Goal: Task Accomplishment & Management: Use online tool/utility

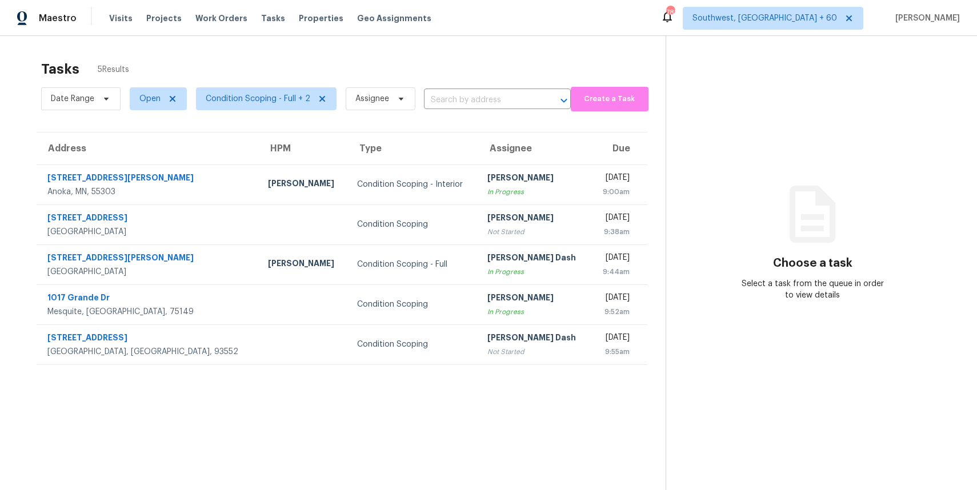
click at [447, 77] on div "Tasks 5 Results" at bounding box center [353, 69] width 624 height 30
click at [369, 52] on div "Tasks 5 Results Date Range Open Condition Scoping - Full + 2 Assignee ​ Create …" at bounding box center [488, 281] width 977 height 490
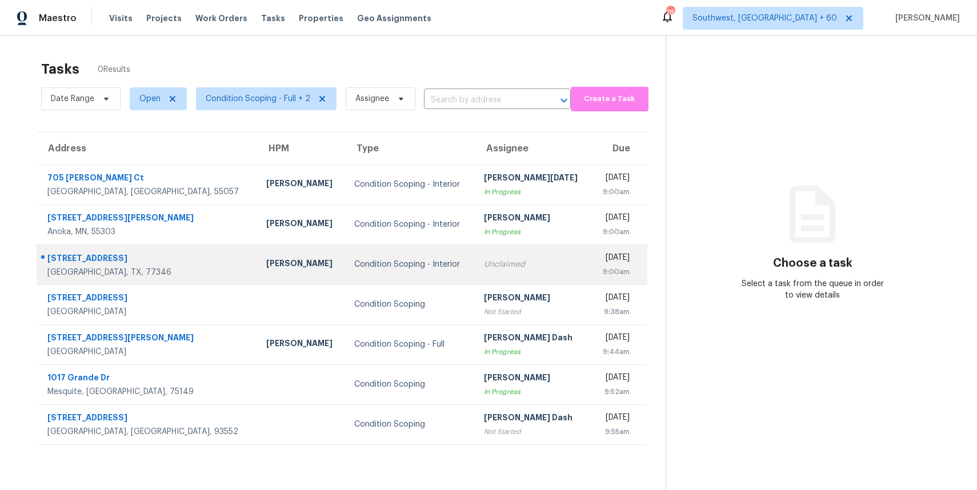
click at [475, 253] on td "Unclaimed" at bounding box center [533, 264] width 116 height 40
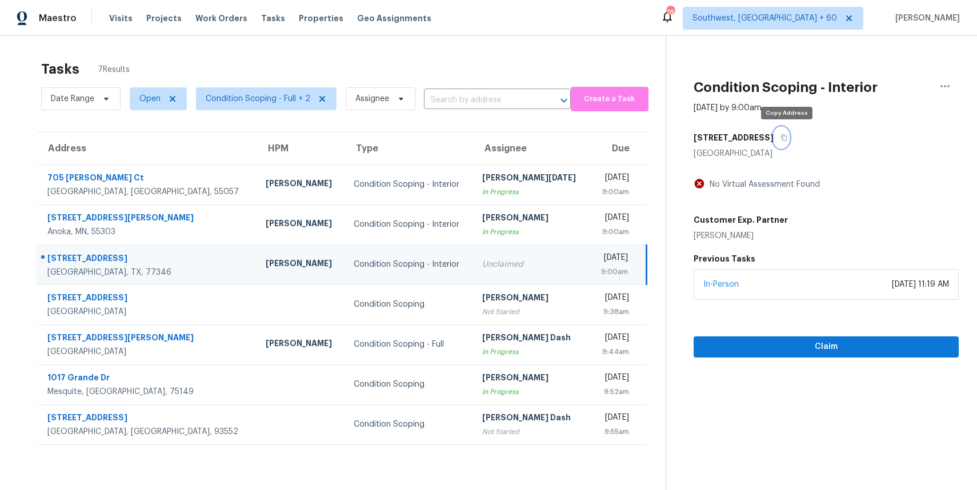
click at [789, 144] on button "button" at bounding box center [780, 137] width 15 height 21
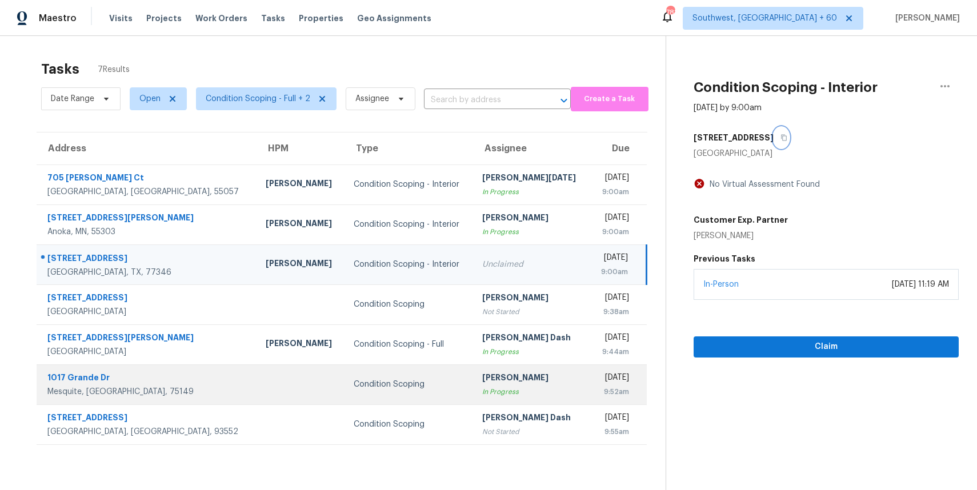
scroll to position [36, 0]
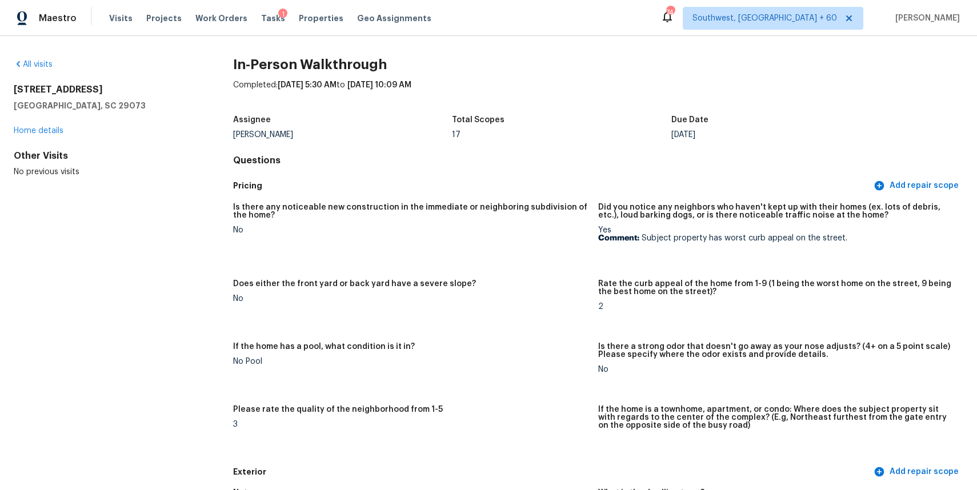
scroll to position [2192, 0]
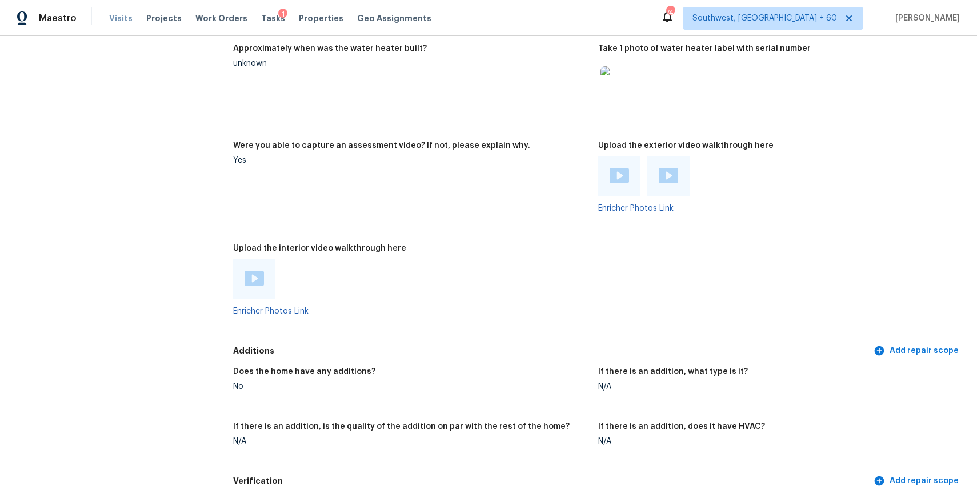
click at [118, 19] on span "Visits" at bounding box center [120, 18] width 23 height 11
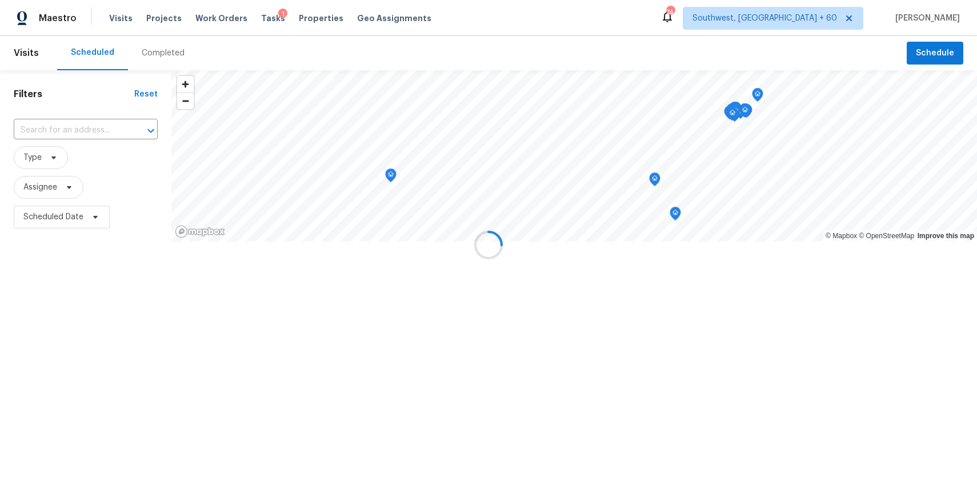
click at [140, 43] on div at bounding box center [488, 245] width 977 height 490
click at [150, 56] on div at bounding box center [488, 245] width 977 height 490
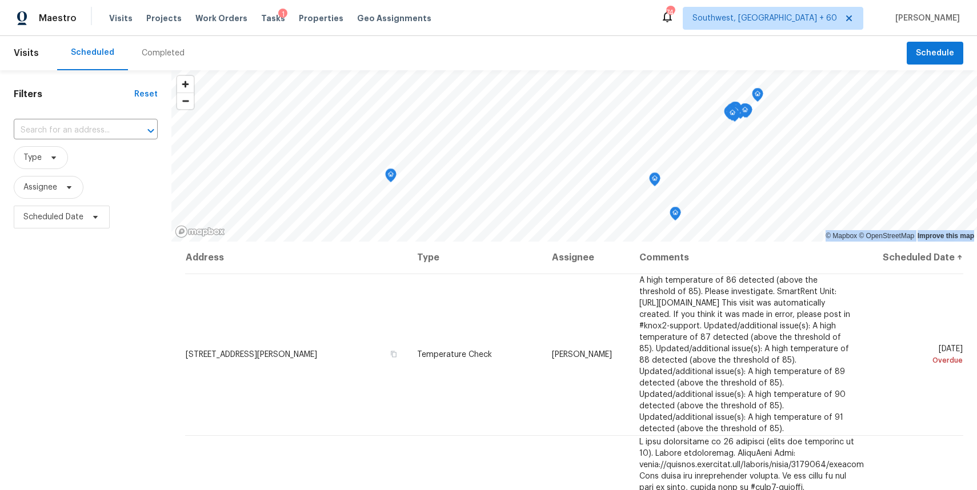
click at [150, 56] on div "Completed" at bounding box center [163, 52] width 43 height 11
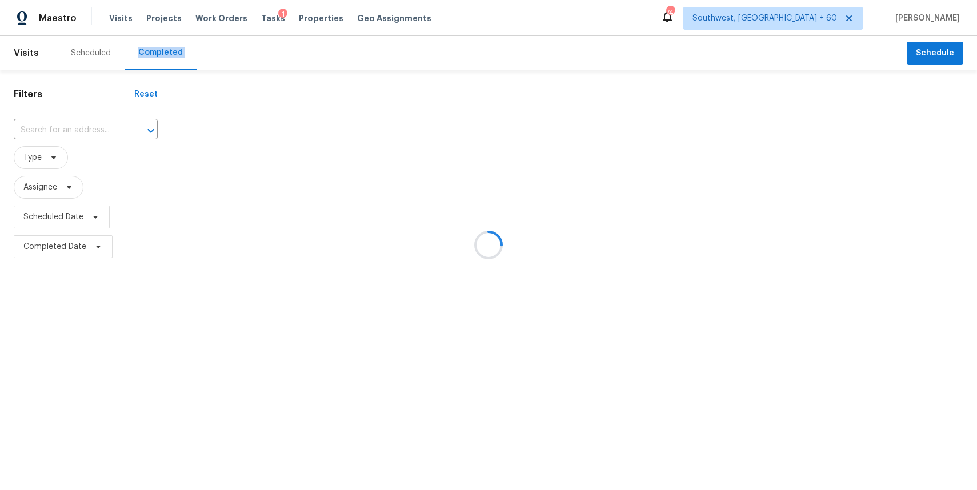
click at [81, 131] on div at bounding box center [488, 245] width 977 height 490
click at [78, 127] on div at bounding box center [488, 245] width 977 height 490
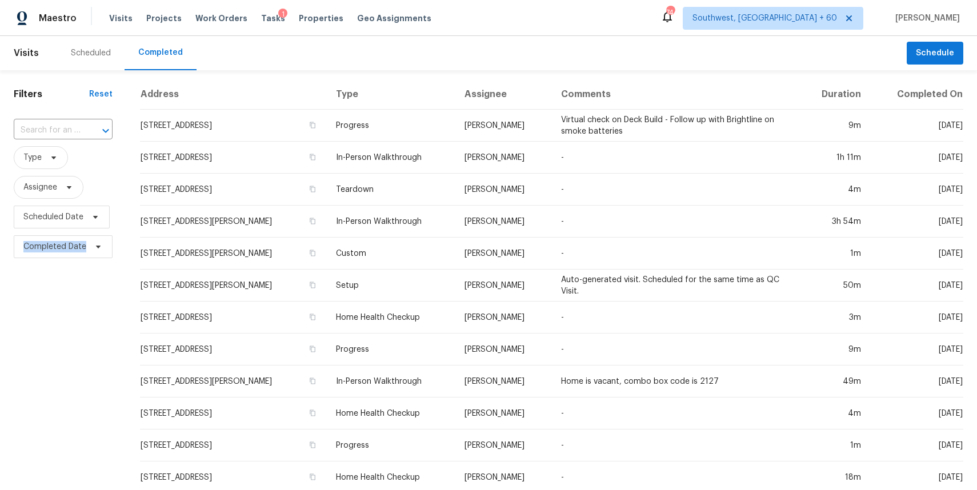
click at [78, 127] on input "text" at bounding box center [47, 131] width 67 height 18
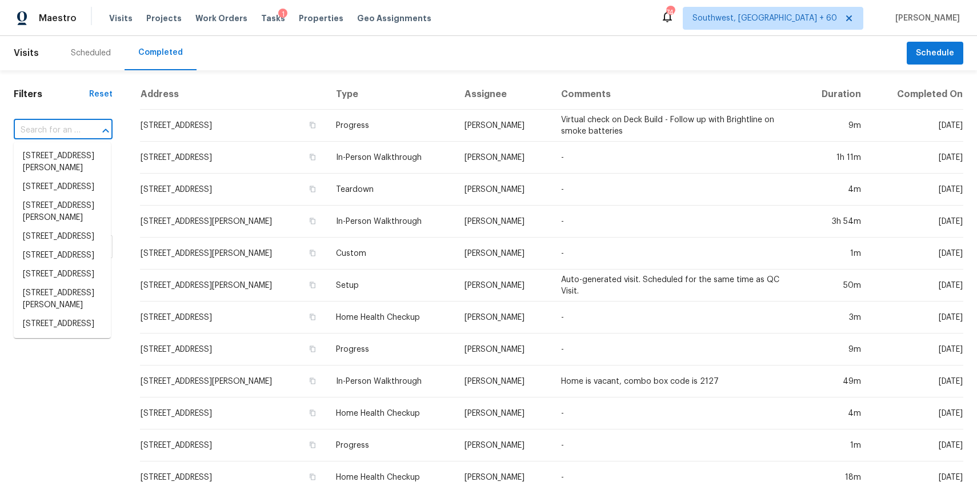
paste input "18835 Atasca Oaks Dr, Humble, TX 77346"
type input "18835 Atasca Oaks Dr, Humble, TX 77346"
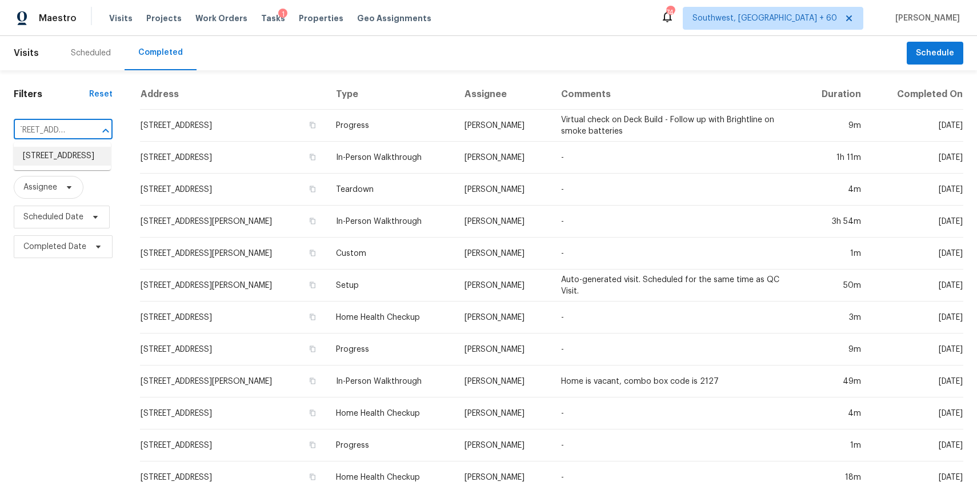
click at [53, 155] on li "18835 Atasca Oaks Dr, Humble, TX 77346" at bounding box center [62, 156] width 97 height 19
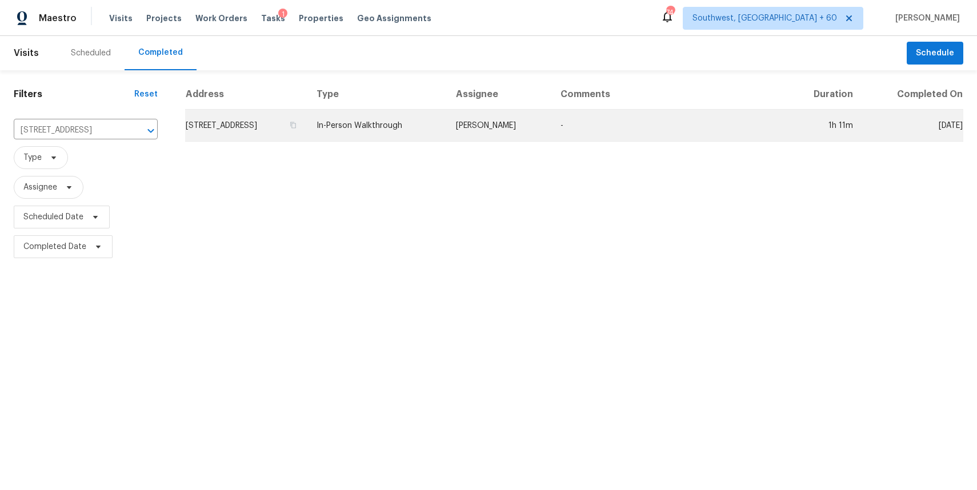
click at [508, 121] on td "Tyler Waltz" at bounding box center [499, 126] width 105 height 32
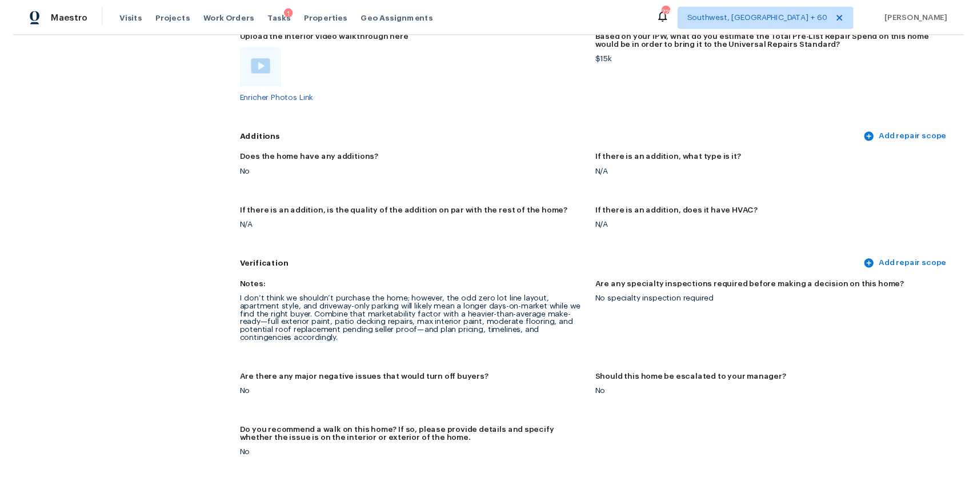
scroll to position [2157, 0]
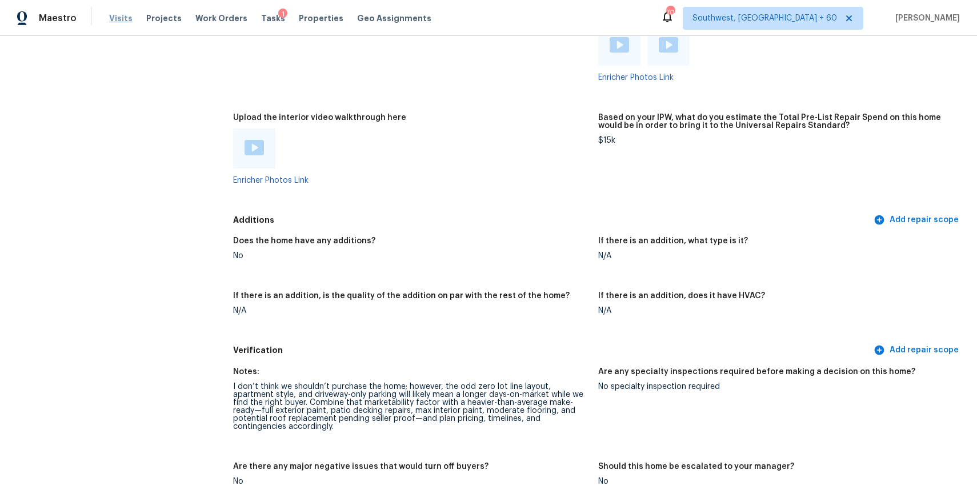
click at [126, 20] on span "Visits" at bounding box center [120, 18] width 23 height 11
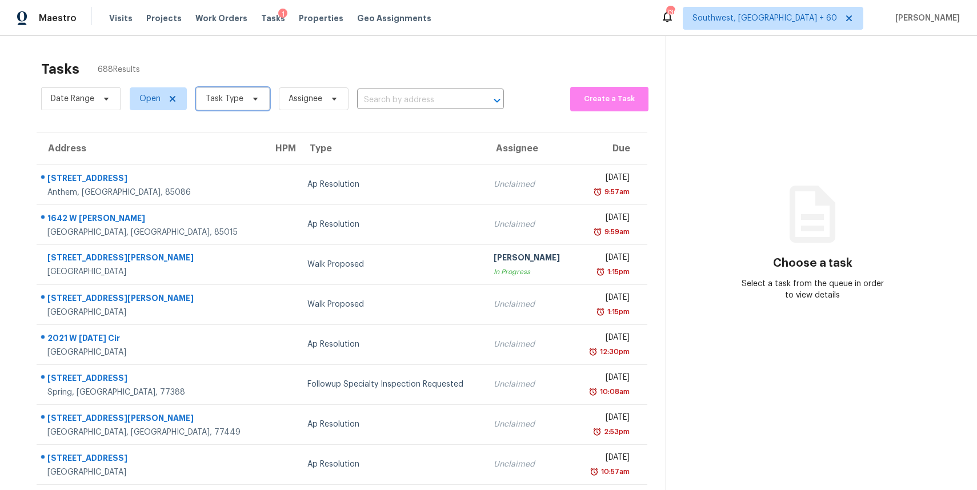
click at [257, 93] on span "Task Type" at bounding box center [233, 98] width 74 height 23
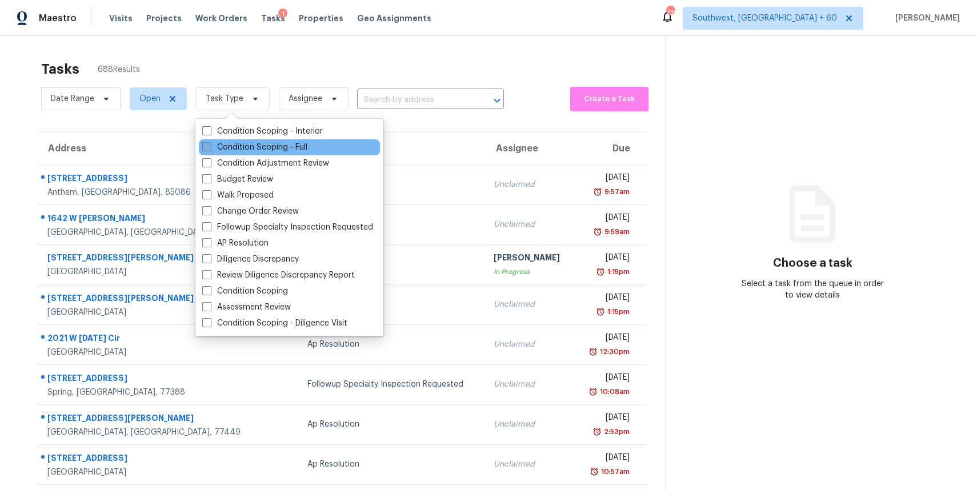
click at [290, 148] on label "Condition Scoping - Full" at bounding box center [254, 147] width 105 height 11
click at [210, 148] on input "Condition Scoping - Full" at bounding box center [205, 145] width 7 height 7
checkbox input "true"
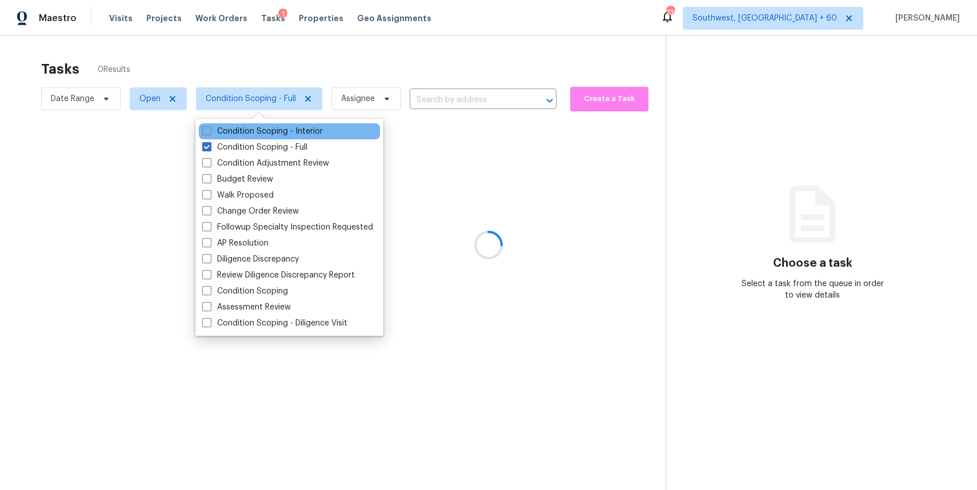
click at [283, 128] on label "Condition Scoping - Interior" at bounding box center [262, 131] width 120 height 11
click at [210, 128] on input "Condition Scoping - Interior" at bounding box center [205, 129] width 7 height 7
checkbox input "true"
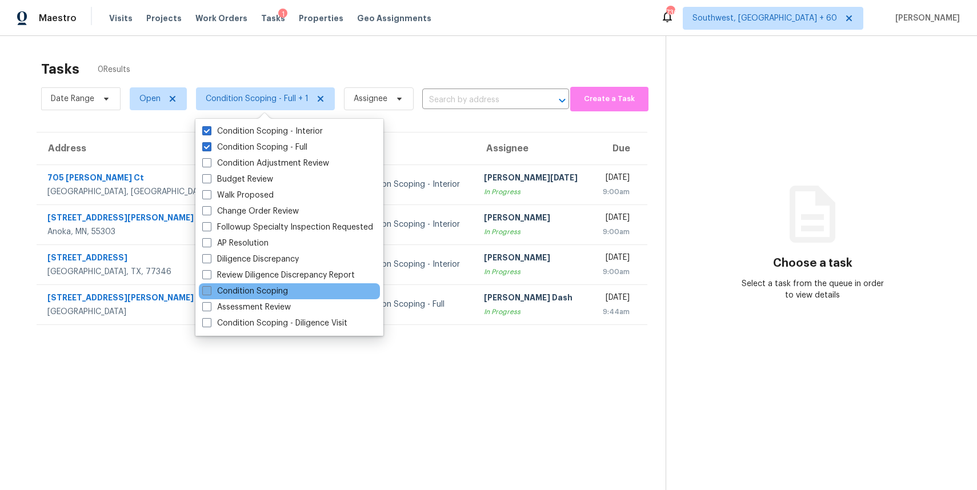
click at [274, 287] on label "Condition Scoping" at bounding box center [245, 291] width 86 height 11
click at [210, 287] on input "Condition Scoping" at bounding box center [205, 289] width 7 height 7
checkbox input "true"
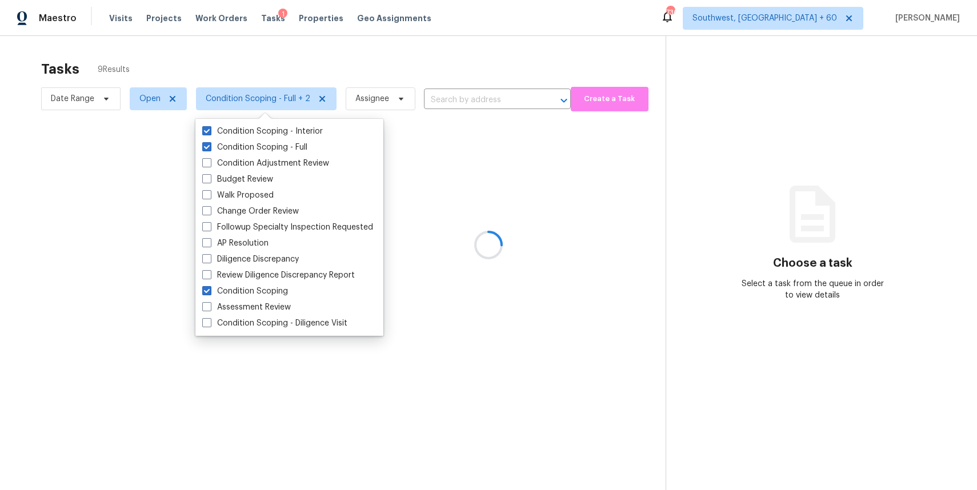
click at [405, 46] on div at bounding box center [488, 245] width 977 height 490
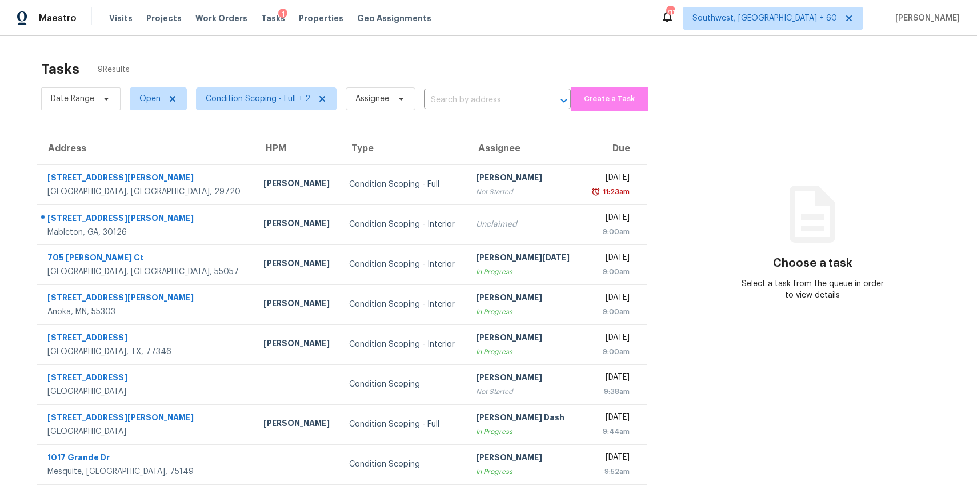
click at [441, 111] on div "Date Range Open Condition Scoping - Full + 2 Assignee ​" at bounding box center [305, 99] width 529 height 30
click at [467, 105] on input "text" at bounding box center [481, 100] width 115 height 18
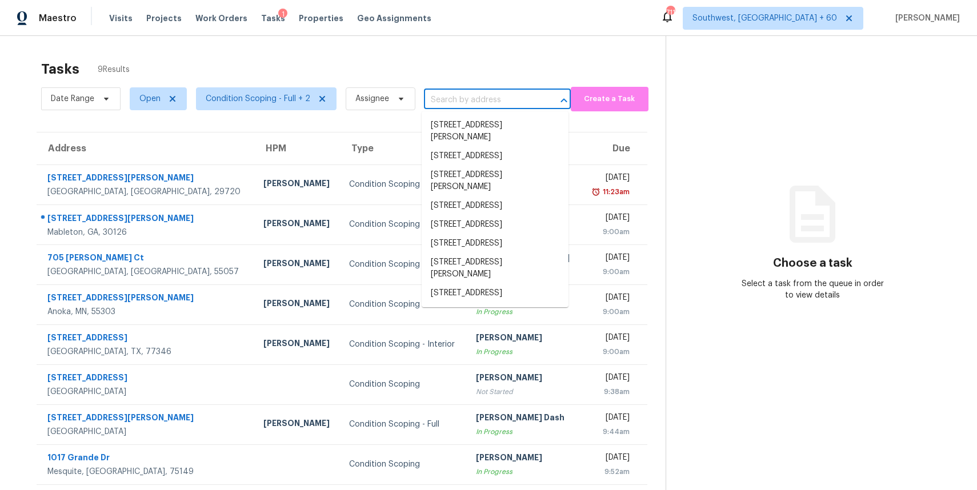
paste input "931 SW McCall Rd, Port Saint Lucie, FL 34953"
type input "931 SW McCall Rd, Port Saint Lucie, FL 34953"
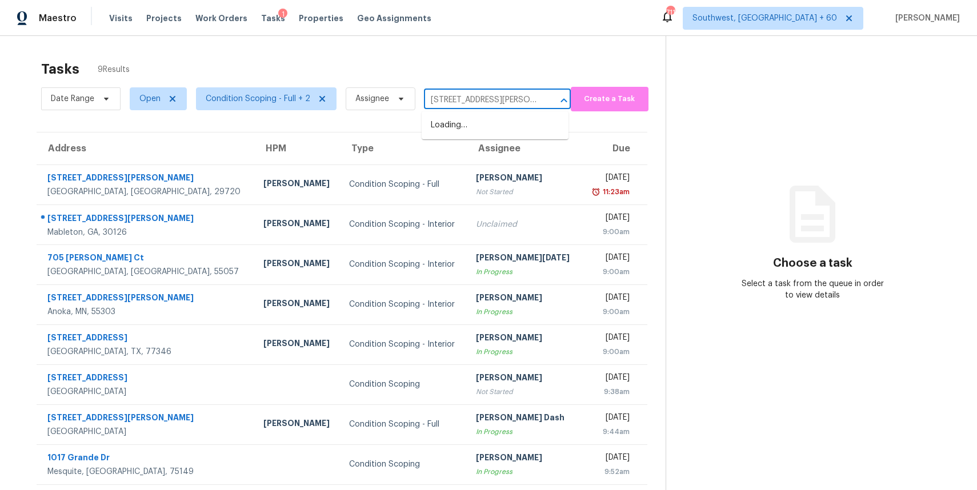
scroll to position [0, 62]
click at [495, 132] on li "931 SW McCall Rd, Port Saint Lucie, FL 34953" at bounding box center [494, 131] width 147 height 31
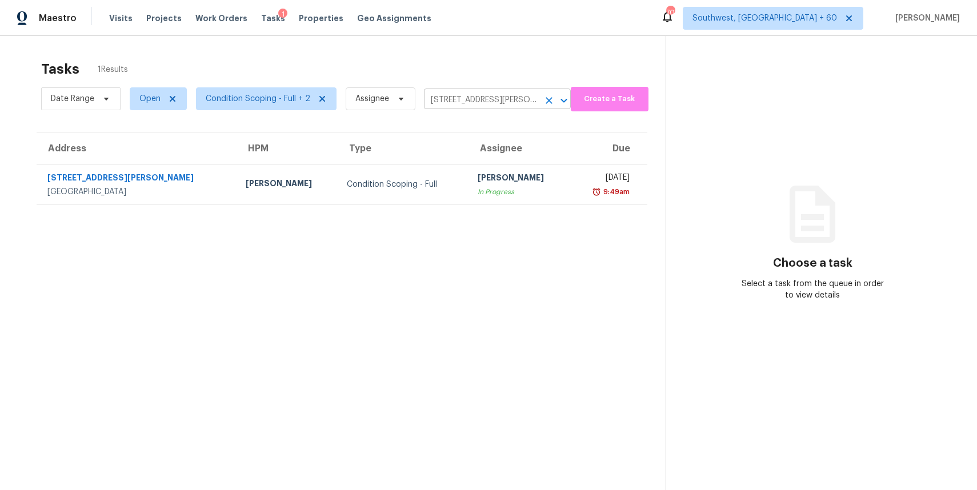
click at [531, 95] on input "931 SW McCall Rd, Port Saint Lucie, FL 34953" at bounding box center [481, 100] width 115 height 18
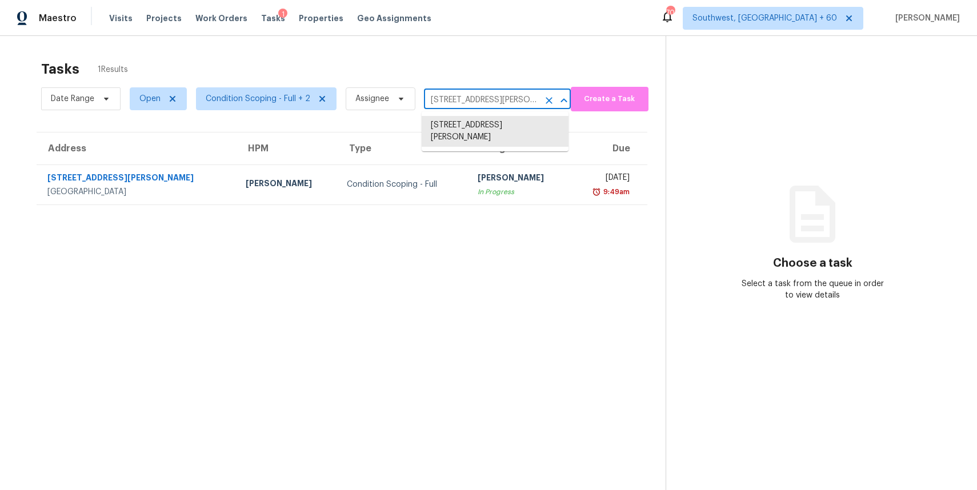
paste input "6245 Tennis Dr, Fairburn, GA 3021"
type input "6245 Tennis Dr"
click at [550, 99] on icon "Clear" at bounding box center [548, 100] width 11 height 11
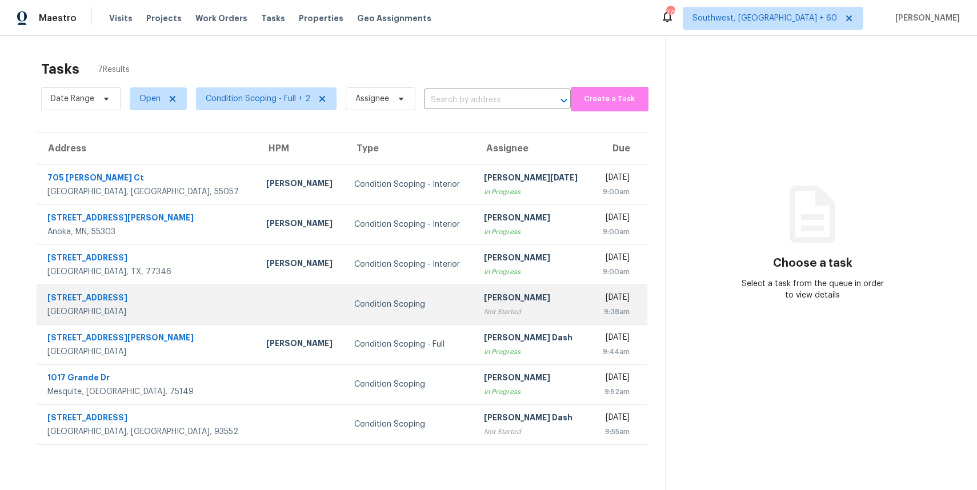
scroll to position [36, 0]
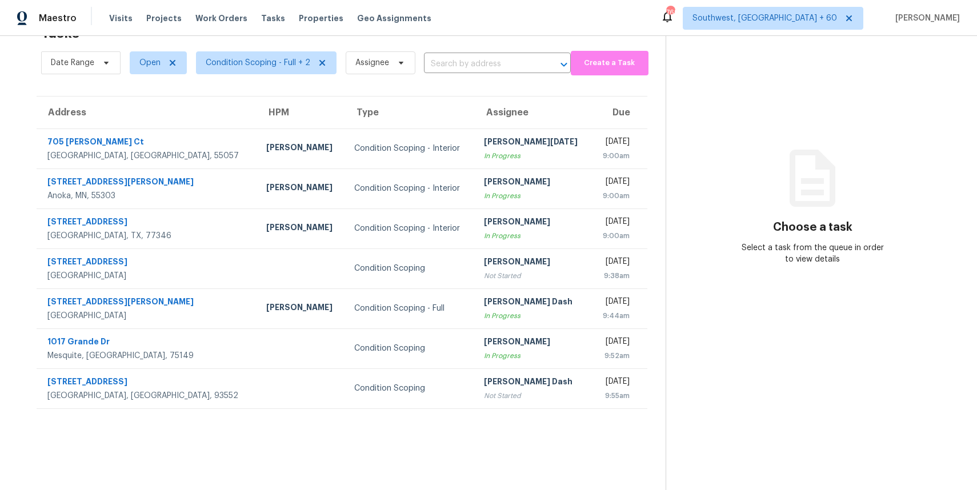
click at [799, 169] on icon at bounding box center [812, 178] width 69 height 69
click at [761, 355] on section "Choose a task Select a task from the queue in order to view details" at bounding box center [811, 245] width 293 height 490
click at [152, 70] on span "Open" at bounding box center [158, 62] width 57 height 23
click at [162, 124] on label "Blocked" at bounding box center [158, 127] width 45 height 11
click at [143, 124] on input "Blocked" at bounding box center [139, 125] width 7 height 7
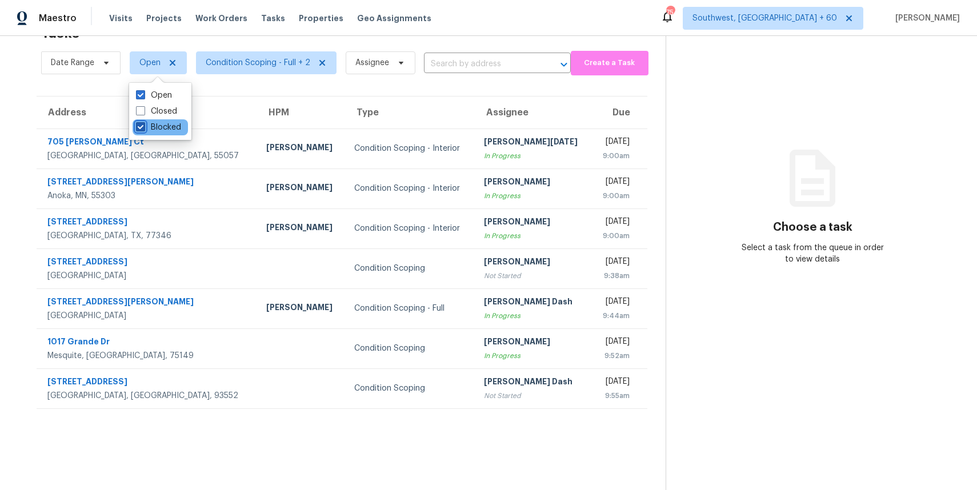
checkbox input "true"
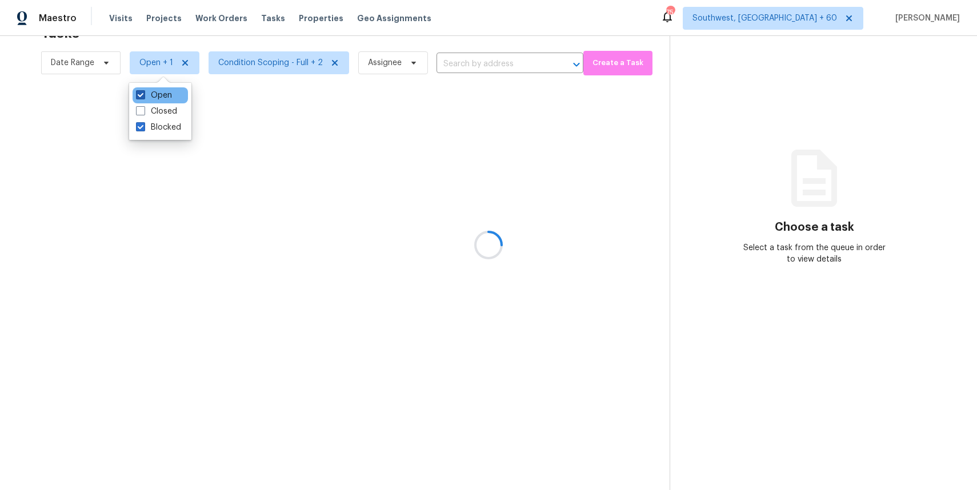
click at [155, 94] on label "Open" at bounding box center [154, 95] width 36 height 11
click at [143, 94] on input "Open" at bounding box center [139, 93] width 7 height 7
checkbox input "false"
click at [398, 40] on div at bounding box center [488, 245] width 977 height 490
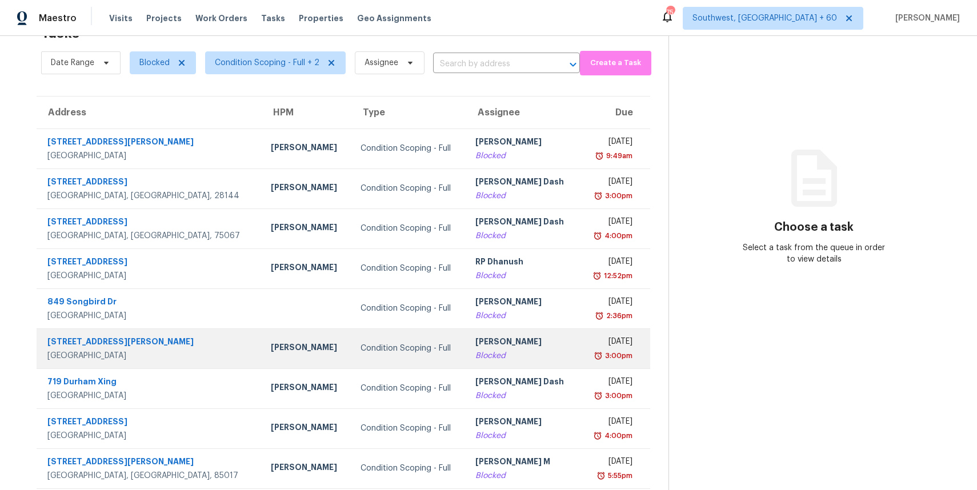
drag, startPoint x: 344, startPoint y: 296, endPoint x: 355, endPoint y: 352, distance: 56.3
click at [351, 294] on td "Condition Scoping - Full" at bounding box center [408, 308] width 115 height 40
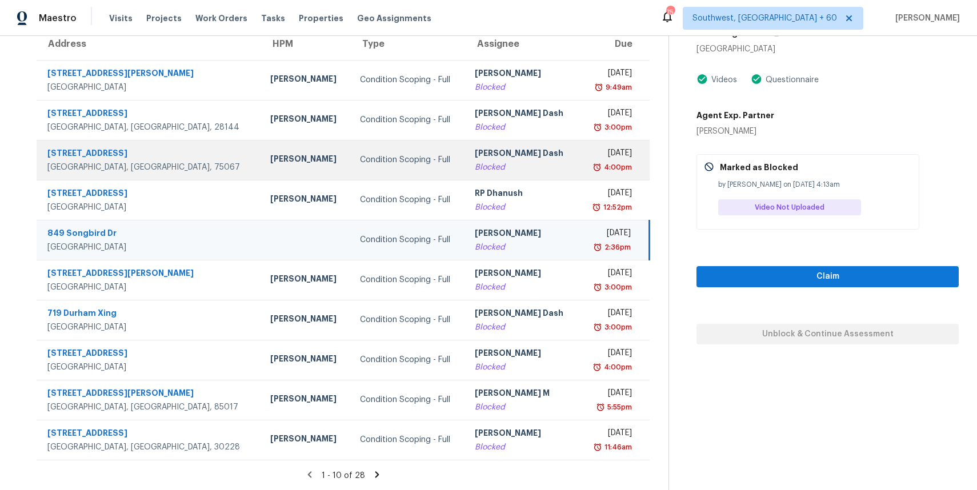
scroll to position [0, 0]
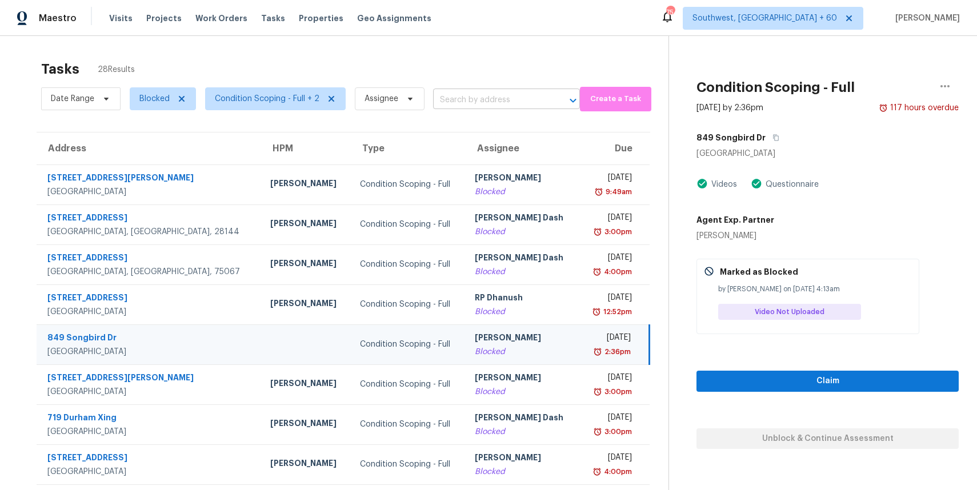
click at [459, 101] on input "text" at bounding box center [490, 100] width 115 height 18
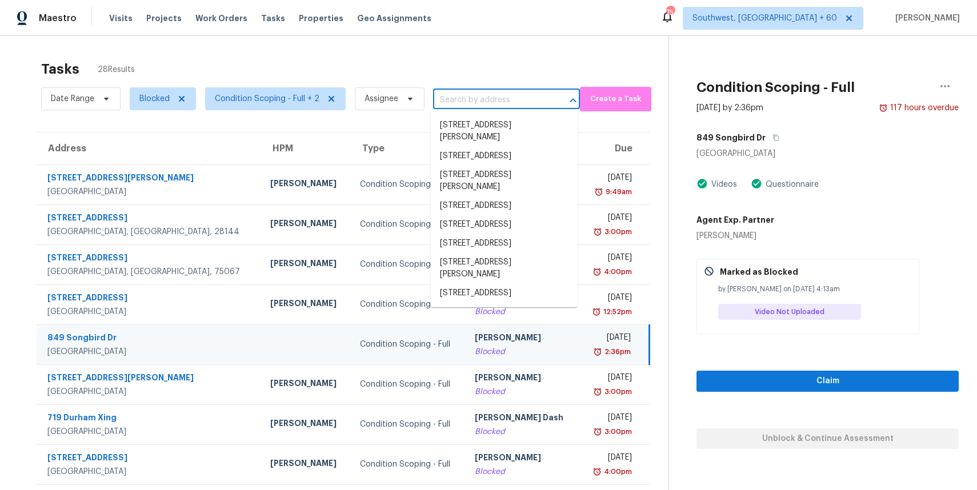
paste input "931 SW McCall Rd, Port Saint Lucie, FL 34953"
type input "931 SW McCall Rd, Port Saint Lucie, FL 34953"
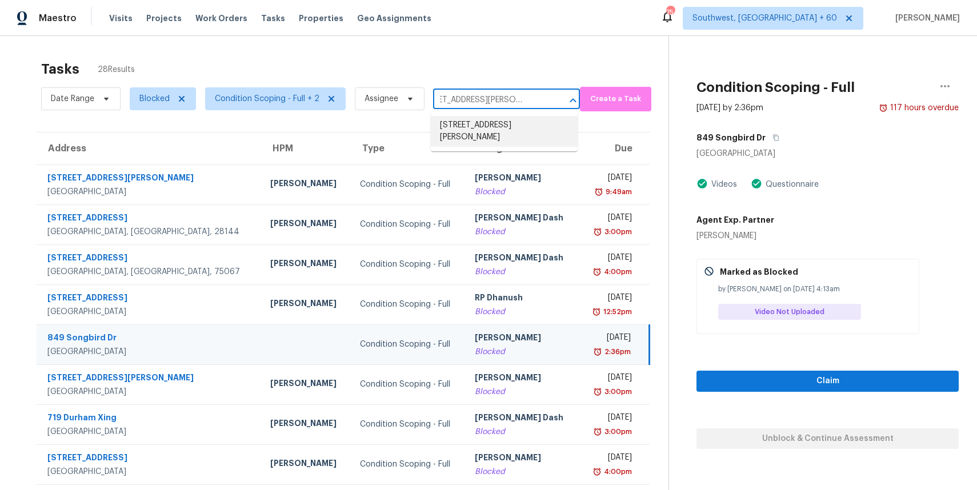
click at [516, 131] on li "931 SW McCall Rd, Port Saint Lucie, FL 34953" at bounding box center [504, 131] width 147 height 31
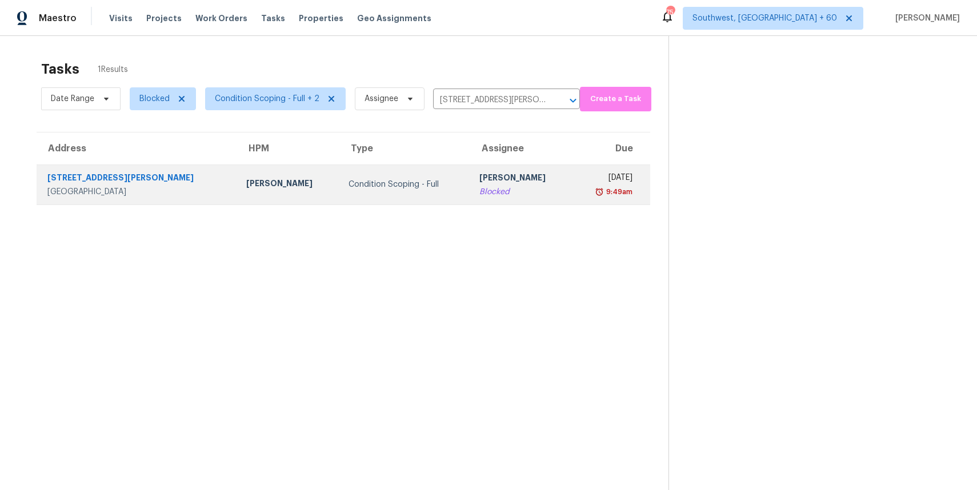
click at [496, 202] on td "Rajesh M Blocked" at bounding box center [521, 184] width 102 height 40
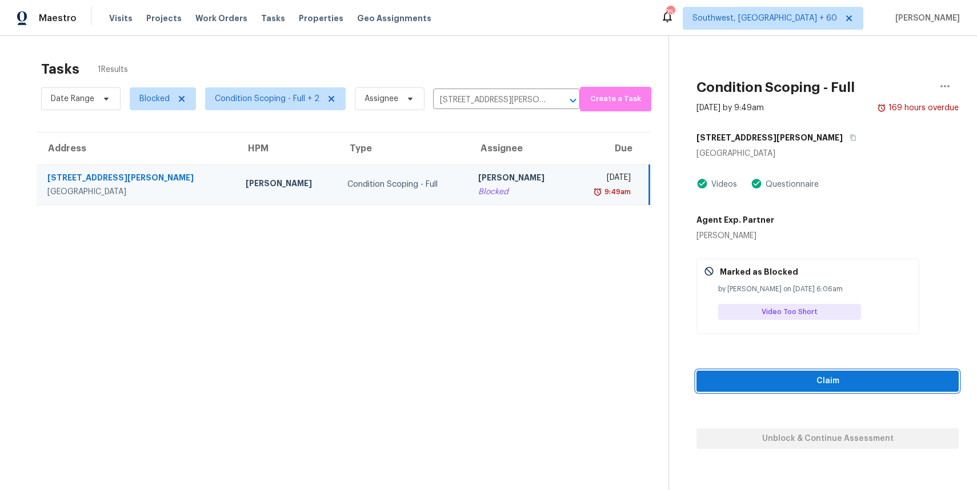
click at [894, 381] on span "Claim" at bounding box center [827, 381] width 244 height 14
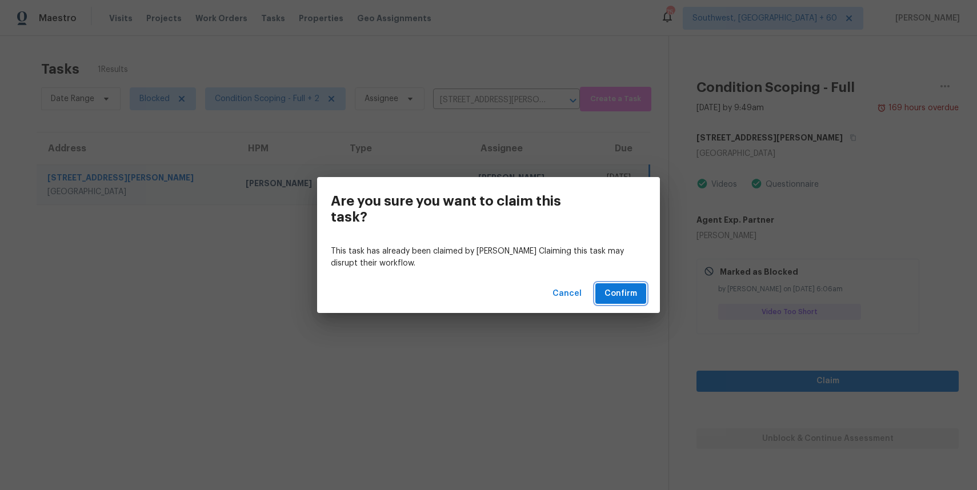
click at [618, 295] on span "Confirm" at bounding box center [620, 294] width 33 height 14
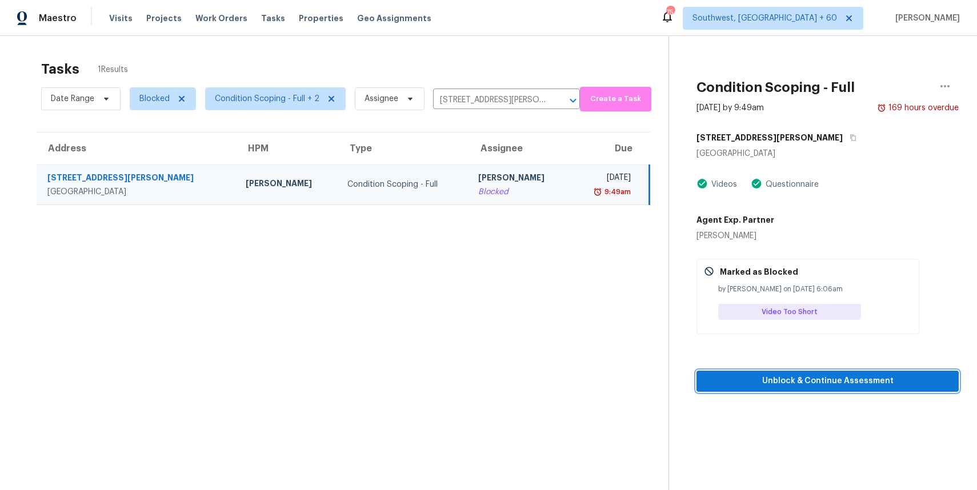
click at [864, 382] on span "Unblock & Continue Assessment" at bounding box center [827, 381] width 244 height 14
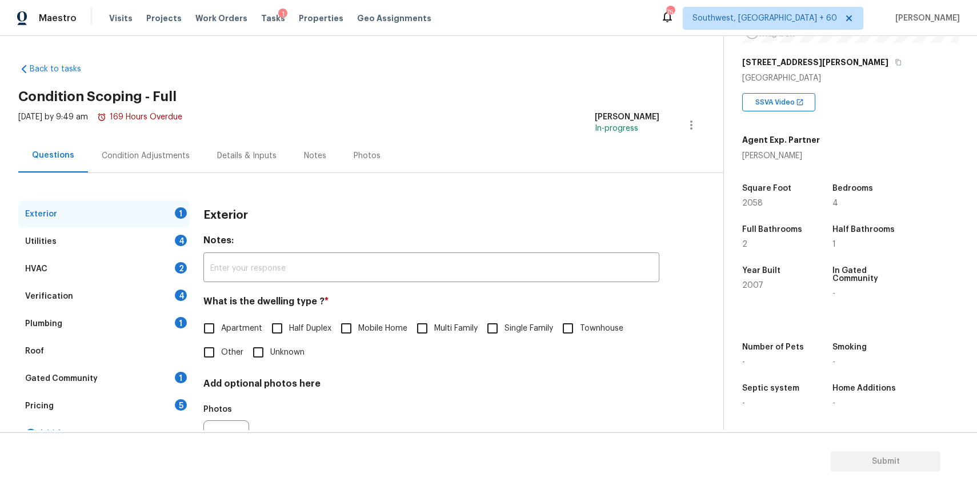
scroll to position [36, 0]
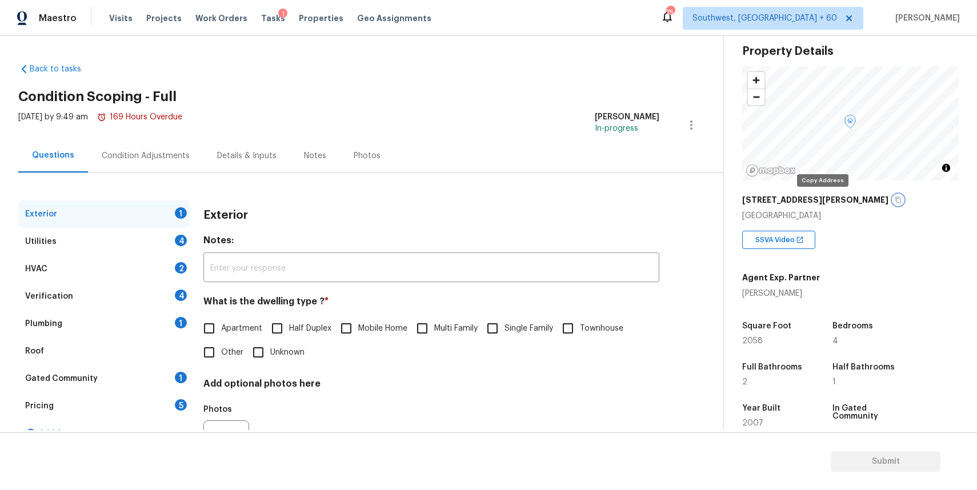
click at [894, 200] on icon "button" at bounding box center [897, 199] width 7 height 7
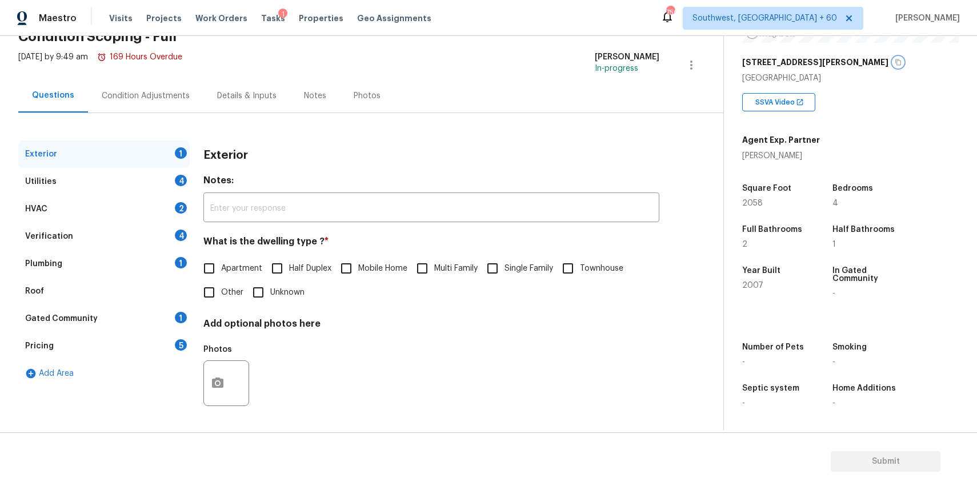
scroll to position [0, 0]
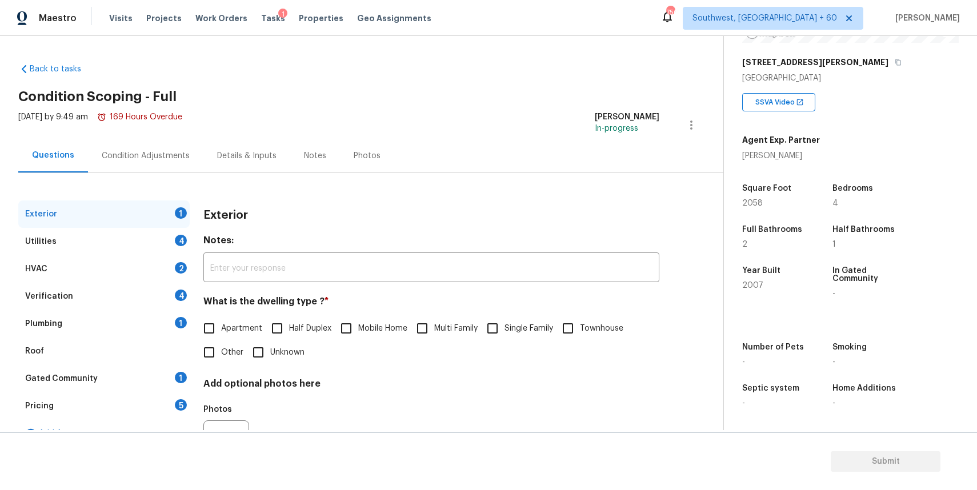
click at [480, 318] on div "Apartment Half Duplex Mobile Home Multi Family Single Family Townhouse Other Un…" at bounding box center [431, 340] width 456 height 48
click at [504, 339] on input "Single Family" at bounding box center [492, 328] width 24 height 24
checkbox input "true"
click at [181, 246] on div "4" at bounding box center [181, 240] width 12 height 11
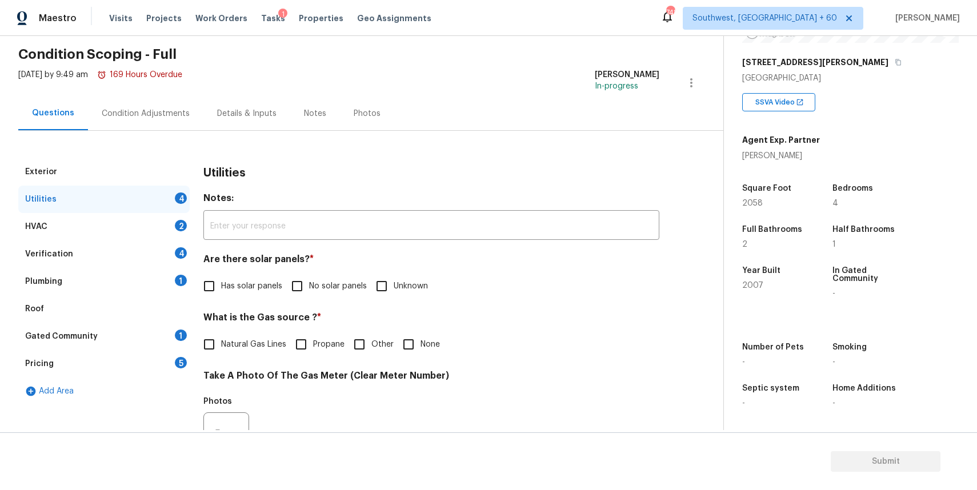
scroll to position [51, 0]
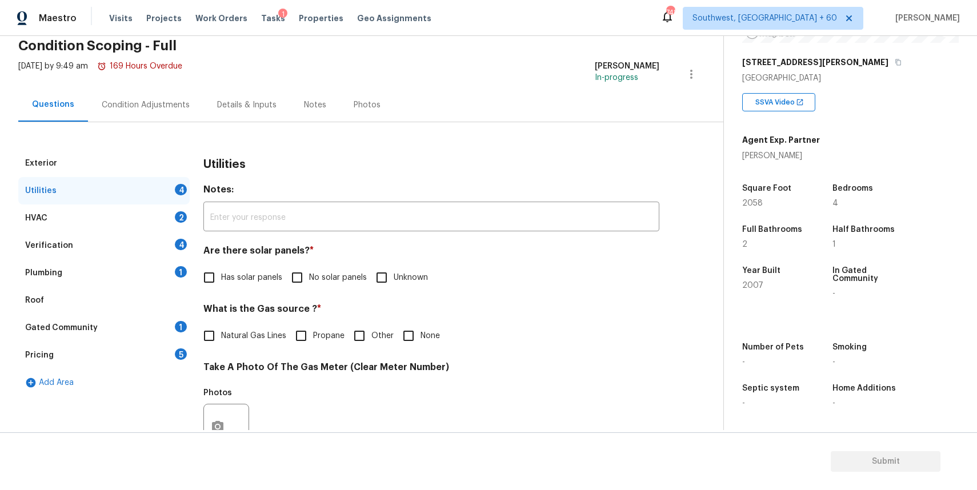
click at [322, 284] on label "No solar panels" at bounding box center [326, 278] width 82 height 24
click at [309, 284] on input "No solar panels" at bounding box center [297, 278] width 24 height 24
checkbox input "true"
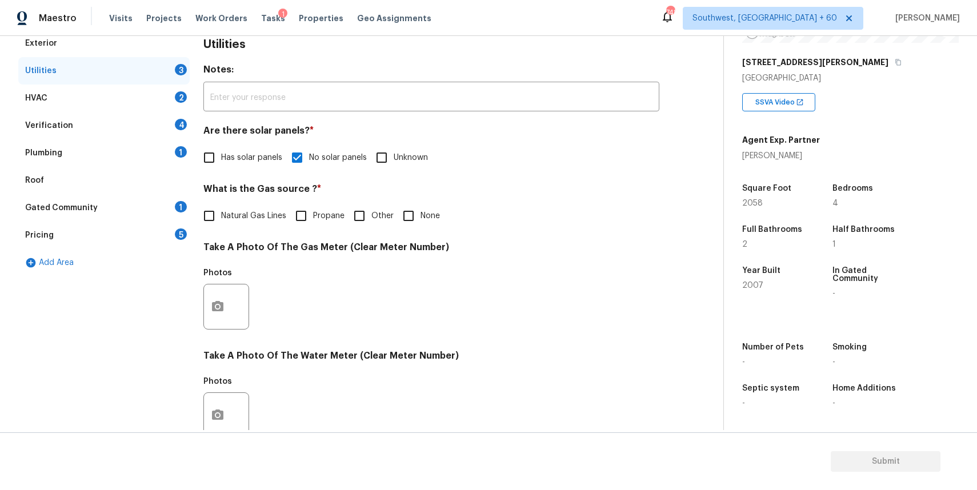
scroll to position [196, 0]
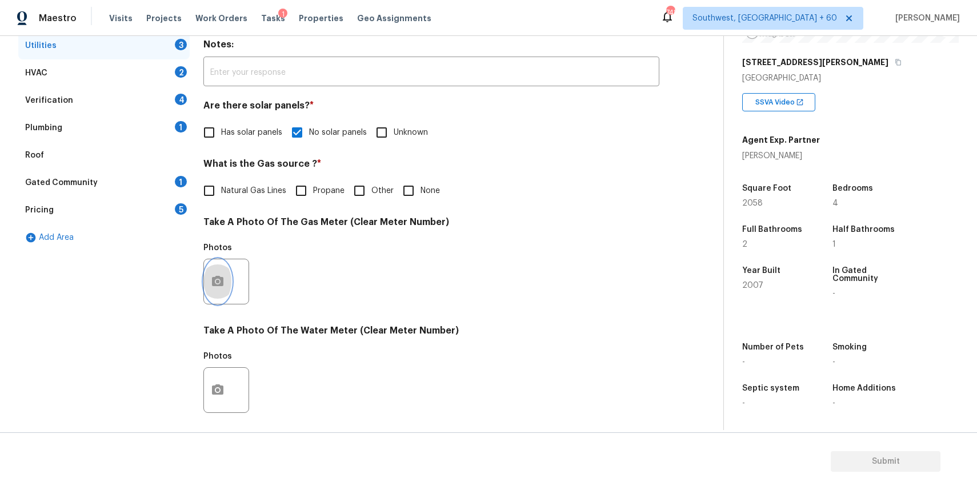
click at [219, 273] on button "button" at bounding box center [217, 281] width 27 height 45
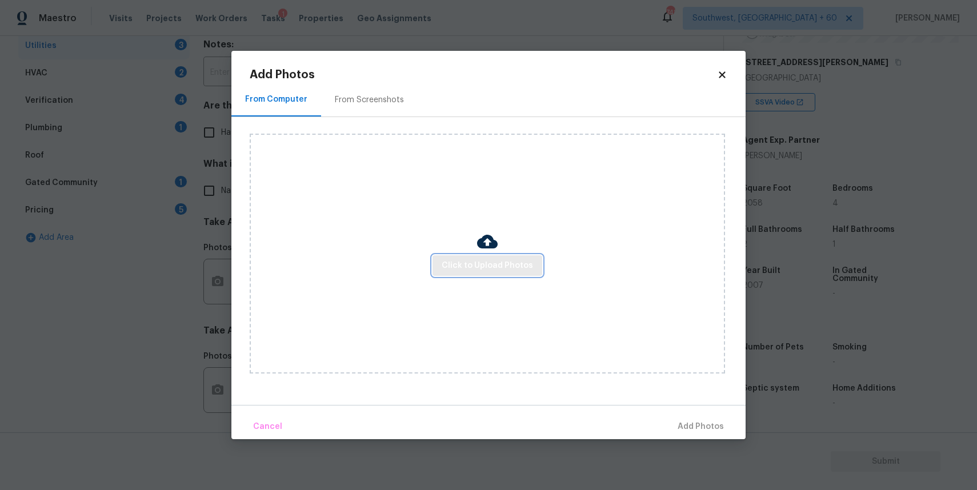
click at [513, 272] on button "Click to Upload Photos" at bounding box center [487, 265] width 110 height 21
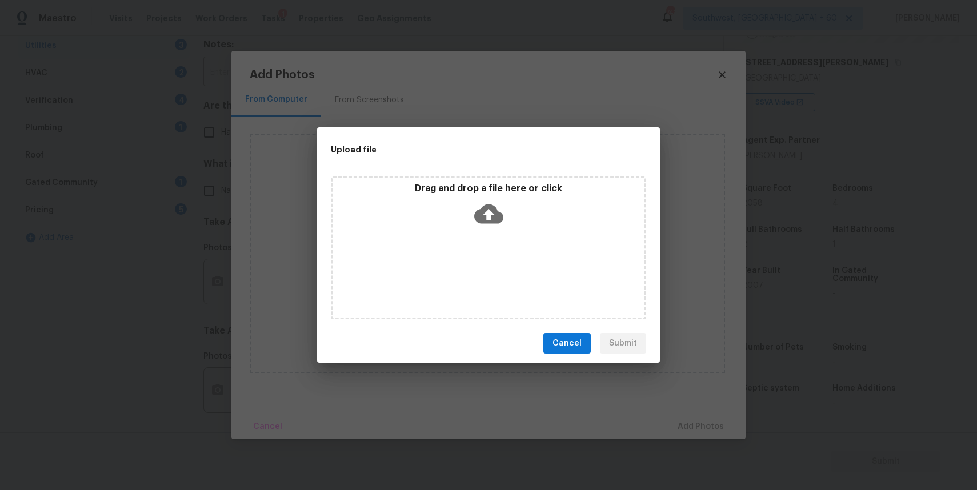
click at [513, 272] on div "Drag and drop a file here or click" at bounding box center [488, 247] width 315 height 143
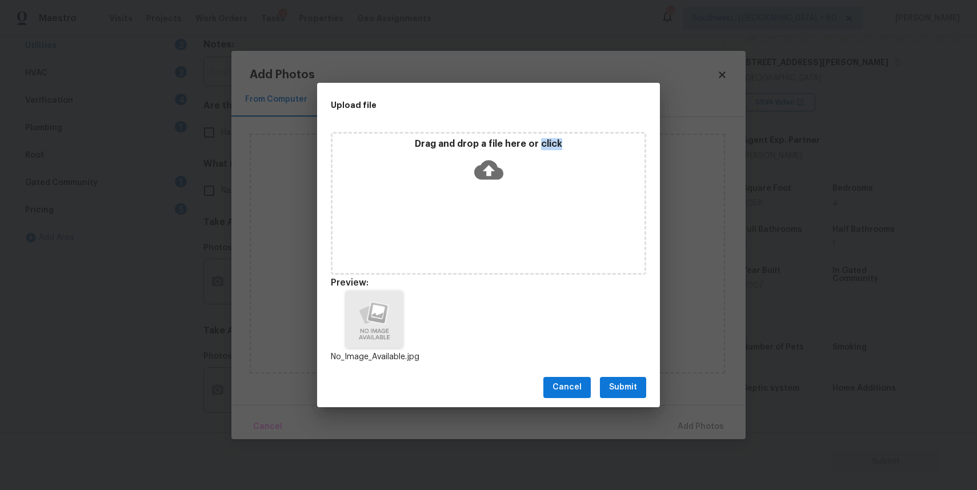
click at [623, 380] on button "Submit" at bounding box center [623, 387] width 46 height 21
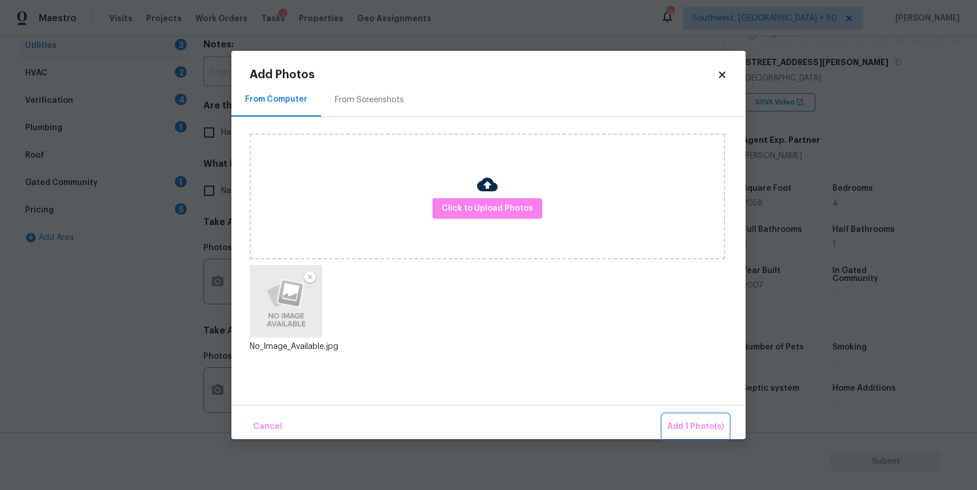
click at [698, 422] on span "Add 1 Photo(s)" at bounding box center [695, 427] width 57 height 14
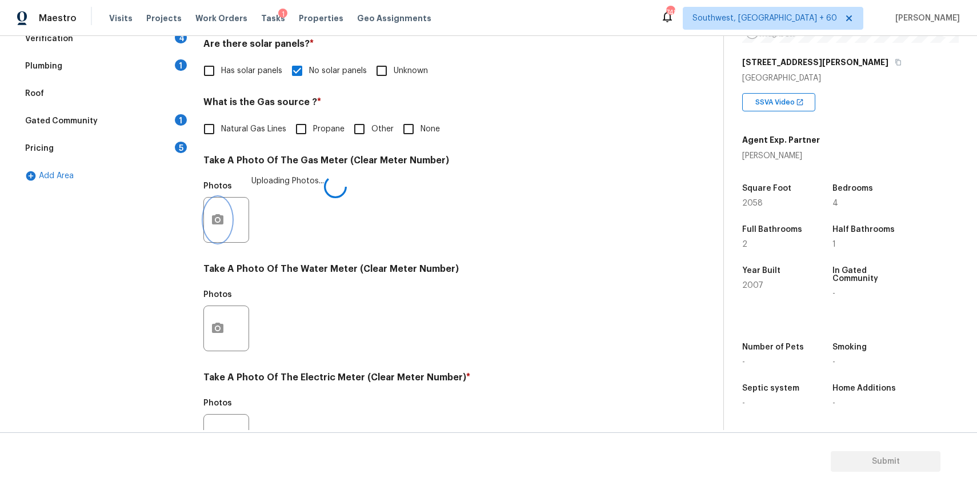
scroll to position [314, 0]
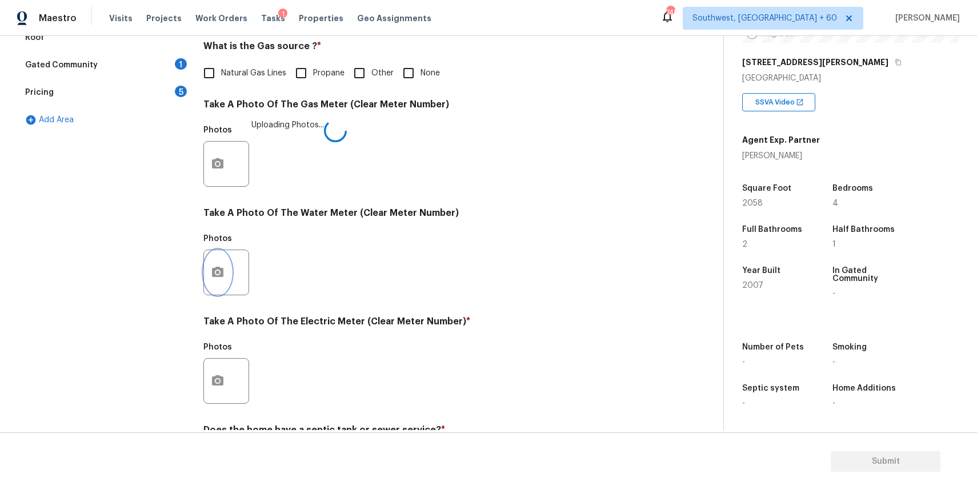
click at [210, 290] on button "button" at bounding box center [217, 272] width 27 height 45
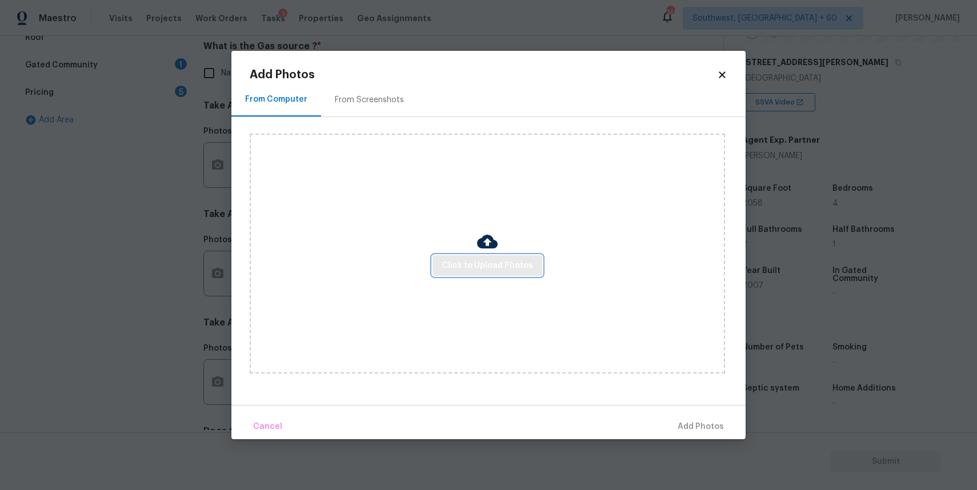
click at [468, 269] on span "Click to Upload Photos" at bounding box center [486, 266] width 91 height 14
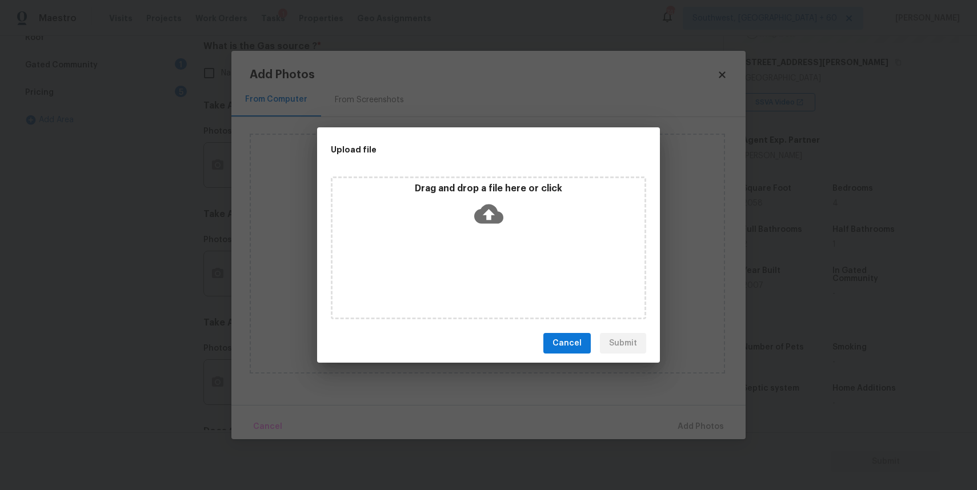
click at [468, 269] on div "Drag and drop a file here or click" at bounding box center [488, 247] width 315 height 143
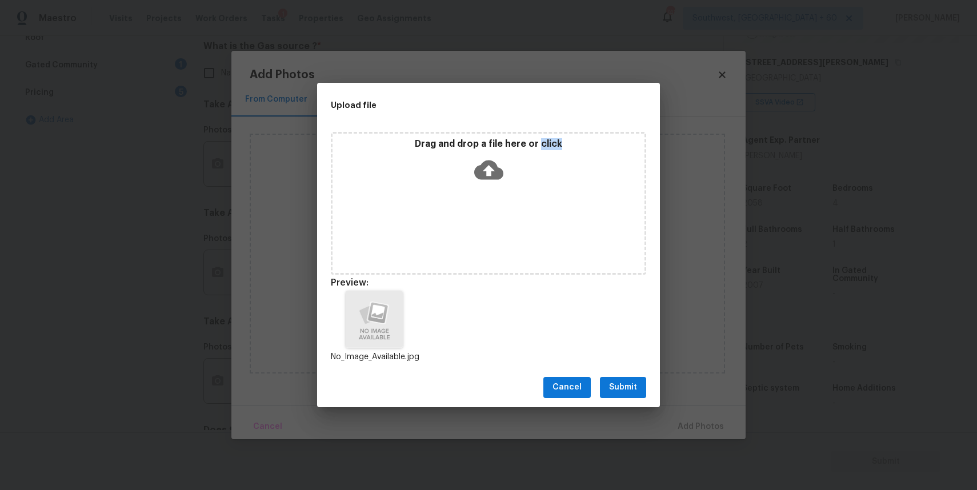
click at [623, 389] on span "Submit" at bounding box center [623, 387] width 28 height 14
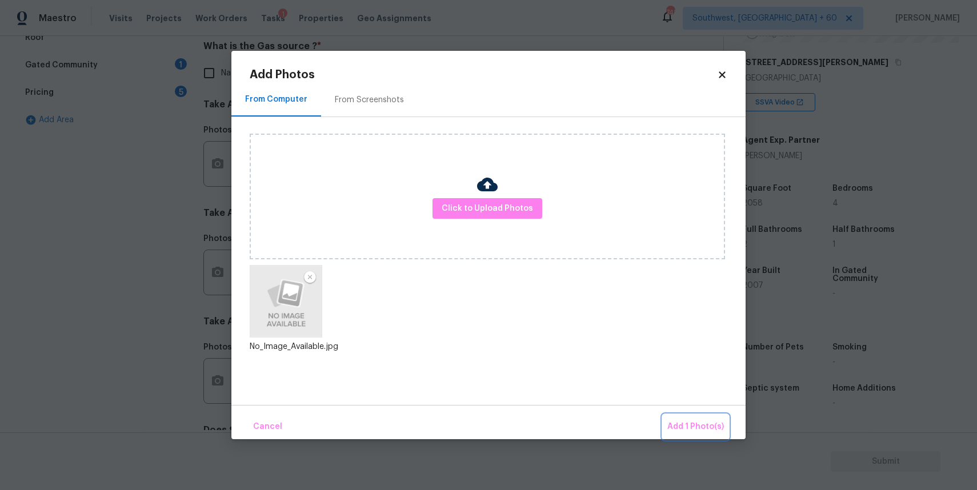
click at [699, 415] on button "Add 1 Photo(s)" at bounding box center [695, 427] width 66 height 25
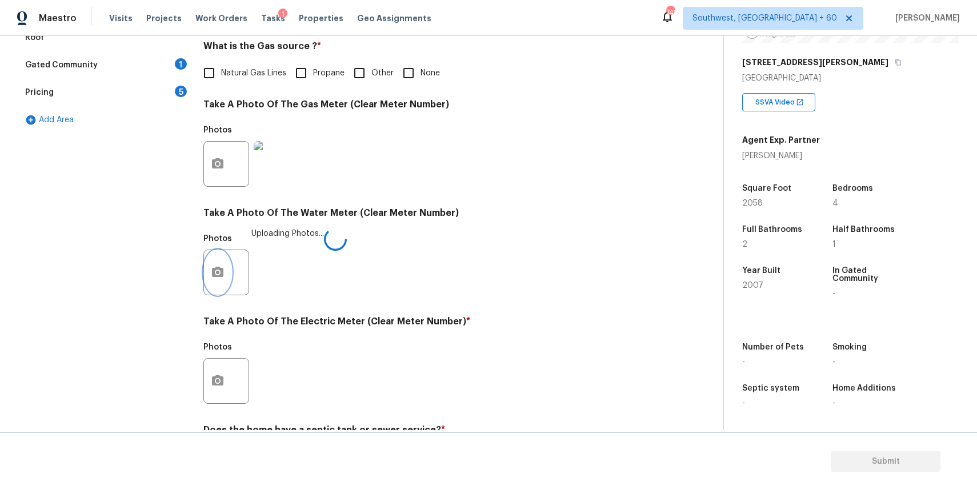
scroll to position [369, 0]
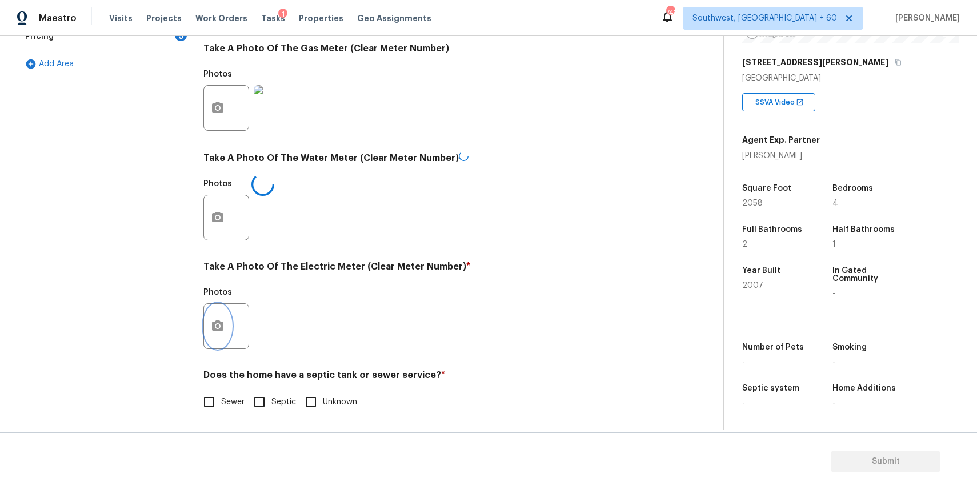
click at [219, 327] on icon "button" at bounding box center [218, 326] width 14 height 14
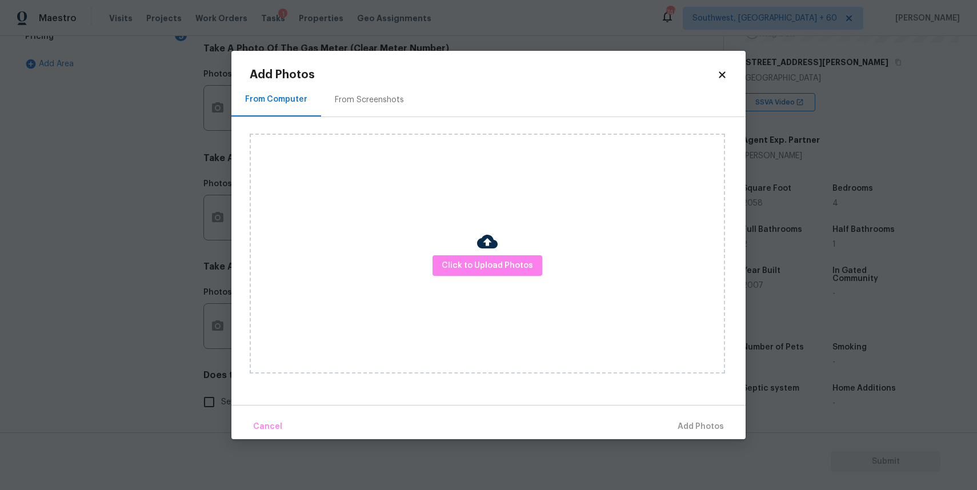
click at [473, 248] on div "Click to Upload Photos" at bounding box center [487, 254] width 475 height 240
click at [479, 262] on span "Click to Upload Photos" at bounding box center [486, 266] width 91 height 14
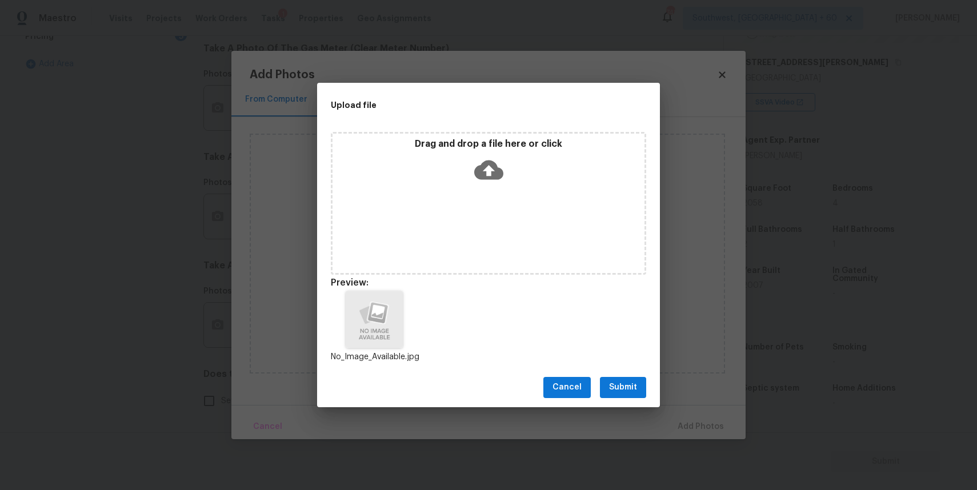
click at [621, 393] on span "Submit" at bounding box center [623, 387] width 28 height 14
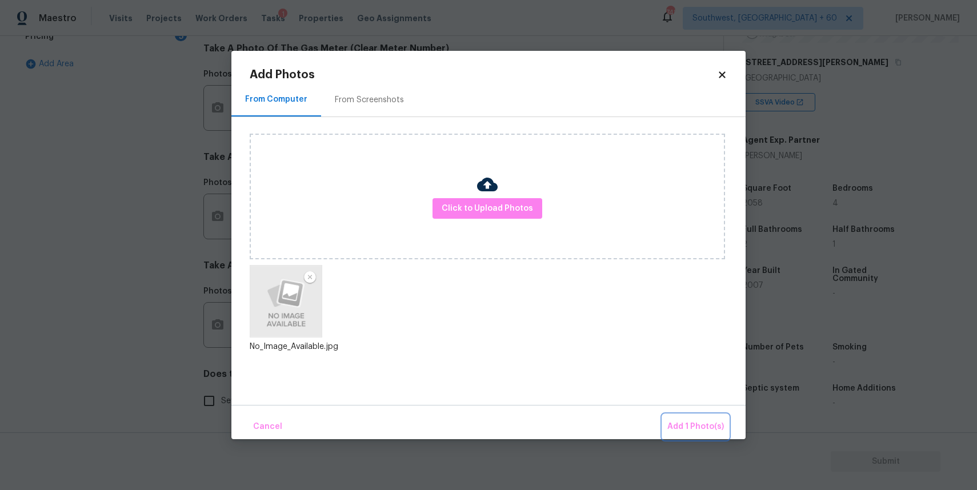
click at [668, 422] on button "Add 1 Photo(s)" at bounding box center [695, 427] width 66 height 25
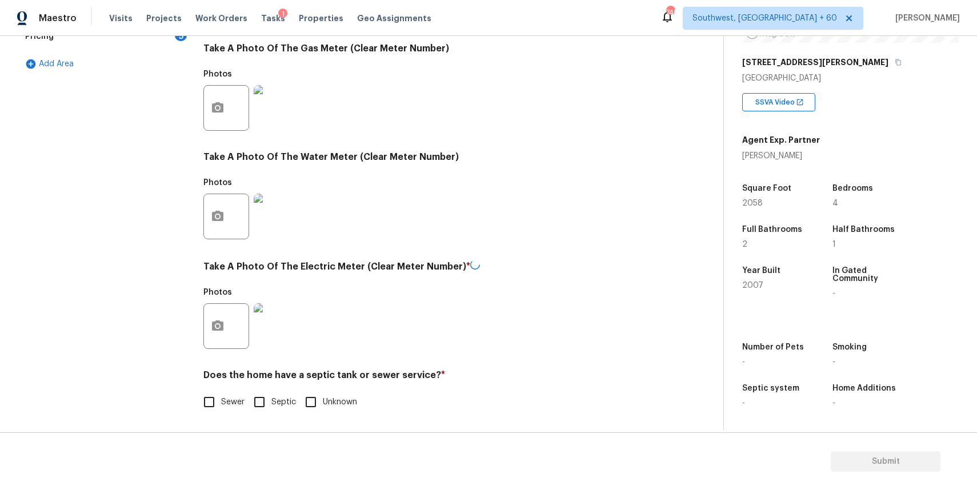
click at [226, 401] on span "Sewer" at bounding box center [232, 402] width 23 height 12
click at [221, 401] on input "Sewer" at bounding box center [209, 402] width 24 height 24
checkbox input "true"
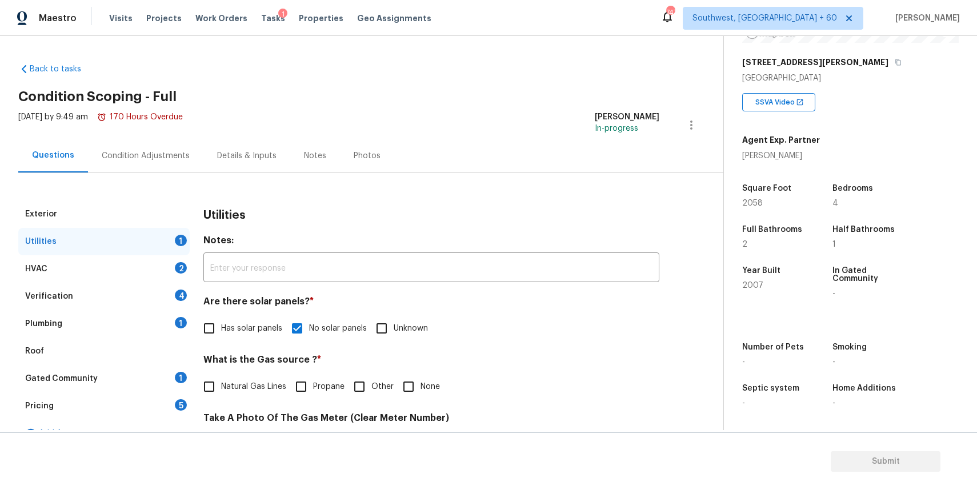
click at [124, 152] on div "Condition Adjustments" at bounding box center [146, 155] width 88 height 11
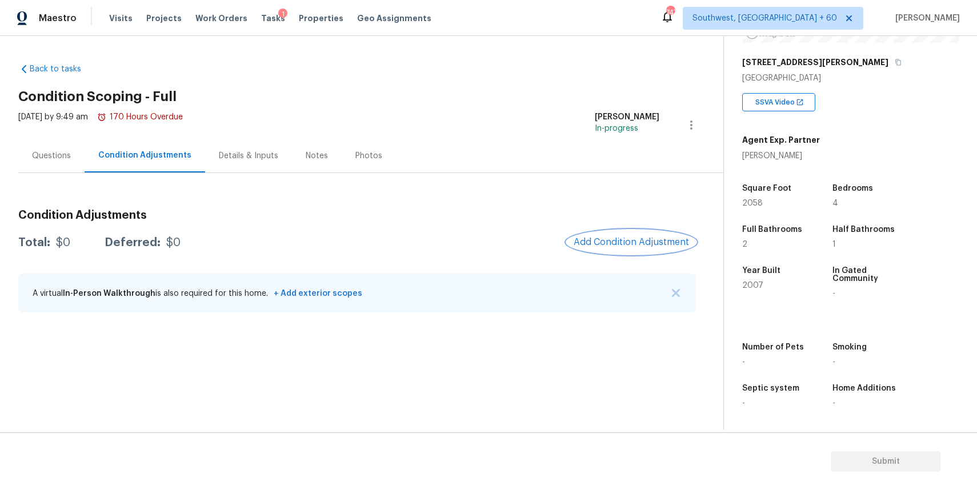
click at [644, 234] on button "Add Condition Adjustment" at bounding box center [631, 242] width 129 height 24
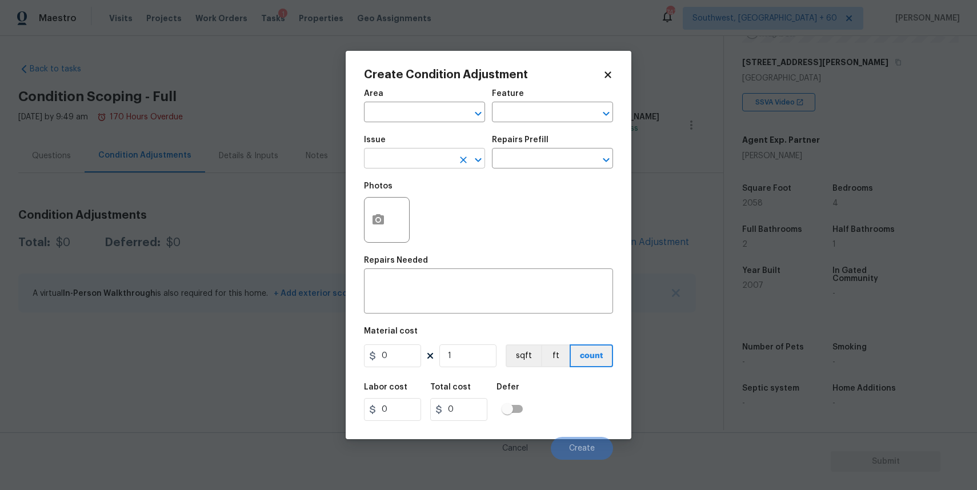
click at [455, 165] on div "​" at bounding box center [424, 160] width 121 height 18
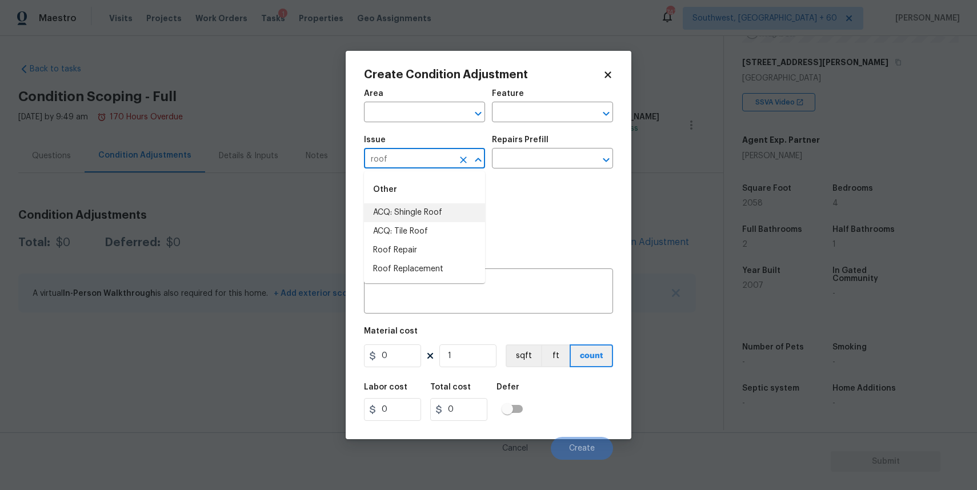
click at [473, 206] on li "ACQ: Shingle Roof" at bounding box center [424, 212] width 121 height 19
type input "ACQ: Shingle Roof"
click at [534, 162] on input "text" at bounding box center [536, 160] width 89 height 18
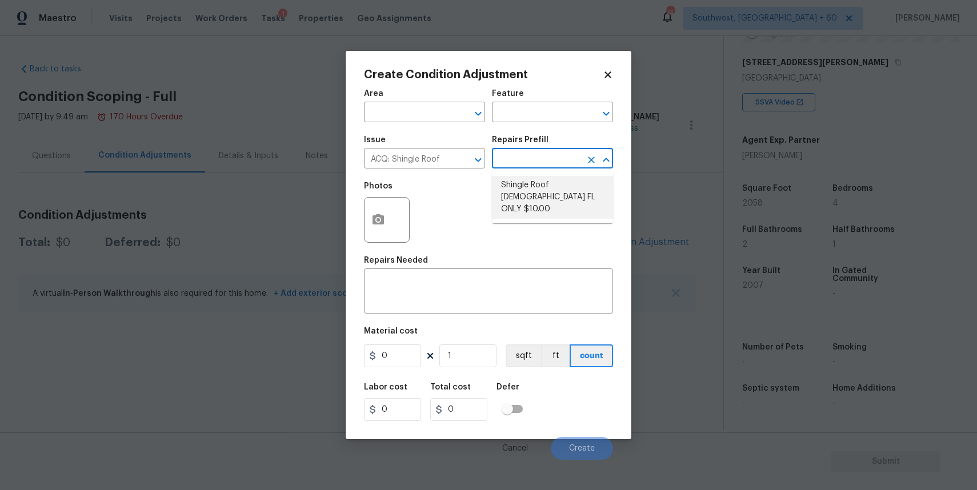
click at [556, 207] on ul "Shingle Roof 15+ Years Old FL ONLY $10.00" at bounding box center [552, 197] width 121 height 52
click at [572, 188] on li "Shingle Roof 15+ Years Old FL ONLY $10.00" at bounding box center [552, 197] width 121 height 43
type input "Acquisition"
type textarea "Acquisition Scope (Florida Only): Shingle Roof 15+ years in age maintenance."
type input "10"
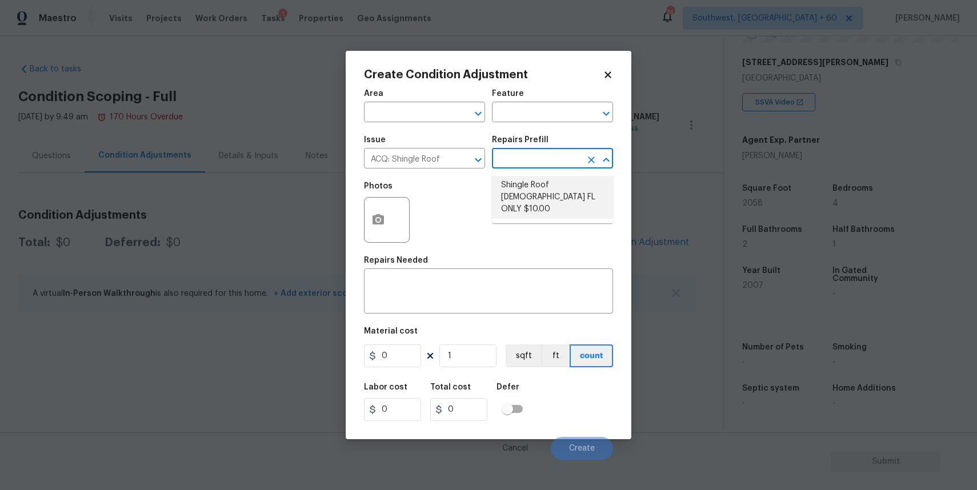
type input "10"
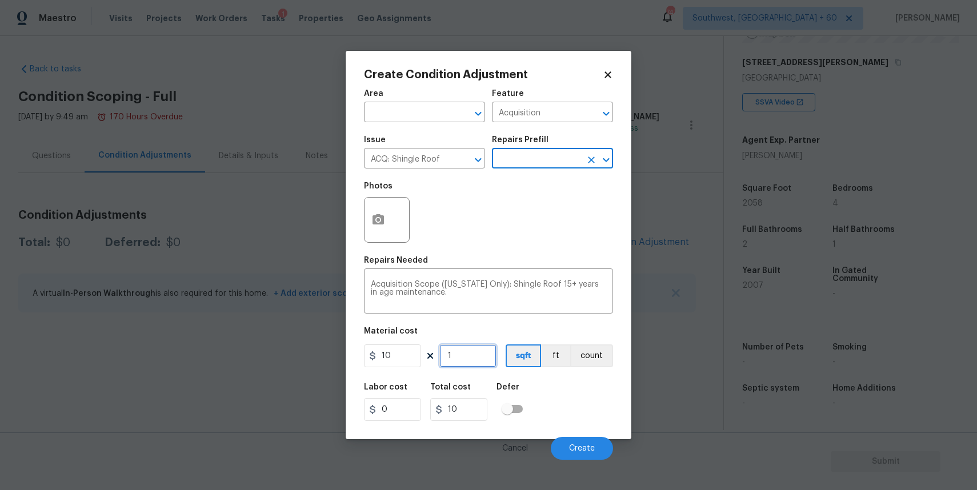
click at [475, 351] on input "1" at bounding box center [467, 355] width 57 height 23
type input "0"
type input "2"
type input "20"
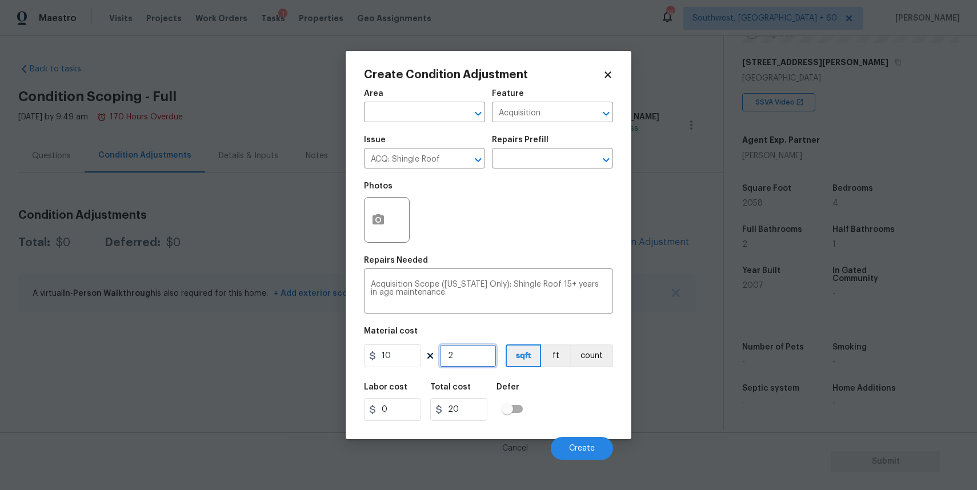
type input "20"
type input "200"
type input "205"
type input "2050"
type input "2058"
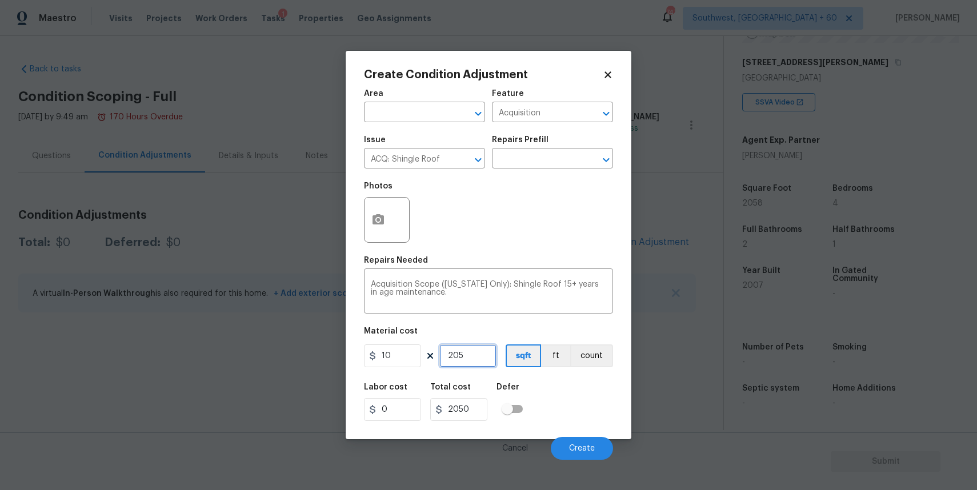
type input "20580"
type input "2058"
click at [585, 455] on button "Create" at bounding box center [582, 448] width 62 height 23
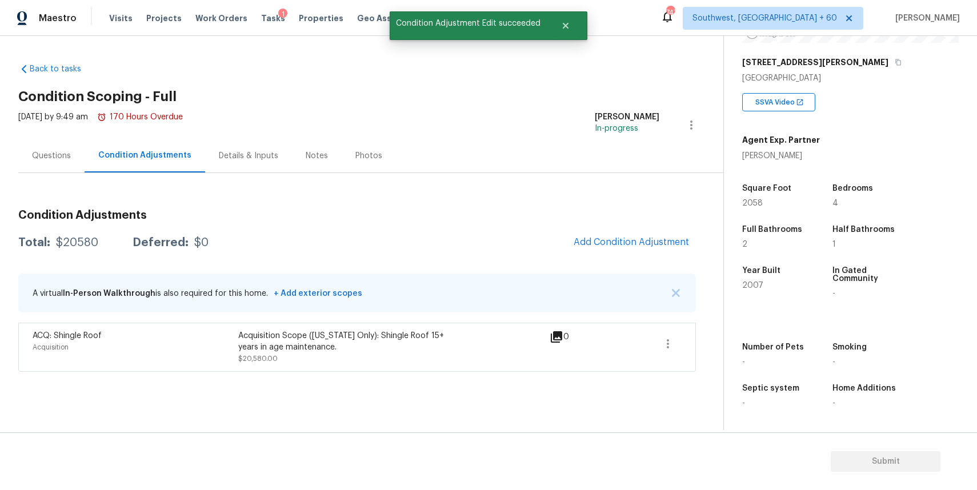
click at [657, 254] on span "Add Condition Adjustment" at bounding box center [631, 242] width 129 height 25
click at [632, 238] on span "Add Condition Adjustment" at bounding box center [630, 242] width 115 height 10
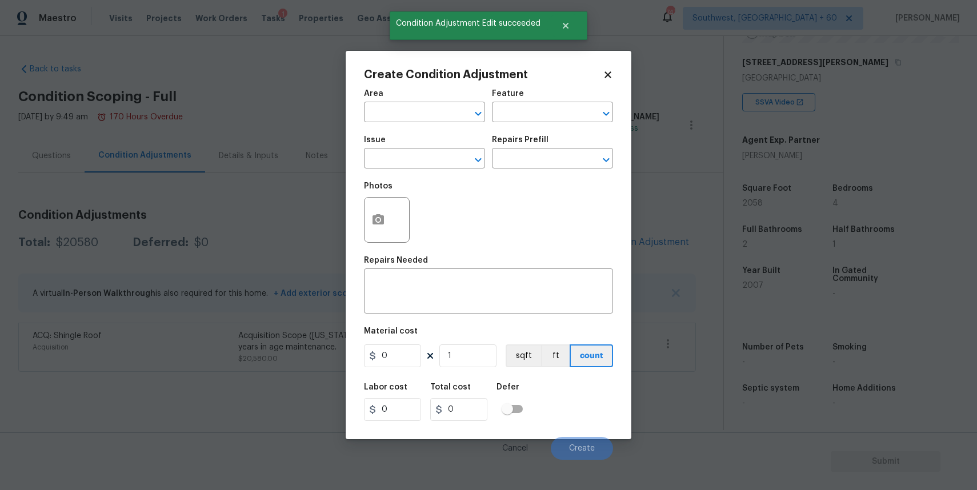
click at [423, 173] on span "Issue ​" at bounding box center [424, 152] width 121 height 46
click at [432, 164] on input "text" at bounding box center [408, 160] width 89 height 18
click at [429, 215] on li "ACQ: HVAC" at bounding box center [424, 212] width 121 height 19
type input "ACQ: HVAC"
click at [529, 152] on input "text" at bounding box center [536, 160] width 89 height 18
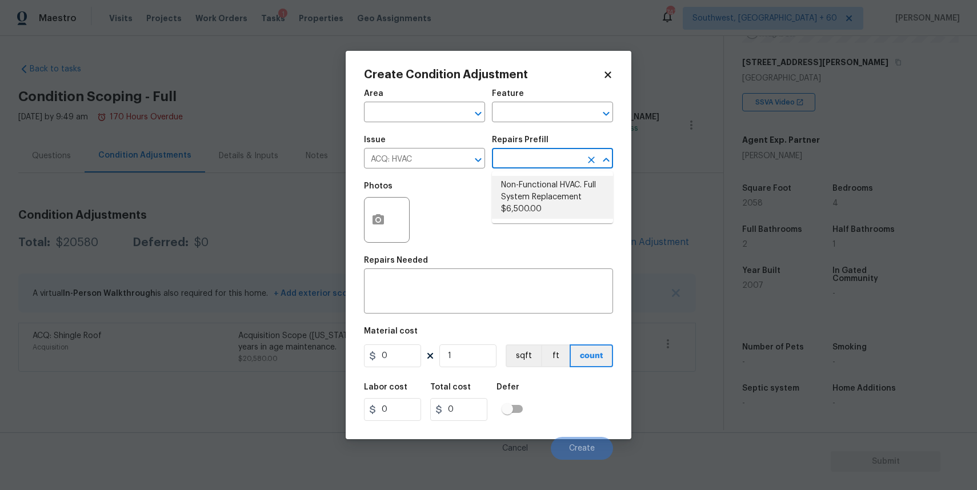
click at [560, 196] on li "Non-Functional HVAC. Full System Replacement $6,500.00" at bounding box center [552, 197] width 121 height 43
type input "Acquisition"
type textarea "Acquisition Scope: Full System Replacement"
type input "6500"
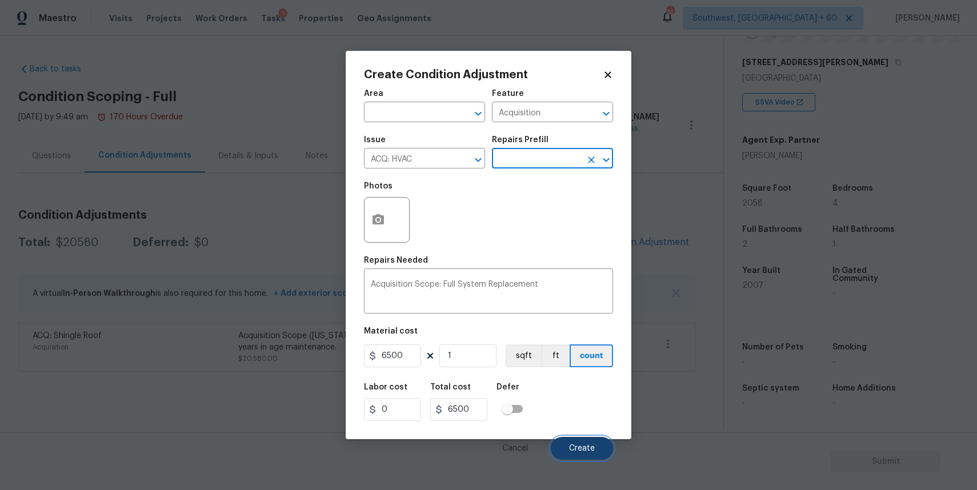
click at [597, 444] on button "Create" at bounding box center [582, 448] width 62 height 23
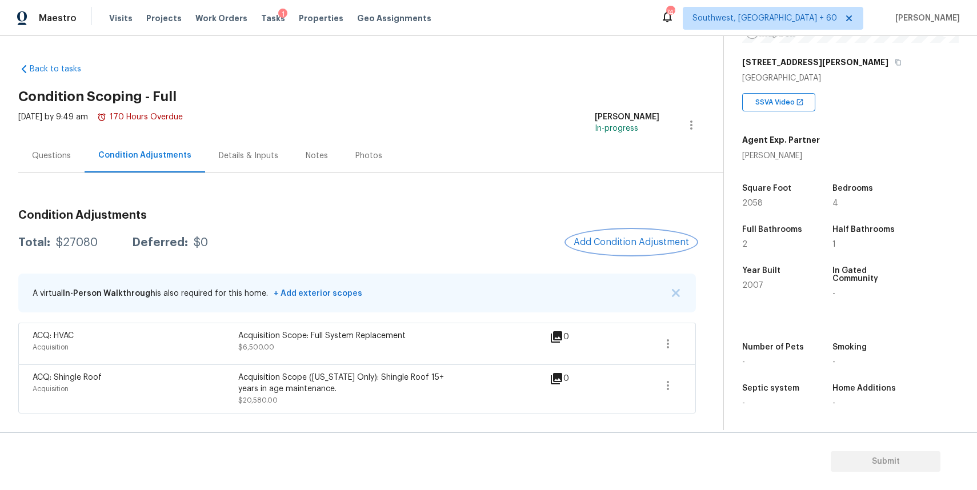
click at [622, 237] on span "Add Condition Adjustment" at bounding box center [630, 242] width 115 height 10
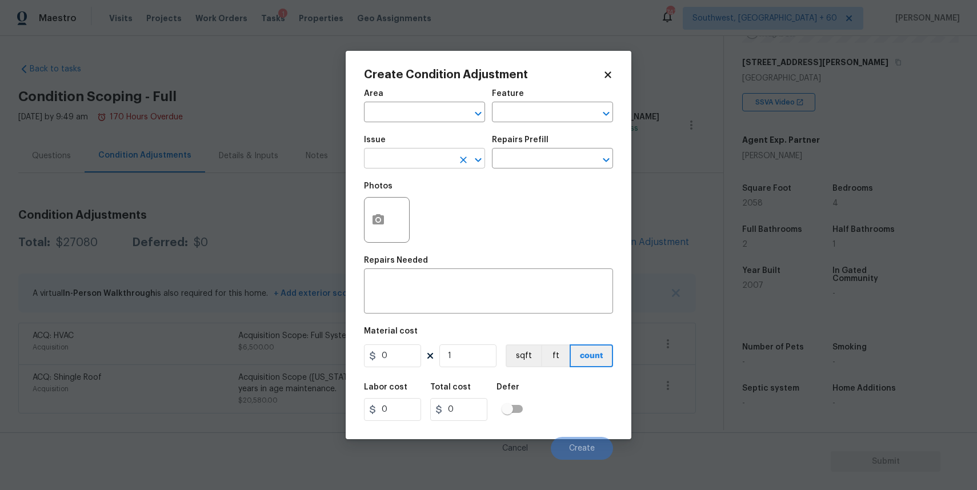
click at [412, 159] on input "text" at bounding box center [408, 160] width 89 height 18
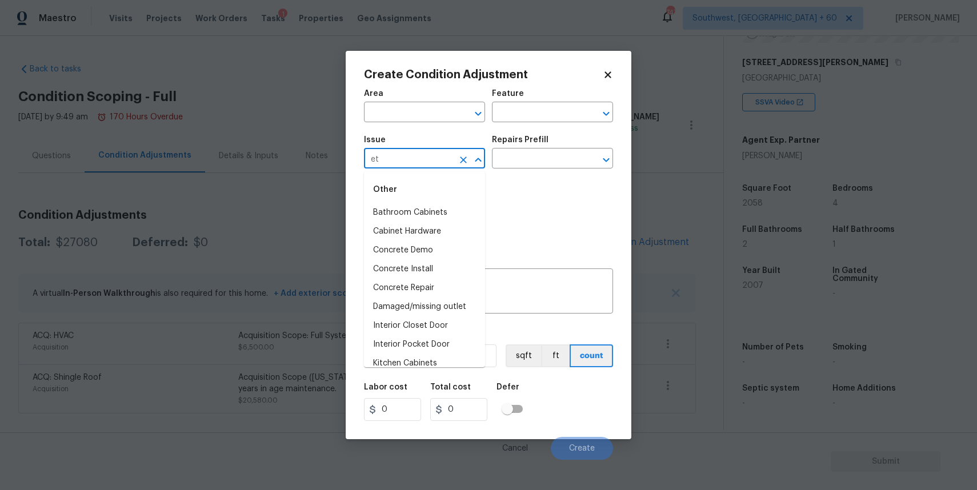
type input "e"
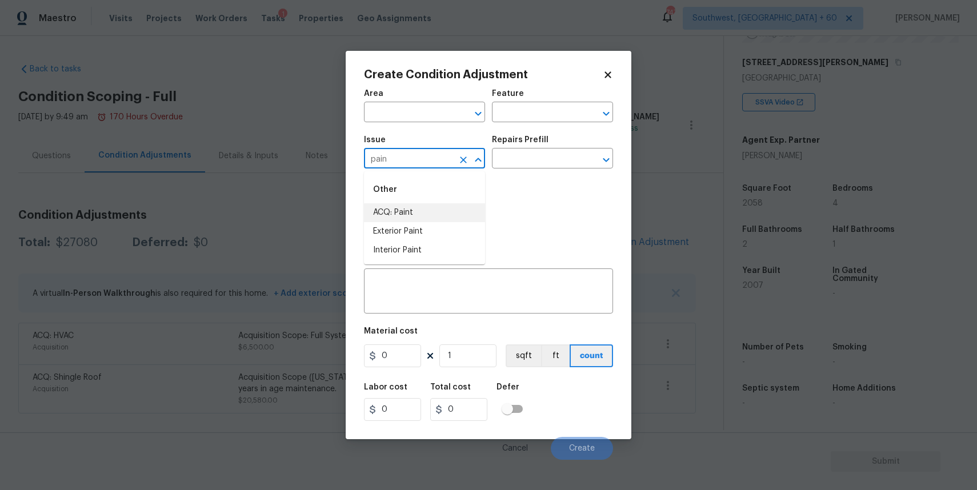
click at [431, 219] on li "ACQ: Paint" at bounding box center [424, 212] width 121 height 19
type input "ACQ: Paint"
click at [522, 159] on input "text" at bounding box center [536, 160] width 89 height 18
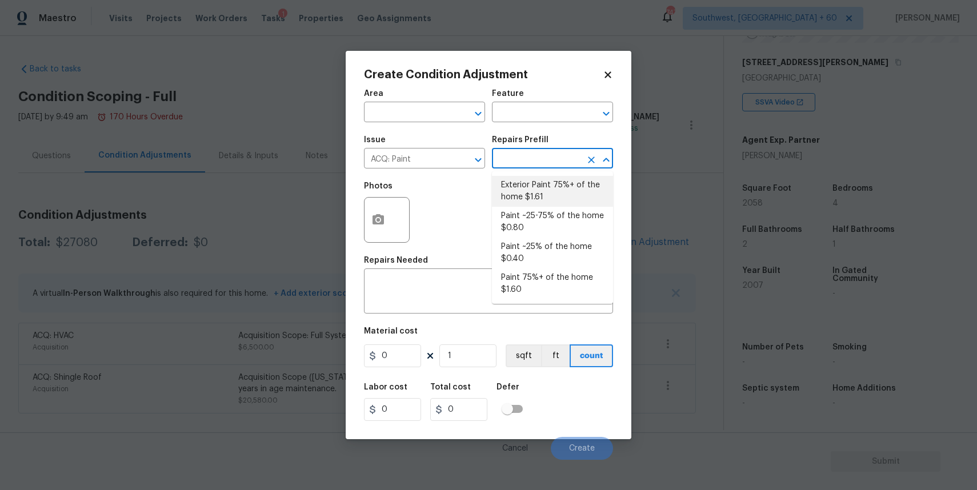
click at [567, 184] on li "Exterior Paint 75%+ of the home $1.61" at bounding box center [552, 191] width 121 height 31
type input "Acquisition"
type textarea "Acquisition Scope: 75%+ of the home exterior will likely require paint"
type input "1.61"
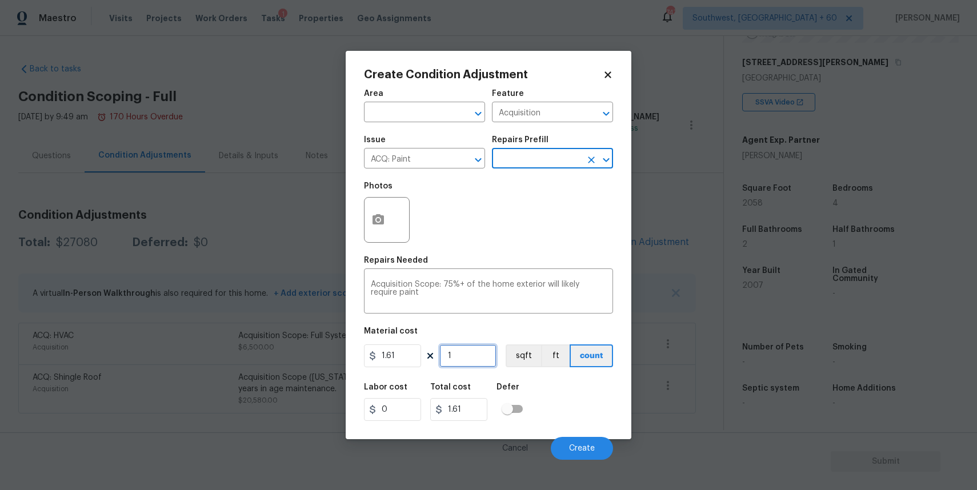
click at [463, 360] on input "1" at bounding box center [467, 355] width 57 height 23
type input "0"
type input "2"
type input "3.22"
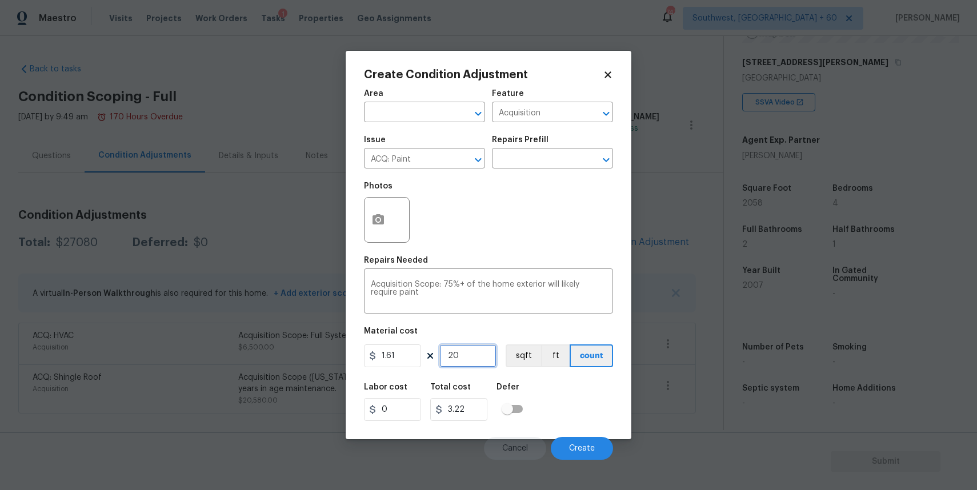
type input "209"
type input "336.49"
type input "2095"
type input "3372.95"
type input "209"
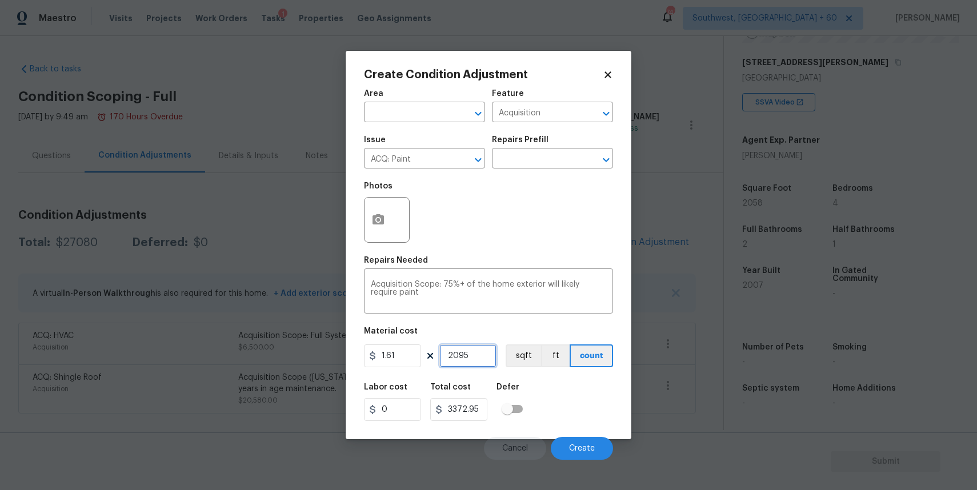
type input "336.49"
type input "20"
type input "32.2"
type input "205"
type input "330.05"
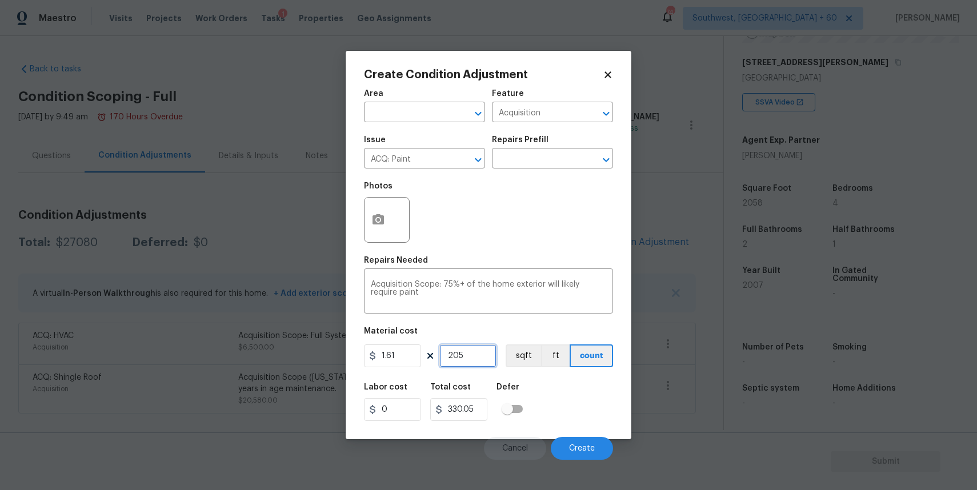
type input "2058"
type input "3313.38"
type input "2058"
click at [377, 222] on circle "button" at bounding box center [377, 219] width 3 height 3
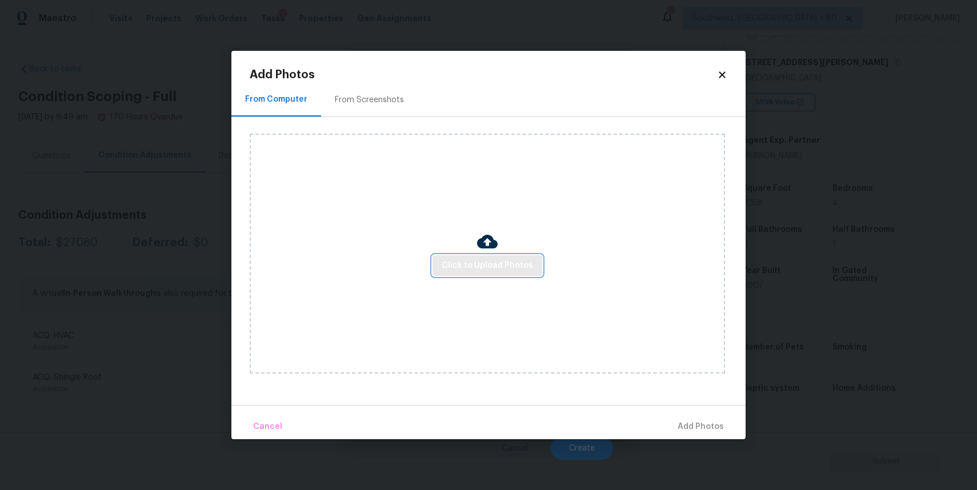
click at [497, 266] on span "Click to Upload Photos" at bounding box center [486, 266] width 91 height 14
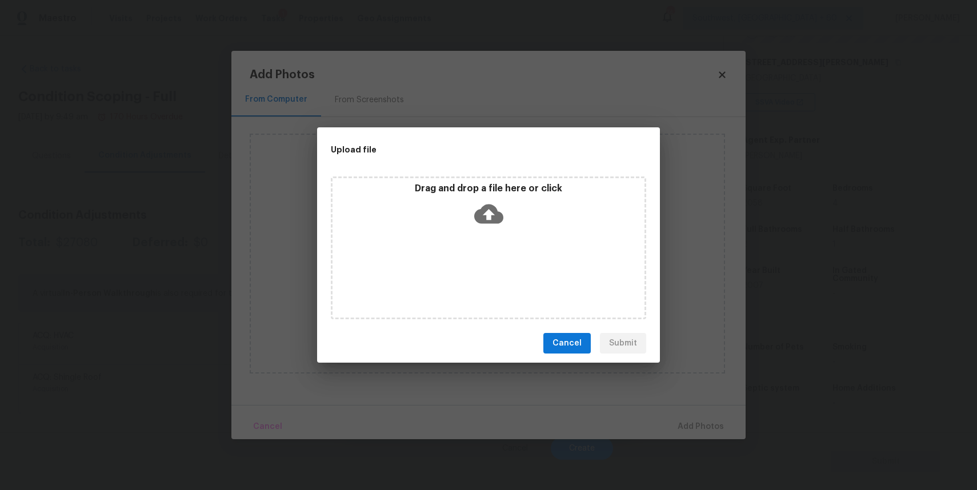
click at [501, 275] on div "Drag and drop a file here or click" at bounding box center [488, 247] width 315 height 143
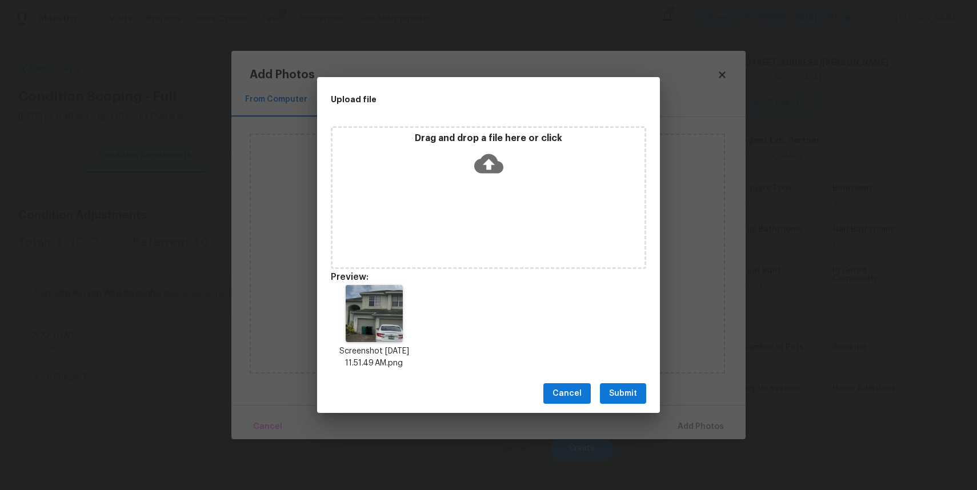
click at [621, 390] on span "Submit" at bounding box center [623, 394] width 28 height 14
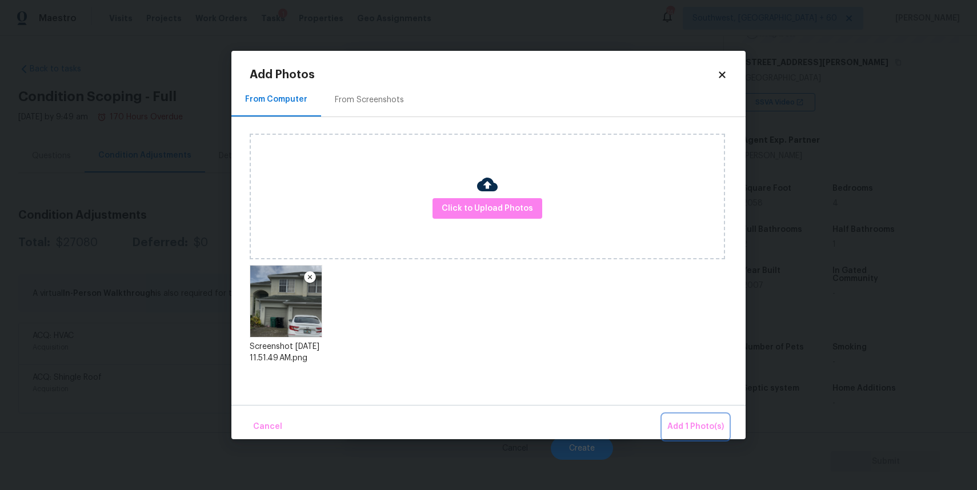
click at [687, 433] on button "Add 1 Photo(s)" at bounding box center [695, 427] width 66 height 25
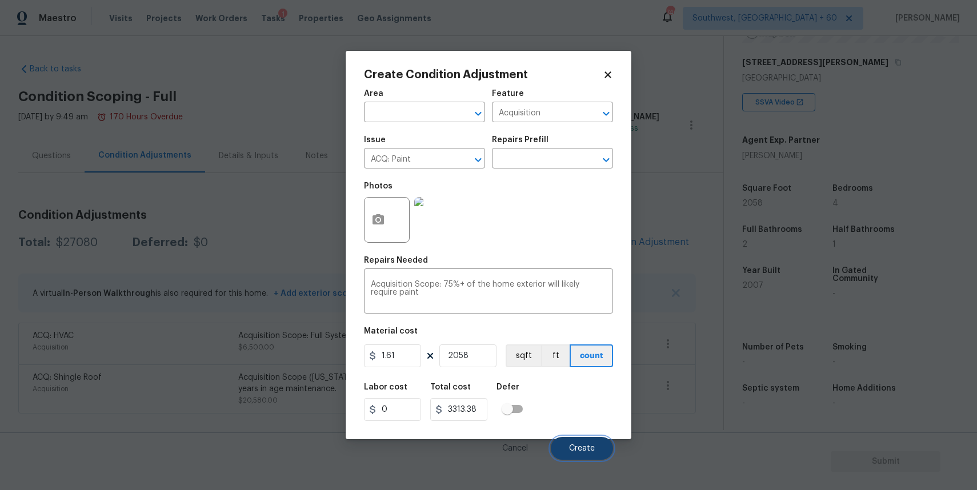
click at [581, 442] on button "Create" at bounding box center [582, 448] width 62 height 23
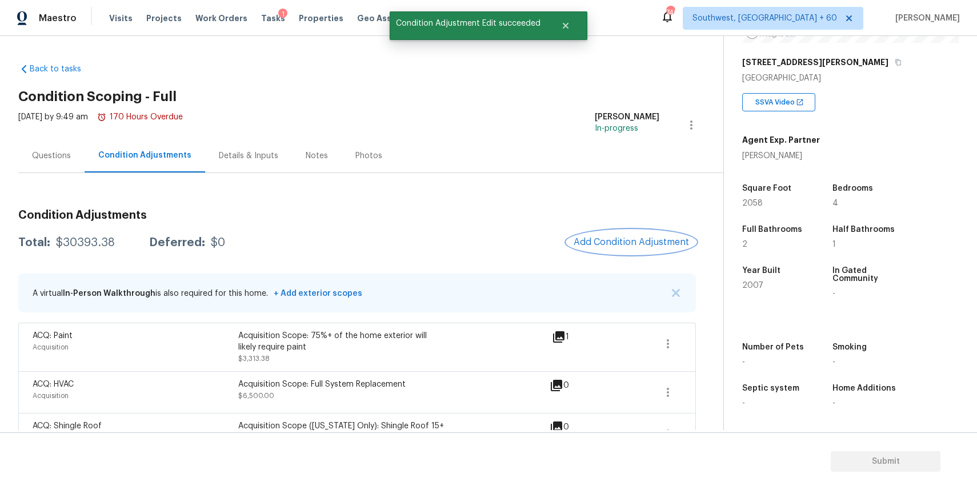
scroll to position [6, 0]
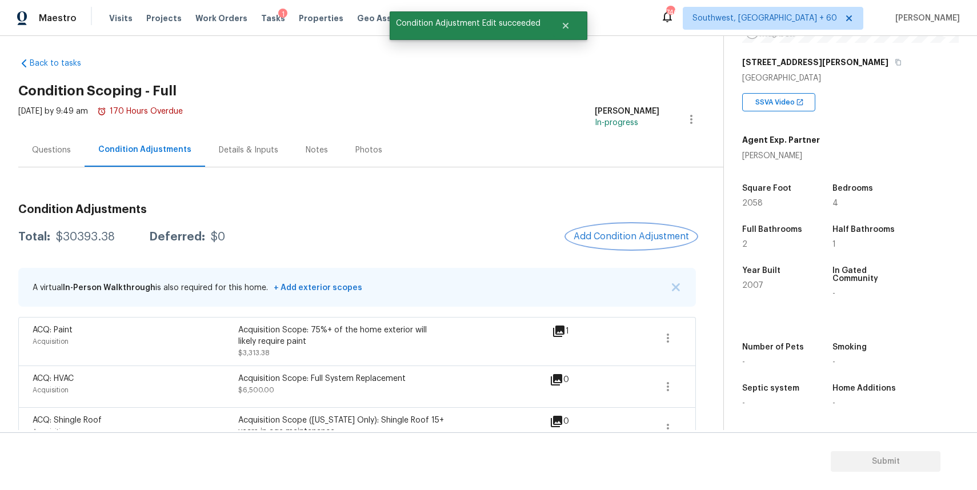
click at [660, 242] on button "Add Condition Adjustment" at bounding box center [631, 236] width 129 height 24
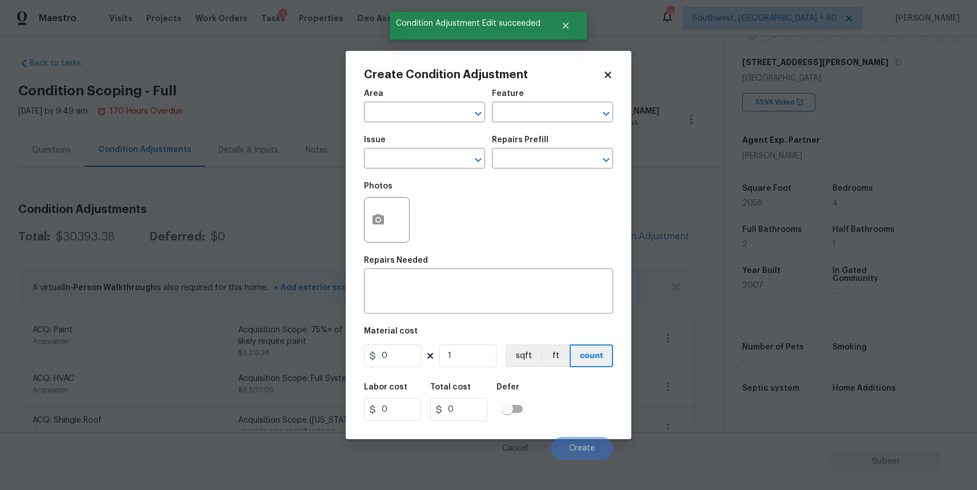
click at [274, 179] on body "Maestro Visits Projects Work Orders Tasks 1 Properties Geo Assignments 746 Sout…" at bounding box center [488, 245] width 977 height 490
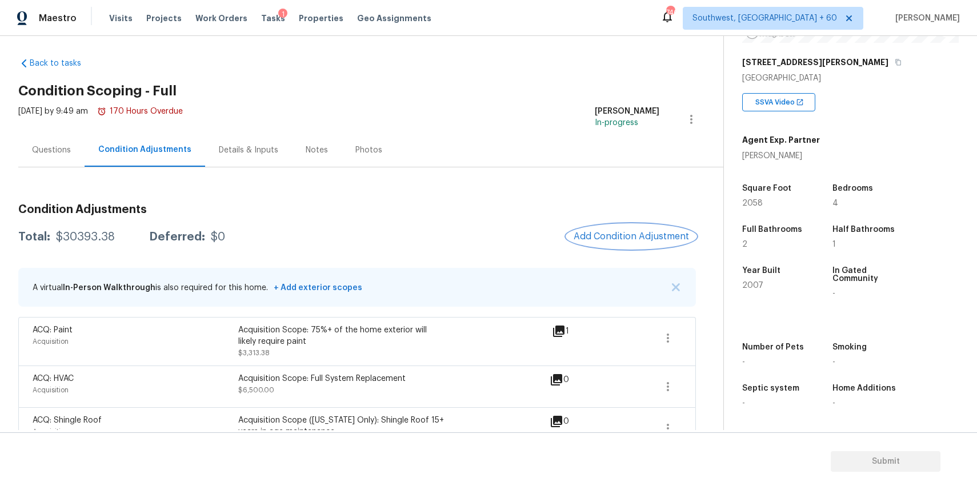
click at [648, 232] on span "Add Condition Adjustment" at bounding box center [630, 236] width 115 height 10
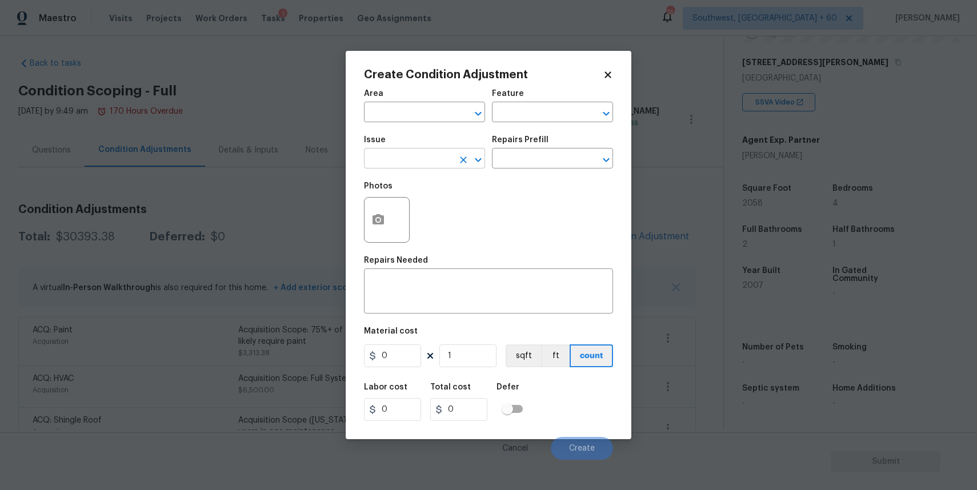
click at [451, 159] on input "text" at bounding box center [408, 160] width 89 height 18
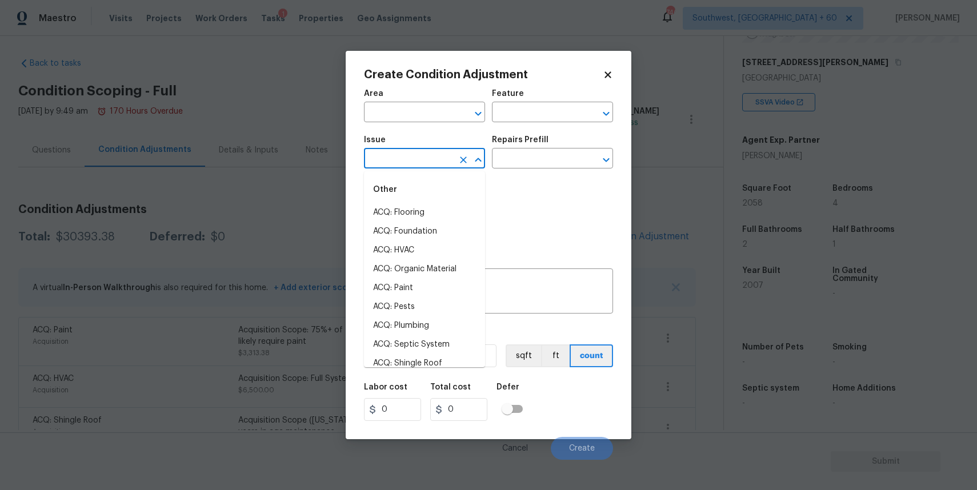
click at [451, 159] on input "text" at bounding box center [408, 160] width 89 height 18
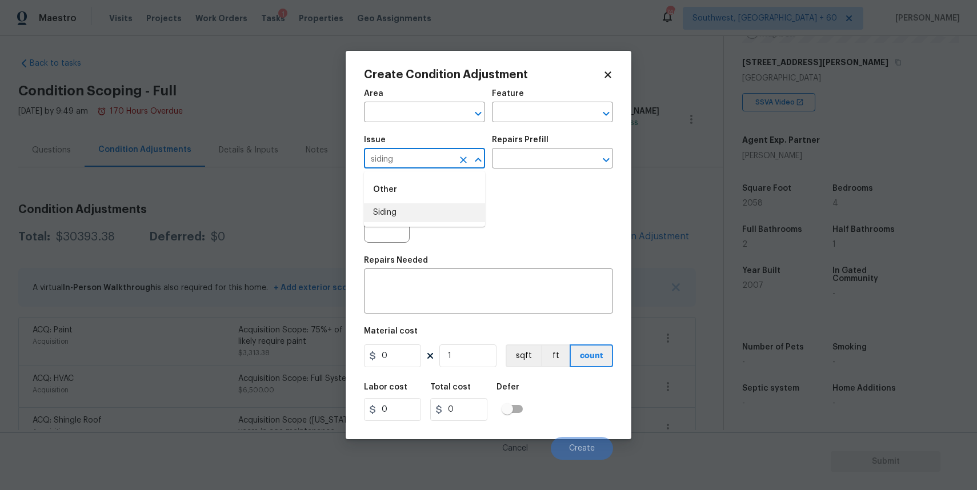
click at [436, 215] on li "Siding" at bounding box center [424, 212] width 121 height 19
type input "Siding"
click at [457, 299] on textarea at bounding box center [488, 292] width 235 height 24
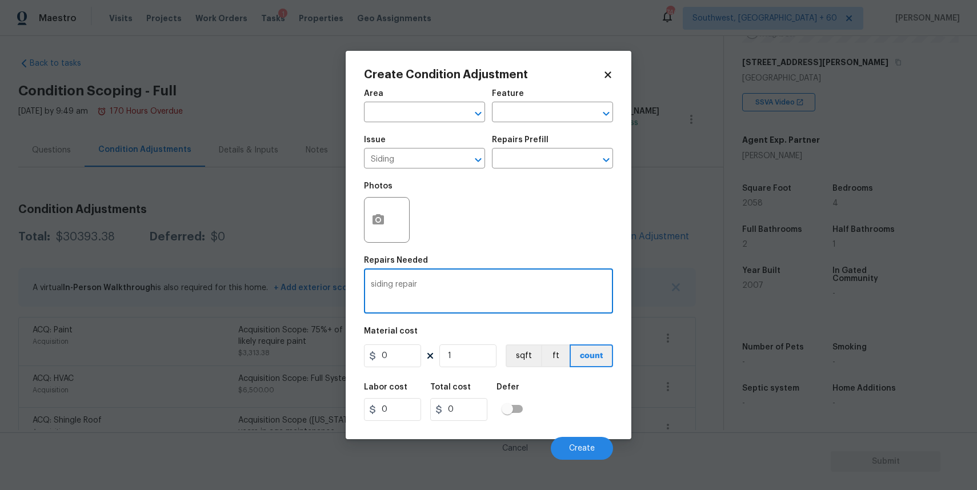
type textarea "siding repair"
click at [408, 345] on input "0" at bounding box center [392, 355] width 57 height 23
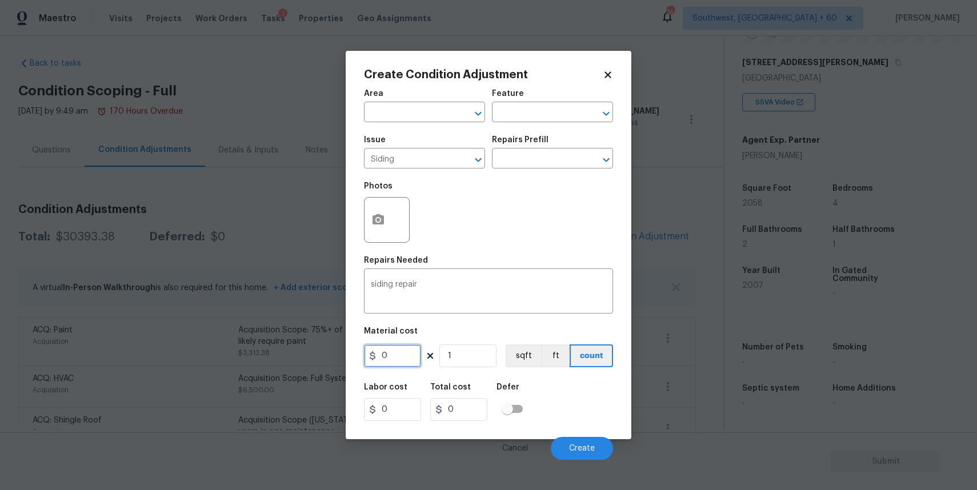
click at [408, 345] on input "0" at bounding box center [392, 355] width 57 height 23
click at [410, 350] on input "0" at bounding box center [392, 355] width 57 height 23
type input "1000"
click at [392, 228] on div at bounding box center [387, 220] width 46 height 46
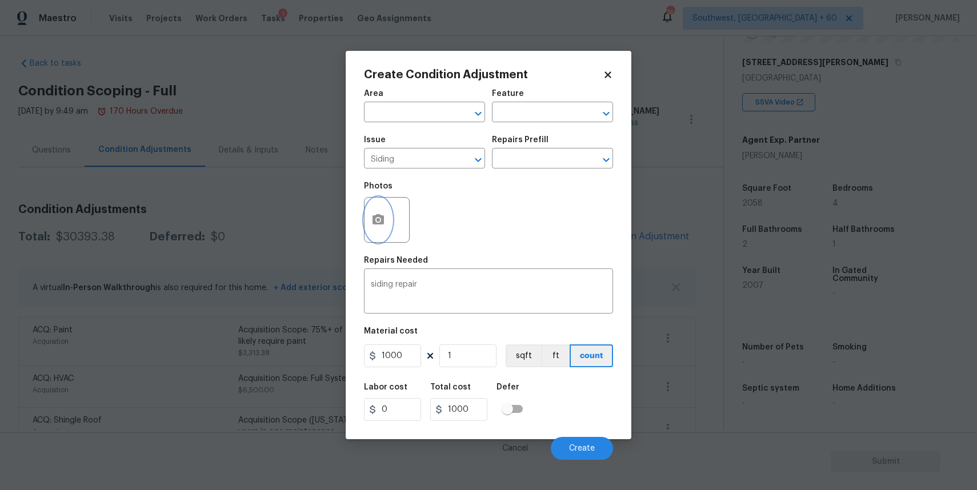
click at [376, 215] on icon "button" at bounding box center [377, 219] width 11 height 10
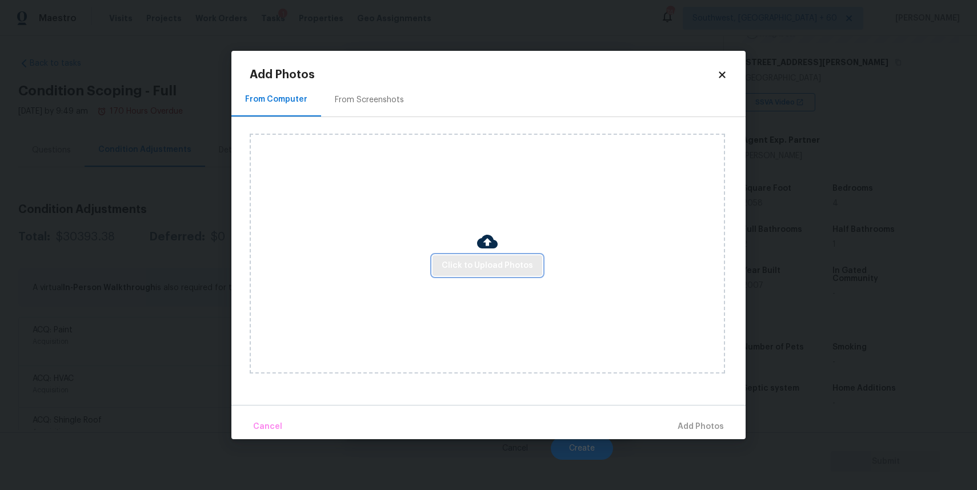
click at [488, 259] on span "Click to Upload Photos" at bounding box center [486, 266] width 91 height 14
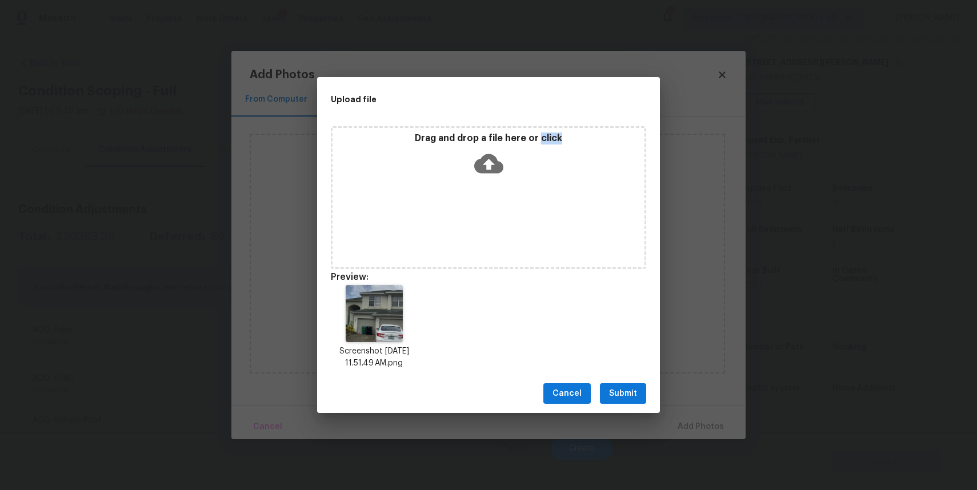
click at [614, 400] on span "Submit" at bounding box center [623, 394] width 28 height 14
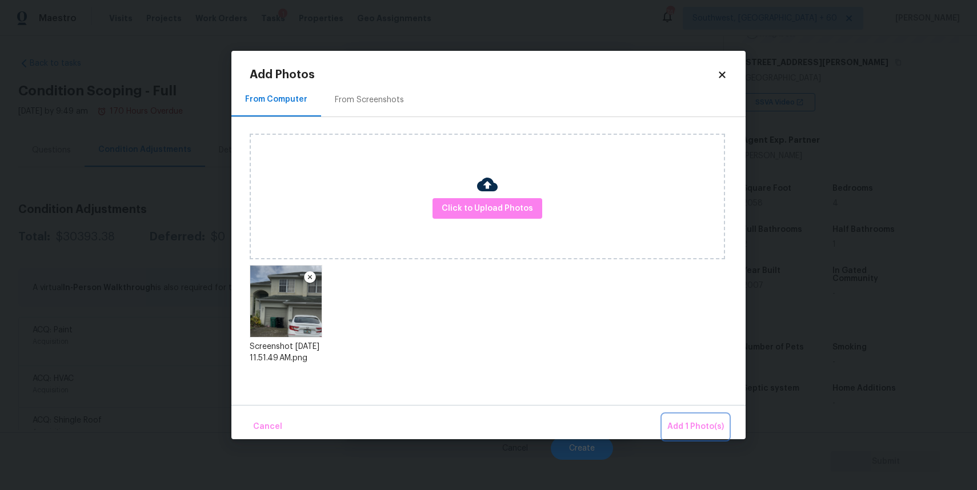
click at [697, 419] on button "Add 1 Photo(s)" at bounding box center [695, 427] width 66 height 25
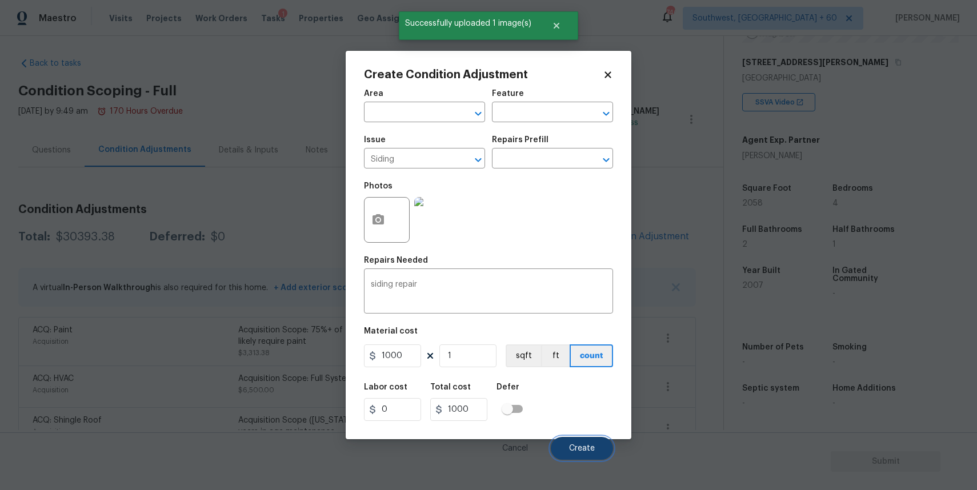
click at [594, 453] on button "Create" at bounding box center [582, 448] width 62 height 23
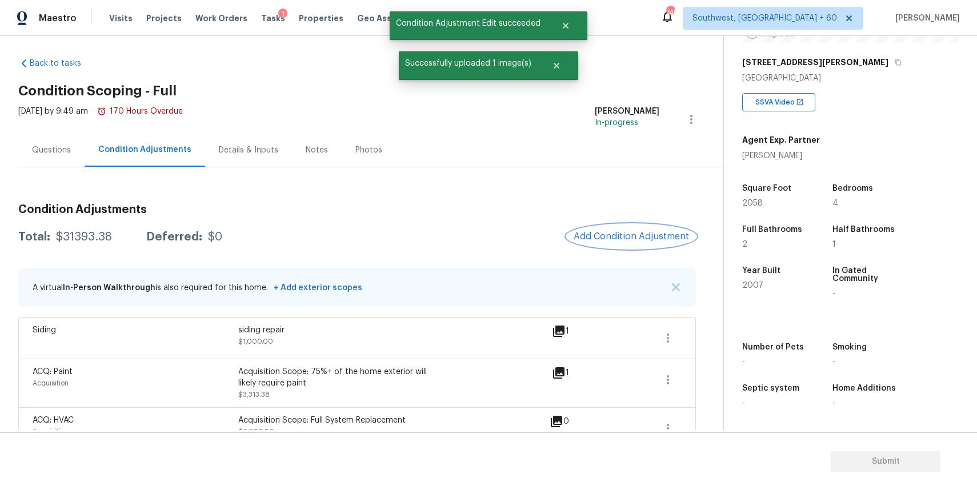
click at [621, 241] on span "Add Condition Adjustment" at bounding box center [630, 236] width 115 height 10
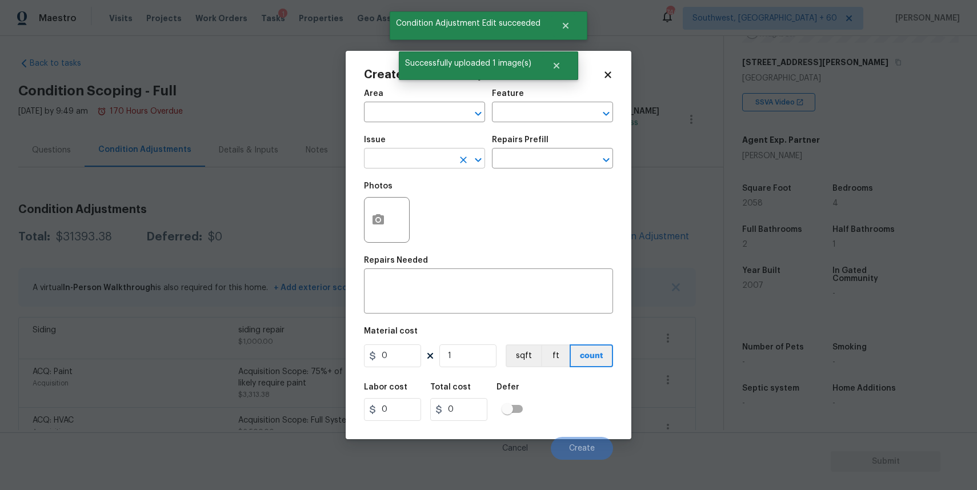
click at [452, 156] on input "text" at bounding box center [408, 160] width 89 height 18
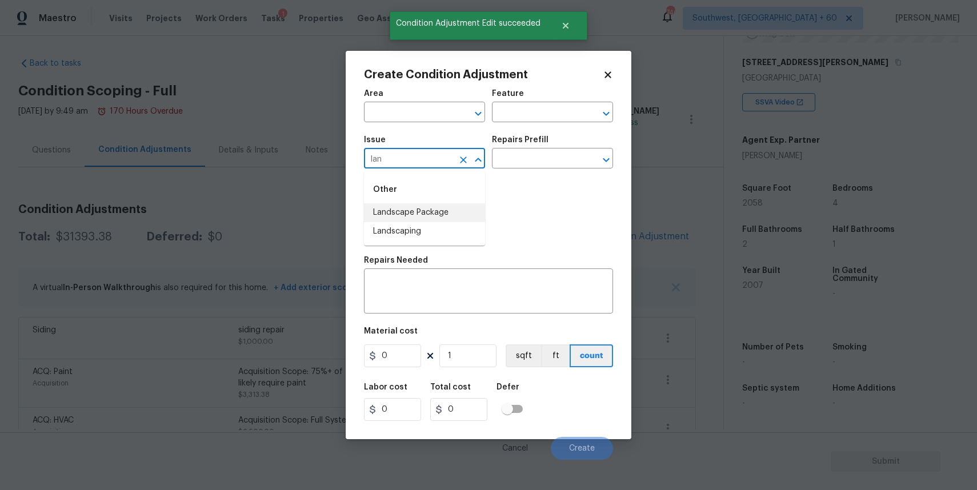
click at [440, 212] on li "Landscape Package" at bounding box center [424, 212] width 121 height 19
type input "Landscape Package"
click at [531, 145] on div "Repairs Prefill" at bounding box center [552, 143] width 121 height 15
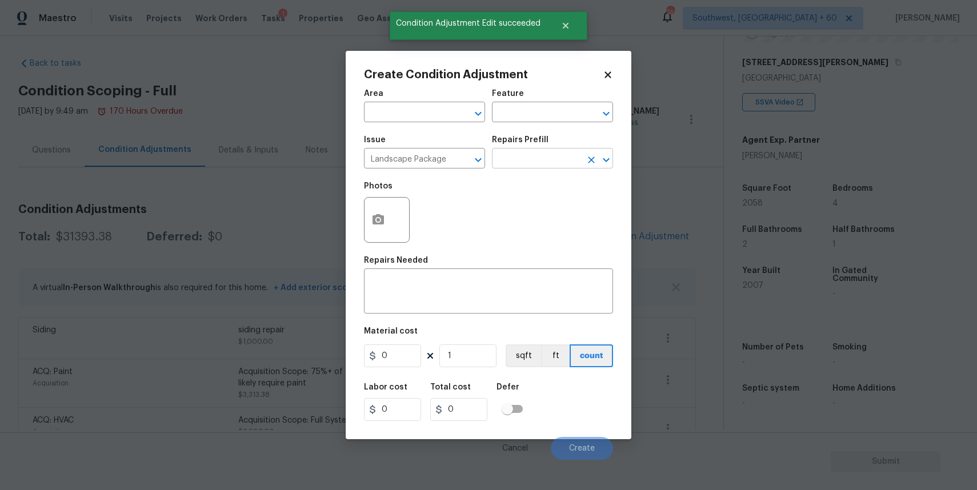
click at [541, 162] on input "text" at bounding box center [536, 160] width 89 height 18
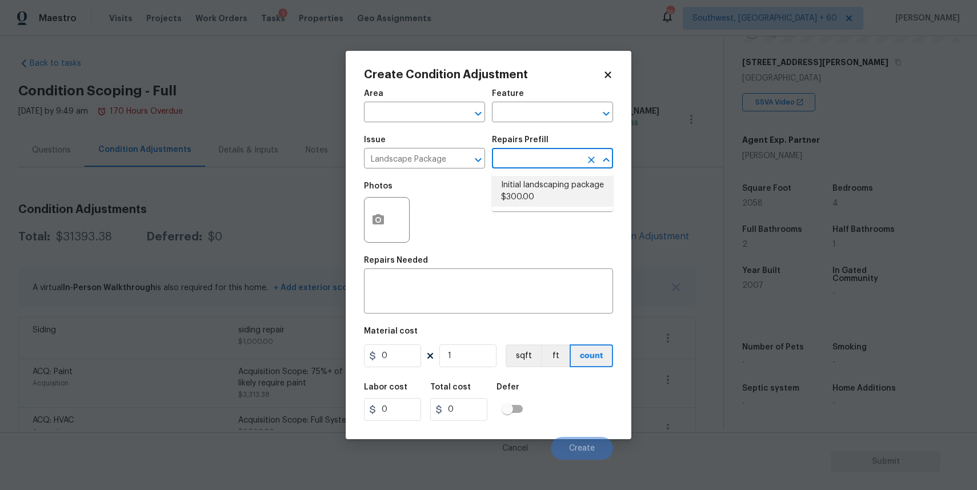
click at [532, 196] on li "Initial landscaping package $300.00" at bounding box center [552, 191] width 121 height 31
type input "Home Readiness Packages"
type textarea "Mowing of grass up to 6" in height. Mow, edge along driveways & sidewalks, trim…"
type input "300"
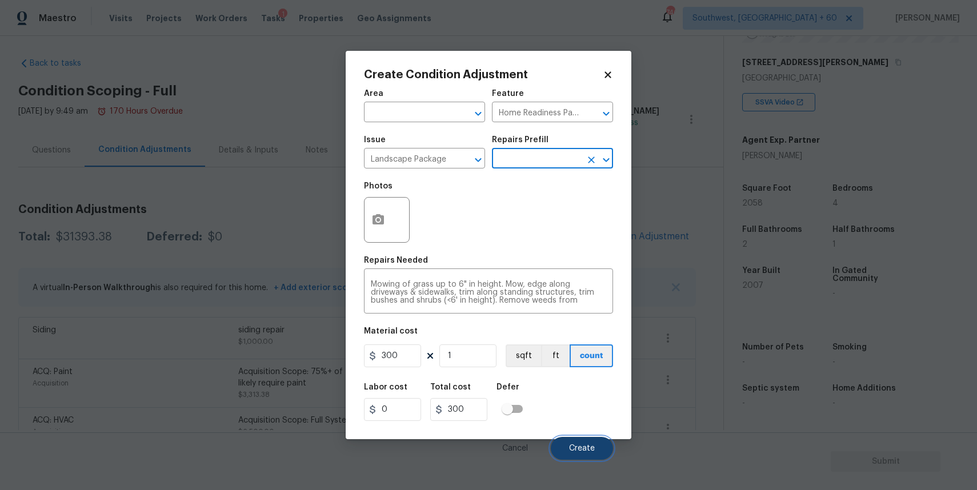
click at [594, 453] on button "Create" at bounding box center [582, 448] width 62 height 23
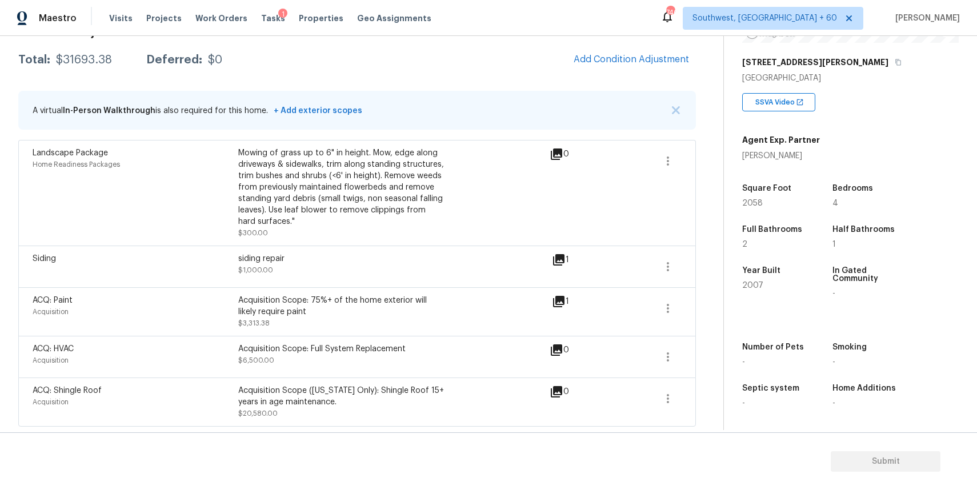
scroll to position [55, 0]
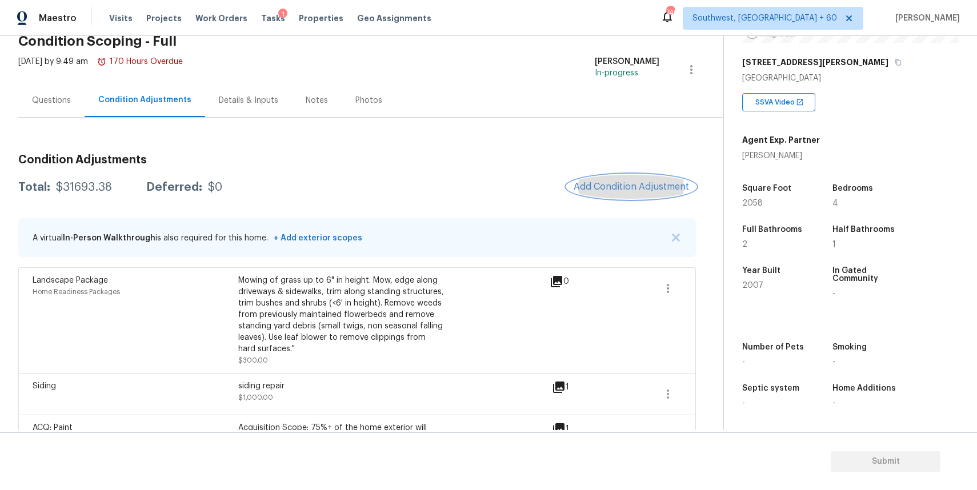
click at [662, 191] on span "Add Condition Adjustment" at bounding box center [630, 187] width 115 height 10
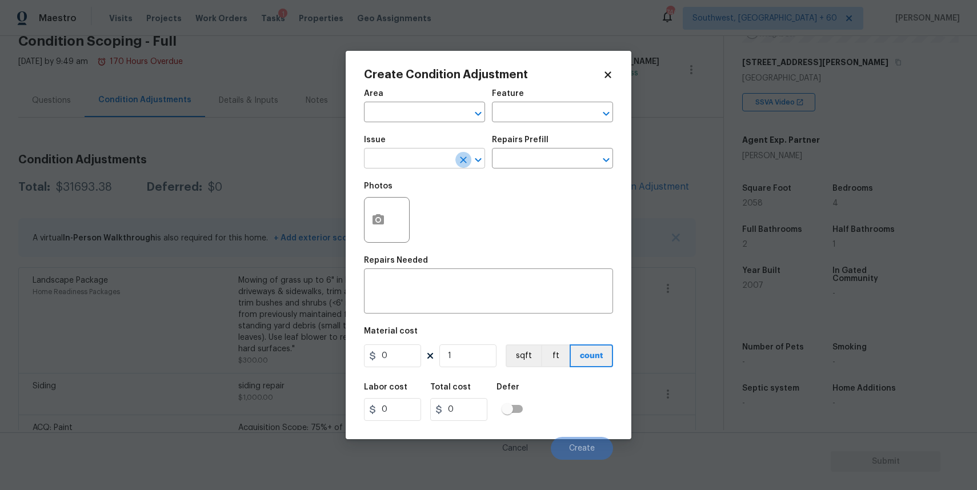
click at [460, 156] on icon "Clear" at bounding box center [463, 159] width 7 height 7
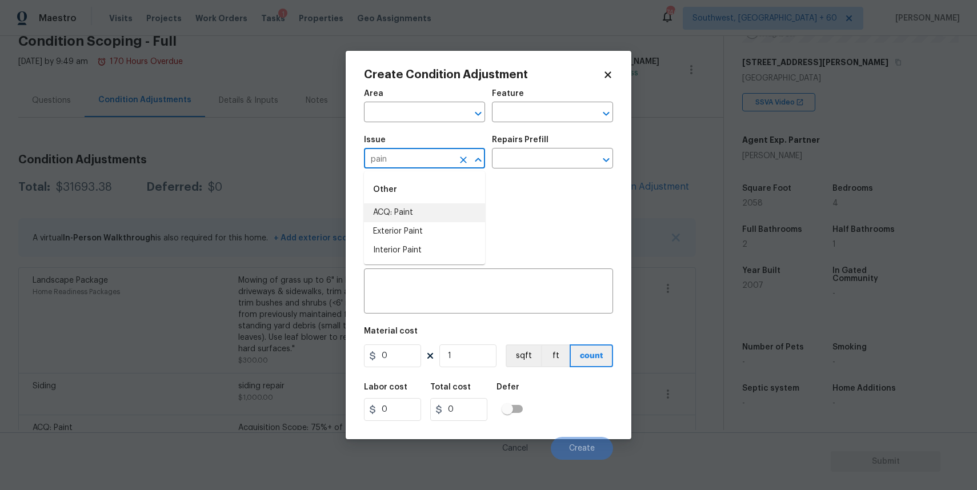
click at [449, 206] on li "ACQ: Paint" at bounding box center [424, 212] width 121 height 19
type input "ACQ: Paint"
click at [542, 157] on input "text" at bounding box center [536, 160] width 89 height 18
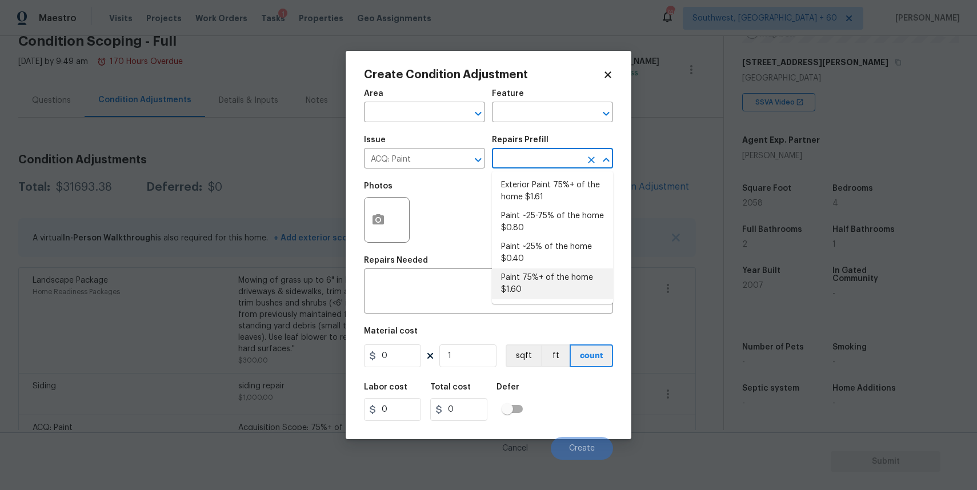
click at [549, 283] on li "Paint 75%+ of the home $1.60" at bounding box center [552, 283] width 121 height 31
type input "Acquisition"
type textarea "Acquisition Scope: 75%+ of the home will likely require interior paint"
type input "1.6"
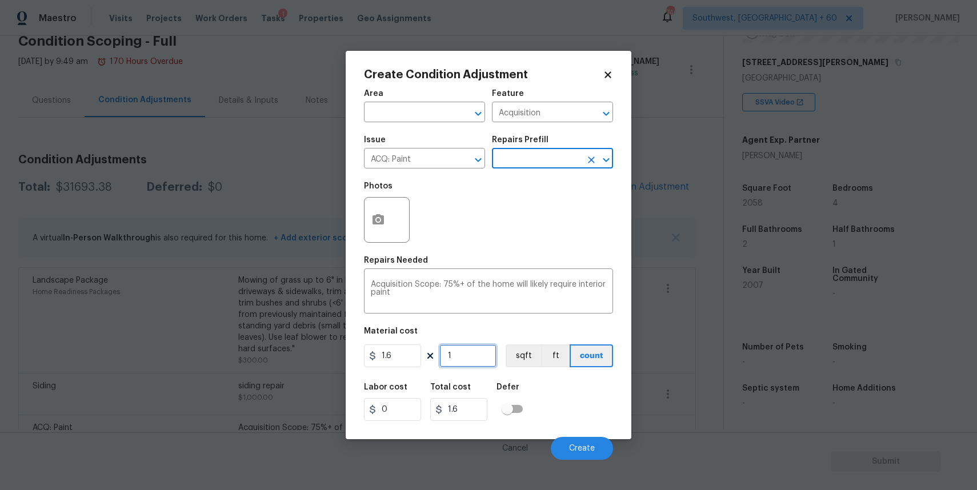
click at [465, 361] on input "1" at bounding box center [467, 355] width 57 height 23
type input "0"
type input "2"
type input "3.2"
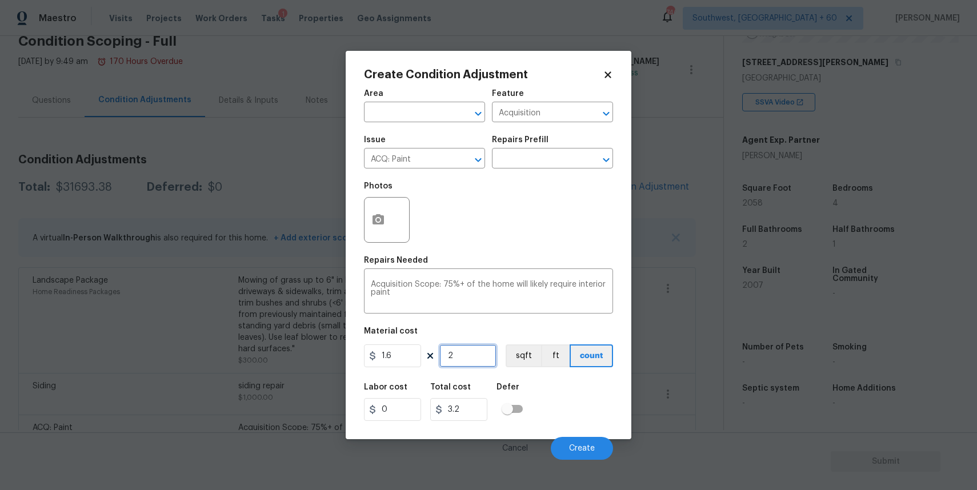
type input "20"
type input "32"
type input "205"
type input "328"
type input "2058"
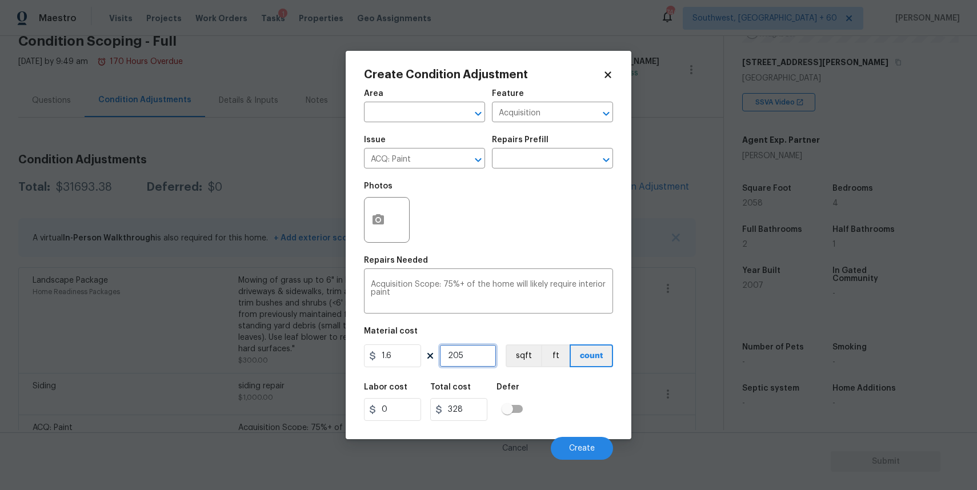
type input "3292.8"
type input "2058"
click at [384, 235] on button "button" at bounding box center [377, 220] width 27 height 45
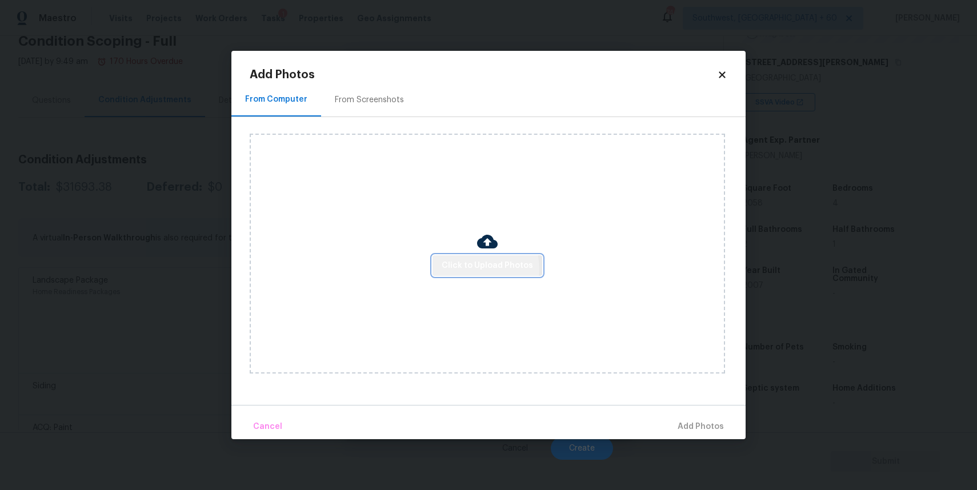
click at [472, 268] on span "Click to Upload Photos" at bounding box center [486, 266] width 91 height 14
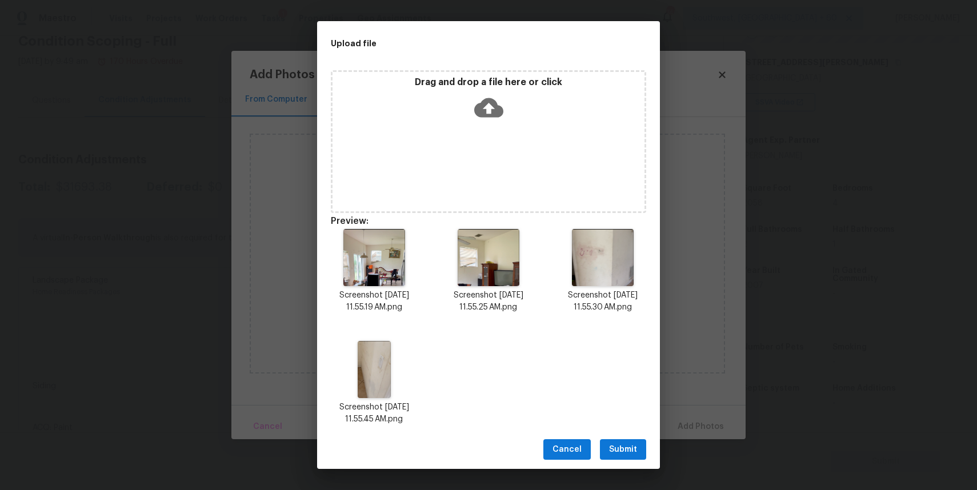
click at [626, 453] on span "Submit" at bounding box center [623, 450] width 28 height 14
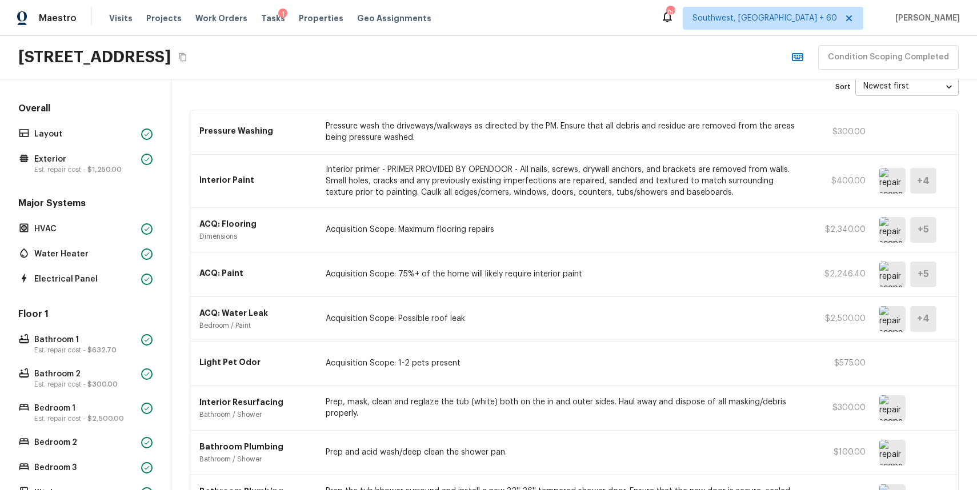
scroll to position [58, 0]
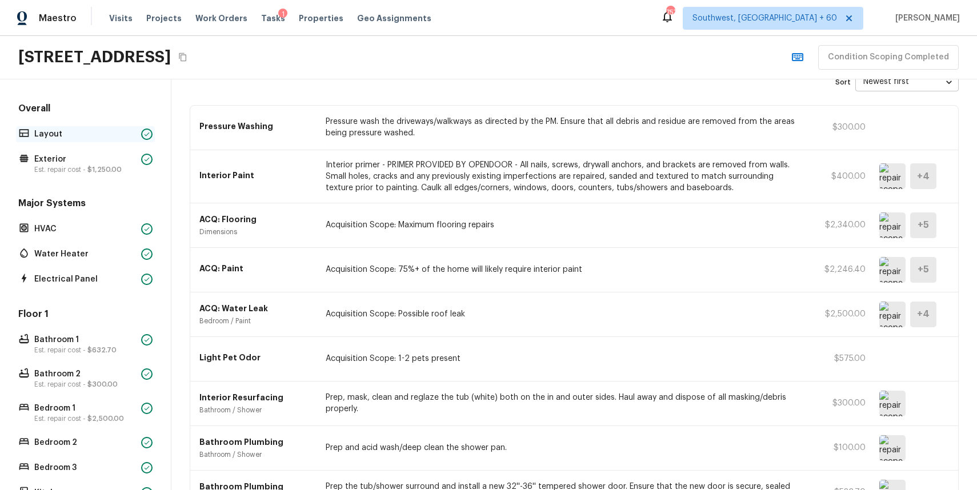
click at [106, 132] on p "Layout" at bounding box center [85, 133] width 102 height 11
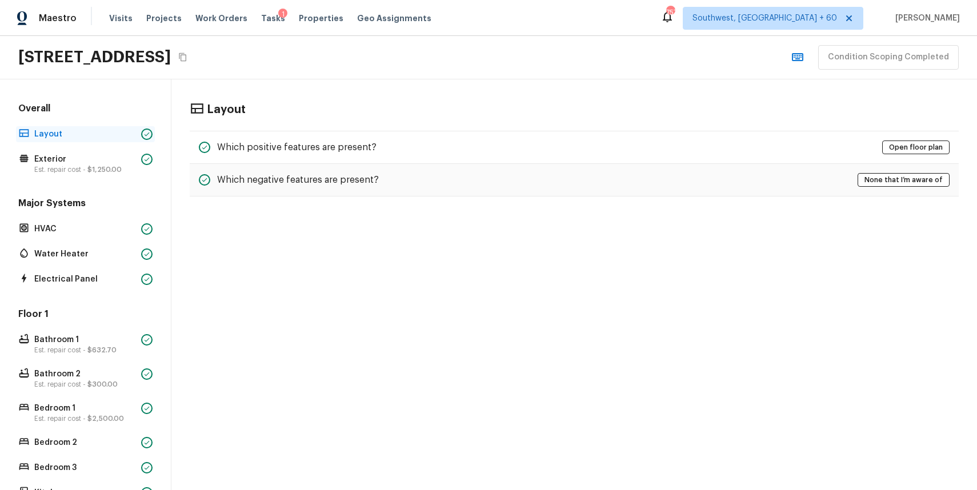
scroll to position [0, 0]
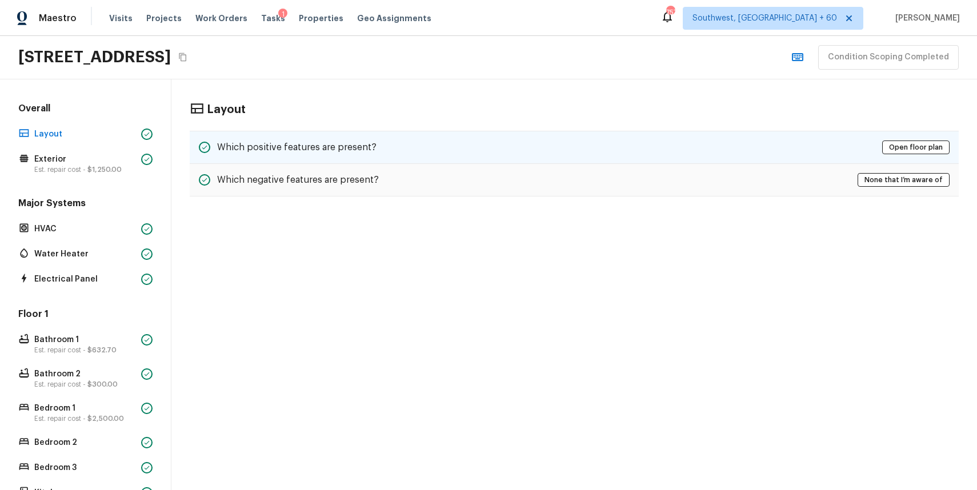
click at [390, 147] on div "Which positive features are present? Open floor plan" at bounding box center [574, 147] width 769 height 33
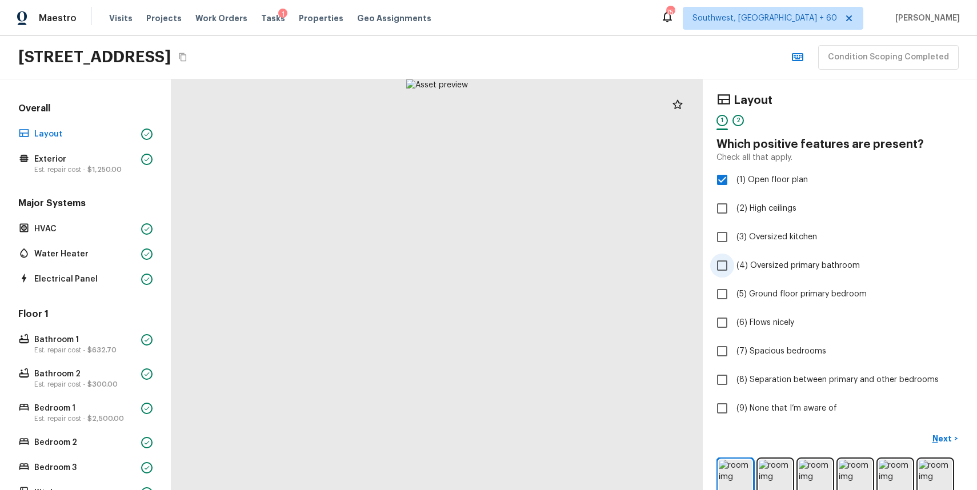
scroll to position [99, 0]
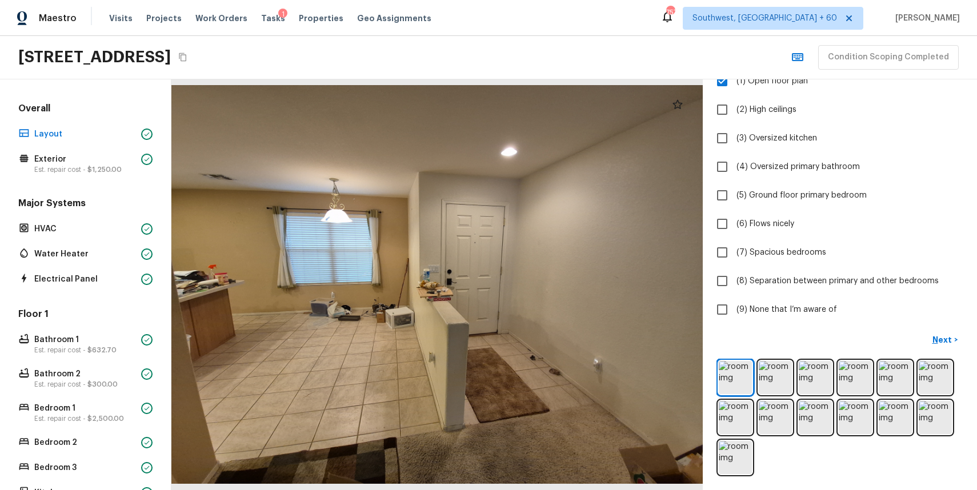
click at [734, 359] on div at bounding box center [839, 418] width 247 height 118
click at [735, 380] on img at bounding box center [734, 377] width 33 height 33
click at [737, 370] on img at bounding box center [734, 377] width 33 height 33
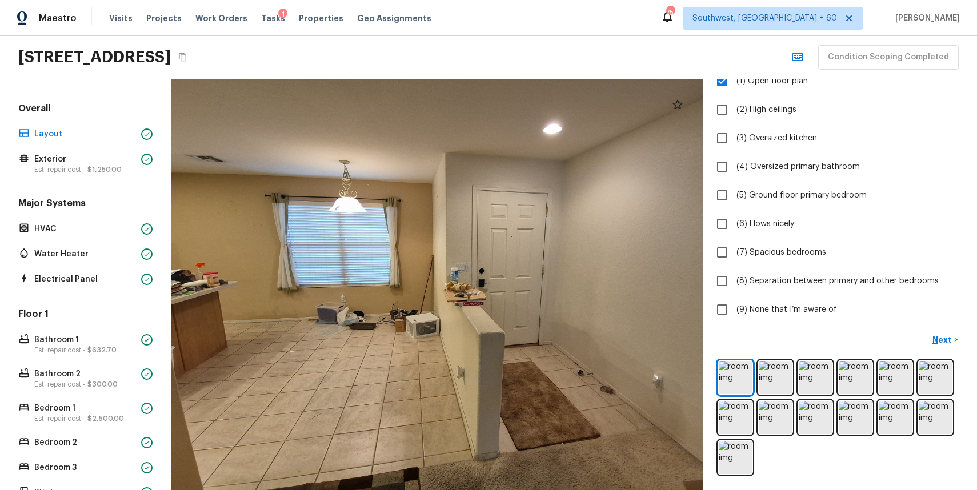
click at [756, 380] on div at bounding box center [839, 418] width 247 height 118
click at [781, 376] on img at bounding box center [774, 377] width 33 height 33
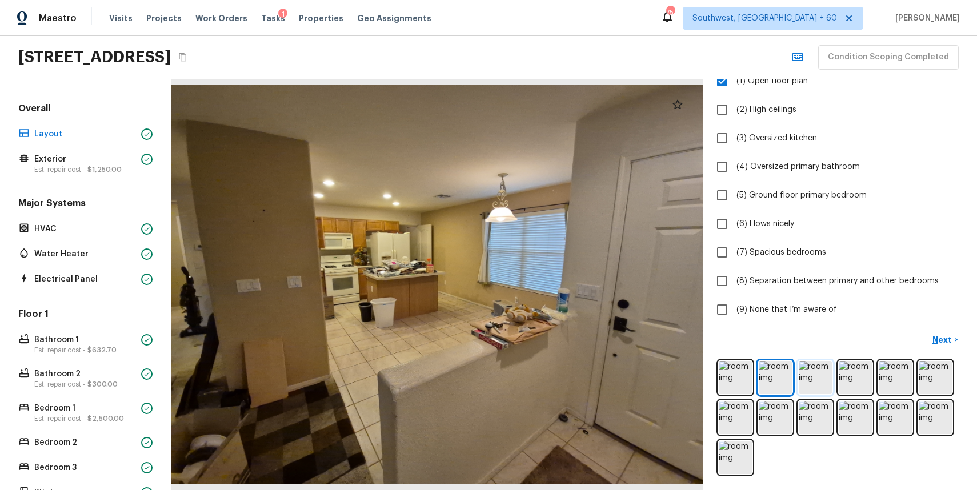
click at [808, 364] on img at bounding box center [814, 377] width 33 height 33
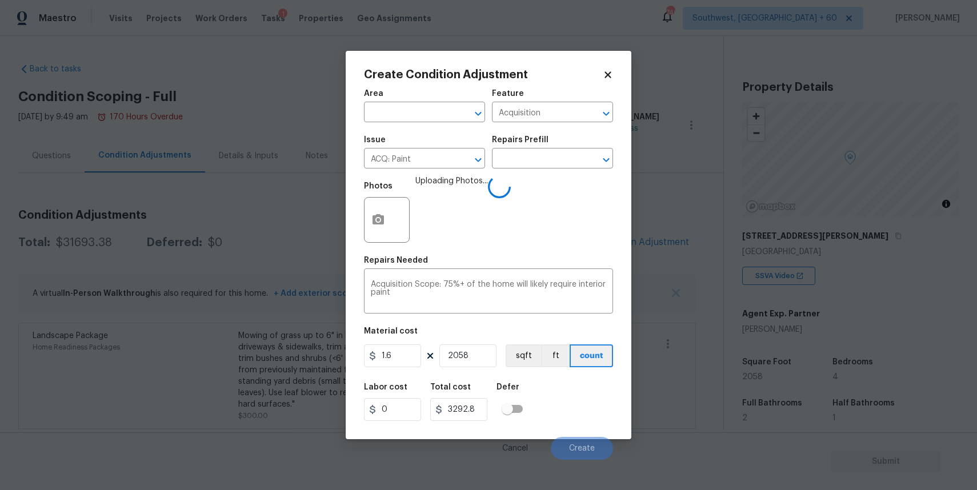
scroll to position [174, 0]
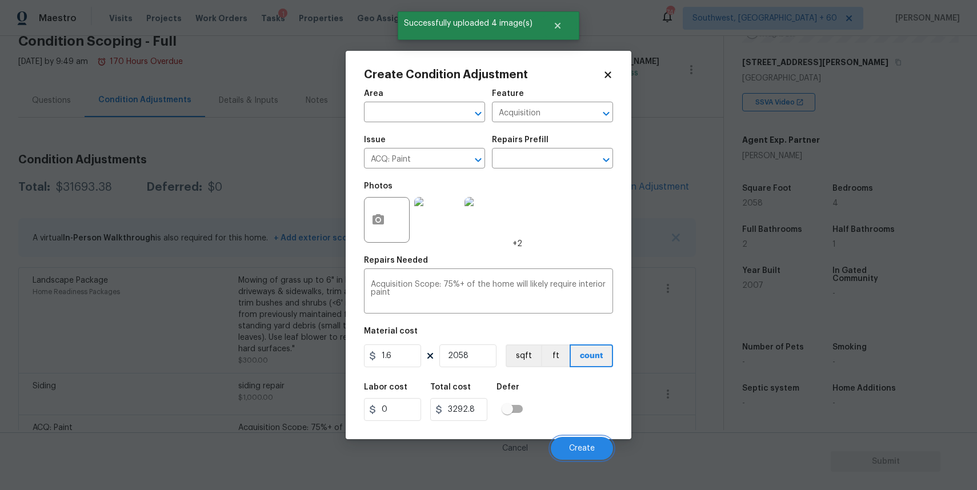
click at [590, 448] on span "Create" at bounding box center [582, 448] width 26 height 9
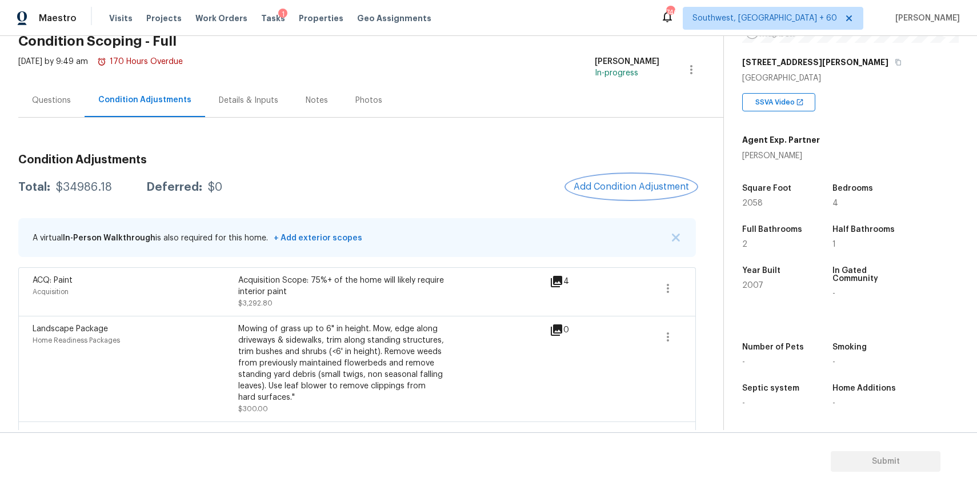
click at [654, 189] on span "Add Condition Adjustment" at bounding box center [630, 187] width 115 height 10
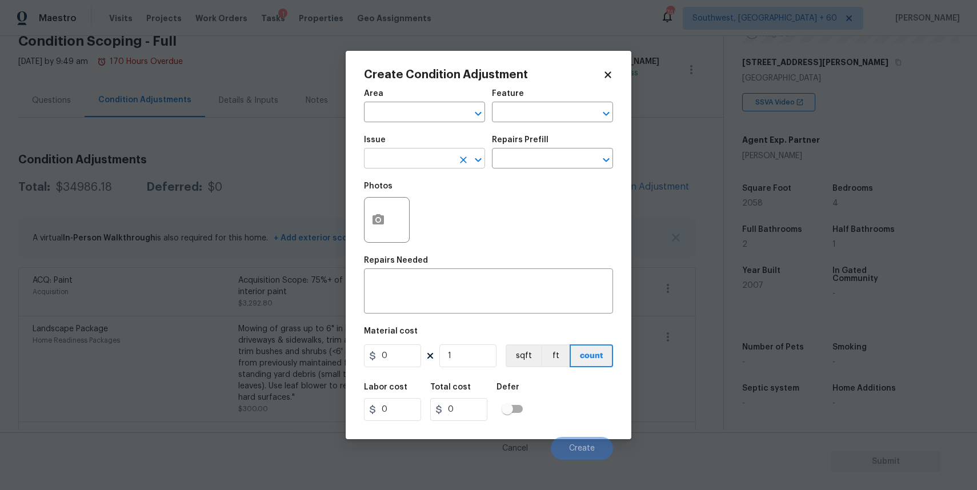
click at [401, 162] on input "text" at bounding box center [408, 160] width 89 height 18
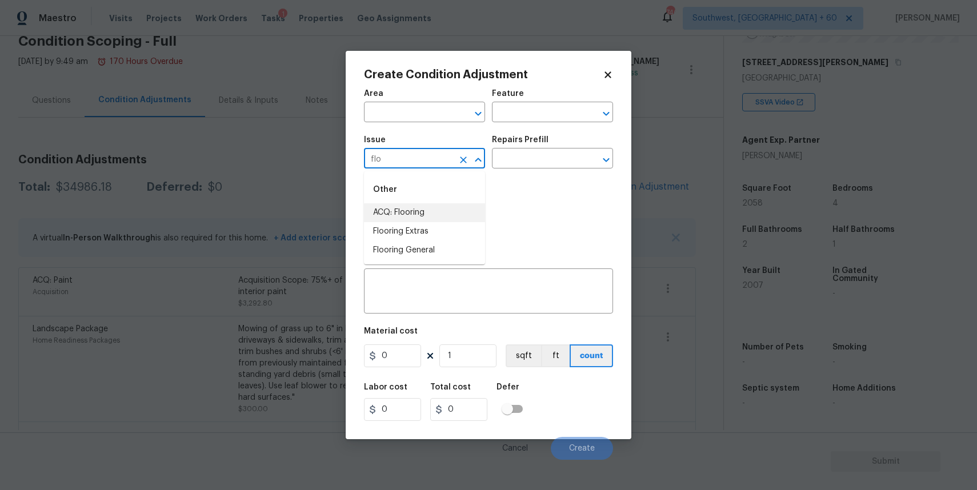
click at [441, 218] on li "ACQ: Flooring" at bounding box center [424, 212] width 121 height 19
type input "ACQ: Flooring"
click at [461, 208] on div "Photos" at bounding box center [488, 212] width 249 height 74
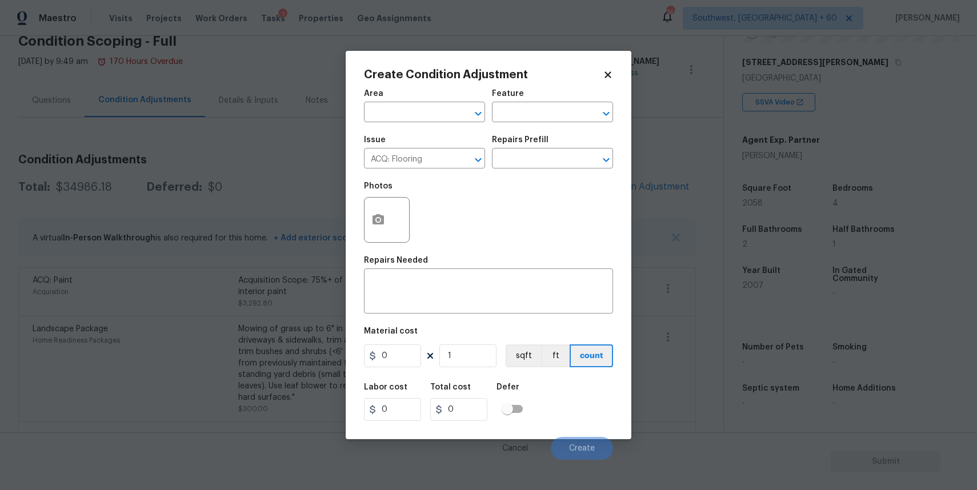
click at [519, 171] on div "Issue ACQ: Flooring ​ Repairs Prefill ​" at bounding box center [488, 152] width 249 height 46
click at [534, 162] on input "text" at bounding box center [536, 160] width 89 height 18
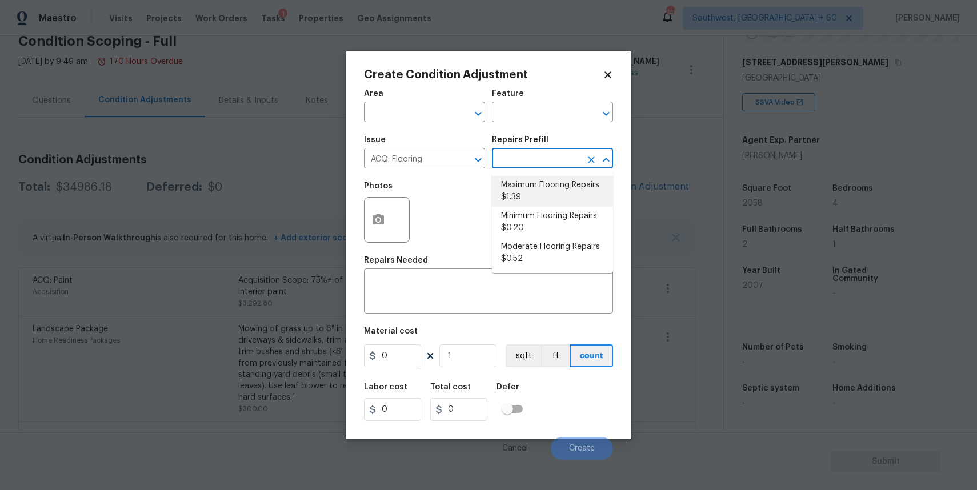
click at [533, 197] on li "Maximum Flooring Repairs $1.39" at bounding box center [552, 191] width 121 height 31
type input "Acquisition"
type textarea "Acquisition Scope: Maximum flooring repairs"
type input "1.39"
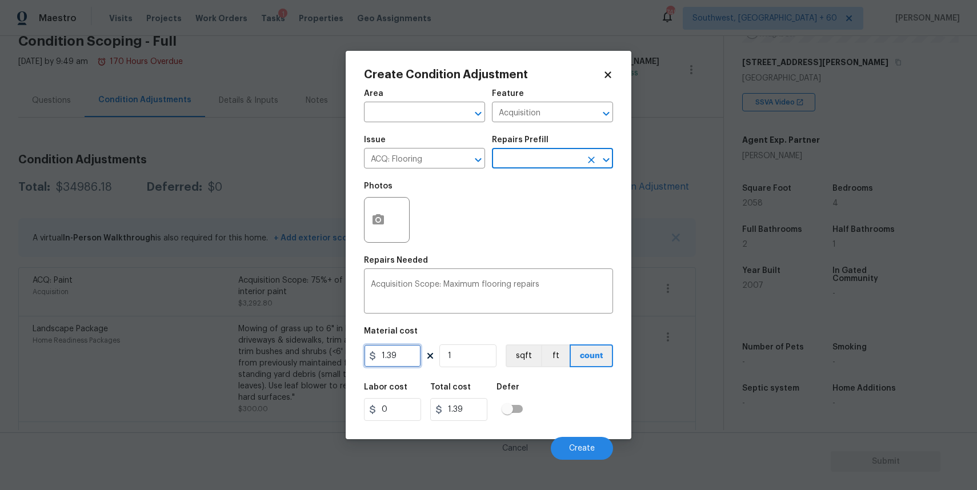
click at [401, 354] on input "1.39" at bounding box center [392, 355] width 57 height 23
type input "5"
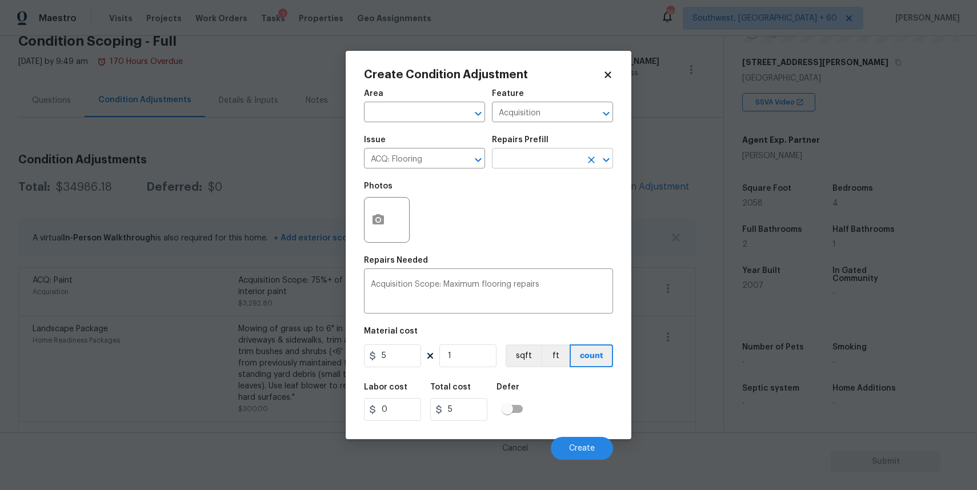
click at [542, 160] on input "text" at bounding box center [536, 160] width 89 height 18
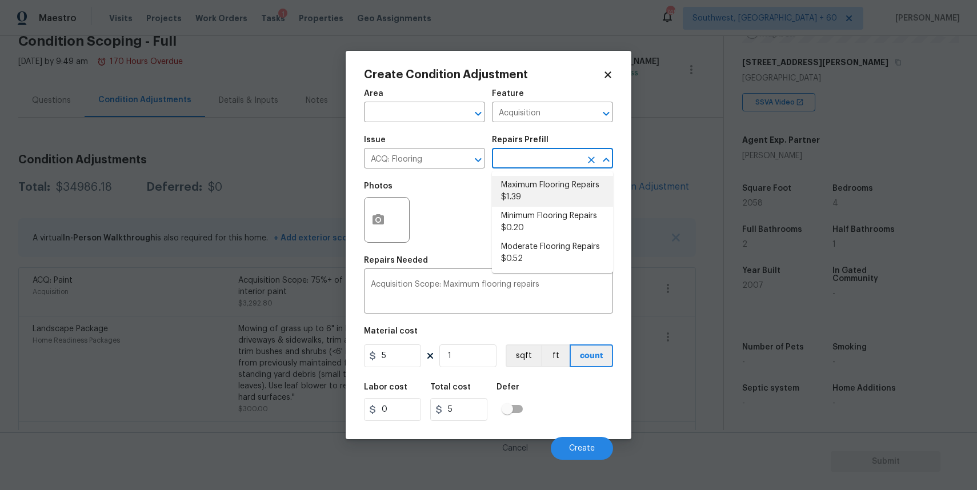
click at [561, 182] on li "Maximum Flooring Repairs $1.39" at bounding box center [552, 191] width 121 height 31
type input "1.39"
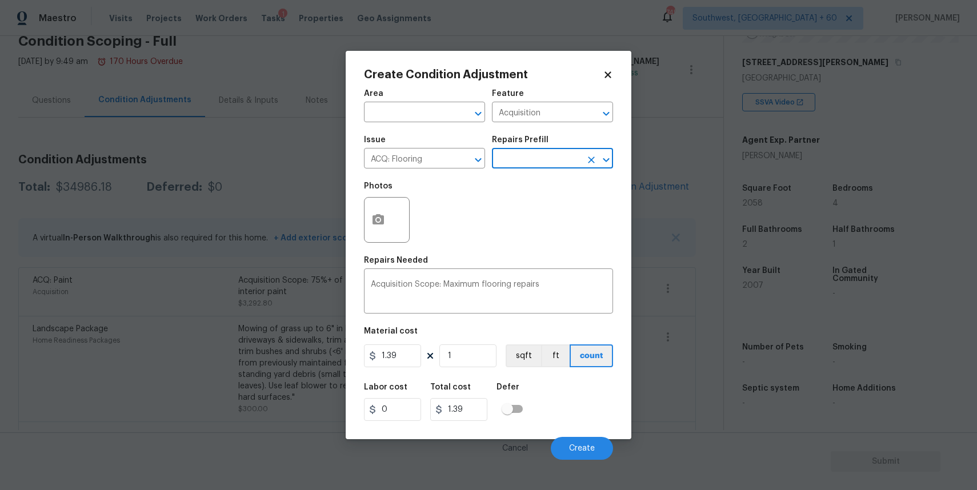
click at [561, 182] on div "Photos" at bounding box center [488, 212] width 249 height 74
click at [408, 300] on textarea "Acquisition Scope: Maximum flooring repairs" at bounding box center [488, 292] width 235 height 24
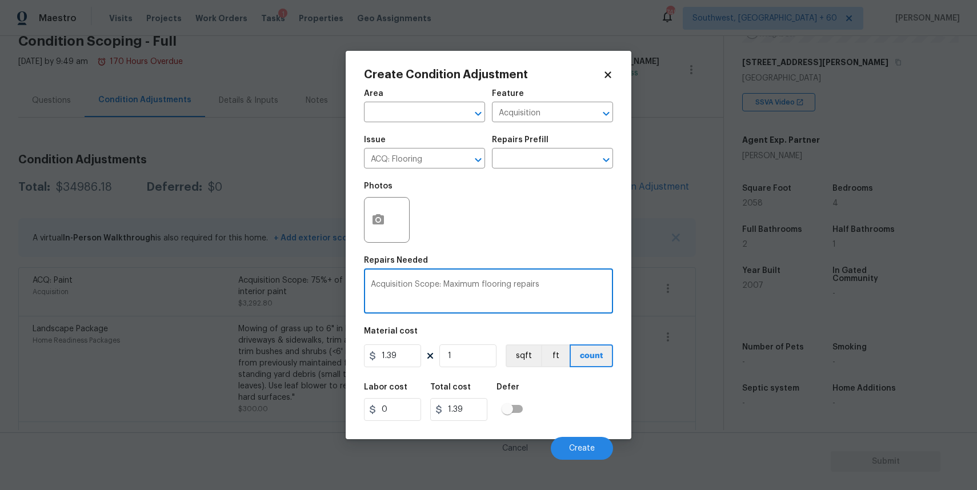
click at [408, 300] on textarea "Acquisition Scope: Maximum flooring repairs" at bounding box center [488, 292] width 235 height 24
click at [473, 279] on div "Acquisition Scope: Maximum flooring repairs x ​" at bounding box center [488, 292] width 249 height 42
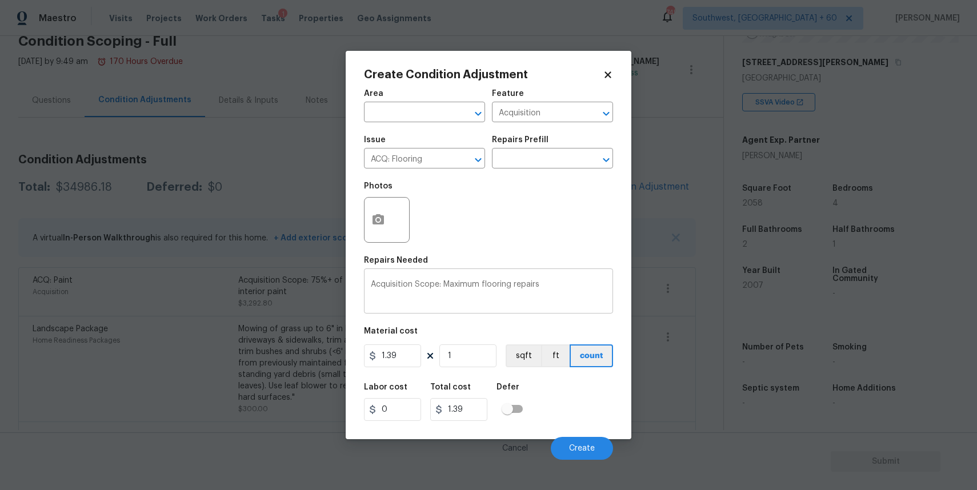
click at [473, 279] on div "Acquisition Scope: Maximum flooring repairs x ​" at bounding box center [488, 292] width 249 height 42
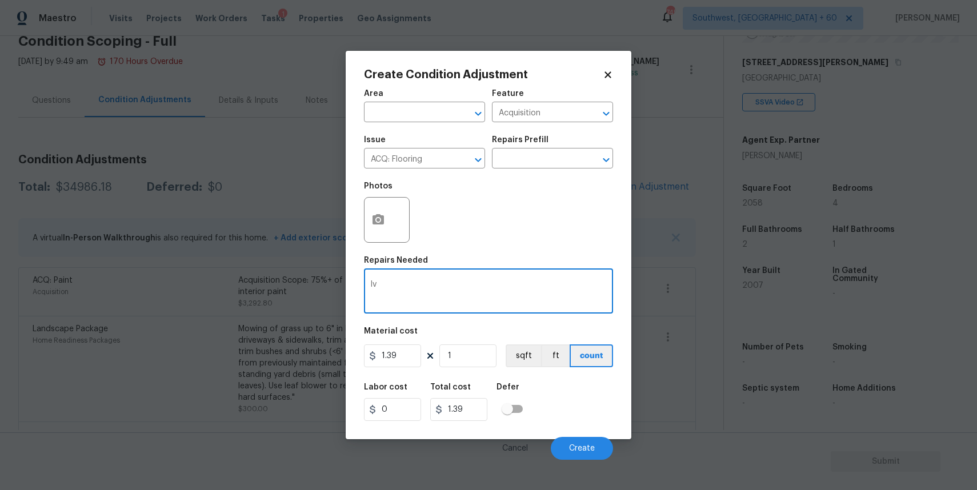
type textarea "l"
type textarea "full lvp replacement"
click at [399, 347] on input "1.39" at bounding box center [392, 355] width 57 height 23
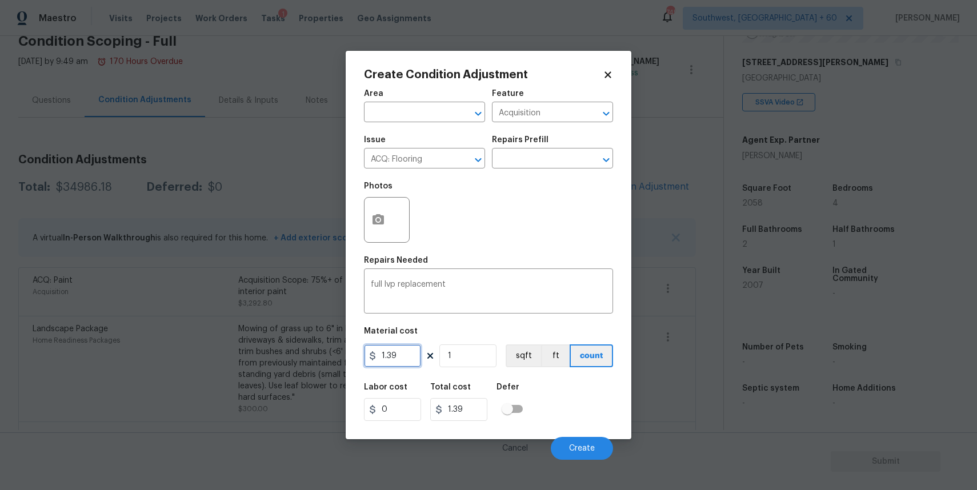
click at [399, 347] on input "1.39" at bounding box center [392, 355] width 57 height 23
click at [389, 351] on input "1.39" at bounding box center [392, 355] width 57 height 23
type input "5"
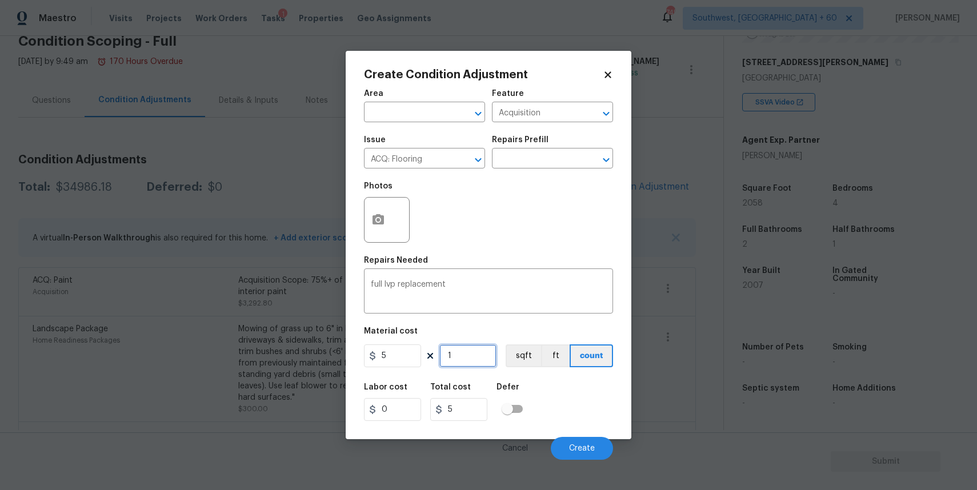
click at [465, 358] on input "1" at bounding box center [467, 355] width 57 height 23
type input "0"
type input "2"
type input "10"
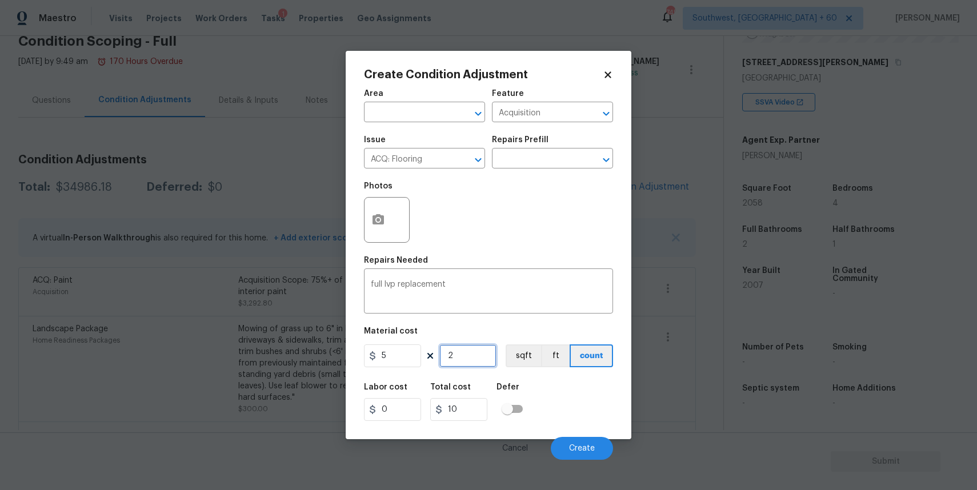
type input "20"
type input "100"
type input "205"
type input "1025"
type input "2058"
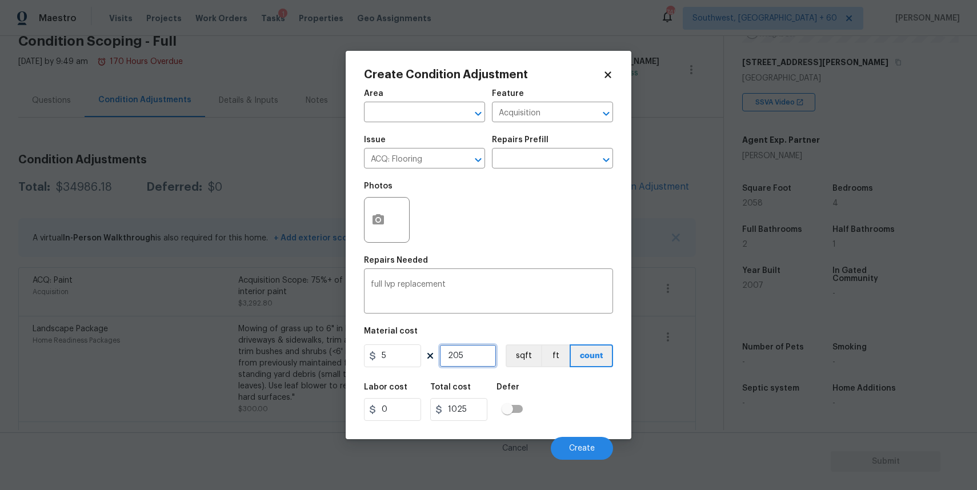
type input "10290"
type input "2058"
click at [377, 227] on icon "button" at bounding box center [378, 220] width 14 height 14
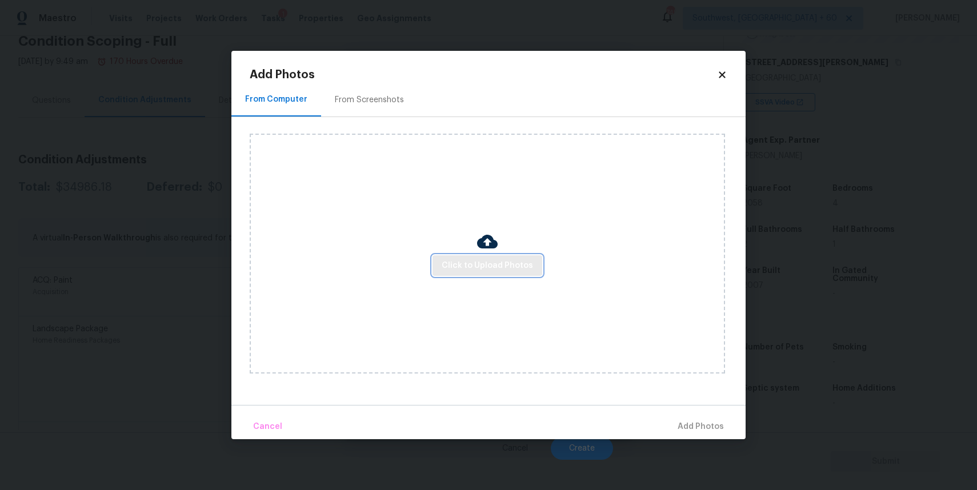
click at [457, 260] on span "Click to Upload Photos" at bounding box center [486, 266] width 91 height 14
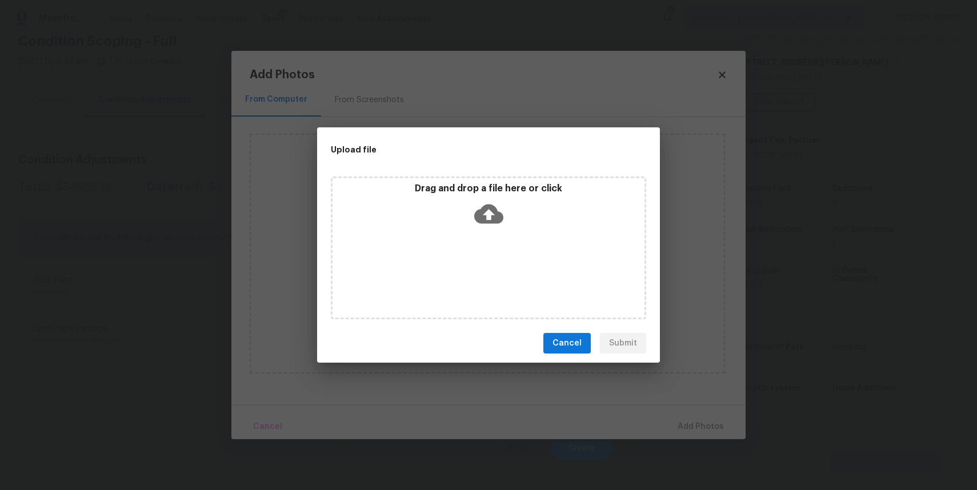
click at [457, 260] on div "Drag and drop a file here or click" at bounding box center [488, 247] width 315 height 143
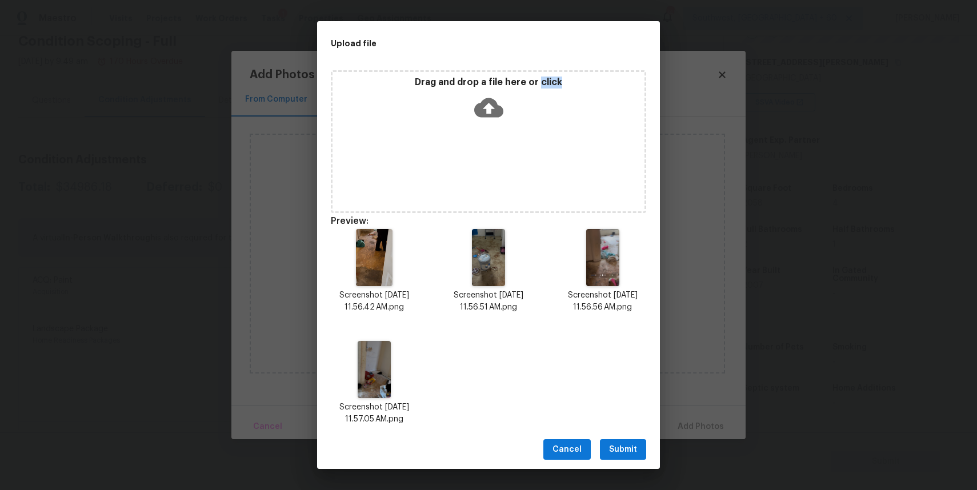
click at [618, 435] on div "Cancel Submit" at bounding box center [488, 449] width 343 height 39
click at [625, 443] on span "Submit" at bounding box center [623, 450] width 28 height 14
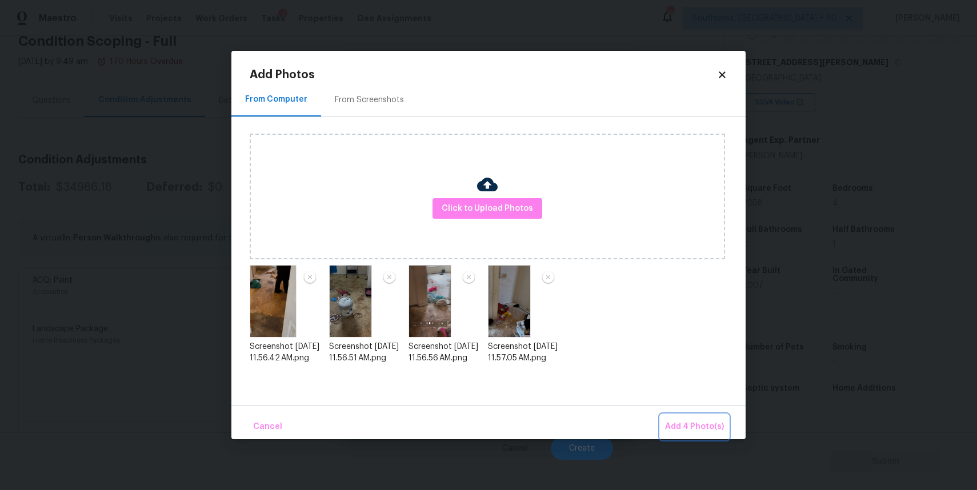
click at [678, 426] on span "Add 4 Photo(s)" at bounding box center [694, 427] width 59 height 14
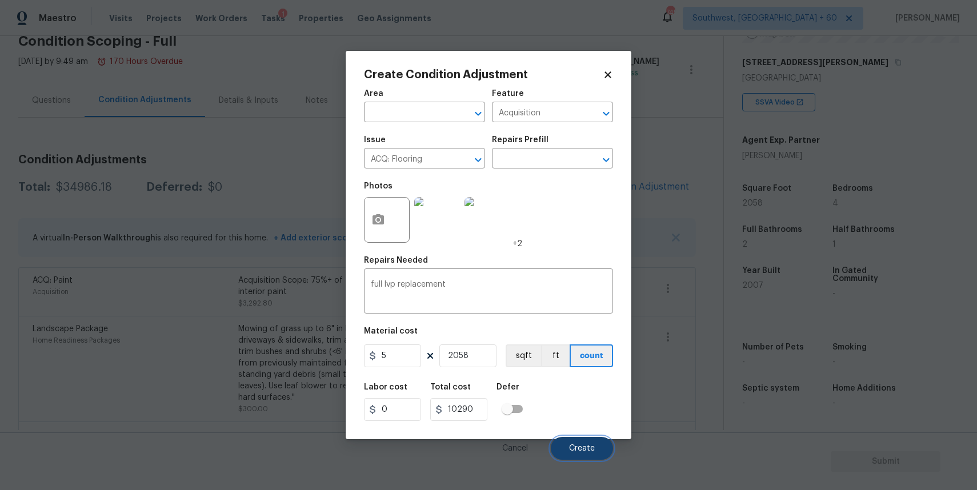
click at [581, 450] on span "Create" at bounding box center [582, 448] width 26 height 9
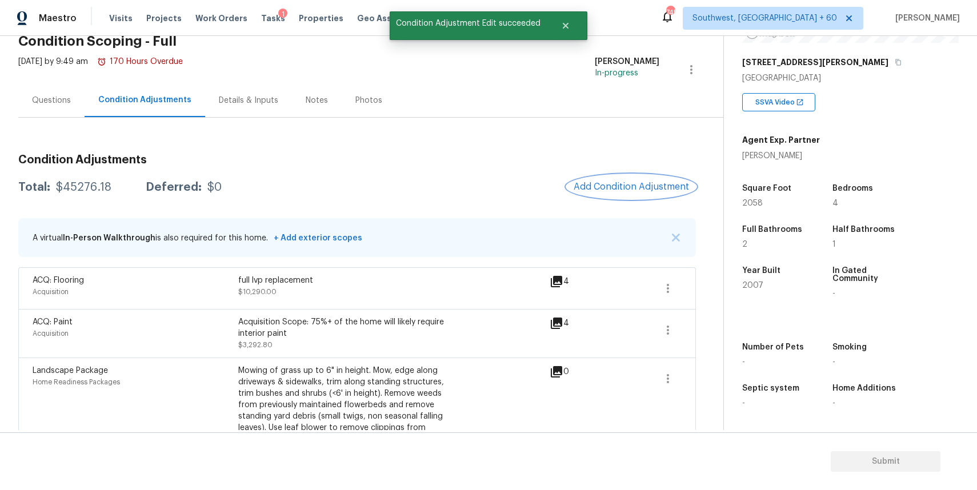
click at [650, 198] on button "Add Condition Adjustment" at bounding box center [631, 187] width 129 height 24
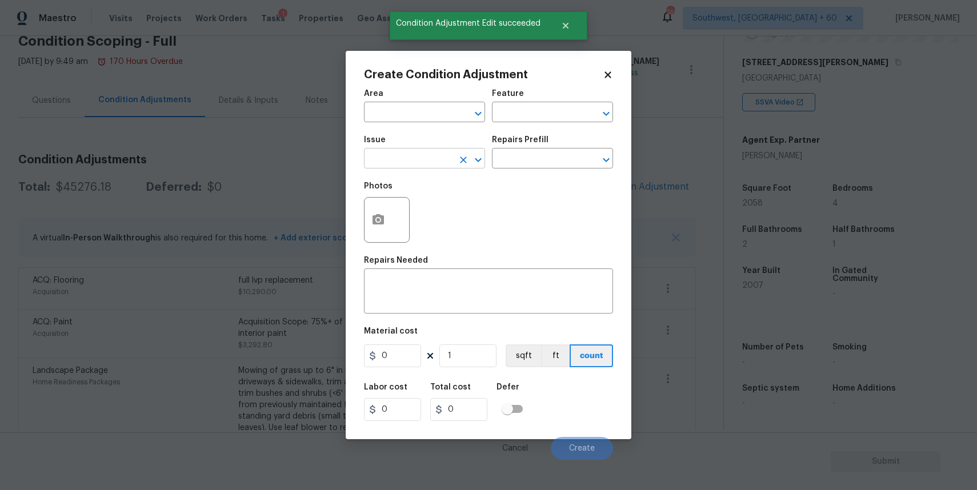
click at [396, 156] on input "text" at bounding box center [408, 160] width 89 height 18
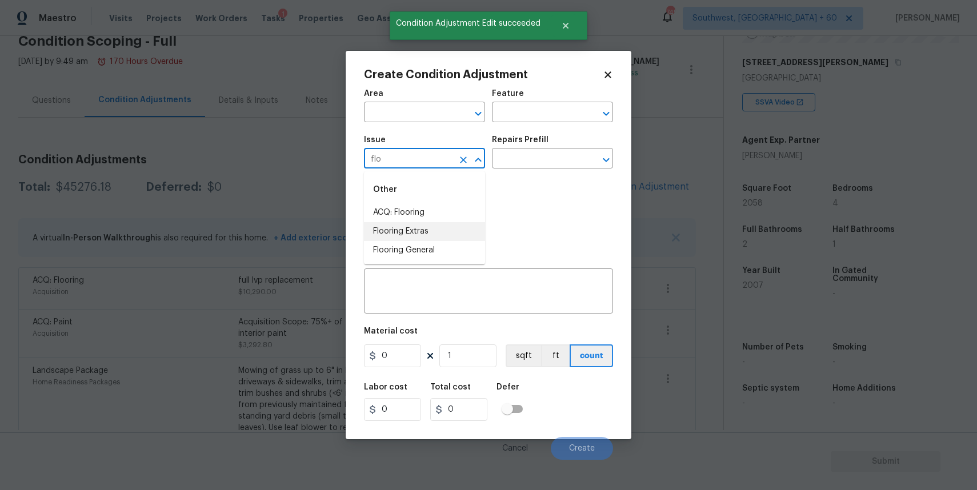
click at [423, 231] on li "Flooring Extras" at bounding box center [424, 231] width 121 height 19
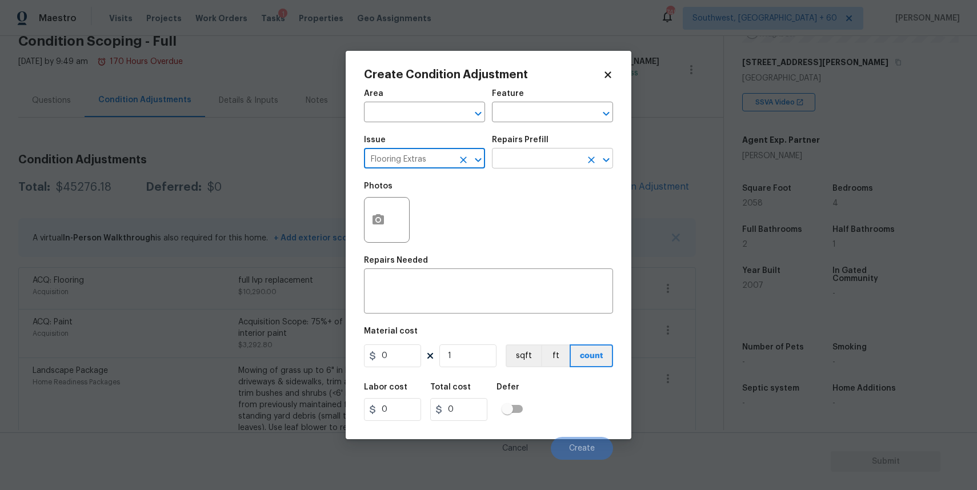
type input "Flooring Extras"
click at [503, 152] on input "text" at bounding box center [536, 160] width 89 height 18
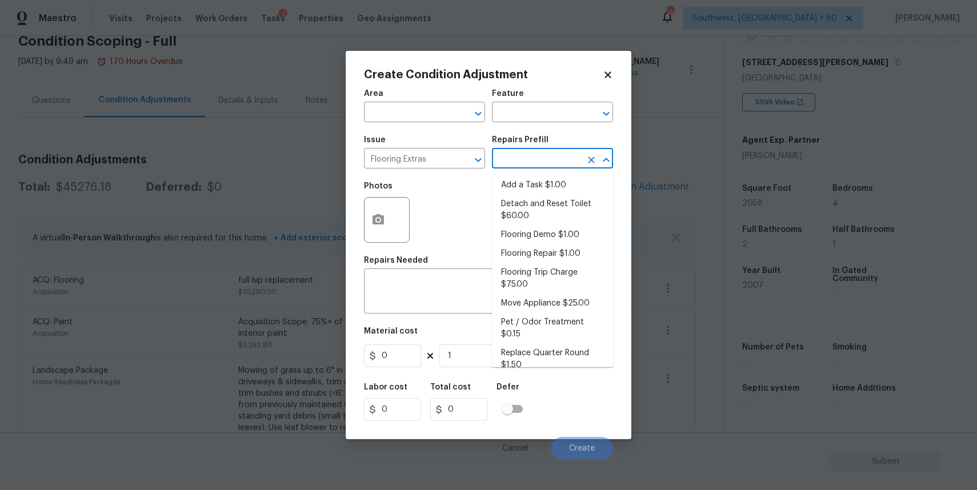
click at [503, 152] on input "text" at bounding box center [536, 160] width 89 height 18
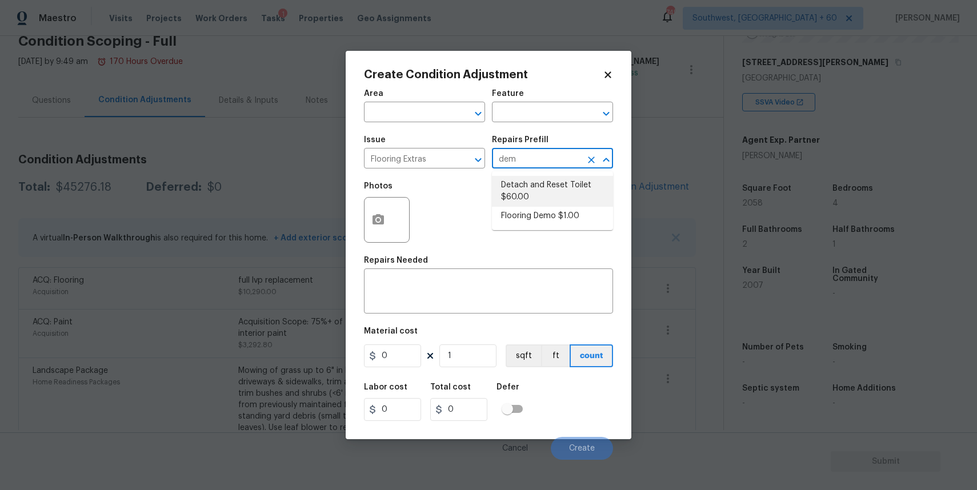
type input "demo"
click at [567, 191] on li "Flooring Demo $1.00" at bounding box center [552, 185] width 121 height 19
type input "Overall Flooring"
type textarea "Demo existing flooring."
type input "1"
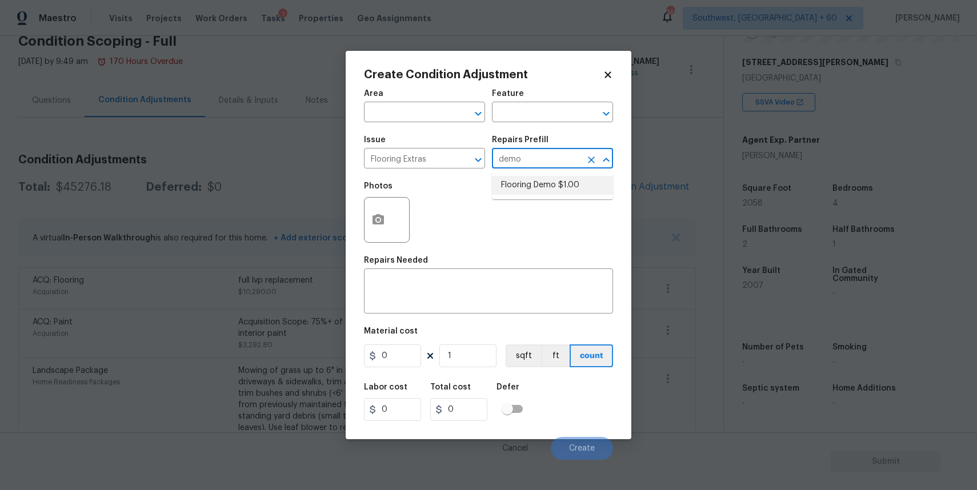
type input "1"
click at [567, 191] on div "Photos" at bounding box center [488, 212] width 249 height 74
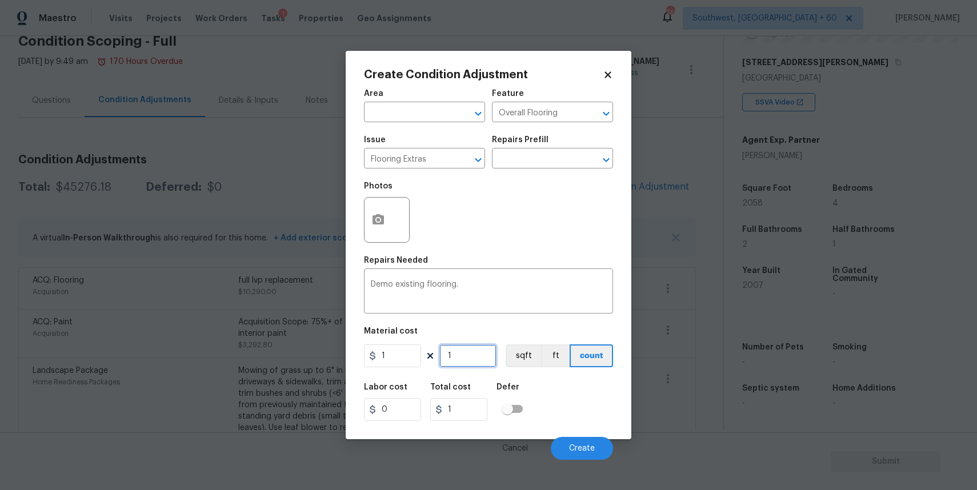
click at [485, 365] on input "1" at bounding box center [467, 355] width 57 height 23
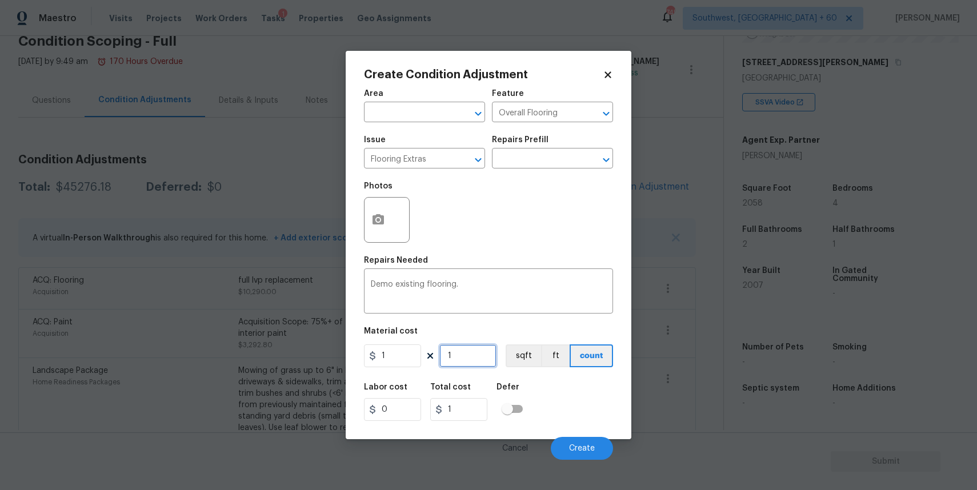
type input "2"
type input "20"
type input "205"
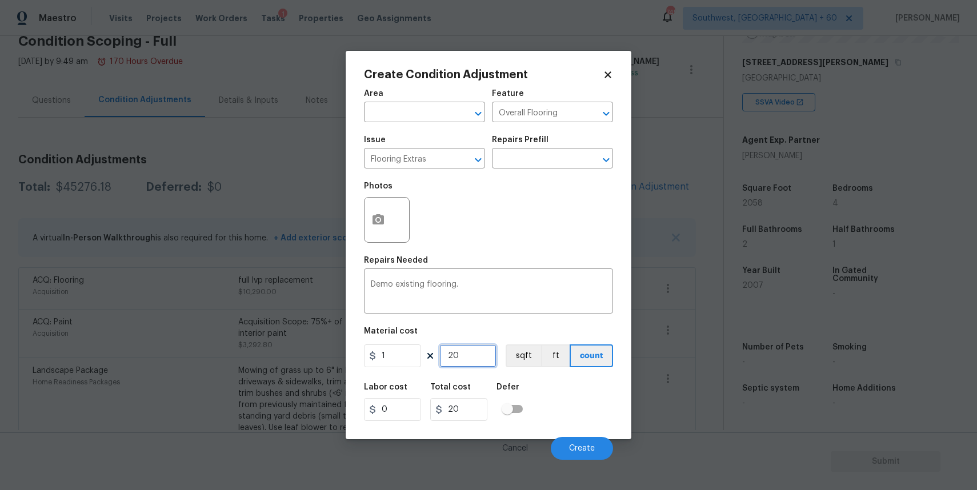
type input "205"
type input "2058"
type input "20589"
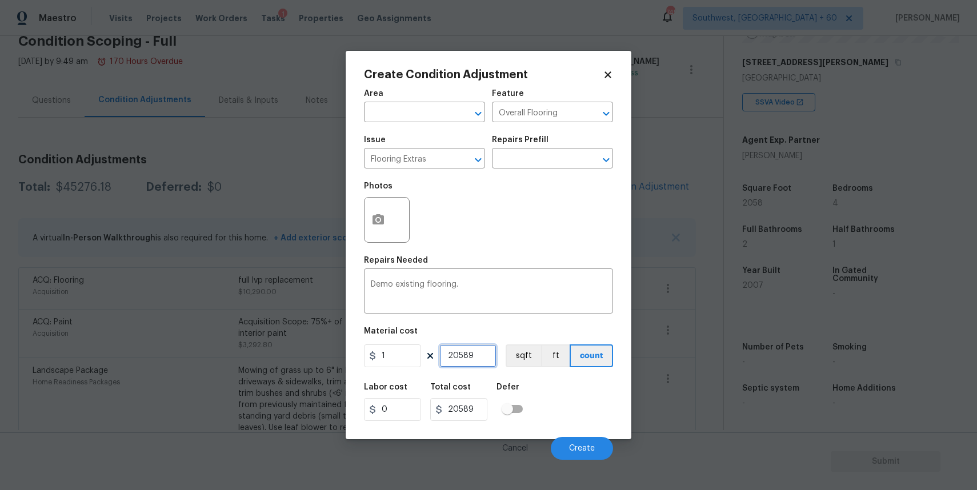
type input "2058"
click at [381, 220] on icon "button" at bounding box center [377, 219] width 11 height 10
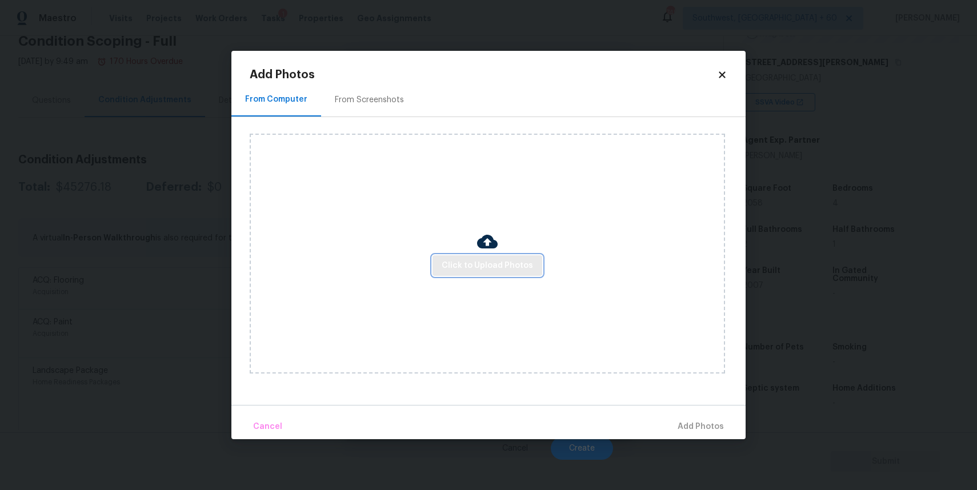
click at [515, 262] on span "Click to Upload Photos" at bounding box center [486, 266] width 91 height 14
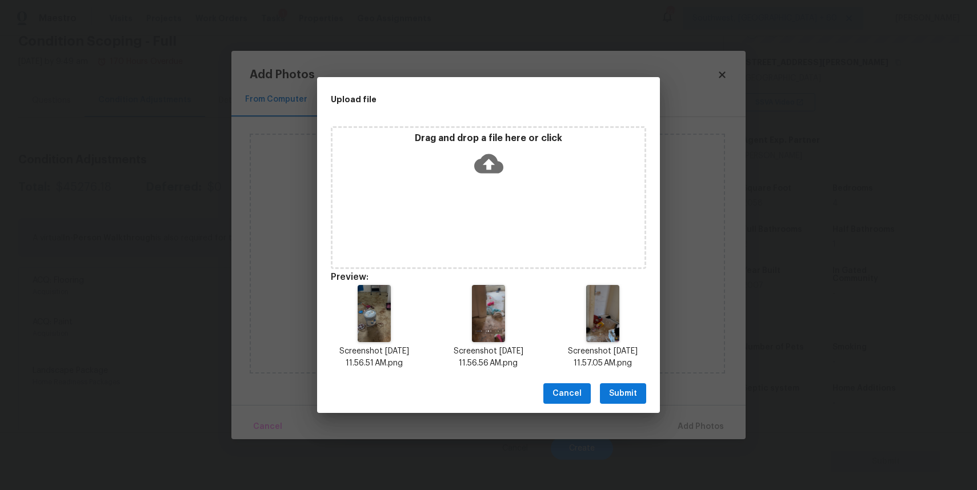
click at [628, 390] on span "Submit" at bounding box center [623, 394] width 28 height 14
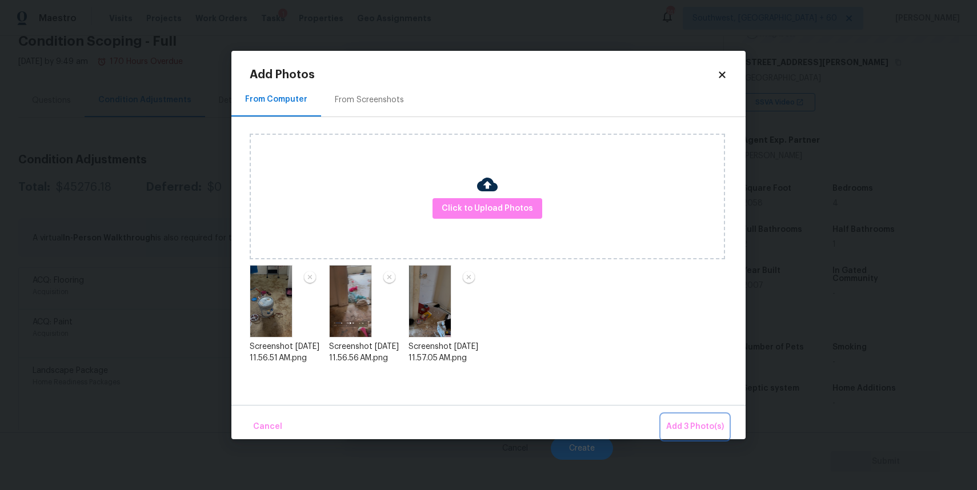
click at [692, 422] on span "Add 3 Photo(s)" at bounding box center [695, 427] width 58 height 14
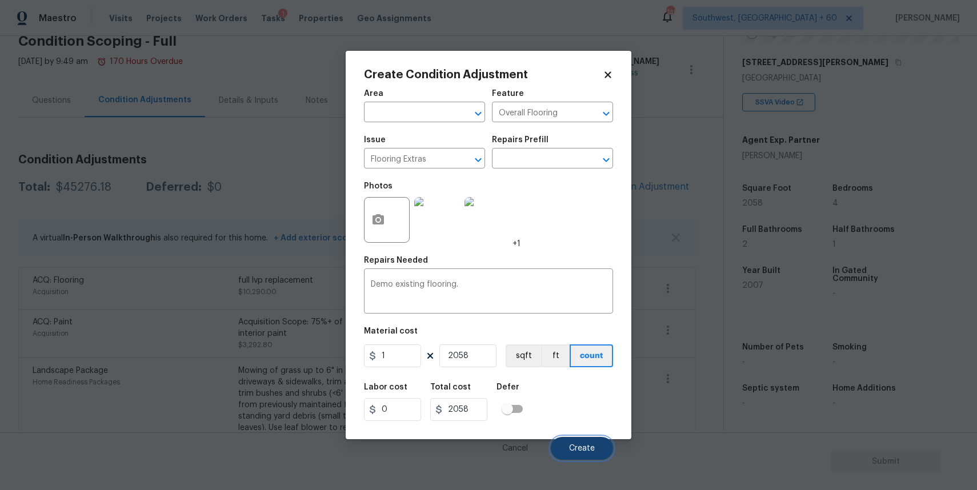
click at [586, 448] on span "Create" at bounding box center [582, 448] width 26 height 9
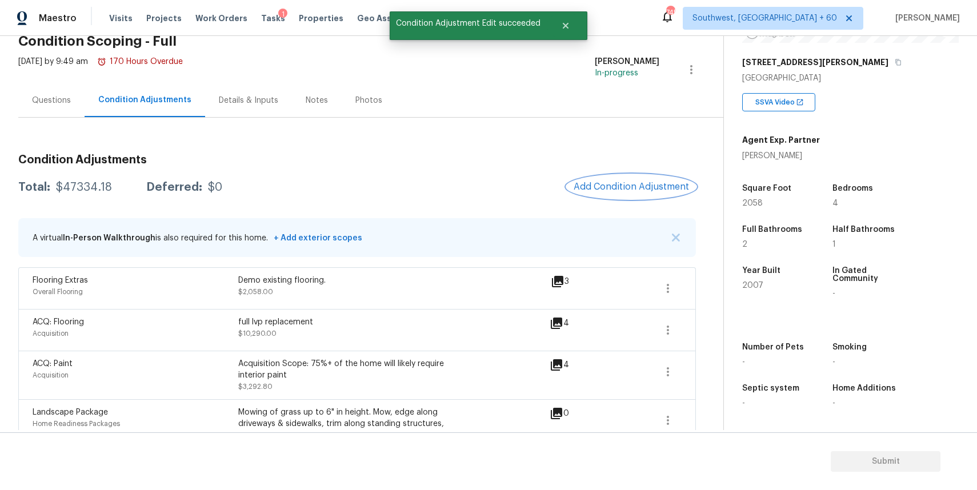
scroll to position [0, 0]
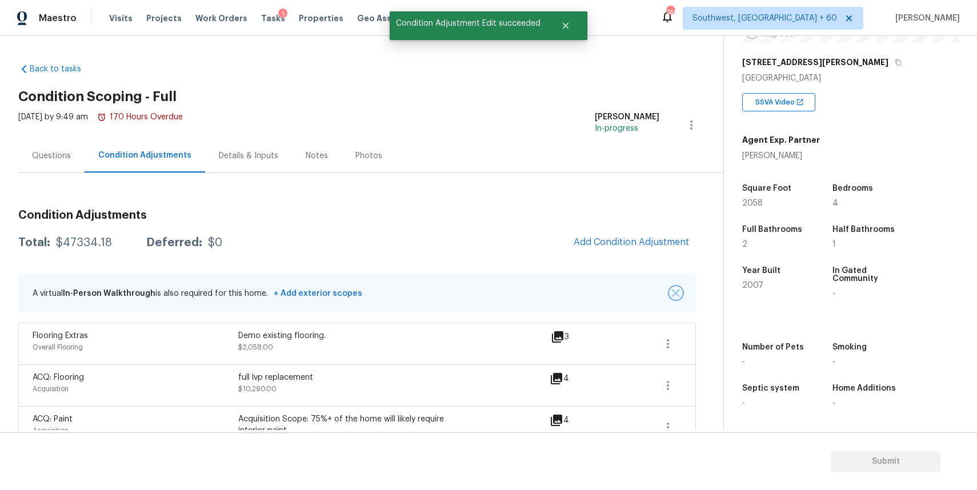
click at [677, 292] on img "button" at bounding box center [676, 293] width 8 height 8
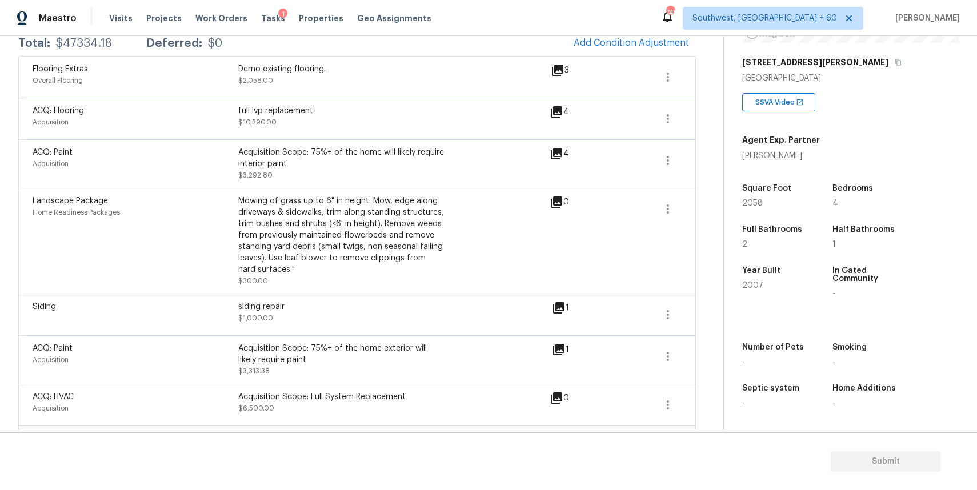
scroll to position [154, 0]
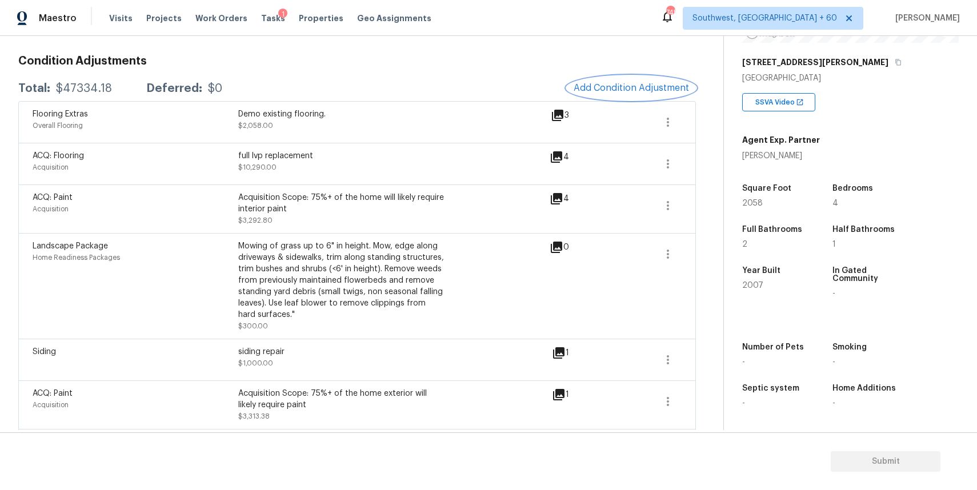
click at [653, 85] on span "Add Condition Adjustment" at bounding box center [630, 88] width 115 height 10
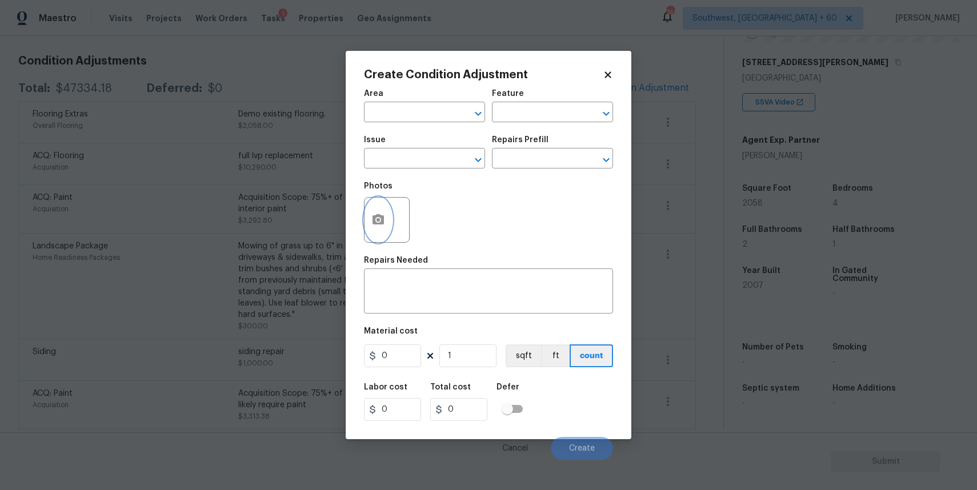
click at [369, 234] on button "button" at bounding box center [377, 220] width 27 height 45
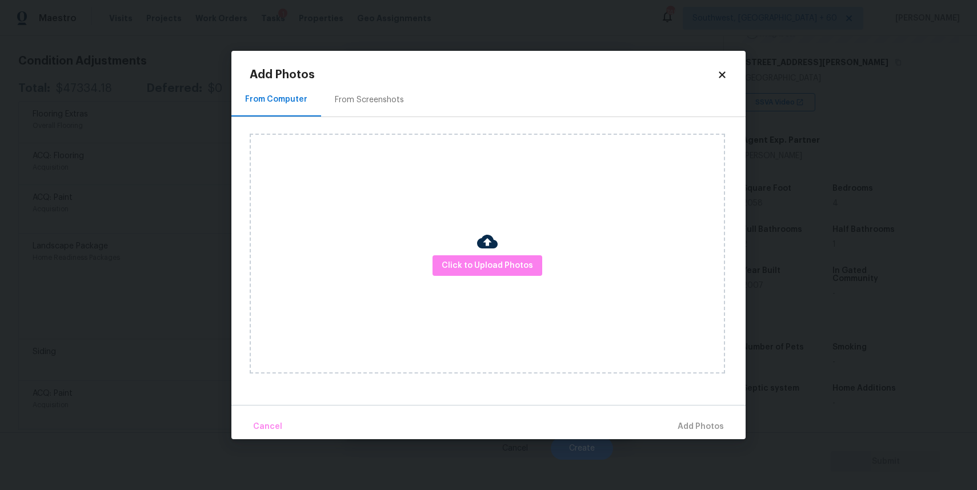
click at [483, 238] on img at bounding box center [487, 241] width 21 height 21
click at [488, 255] on button "Click to Upload Photos" at bounding box center [487, 265] width 110 height 21
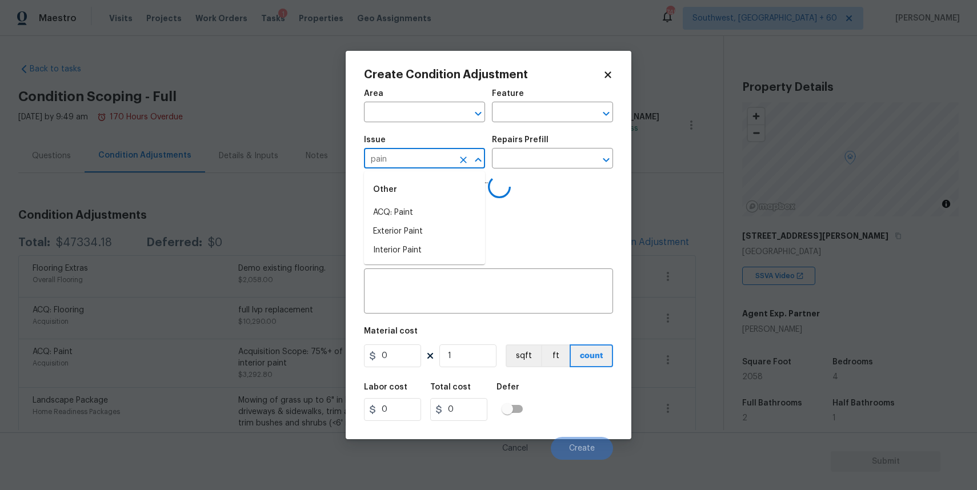
scroll to position [174, 0]
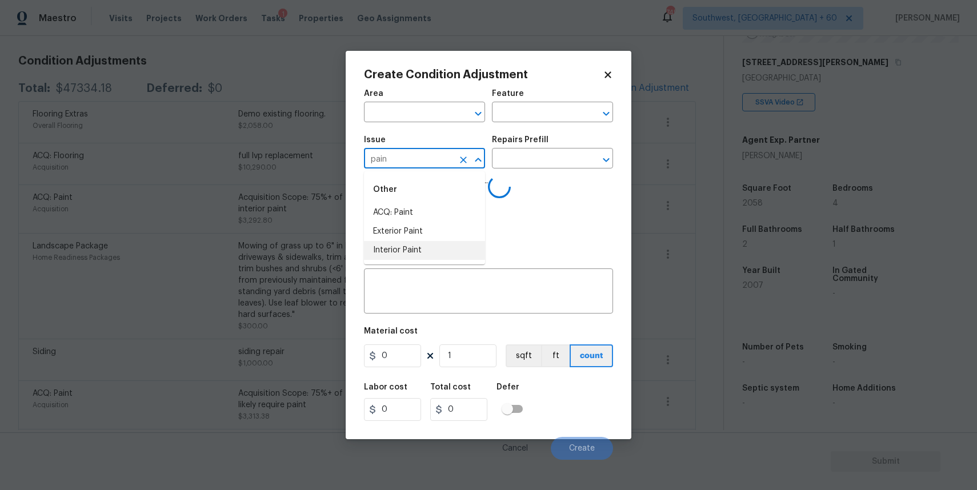
click at [448, 255] on li "Interior Paint" at bounding box center [424, 250] width 121 height 19
type input "Interior Paint"
click at [448, 255] on div "Area ​ Feature ​ Issue Interior Paint ​ Repairs Prefill ​ Photos Uploading Phot…" at bounding box center [488, 271] width 249 height 377
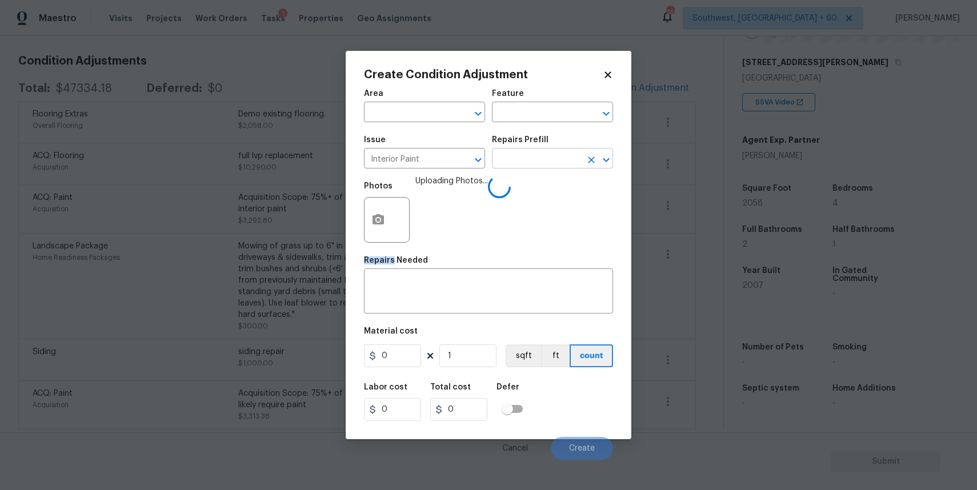
click at [572, 154] on input "text" at bounding box center [536, 160] width 89 height 18
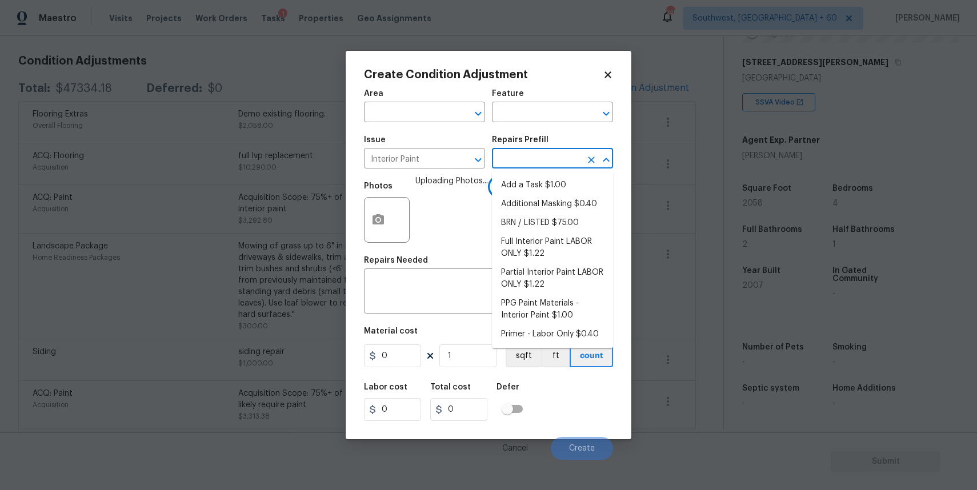
type input "p"
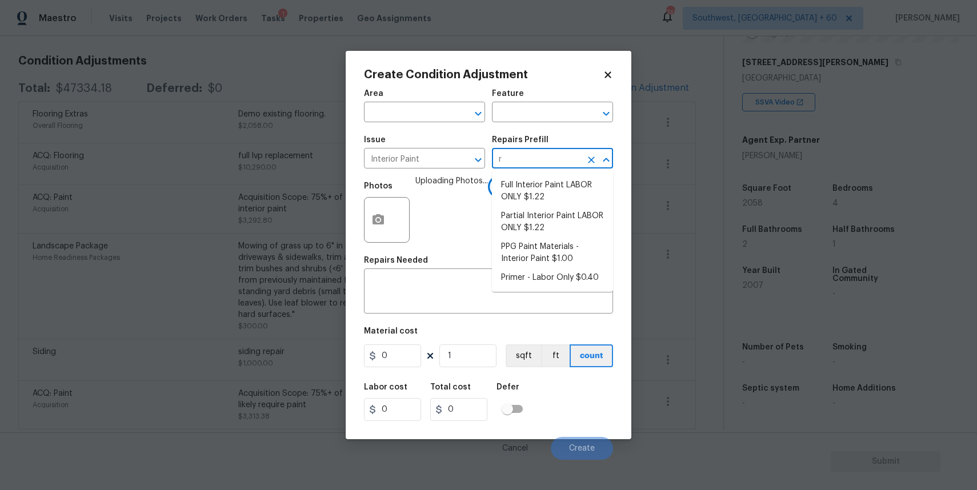
type input "ri"
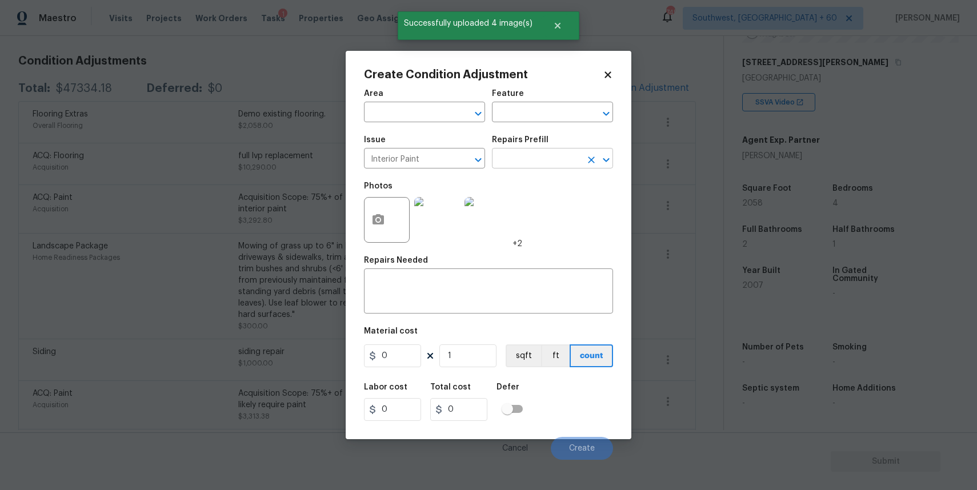
click at [563, 167] on input "text" at bounding box center [536, 160] width 89 height 18
type input "pri"
click at [542, 176] on li "Primer - Labor Only $0.40" at bounding box center [552, 185] width 121 height 19
type input "Overall Paint"
type input "0.4"
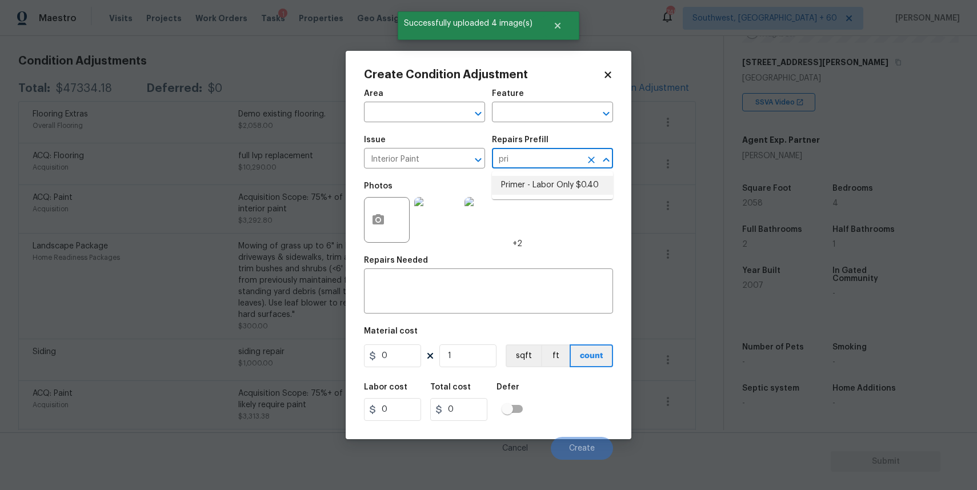
type input "0.4"
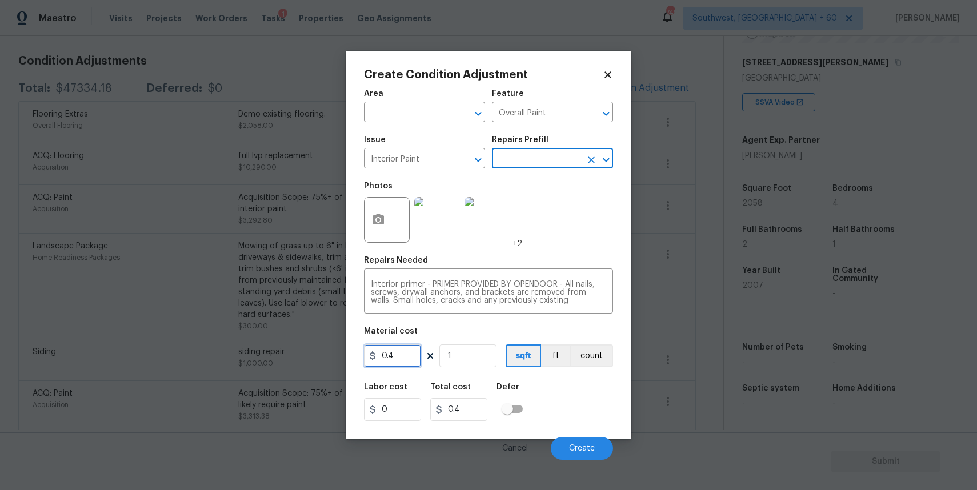
click at [414, 356] on input "0.4" at bounding box center [392, 355] width 57 height 23
type input "0.5"
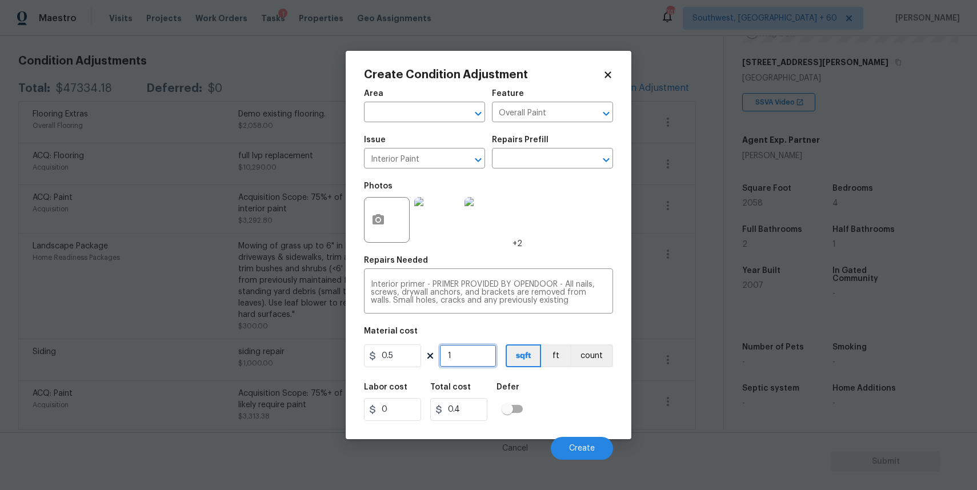
type input "0.5"
click at [483, 361] on input "1" at bounding box center [467, 355] width 57 height 23
type input "2"
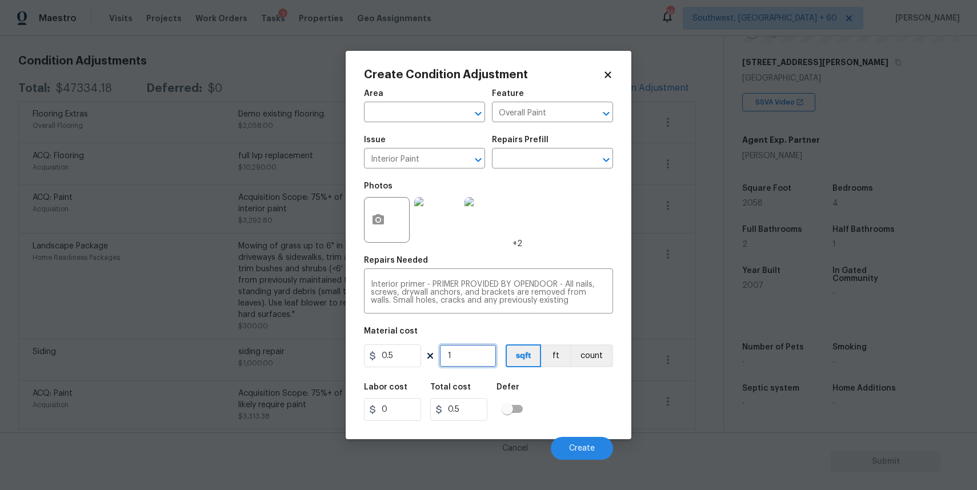
type input "1"
type input "20"
type input "10"
type input "205"
type input "102.5"
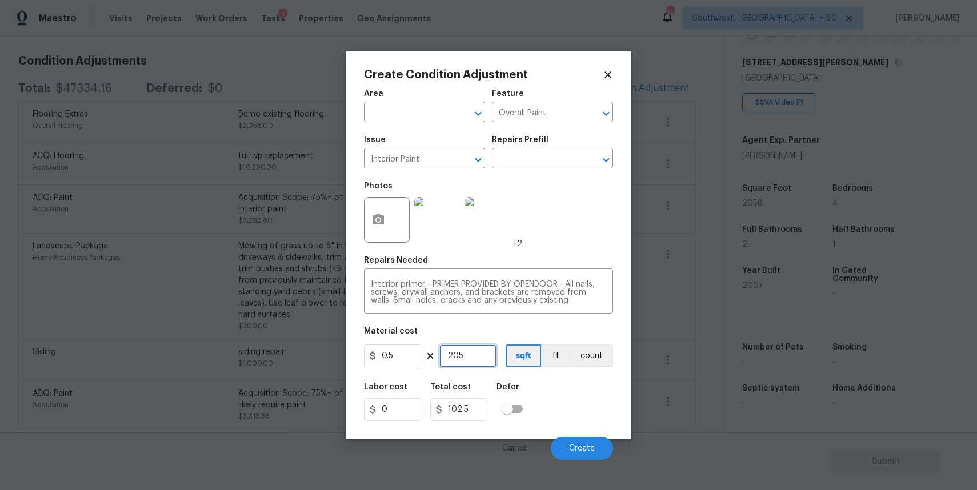
type input "2058"
type input "1029"
type input "2058"
click at [582, 444] on button "Create" at bounding box center [582, 448] width 62 height 23
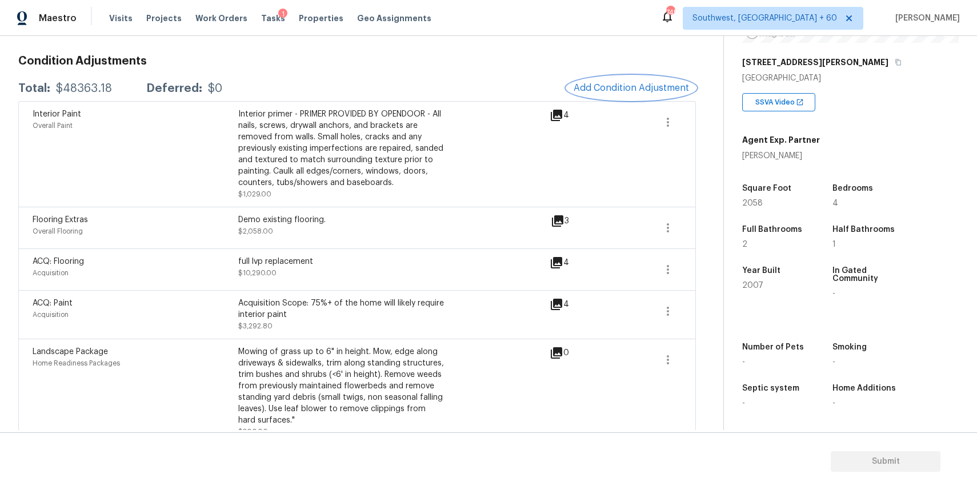
click at [645, 86] on span "Add Condition Adjustment" at bounding box center [630, 88] width 115 height 10
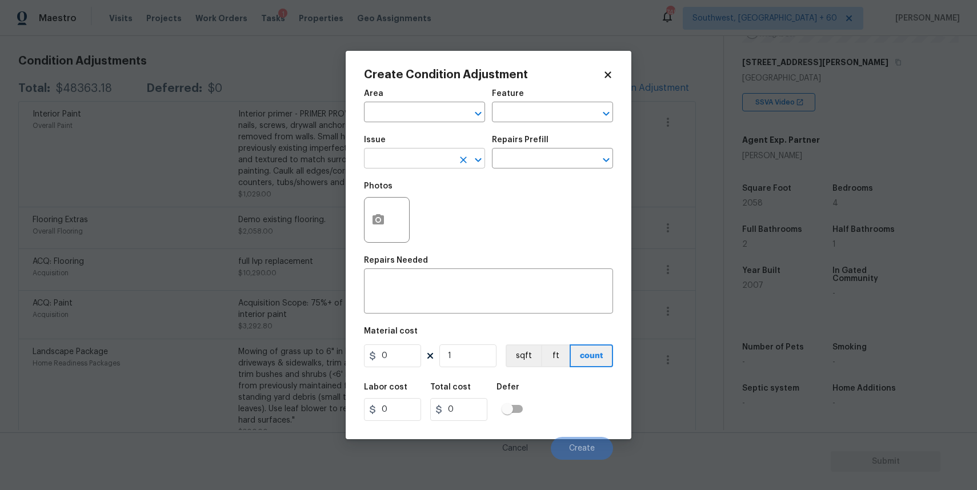
click at [416, 160] on input "text" at bounding box center [408, 160] width 89 height 18
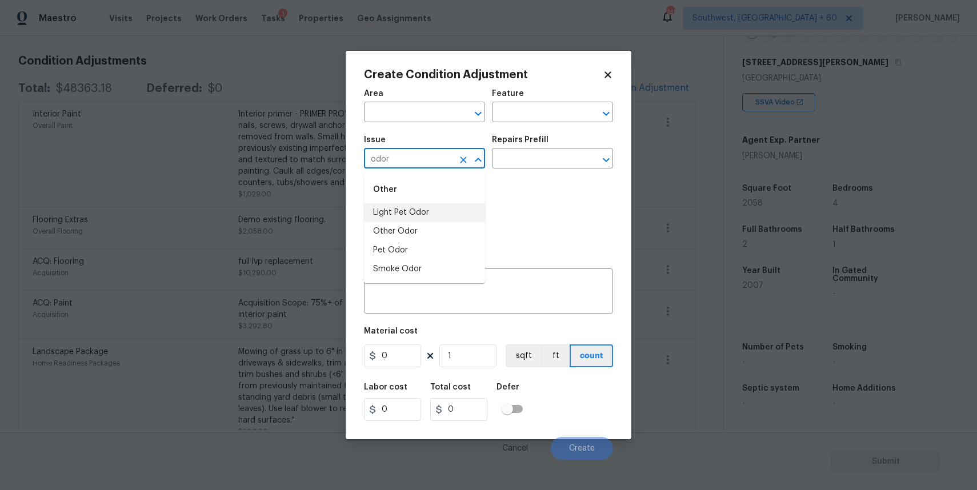
click at [434, 214] on li "Light Pet Odor" at bounding box center [424, 212] width 121 height 19
type input "Light Pet Odor"
click at [537, 146] on div "Repairs Prefill" at bounding box center [552, 143] width 121 height 15
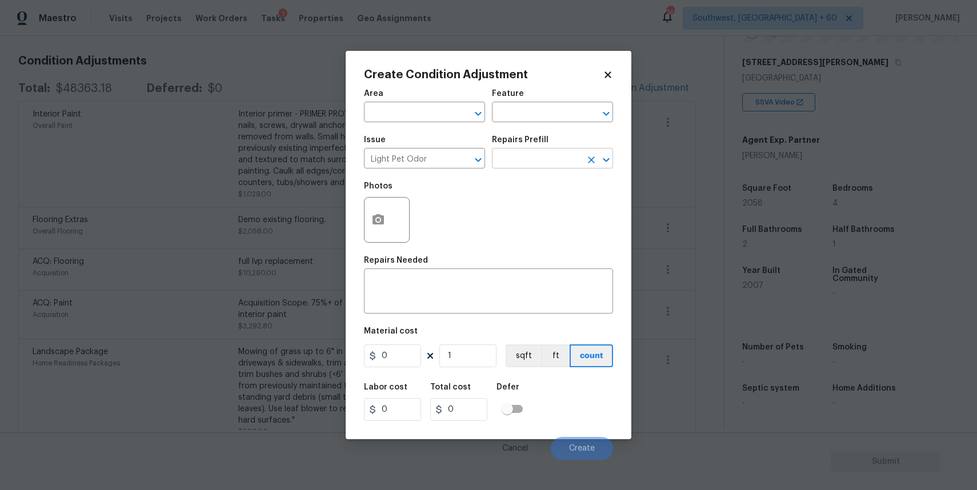
click at [552, 168] on input "text" at bounding box center [536, 160] width 89 height 18
click at [560, 198] on li "Acquisition Scope: 1-2 pets present $575.00" at bounding box center [552, 191] width 121 height 31
type textarea "Acquisition Scope: 1-2 pets present"
type input "575"
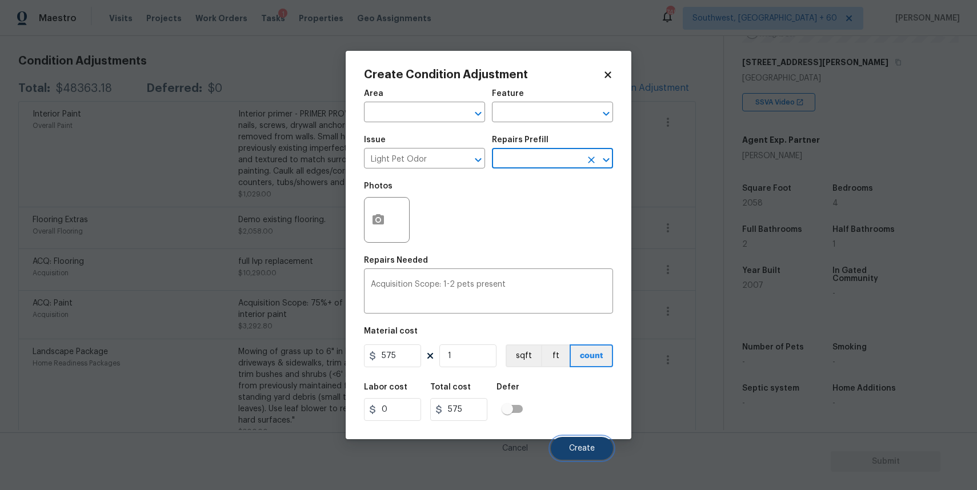
click at [587, 452] on span "Create" at bounding box center [582, 448] width 26 height 9
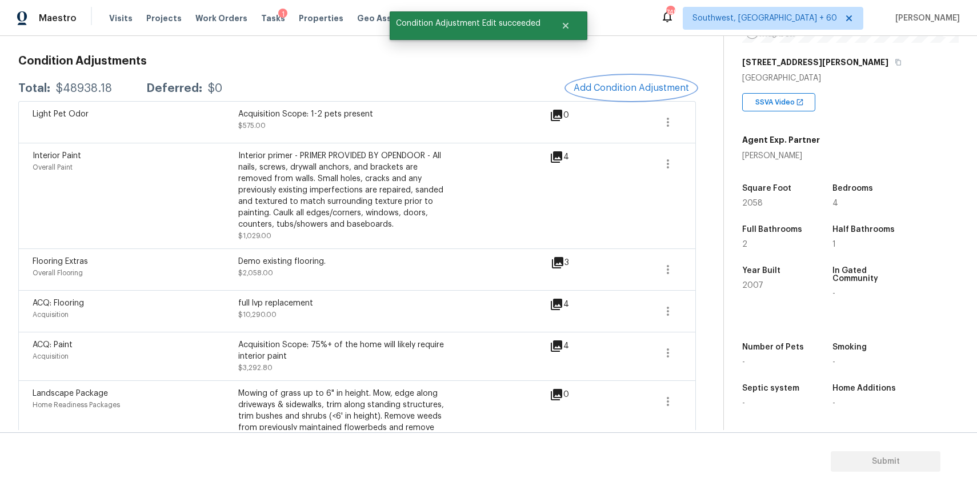
click at [628, 85] on span "Add Condition Adjustment" at bounding box center [630, 88] width 115 height 10
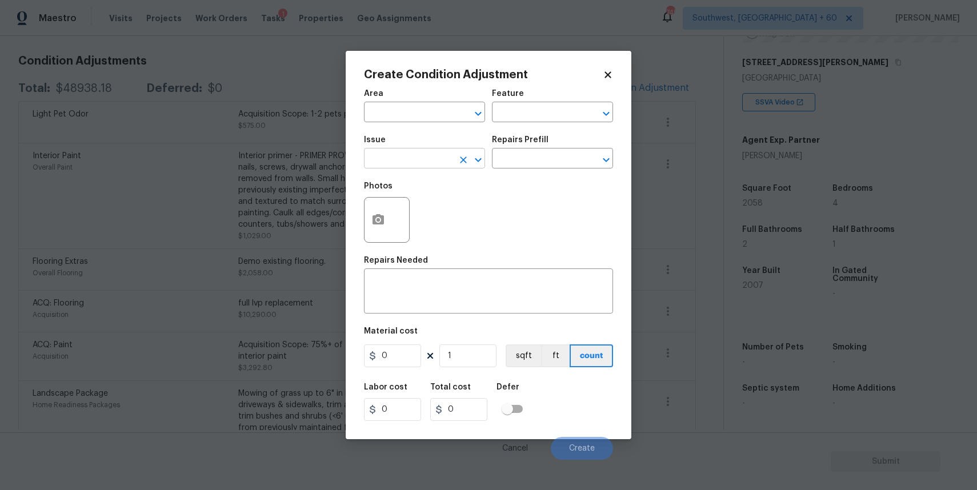
click at [380, 155] on input "text" at bounding box center [408, 160] width 89 height 18
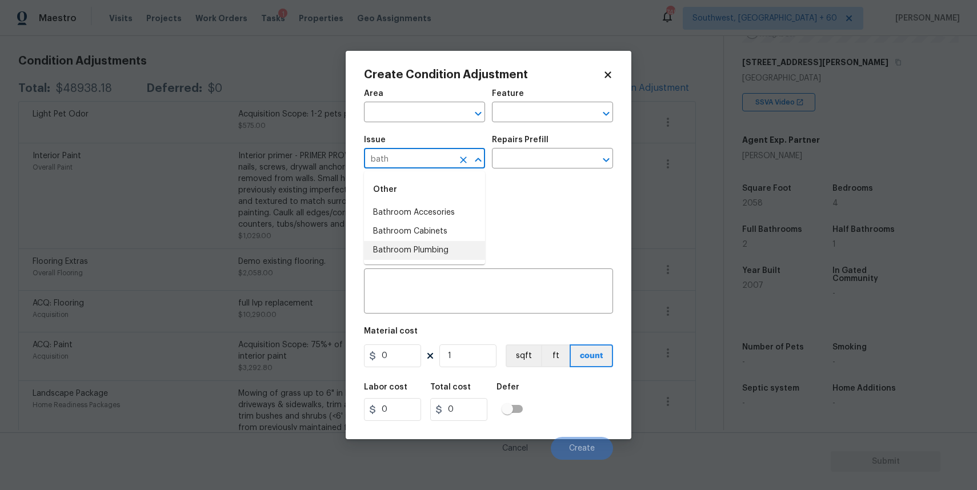
click at [459, 251] on li "Bathroom Plumbing" at bounding box center [424, 250] width 121 height 19
type input "Bathroom Plumbing"
click at [478, 323] on div "Area ​ Feature ​ Issue Bathroom Plumbing ​ Repairs Prefill ​ Photos Repairs Nee…" at bounding box center [488, 271] width 249 height 377
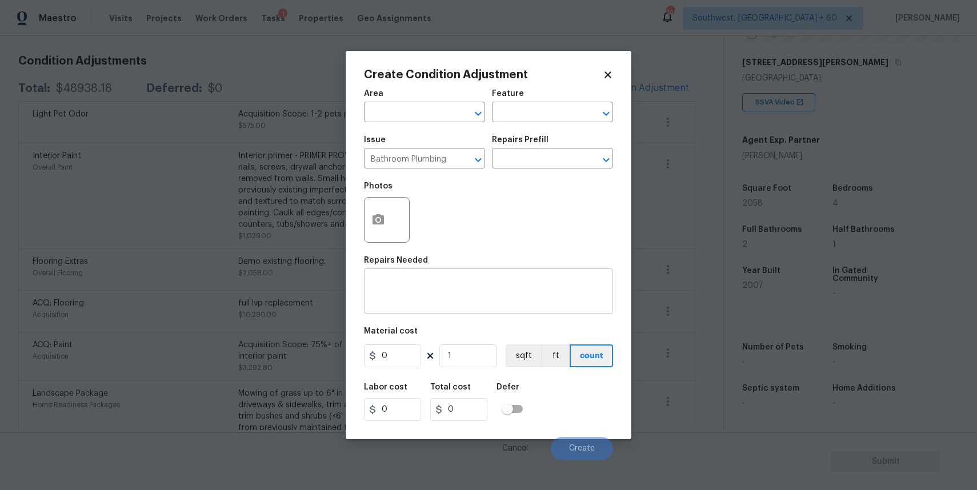
click at [493, 303] on textarea at bounding box center [488, 292] width 235 height 24
click at [499, 314] on div "x ​" at bounding box center [488, 292] width 249 height 42
click at [533, 157] on input "text" at bounding box center [536, 160] width 89 height 18
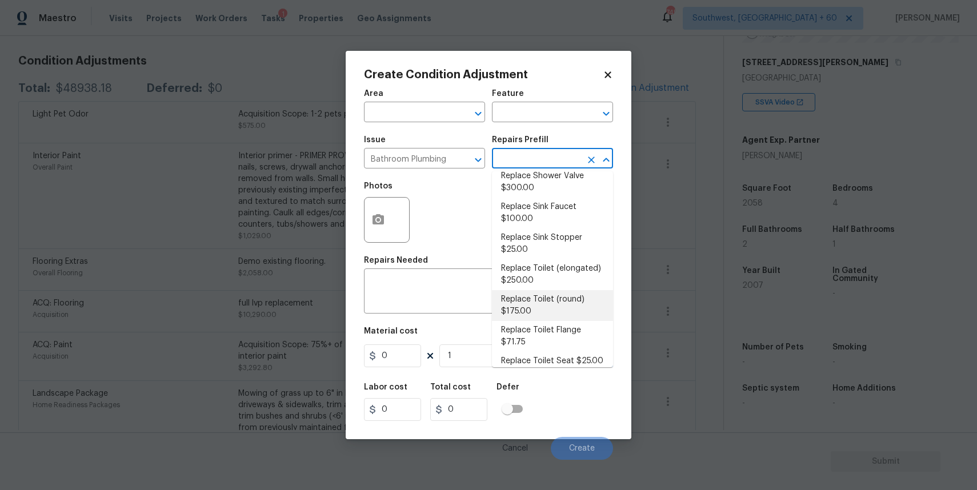
scroll to position [593, 0]
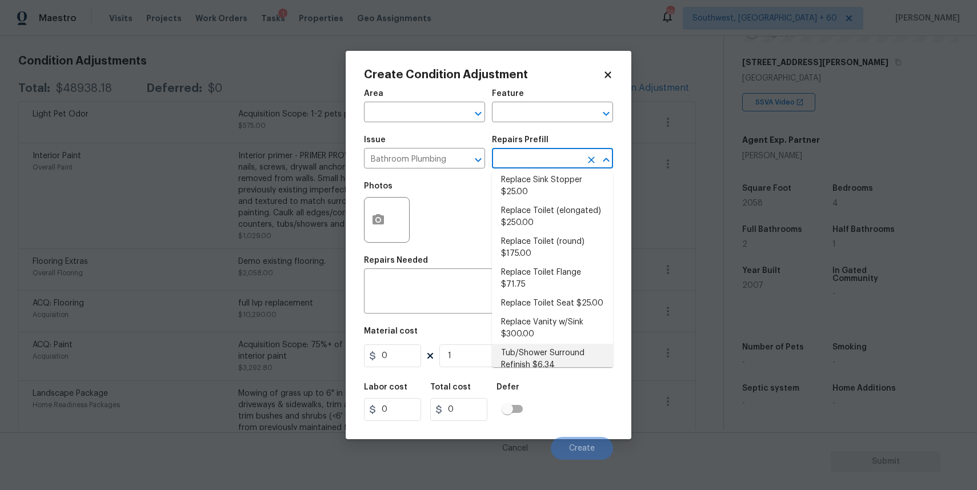
click at [556, 344] on li "Tub/Shower Surround Refinish $6.34" at bounding box center [552, 359] width 121 height 31
type input "Plumbing"
type textarea "Prep, mask, clean and refinish the tub/shower tile surround both all sides ensu…"
type input "6.34"
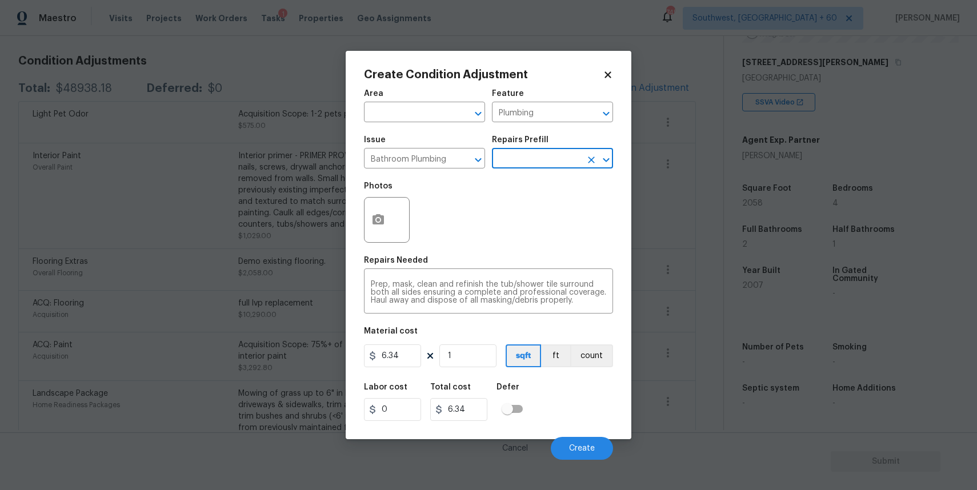
click at [536, 156] on input "text" at bounding box center [536, 160] width 89 height 18
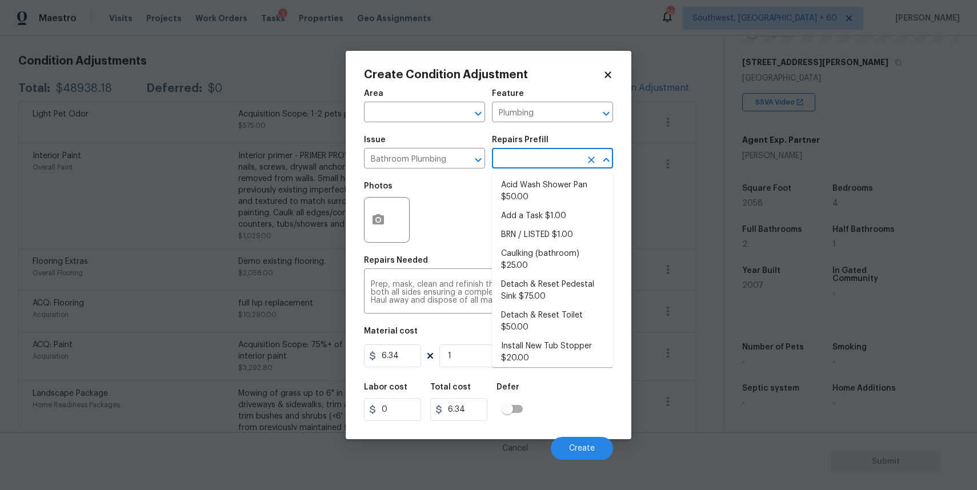
scroll to position [588, 0]
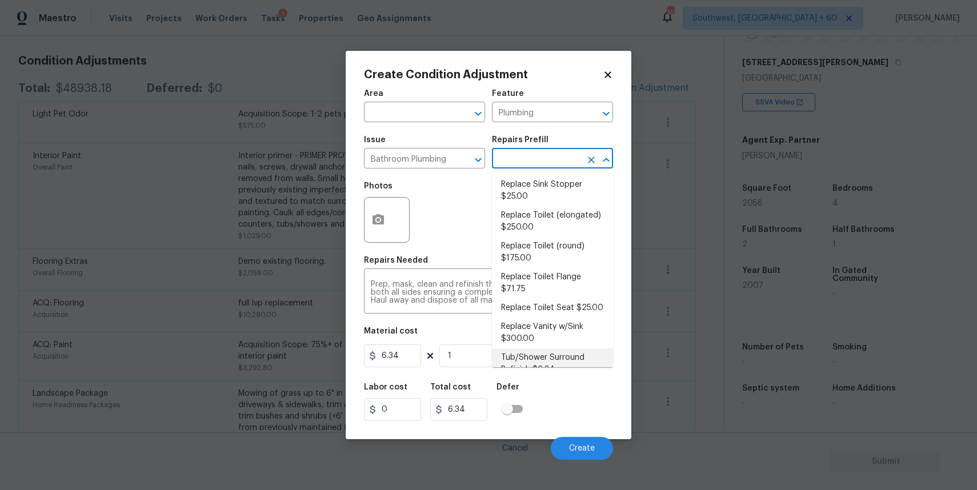
click at [556, 348] on li "Tub/Shower Surround Refinish $6.34" at bounding box center [552, 363] width 121 height 31
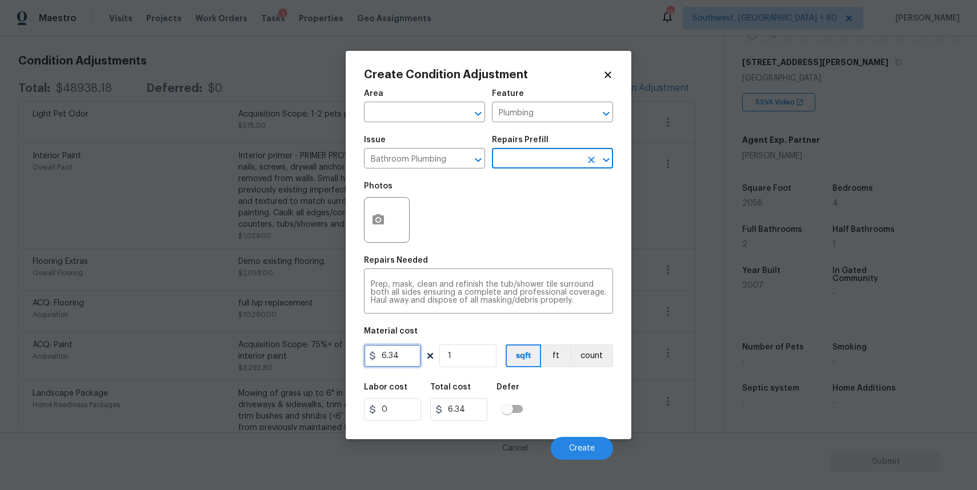
click at [412, 353] on input "6.34" at bounding box center [392, 355] width 57 height 23
type input "400"
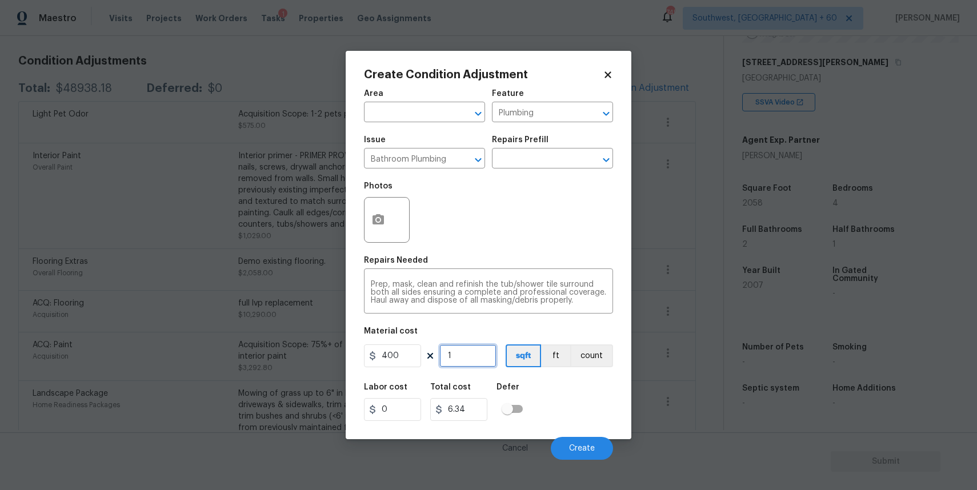
click at [460, 349] on input "1" at bounding box center [467, 355] width 57 height 23
type input "400"
click at [460, 349] on input "1" at bounding box center [467, 355] width 57 height 23
type input "2"
type input "800"
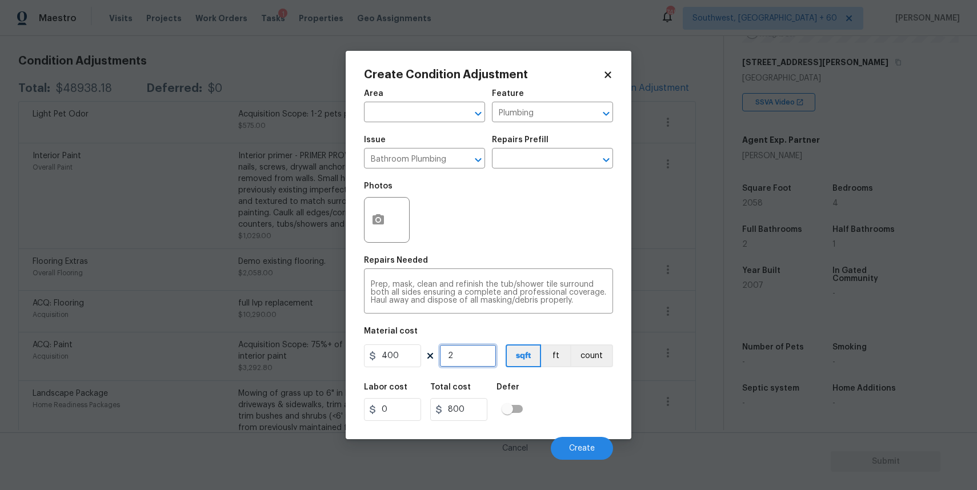
type input "2"
click at [376, 207] on button "button" at bounding box center [377, 220] width 27 height 45
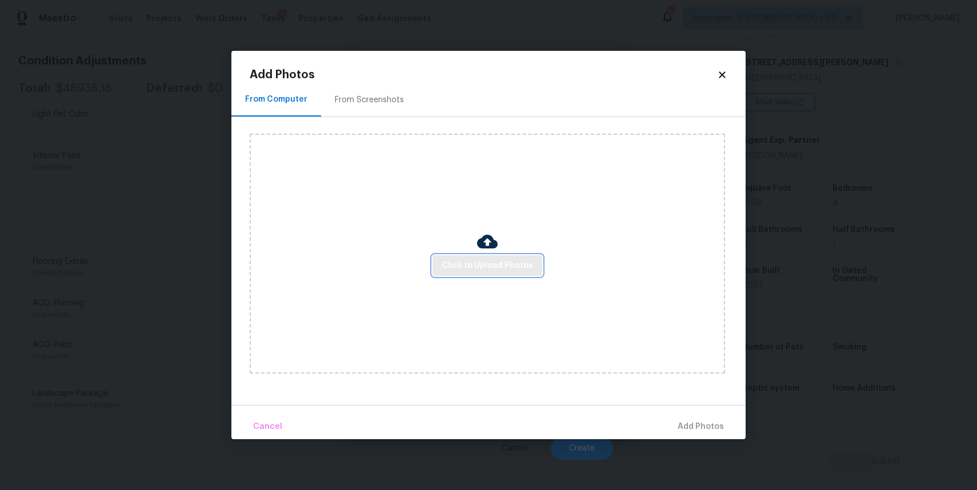
click at [459, 255] on button "Click to Upload Photos" at bounding box center [487, 265] width 110 height 21
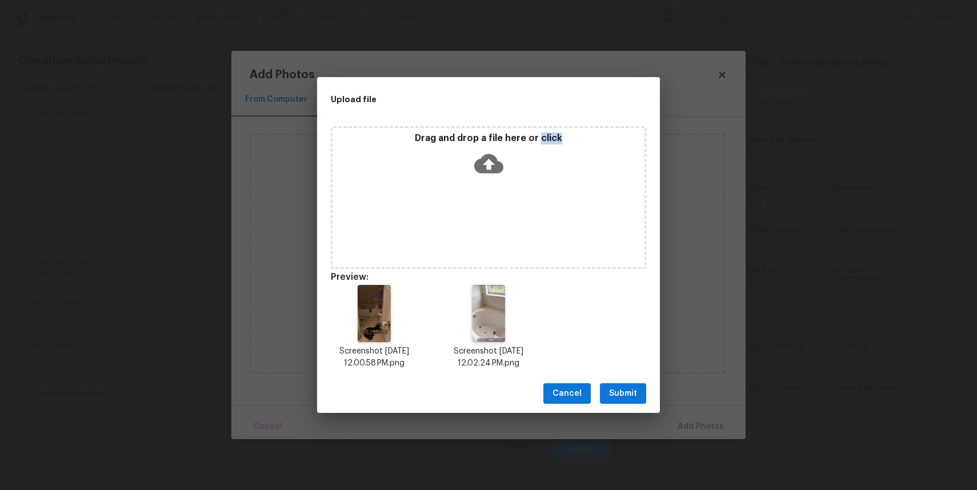
click at [615, 404] on div "Cancel Submit" at bounding box center [488, 393] width 343 height 39
click at [631, 389] on span "Submit" at bounding box center [623, 394] width 28 height 14
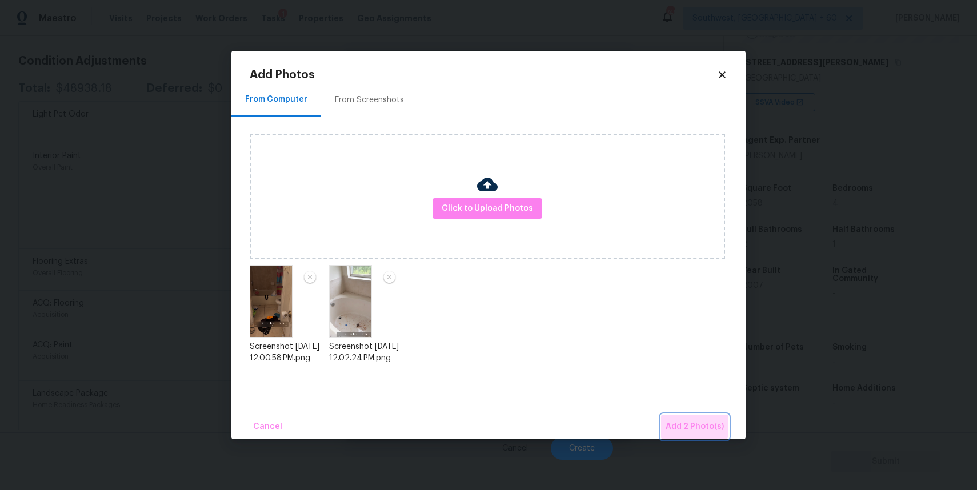
click at [685, 415] on button "Add 2 Photo(s)" at bounding box center [694, 427] width 67 height 25
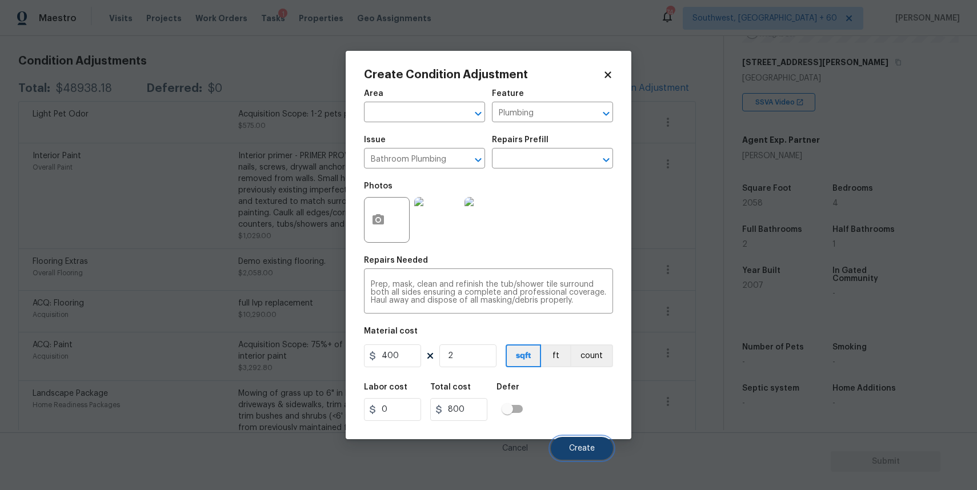
click at [585, 448] on span "Create" at bounding box center [582, 448] width 26 height 9
click at [584, 441] on button "Create" at bounding box center [582, 448] width 62 height 23
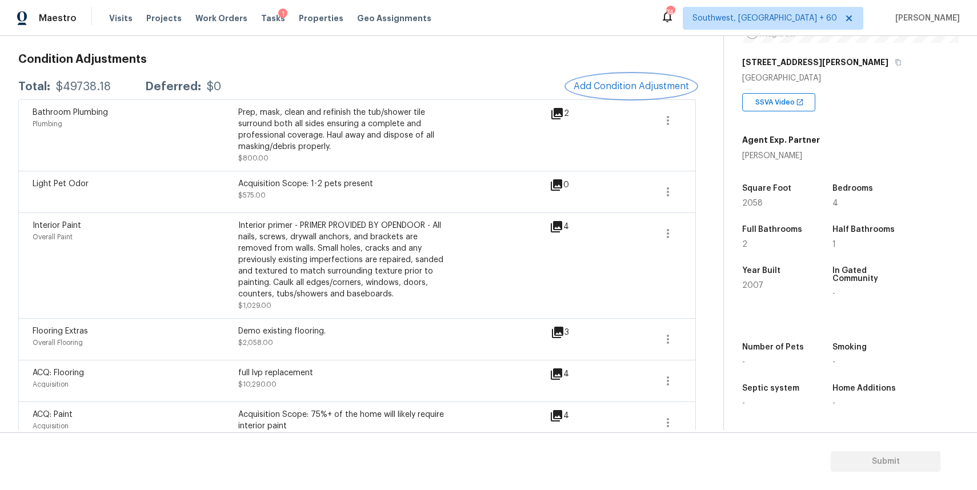
scroll to position [141, 0]
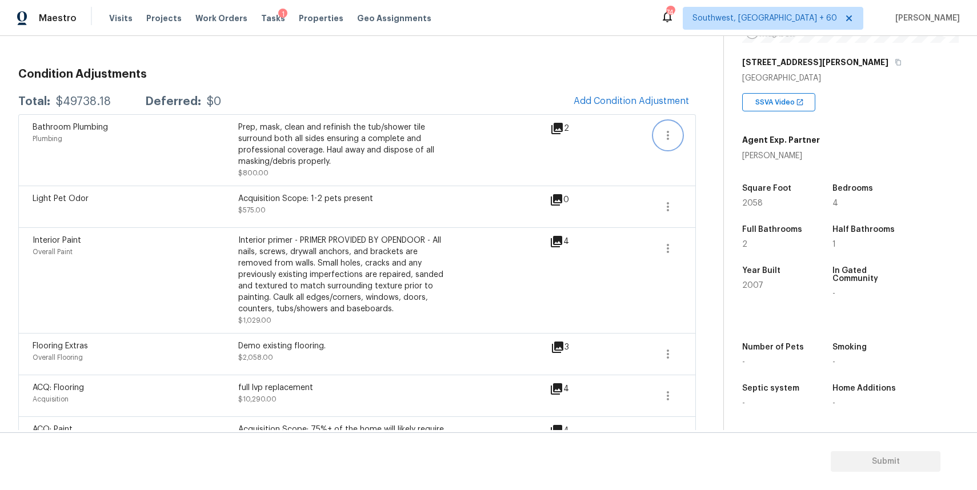
click at [663, 129] on icon "button" at bounding box center [668, 135] width 14 height 14
click at [694, 142] on ul "Edit" at bounding box center [732, 133] width 103 height 23
click at [736, 139] on link "Edit" at bounding box center [732, 132] width 97 height 17
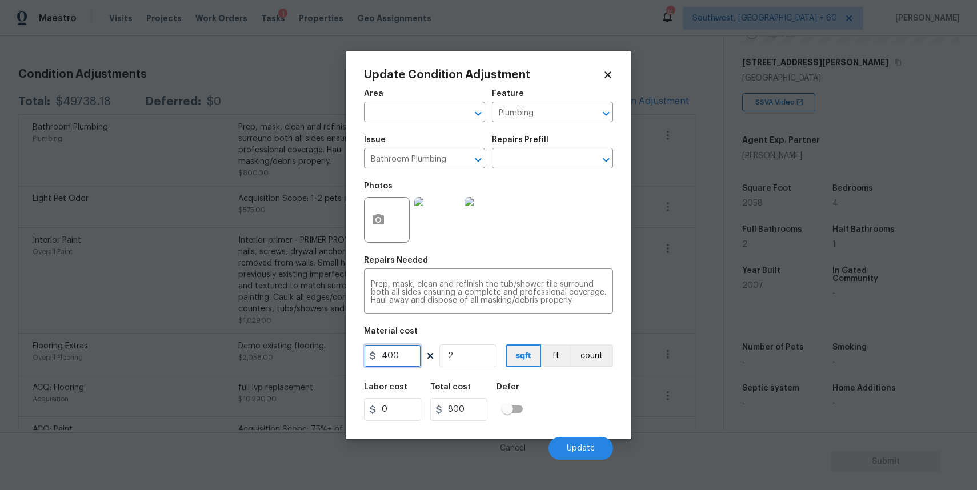
click at [416, 347] on input "400" at bounding box center [392, 355] width 57 height 23
type input "1000"
click at [480, 371] on div "Area ​ Feature Plumbing ​ Issue Bathroom Plumbing ​ Repairs Prefill ​ Photos Re…" at bounding box center [488, 271] width 249 height 377
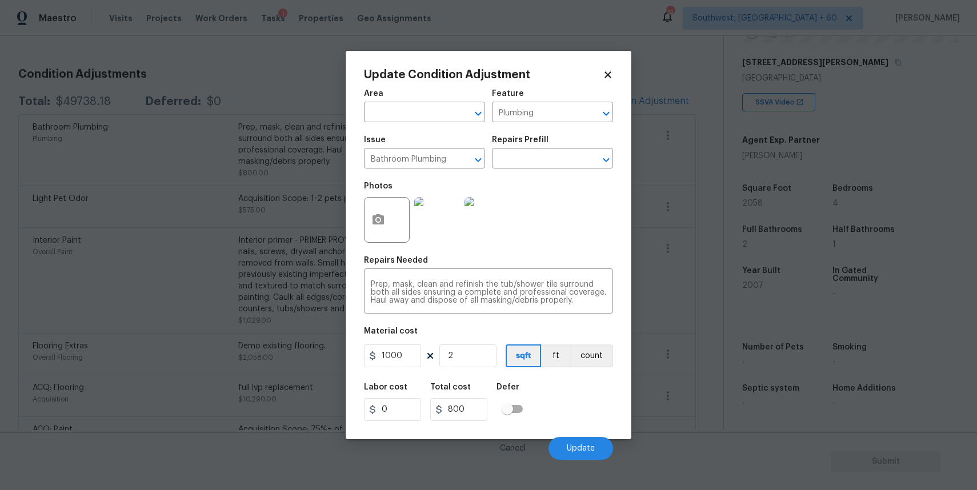
type input "2000"
click at [405, 367] on input "1000" at bounding box center [392, 355] width 57 height 23
click at [460, 356] on input "2" at bounding box center [467, 355] width 57 height 23
type input "1"
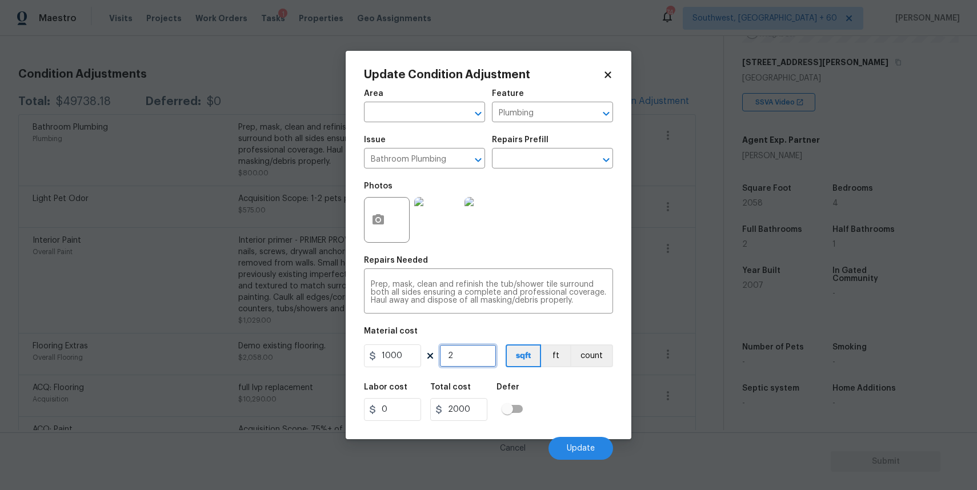
type input "1000"
type input "1"
click at [388, 208] on button "button" at bounding box center [377, 220] width 27 height 45
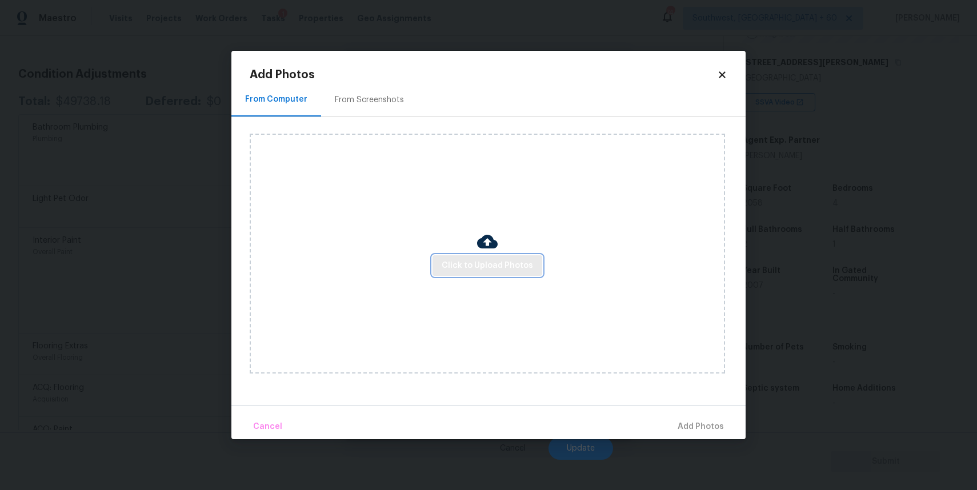
click at [481, 267] on span "Click to Upload Photos" at bounding box center [486, 266] width 91 height 14
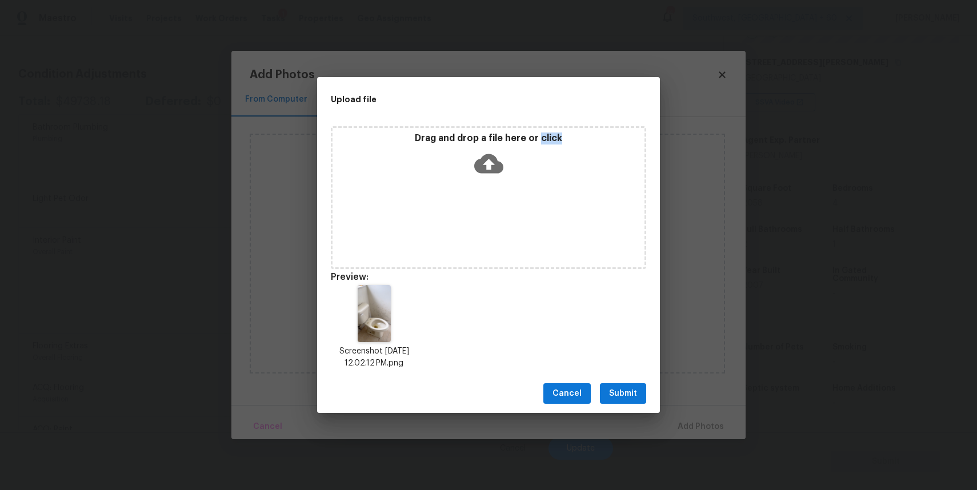
click at [635, 389] on span "Submit" at bounding box center [623, 394] width 28 height 14
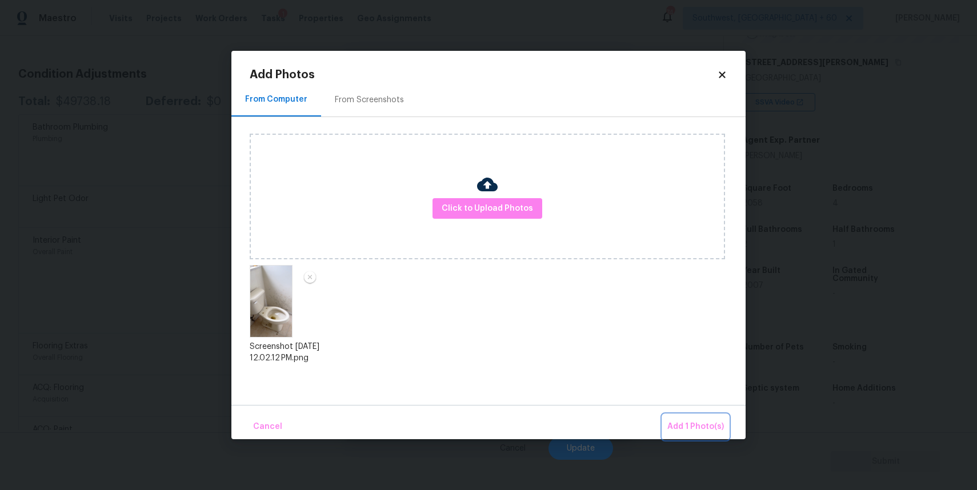
click at [720, 427] on span "Add 1 Photo(s)" at bounding box center [695, 427] width 57 height 14
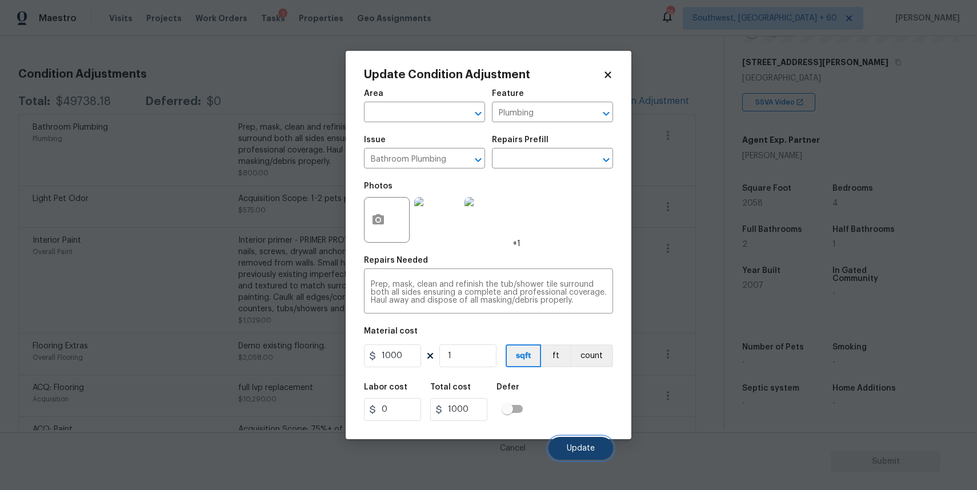
click at [593, 456] on button "Update" at bounding box center [580, 448] width 65 height 23
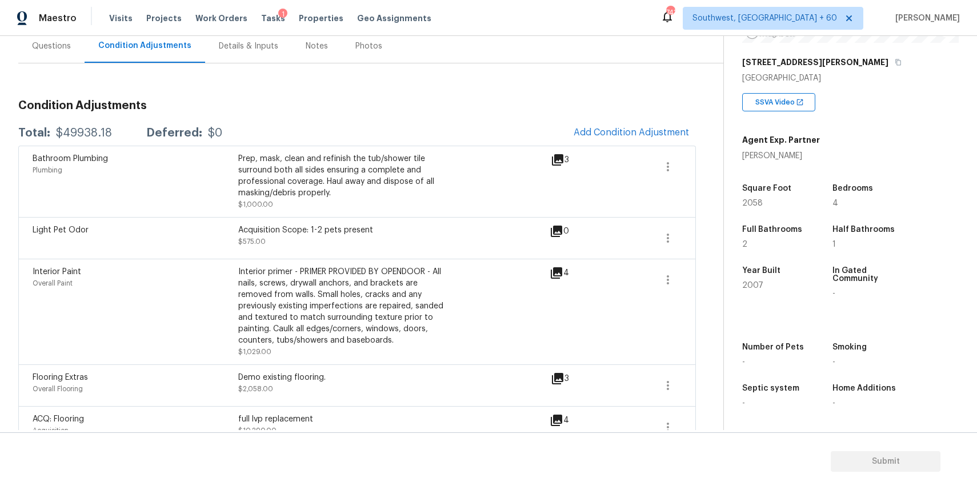
scroll to position [43, 0]
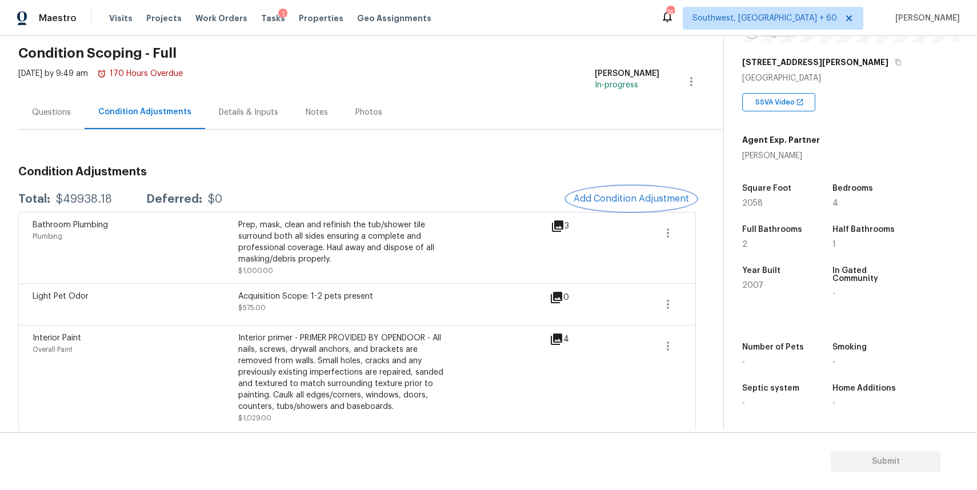
click at [647, 192] on button "Add Condition Adjustment" at bounding box center [631, 199] width 129 height 24
click at [647, 192] on body "Maestro Visits Projects Work Orders Tasks 1 Properties Geo Assignments 743 Sout…" at bounding box center [488, 245] width 977 height 490
click at [647, 208] on button "Add Condition Adjustment" at bounding box center [631, 199] width 129 height 24
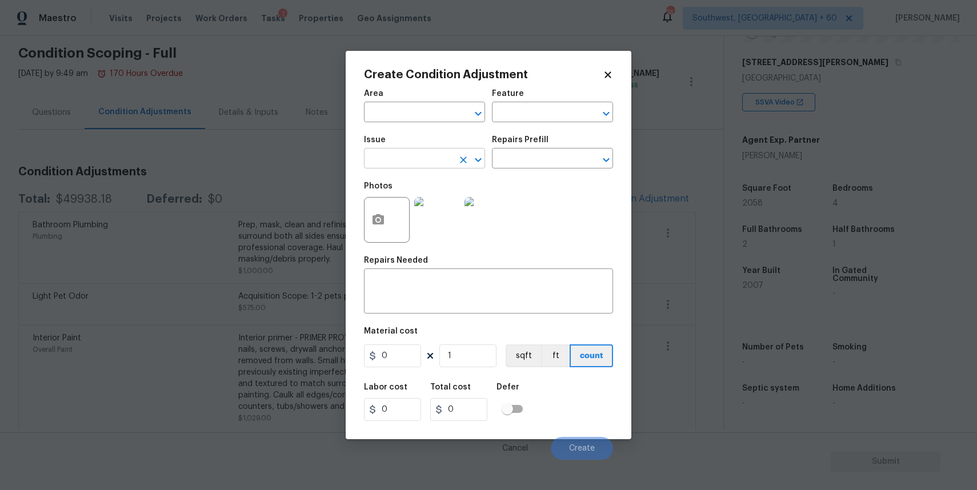
click at [387, 160] on input "text" at bounding box center [408, 160] width 89 height 18
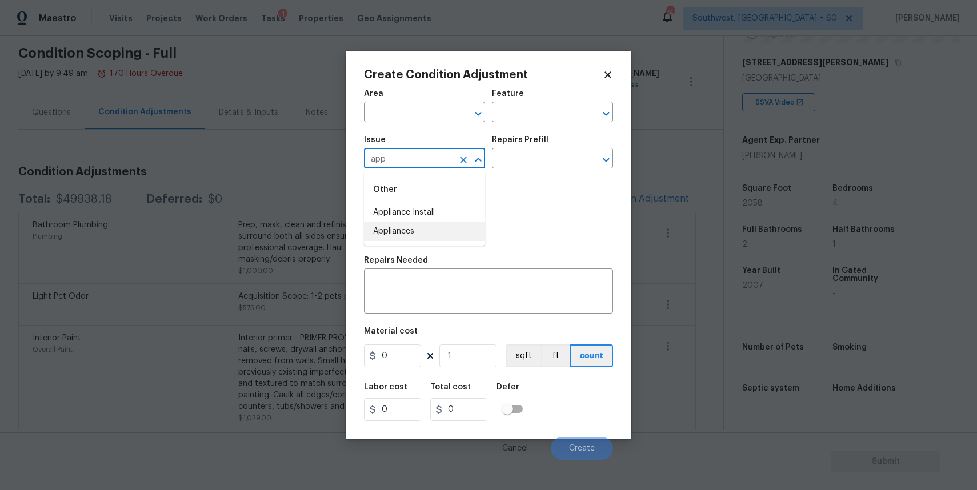
click at [428, 227] on li "Appliances" at bounding box center [424, 231] width 121 height 19
type input "Appliances"
click at [529, 164] on input "text" at bounding box center [536, 160] width 89 height 18
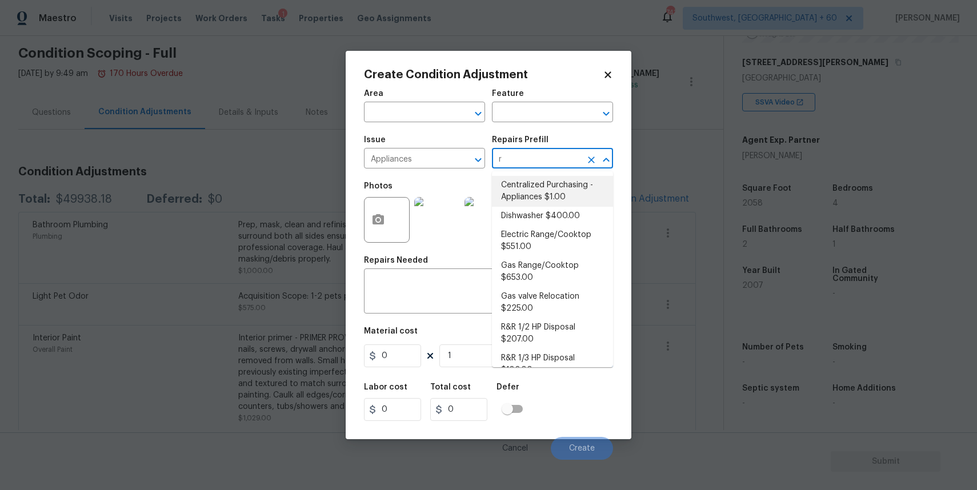
type input "ra"
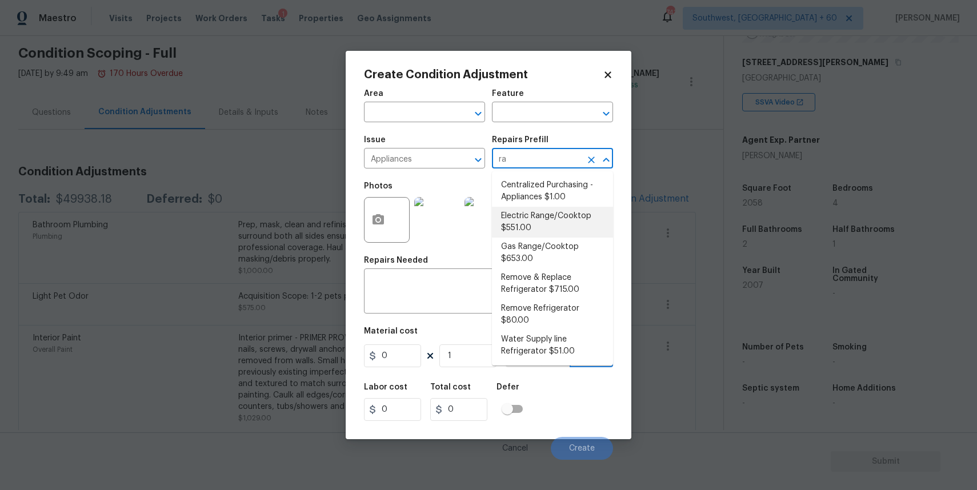
click at [552, 220] on li "Electric Range/Cooktop $551.00" at bounding box center [552, 222] width 121 height 31
type input "Appliances"
type textarea "Remove the existing electric range/cooktop and prep the area for a new unit. In…"
type input "551"
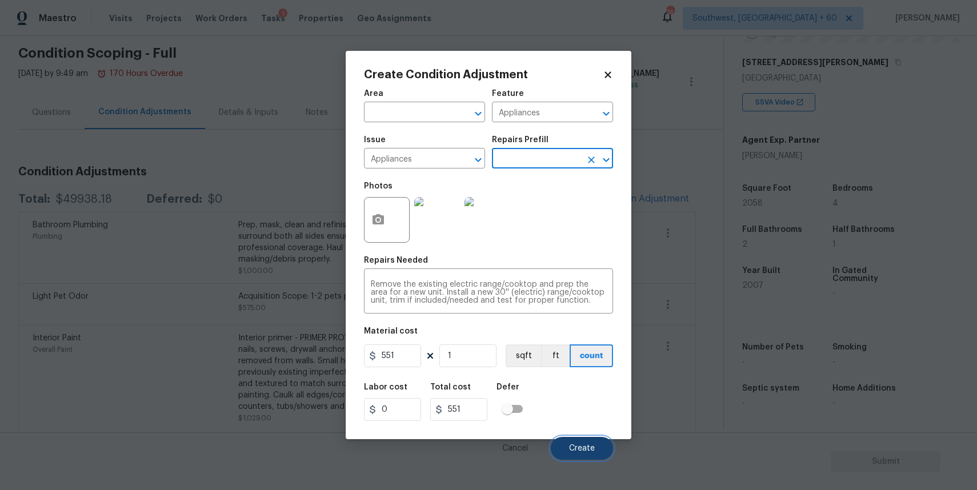
click at [582, 449] on span "Create" at bounding box center [582, 448] width 26 height 9
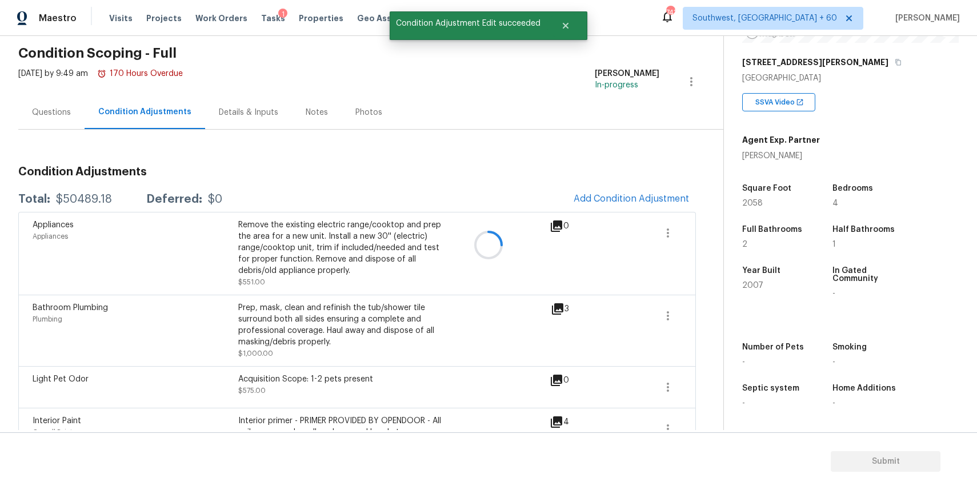
click at [620, 199] on div at bounding box center [488, 245] width 977 height 490
click at [653, 194] on span "Add Condition Adjustment" at bounding box center [630, 199] width 115 height 10
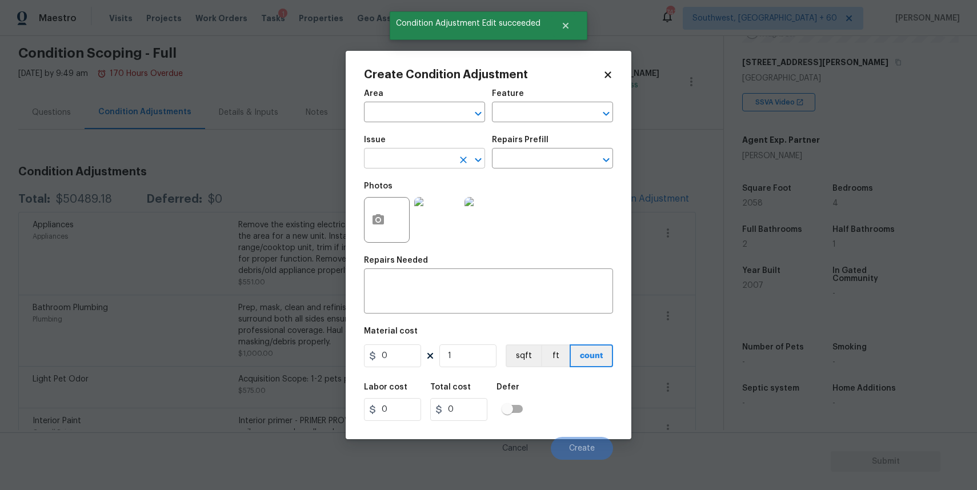
click at [420, 163] on input "text" at bounding box center [408, 160] width 89 height 18
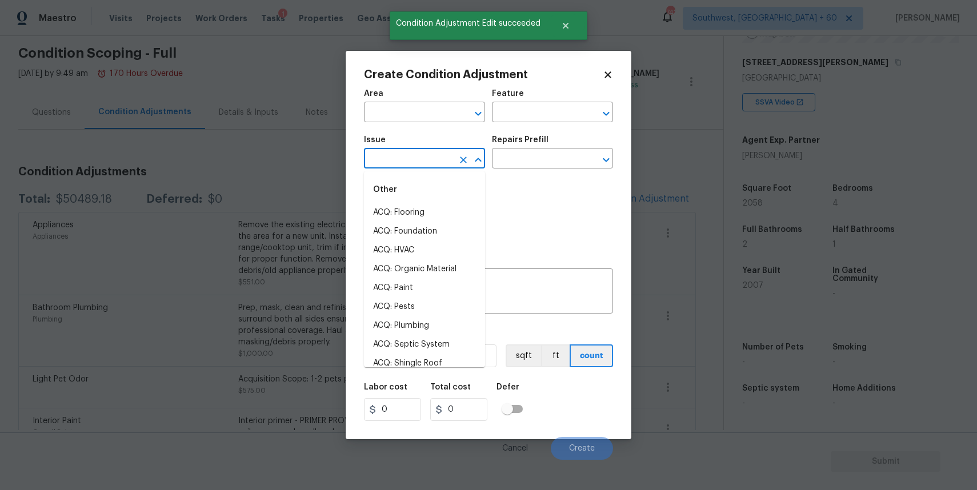
type input "a"
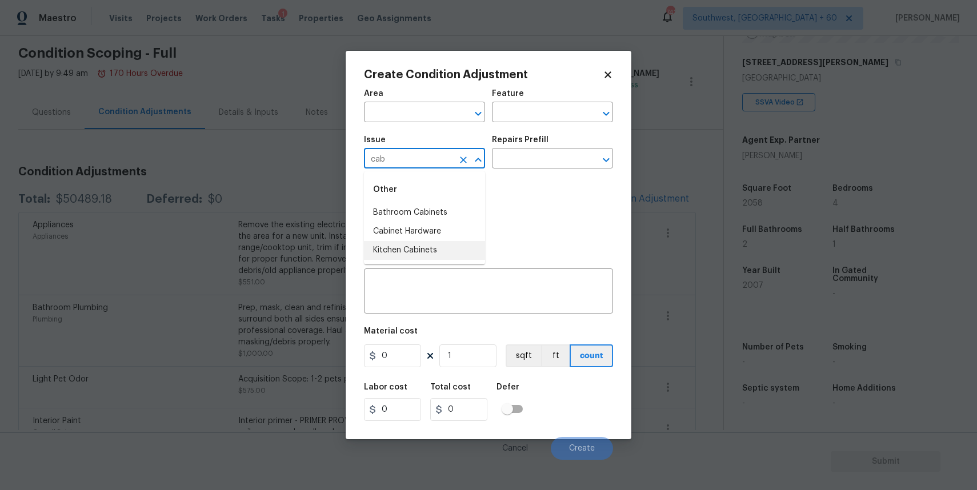
click at [444, 247] on li "Kitchen Cabinets" at bounding box center [424, 250] width 121 height 19
type input "Kitchen Cabinets"
click at [479, 303] on textarea at bounding box center [488, 292] width 235 height 24
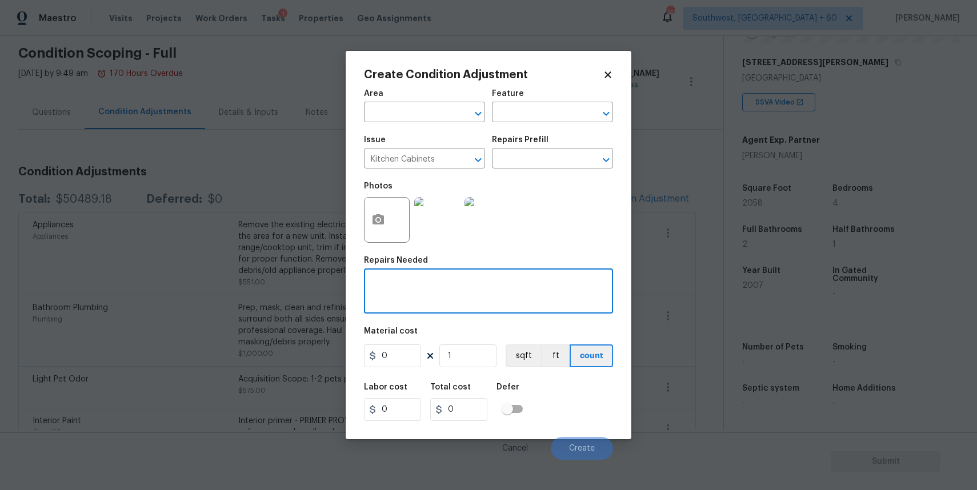
click at [531, 281] on textarea at bounding box center [488, 292] width 235 height 24
type textarea "repaint and repair kitchen cabinets"
click at [416, 363] on input "0" at bounding box center [392, 355] width 57 height 23
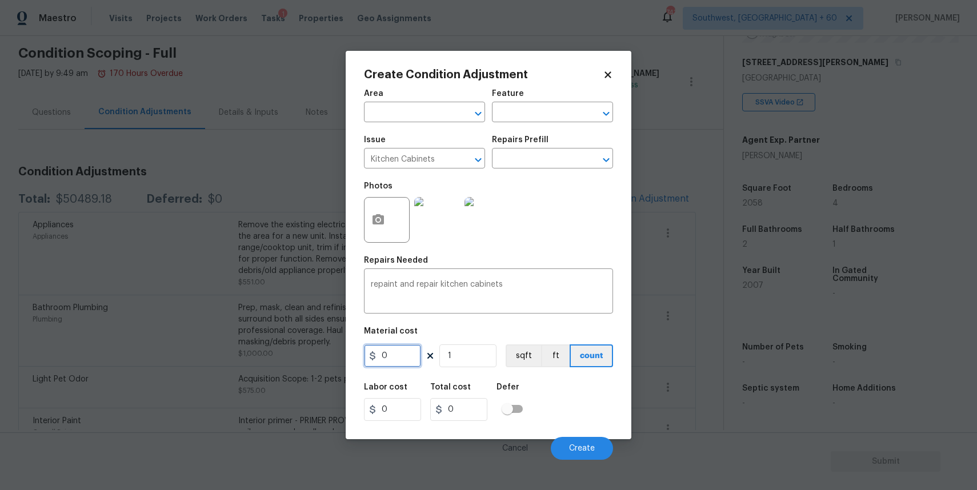
click at [416, 363] on input "0" at bounding box center [392, 355] width 57 height 23
type input "2500"
click at [595, 455] on button "Create" at bounding box center [582, 448] width 62 height 23
type input "2500"
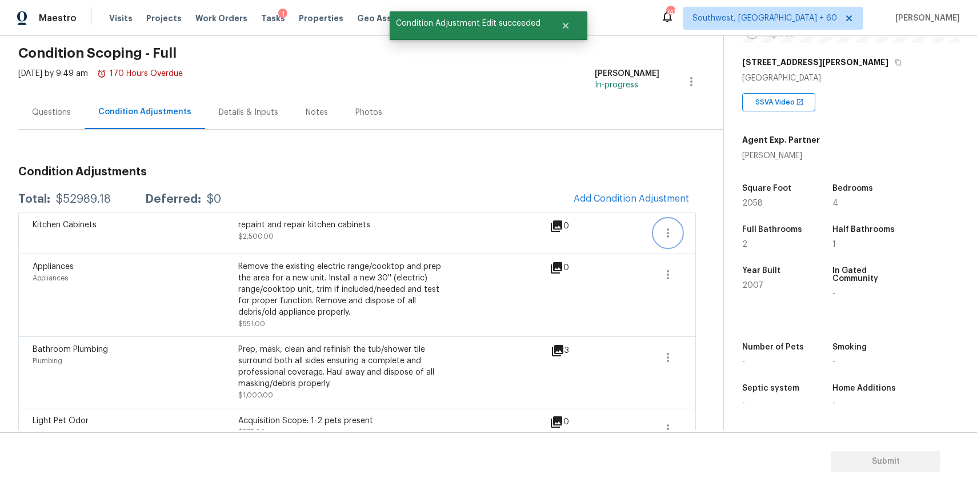
click at [669, 233] on icon "button" at bounding box center [668, 233] width 14 height 14
click at [732, 236] on link "Edit" at bounding box center [732, 230] width 97 height 17
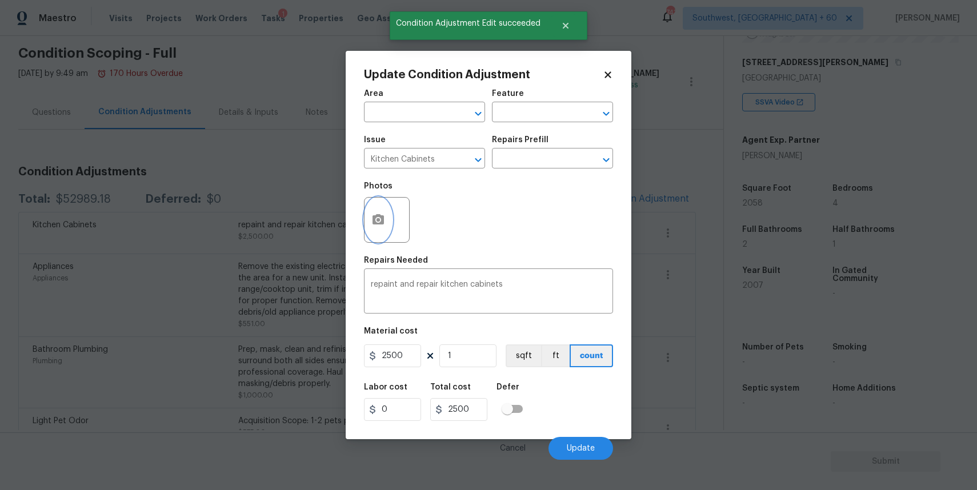
click at [367, 220] on button "button" at bounding box center [377, 220] width 27 height 45
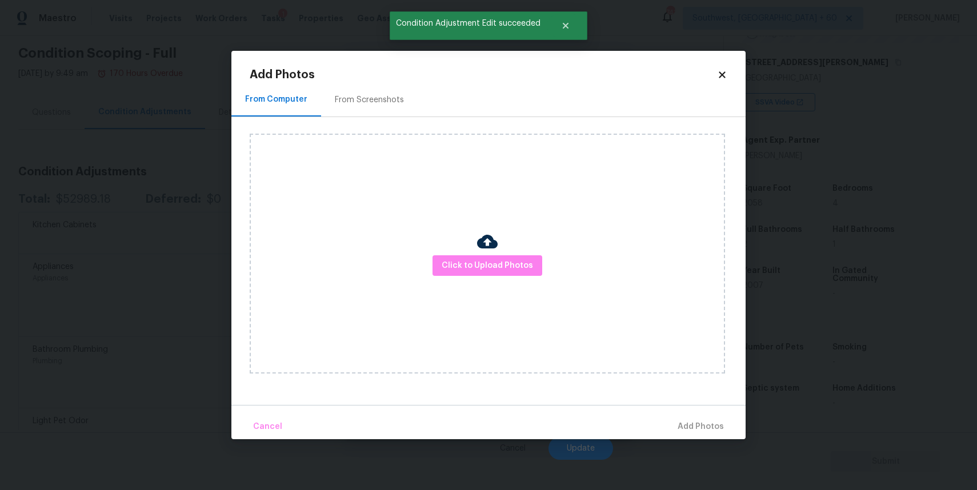
click at [448, 254] on div "Click to Upload Photos" at bounding box center [487, 254] width 475 height 240
click at [461, 263] on span "Click to Upload Photos" at bounding box center [486, 266] width 91 height 14
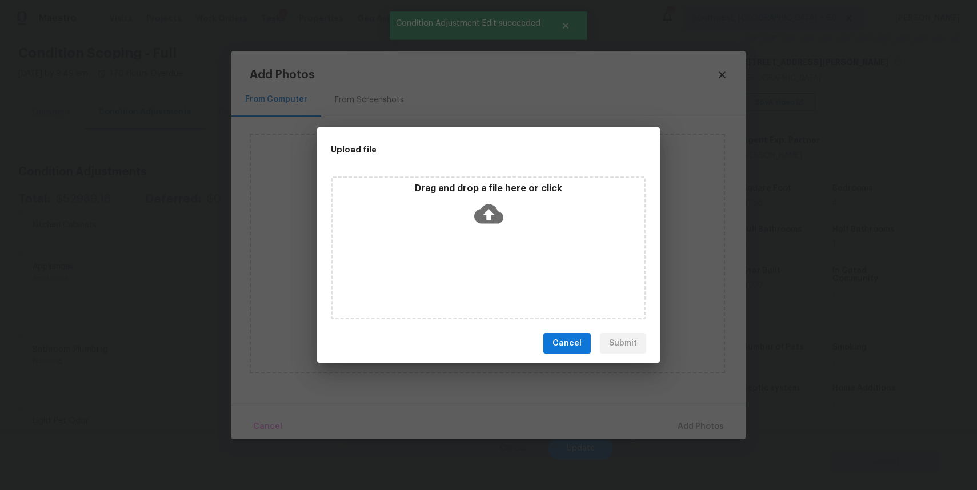
click at [461, 263] on div "Drag and drop a file here or click" at bounding box center [488, 247] width 315 height 143
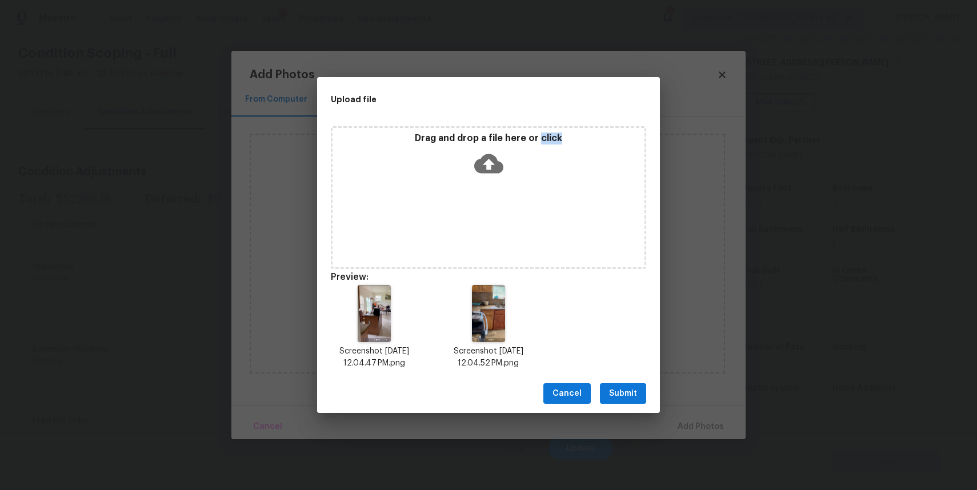
click at [618, 384] on button "Submit" at bounding box center [623, 393] width 46 height 21
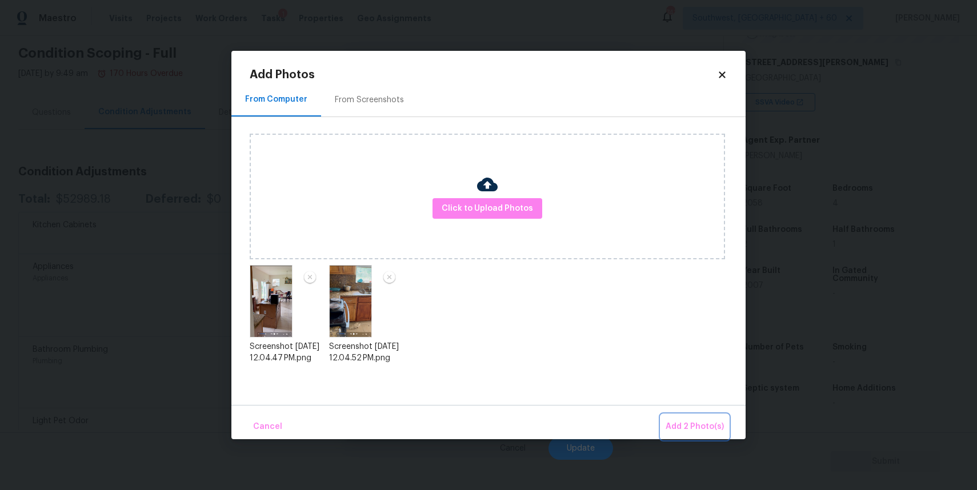
click at [683, 420] on span "Add 2 Photo(s)" at bounding box center [694, 427] width 58 height 14
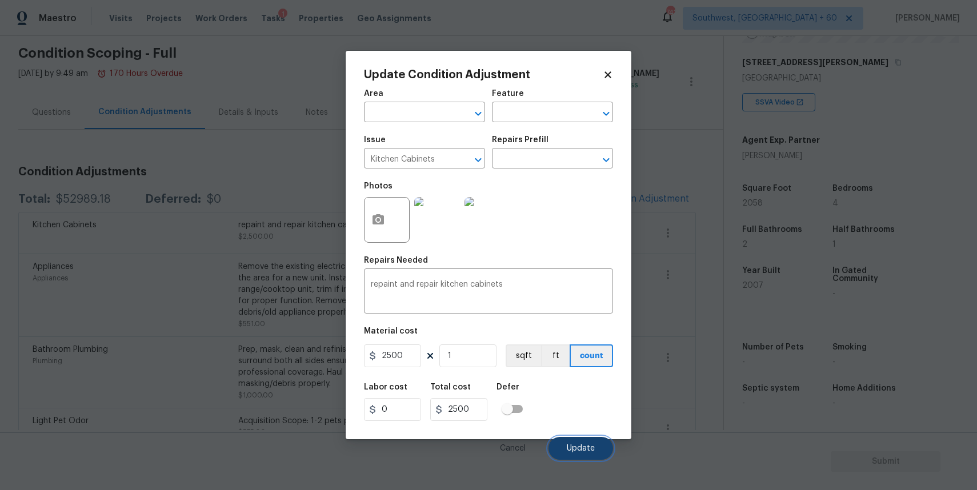
click at [573, 449] on span "Update" at bounding box center [581, 448] width 28 height 9
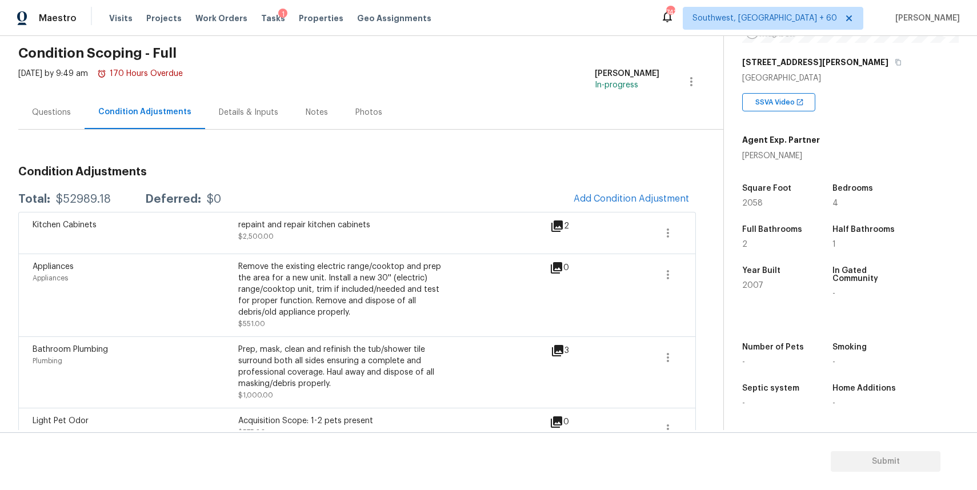
click at [46, 123] on div "Questions" at bounding box center [51, 112] width 66 height 34
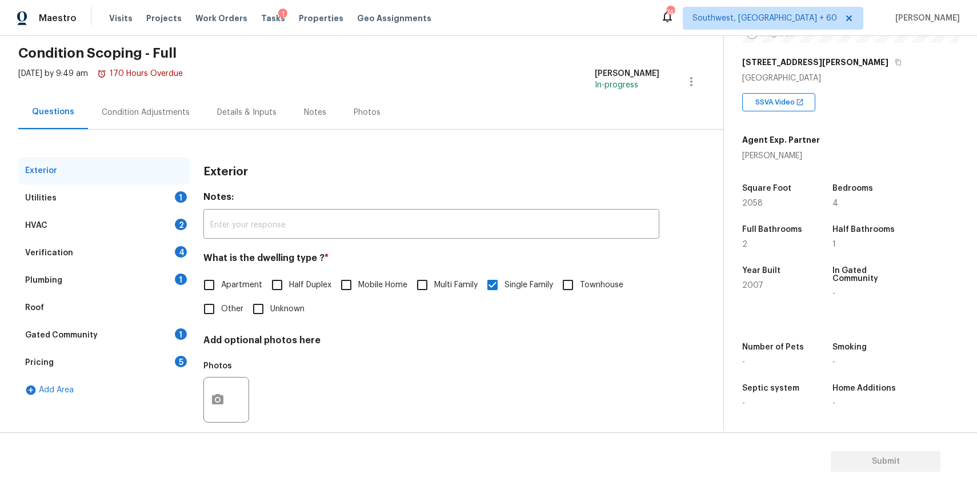
scroll to position [43, 0]
click at [179, 204] on div "Utilities 1" at bounding box center [103, 197] width 171 height 27
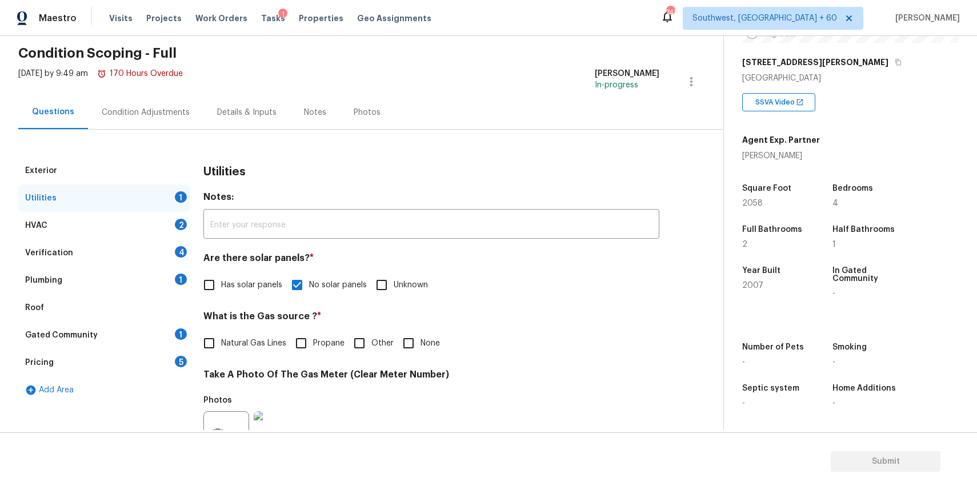
scroll to position [131, 0]
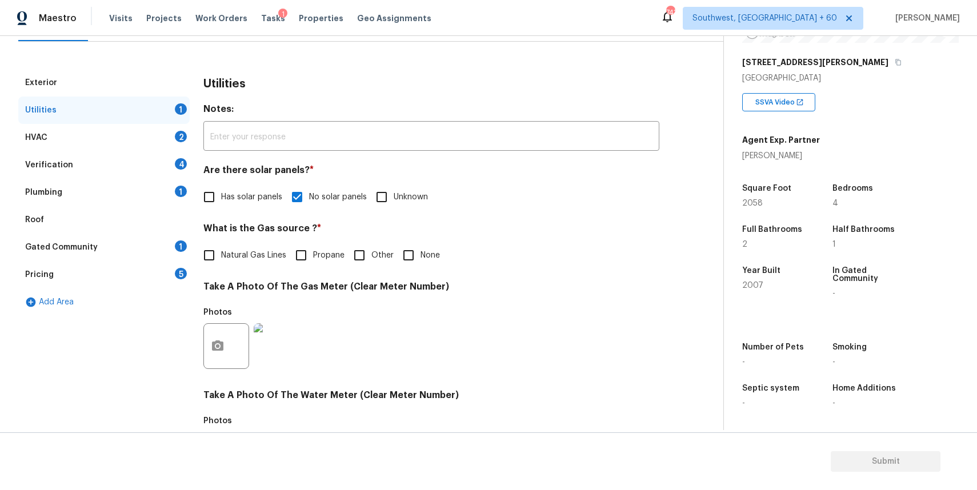
click at [421, 256] on span "None" at bounding box center [429, 256] width 19 height 12
click at [420, 256] on input "None" at bounding box center [408, 255] width 24 height 24
checkbox input "true"
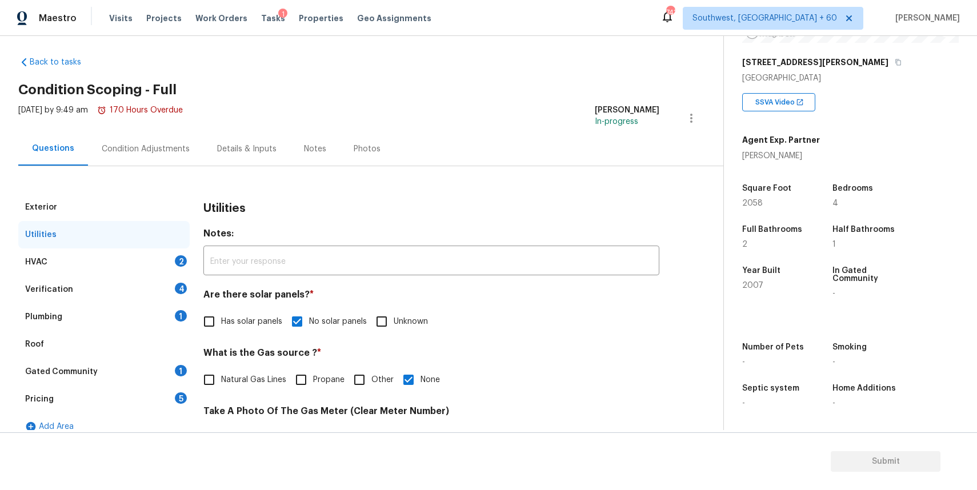
scroll to position [0, 0]
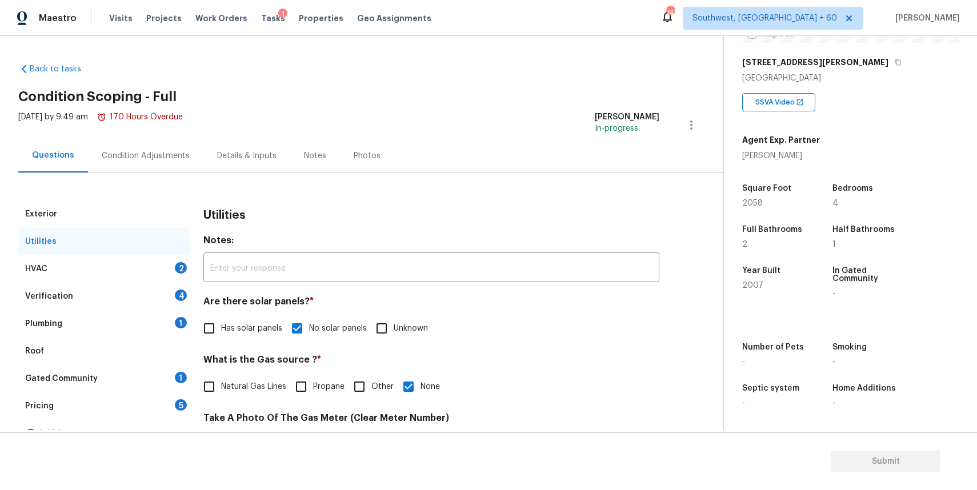
click at [124, 263] on div "HVAC 2" at bounding box center [103, 268] width 171 height 27
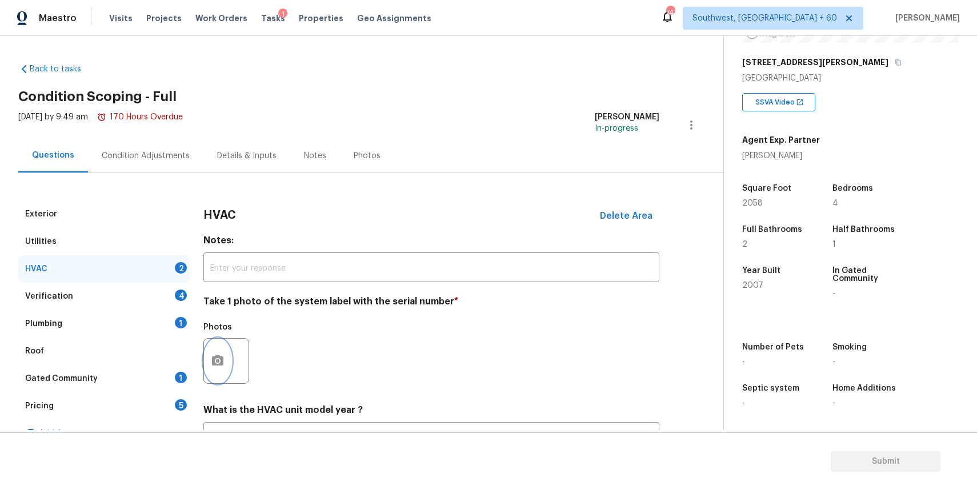
click at [209, 375] on button "button" at bounding box center [217, 361] width 27 height 45
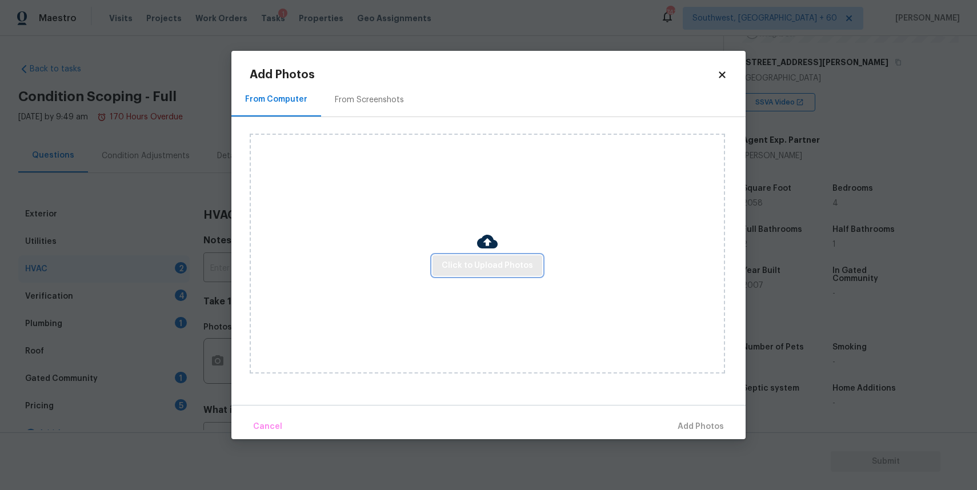
click at [509, 259] on span "Click to Upload Photos" at bounding box center [486, 266] width 91 height 14
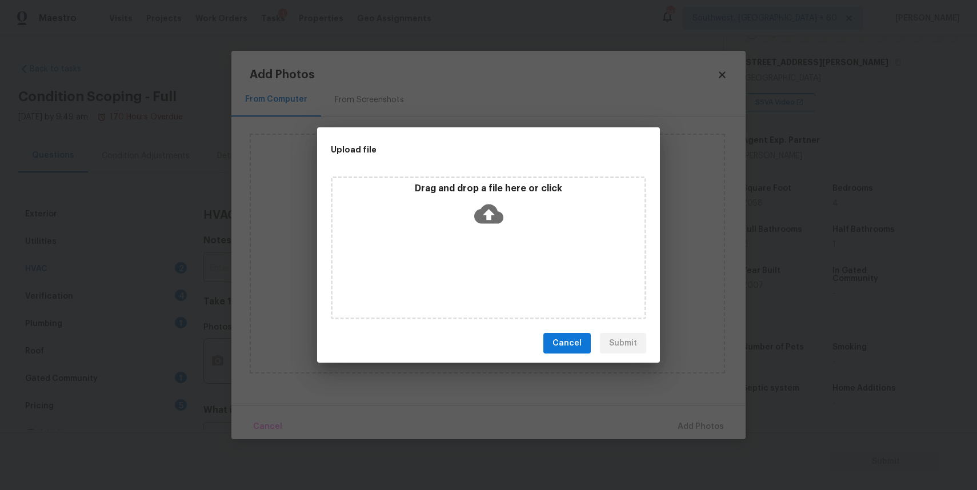
click at [509, 258] on div "Drag and drop a file here or click" at bounding box center [488, 247] width 315 height 143
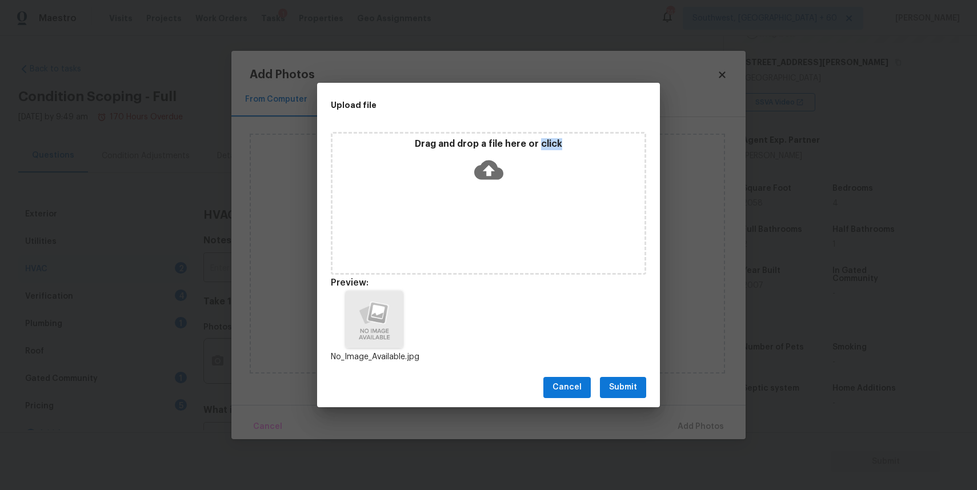
click at [616, 381] on span "Submit" at bounding box center [623, 387] width 28 height 14
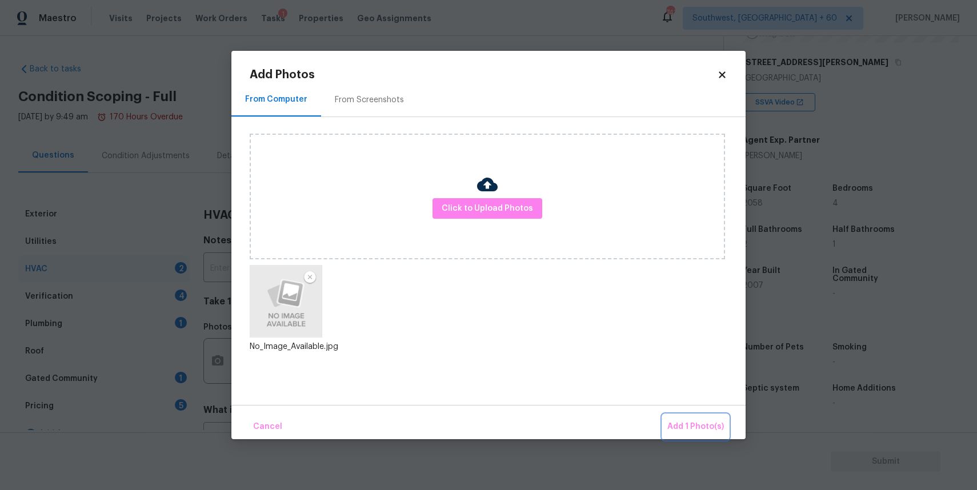
click at [675, 421] on span "Add 1 Photo(s)" at bounding box center [695, 427] width 57 height 14
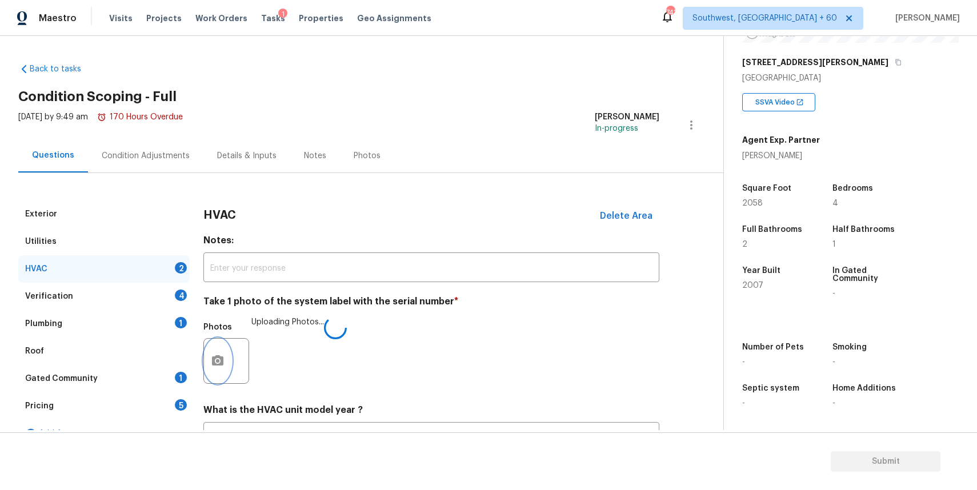
scroll to position [98, 0]
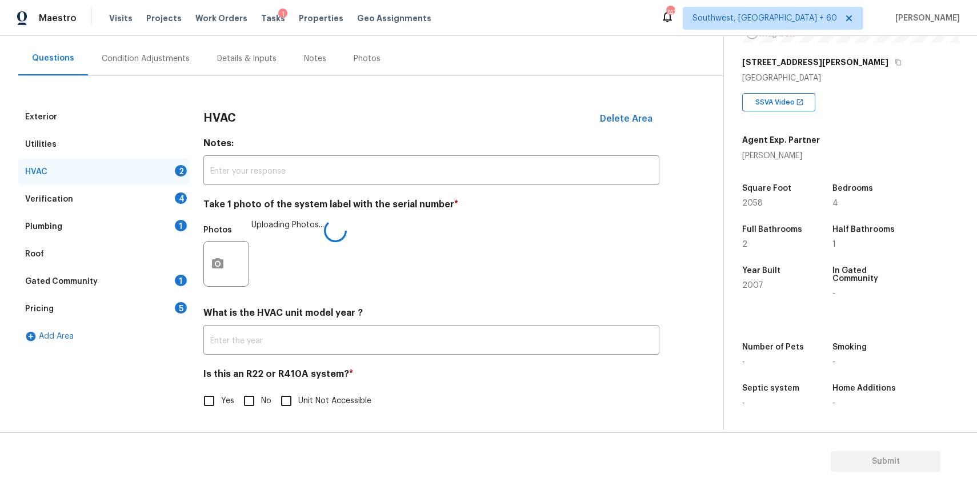
click at [256, 395] on input "No" at bounding box center [249, 401] width 24 height 24
checkbox input "false"
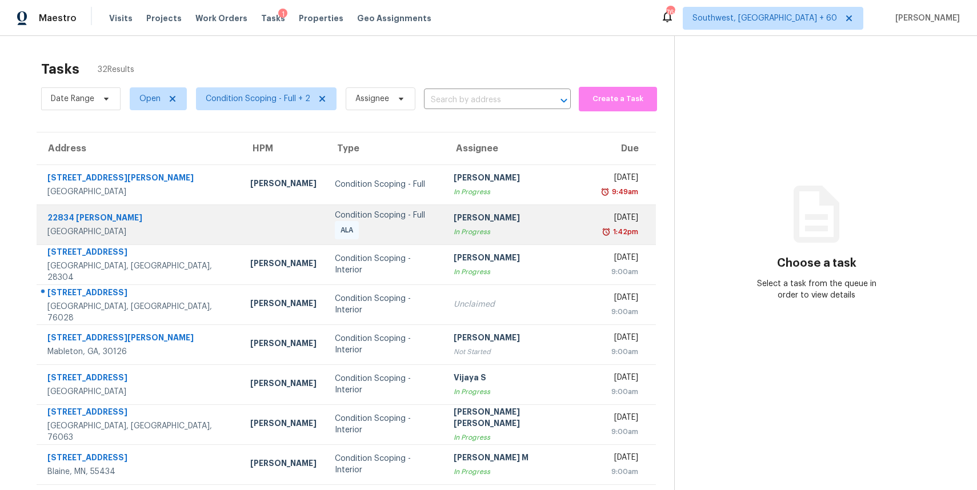
scroll to position [105, 0]
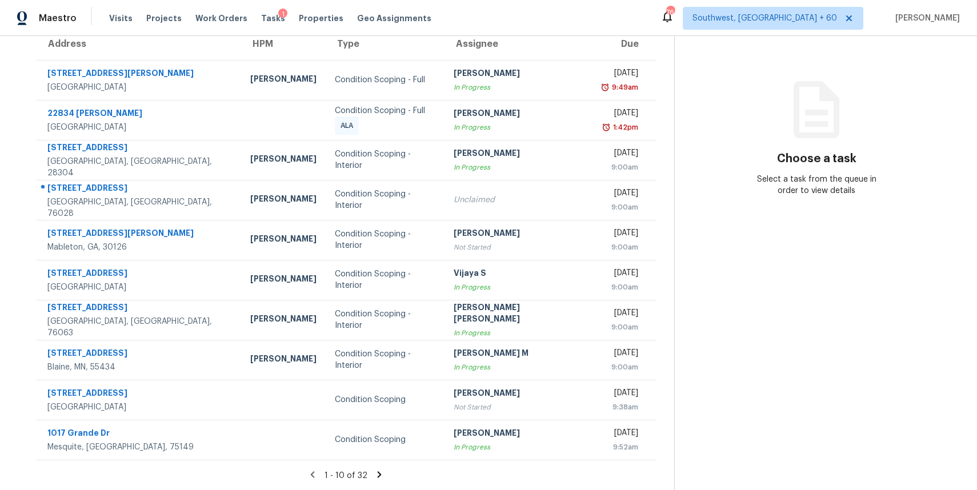
click at [377, 473] on icon at bounding box center [379, 474] width 4 height 6
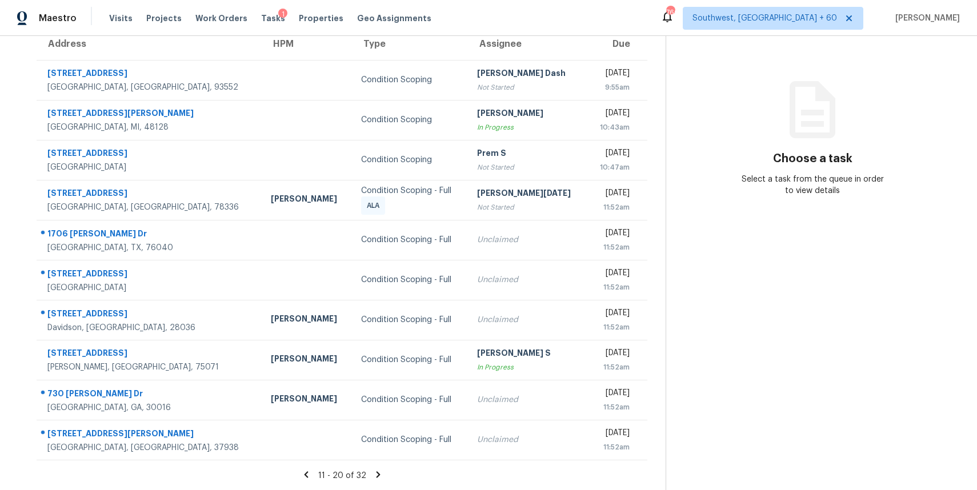
click at [376, 475] on icon at bounding box center [378, 474] width 4 height 6
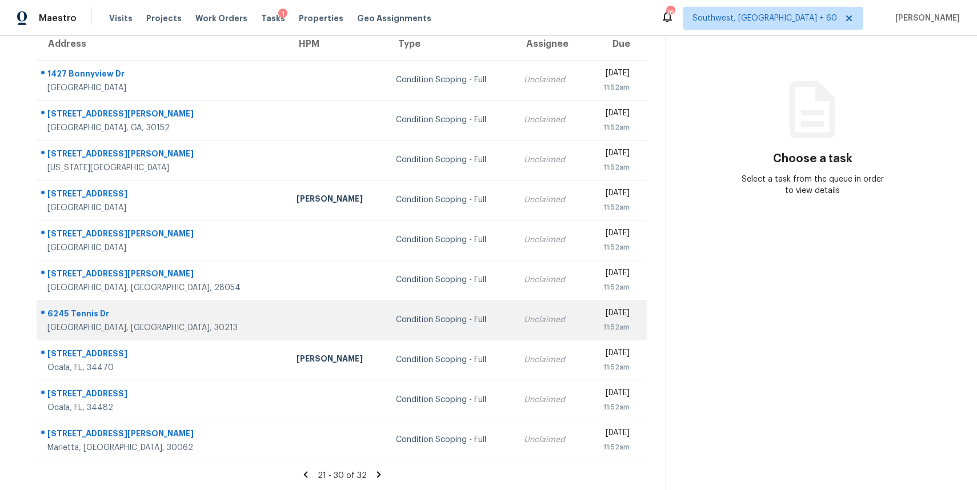
click at [515, 320] on td "Unclaimed" at bounding box center [550, 320] width 70 height 40
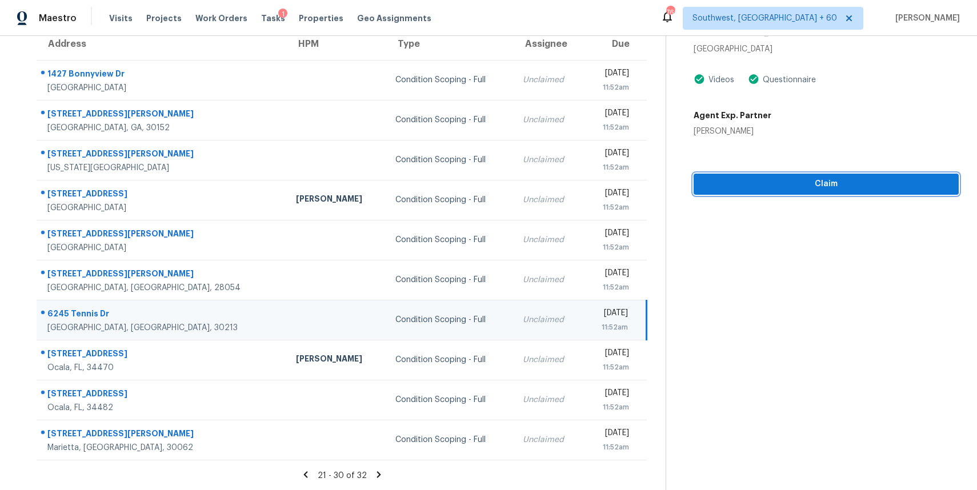
click at [878, 188] on span "Claim" at bounding box center [825, 184] width 247 height 14
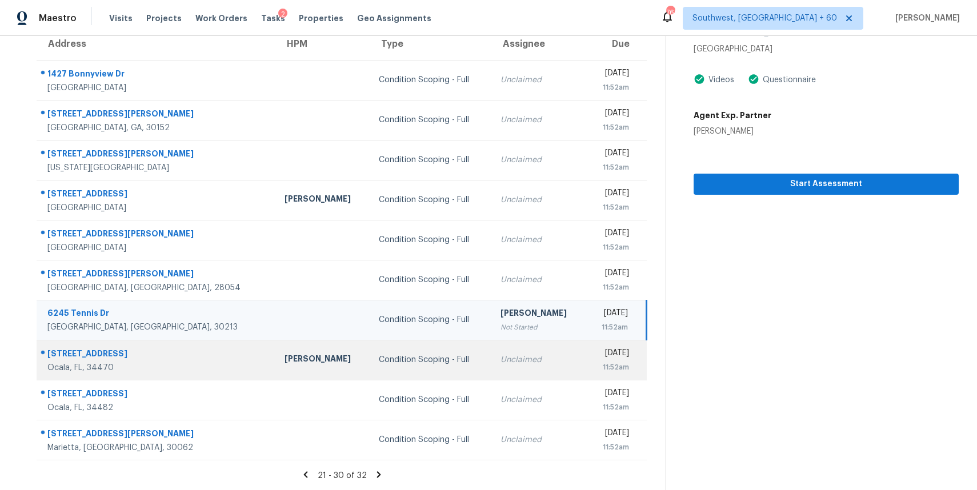
click at [595, 363] on div "11:52am" at bounding box center [612, 366] width 34 height 11
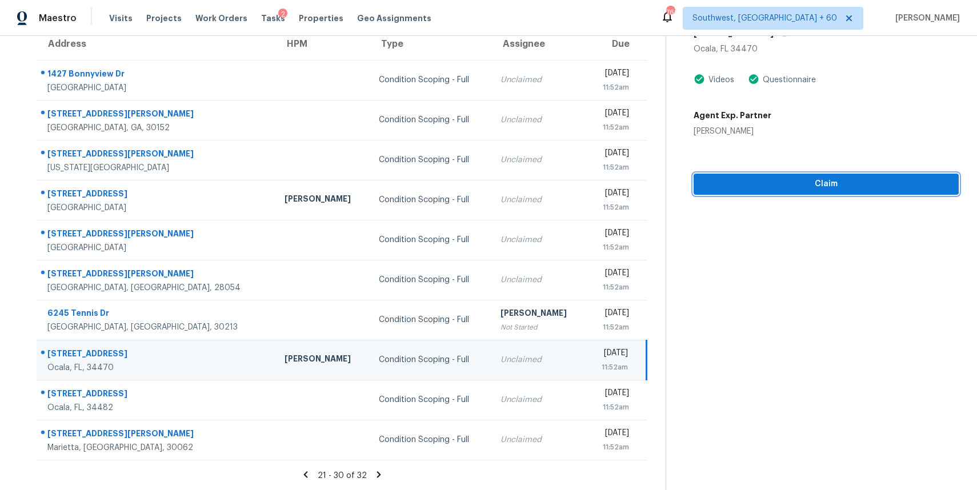
click at [808, 182] on span "Claim" at bounding box center [825, 184] width 247 height 14
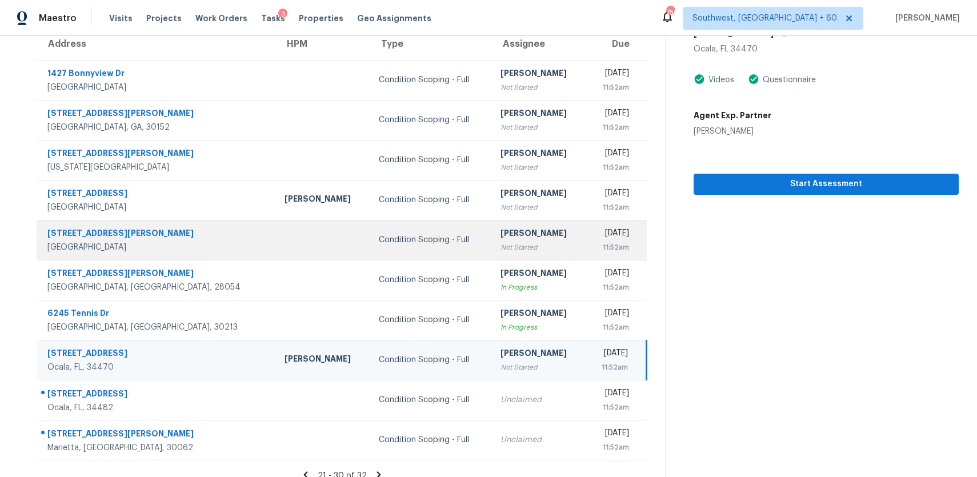
scroll to position [0, 0]
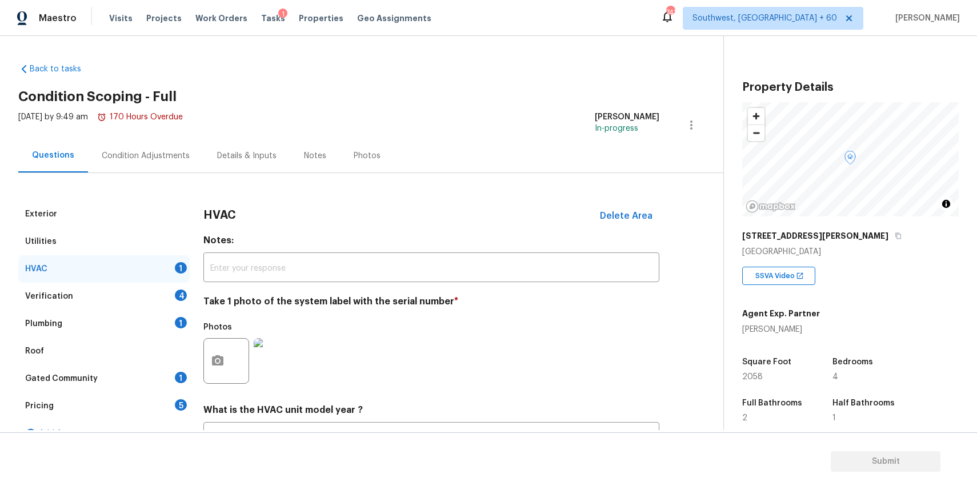
scroll to position [174, 0]
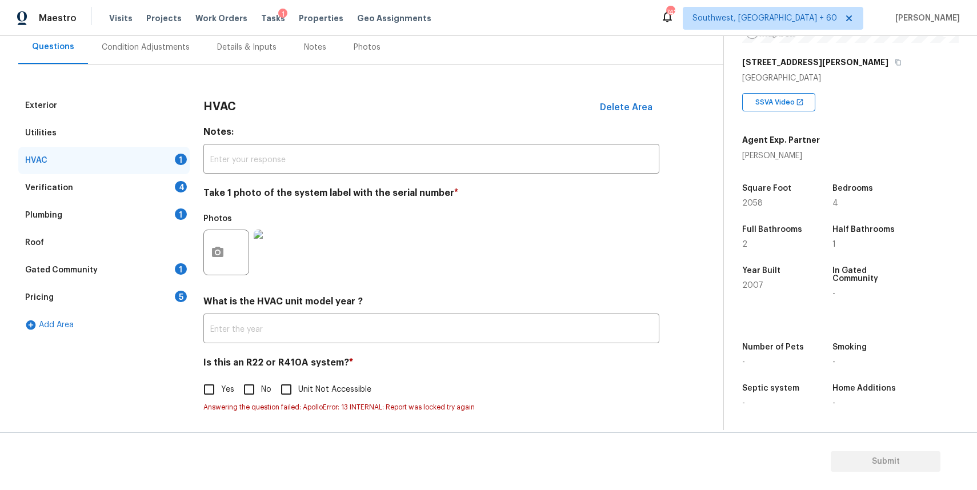
click at [238, 386] on input "No" at bounding box center [249, 389] width 24 height 24
checkbox input "true"
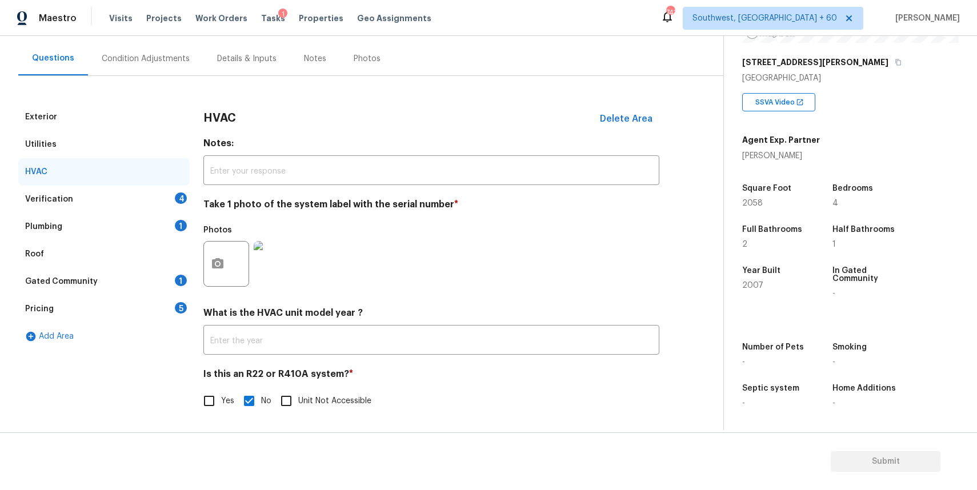
scroll to position [98, 0]
click at [159, 208] on div "Verification 4" at bounding box center [103, 199] width 171 height 27
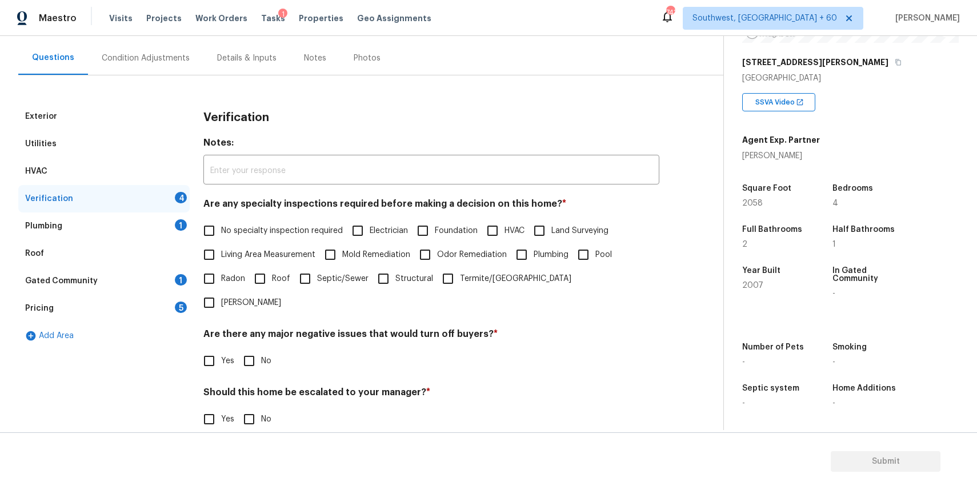
click at [243, 240] on label "No specialty inspection required" at bounding box center [270, 231] width 146 height 24
click at [221, 240] on input "No specialty inspection required" at bounding box center [209, 231] width 24 height 24
checkbox input "true"
click at [239, 350] on input "No" at bounding box center [249, 362] width 24 height 24
checkbox input "true"
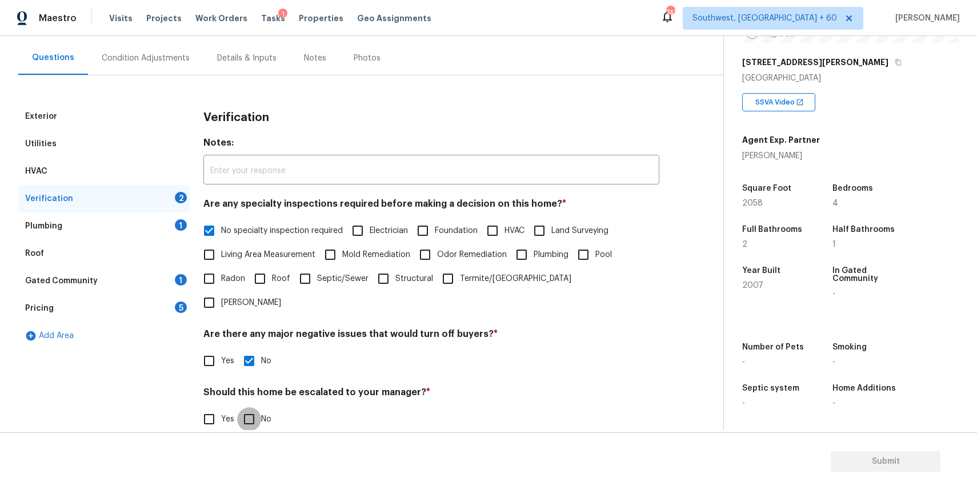
click at [260, 407] on input "No" at bounding box center [249, 419] width 24 height 24
checkbox input "true"
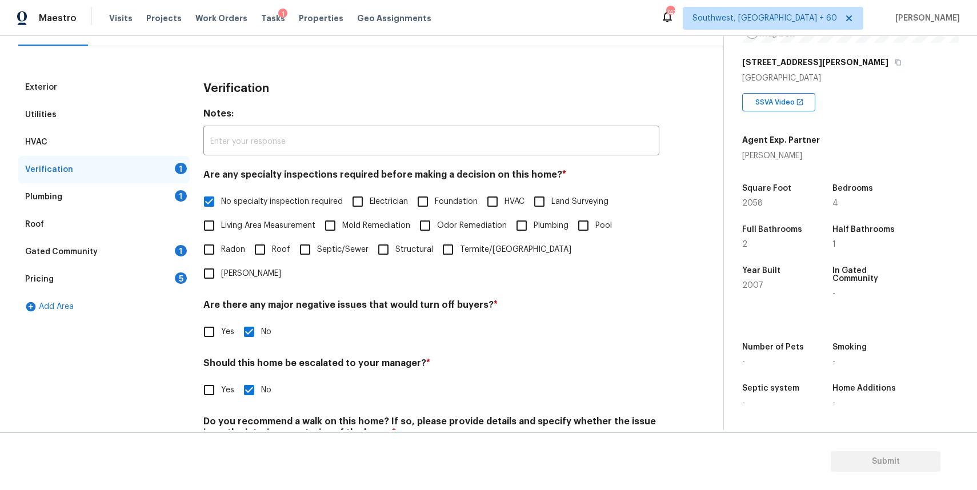
scroll to position [151, 0]
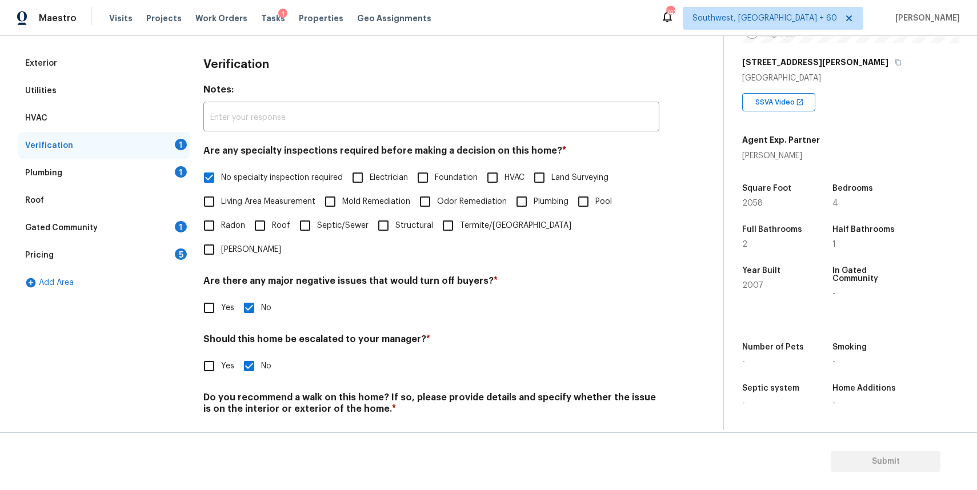
click at [256, 424] on input "No" at bounding box center [249, 436] width 24 height 24
checkbox input "true"
click at [194, 359] on div "Exterior Utilities HVAC Verification Plumbing 1 Roof Gated Community 1 Pricing …" at bounding box center [356, 256] width 677 height 412
click at [216, 354] on input "Yes" at bounding box center [209, 366] width 24 height 24
checkbox input "true"
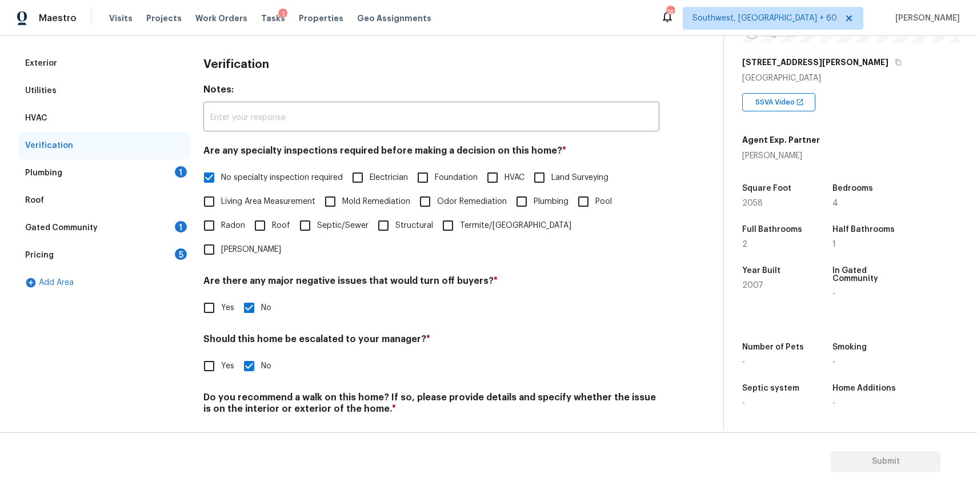
checkbox input "false"
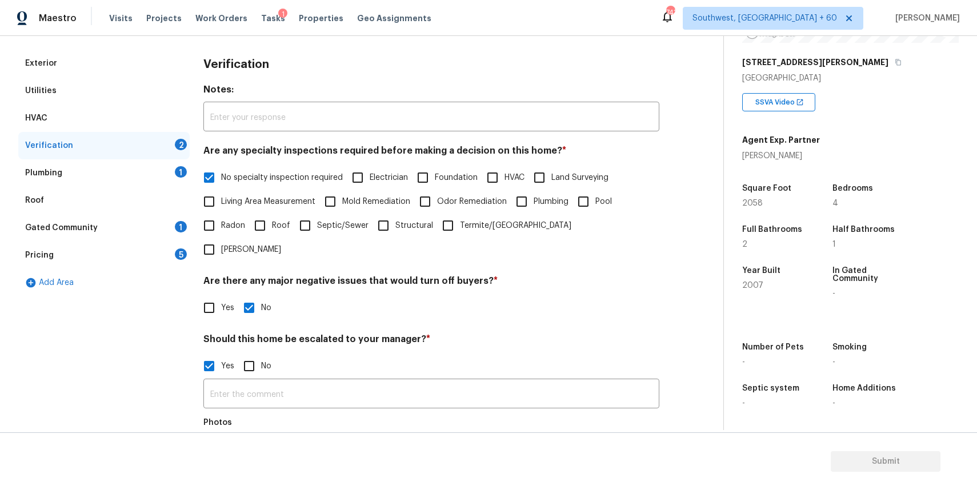
click at [265, 385] on div "​ Photos" at bounding box center [431, 432] width 456 height 108
click at [278, 381] on input "text" at bounding box center [431, 394] width 456 height 27
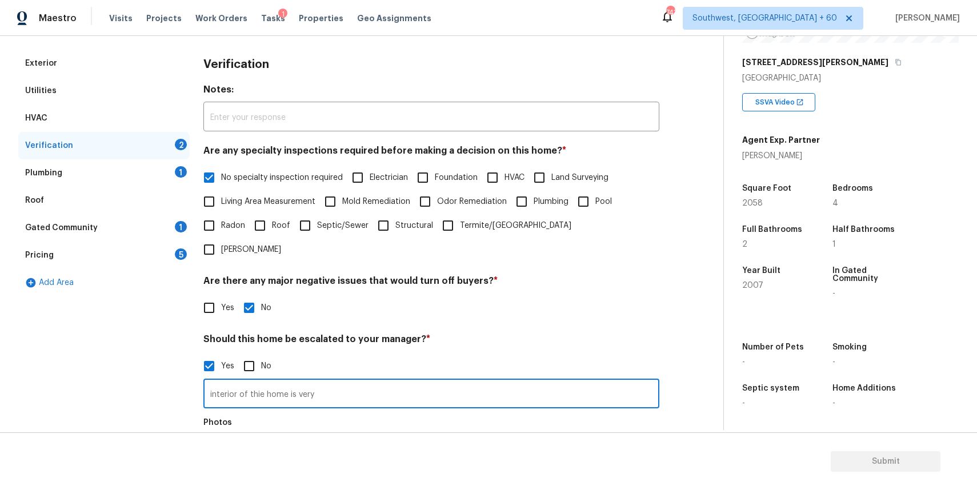
click at [259, 381] on input "interior of thie home is very" at bounding box center [431, 394] width 456 height 27
click at [335, 381] on input "interior of the home is very" at bounding box center [431, 394] width 456 height 27
click at [349, 381] on input "interior of the home is very worst condtion need" at bounding box center [431, 394] width 456 height 27
click at [420, 381] on input "interior of the home is very worst condition need" at bounding box center [431, 394] width 456 height 27
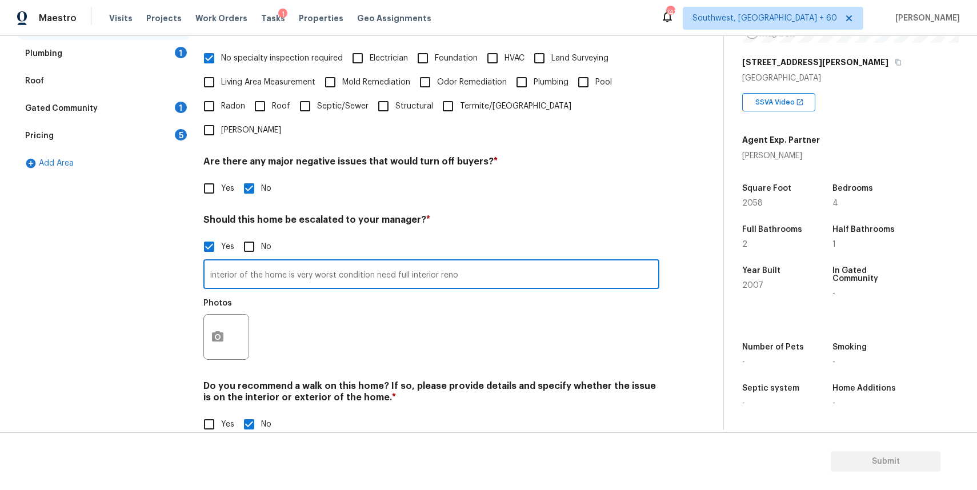
type input "interior of the home is very worst condition need full interior reno"
click at [216, 315] on button "button" at bounding box center [217, 337] width 27 height 45
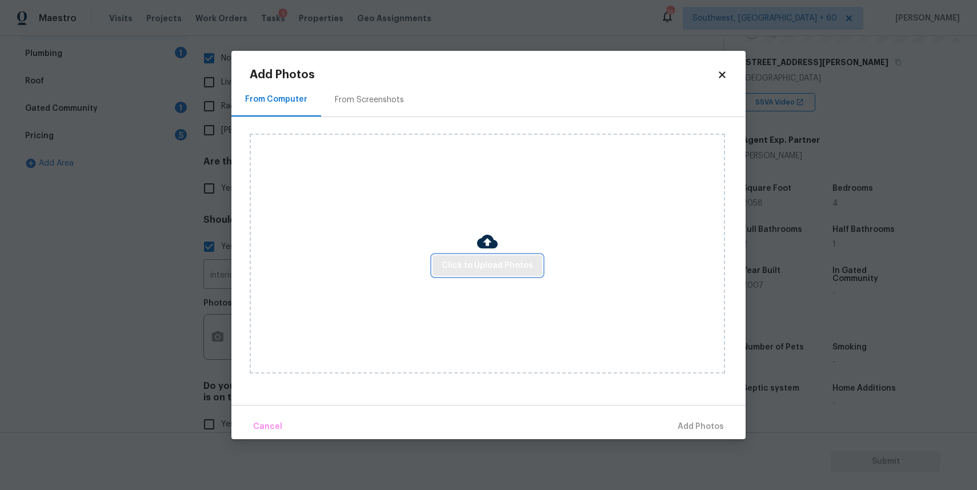
click at [519, 265] on span "Click to Upload Photos" at bounding box center [486, 266] width 91 height 14
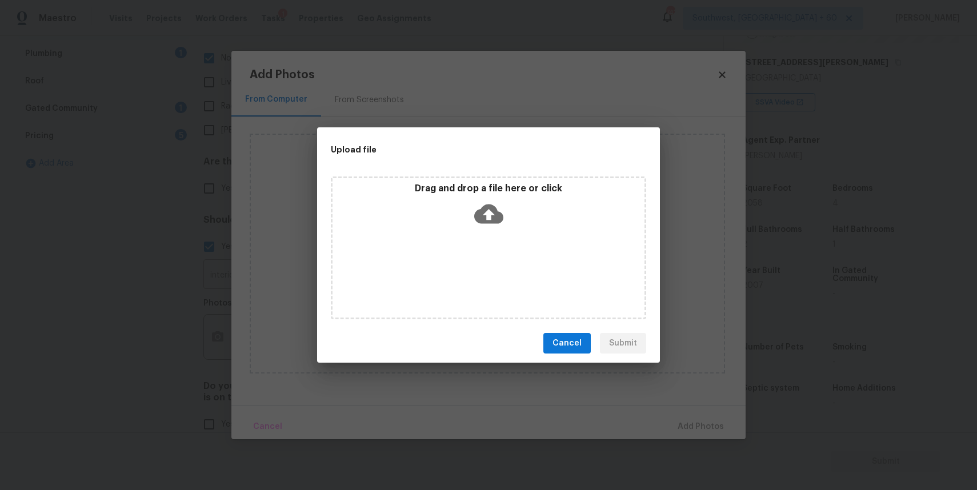
click at [500, 251] on div "Drag and drop a file here or click" at bounding box center [488, 247] width 315 height 143
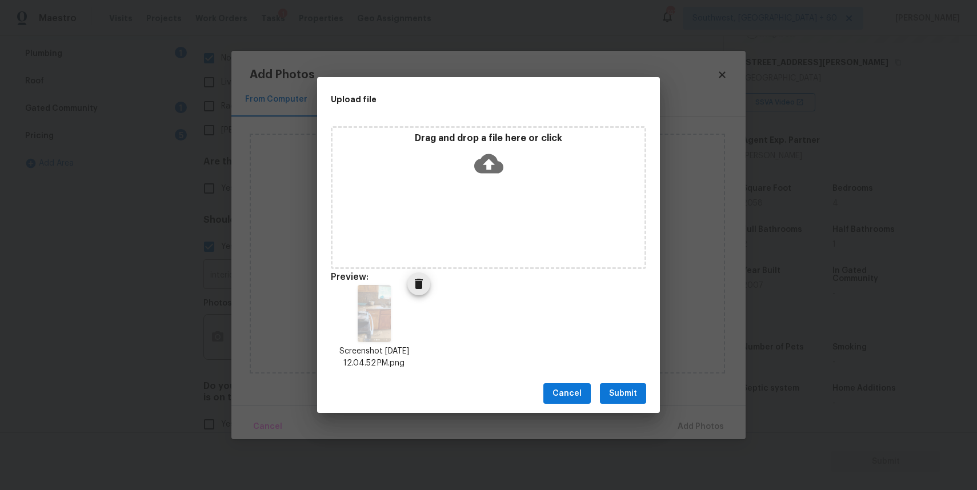
click at [420, 281] on icon "Delete" at bounding box center [419, 284] width 8 height 10
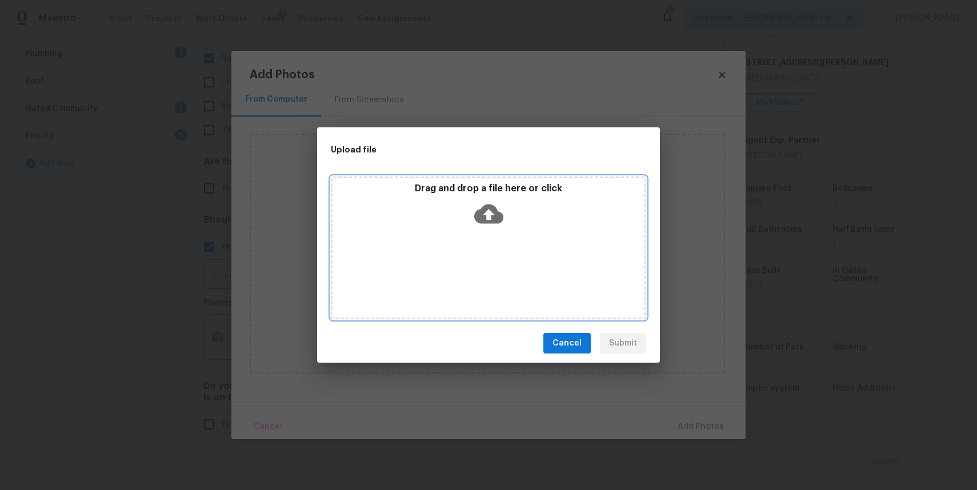
click at [488, 230] on div "Drag and drop a file here or click" at bounding box center [488, 207] width 312 height 49
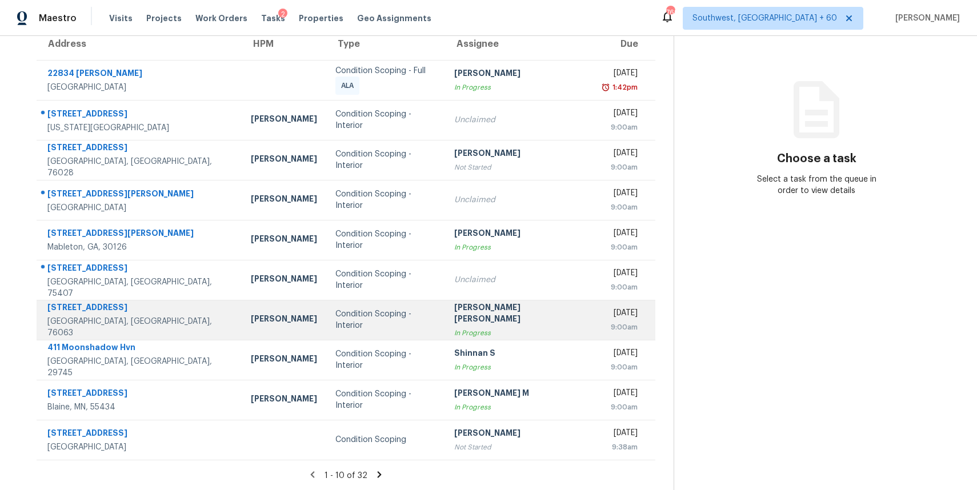
scroll to position [103, 0]
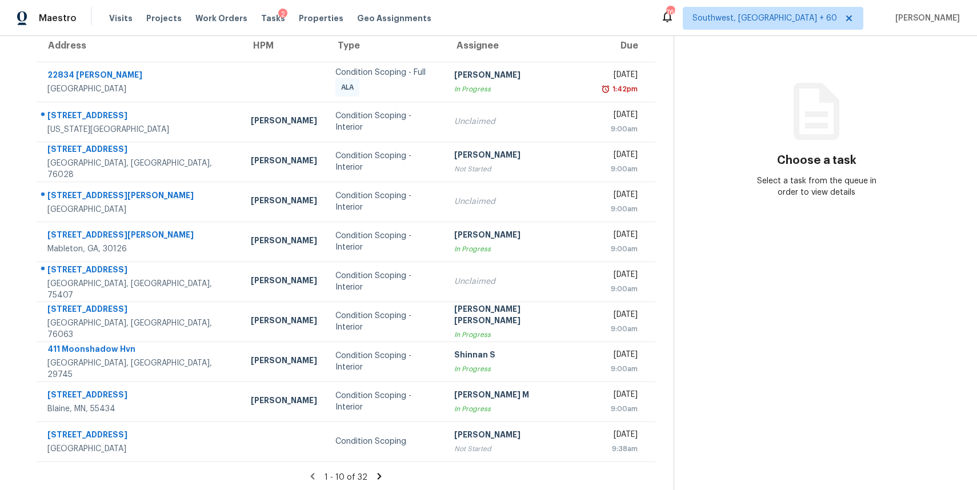
click at [377, 477] on icon at bounding box center [379, 476] width 4 height 6
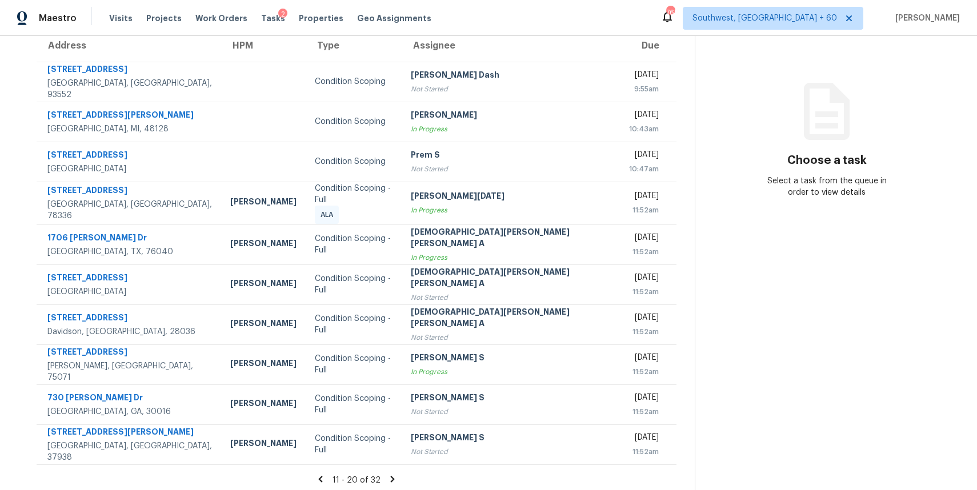
click at [387, 476] on icon at bounding box center [392, 479] width 10 height 10
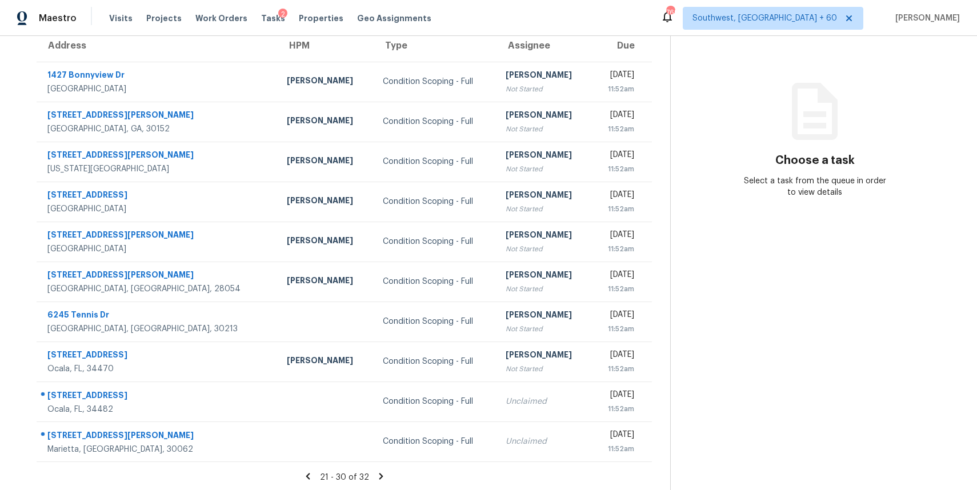
click at [381, 476] on icon at bounding box center [381, 476] width 10 height 10
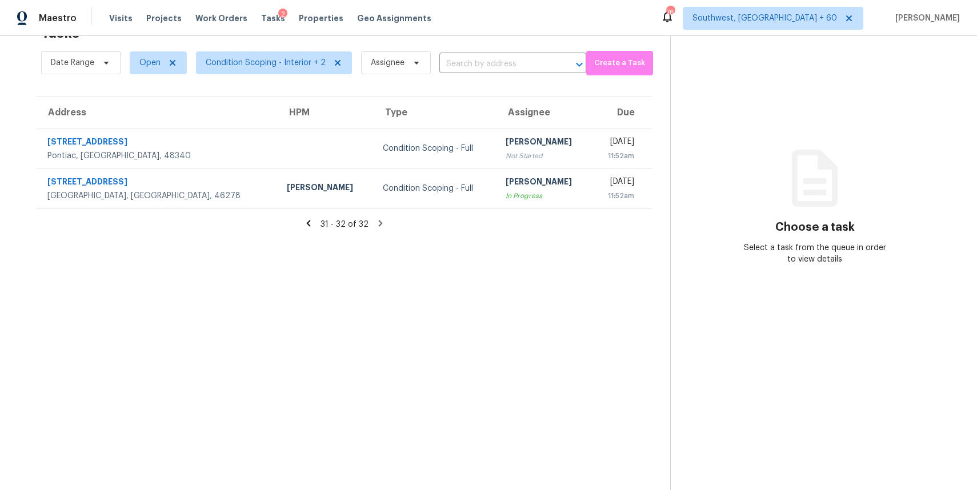
click at [462, 77] on div "Date Range Open Condition Scoping - Interior + 2 Assignee ​" at bounding box center [313, 63] width 545 height 30
click at [470, 69] on input "text" at bounding box center [496, 64] width 115 height 18
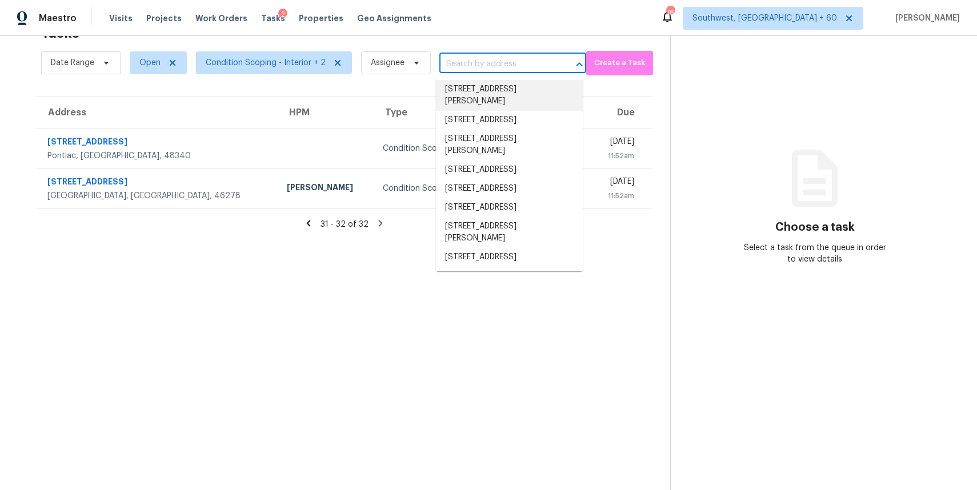
type input "v"
paste input "[STREET_ADDRESS][PERSON_NAME]"
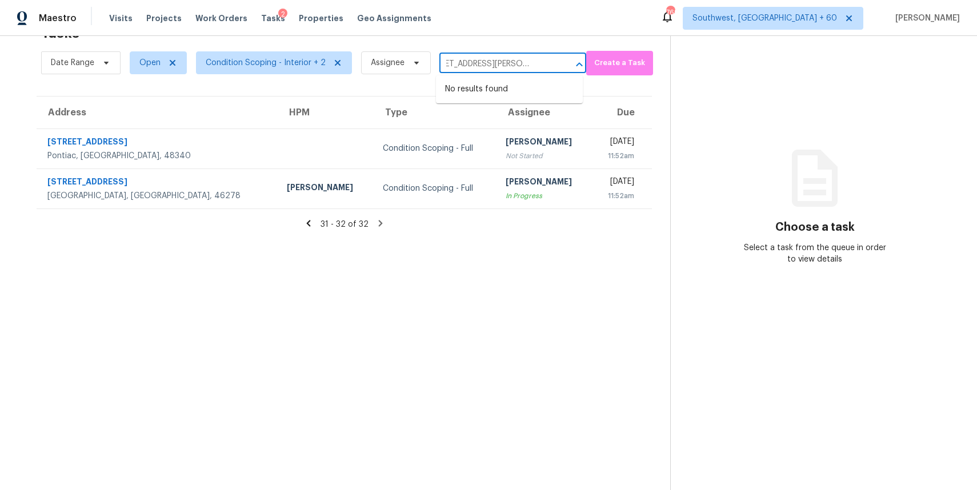
type input "[STREET_ADDRESS][PERSON_NAME]"
click at [314, 223] on icon at bounding box center [308, 223] width 10 height 10
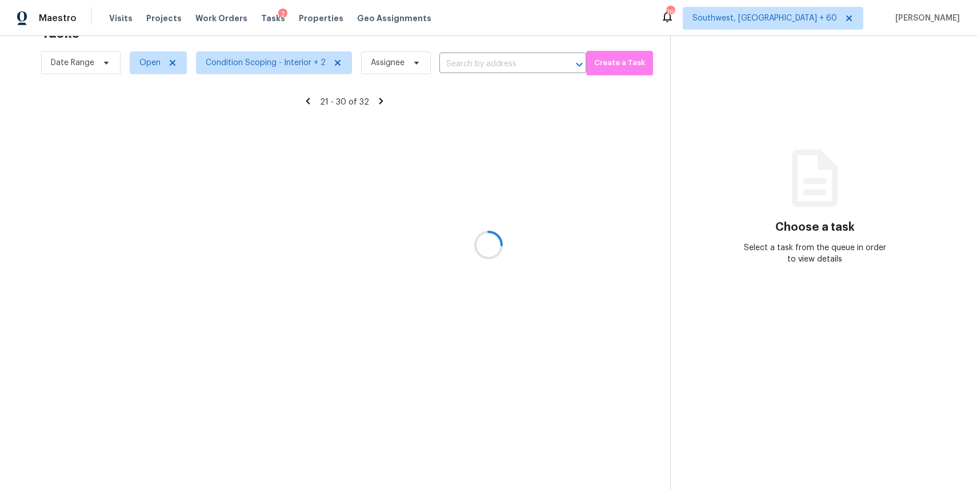
scroll to position [0, 0]
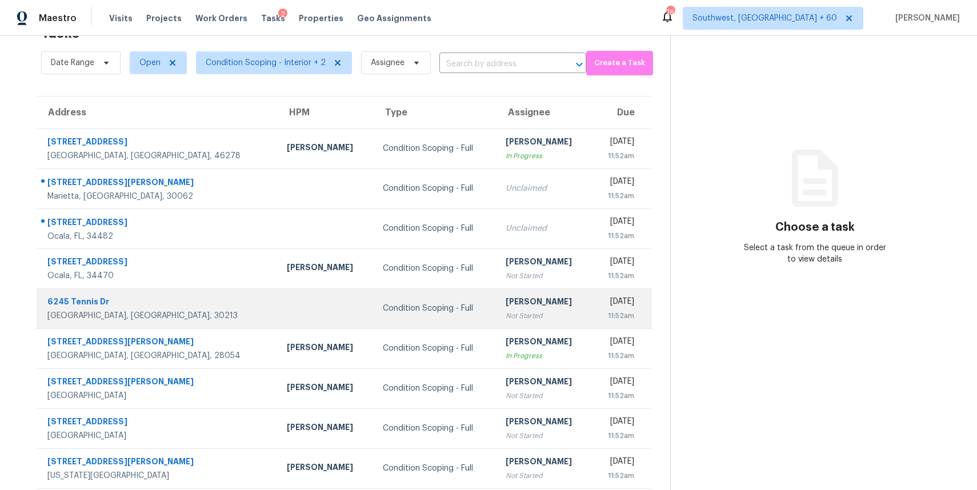
click at [505, 316] on div "Not Started" at bounding box center [543, 315] width 77 height 11
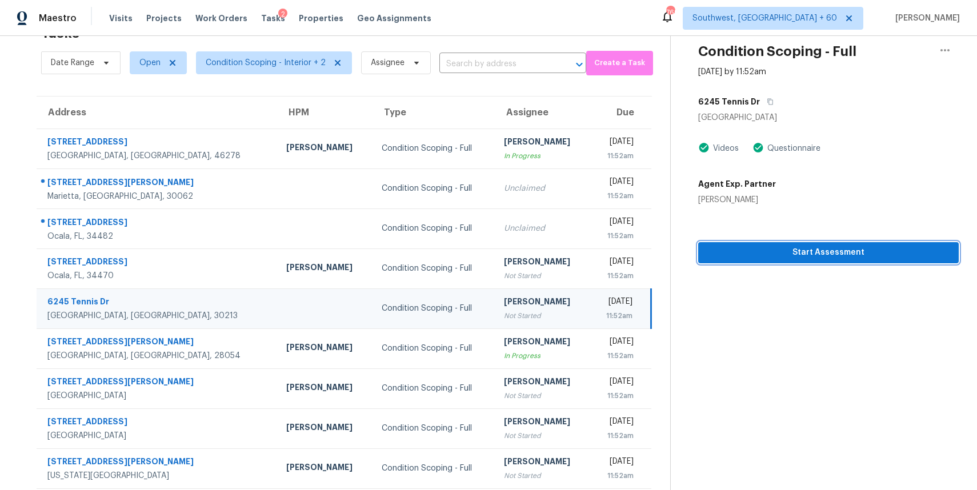
click at [829, 249] on span "Start Assessment" at bounding box center [828, 253] width 242 height 14
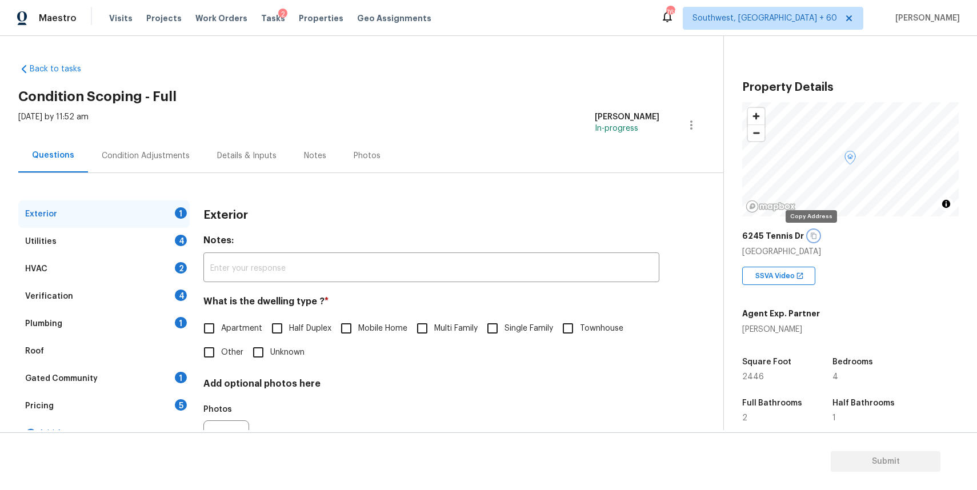
click at [810, 235] on icon "button" at bounding box center [813, 235] width 7 height 7
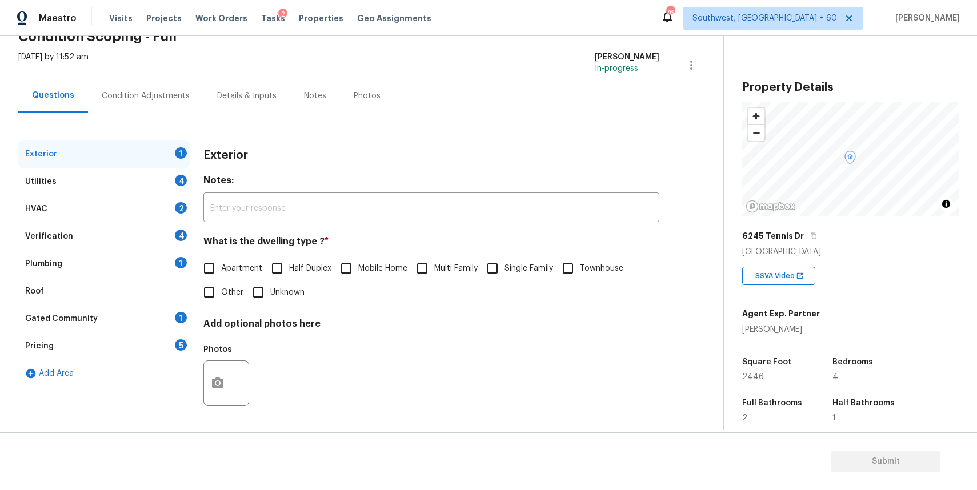
click at [150, 344] on div "Pricing 5" at bounding box center [103, 345] width 171 height 27
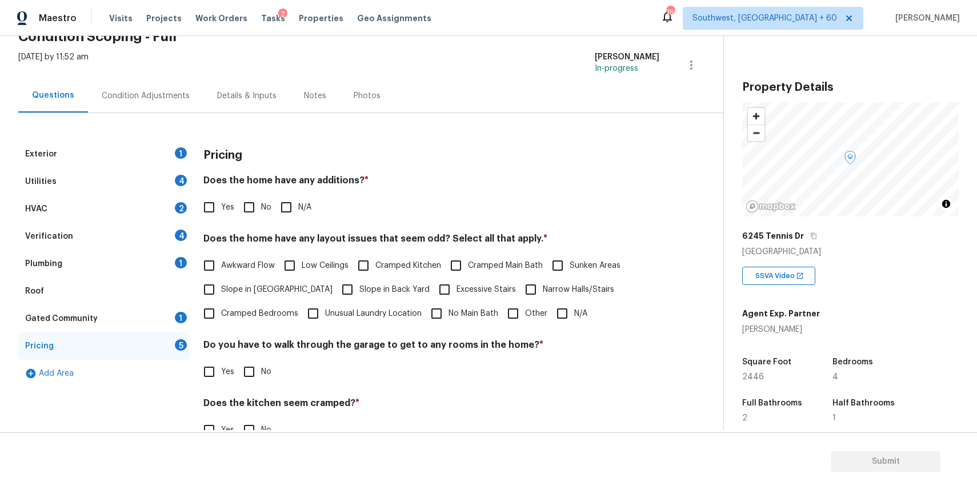
click at [532, 316] on span "Other" at bounding box center [536, 314] width 22 height 12
click at [525, 316] on input "Other" at bounding box center [513, 314] width 24 height 24
checkbox input "true"
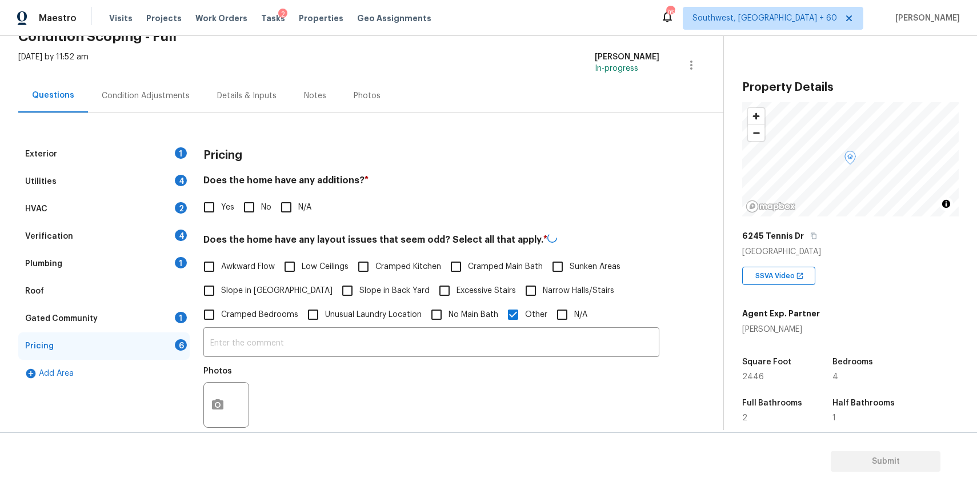
click at [479, 364] on div "Photos" at bounding box center [431, 397] width 456 height 74
click at [496, 342] on input "text" at bounding box center [431, 342] width 456 height 27
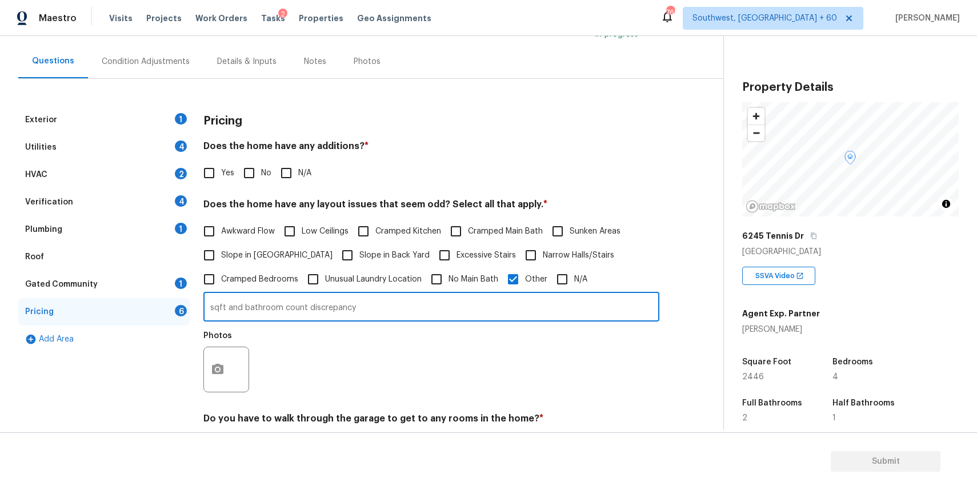
scroll to position [107, 0]
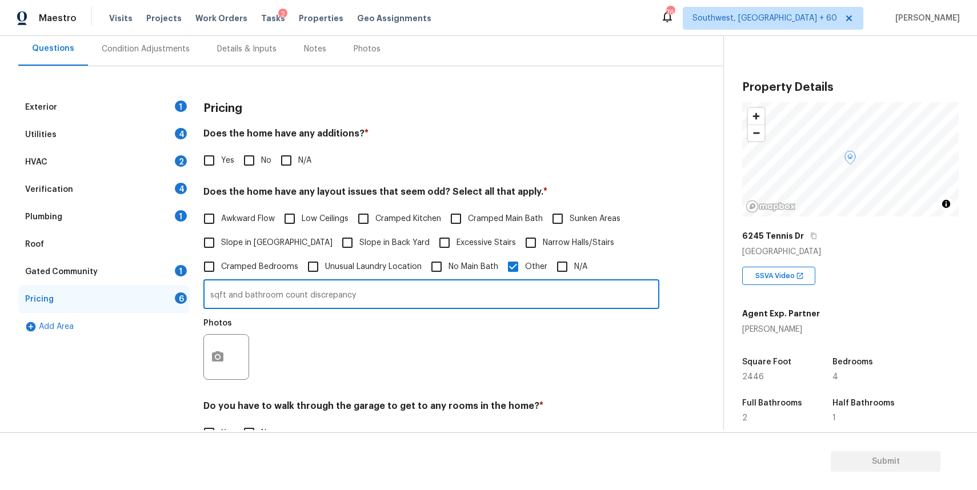
type input "sqft and bathroom count discrepancy"
click at [442, 326] on div "Photos" at bounding box center [431, 349] width 456 height 74
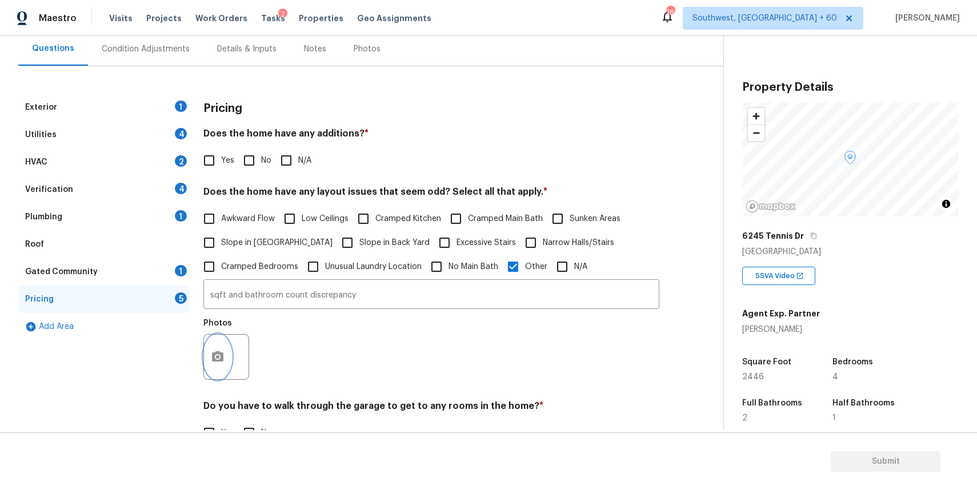
click at [228, 348] on button "button" at bounding box center [217, 357] width 27 height 45
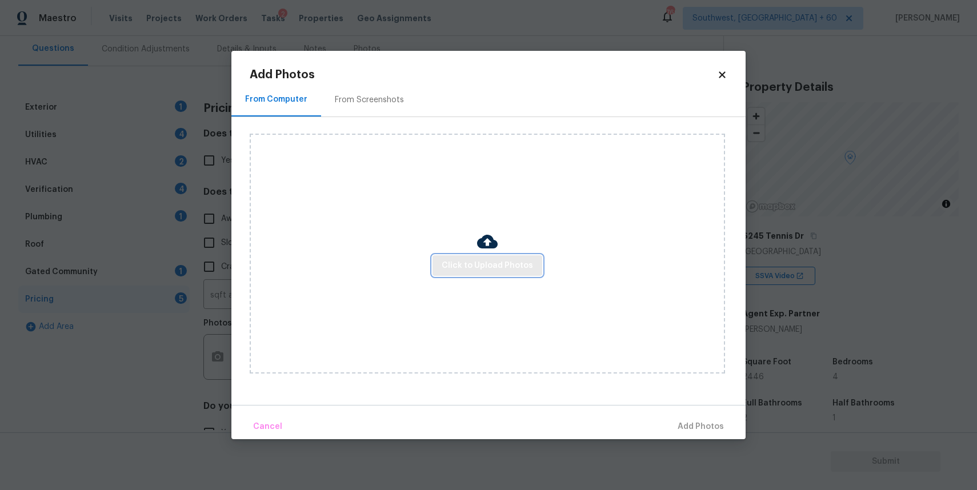
click at [504, 271] on span "Click to Upload Photos" at bounding box center [486, 266] width 91 height 14
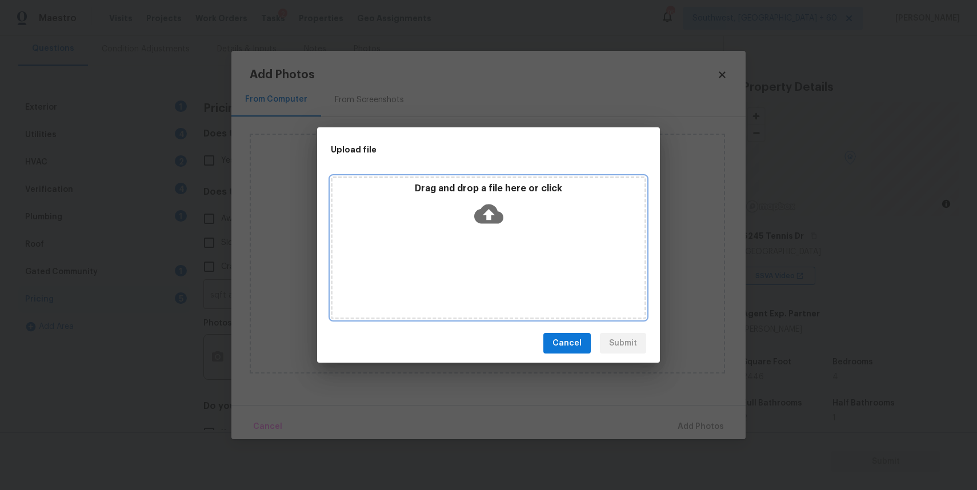
click at [504, 271] on div "Drag and drop a file here or click" at bounding box center [488, 247] width 315 height 143
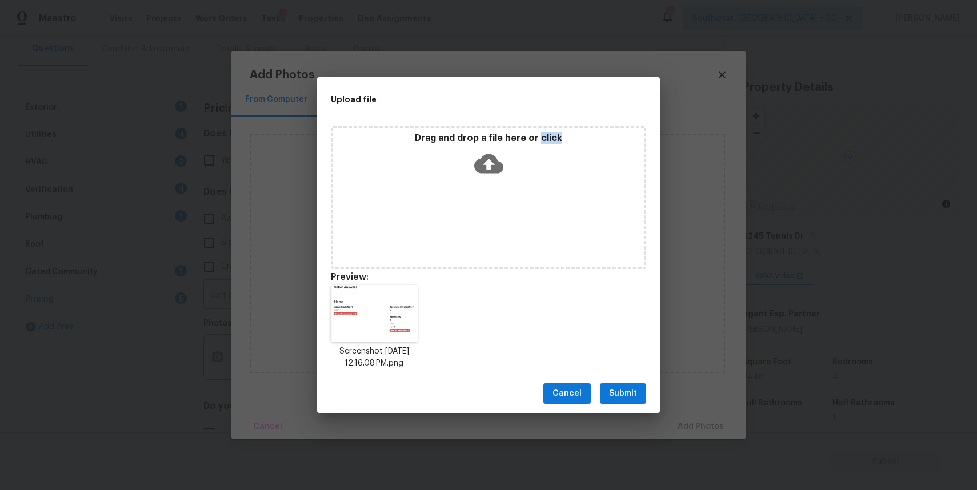
click at [628, 390] on span "Submit" at bounding box center [623, 394] width 28 height 14
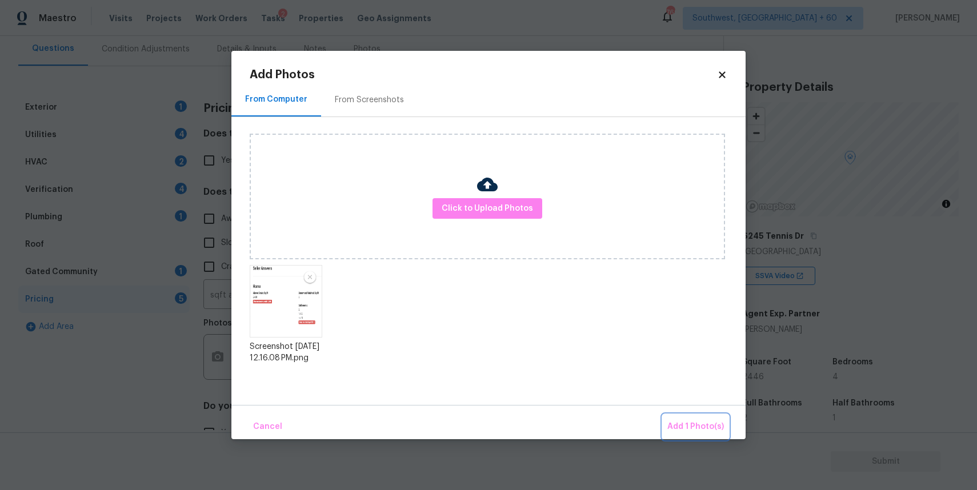
click at [681, 416] on button "Add 1 Photo(s)" at bounding box center [695, 427] width 66 height 25
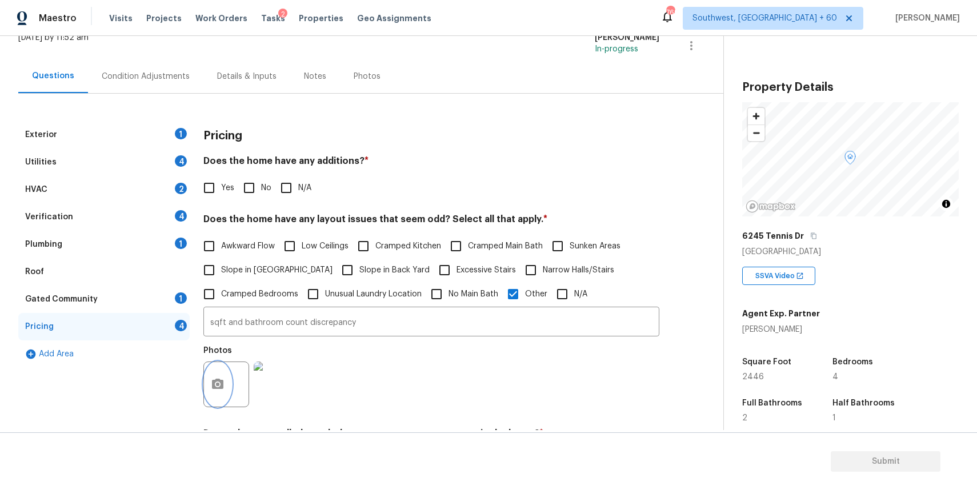
scroll to position [0, 0]
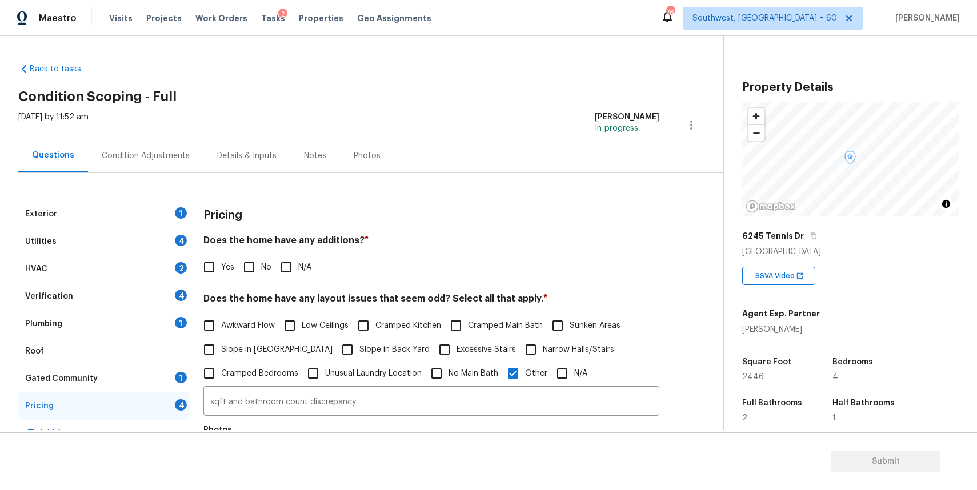
click at [160, 202] on div "Exterior 1" at bounding box center [103, 213] width 171 height 27
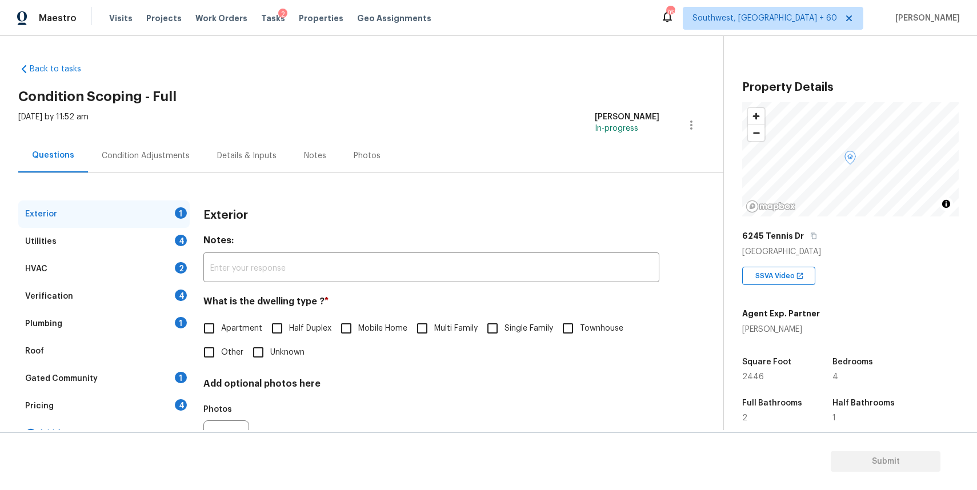
click at [508, 328] on span "Single Family" at bounding box center [528, 329] width 49 height 12
click at [504, 328] on input "Single Family" at bounding box center [492, 328] width 24 height 24
checkbox input "true"
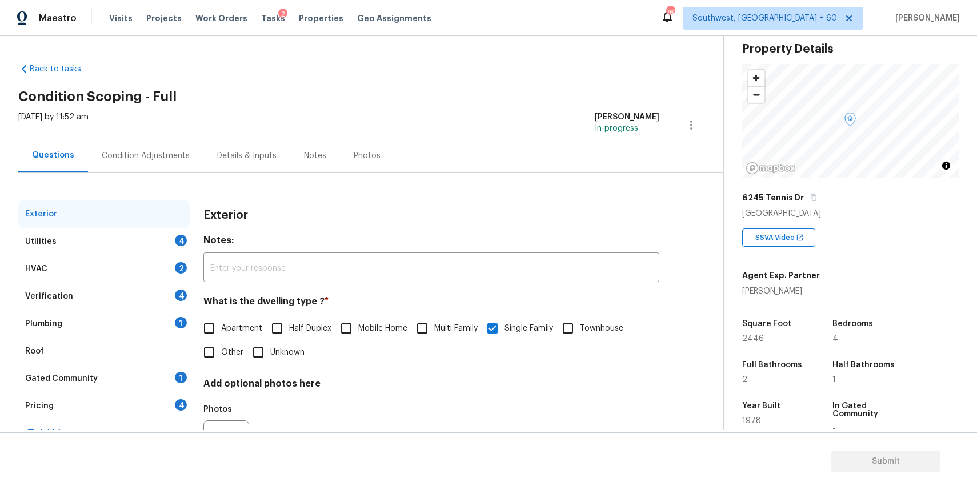
scroll to position [23, 0]
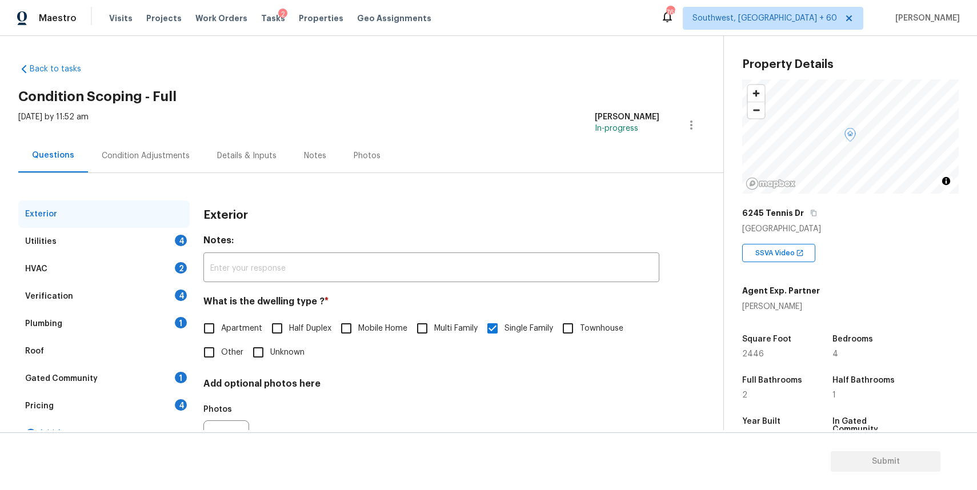
click at [158, 236] on div "Utilities 4" at bounding box center [103, 241] width 171 height 27
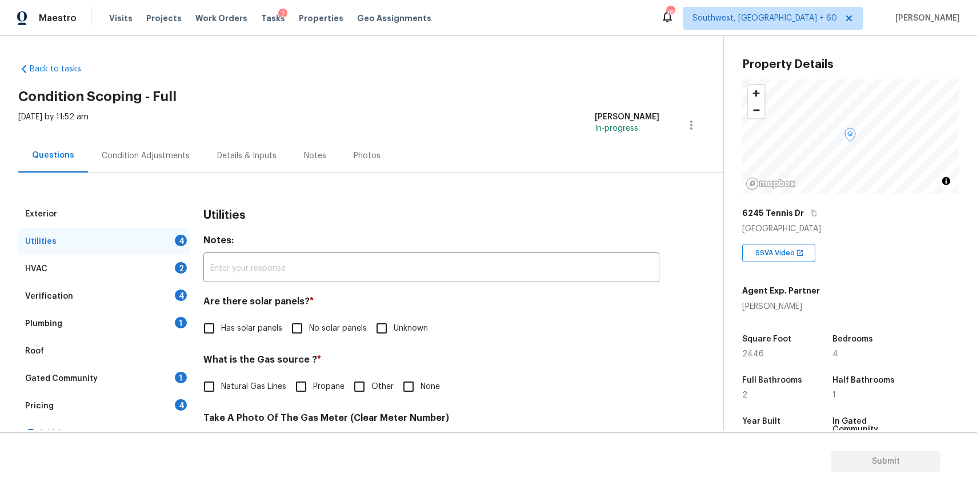
click at [330, 319] on label "No solar panels" at bounding box center [326, 328] width 82 height 24
click at [309, 319] on input "No solar panels" at bounding box center [297, 328] width 24 height 24
checkbox input "true"
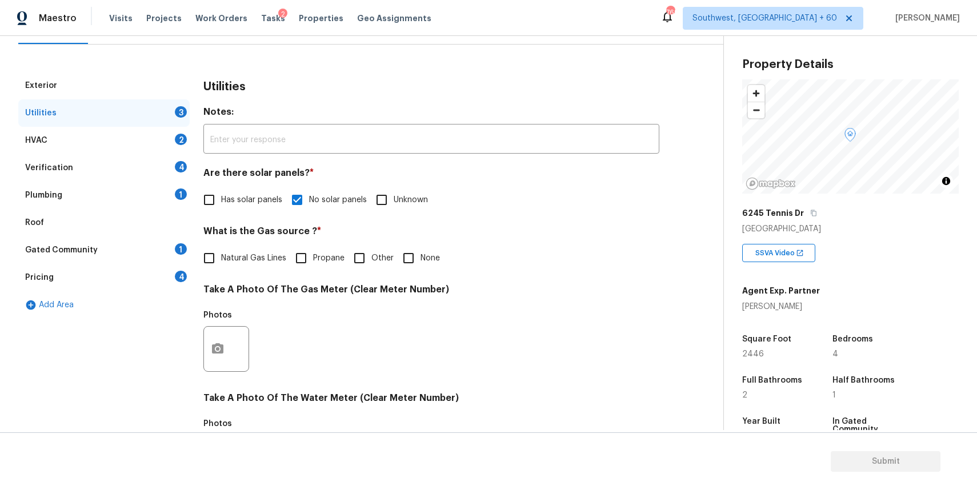
scroll to position [232, 0]
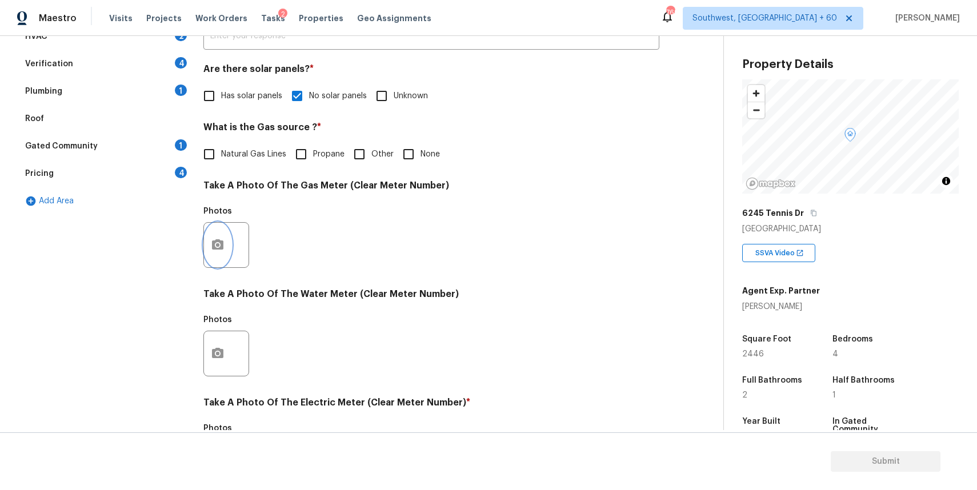
click at [207, 238] on button "button" at bounding box center [217, 245] width 27 height 45
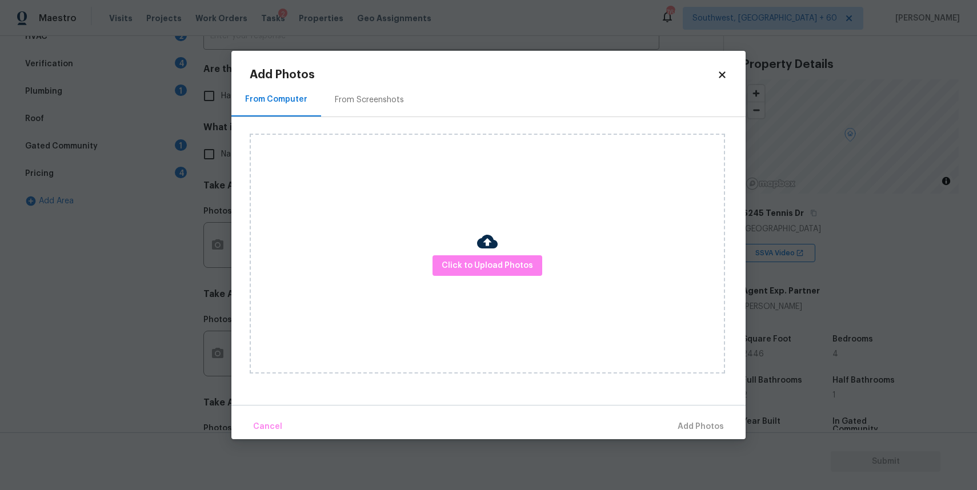
click at [471, 310] on div "Click to Upload Photos" at bounding box center [487, 254] width 475 height 240
click at [487, 268] on span "Click to Upload Photos" at bounding box center [486, 266] width 91 height 14
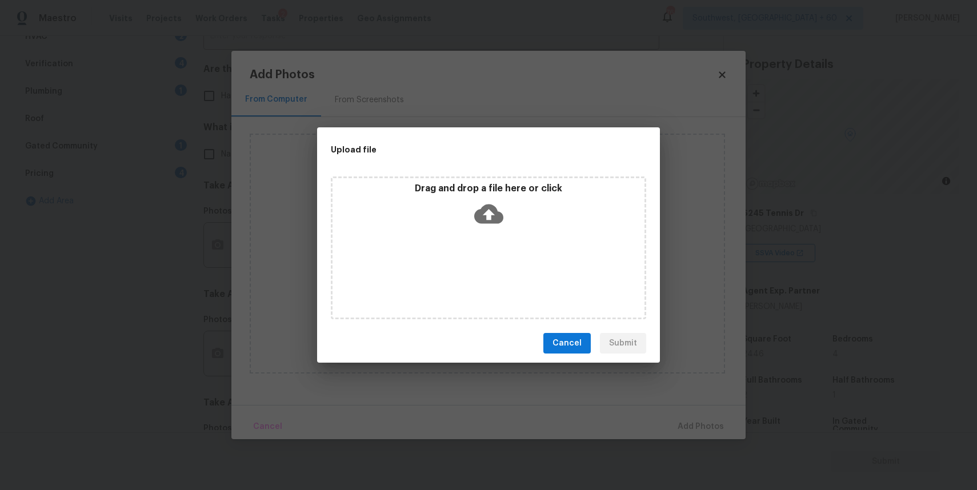
click at [487, 268] on div "Drag and drop a file here or click" at bounding box center [488, 247] width 315 height 143
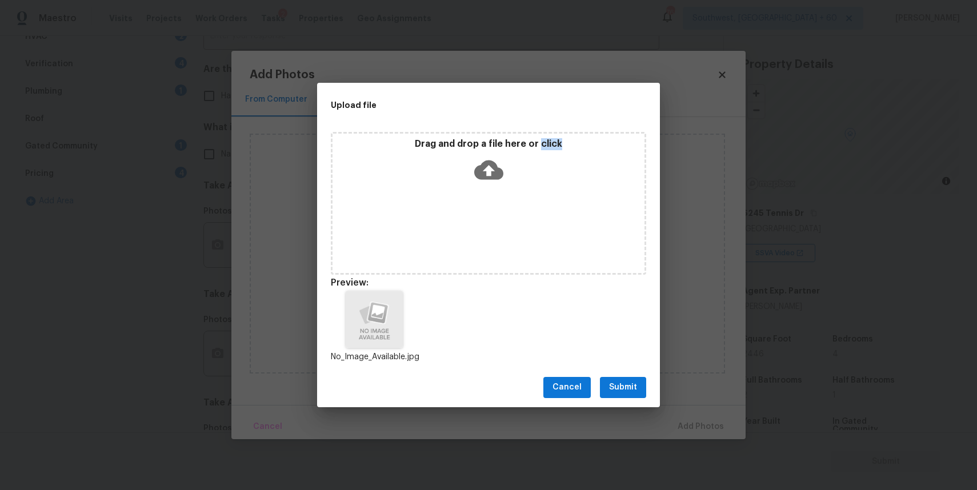
click at [636, 394] on span "Submit" at bounding box center [623, 387] width 28 height 14
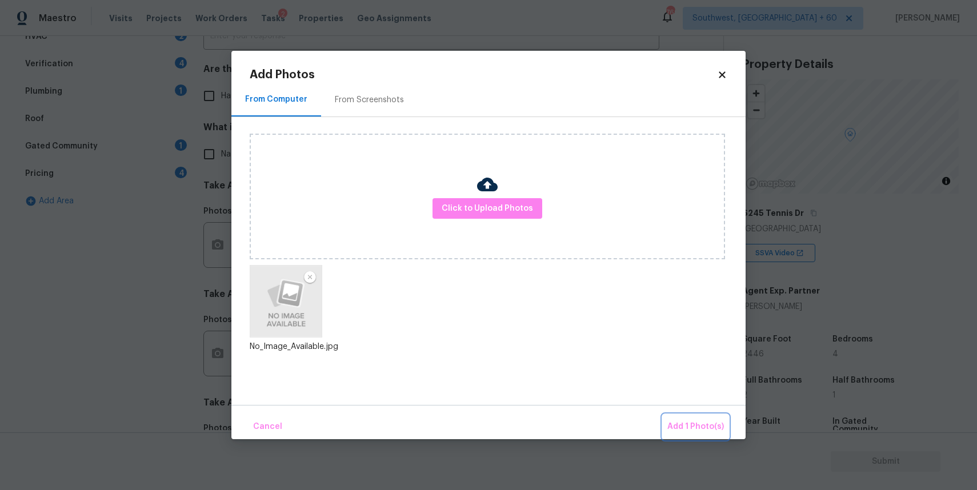
click at [676, 420] on span "Add 1 Photo(s)" at bounding box center [695, 427] width 57 height 14
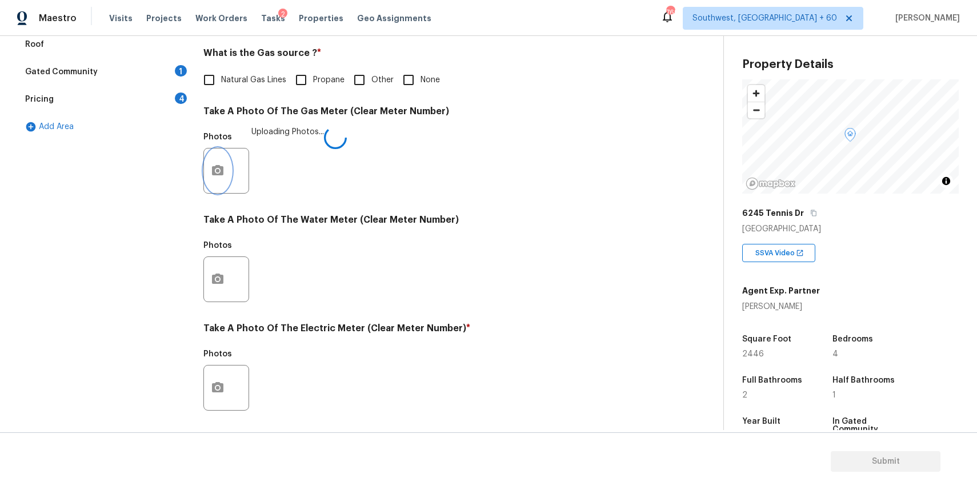
scroll to position [353, 0]
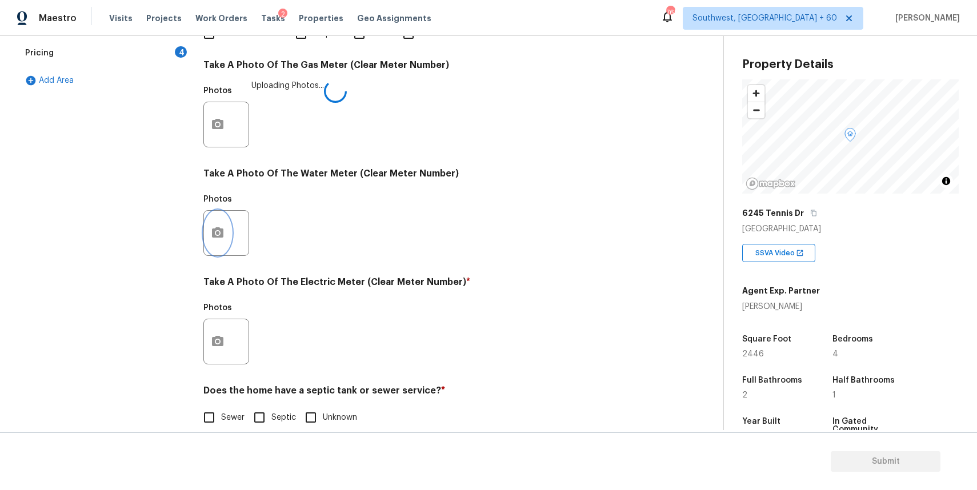
click at [227, 228] on button "button" at bounding box center [217, 233] width 27 height 45
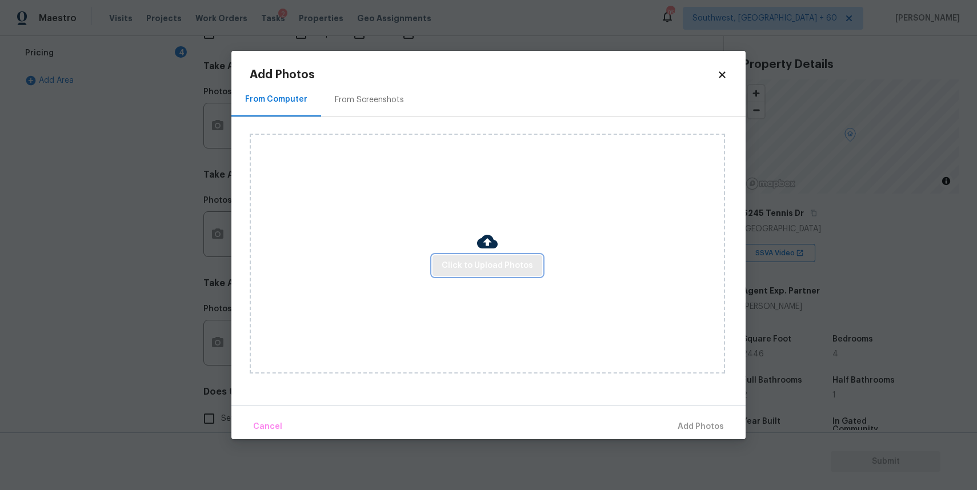
click at [515, 260] on span "Click to Upload Photos" at bounding box center [486, 266] width 91 height 14
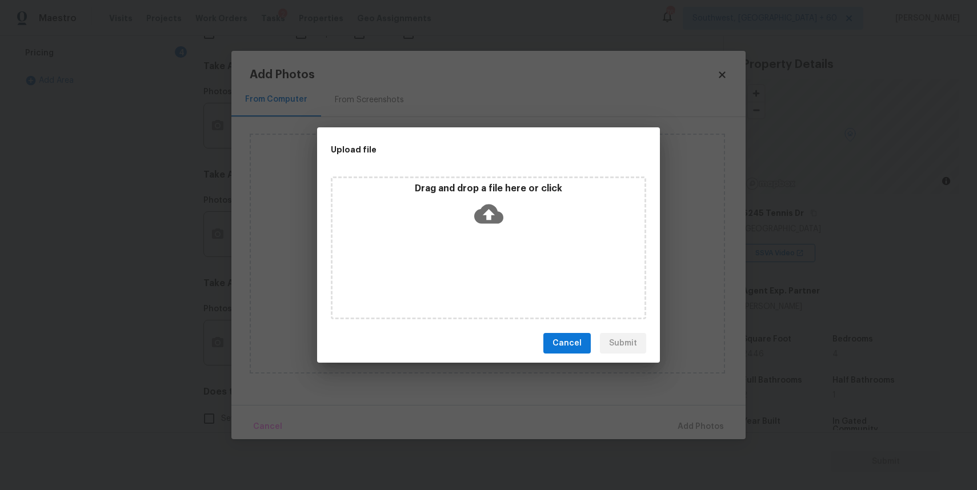
click at [515, 260] on div "Drag and drop a file here or click" at bounding box center [488, 247] width 315 height 143
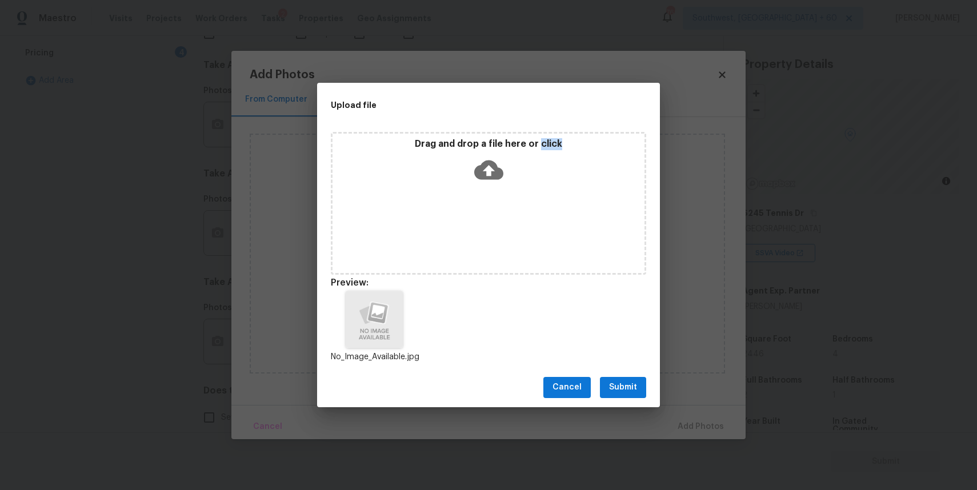
click at [621, 395] on button "Submit" at bounding box center [623, 387] width 46 height 21
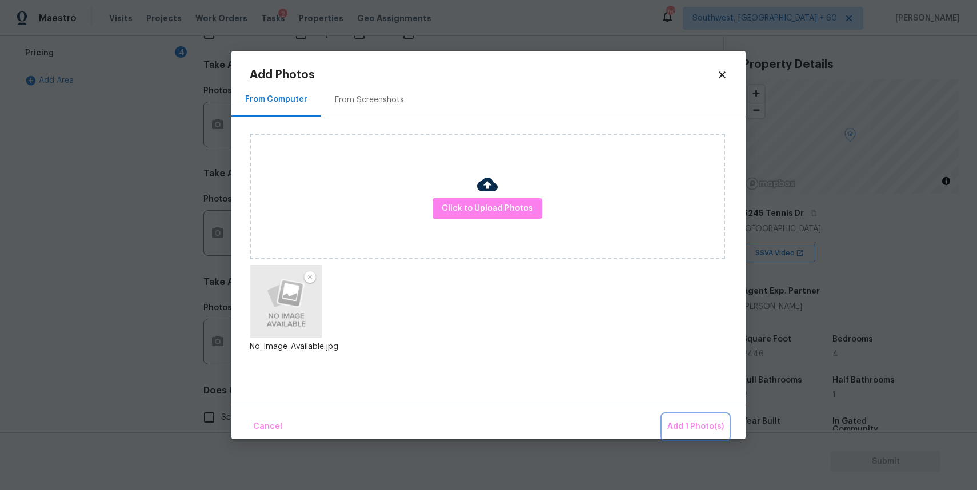
click at [698, 415] on button "Add 1 Photo(s)" at bounding box center [695, 427] width 66 height 25
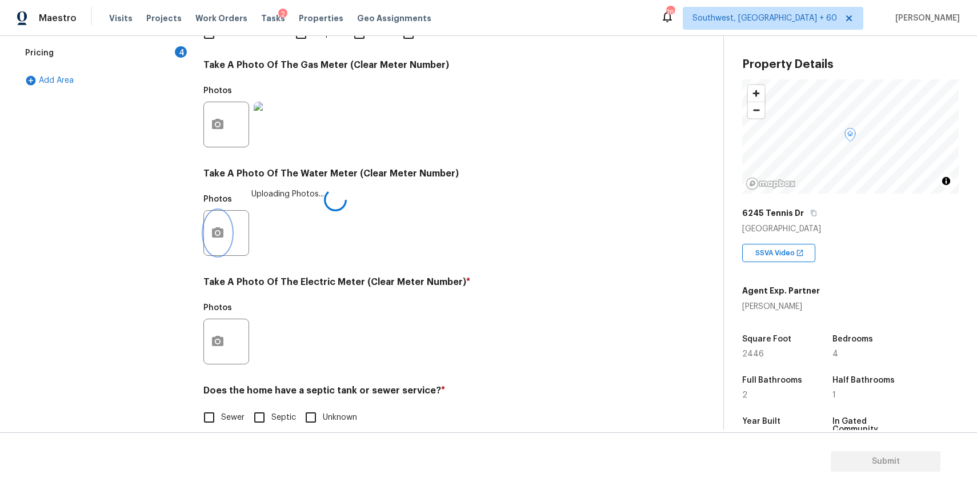
scroll to position [369, 0]
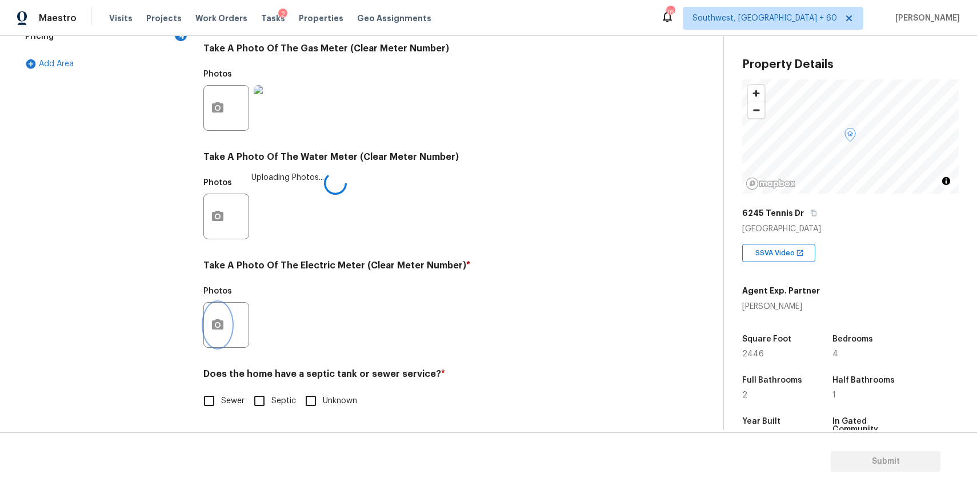
click at [216, 318] on icon "button" at bounding box center [218, 325] width 14 height 14
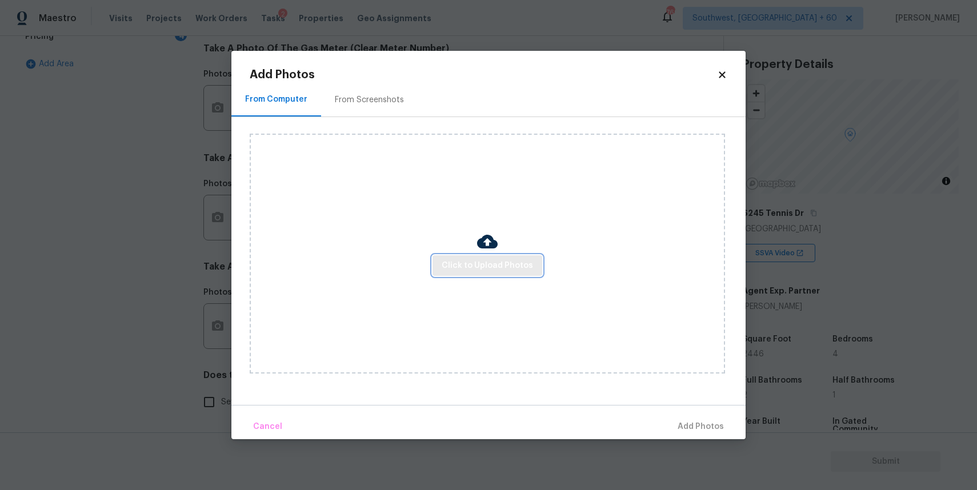
click at [495, 263] on span "Click to Upload Photos" at bounding box center [486, 266] width 91 height 14
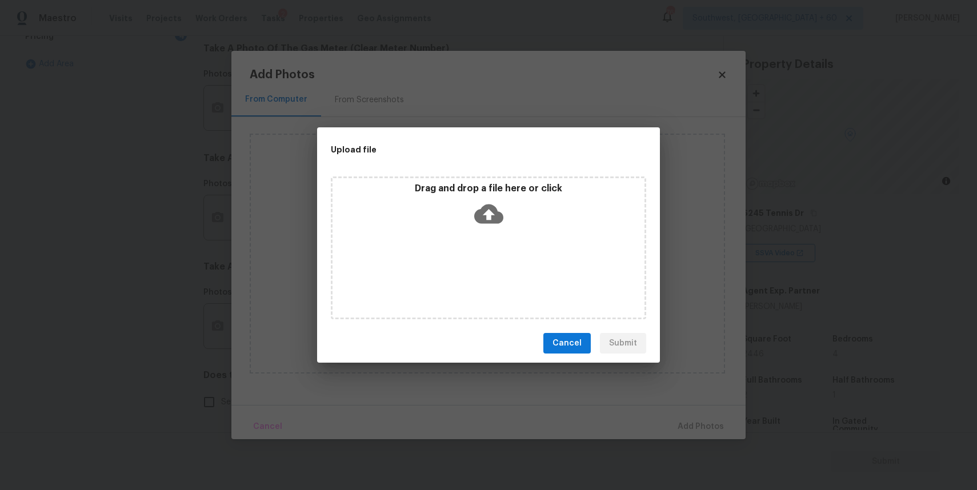
click at [495, 263] on div "Drag and drop a file here or click" at bounding box center [488, 247] width 315 height 143
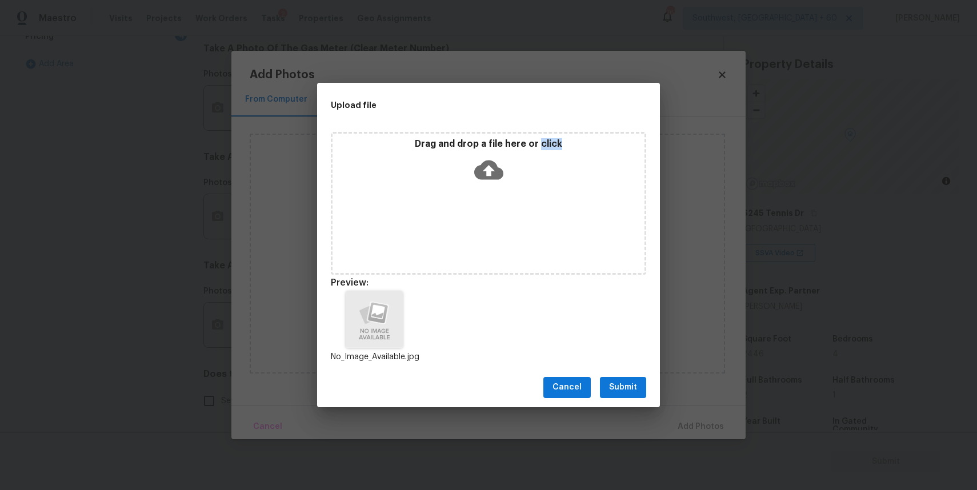
click at [617, 382] on span "Submit" at bounding box center [623, 387] width 28 height 14
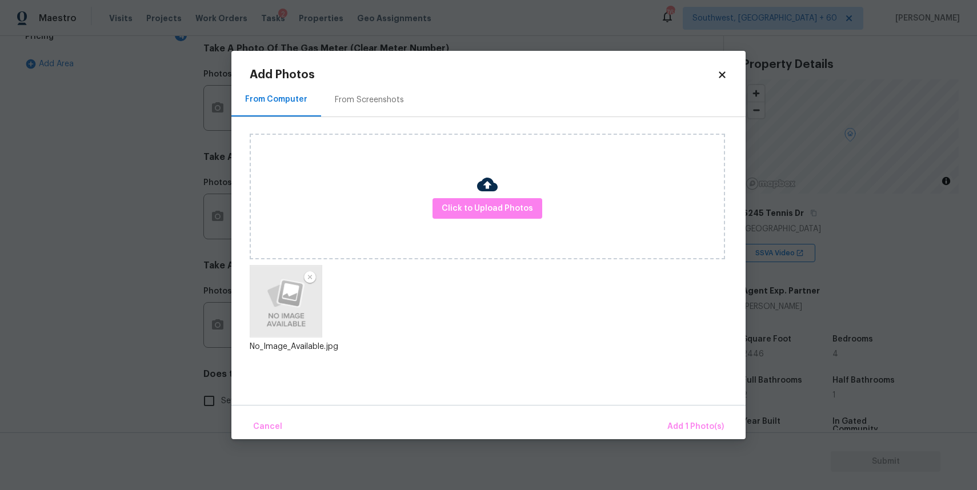
click at [686, 412] on div "Cancel Add 1 Photo(s)" at bounding box center [488, 422] width 514 height 34
click at [689, 425] on span "Add 1 Photo(s)" at bounding box center [695, 427] width 57 height 14
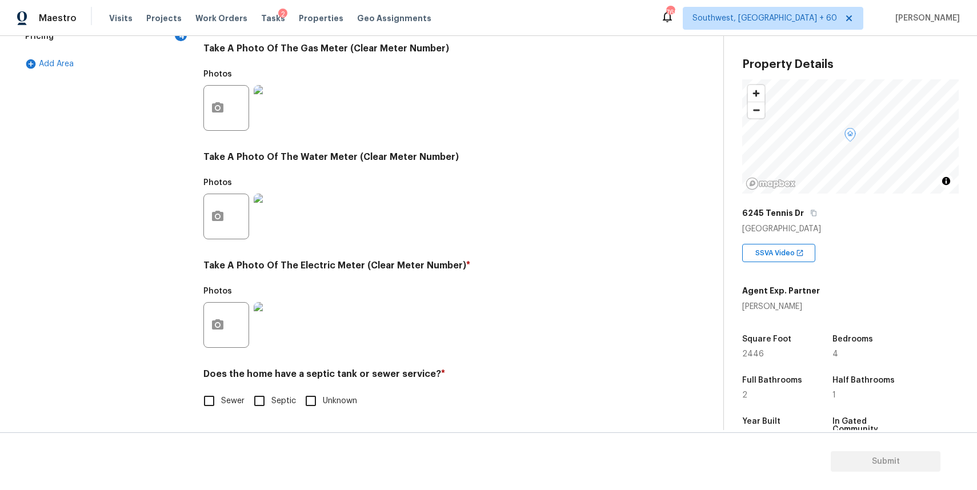
click at [240, 399] on span "Sewer" at bounding box center [232, 401] width 23 height 12
click at [221, 399] on input "Sewer" at bounding box center [209, 401] width 24 height 24
checkbox input "true"
click at [266, 405] on input "Septic" at bounding box center [259, 402] width 24 height 24
checkbox input "true"
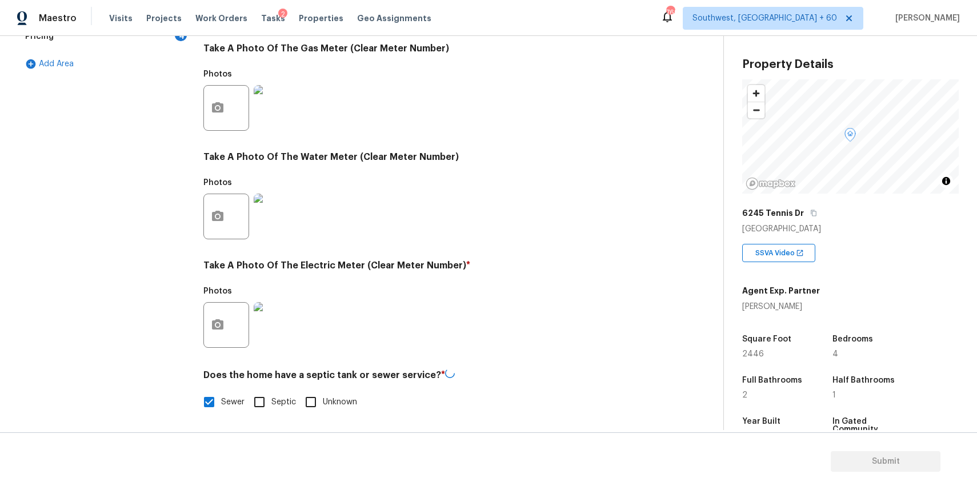
checkbox input "false"
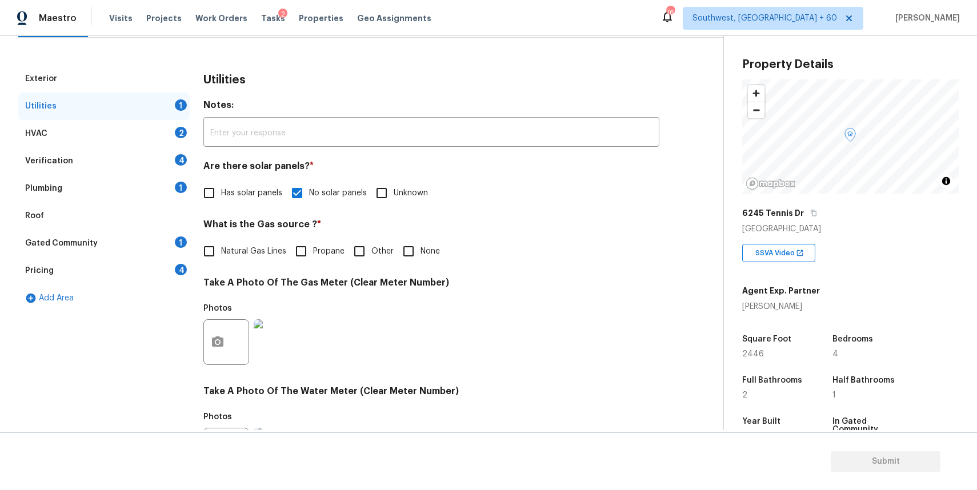
scroll to position [0, 0]
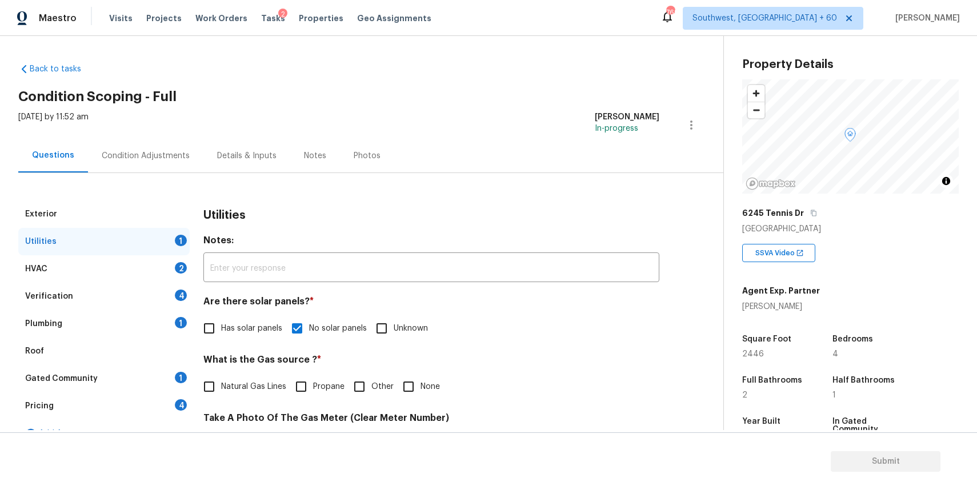
click at [174, 266] on div "HVAC 2" at bounding box center [103, 268] width 171 height 27
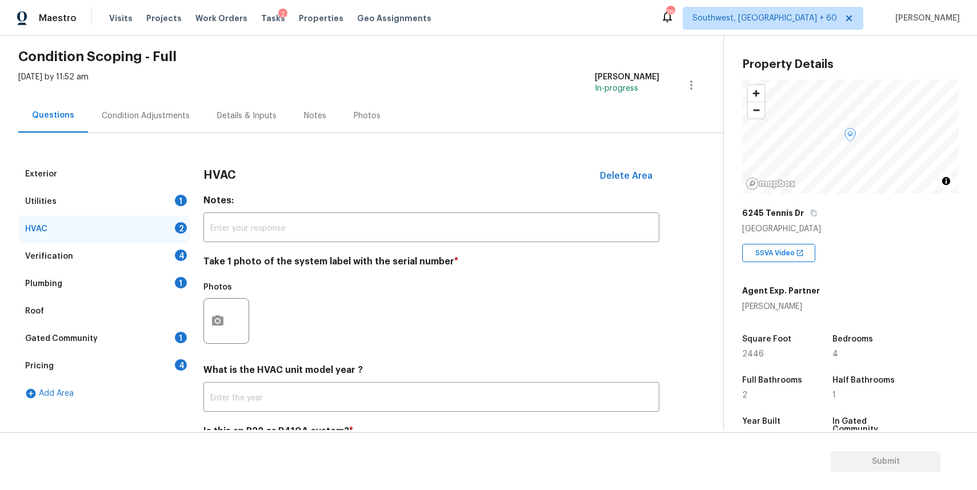
scroll to position [98, 0]
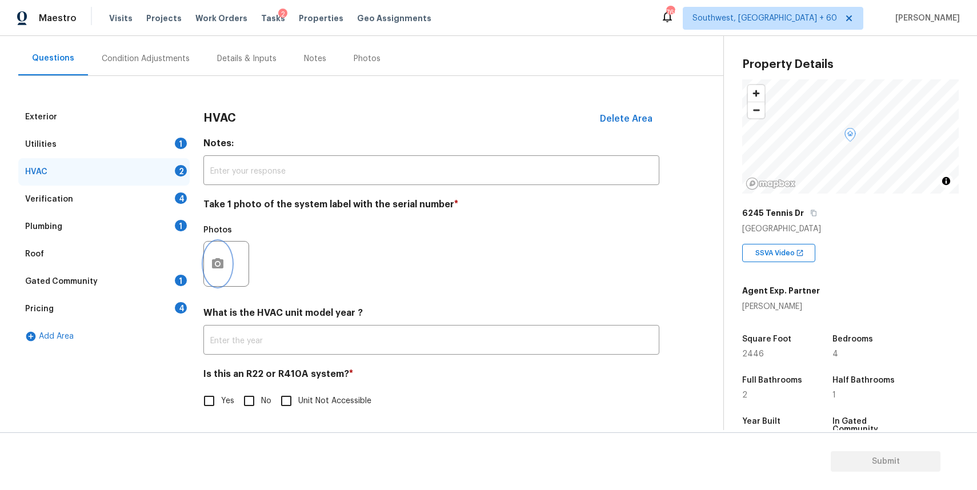
click at [219, 258] on icon "button" at bounding box center [218, 264] width 14 height 14
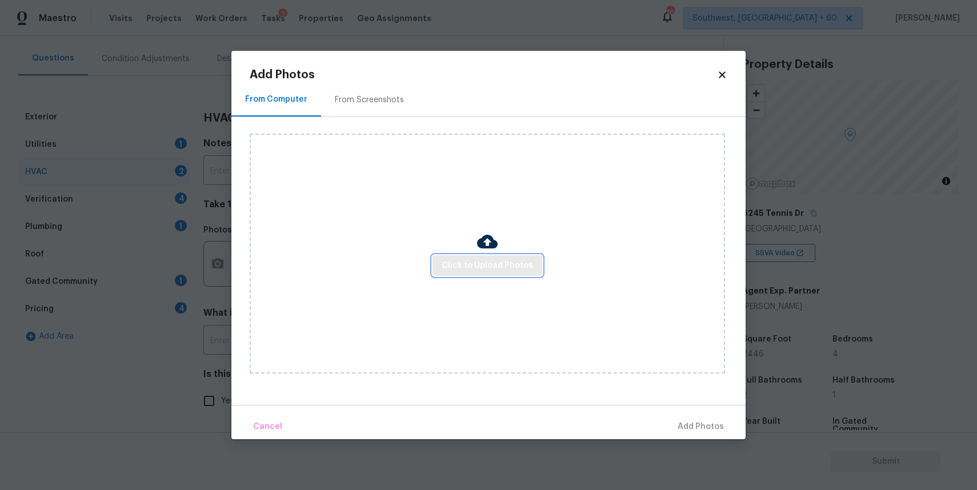
click at [463, 269] on span "Click to Upload Photos" at bounding box center [486, 266] width 91 height 14
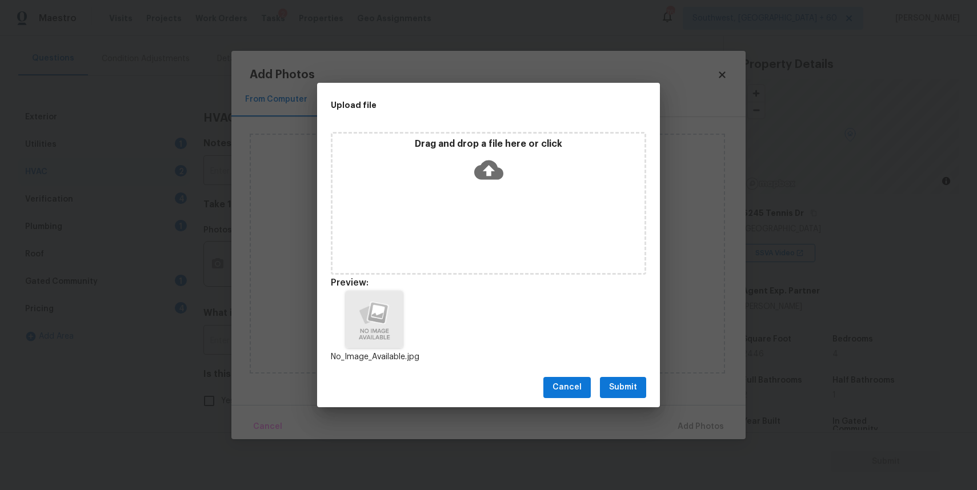
click at [628, 383] on span "Submit" at bounding box center [623, 387] width 28 height 14
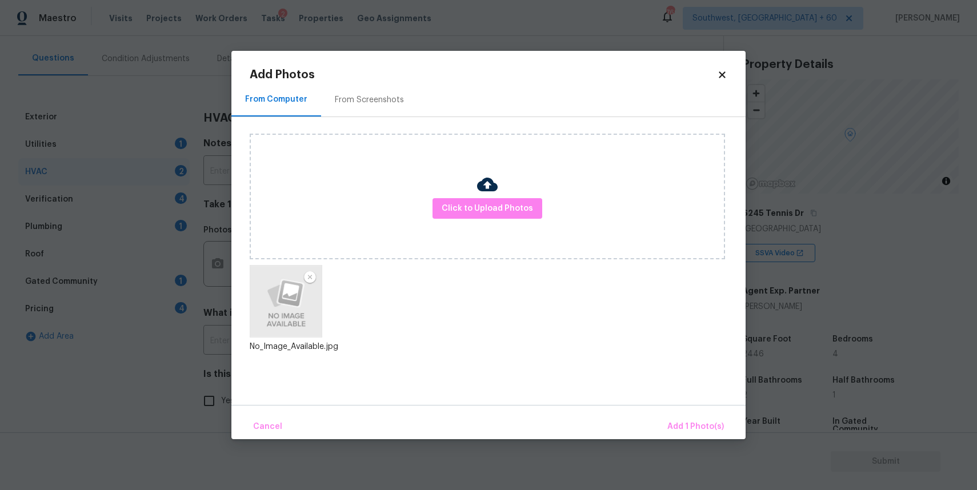
click at [699, 442] on body "Maestro Visits Projects Work Orders Tasks 2 Properties Geo Assignments 769 Sout…" at bounding box center [488, 245] width 977 height 490
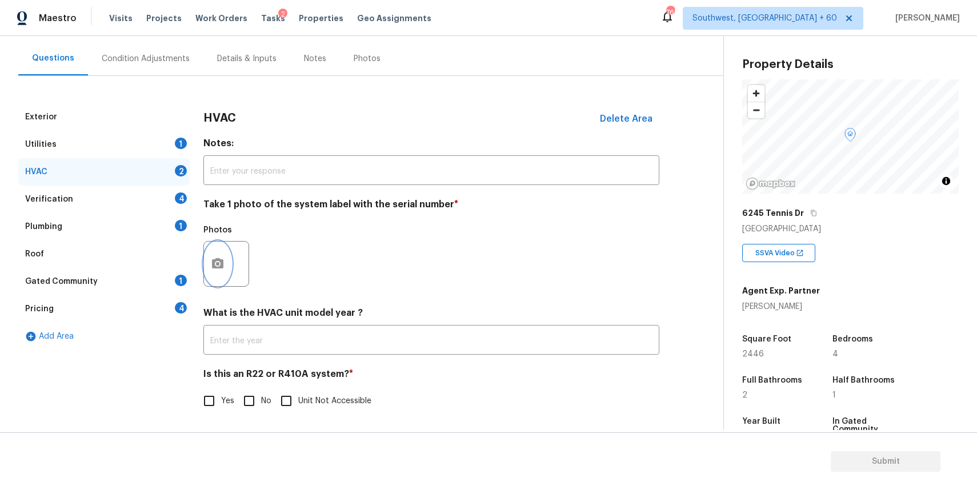
click at [223, 262] on icon "button" at bounding box center [218, 264] width 14 height 14
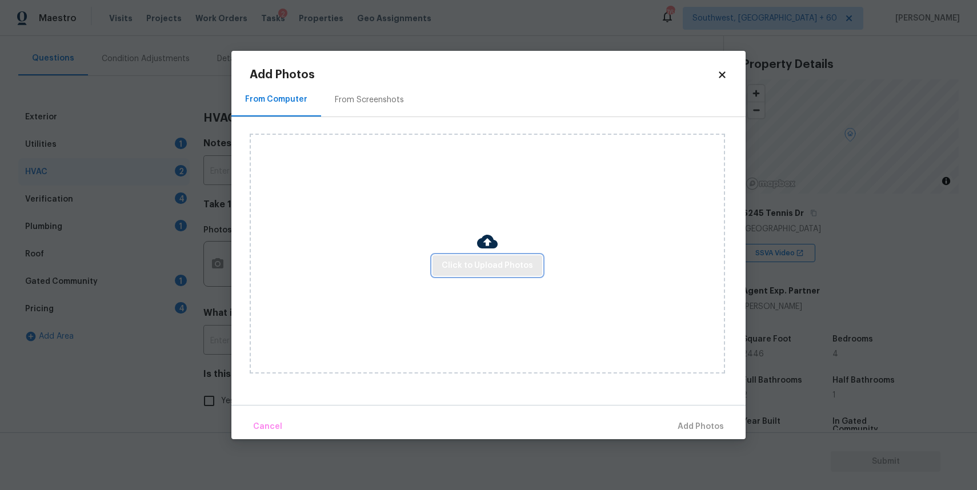
click at [472, 269] on span "Click to Upload Photos" at bounding box center [486, 266] width 91 height 14
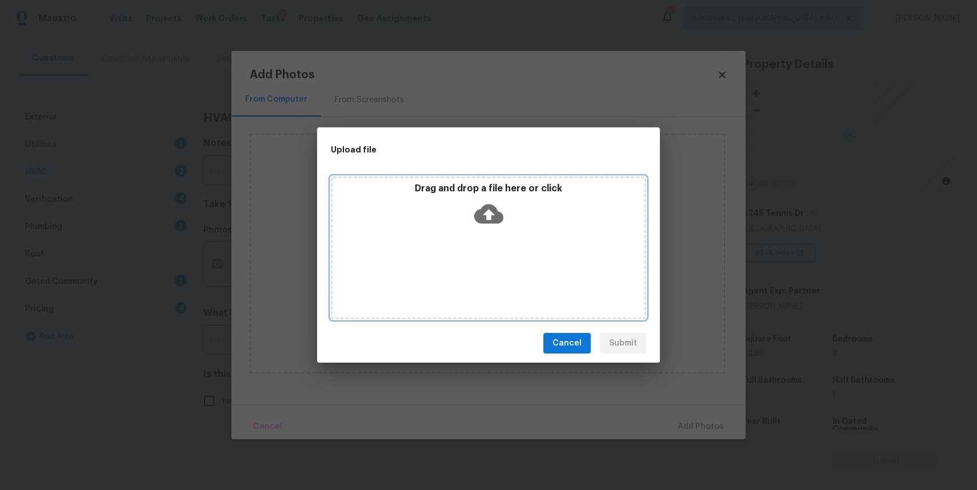
click at [472, 269] on div "Drag and drop a file here or click" at bounding box center [488, 247] width 315 height 143
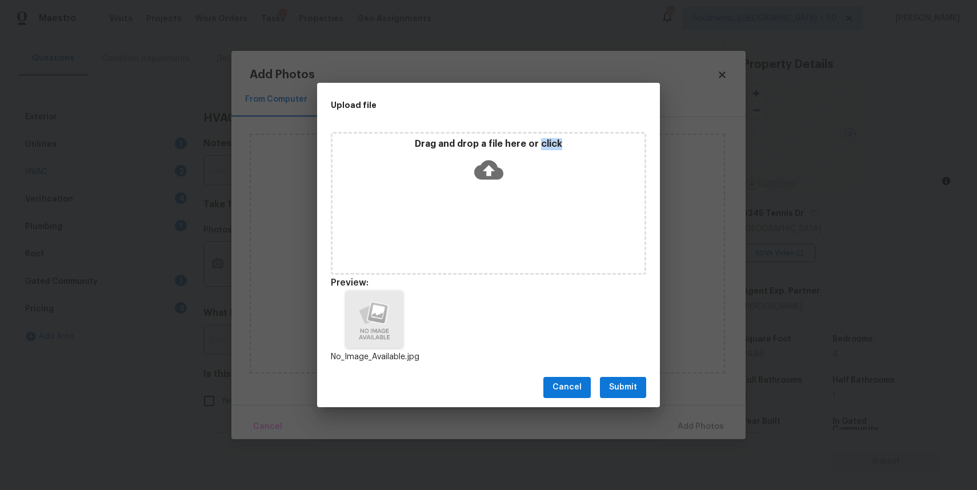
click at [630, 388] on span "Submit" at bounding box center [623, 387] width 28 height 14
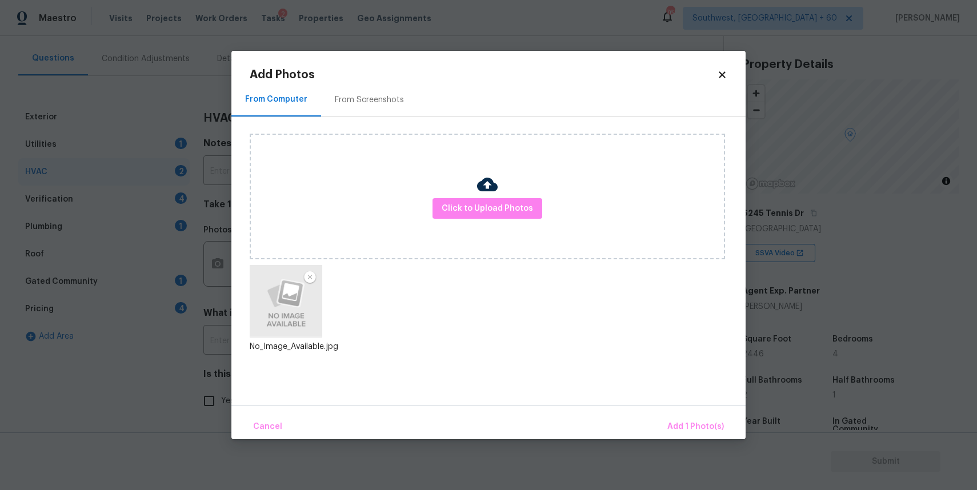
click at [668, 408] on div "Cancel Add 1 Photo(s)" at bounding box center [488, 422] width 514 height 34
click at [699, 428] on span "Add 1 Photo(s)" at bounding box center [695, 427] width 57 height 14
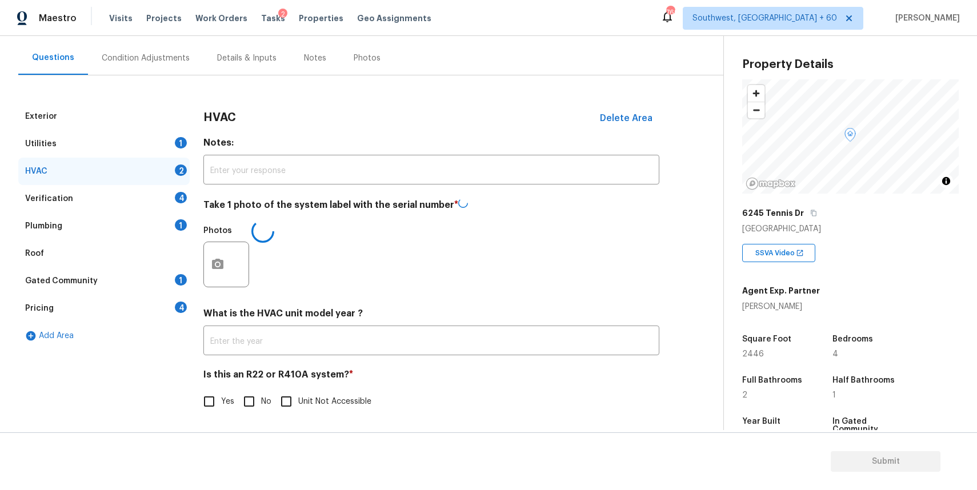
click at [260, 401] on input "No" at bounding box center [249, 401] width 24 height 24
checkbox input "true"
click at [190, 208] on div "Exterior Utilities 1 HVAC Verification 4 Plumbing 1 Roof Gated Community 1 Pric…" at bounding box center [356, 264] width 677 height 323
click at [176, 200] on div "4" at bounding box center [181, 197] width 12 height 11
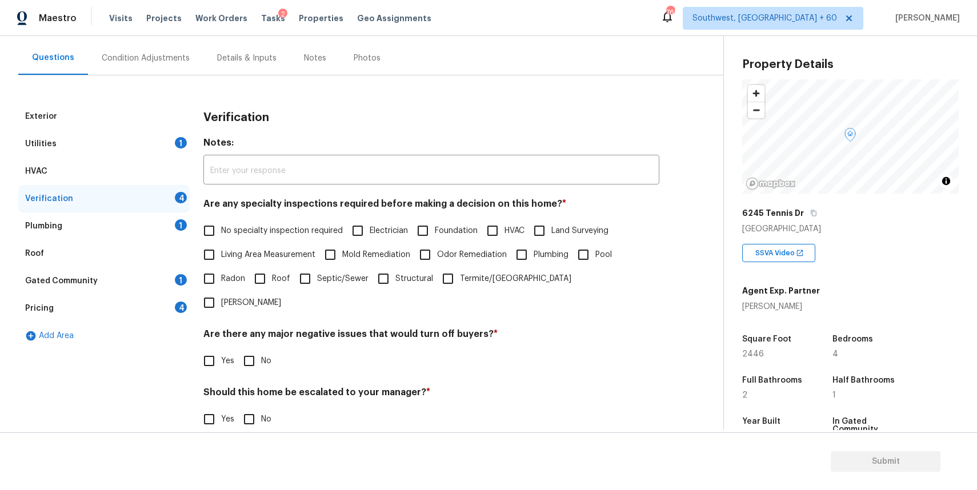
click at [291, 232] on span "No specialty inspection required" at bounding box center [282, 231] width 122 height 12
click at [221, 232] on input "No specialty inspection required" at bounding box center [209, 231] width 24 height 24
checkbox input "true"
click at [269, 328] on h4 "Are there any major negative issues that would turn off buyers? *" at bounding box center [431, 336] width 456 height 16
click at [270, 355] on span "No" at bounding box center [266, 361] width 10 height 12
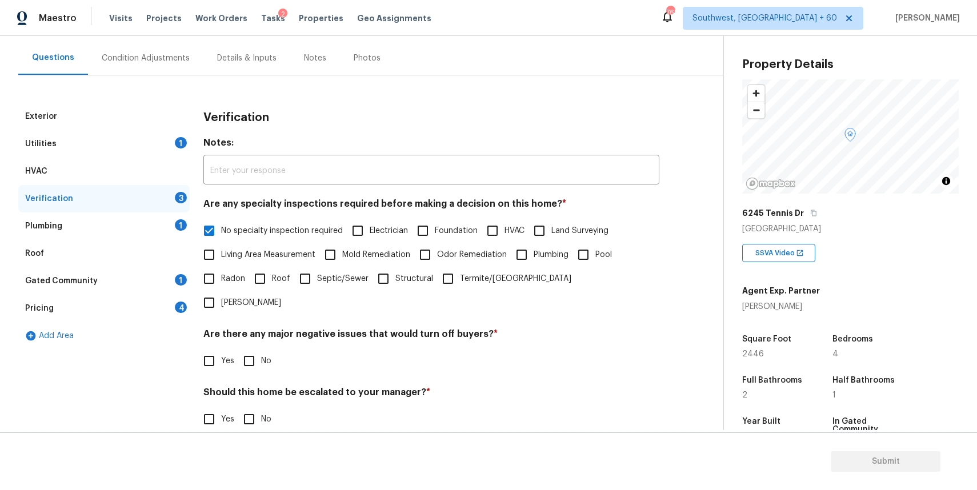
click at [261, 349] on input "No" at bounding box center [249, 361] width 24 height 24
checkbox input "true"
click at [255, 407] on input "No" at bounding box center [249, 419] width 24 height 24
checkbox input "true"
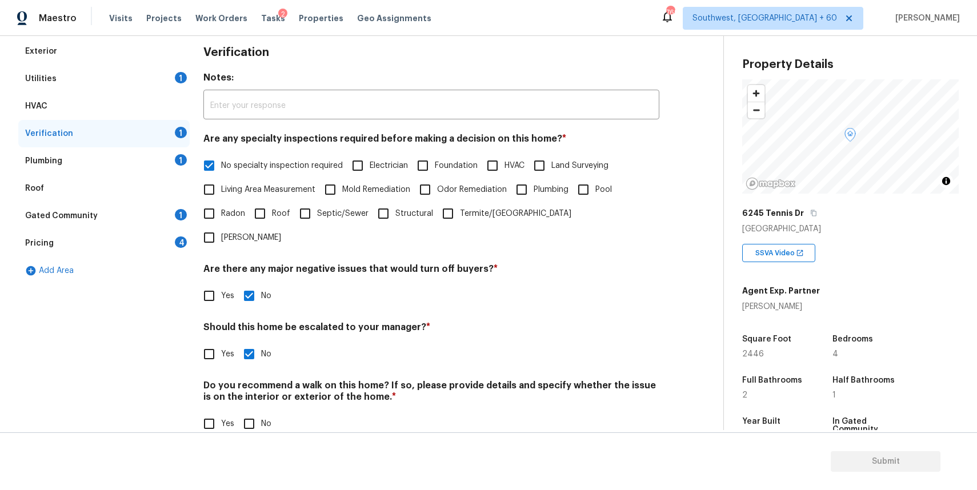
scroll to position [162, 0]
click at [261, 419] on span "No" at bounding box center [266, 425] width 10 height 12
click at [261, 413] on input "No" at bounding box center [249, 425] width 24 height 24
checkbox input "true"
click at [163, 147] on div "Verification" at bounding box center [103, 134] width 171 height 27
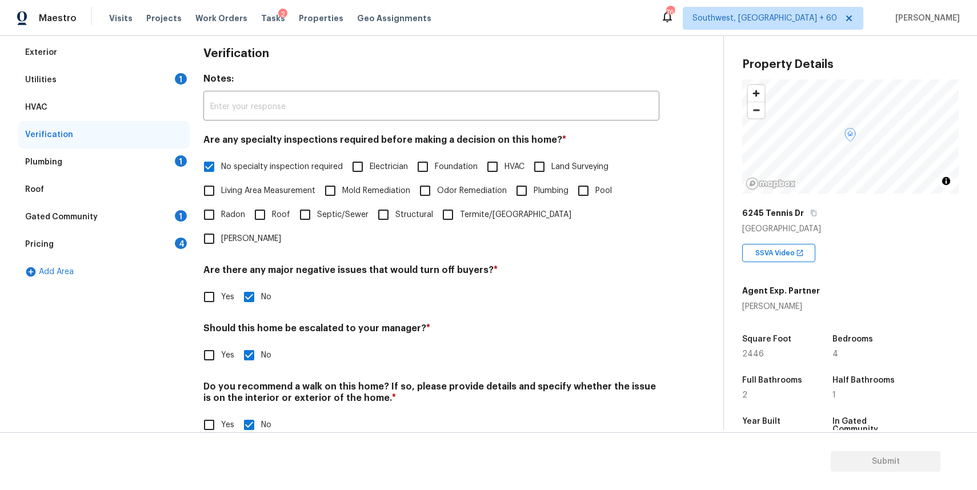
click at [176, 159] on div "1" at bounding box center [181, 160] width 12 height 11
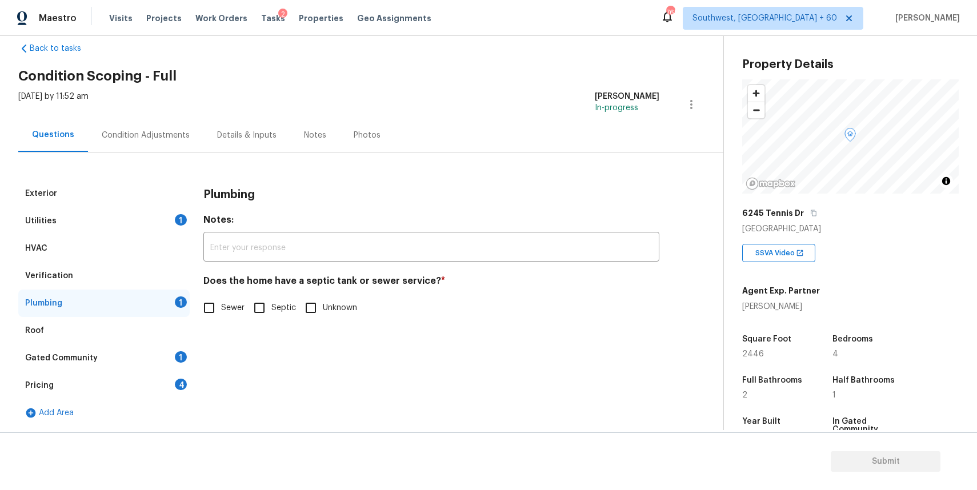
click at [231, 284] on h4 "Does the home have a septic tank or sewer service? *" at bounding box center [431, 283] width 456 height 16
click at [272, 316] on label "Septic" at bounding box center [271, 308] width 49 height 24
click at [271, 316] on input "Septic" at bounding box center [259, 308] width 24 height 24
checkbox input "true"
click at [153, 360] on div "Gated Community 1" at bounding box center [103, 357] width 171 height 27
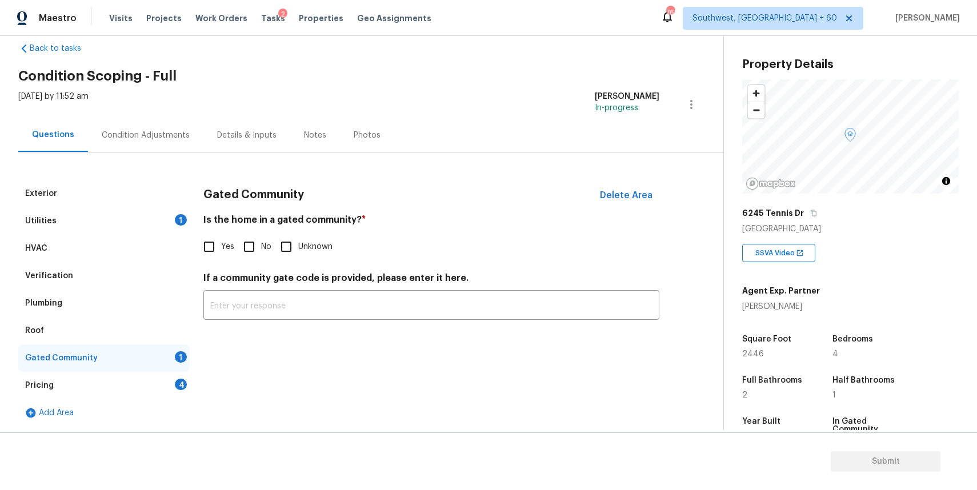
click at [240, 248] on input "No" at bounding box center [249, 247] width 24 height 24
checkbox input "true"
click at [162, 385] on div "Pricing 4" at bounding box center [103, 385] width 171 height 27
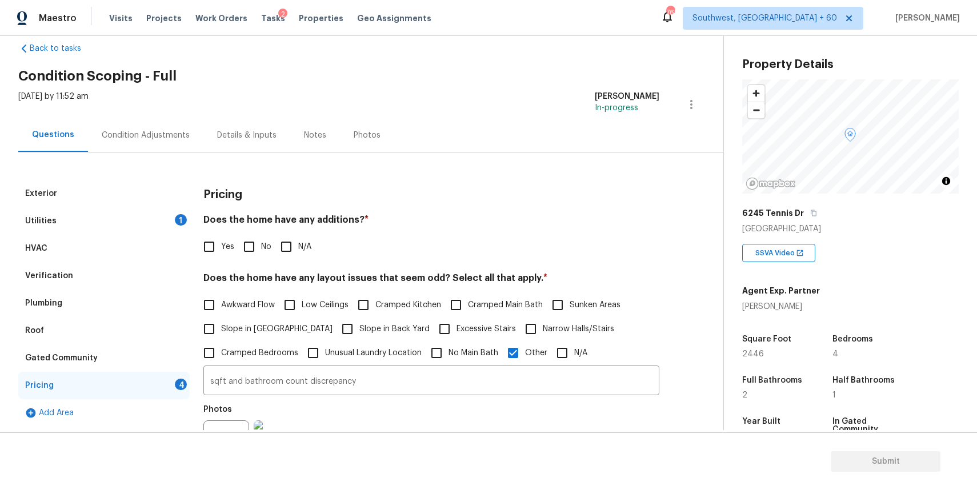
click at [289, 246] on input "N/A" at bounding box center [286, 247] width 24 height 24
checkbox input "true"
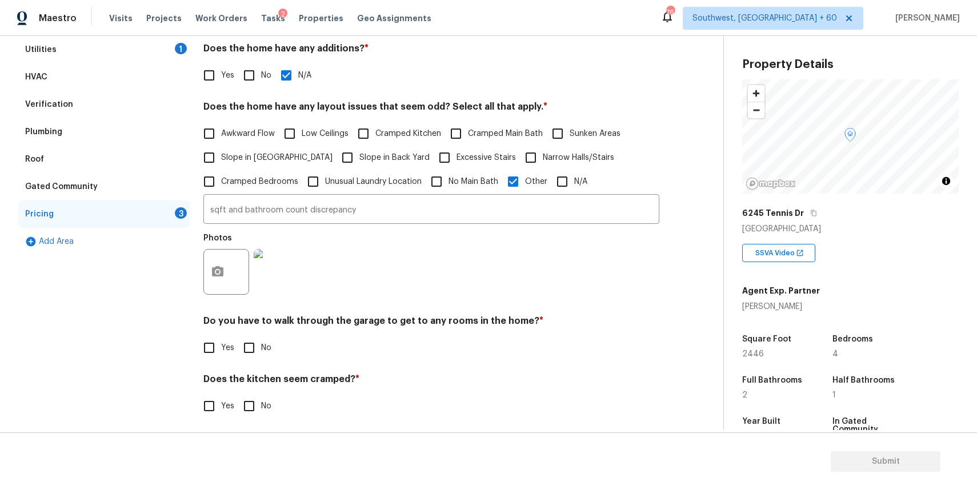
scroll to position [208, 0]
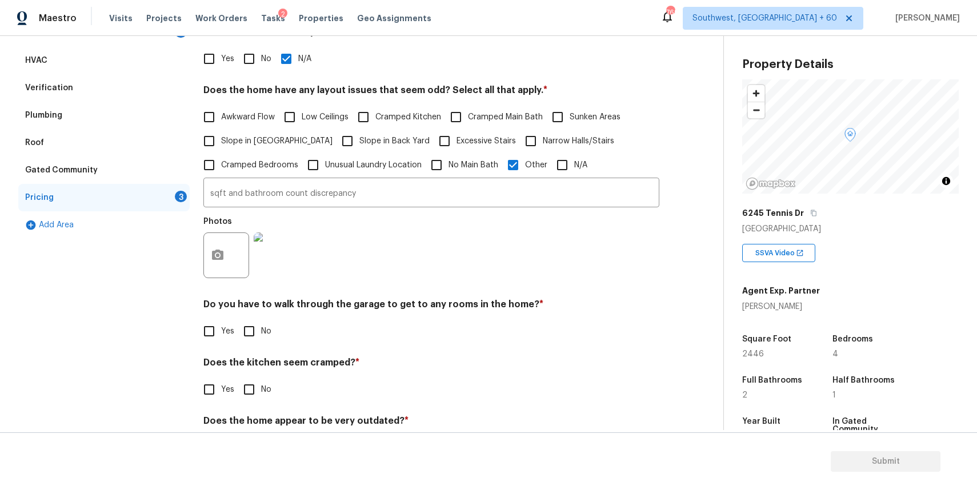
click at [251, 342] on input "No" at bounding box center [249, 331] width 24 height 24
checkbox input "true"
click at [254, 384] on input "No" at bounding box center [249, 389] width 24 height 24
checkbox input "true"
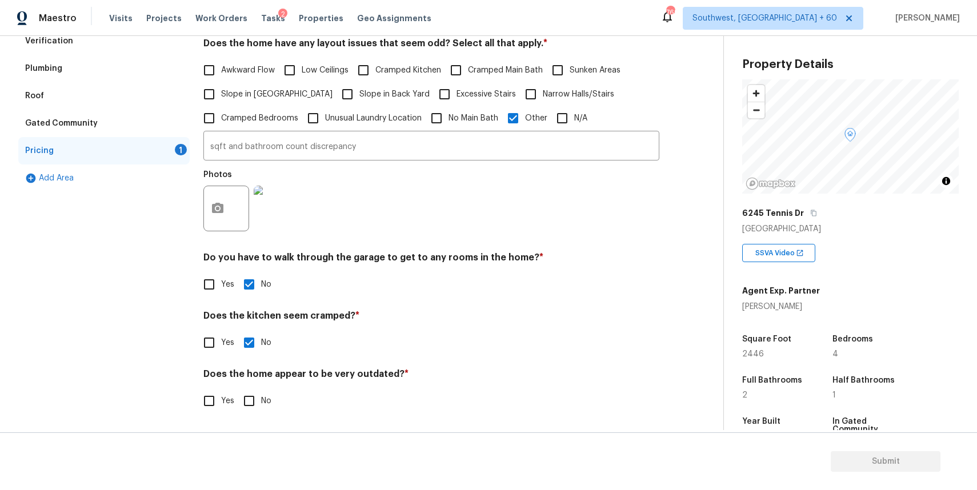
click at [248, 392] on input "No" at bounding box center [249, 401] width 24 height 24
checkbox input "true"
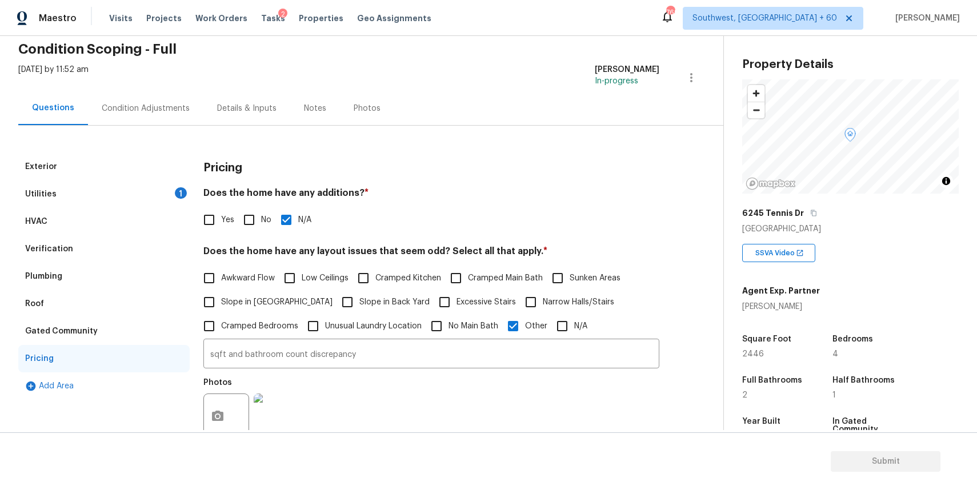
scroll to position [0, 0]
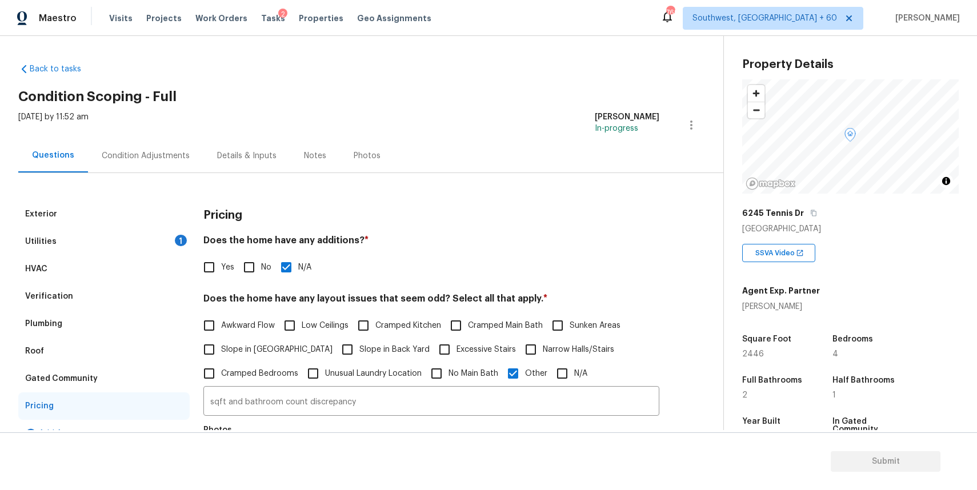
click at [179, 167] on div "Condition Adjustments" at bounding box center [145, 156] width 115 height 34
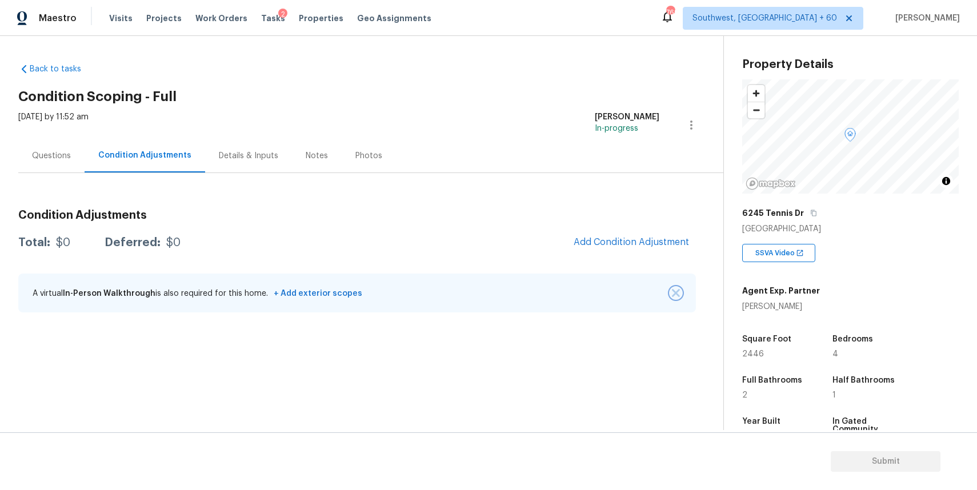
click at [680, 295] on button "button" at bounding box center [675, 292] width 11 height 11
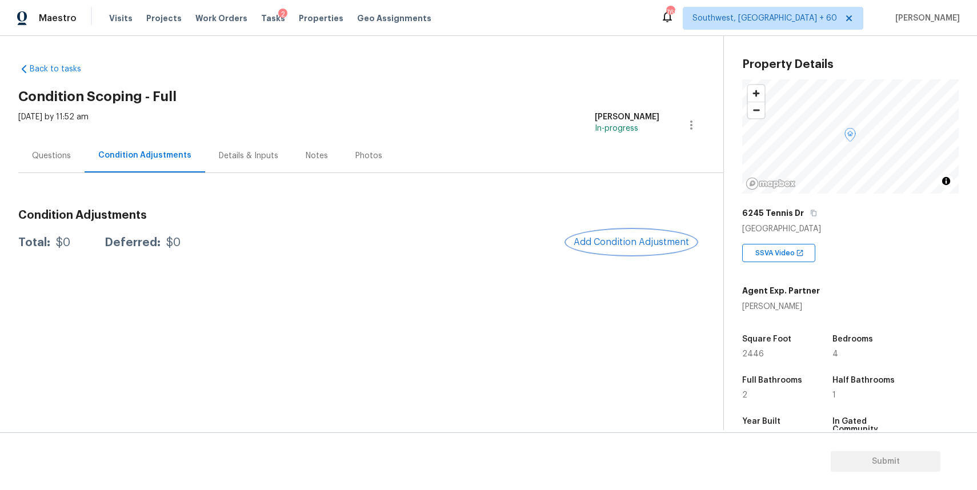
click at [649, 246] on span "Add Condition Adjustment" at bounding box center [630, 242] width 115 height 10
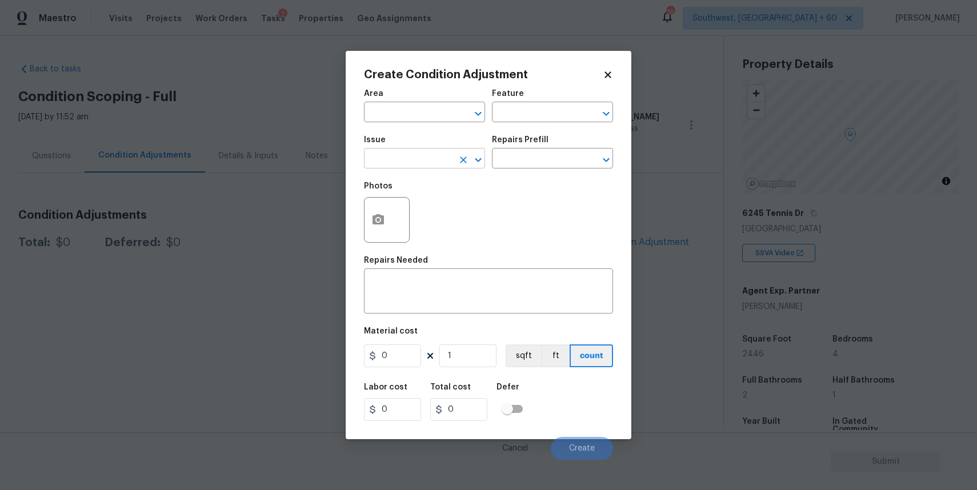
click at [425, 167] on input "text" at bounding box center [408, 160] width 89 height 18
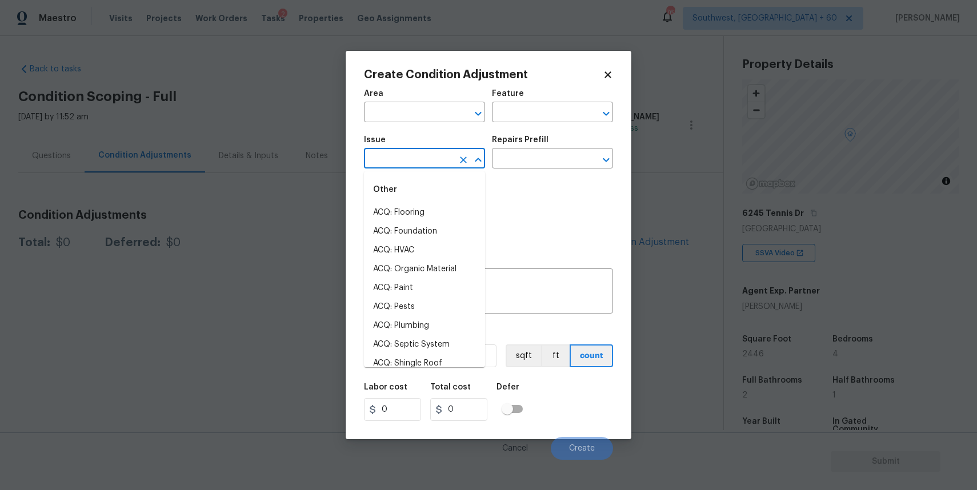
type input "l"
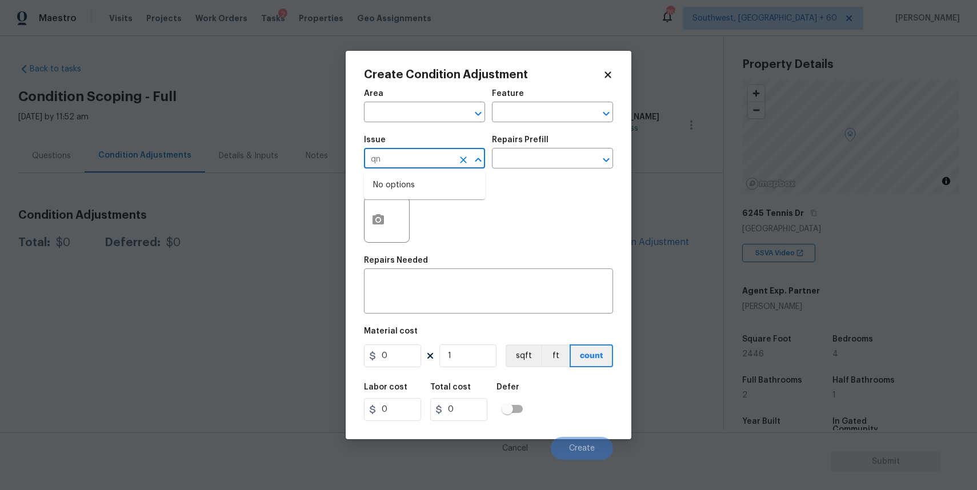
type input "q"
click at [462, 212] on li "Landscape Package" at bounding box center [424, 212] width 121 height 19
type input "Landscape Package"
click at [512, 162] on input "text" at bounding box center [536, 160] width 89 height 18
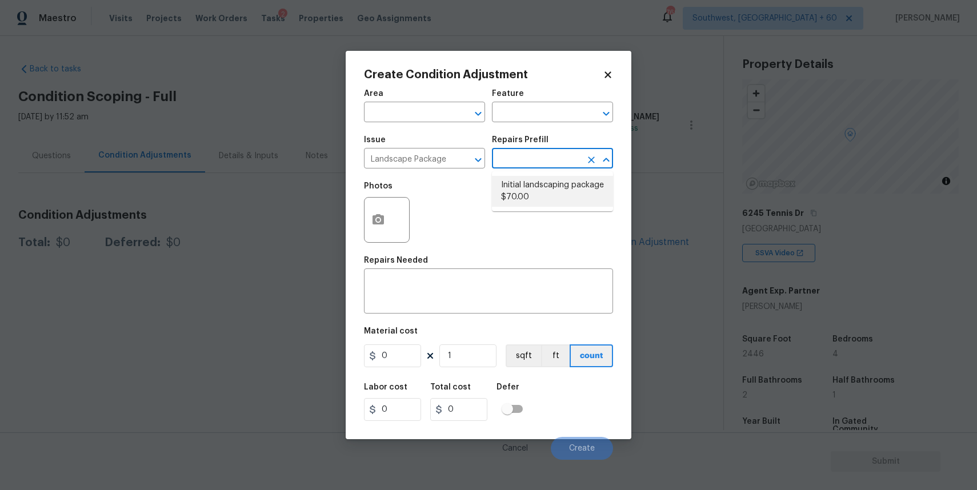
click at [606, 182] on li "Initial landscaping package $70.00" at bounding box center [552, 191] width 121 height 31
type input "Home Readiness Packages"
type textarea "Mowing of grass up to 6" in height. Mow, edge along driveways & sidewalks, trim…"
type input "70"
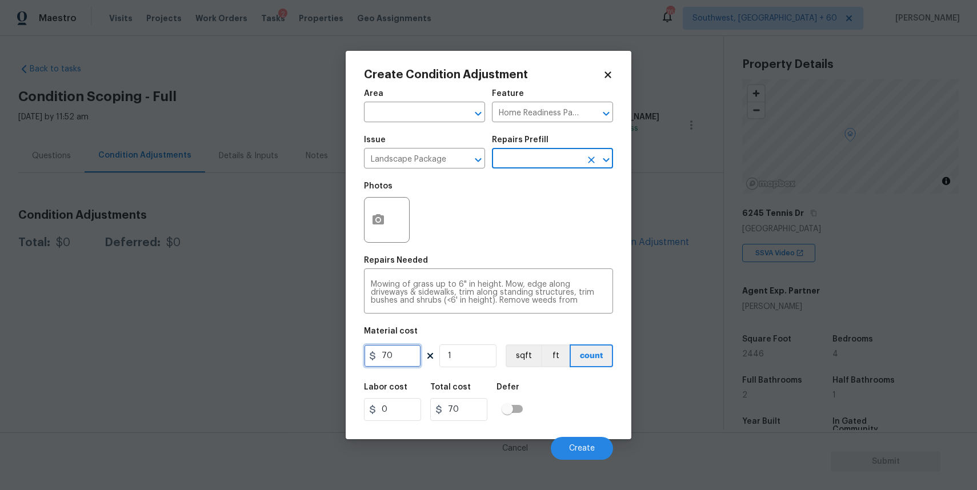
click at [384, 353] on input "70" at bounding box center [392, 355] width 57 height 23
type input "750"
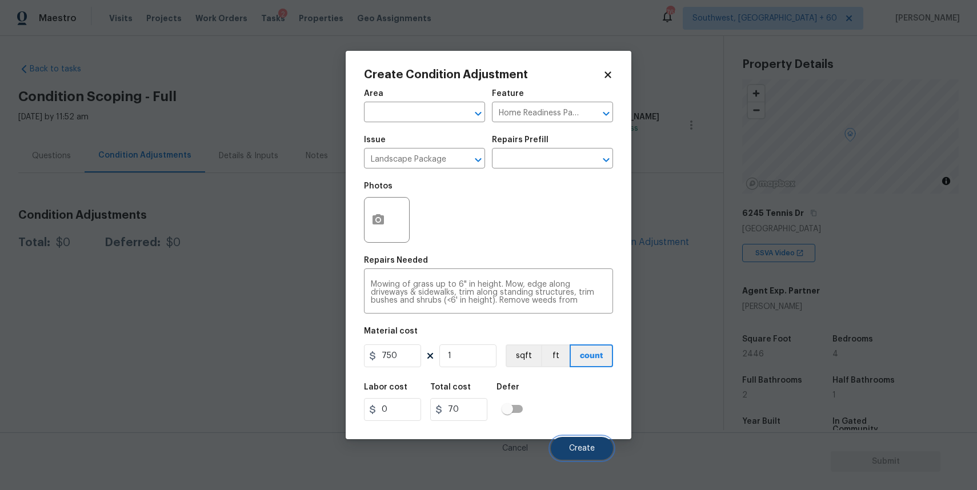
type input "750"
click at [594, 438] on button "Create" at bounding box center [582, 448] width 62 height 23
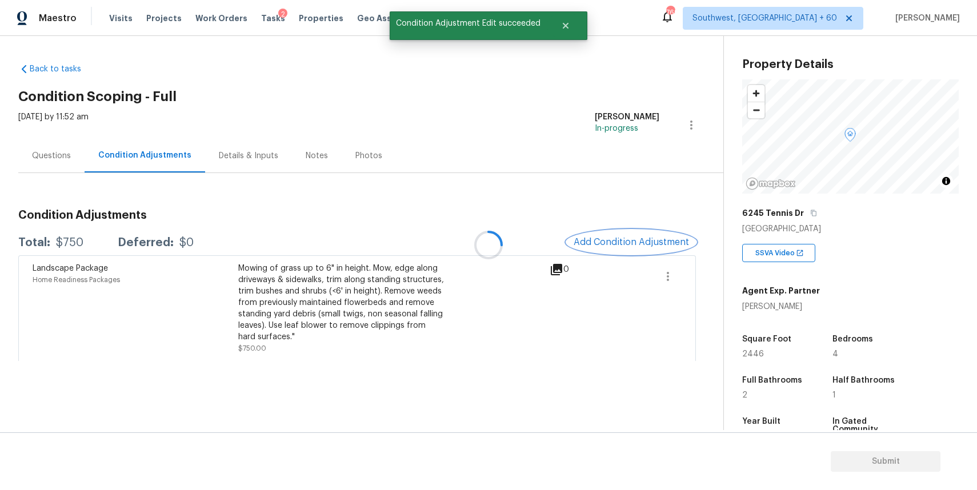
click at [641, 249] on button "Add Condition Adjustment" at bounding box center [631, 242] width 129 height 24
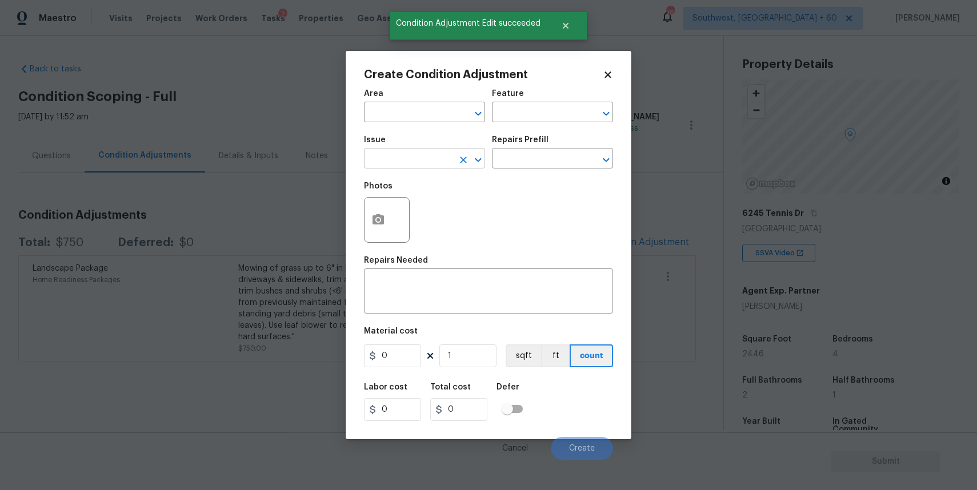
click at [432, 156] on input "text" at bounding box center [408, 160] width 89 height 18
click at [442, 223] on ul "Other Pressure Washing" at bounding box center [424, 198] width 121 height 55
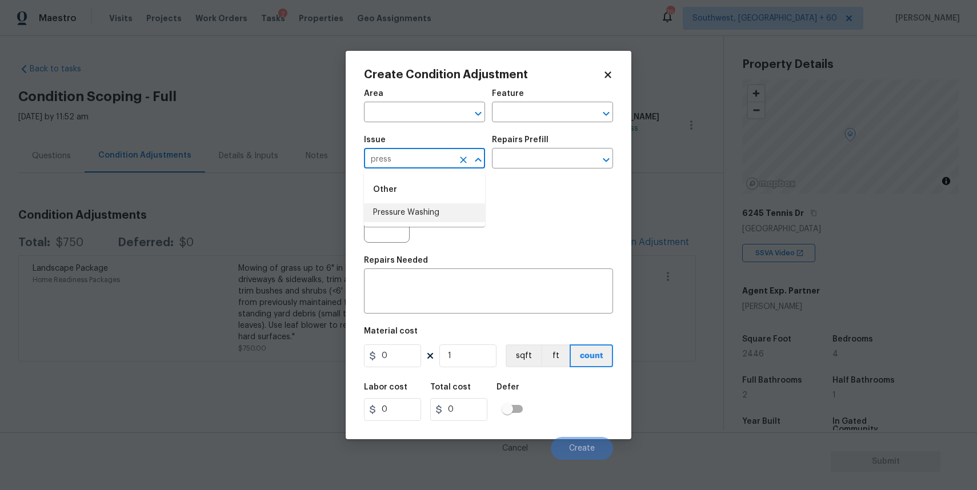
click at [451, 212] on li "Pressure Washing" at bounding box center [424, 212] width 121 height 19
type input "Pressure Washing"
click at [548, 162] on input "text" at bounding box center [536, 160] width 89 height 18
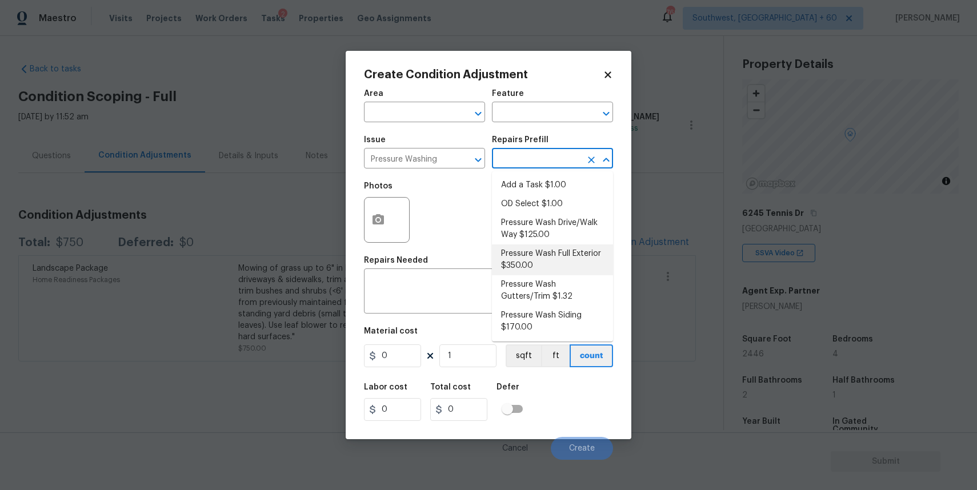
click at [572, 271] on li "Pressure Wash Full Exterior $350.00" at bounding box center [552, 259] width 121 height 31
type input "Siding"
type textarea "Pressure wash the House, Flatwork, Deck and Garage interior."
type input "350"
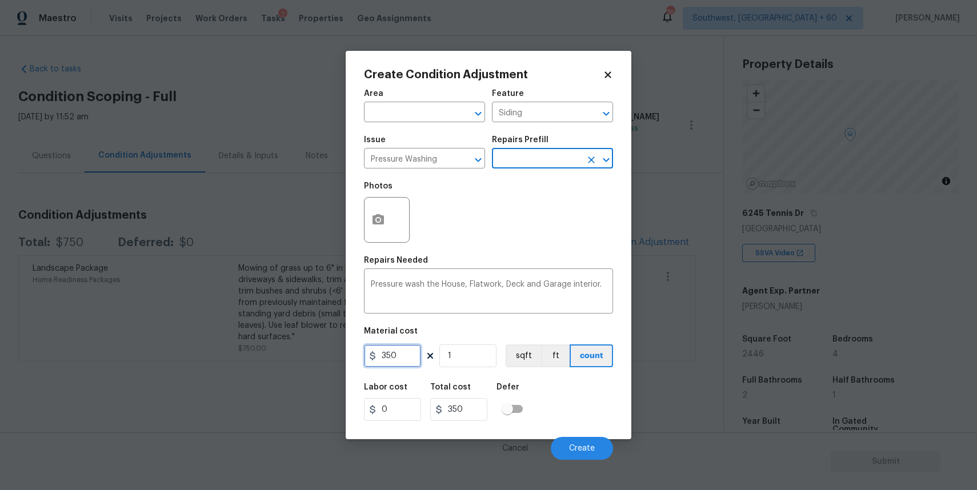
click at [417, 357] on input "350" at bounding box center [392, 355] width 57 height 23
click at [610, 72] on icon at bounding box center [607, 74] width 6 height 6
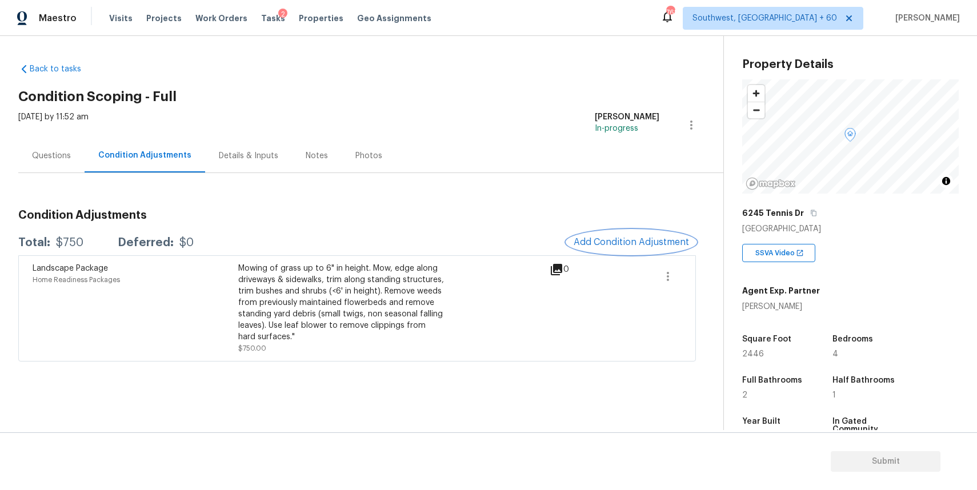
click at [618, 247] on span "Add Condition Adjustment" at bounding box center [630, 242] width 115 height 10
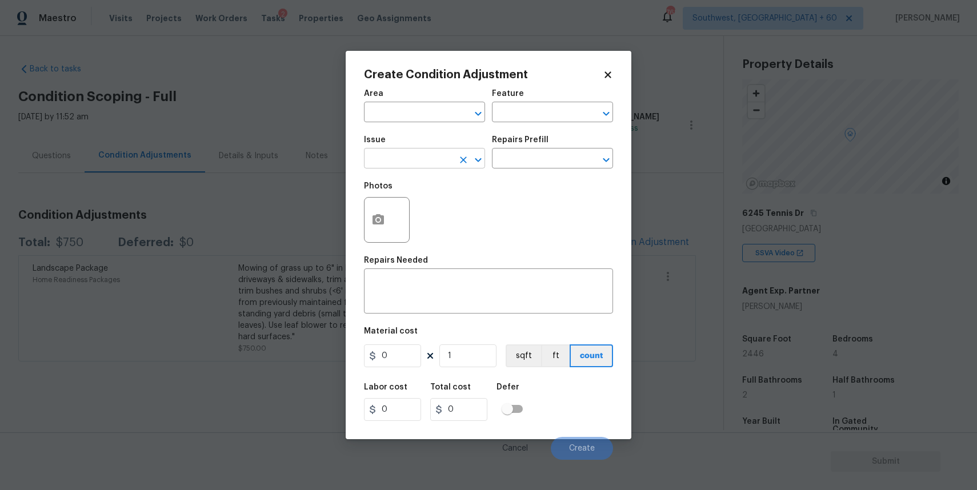
click at [421, 159] on input "text" at bounding box center [408, 160] width 89 height 18
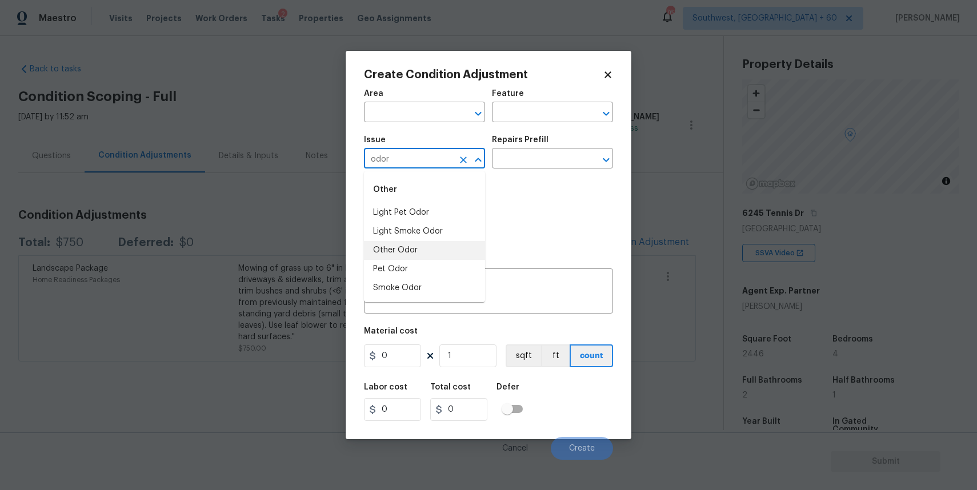
click at [419, 253] on li "Other Odor" at bounding box center [424, 250] width 121 height 19
type input "Other Odor"
click at [530, 162] on input "text" at bounding box center [536, 160] width 89 height 18
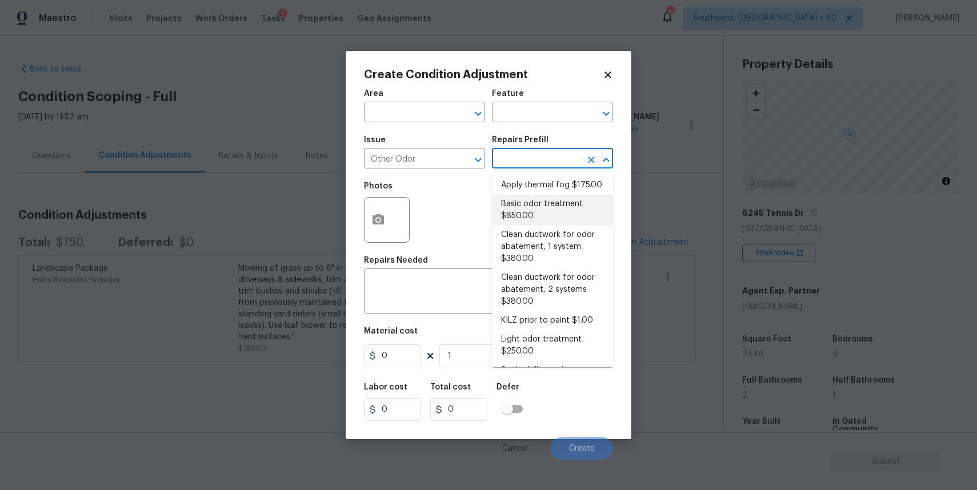
click at [557, 205] on li "Basic odor treatment $650.00" at bounding box center [552, 210] width 121 height 31
type textarea "OD Odor Protocol: Heavy Odor present. Remediate home odor. Including but not li…"
type input "650"
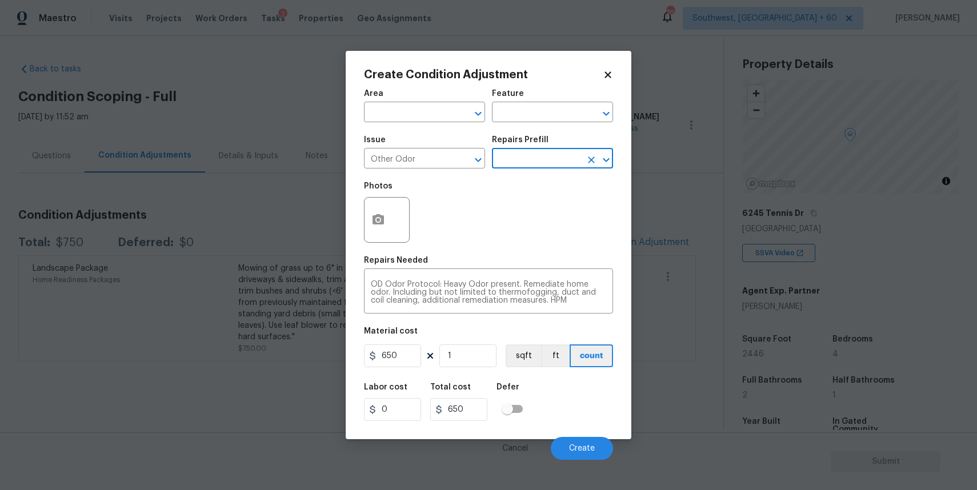
click at [426, 365] on div "650 1 sqft ft count" at bounding box center [488, 355] width 249 height 23
click at [420, 357] on input "650" at bounding box center [392, 355] width 57 height 23
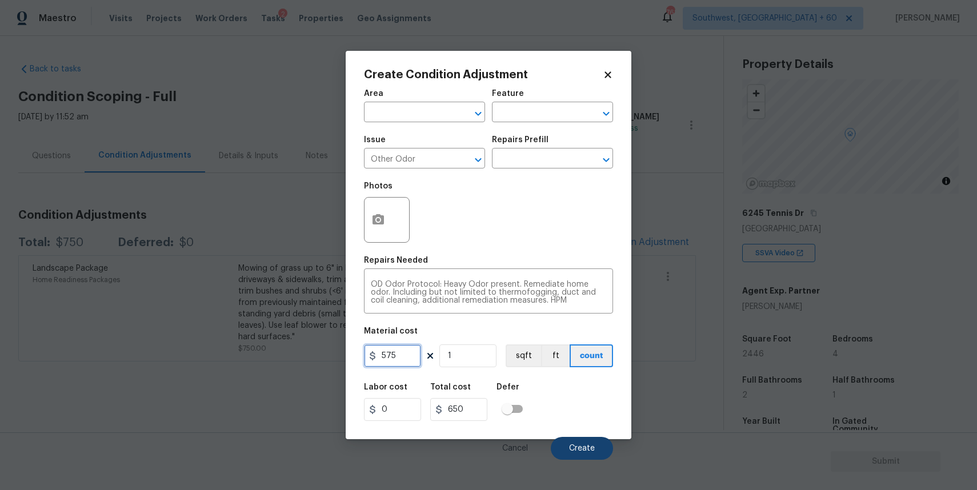
type input "575"
click at [590, 448] on span "Create" at bounding box center [582, 448] width 26 height 9
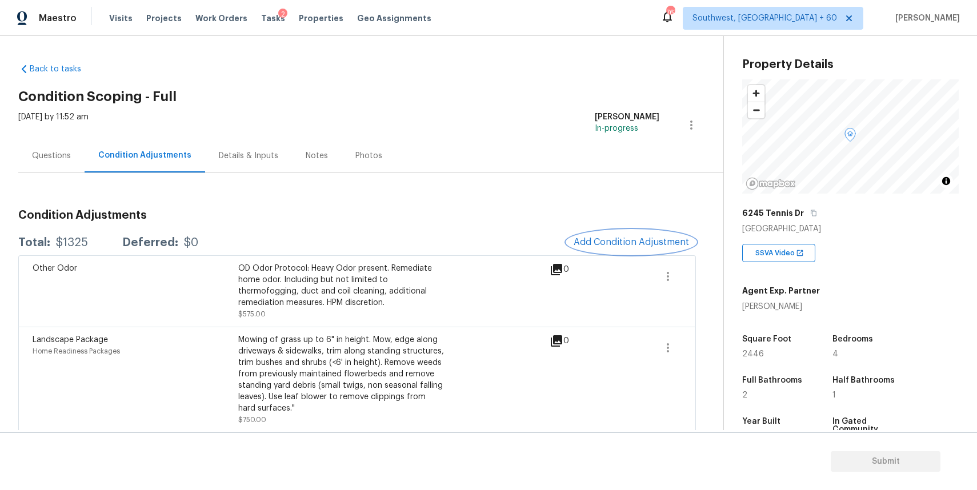
click at [649, 252] on button "Add Condition Adjustment" at bounding box center [631, 242] width 129 height 24
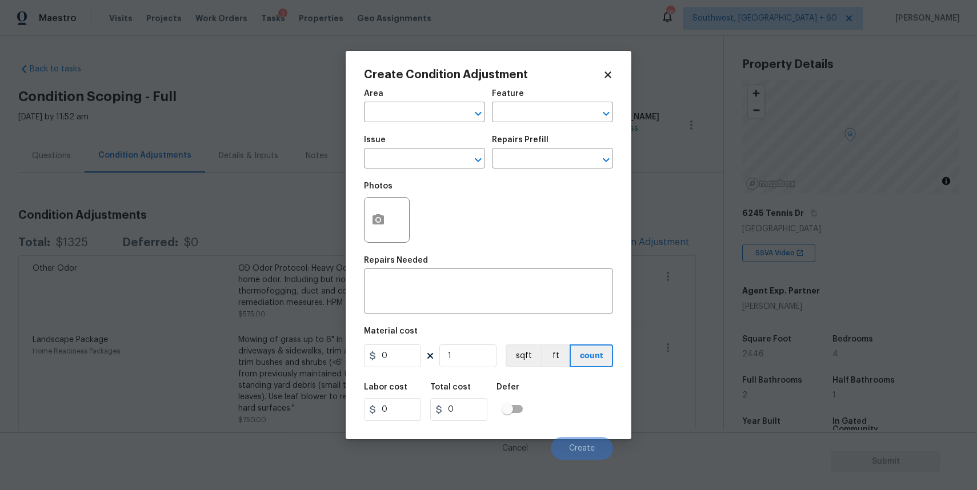
click at [763, 332] on body "Maestro Visits Projects Work Orders Tasks 2 Properties Geo Assignments 767 Sout…" at bounding box center [488, 245] width 977 height 490
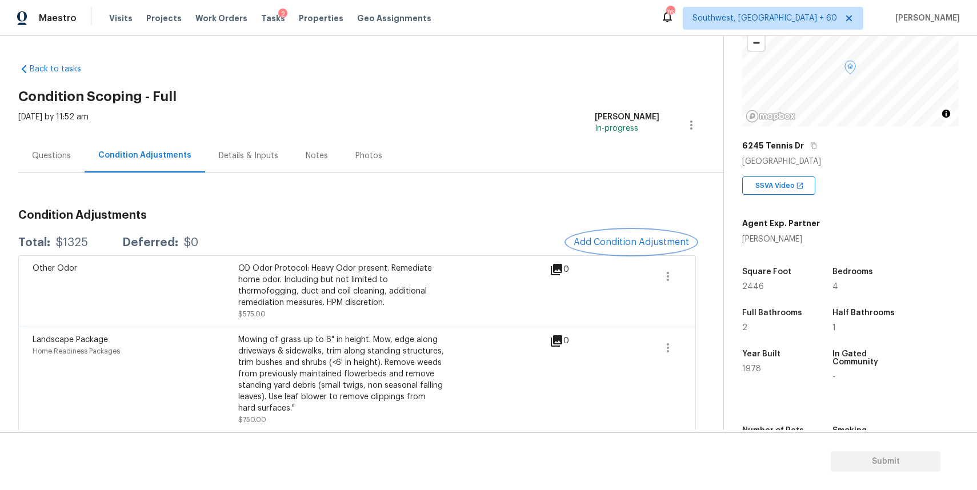
scroll to position [89, 0]
click at [638, 247] on span "Add Condition Adjustment" at bounding box center [630, 242] width 115 height 10
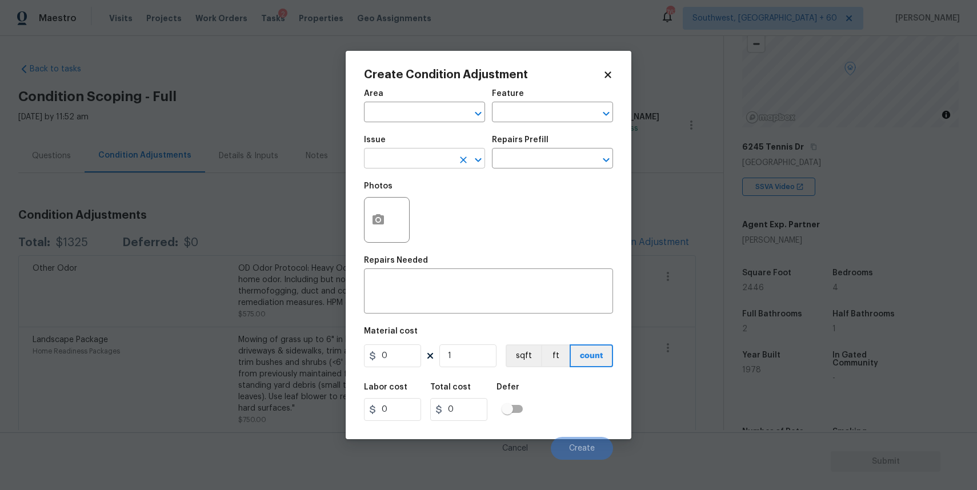
click at [436, 158] on input "text" at bounding box center [408, 160] width 89 height 18
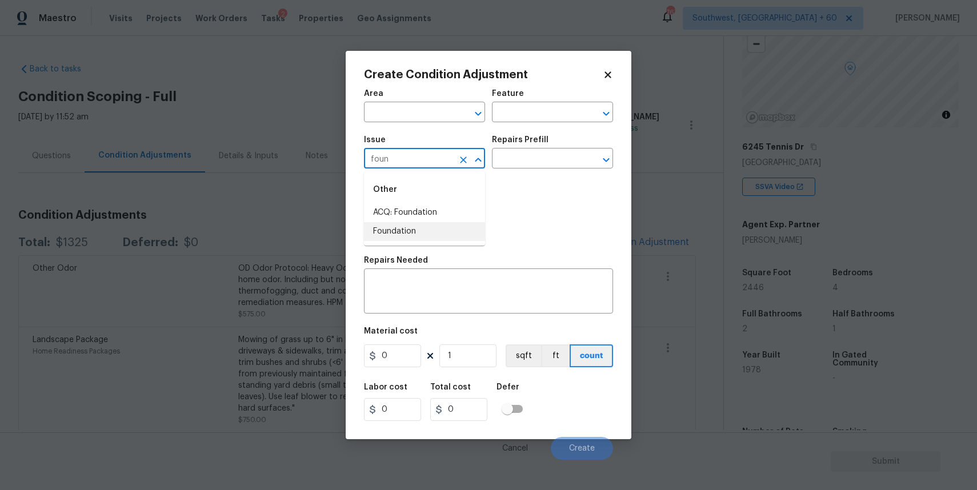
click at [425, 220] on li "ACQ: Foundation" at bounding box center [424, 212] width 121 height 19
type input "ACQ: Foundation"
click at [516, 166] on input "text" at bounding box center [536, 160] width 89 height 18
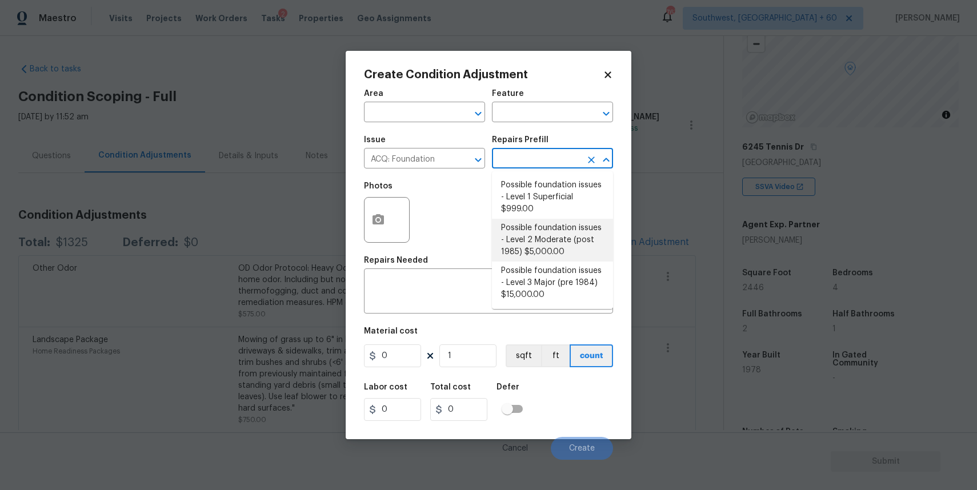
click at [569, 240] on li "Possible foundation issues - Level 2 Moderate (post 1985) $5,000.00" at bounding box center [552, 240] width 121 height 43
type input "Acquisition"
type textarea "Possible foundation issues - Level 2 Moderate: Disclaimer: This is NOT a techni…"
type input "5000"
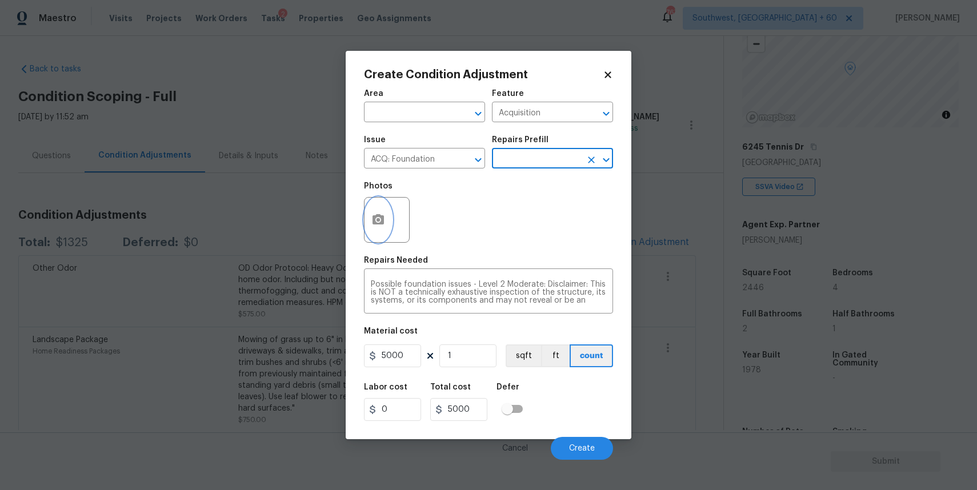
click at [372, 230] on button "button" at bounding box center [377, 220] width 27 height 45
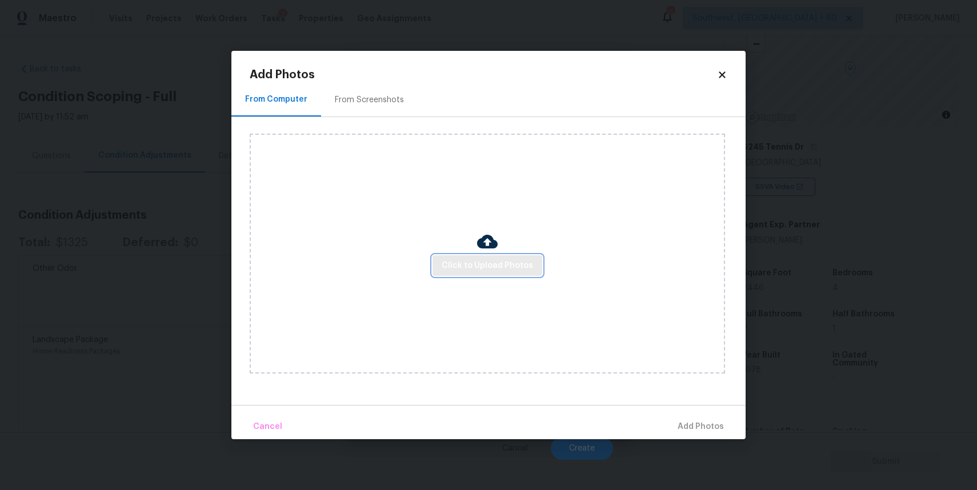
click at [496, 275] on button "Click to Upload Photos" at bounding box center [487, 265] width 110 height 21
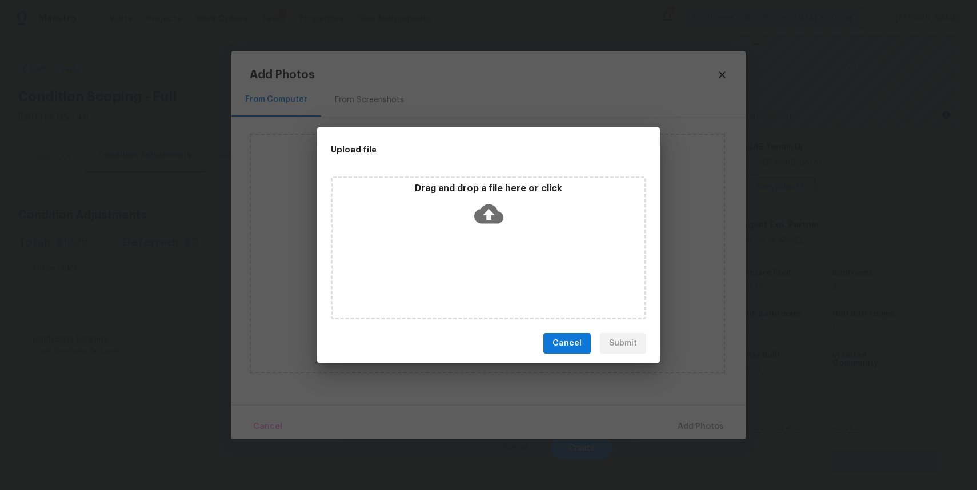
click at [496, 275] on div "Drag and drop a file here or click" at bounding box center [488, 247] width 315 height 143
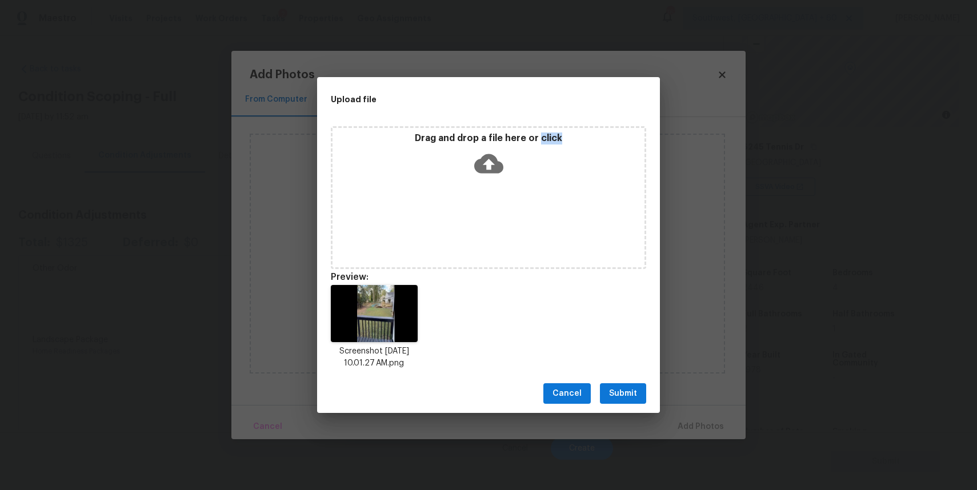
click at [622, 393] on span "Submit" at bounding box center [623, 394] width 28 height 14
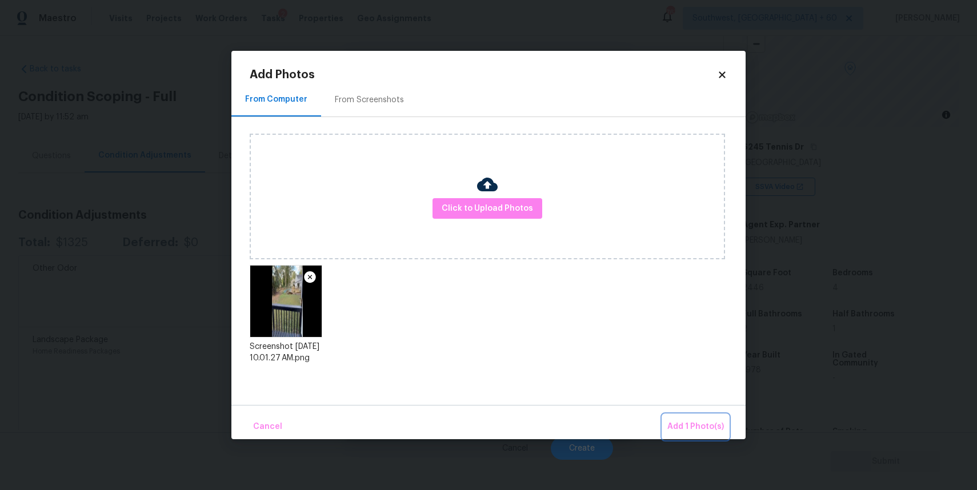
click at [693, 431] on span "Add 1 Photo(s)" at bounding box center [695, 427] width 57 height 14
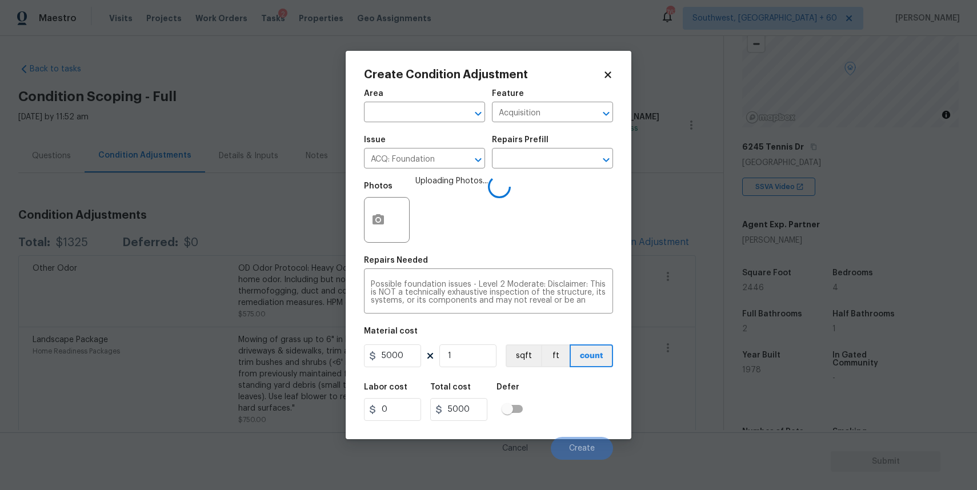
click at [693, 431] on body "Maestro Visits Projects Work Orders Tasks 2 Properties Geo Assignments 767 Sout…" at bounding box center [488, 245] width 977 height 490
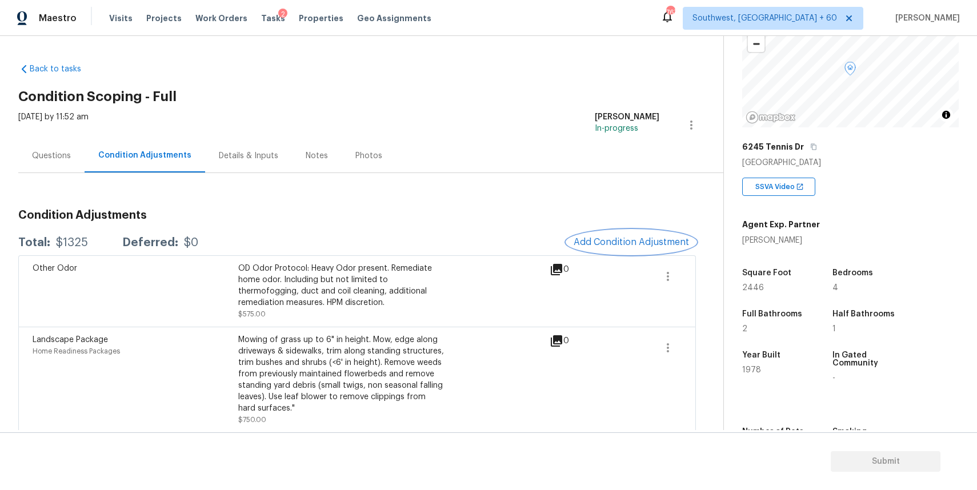
click at [640, 238] on span "Add Condition Adjustment" at bounding box center [630, 242] width 115 height 10
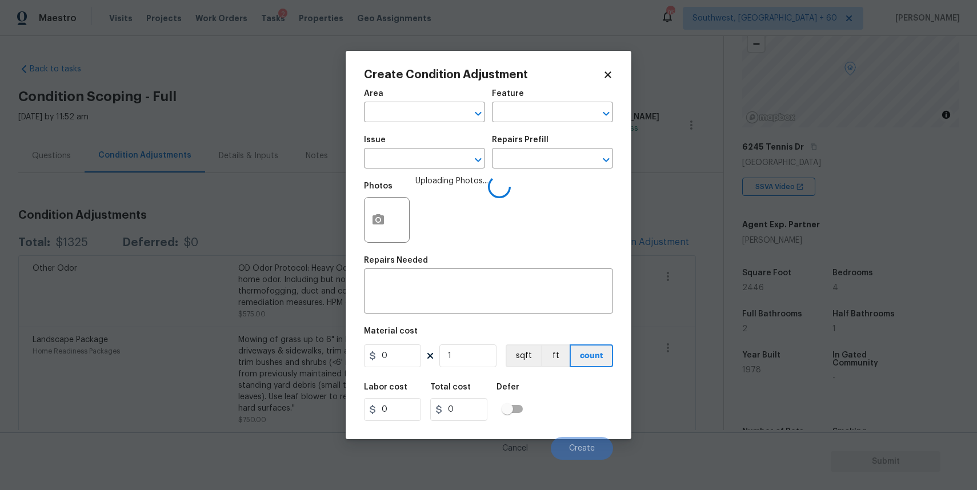
click at [412, 142] on div "Issue" at bounding box center [424, 143] width 121 height 15
click at [398, 168] on input "text" at bounding box center [408, 160] width 89 height 18
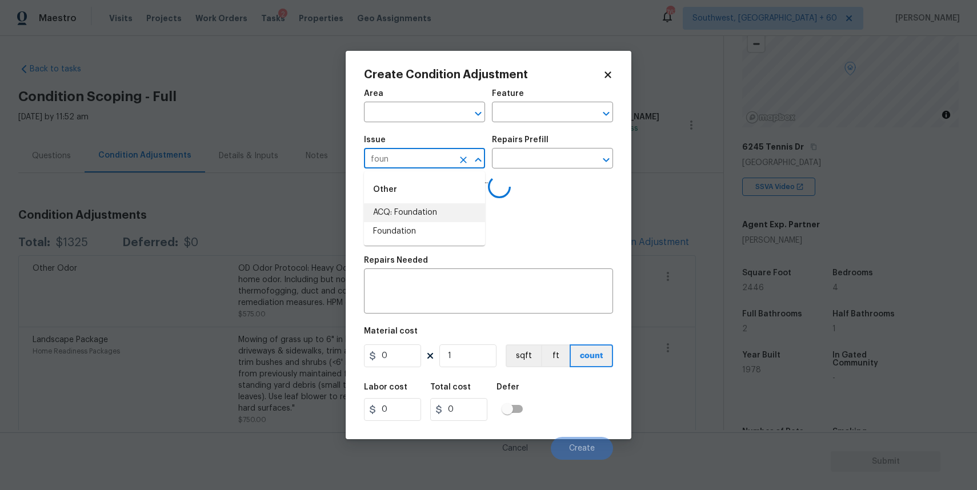
click at [430, 212] on li "ACQ: Foundation" at bounding box center [424, 212] width 121 height 19
type input "ACQ: Foundation"
click at [516, 160] on input "text" at bounding box center [536, 160] width 89 height 18
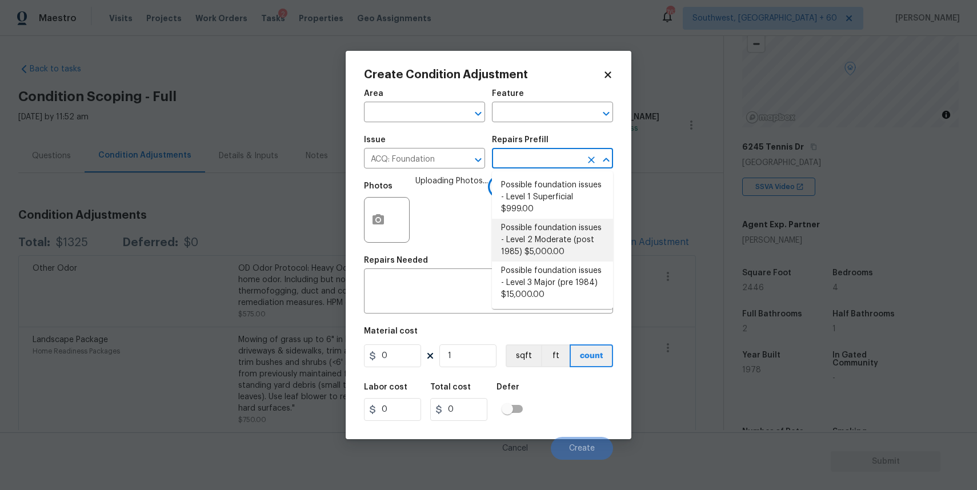
click at [565, 256] on li "Possible foundation issues - Level 2 Moderate (post 1985) $5,000.00" at bounding box center [552, 240] width 121 height 43
type input "Acquisition"
type textarea "Possible foundation issues - Level 2 Moderate: Disclaimer: This is NOT a techni…"
type input "5000"
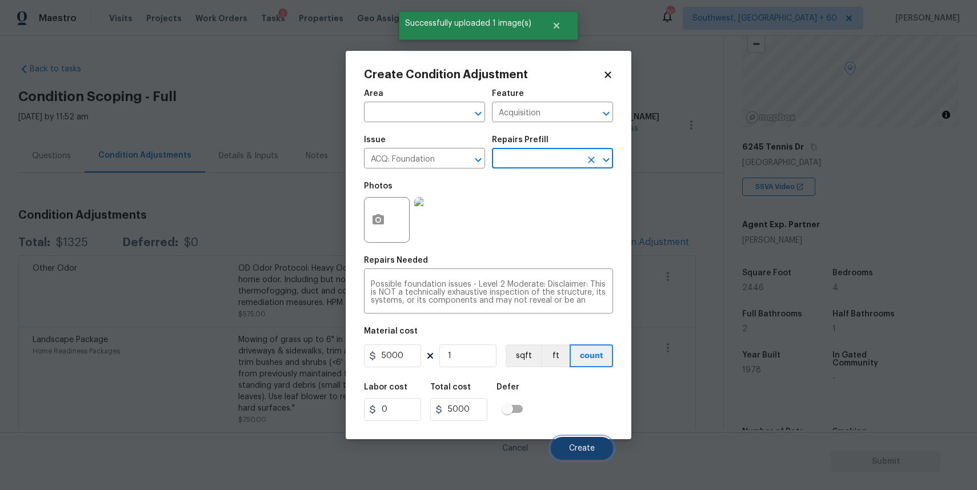
click at [582, 440] on button "Create" at bounding box center [582, 448] width 62 height 23
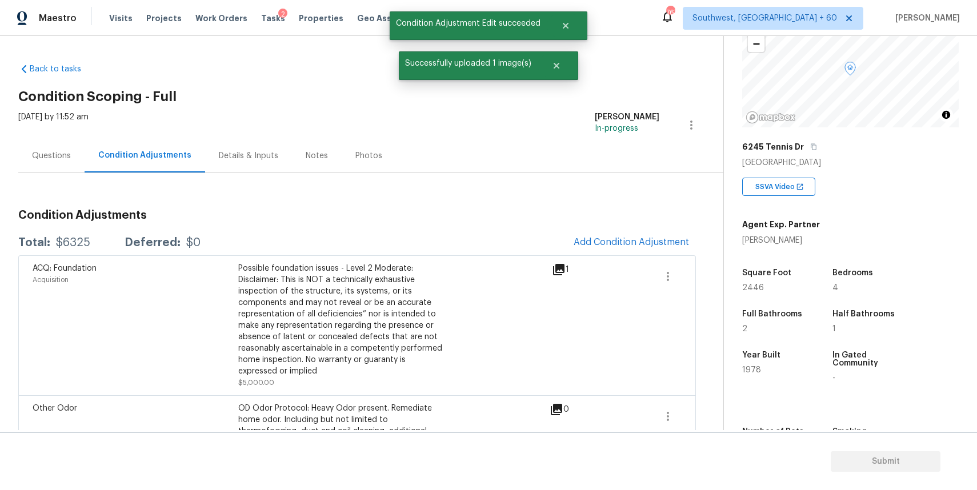
click at [51, 157] on div "Questions" at bounding box center [51, 155] width 39 height 11
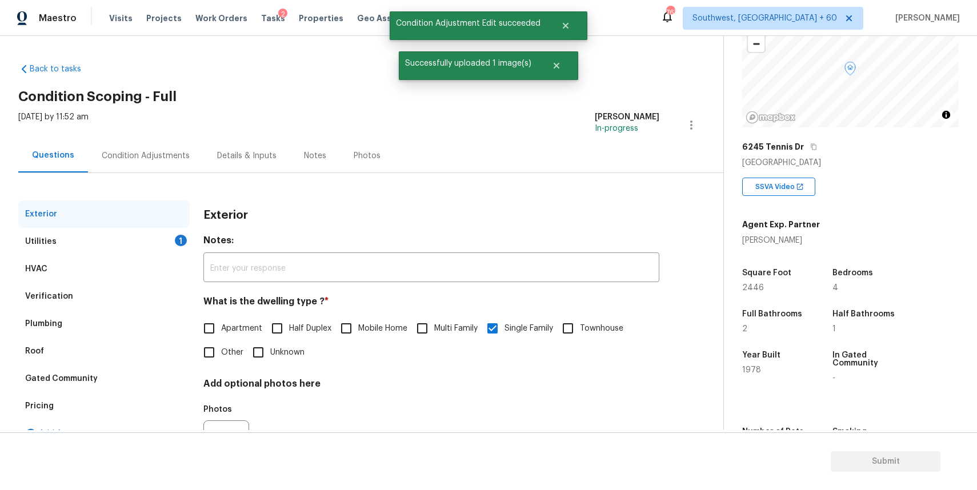
scroll to position [60, 0]
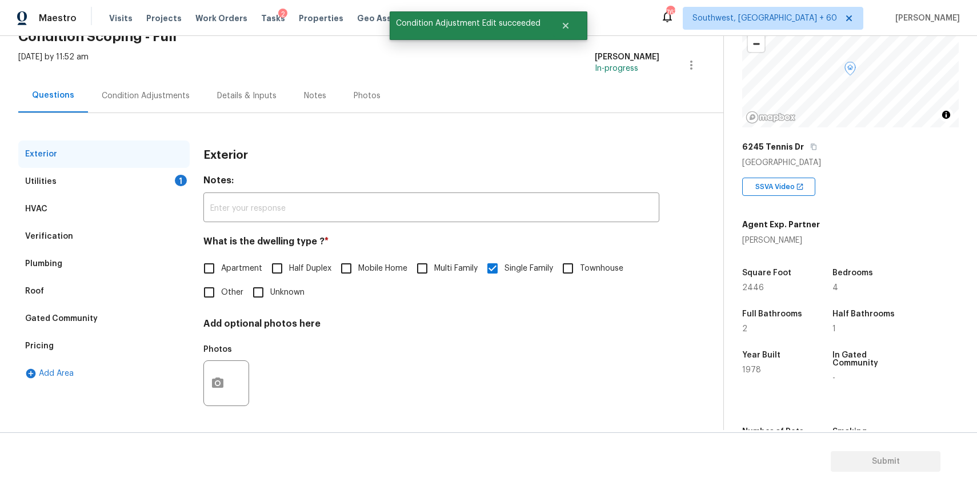
click at [162, 233] on div "Verification" at bounding box center [103, 236] width 171 height 27
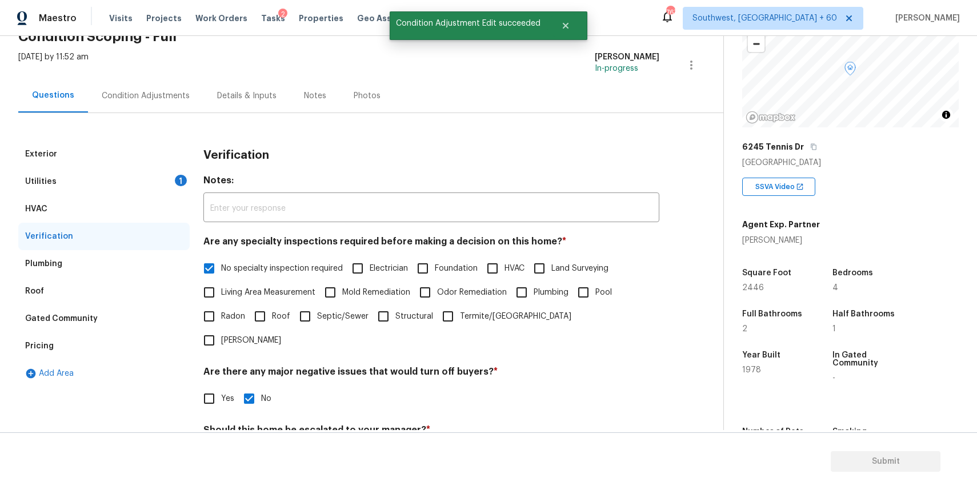
scroll to position [162, 0]
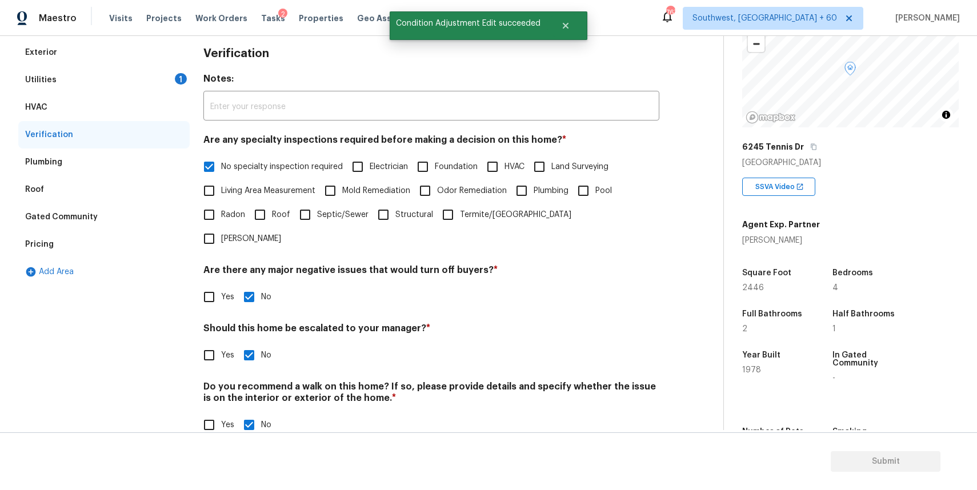
click at [226, 343] on label "Yes" at bounding box center [215, 355] width 37 height 24
click at [221, 343] on input "Yes" at bounding box center [209, 355] width 24 height 24
checkbox input "true"
checkbox input "false"
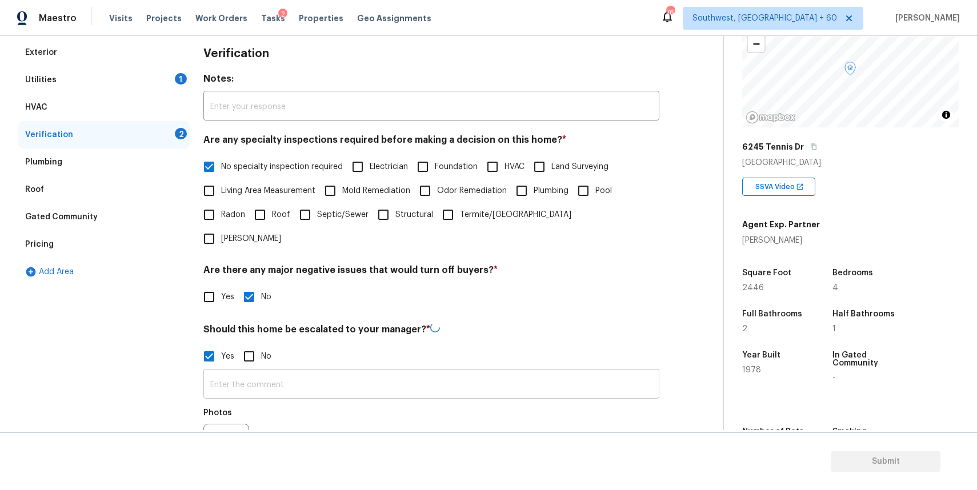
click at [276, 372] on input "text" at bounding box center [431, 385] width 456 height 27
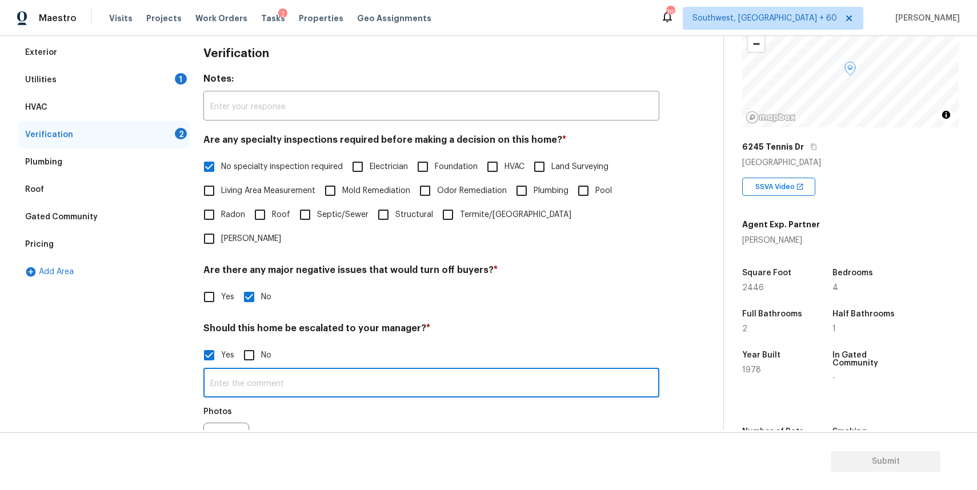
click at [276, 371] on input "text" at bounding box center [431, 384] width 456 height 27
click at [402, 371] on input "possible foundation in the exterior @ 1.21" at bounding box center [431, 384] width 456 height 27
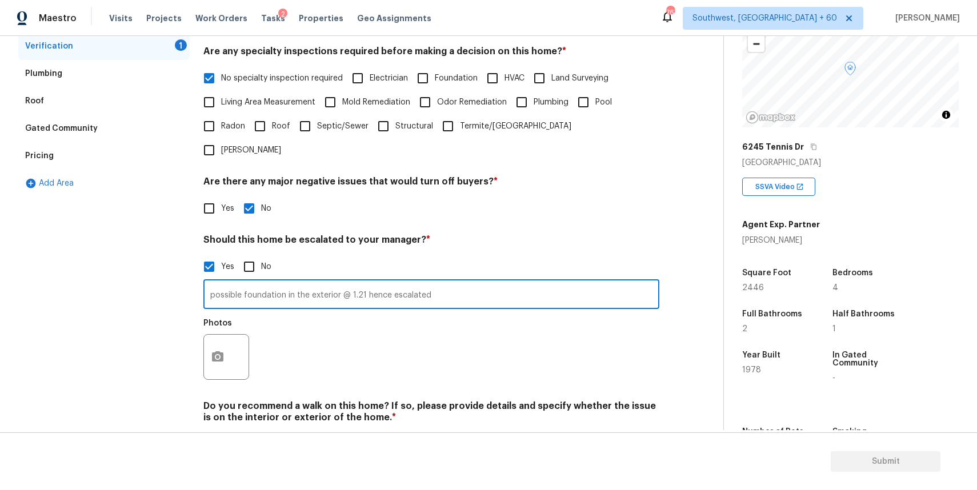
type input "possible foundation in the exterior @ 1.21 hence escalated"
click at [217, 355] on circle "button" at bounding box center [217, 356] width 3 height 3
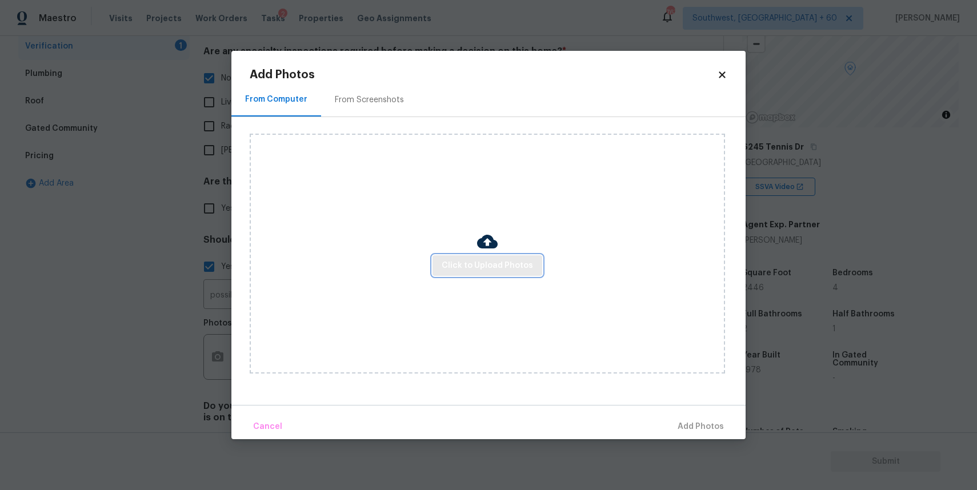
click at [470, 259] on span "Click to Upload Photos" at bounding box center [486, 266] width 91 height 14
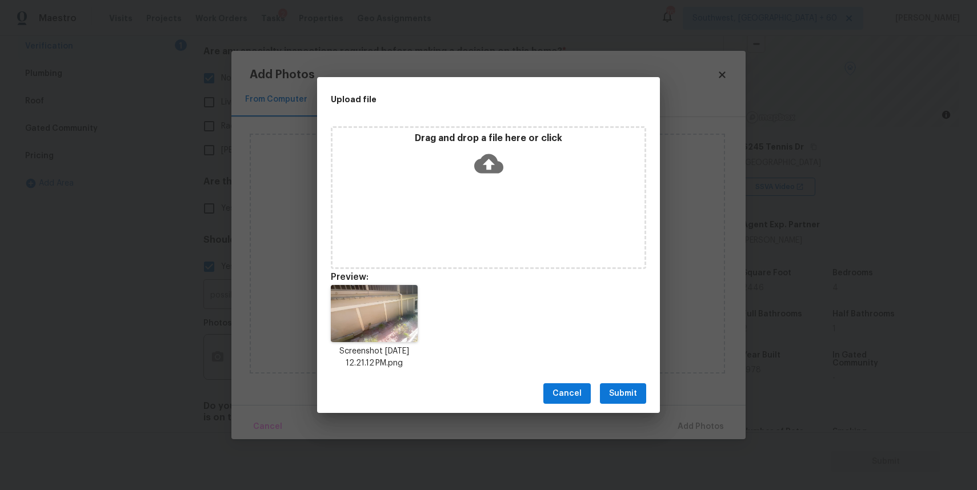
click at [625, 394] on span "Submit" at bounding box center [623, 394] width 28 height 14
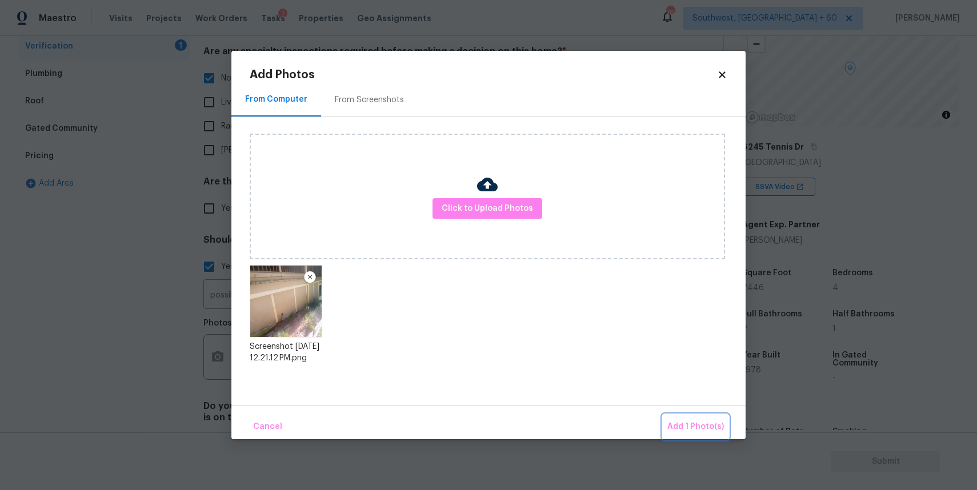
click at [689, 420] on span "Add 1 Photo(s)" at bounding box center [695, 427] width 57 height 14
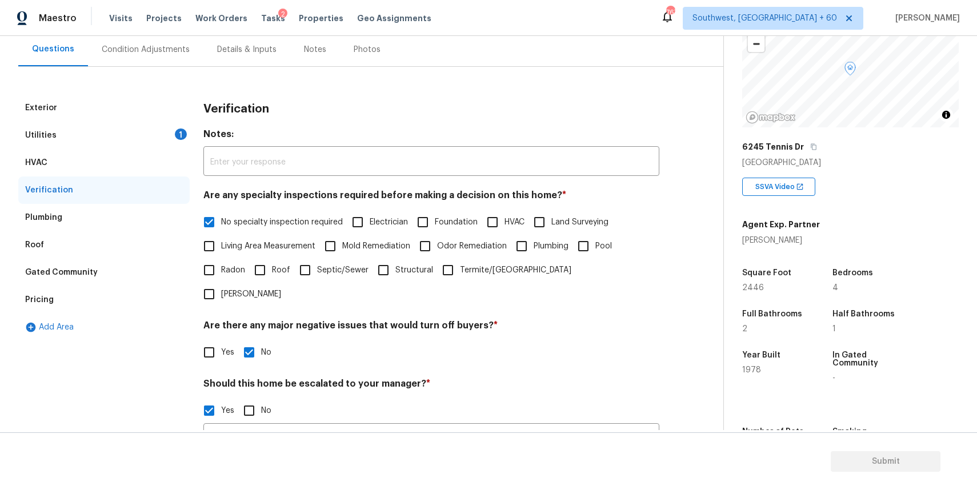
scroll to position [82, 0]
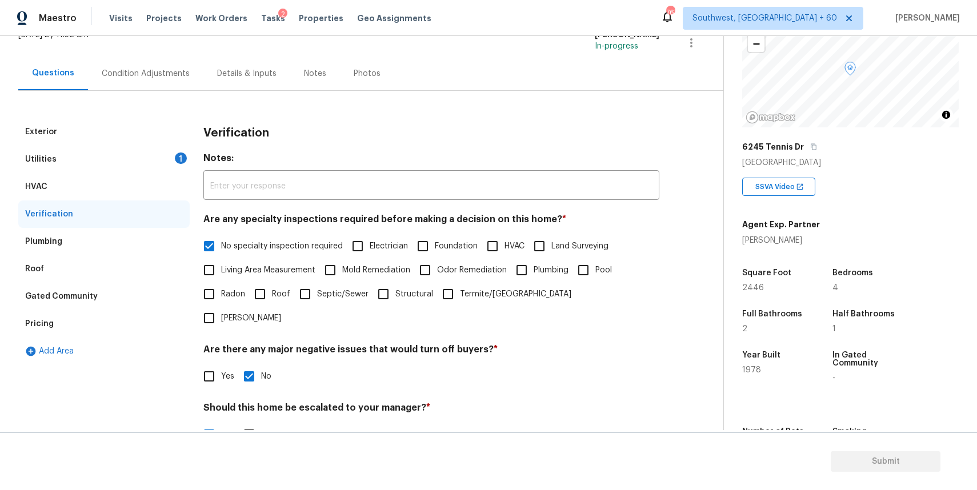
click at [428, 132] on div "Verification" at bounding box center [431, 133] width 456 height 30
click at [155, 70] on div "Condition Adjustments" at bounding box center [146, 73] width 88 height 11
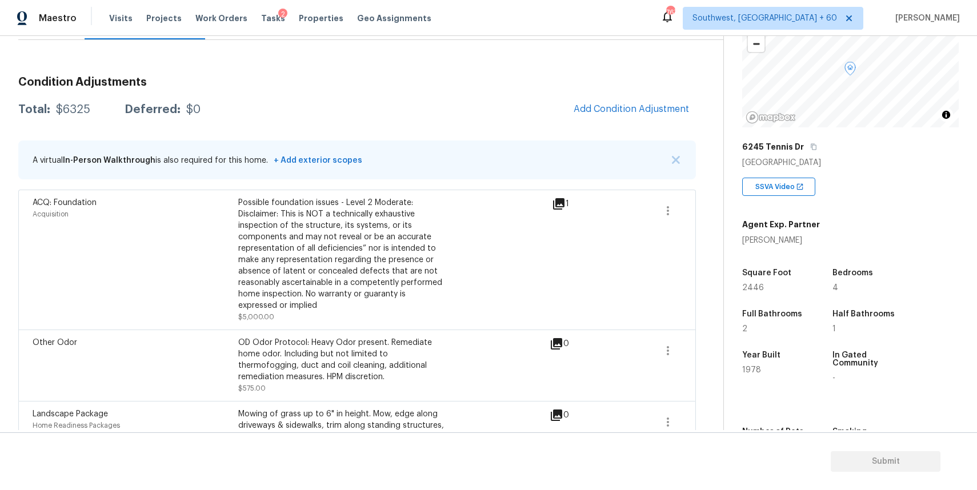
scroll to position [53, 0]
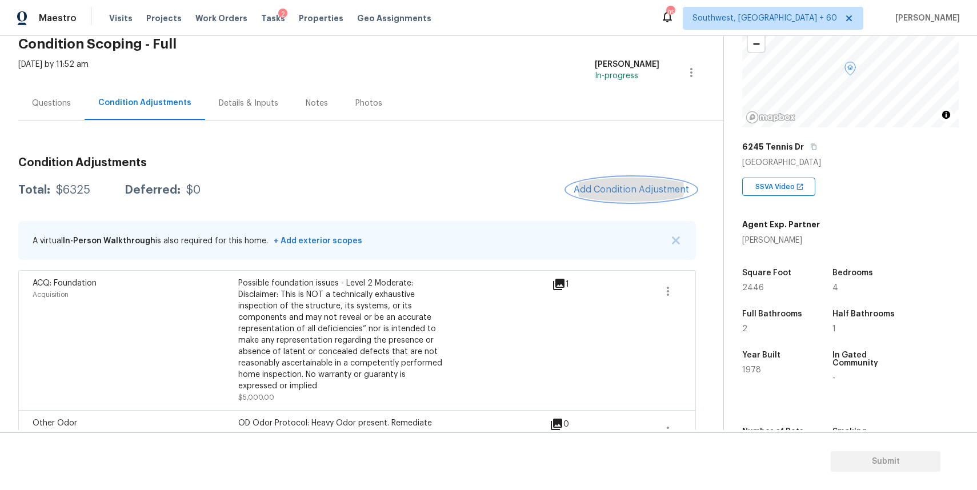
click at [622, 188] on span "Add Condition Adjustment" at bounding box center [630, 189] width 115 height 10
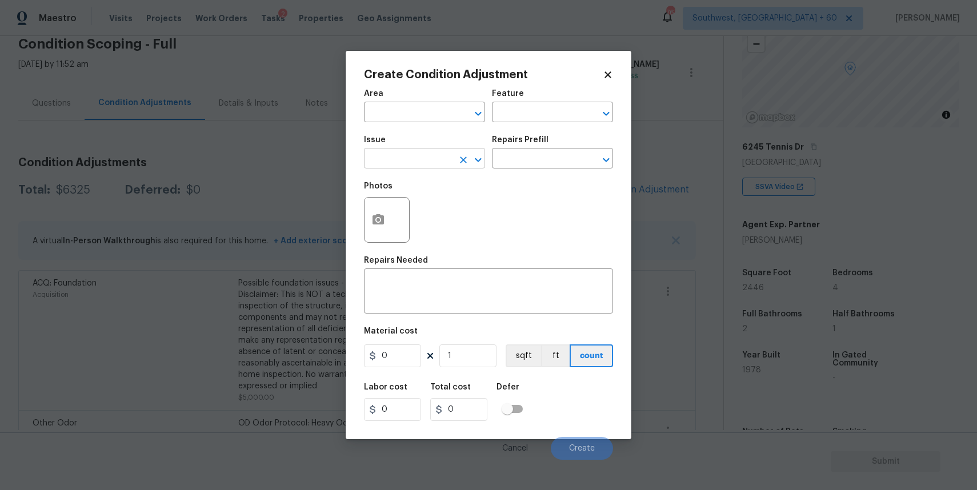
click at [427, 155] on input "text" at bounding box center [408, 160] width 89 height 18
click at [451, 204] on li "Debris/garbage on site" at bounding box center [424, 212] width 121 height 19
type input "Debris/garbage on site"
click at [479, 307] on div "x ​" at bounding box center [488, 292] width 249 height 42
type textarea "s"
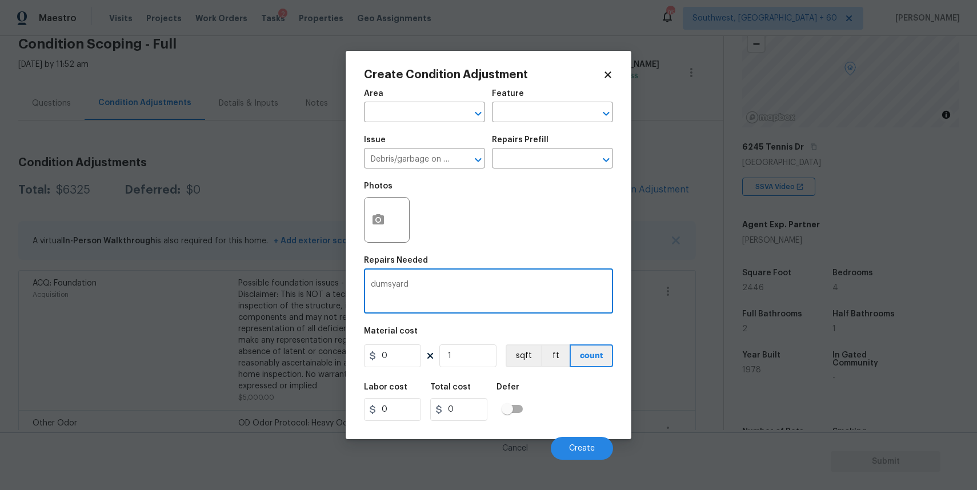
click at [415, 280] on div "dumsyard x ​" at bounding box center [488, 292] width 249 height 42
click at [417, 287] on textarea "dumsyard" at bounding box center [488, 292] width 235 height 24
click at [400, 291] on textarea "dumsyard" at bounding box center [488, 292] width 235 height 24
drag, startPoint x: 388, startPoint y: 286, endPoint x: 432, endPoint y: 286, distance: 44.0
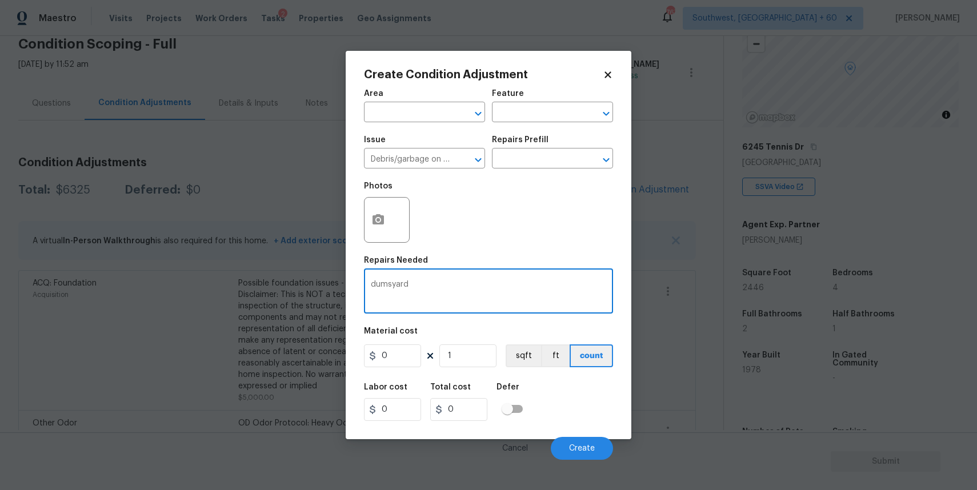
click at [432, 286] on textarea "dumsyard" at bounding box center [488, 292] width 235 height 24
type textarea "d"
type textarea "l"
type textarea "wastage loding removal"
click at [408, 348] on input "0" at bounding box center [392, 355] width 57 height 23
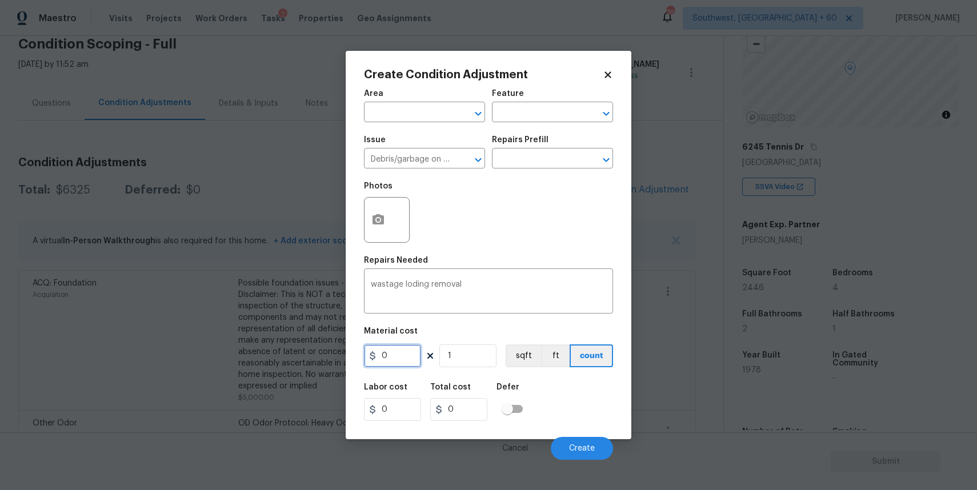
click at [408, 348] on input "0" at bounding box center [392, 355] width 57 height 23
type input "600"
click at [363, 243] on div "Create Condition Adjustment Area ​ Feature ​ Issue Debris/garbage on site ​ Rep…" at bounding box center [488, 245] width 286 height 388
type input "600"
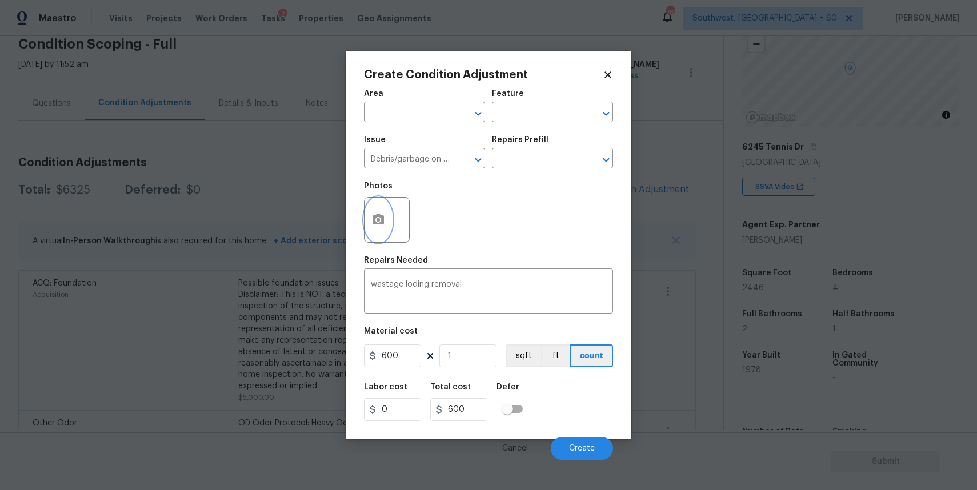
click at [378, 222] on circle "button" at bounding box center [377, 219] width 3 height 3
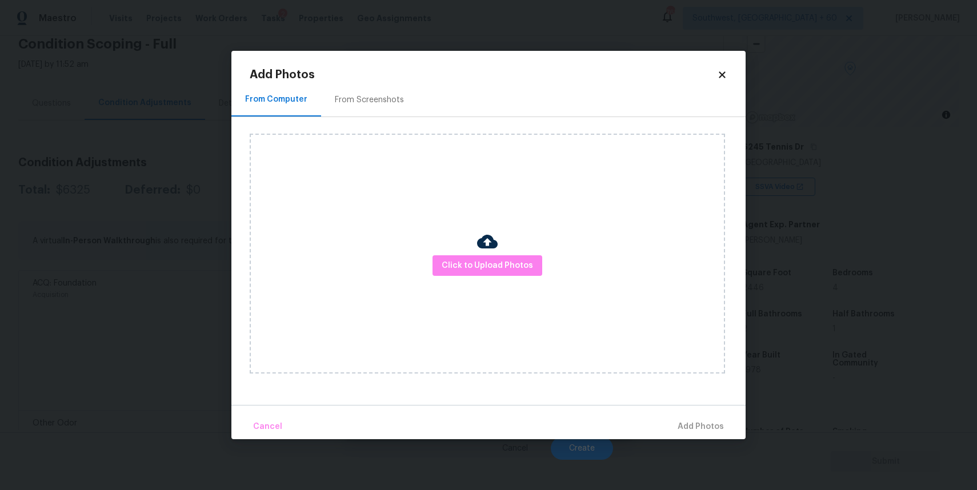
click at [454, 254] on div "Click to Upload Photos" at bounding box center [487, 254] width 475 height 240
click at [456, 264] on span "Click to Upload Photos" at bounding box center [486, 266] width 91 height 14
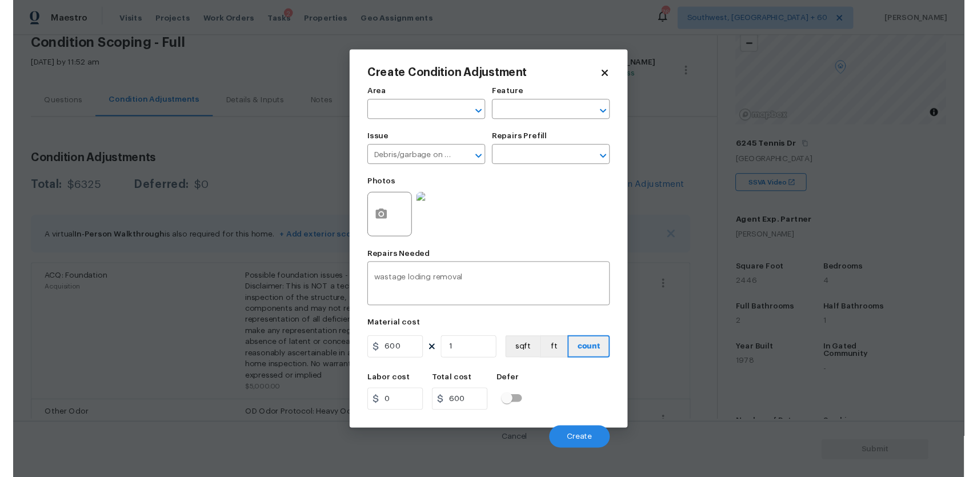
scroll to position [89, 0]
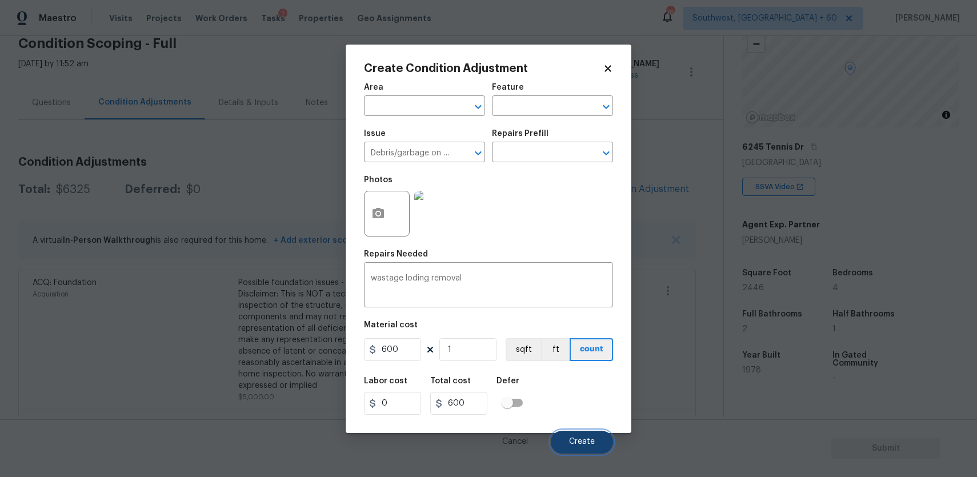
click at [585, 432] on button "Create" at bounding box center [582, 442] width 62 height 23
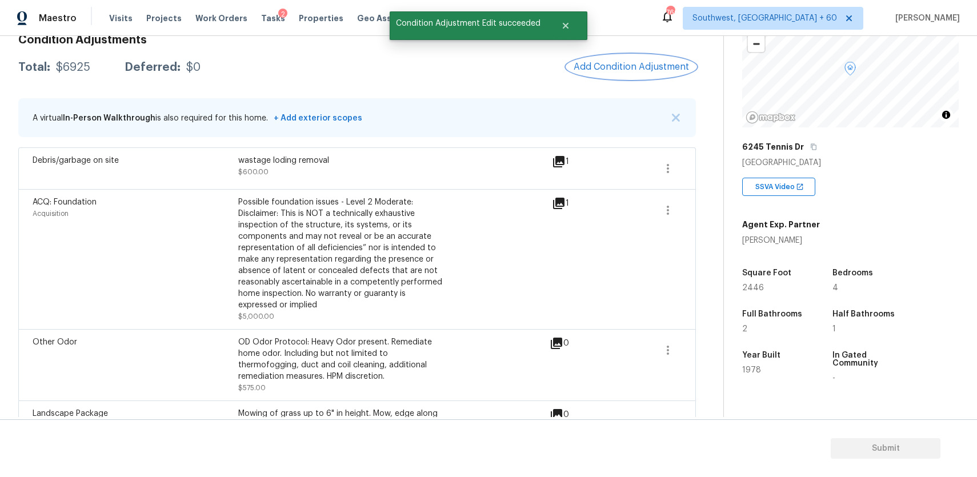
scroll to position [155, 0]
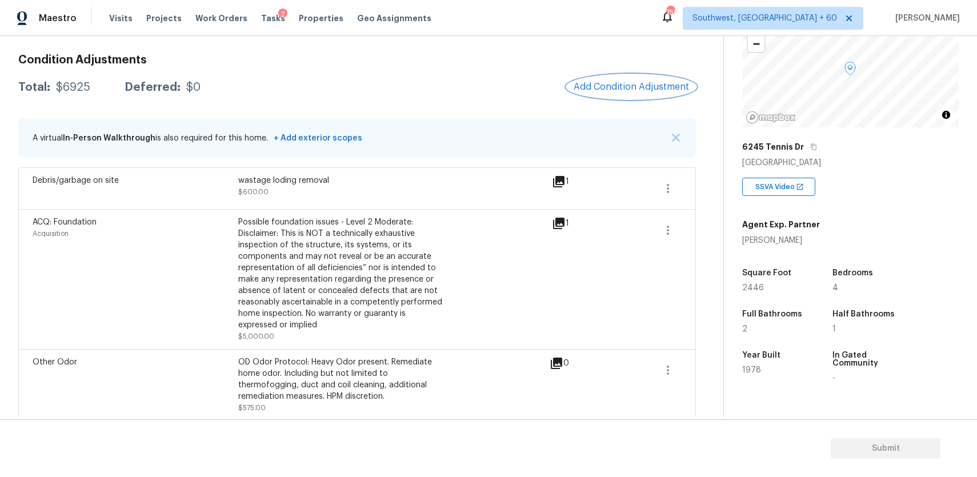
click at [633, 94] on button "Add Condition Adjustment" at bounding box center [631, 87] width 129 height 24
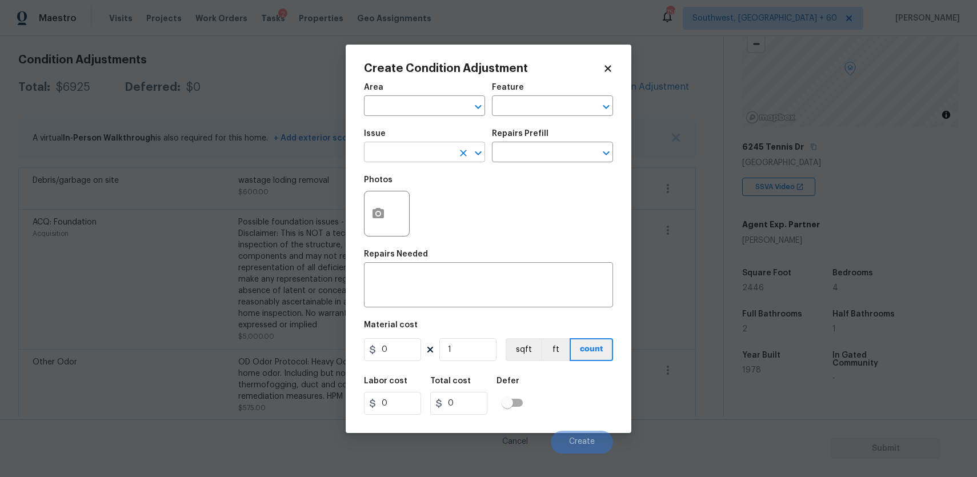
click at [428, 159] on input "text" at bounding box center [408, 153] width 89 height 18
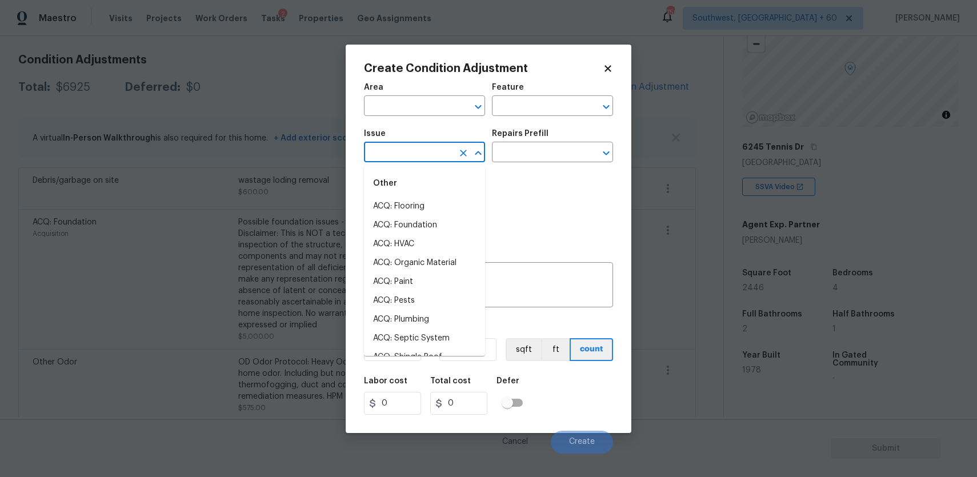
click at [428, 159] on input "text" at bounding box center [408, 153] width 89 height 18
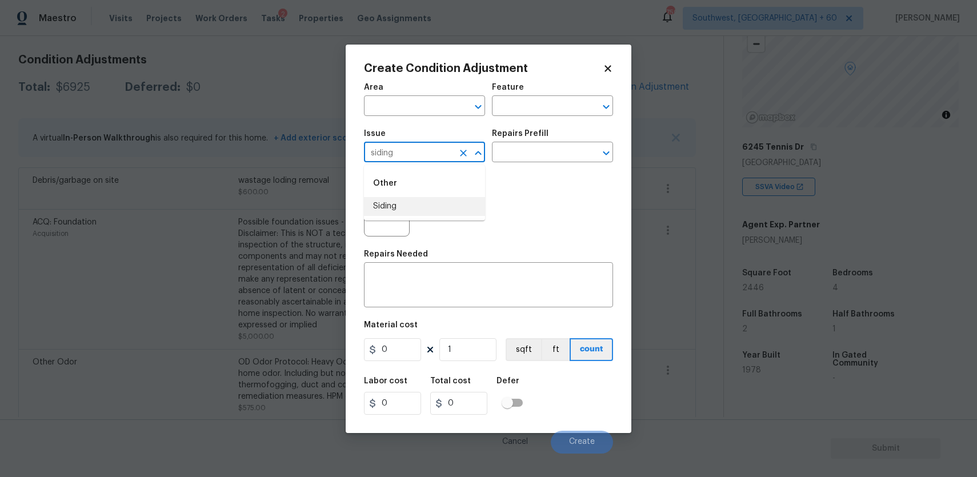
click at [407, 211] on li "Siding" at bounding box center [424, 206] width 121 height 19
type input "Siding"
click at [413, 307] on div "x ​" at bounding box center [488, 286] width 249 height 42
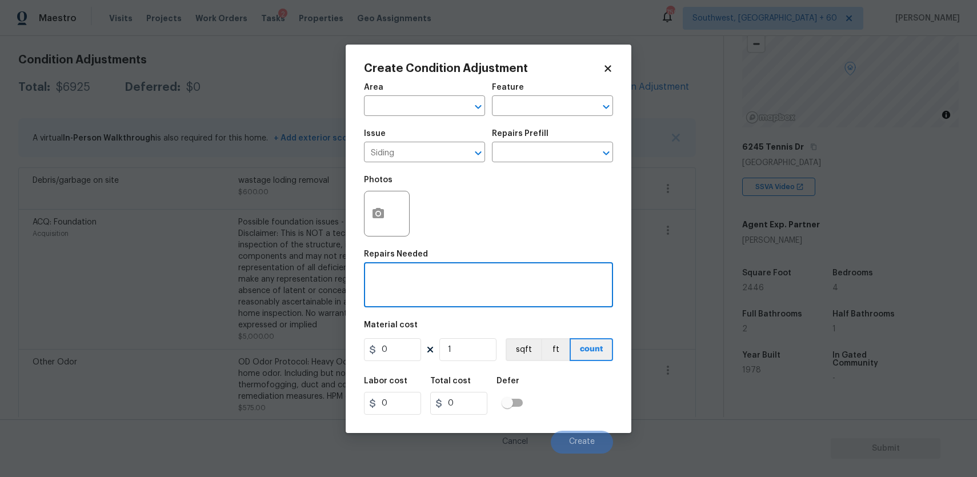
type textarea "r"
type textarea "siding repair"
click at [371, 352] on icon at bounding box center [372, 349] width 6 height 9
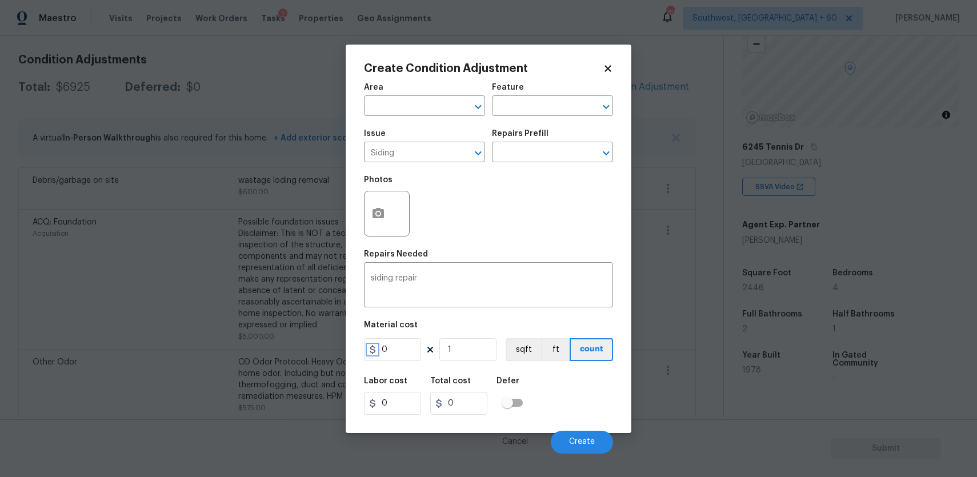
click at [371, 352] on icon at bounding box center [372, 349] width 6 height 9
click at [387, 346] on input "0" at bounding box center [392, 349] width 57 height 23
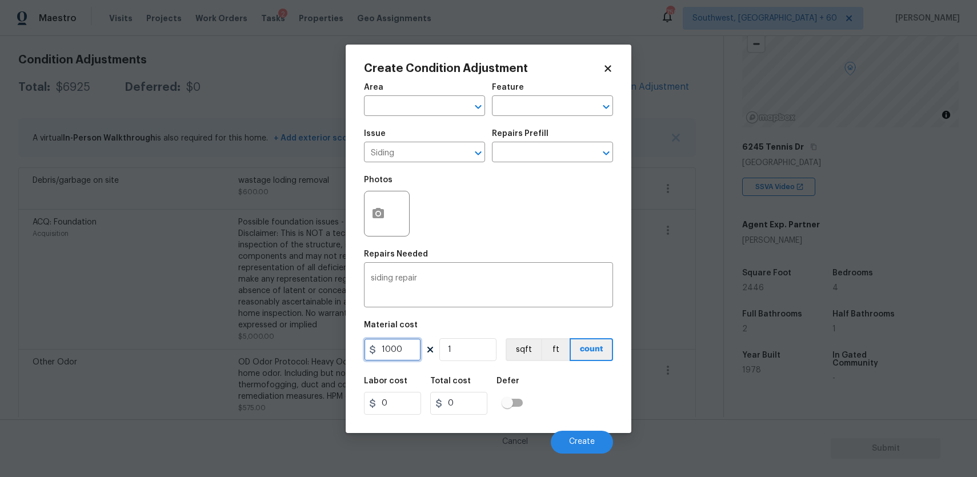
type input "1000"
click at [387, 211] on button "button" at bounding box center [377, 213] width 27 height 45
type input "1000"
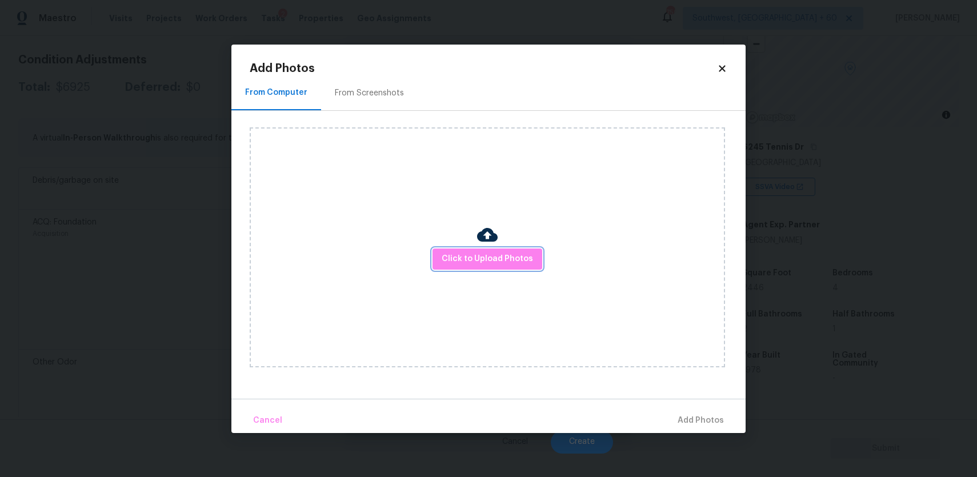
click at [491, 248] on button "Click to Upload Photos" at bounding box center [487, 258] width 110 height 21
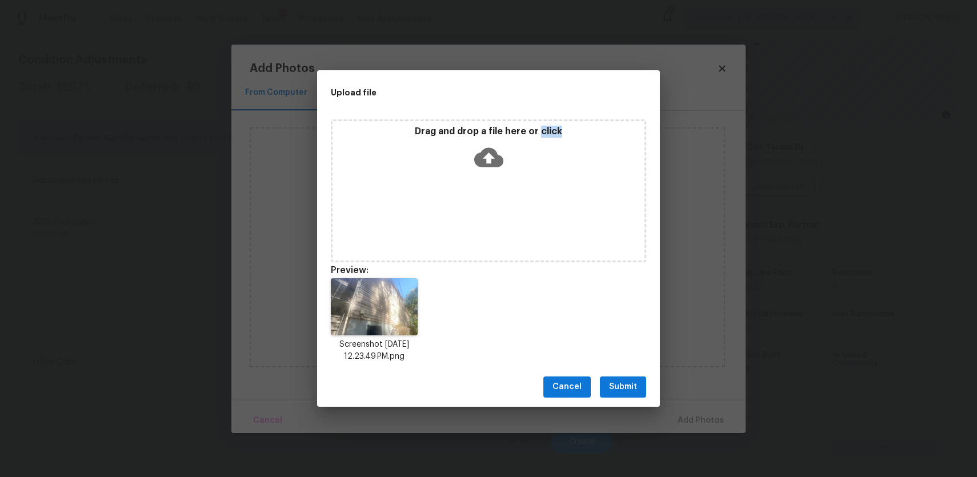
click at [625, 391] on span "Submit" at bounding box center [623, 387] width 28 height 14
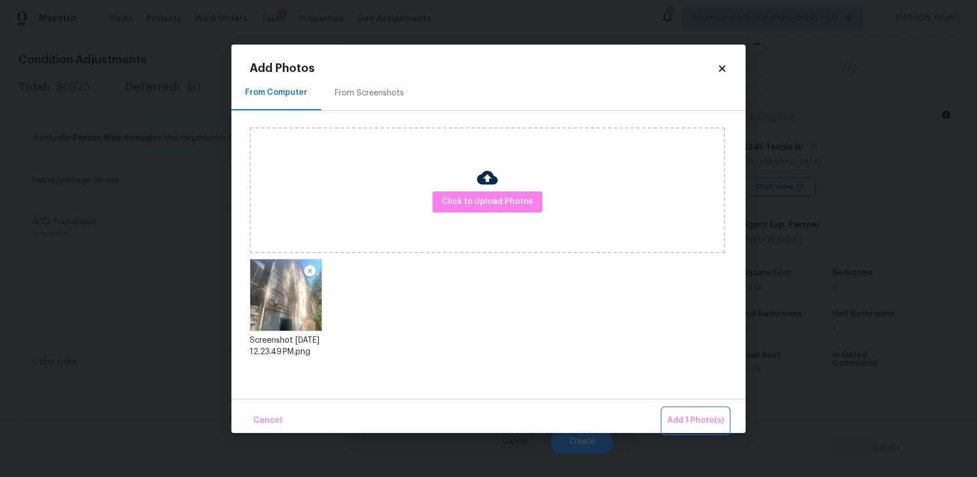
click at [698, 420] on span "Add 1 Photo(s)" at bounding box center [695, 420] width 57 height 14
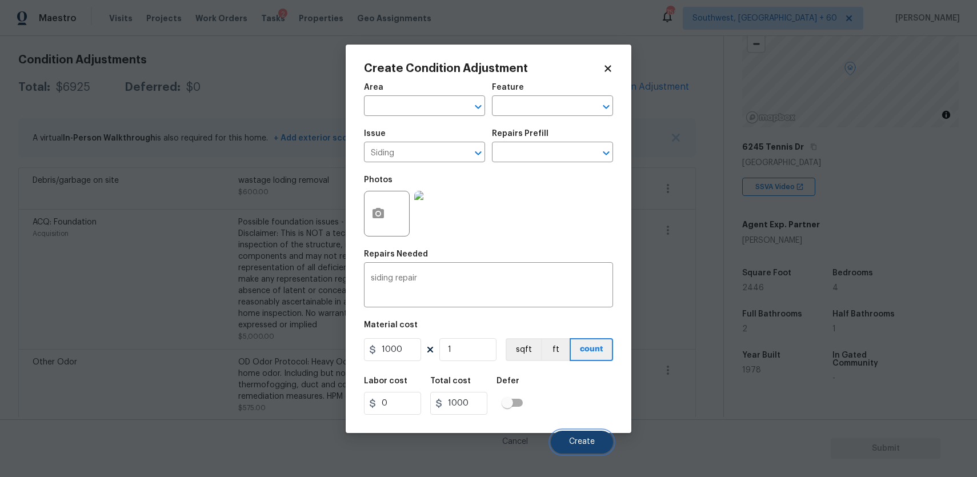
click at [585, 441] on span "Create" at bounding box center [582, 441] width 26 height 9
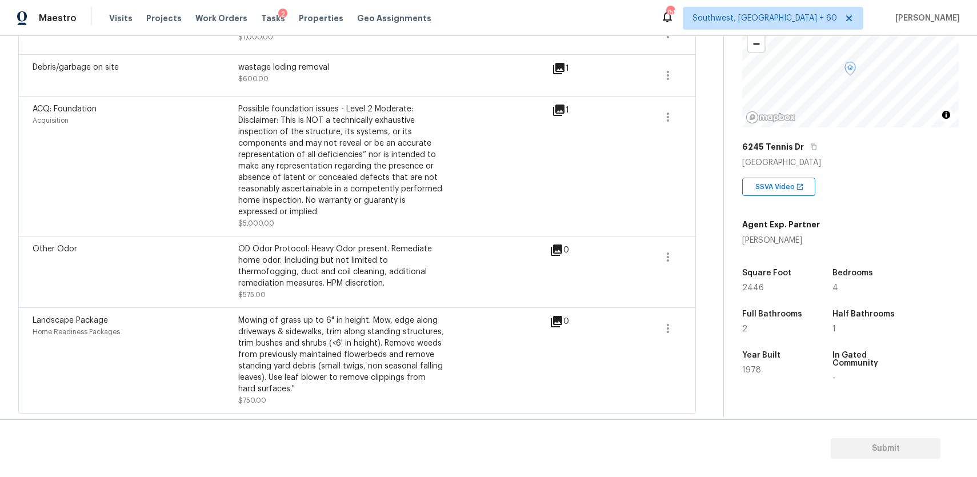
scroll to position [153, 0]
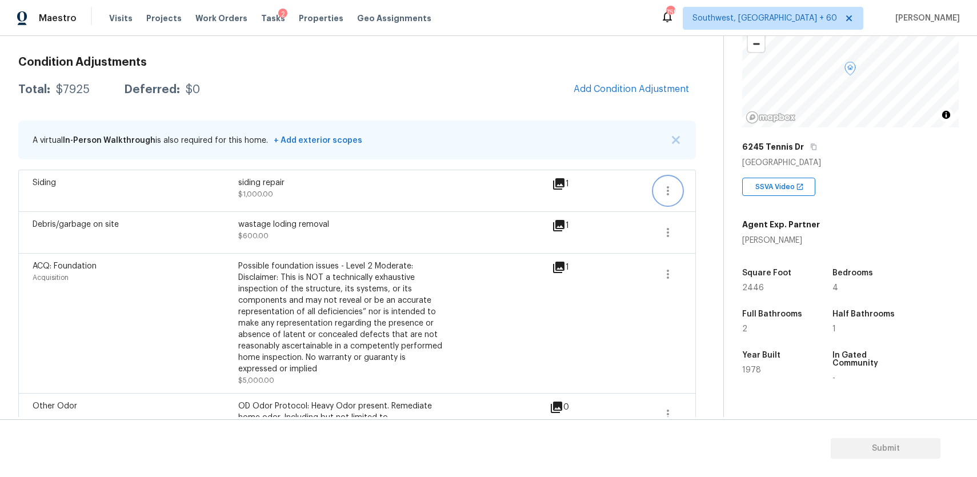
click at [668, 193] on icon "button" at bounding box center [667, 190] width 2 height 9
click at [710, 188] on div "Edit" at bounding box center [732, 188] width 89 height 11
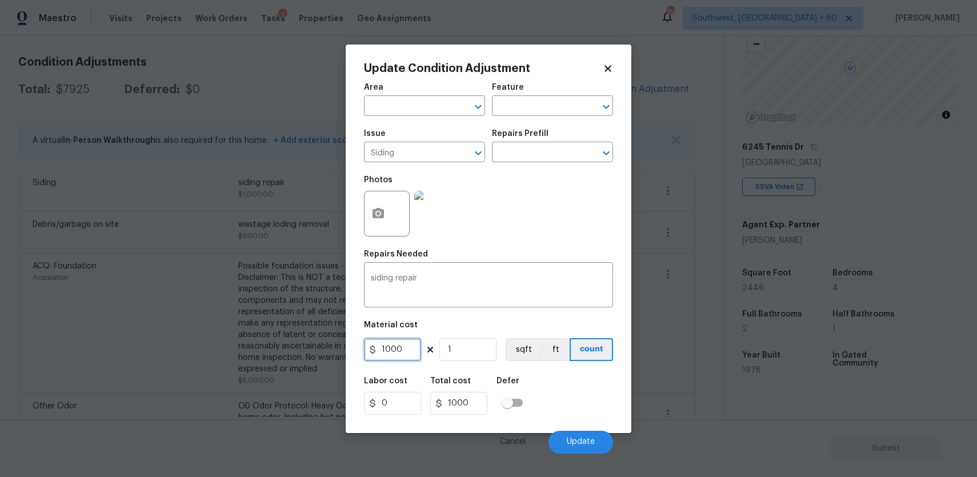
click at [419, 345] on input "1000" at bounding box center [392, 349] width 57 height 23
type input "2000"
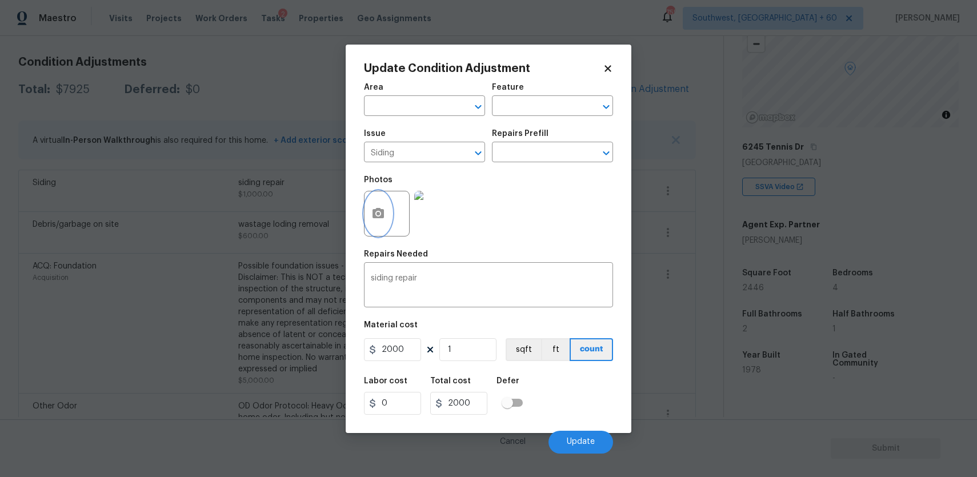
click at [373, 211] on icon "button" at bounding box center [377, 213] width 11 height 10
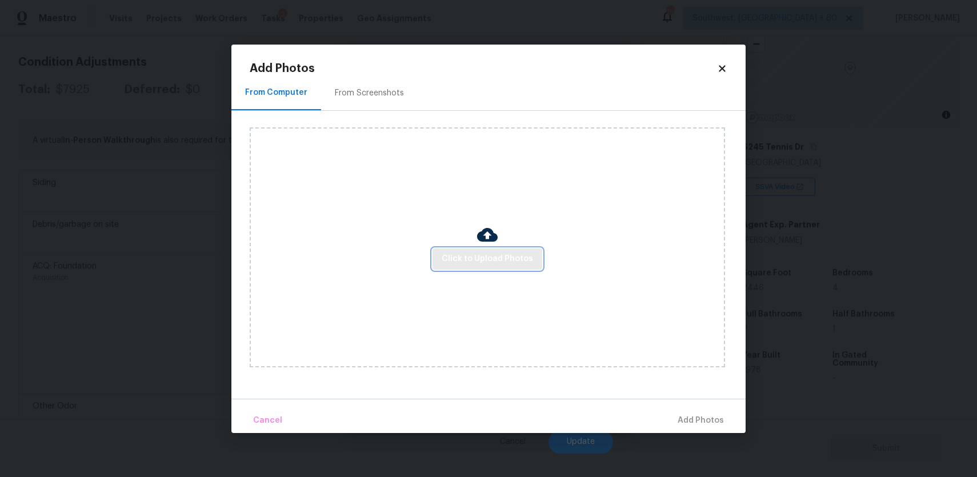
click at [484, 259] on span "Click to Upload Photos" at bounding box center [486, 259] width 91 height 14
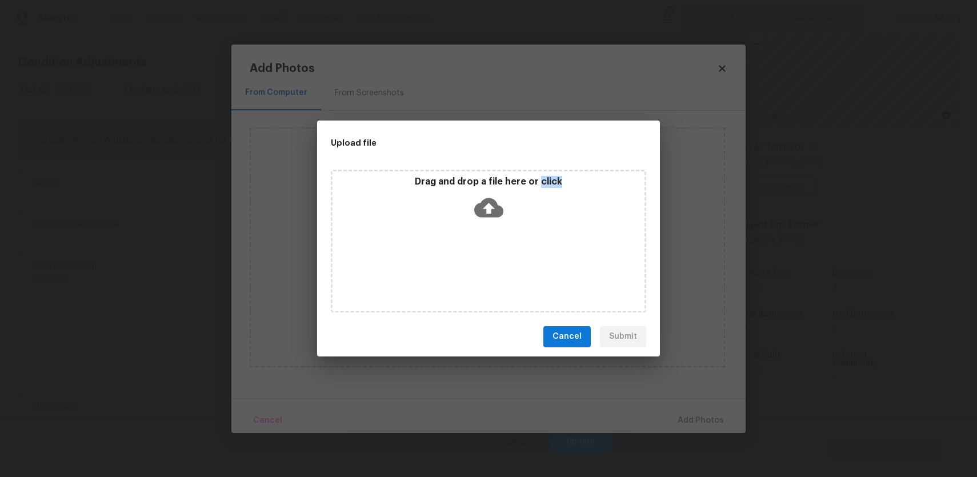
click at [484, 259] on div "Drag and drop a file here or click" at bounding box center [488, 241] width 315 height 143
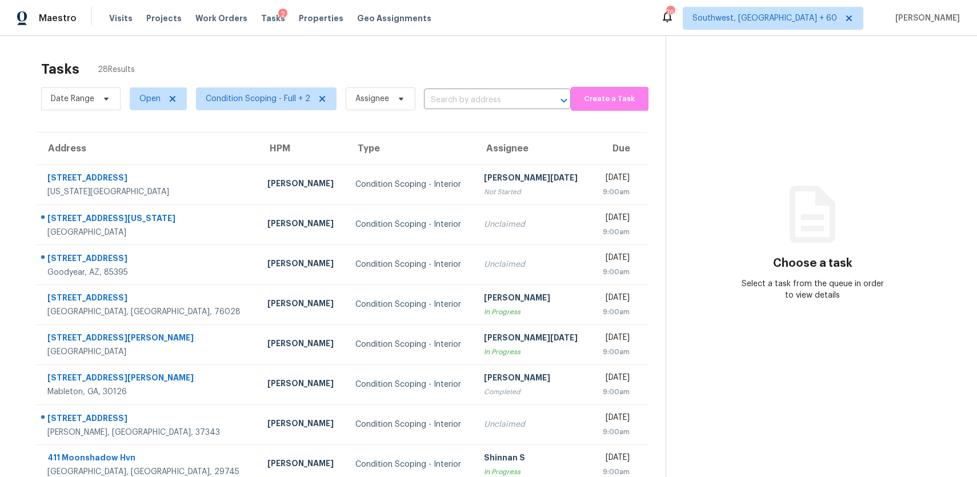
scroll to position [118, 0]
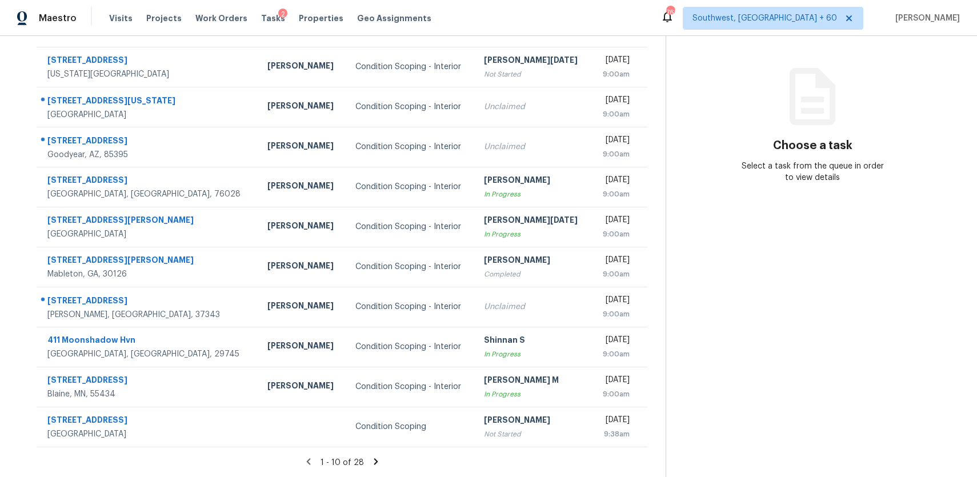
click at [377, 459] on icon at bounding box center [376, 461] width 10 height 10
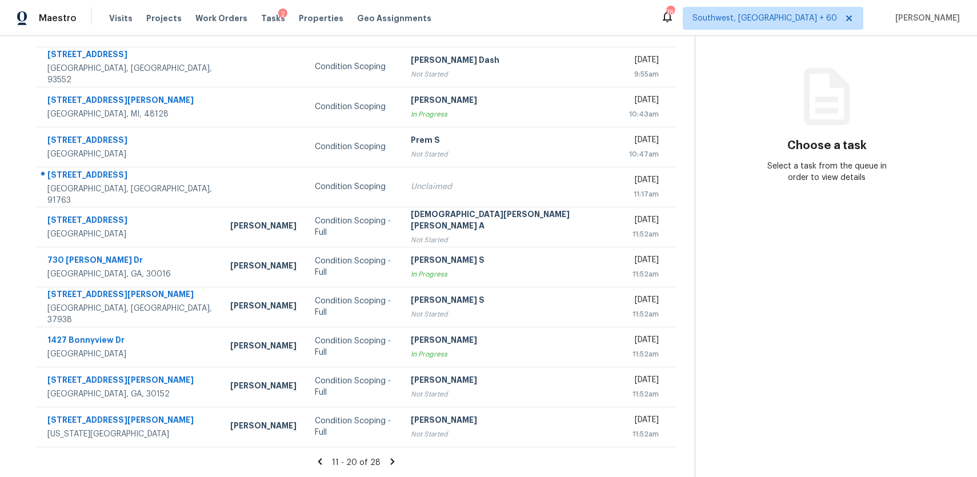
click at [387, 463] on icon at bounding box center [392, 461] width 10 height 10
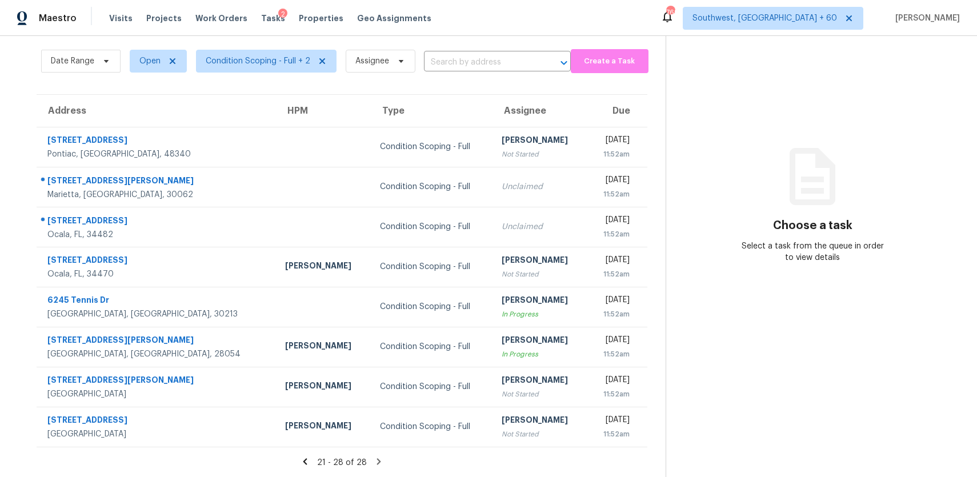
scroll to position [0, 0]
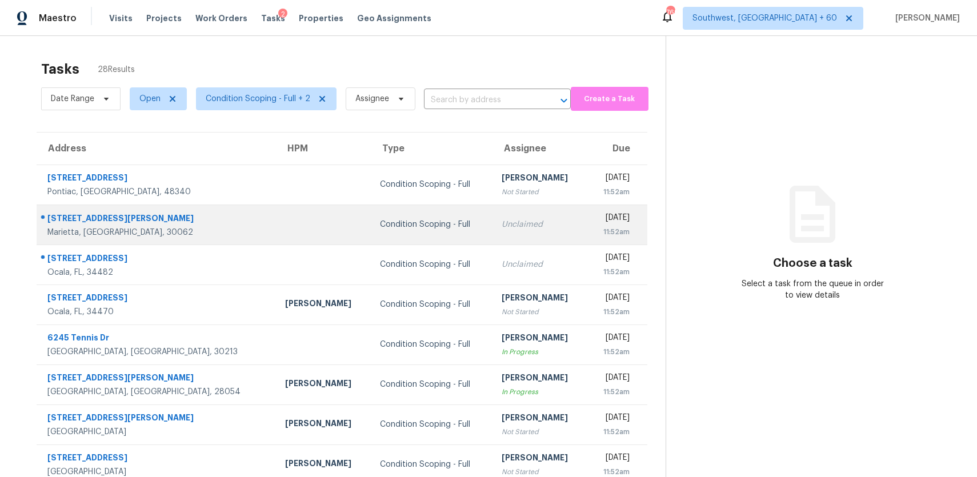
click at [492, 230] on td "Unclaimed" at bounding box center [539, 224] width 95 height 40
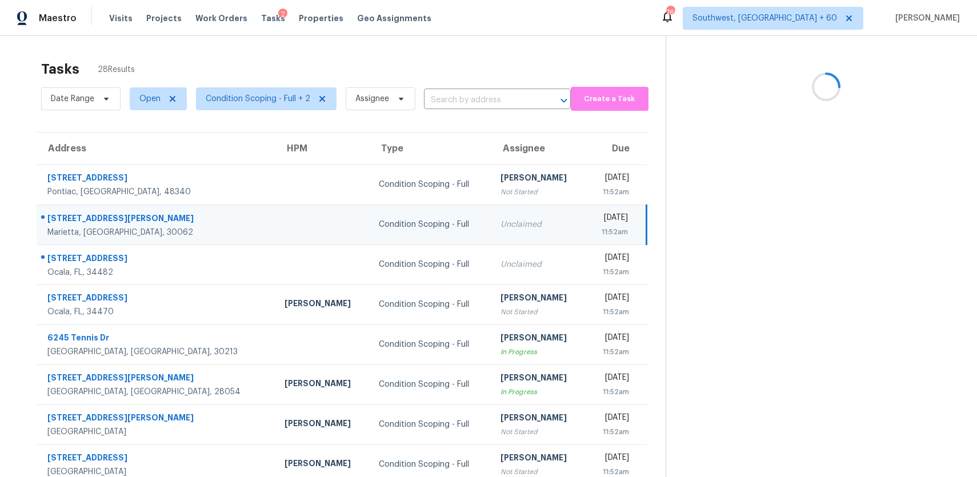
scroll to position [38, 0]
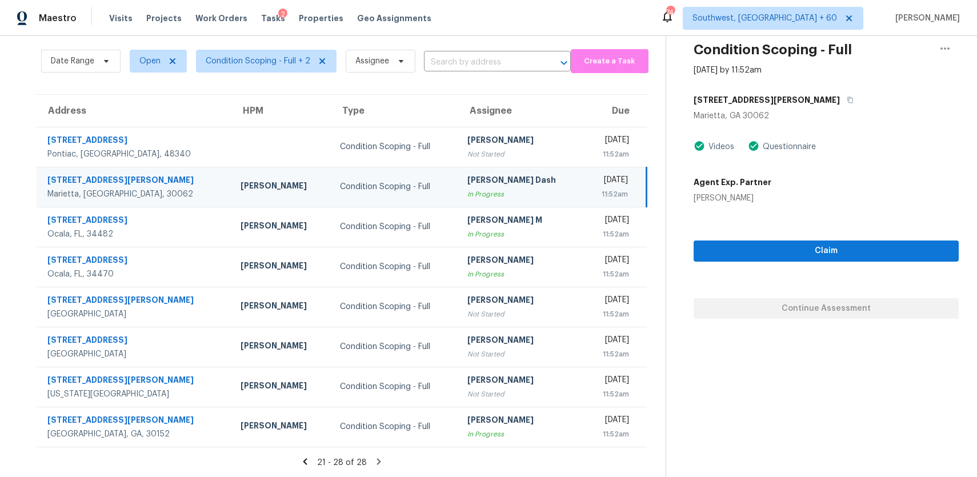
click at [379, 461] on icon at bounding box center [378, 461] width 10 height 10
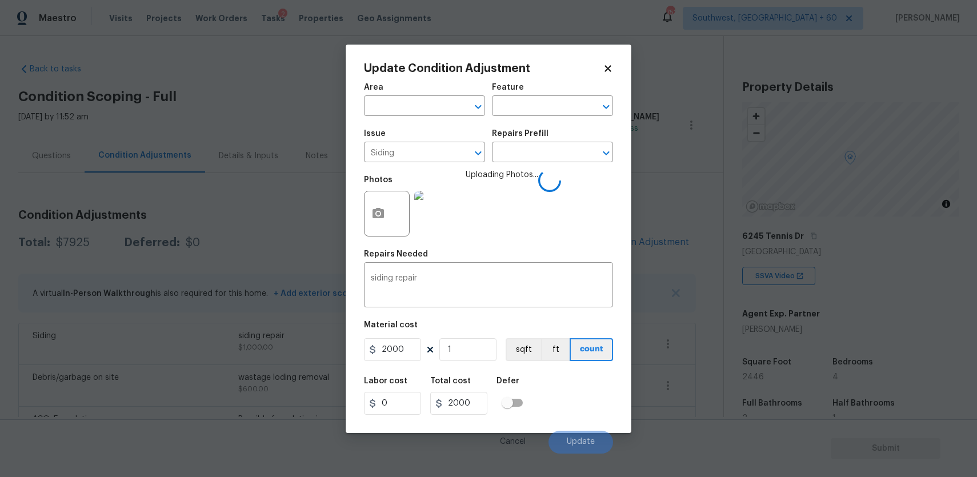
scroll to position [89, 0]
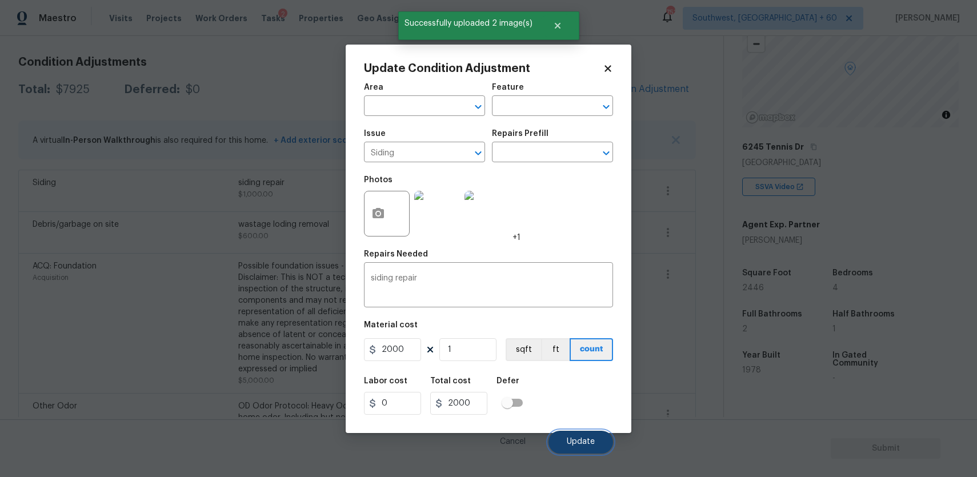
click at [589, 444] on span "Update" at bounding box center [581, 441] width 28 height 9
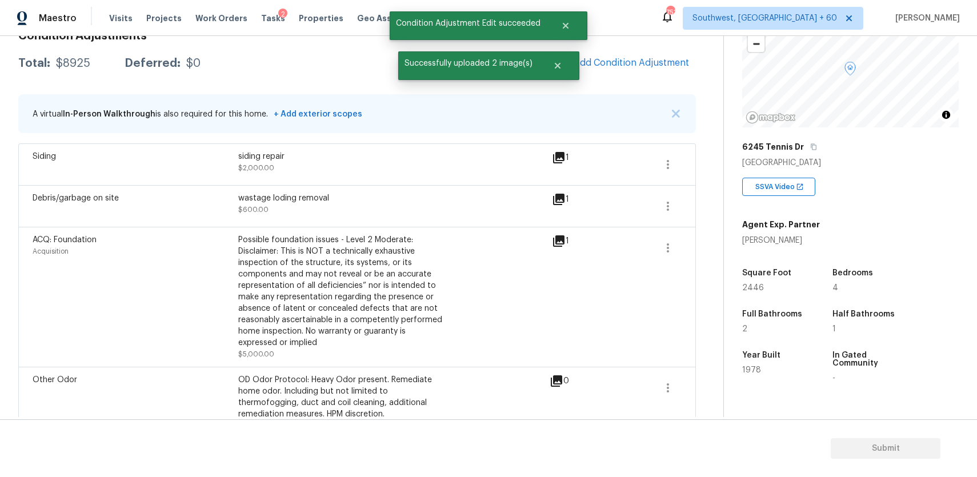
scroll to position [153, 0]
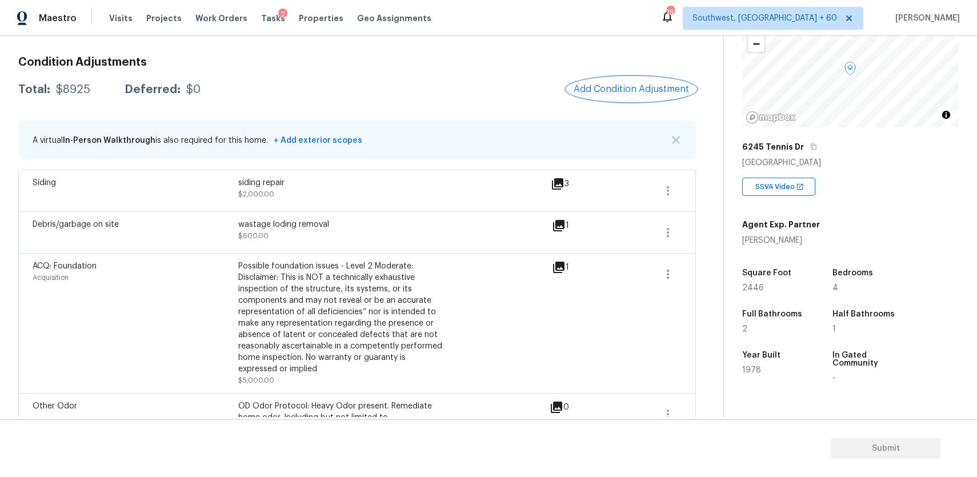
click at [649, 92] on span "Add Condition Adjustment" at bounding box center [630, 89] width 115 height 10
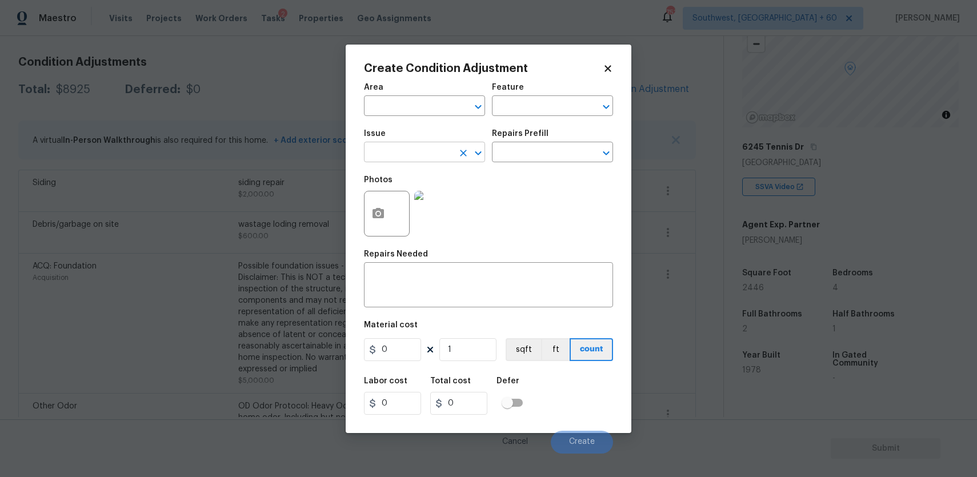
click at [467, 148] on icon "Clear" at bounding box center [462, 152] width 11 height 11
click at [415, 200] on li "Decks and Patios" at bounding box center [424, 206] width 121 height 19
type input "Decks and Patios"
click at [405, 267] on div "x ​" at bounding box center [488, 286] width 249 height 42
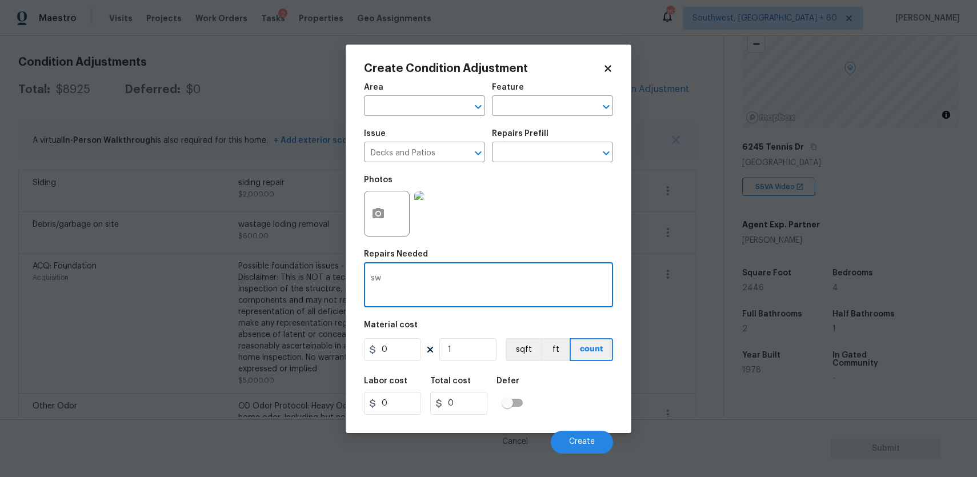
type textarea "s"
type textarea "deck repair and repaint"
click at [393, 355] on input "0" at bounding box center [392, 349] width 57 height 23
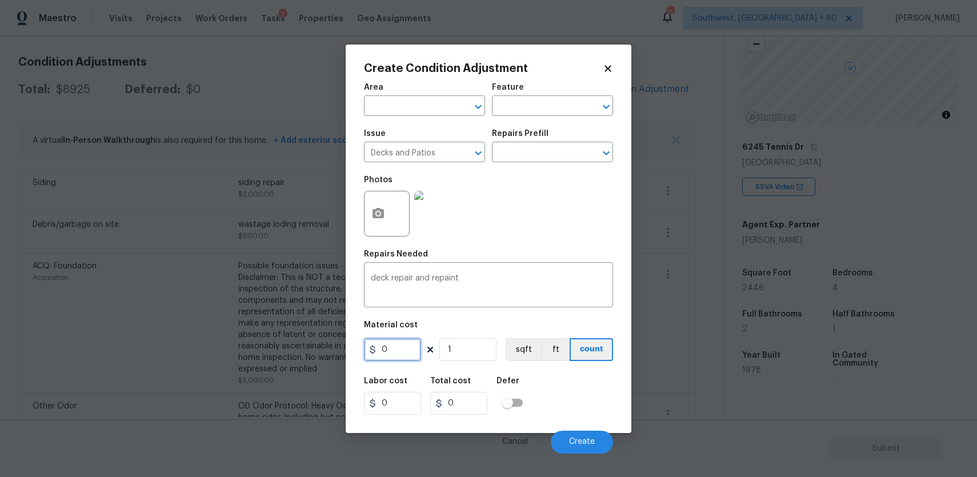
click at [393, 355] on input "0" at bounding box center [392, 349] width 57 height 23
click at [398, 355] on input "0" at bounding box center [392, 349] width 57 height 23
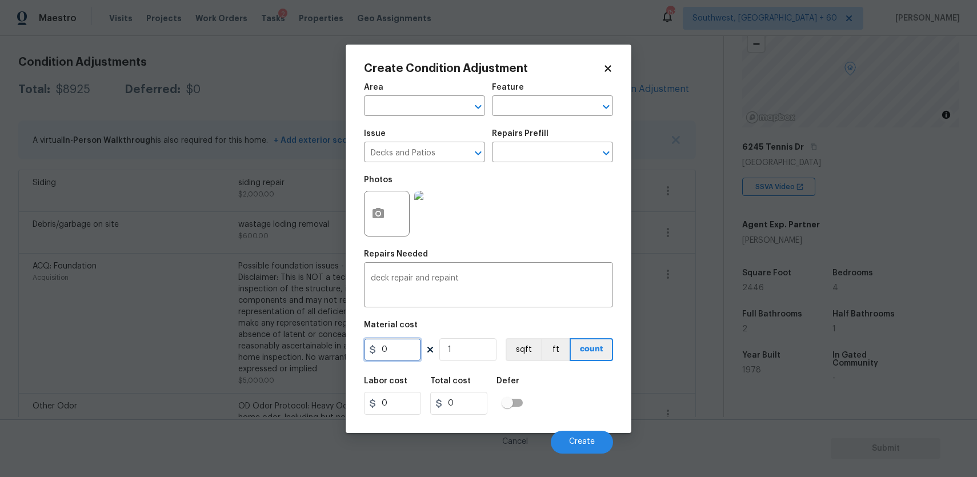
click at [398, 355] on input "0" at bounding box center [392, 349] width 57 height 23
type input "2500"
click at [591, 440] on span "Create" at bounding box center [582, 441] width 26 height 9
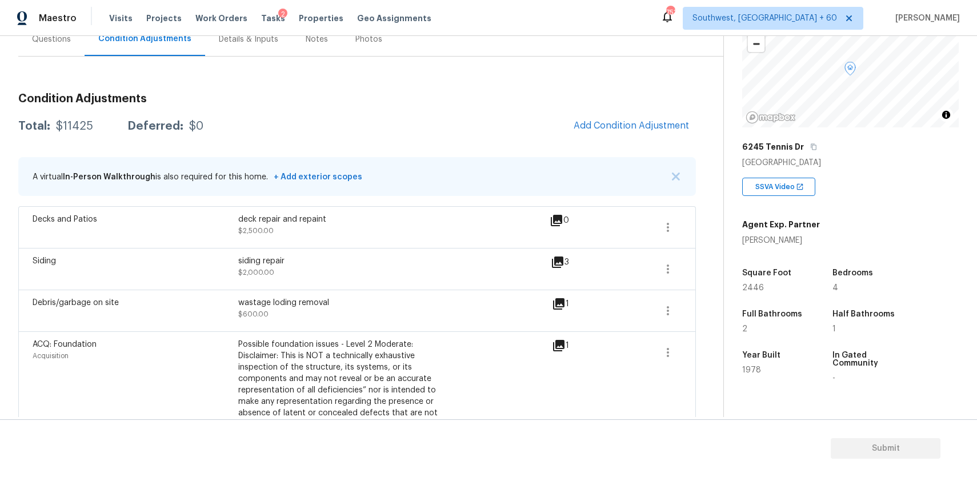
scroll to position [0, 0]
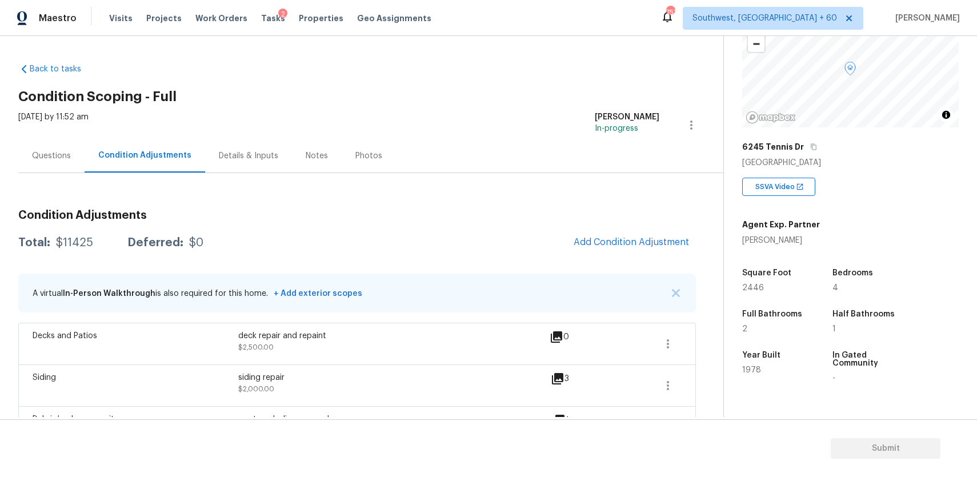
click at [71, 154] on div "Questions" at bounding box center [51, 156] width 66 height 34
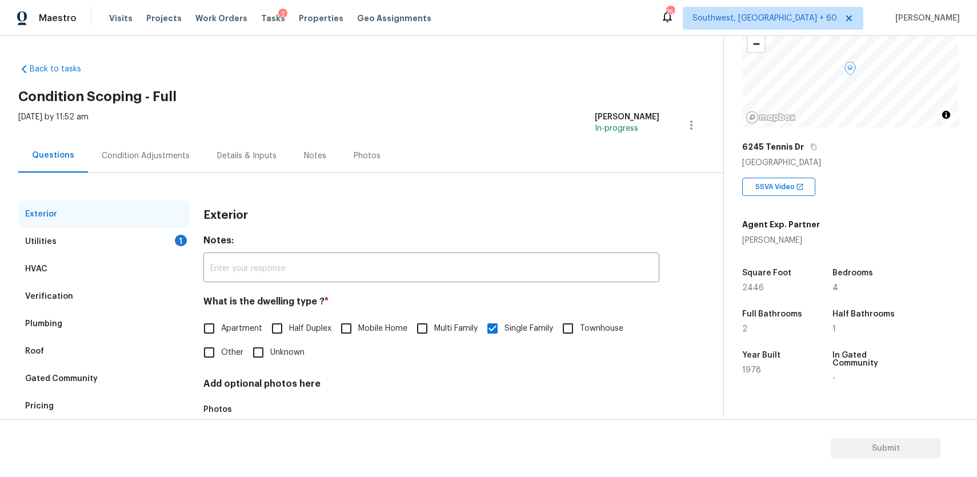
click at [71, 154] on div "Questions" at bounding box center [53, 156] width 70 height 34
click at [99, 250] on div "Utilities 1" at bounding box center [103, 241] width 171 height 27
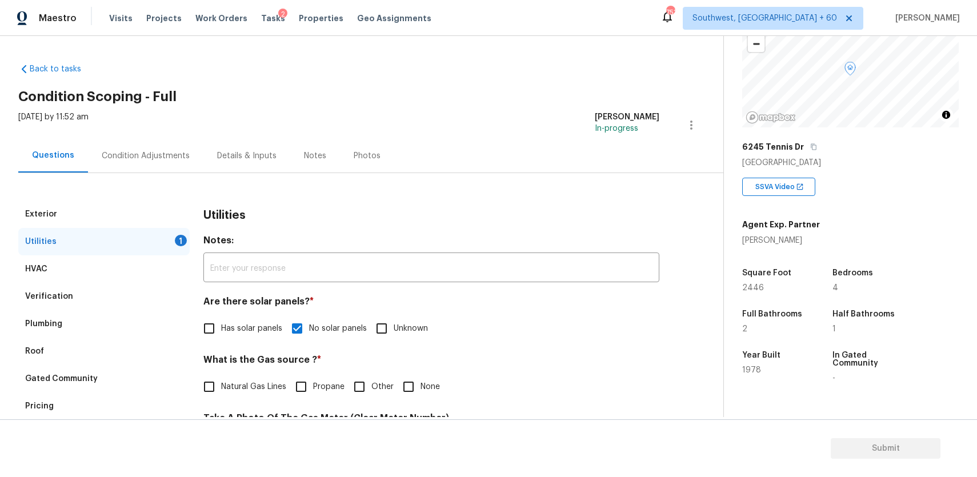
click at [124, 413] on div "Pricing" at bounding box center [103, 405] width 171 height 27
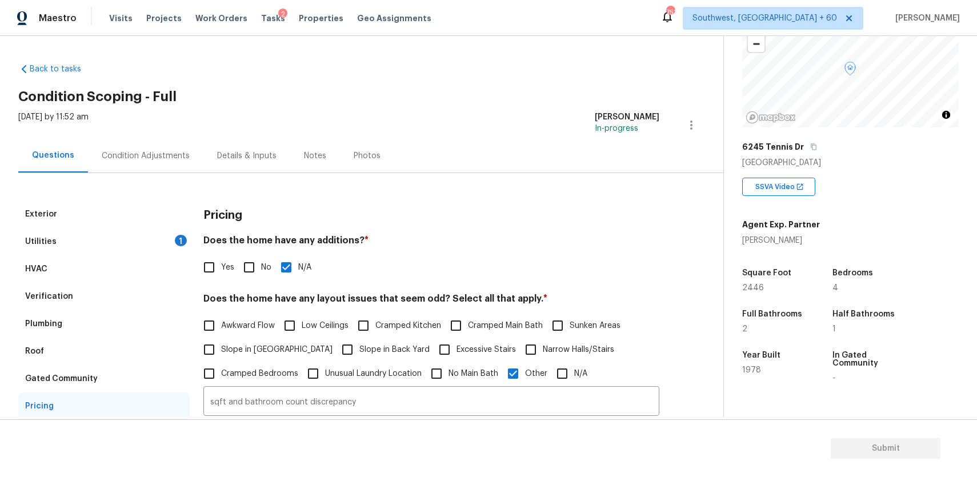
click at [216, 266] on input "Yes" at bounding box center [209, 267] width 24 height 24
checkbox input "true"
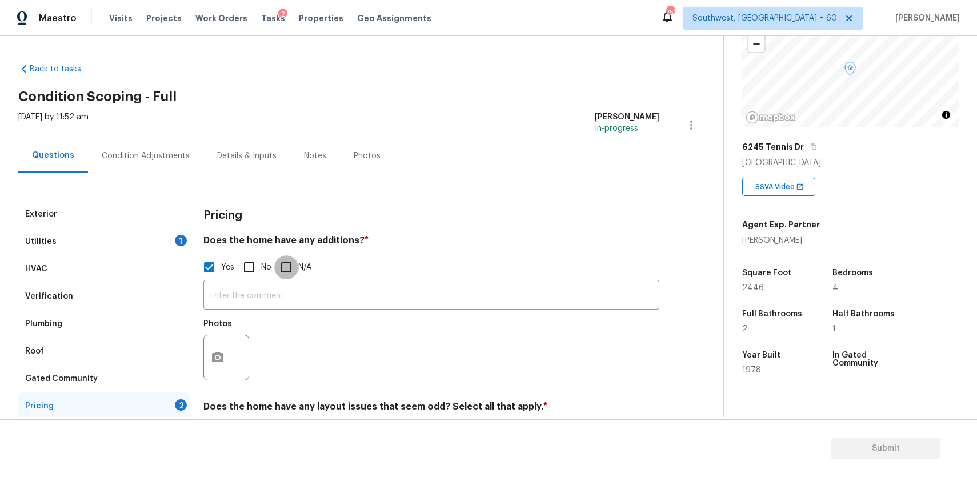
click at [277, 279] on input "N/A" at bounding box center [286, 267] width 24 height 24
checkbox input "true"
checkbox input "false"
click at [277, 279] on input "N/A" at bounding box center [286, 267] width 24 height 24
checkbox input "false"
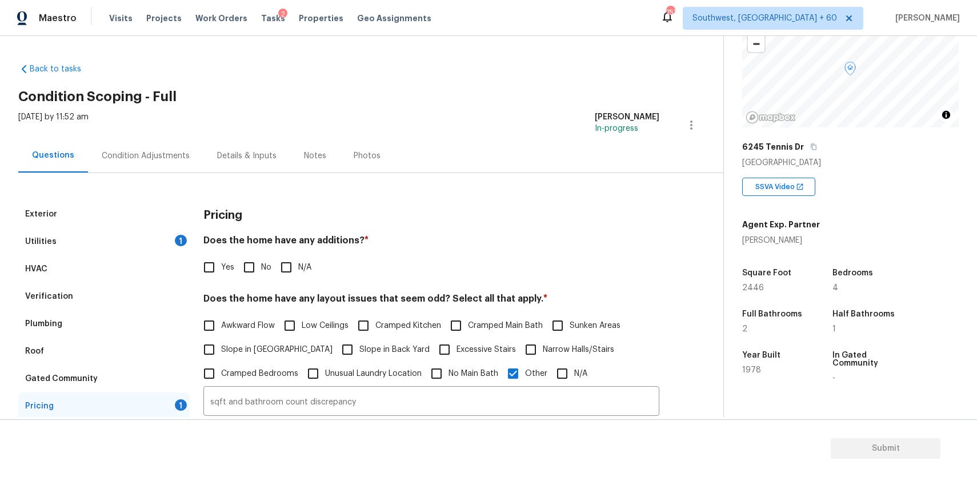
click at [203, 274] on input "Yes" at bounding box center [209, 267] width 24 height 24
checkbox input "true"
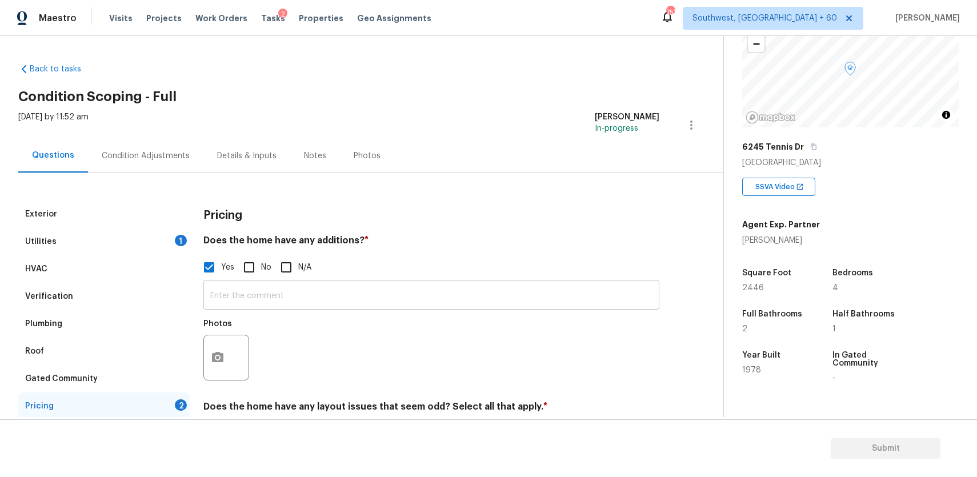
click at [280, 301] on input "text" at bounding box center [431, 296] width 456 height 27
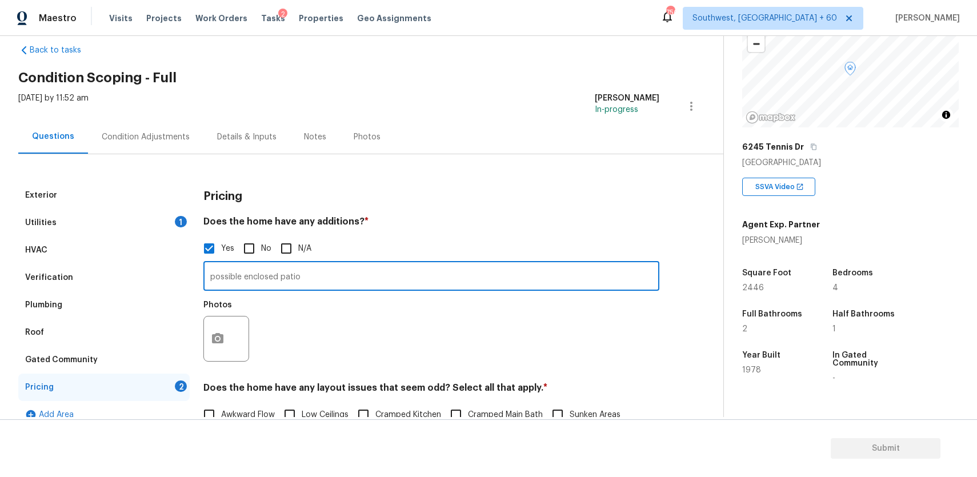
scroll to position [25, 0]
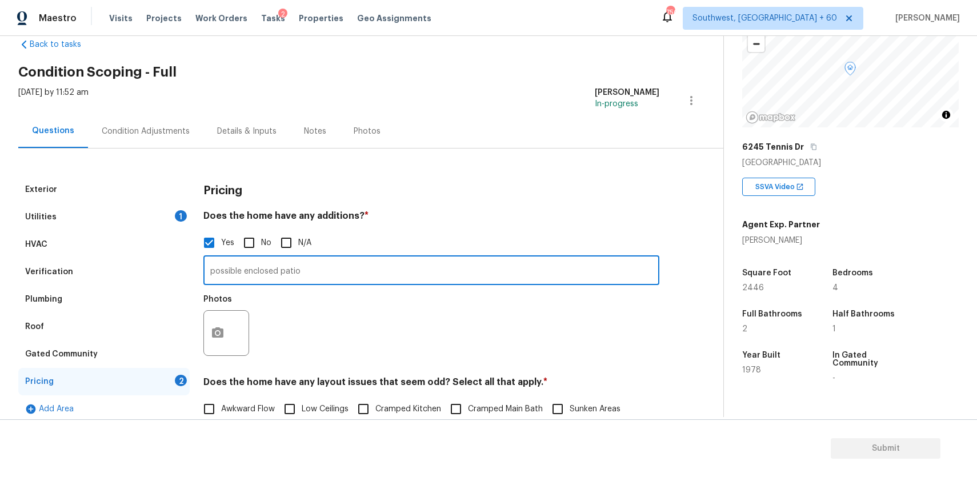
type input "possible enclosed patio"
click at [224, 334] on button "button" at bounding box center [217, 333] width 27 height 45
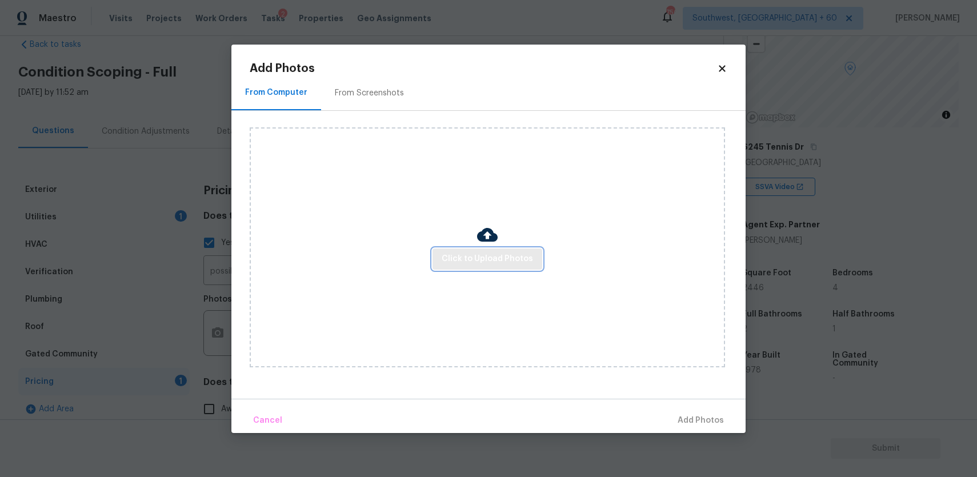
click at [496, 262] on span "Click to Upload Photos" at bounding box center [486, 259] width 91 height 14
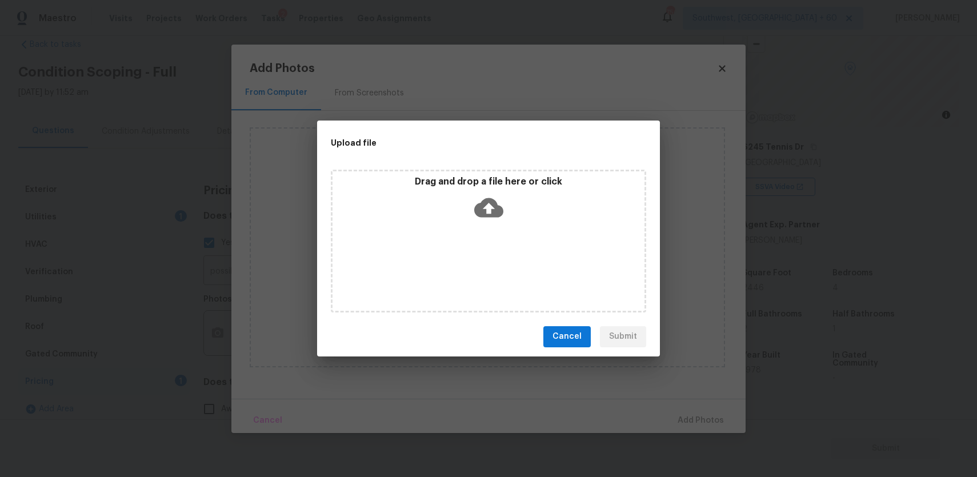
click at [496, 262] on div "Drag and drop a file here or click" at bounding box center [488, 241] width 315 height 143
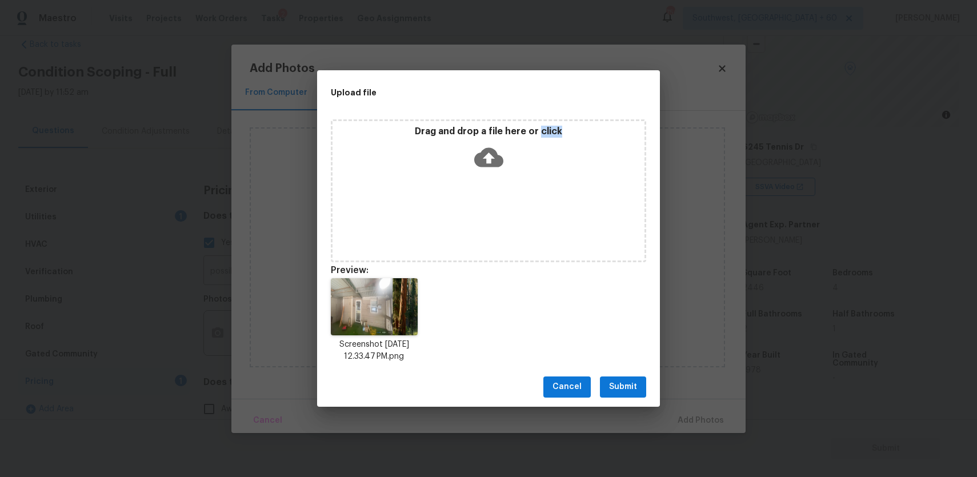
click at [624, 393] on span "Submit" at bounding box center [623, 387] width 28 height 14
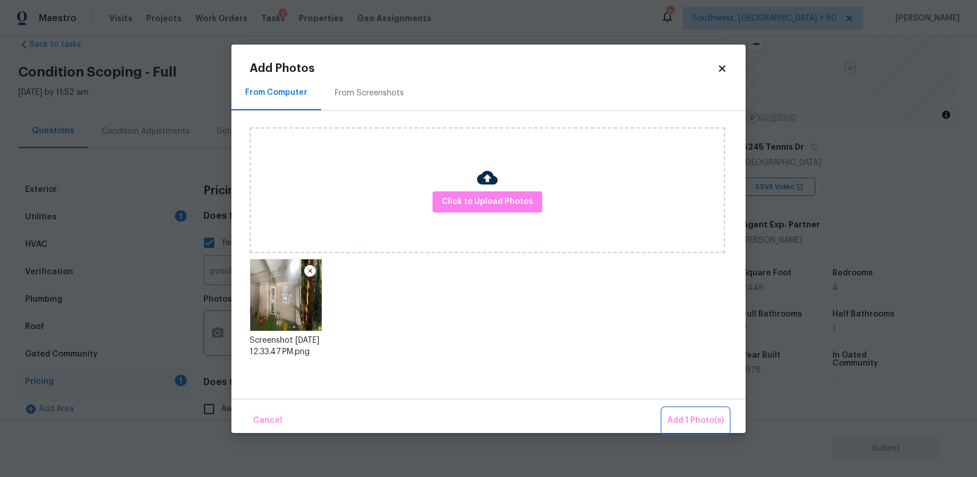
click at [694, 412] on button "Add 1 Photo(s)" at bounding box center [695, 420] width 66 height 25
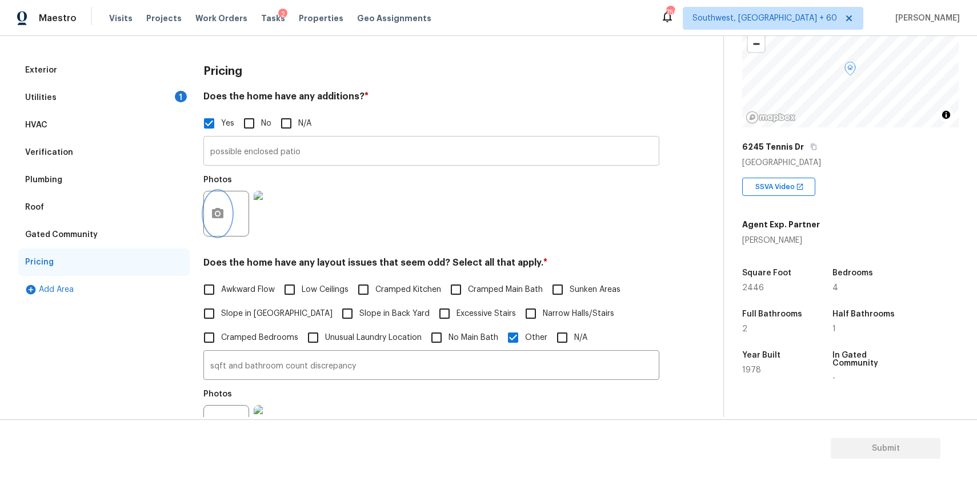
scroll to position [130, 0]
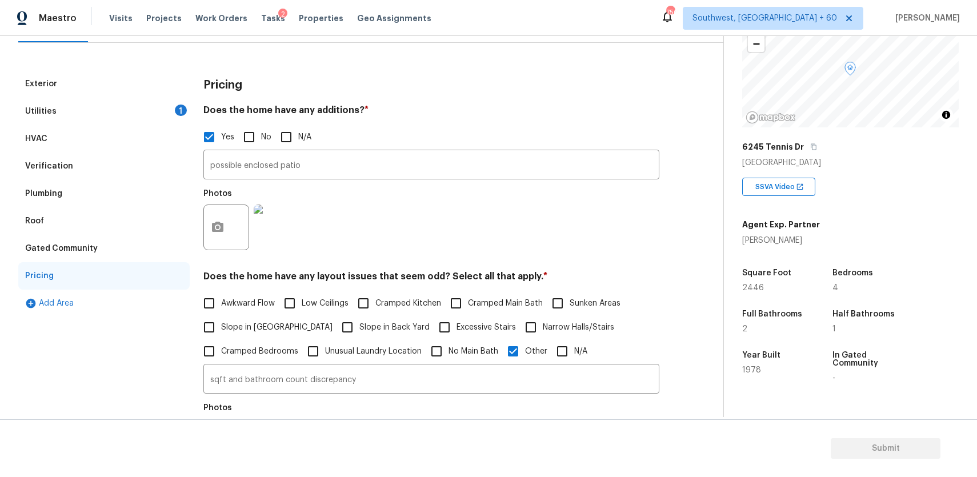
click at [161, 119] on div "Utilities 1" at bounding box center [103, 111] width 171 height 27
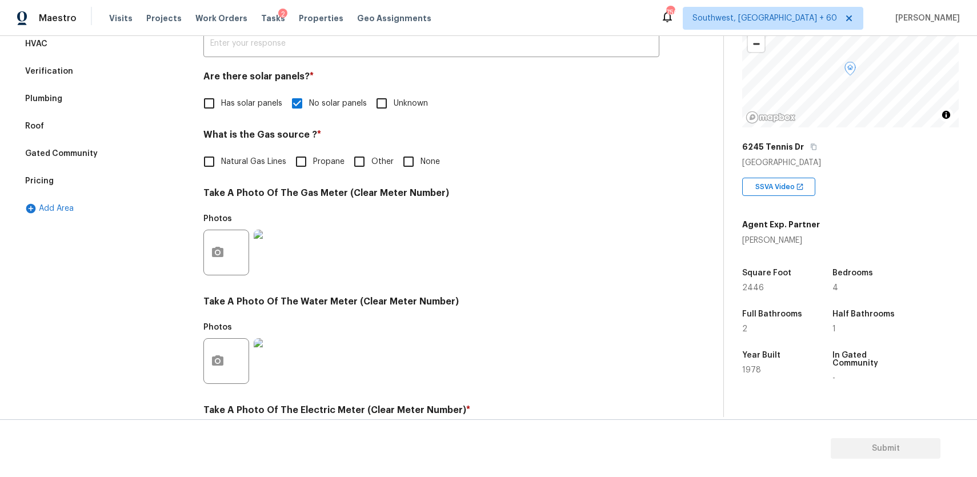
scroll to position [0, 0]
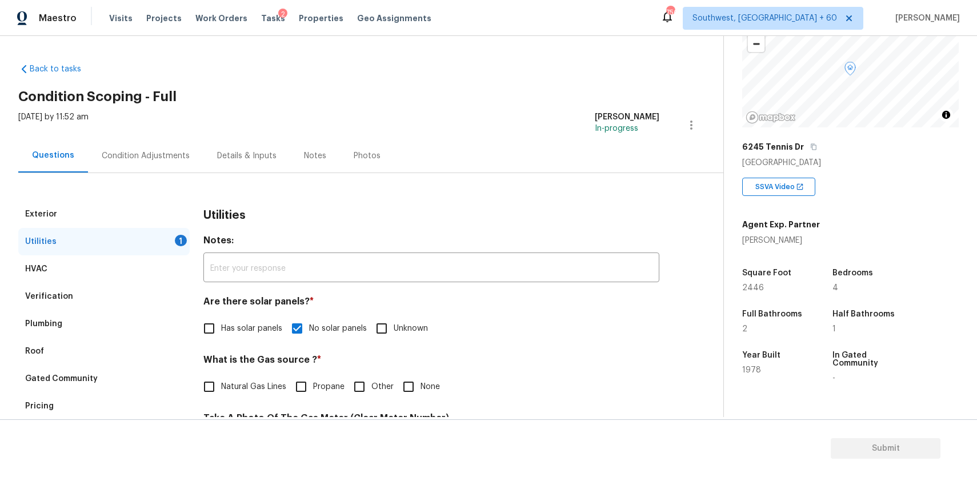
click at [171, 159] on div "Condition Adjustments" at bounding box center [146, 155] width 88 height 11
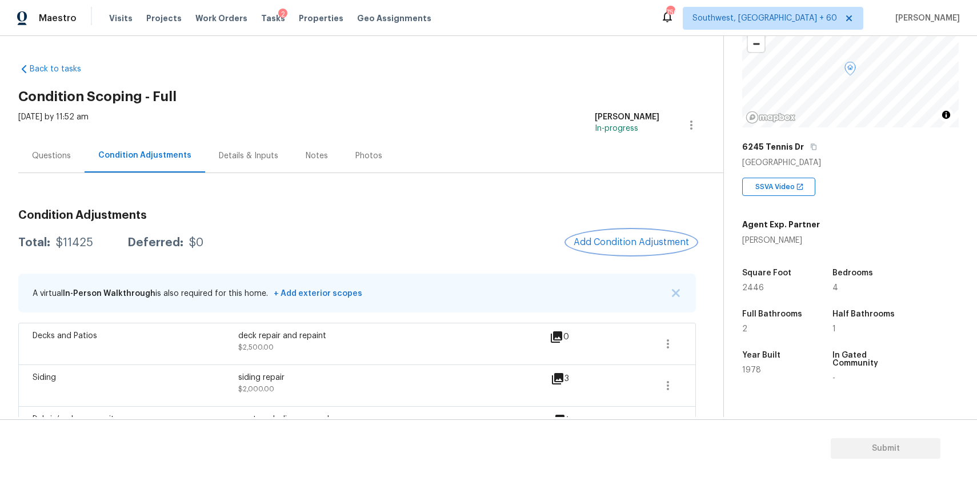
click at [649, 251] on button "Add Condition Adjustment" at bounding box center [631, 242] width 129 height 24
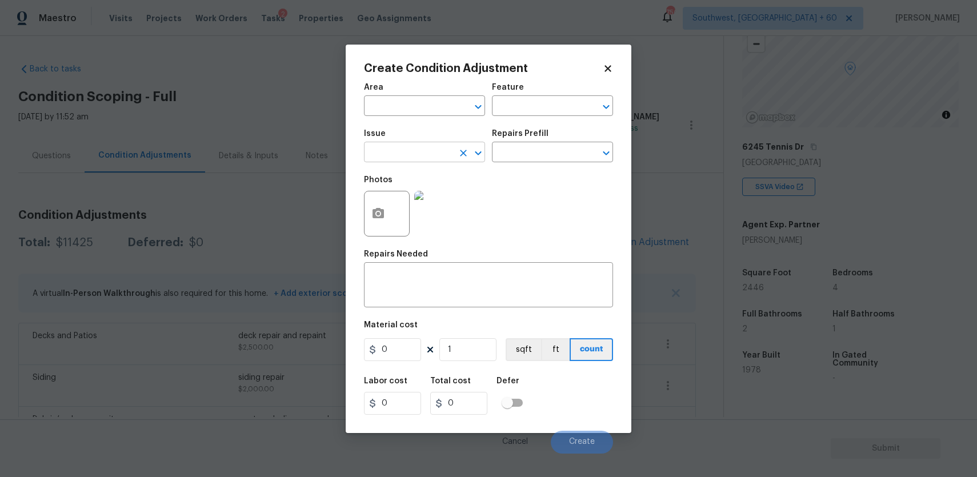
click at [420, 155] on input "text" at bounding box center [408, 153] width 89 height 18
click at [431, 214] on li "ACQ: Water Leak" at bounding box center [424, 206] width 121 height 19
type input "ACQ: Water Leak"
click at [531, 162] on input "text" at bounding box center [536, 153] width 89 height 18
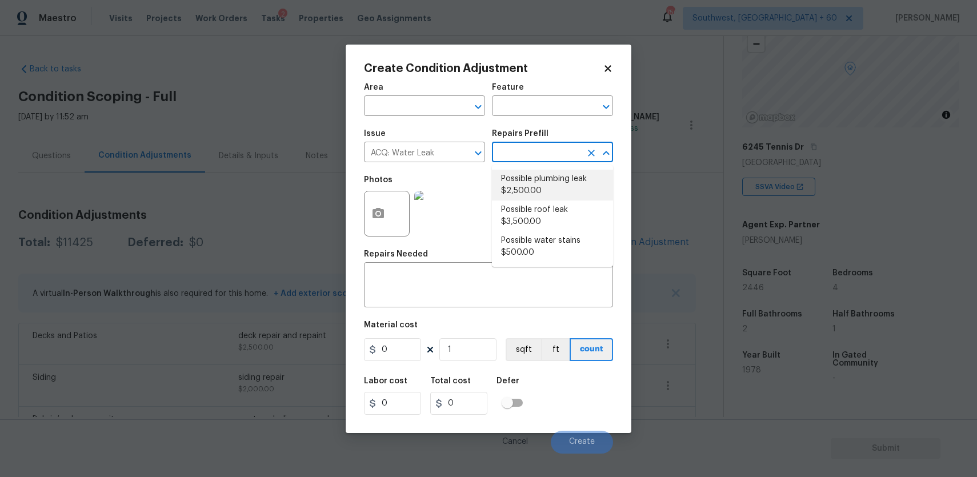
click at [549, 184] on li "Possible plumbing leak $2,500.00" at bounding box center [552, 185] width 121 height 31
type input "Acquisition"
type textarea "Acquisition Scope: Possible plumbing leak"
type input "2500"
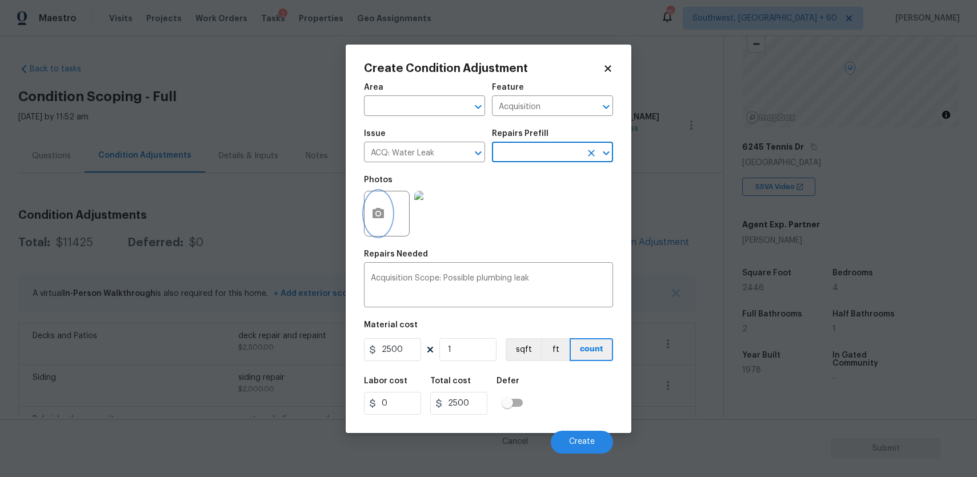
click at [381, 215] on icon "button" at bounding box center [377, 213] width 11 height 10
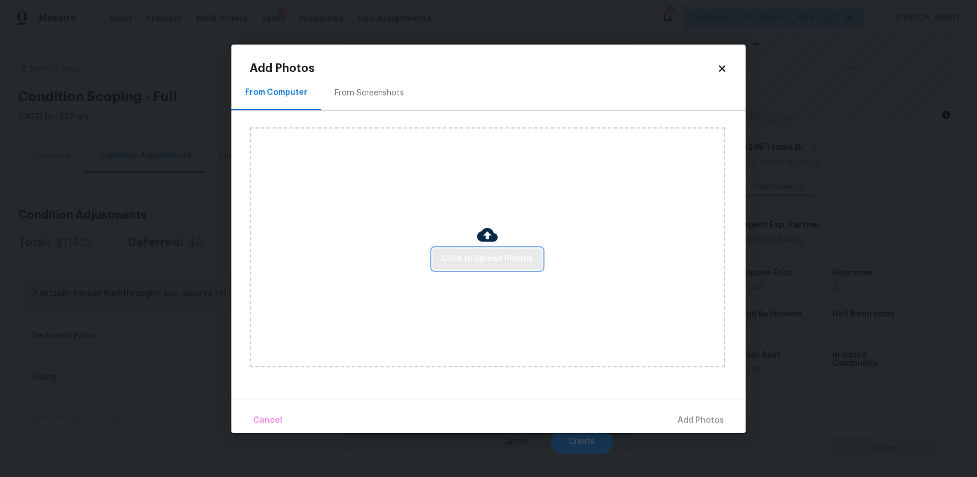
click at [519, 258] on span "Click to Upload Photos" at bounding box center [486, 259] width 91 height 14
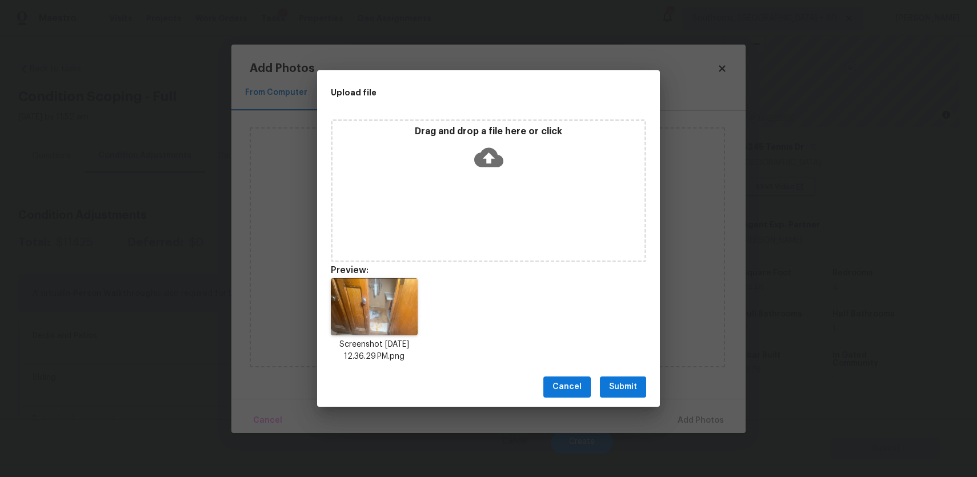
click at [611, 387] on span "Submit" at bounding box center [623, 387] width 28 height 14
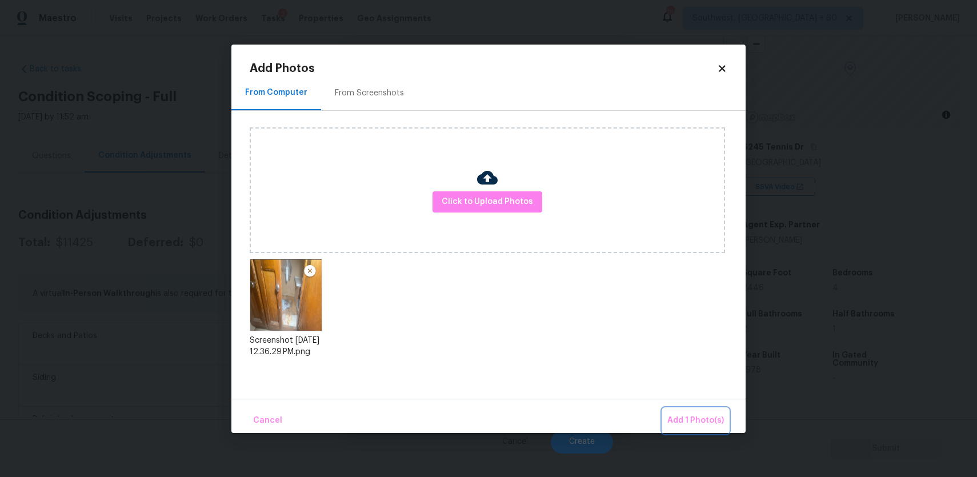
click at [677, 418] on span "Add 1 Photo(s)" at bounding box center [695, 420] width 57 height 14
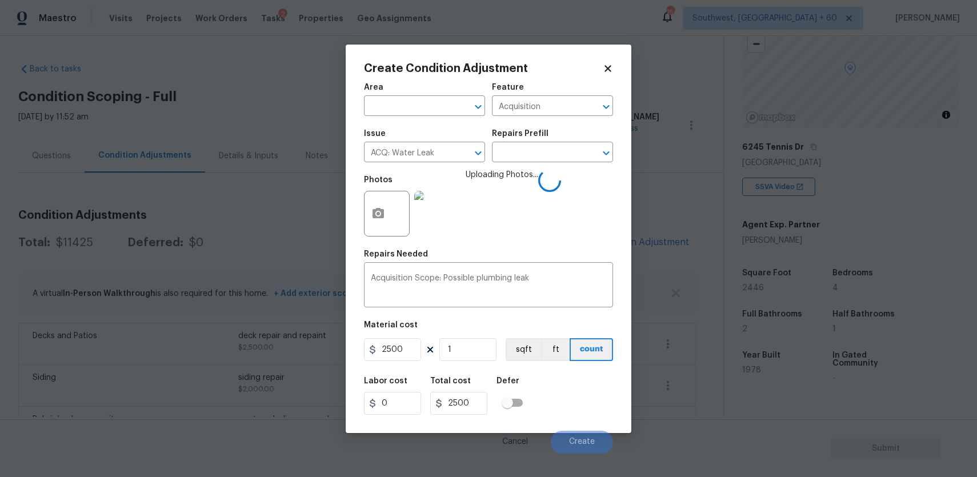
click at [424, 168] on span "Issue ACQ: Water Leak ​" at bounding box center [424, 146] width 121 height 46
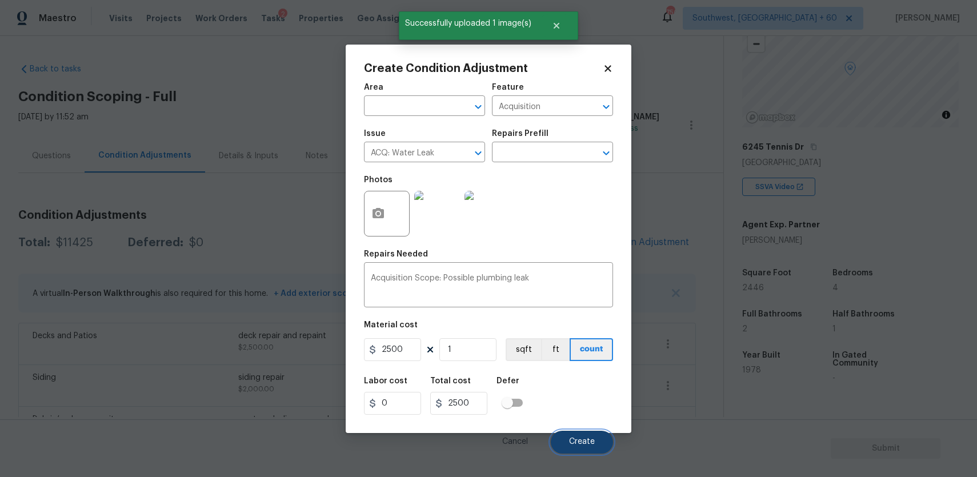
click at [583, 444] on span "Create" at bounding box center [582, 441] width 26 height 9
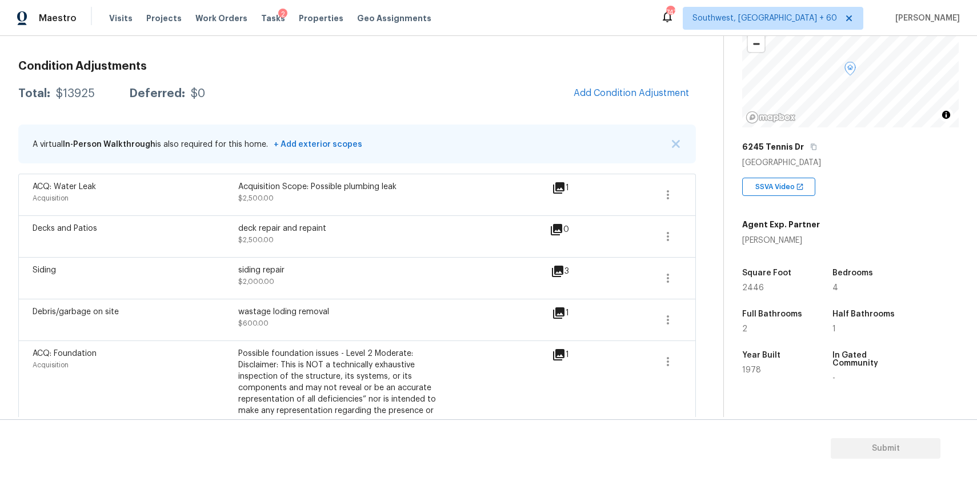
scroll to position [148, 0]
click at [614, 94] on span "Add Condition Adjustment" at bounding box center [630, 94] width 115 height 10
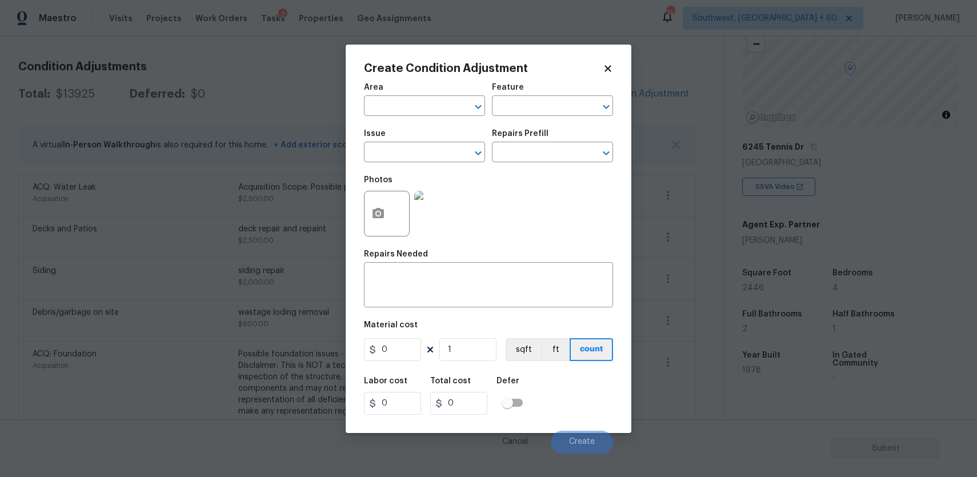
click at [397, 139] on div "Issue" at bounding box center [424, 137] width 121 height 15
click at [402, 150] on input "text" at bounding box center [408, 153] width 89 height 18
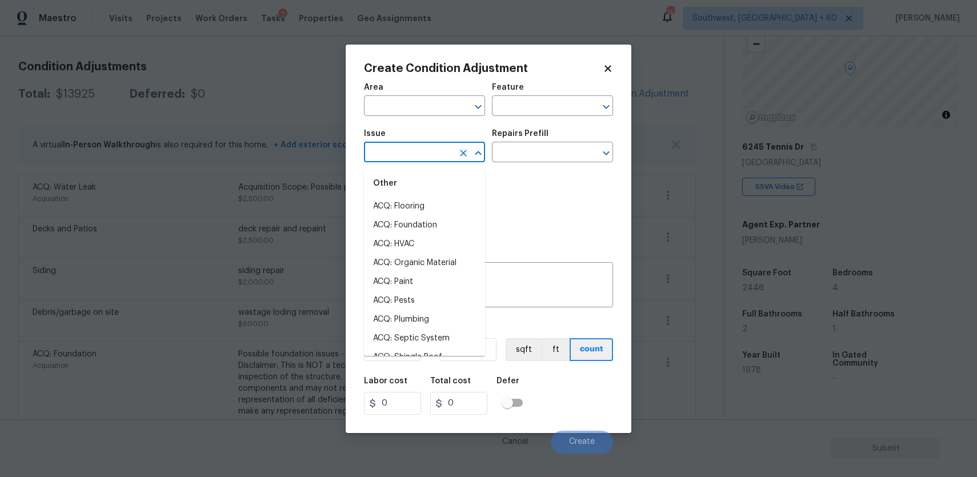
click at [402, 150] on input "text" at bounding box center [408, 153] width 89 height 18
click at [425, 215] on li "ACQ: Paint" at bounding box center [424, 206] width 121 height 19
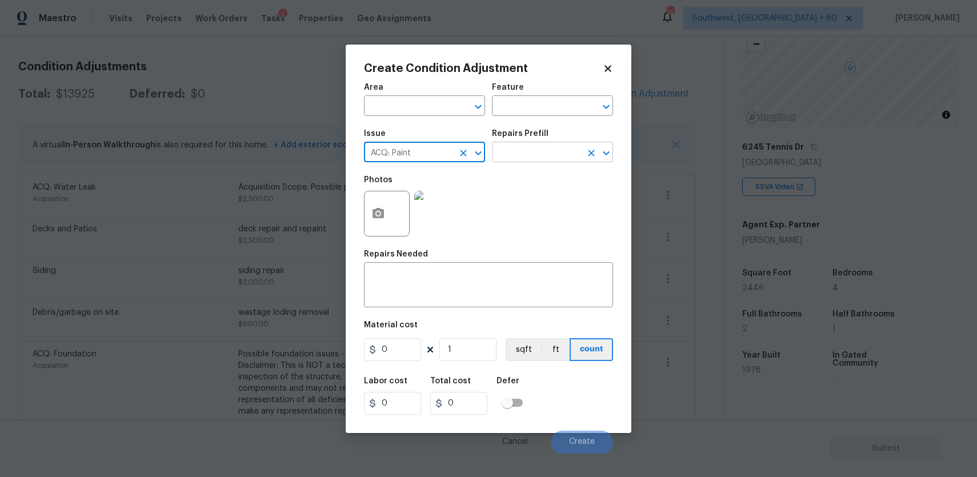
type input "ACQ: Paint"
click at [519, 162] on input "text" at bounding box center [536, 153] width 89 height 18
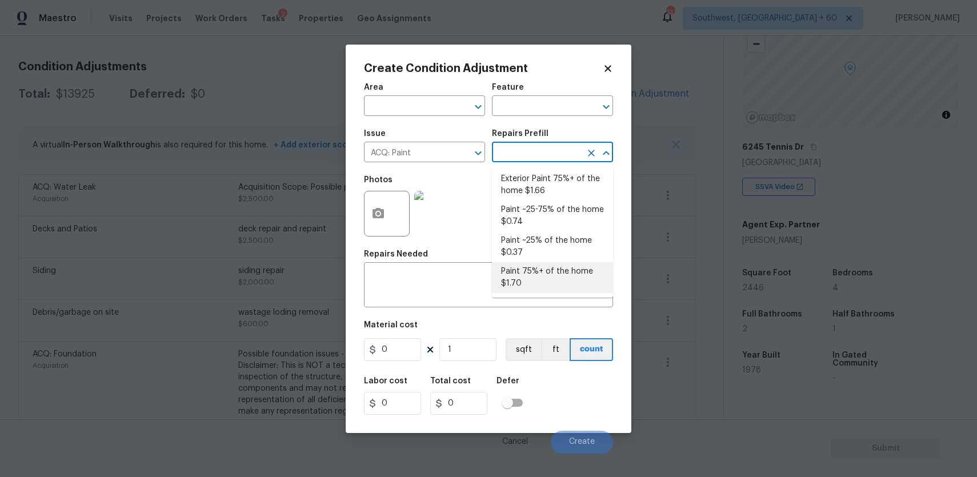
click at [556, 278] on li "Paint 75%+ of the home $1.70" at bounding box center [552, 277] width 121 height 31
type input "Acquisition"
type textarea "Acquisition Scope: 75%+ of the home will likely require interior paint"
type input "1.7"
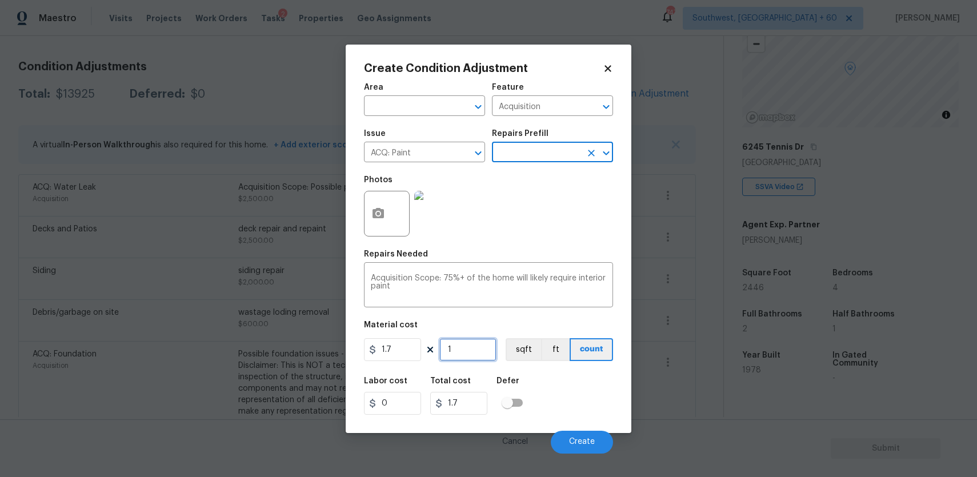
click at [468, 348] on input "1" at bounding box center [467, 349] width 57 height 23
type input "0"
type input "2"
type input "3.4"
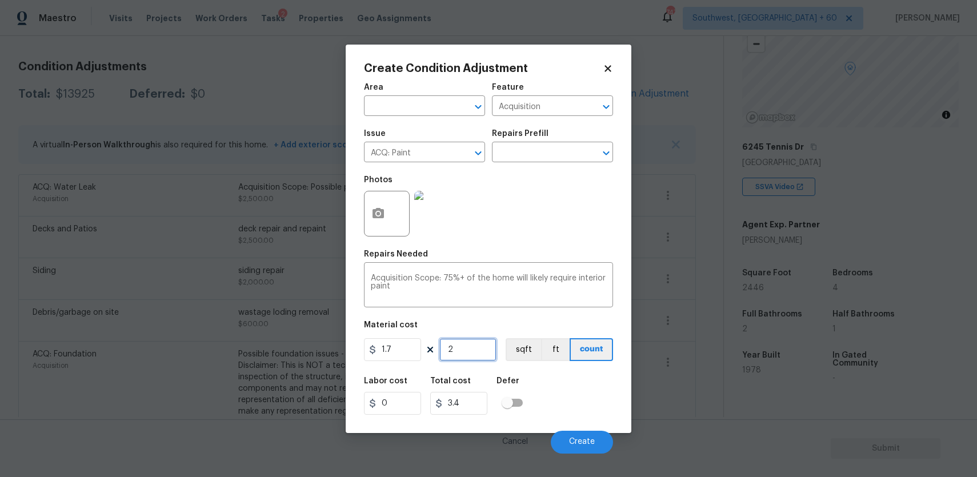
type input "24"
type input "40.8"
type input "244"
type input "414.8"
type input "2446"
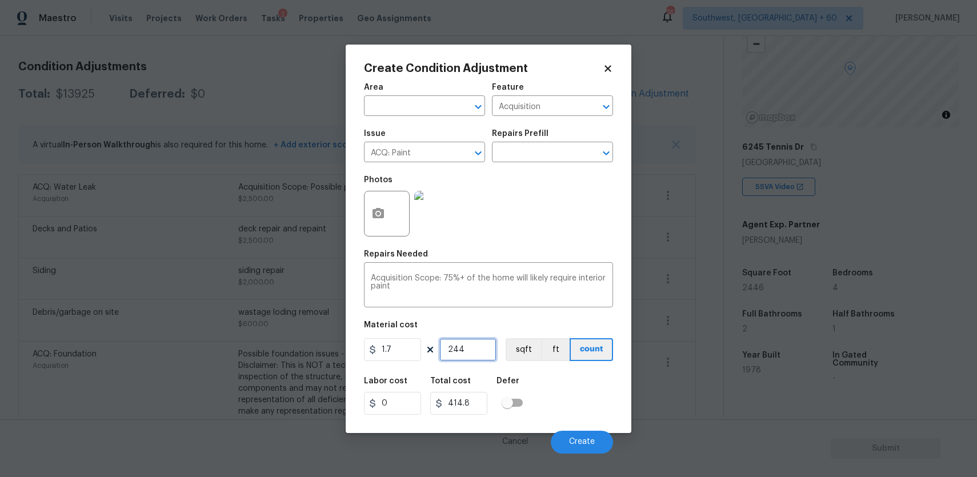
type input "4158.2"
type input "2446"
click at [373, 213] on icon "button" at bounding box center [377, 213] width 11 height 10
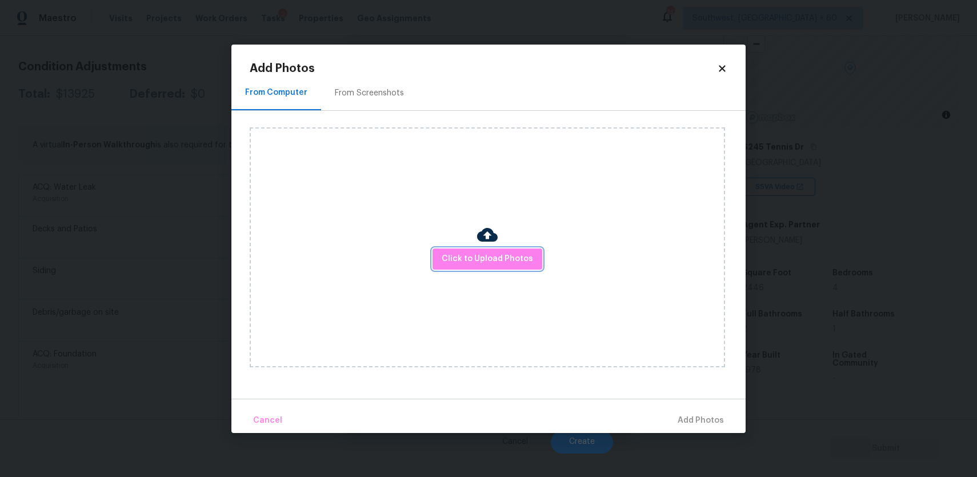
click at [452, 269] on button "Click to Upload Photos" at bounding box center [487, 258] width 110 height 21
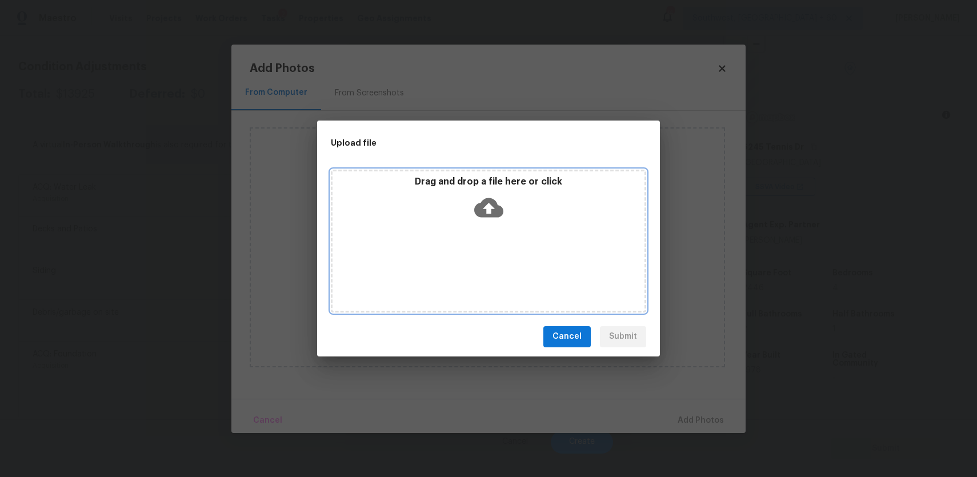
click at [452, 269] on div "Drag and drop a file here or click" at bounding box center [488, 241] width 315 height 143
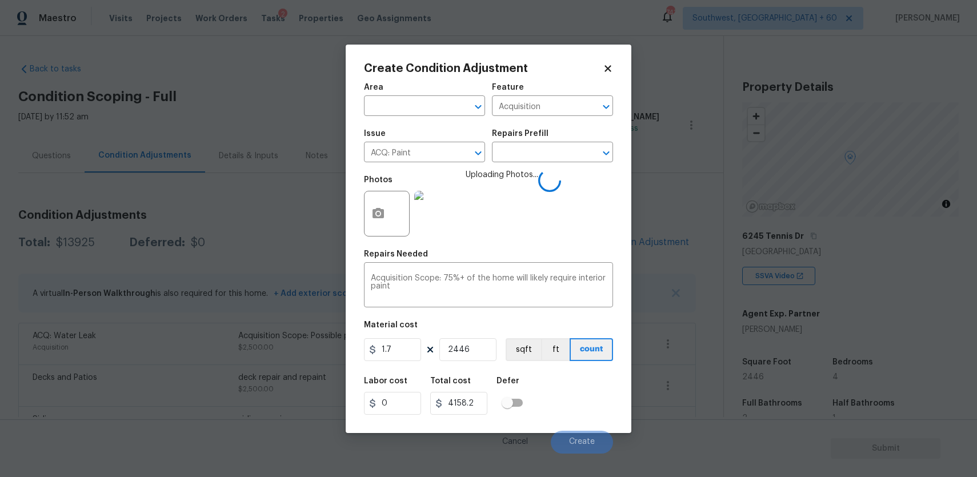
scroll to position [89, 0]
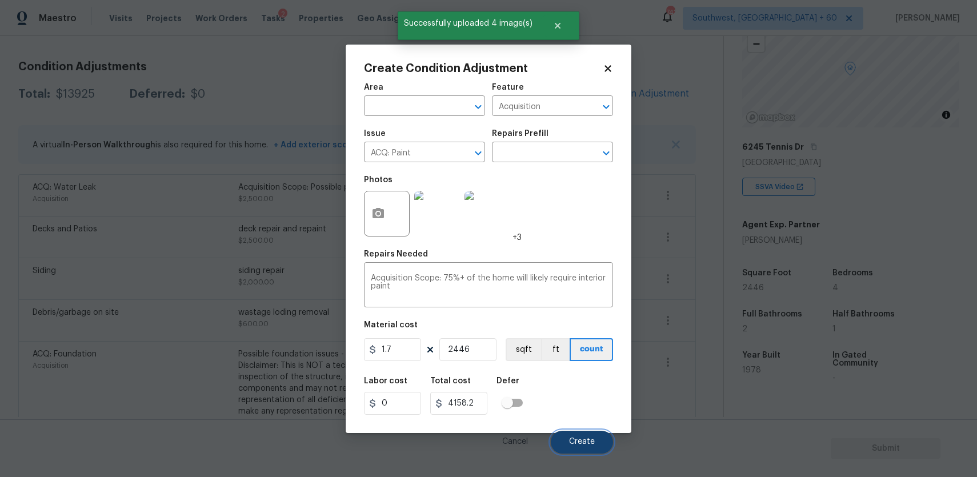
click at [591, 437] on button "Create" at bounding box center [582, 442] width 62 height 23
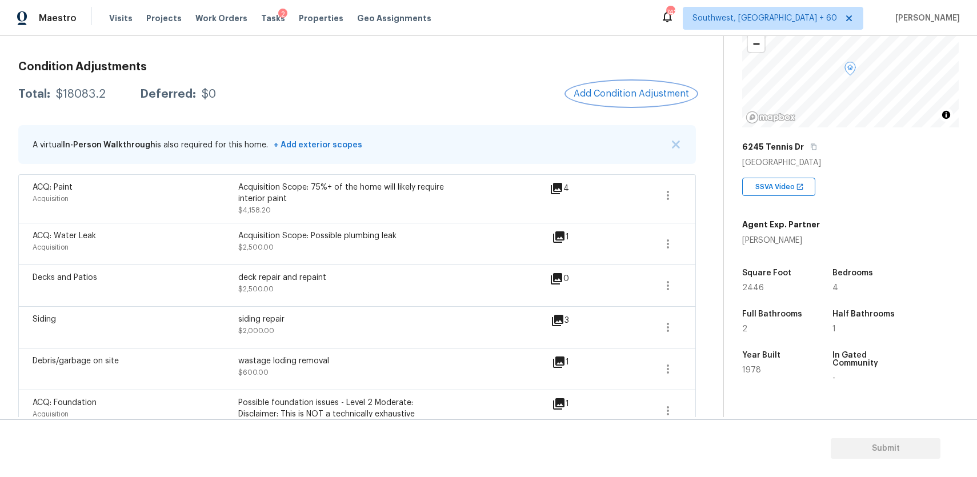
scroll to position [158, 0]
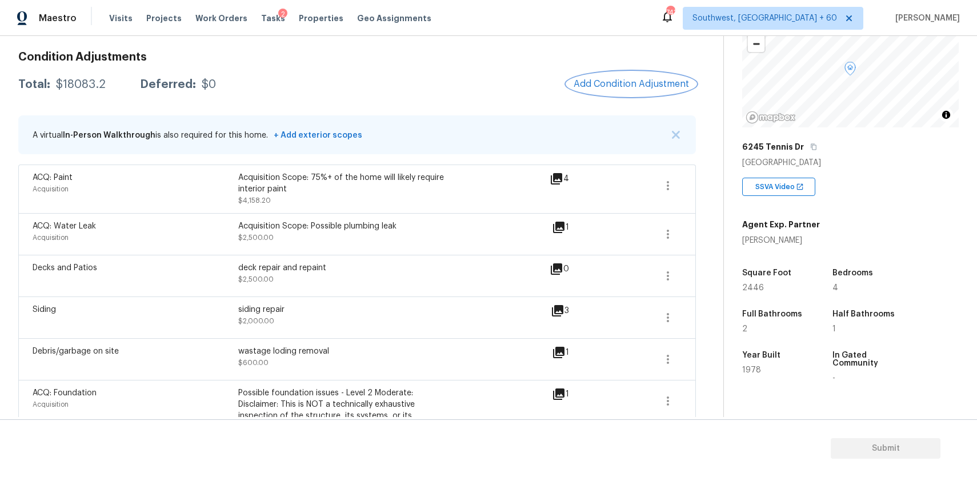
click at [617, 81] on span "Add Condition Adjustment" at bounding box center [630, 84] width 115 height 10
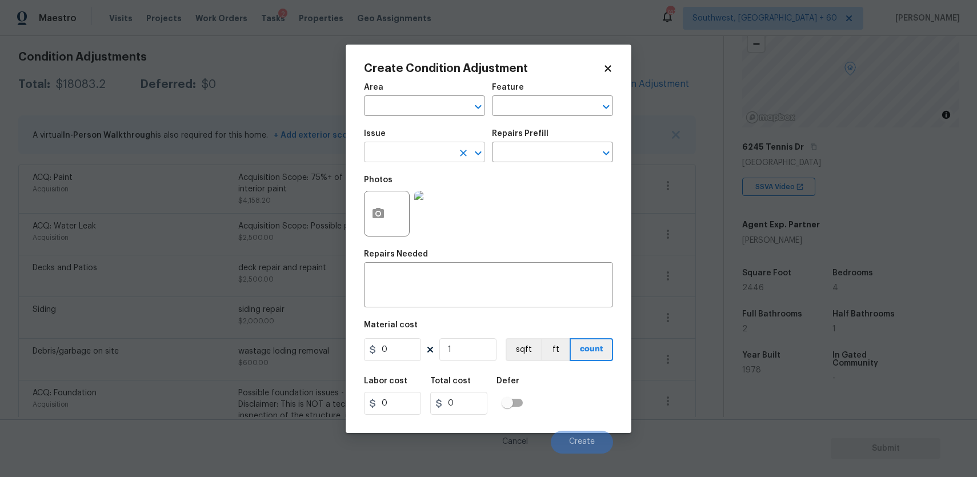
click at [435, 155] on input "text" at bounding box center [408, 153] width 89 height 18
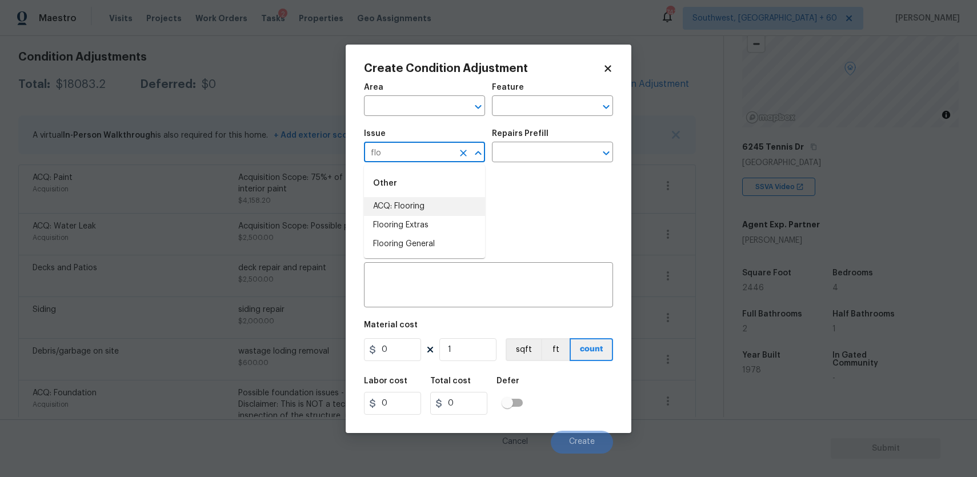
click at [377, 211] on li "ACQ: Flooring" at bounding box center [424, 206] width 121 height 19
type input "ACQ: Flooring"
click at [541, 166] on div "Issue ACQ: Flooring ​ Repairs Prefill ​" at bounding box center [488, 146] width 249 height 46
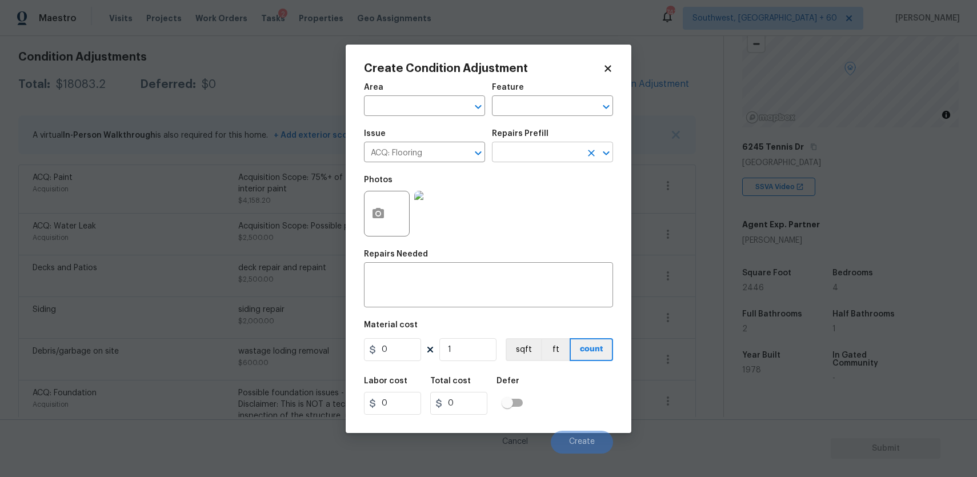
click at [542, 157] on input "text" at bounding box center [536, 153] width 89 height 18
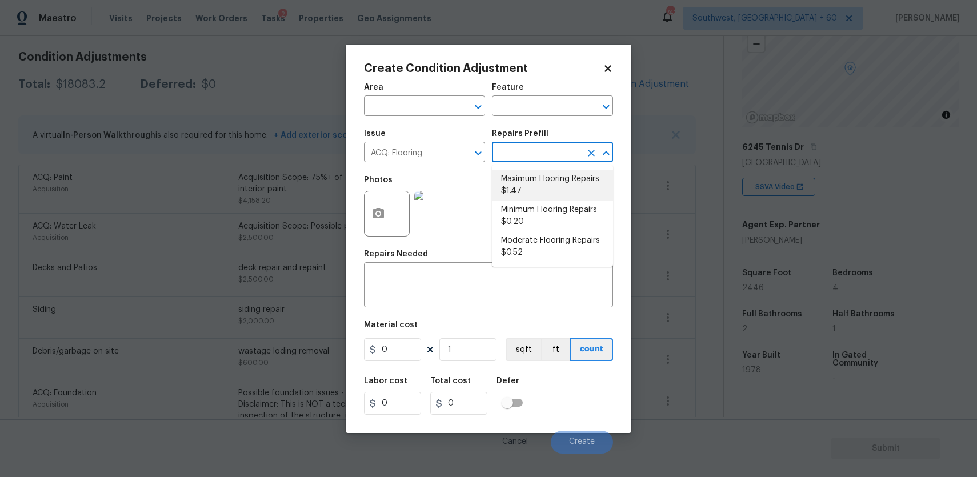
click at [539, 198] on li "Maximum Flooring Repairs $1.47" at bounding box center [552, 185] width 121 height 31
type input "Acquisition"
type textarea "Acquisition Scope: Maximum flooring repairs"
type input "1.47"
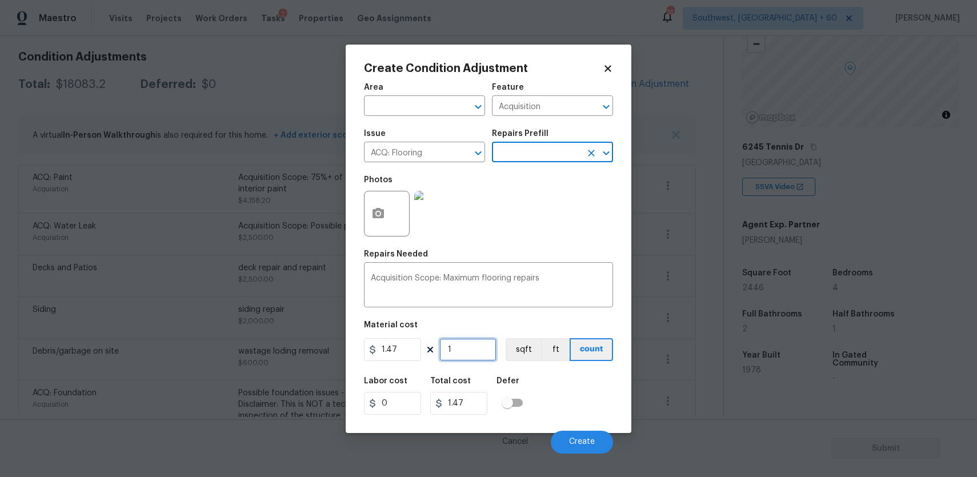
click at [473, 355] on input "1" at bounding box center [467, 349] width 57 height 23
type input "0"
type input "1"
type input "1.47"
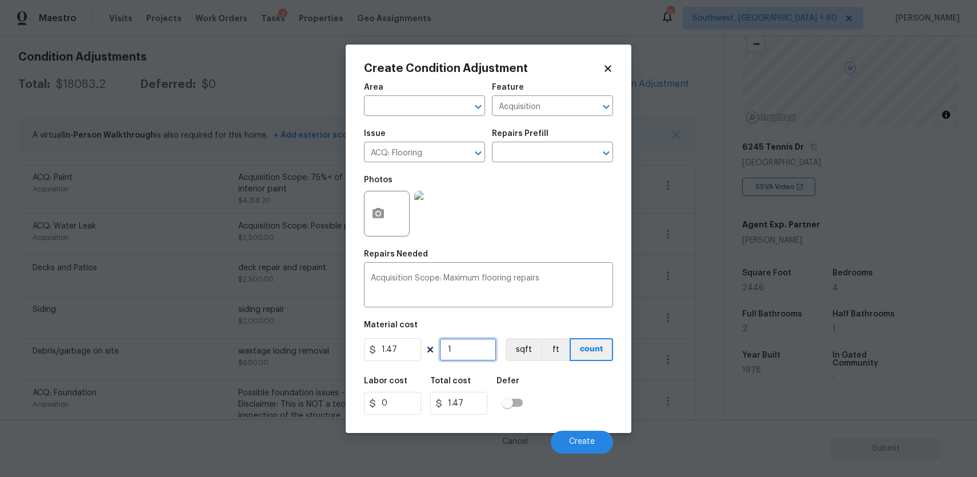
type input "18"
type input "26.46"
type input "184"
type input "270.48"
type input "1846"
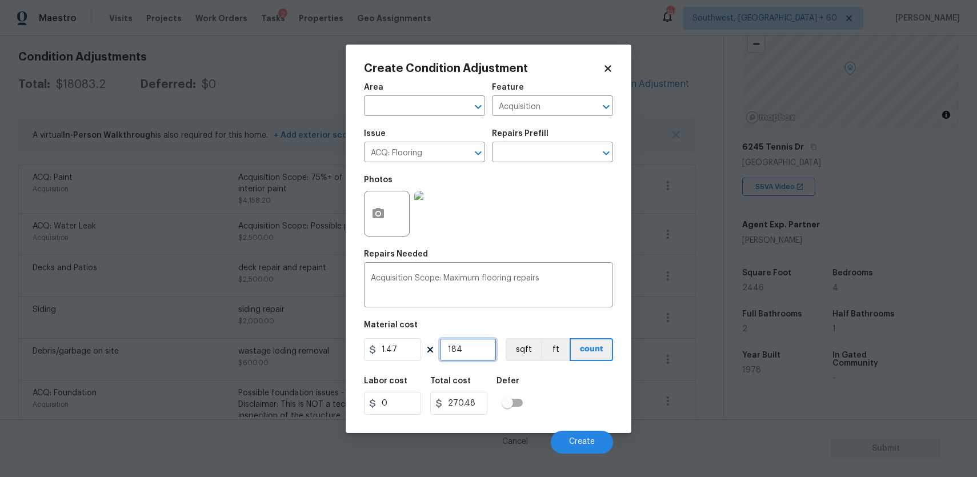
type input "2713.62"
type input "1846"
click at [381, 209] on icon "button" at bounding box center [377, 213] width 11 height 10
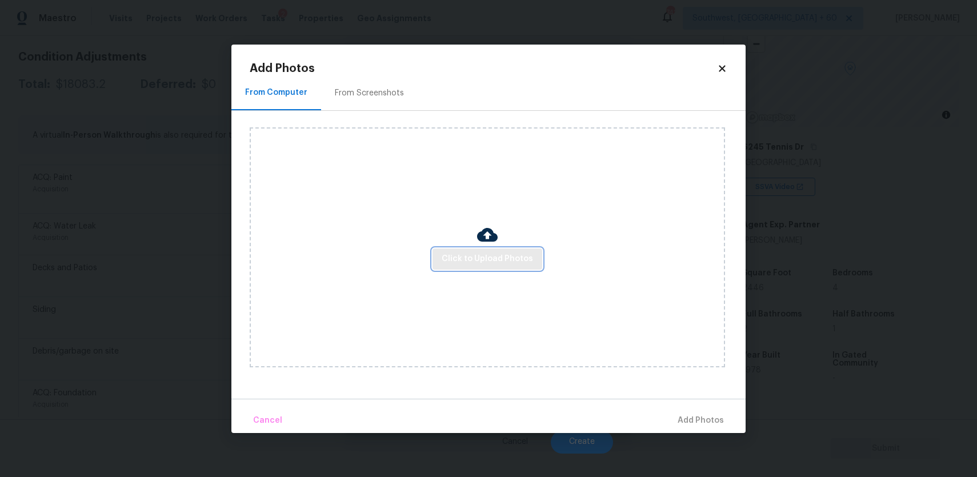
click at [500, 264] on span "Click to Upload Photos" at bounding box center [486, 259] width 91 height 14
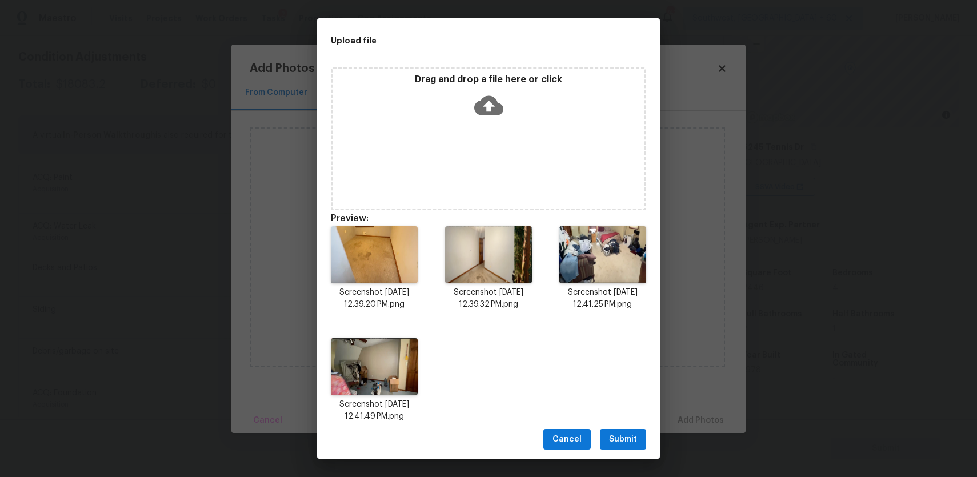
click at [621, 429] on button "Submit" at bounding box center [623, 439] width 46 height 21
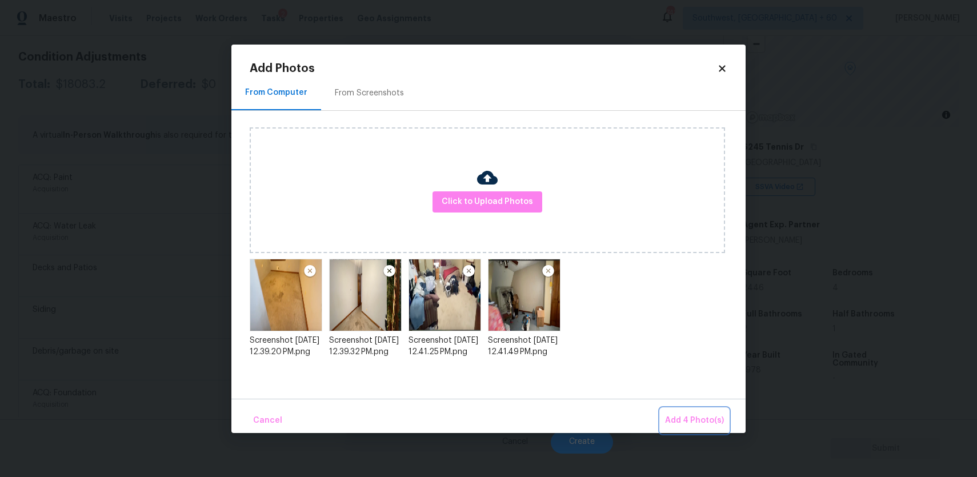
click at [669, 421] on span "Add 4 Photo(s)" at bounding box center [694, 420] width 59 height 14
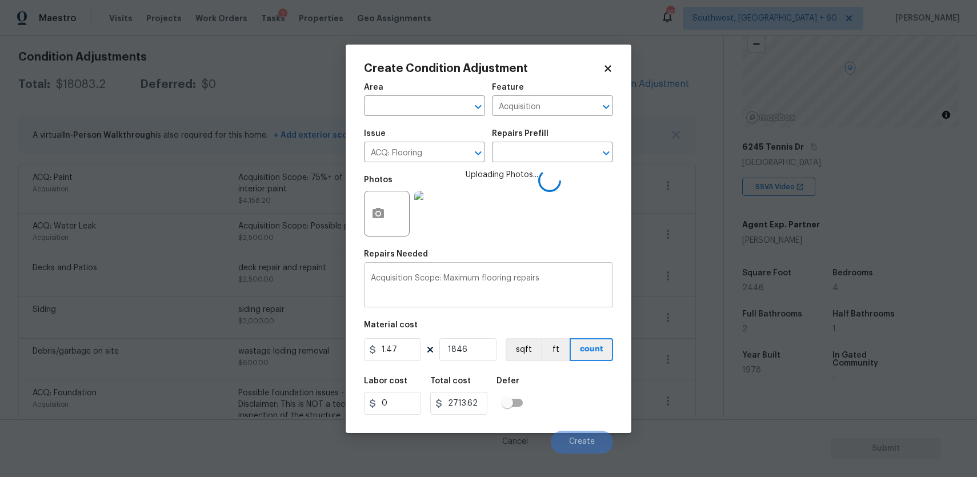
click at [510, 268] on div "Acquisition Scope: Maximum flooring repairs x ​" at bounding box center [488, 286] width 249 height 42
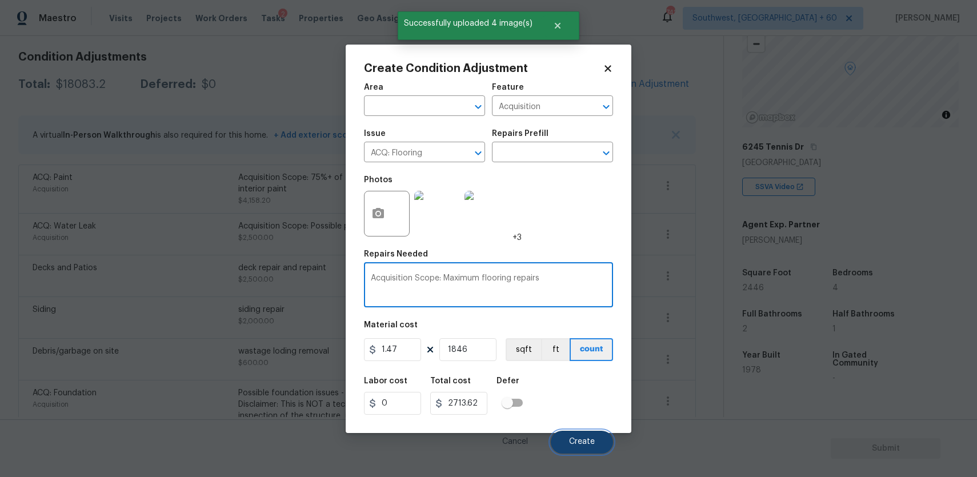
click at [589, 448] on button "Create" at bounding box center [582, 442] width 62 height 23
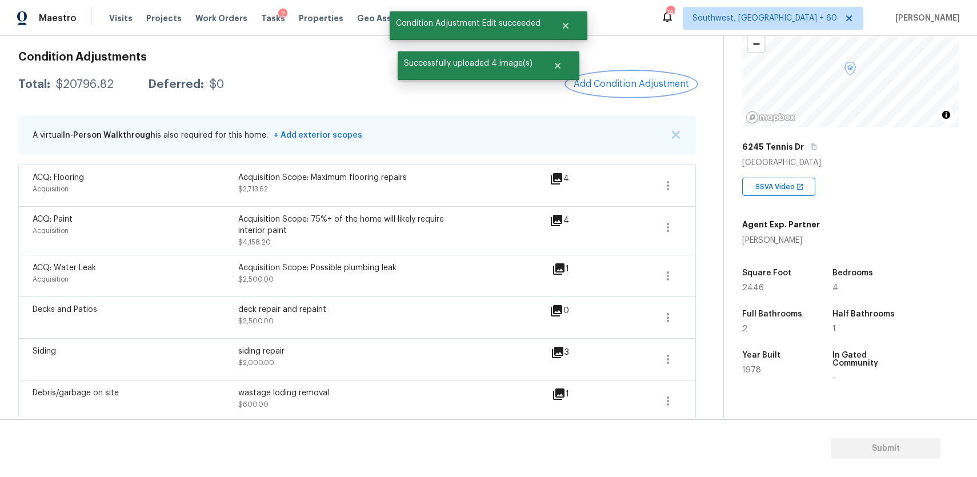
click at [630, 94] on button "Add Condition Adjustment" at bounding box center [631, 84] width 129 height 24
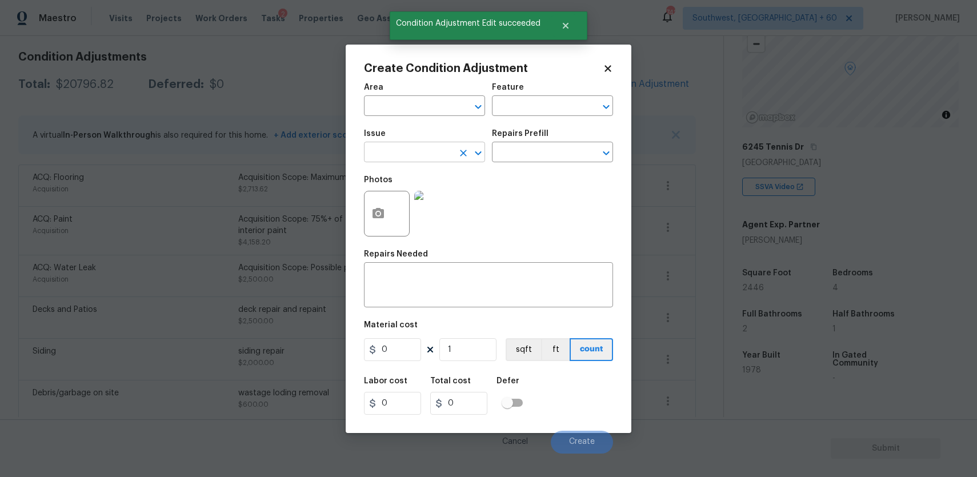
click at [410, 146] on input "text" at bounding box center [408, 153] width 89 height 18
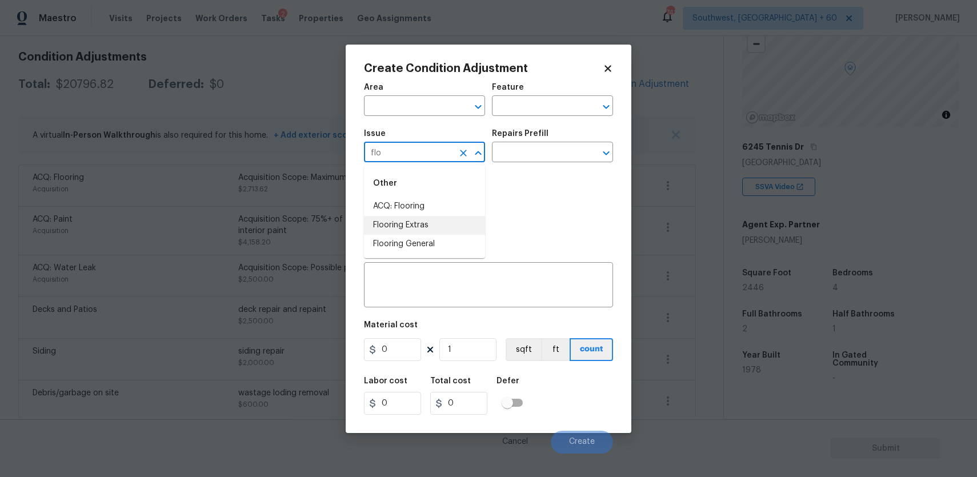
click at [432, 219] on li "Flooring Extras" at bounding box center [424, 225] width 121 height 19
type input "Flooring Extras"
click at [529, 126] on div "Issue Flooring Extras ​ Repairs Prefill ​" at bounding box center [488, 146] width 249 height 46
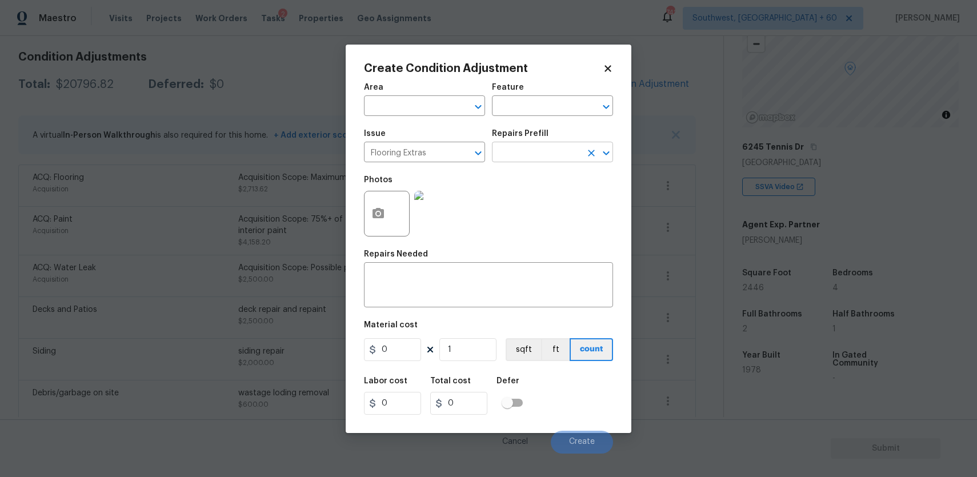
click at [536, 145] on input "text" at bounding box center [536, 153] width 89 height 18
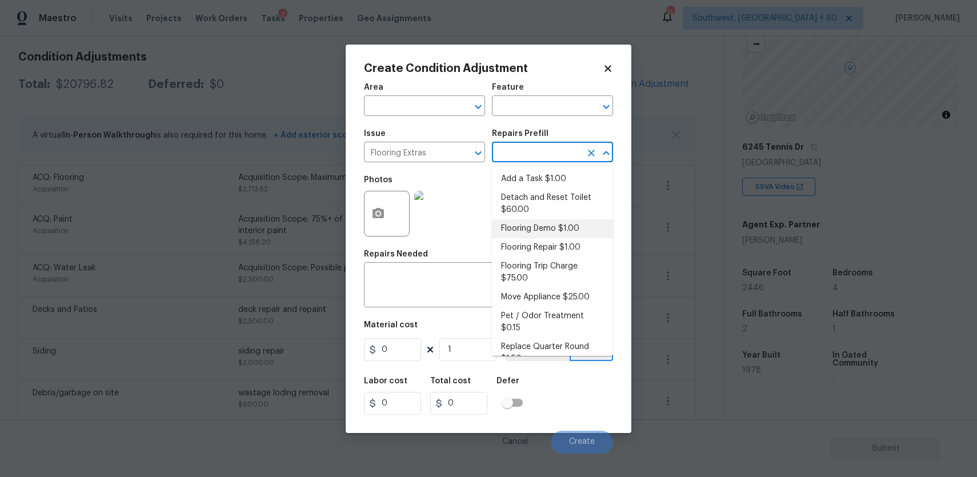
click at [553, 223] on li "Flooring Demo $1.00" at bounding box center [552, 228] width 121 height 19
type input "Overall Flooring"
type textarea "Demo existing flooring."
type input "1"
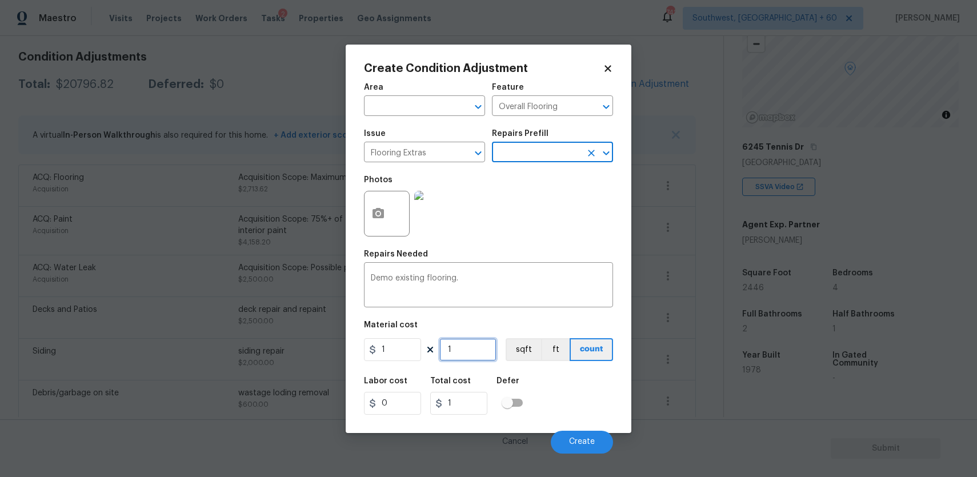
click at [459, 348] on input "1" at bounding box center [467, 349] width 57 height 23
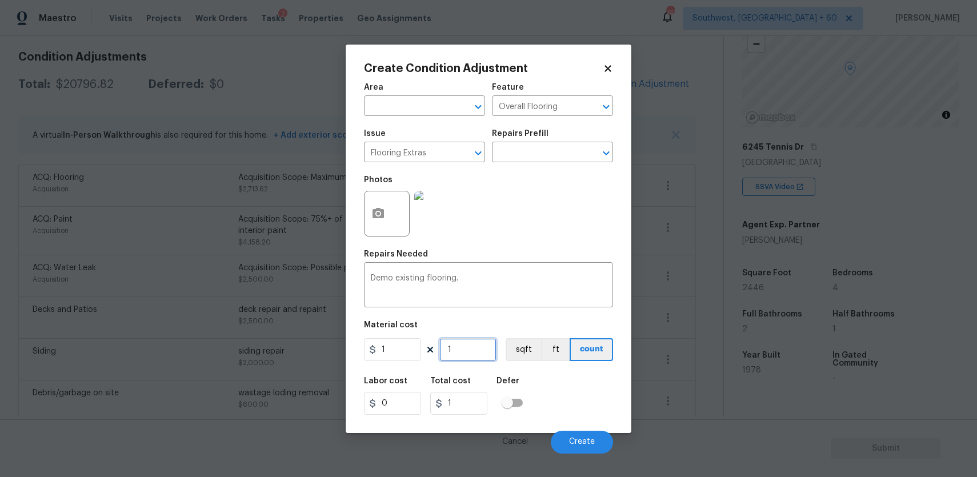
click at [494, 344] on input "1" at bounding box center [467, 349] width 57 height 23
type input "16"
type input "160"
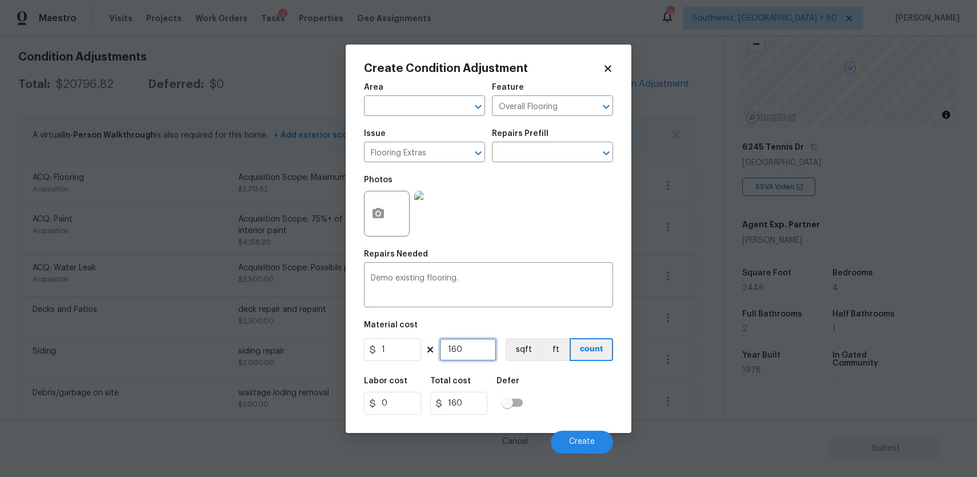
type input "1600"
type input "160"
type input "16"
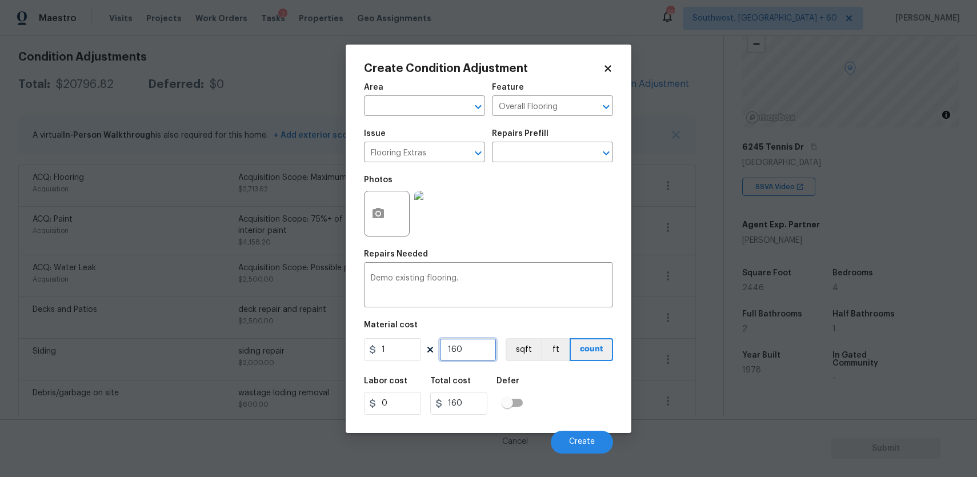
type input "16"
type input "1"
type input "0"
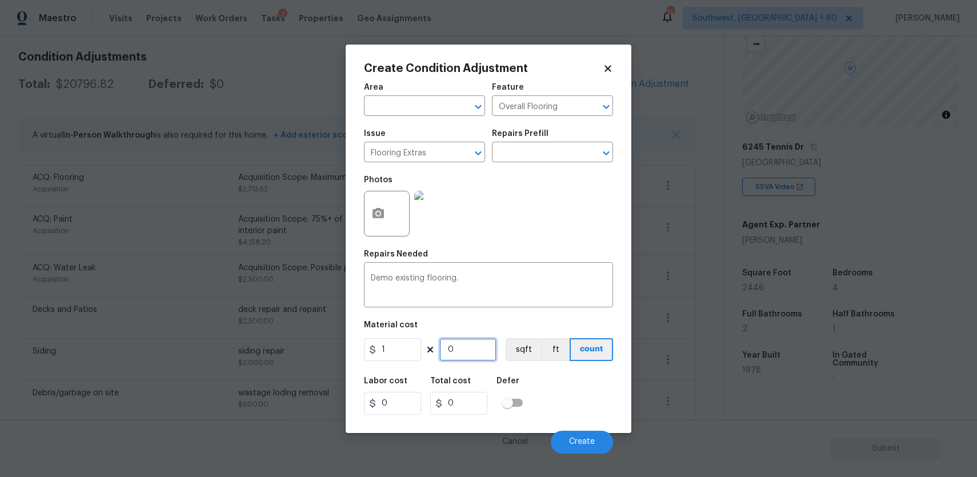
type input "0"
click at [705, 274] on body "Maestro Visits Projects Work Orders Tasks 2 Properties Geo Assignments 742 Sout…" at bounding box center [488, 238] width 977 height 477
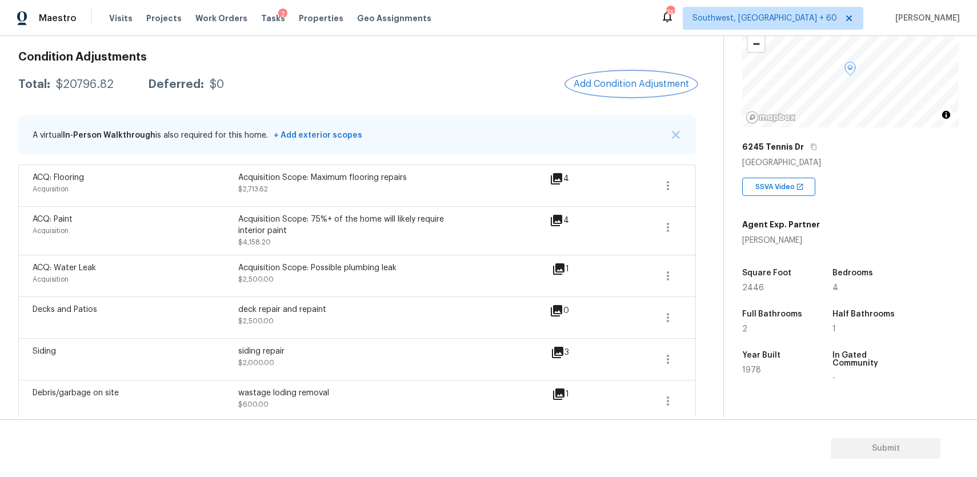
click at [657, 87] on span "Add Condition Adjustment" at bounding box center [630, 84] width 115 height 10
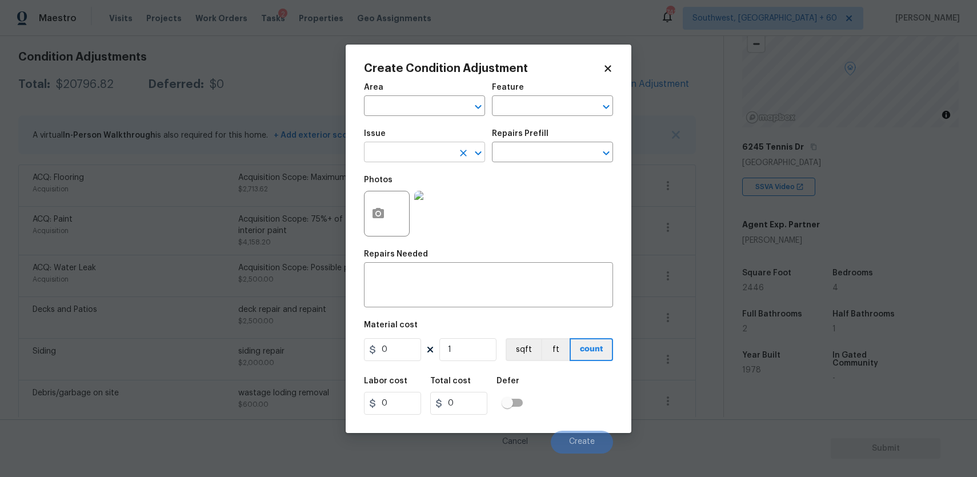
click at [424, 152] on input "text" at bounding box center [408, 153] width 89 height 18
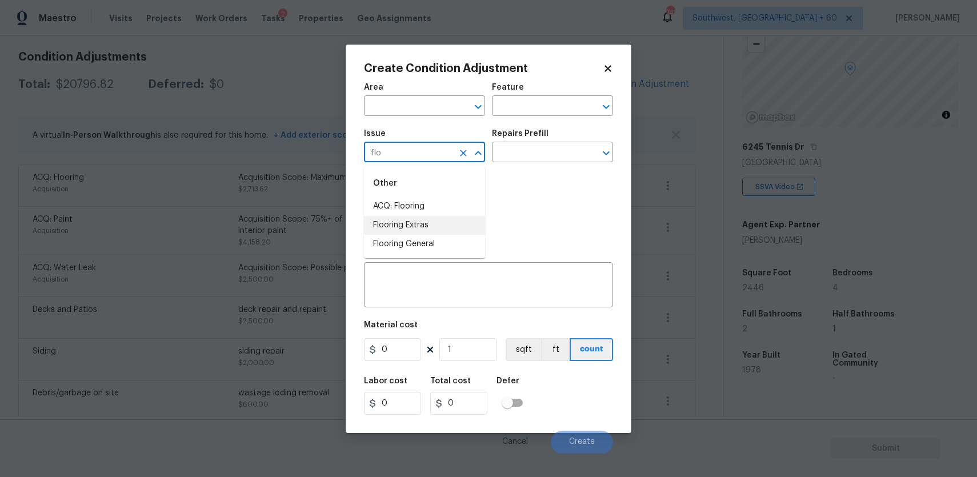
click at [464, 228] on li "Flooring Extras" at bounding box center [424, 225] width 121 height 19
type input "Flooring Extras"
click at [531, 162] on input "text" at bounding box center [536, 153] width 89 height 18
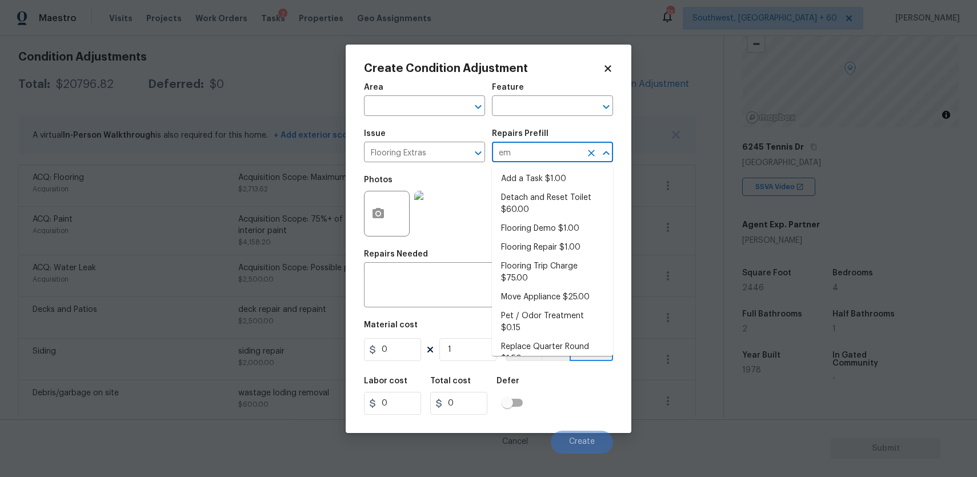
type input "emo"
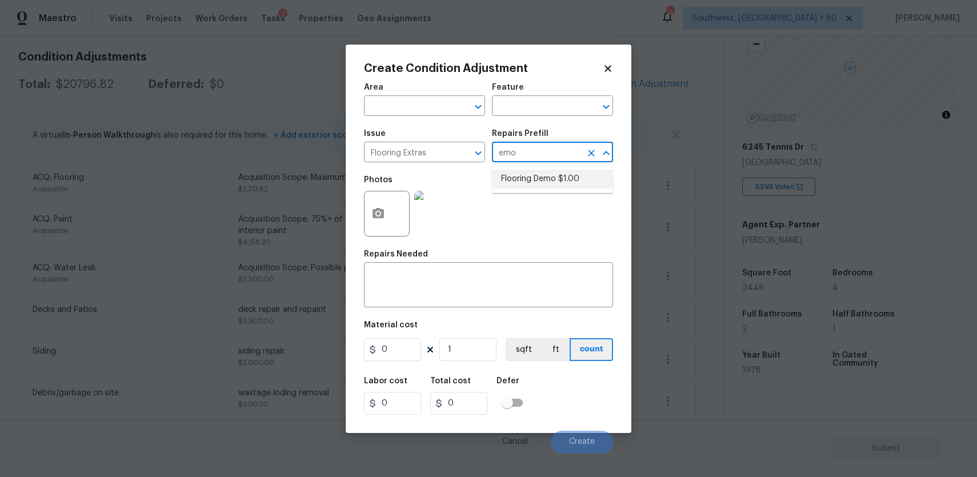
click at [568, 176] on li "Flooring Demo $1.00" at bounding box center [552, 179] width 121 height 19
type input "Overall Flooring"
type textarea "Demo existing flooring."
type input "1"
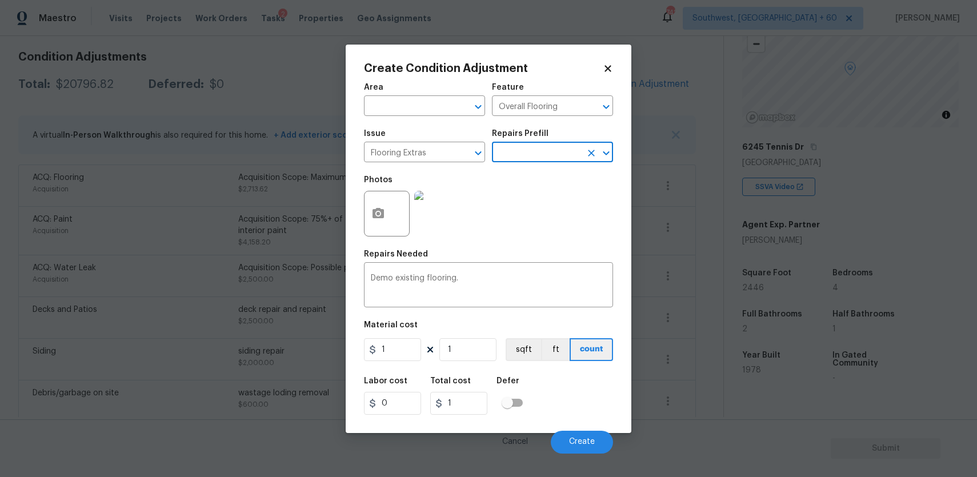
click at [471, 364] on div "Area ​ Feature Overall Flooring ​ Issue Flooring Extras ​ Repairs Prefill ​ Pho…" at bounding box center [488, 265] width 249 height 377
click at [472, 357] on input "1" at bounding box center [467, 349] width 57 height 23
type input "7"
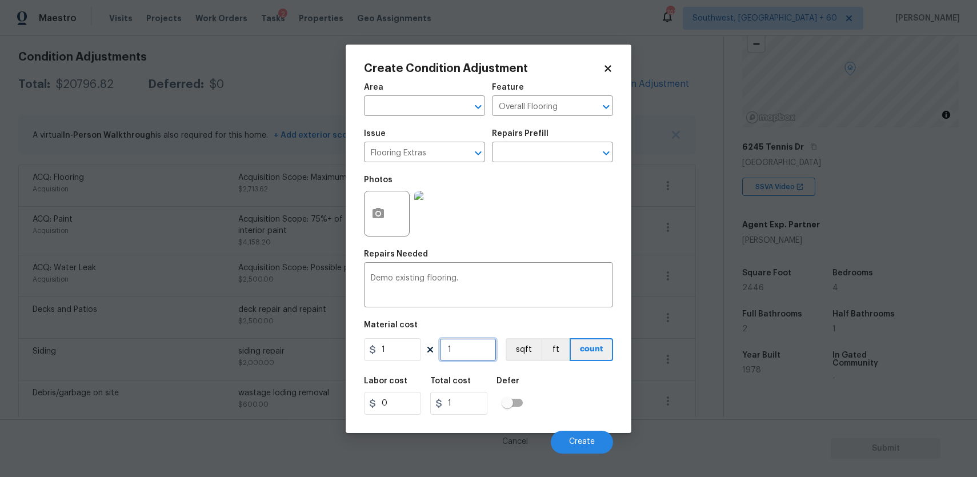
type input "7"
type input "0"
type input "6"
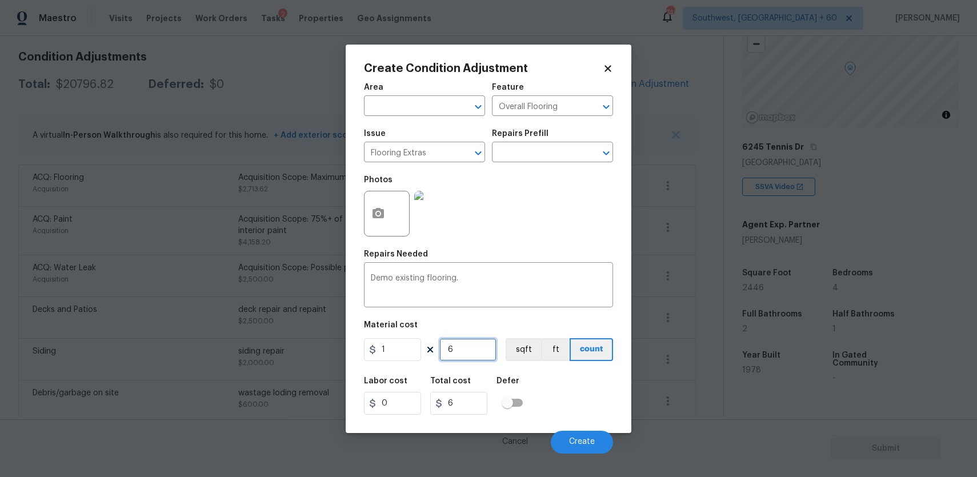
type input "60"
type input "600"
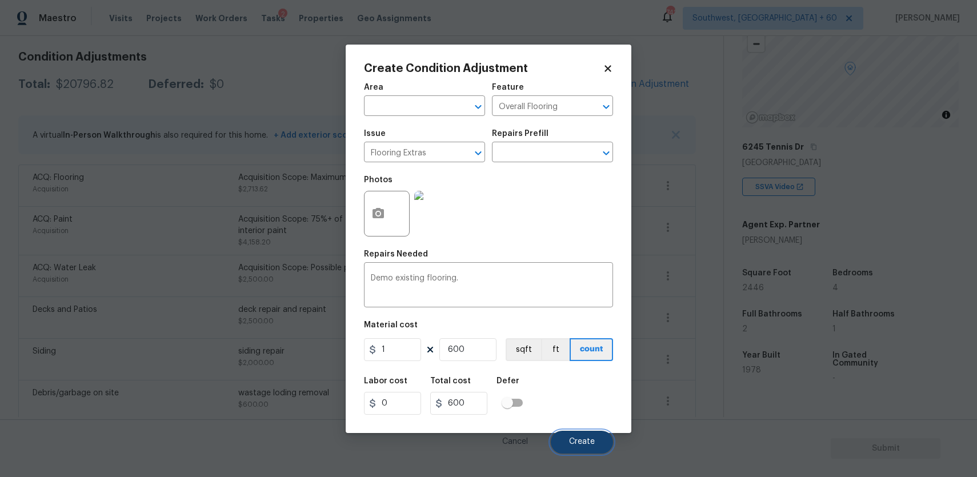
click at [575, 445] on span "Create" at bounding box center [582, 441] width 26 height 9
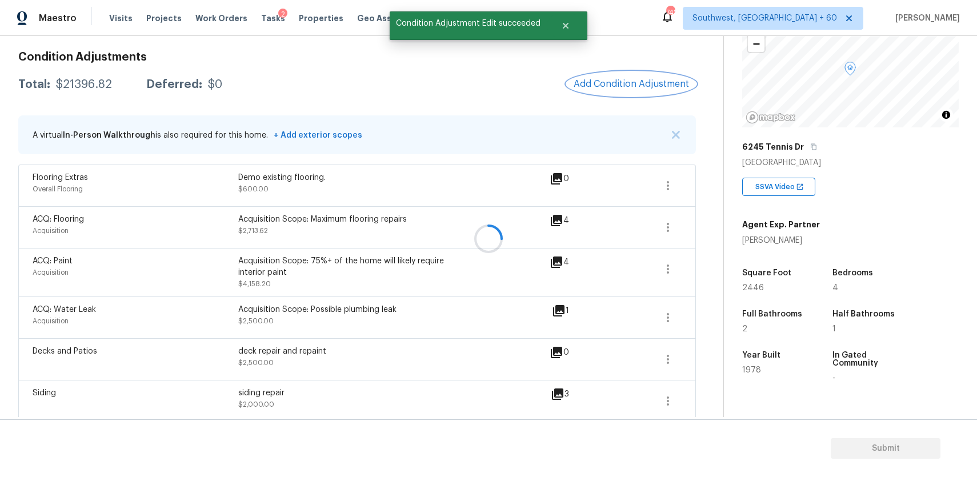
click at [619, 83] on span "Add Condition Adjustment" at bounding box center [630, 84] width 115 height 10
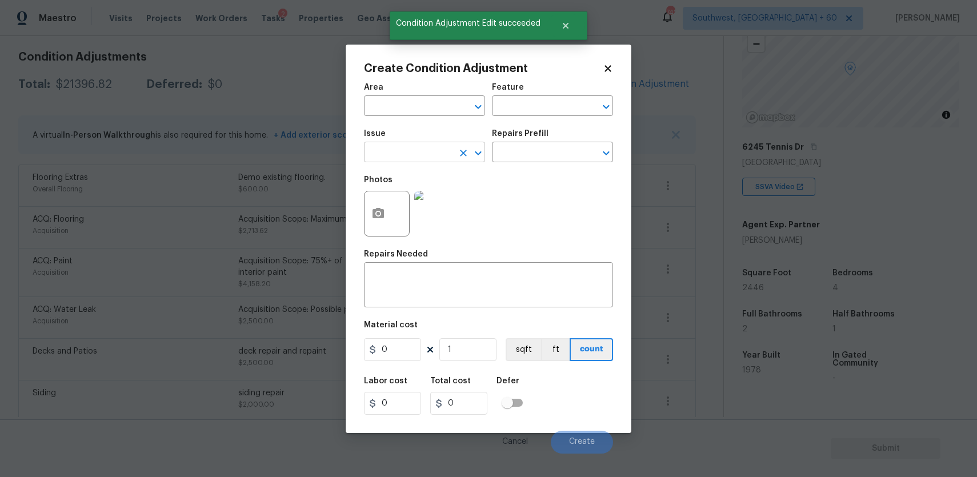
click at [439, 154] on input "text" at bounding box center [408, 153] width 89 height 18
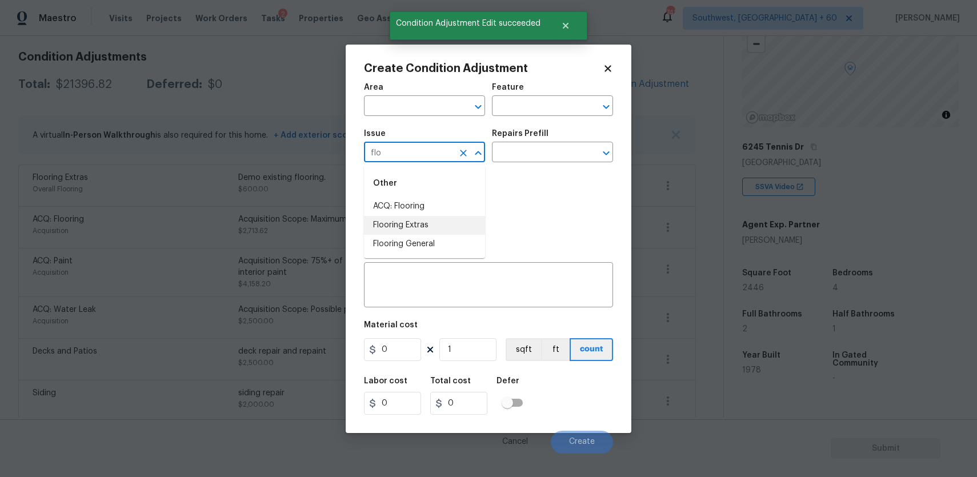
click at [449, 212] on li "ACQ: Flooring" at bounding box center [424, 206] width 121 height 19
type input "ACQ: Flooring"
click at [467, 152] on icon "Clear" at bounding box center [462, 152] width 11 height 11
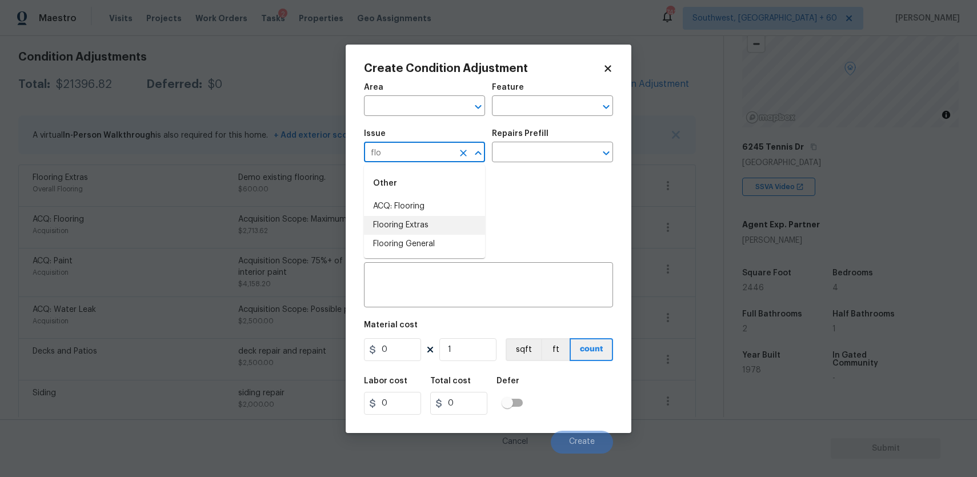
click at [468, 226] on li "Flooring Extras" at bounding box center [424, 225] width 121 height 19
type input "Flooring Extras"
click at [472, 270] on div "x ​" at bounding box center [488, 286] width 249 height 42
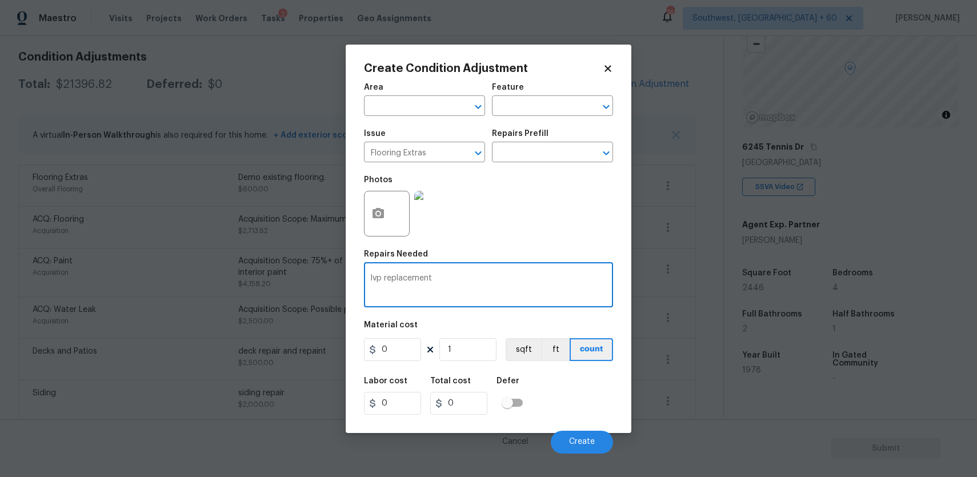
type textarea "lvp replacement"
click at [389, 361] on figure "Material cost 0 1 sqft ft count" at bounding box center [488, 342] width 249 height 42
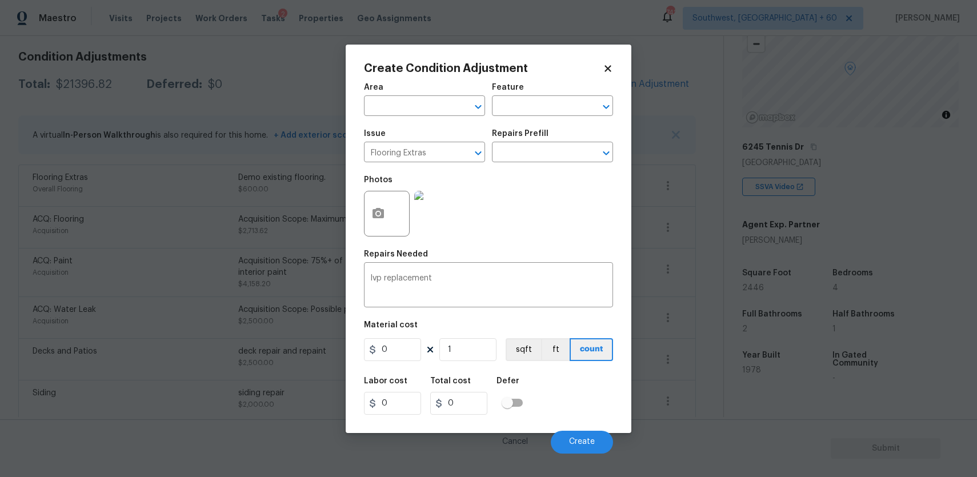
click at [389, 361] on figure "Material cost 0 1 sqft ft count" at bounding box center [488, 342] width 249 height 42
click at [381, 348] on input "0" at bounding box center [392, 349] width 57 height 23
click at [393, 344] on input "0" at bounding box center [392, 349] width 57 height 23
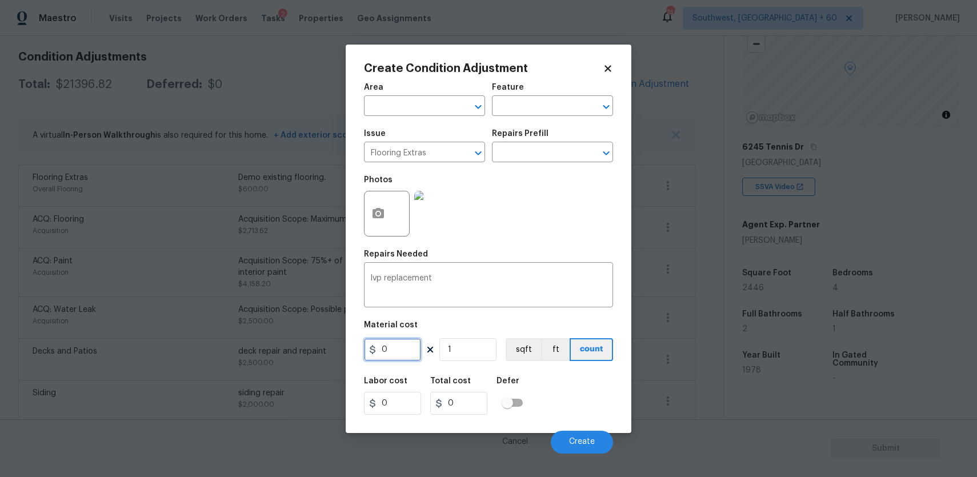
click at [393, 344] on input "0" at bounding box center [392, 349] width 57 height 23
click at [393, 352] on input "0" at bounding box center [392, 349] width 57 height 23
type input "5"
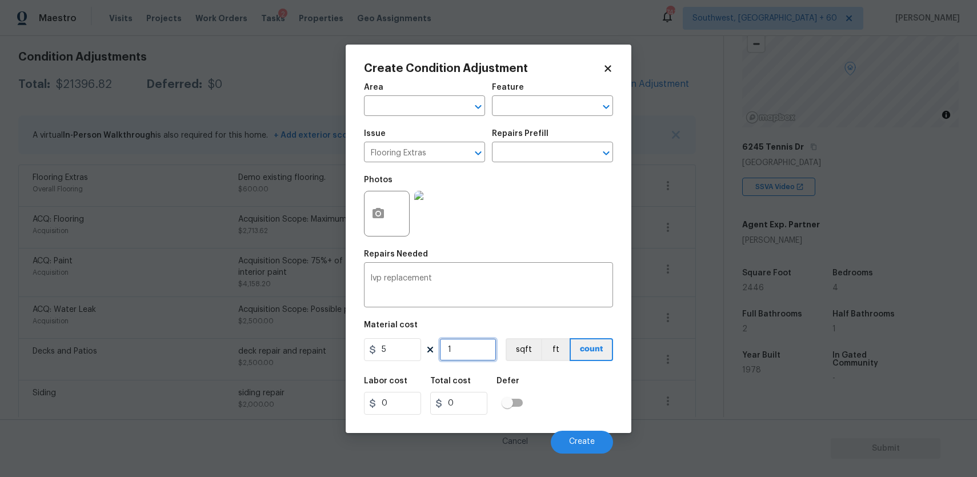
type input "5"
click at [461, 346] on input "1" at bounding box center [467, 349] width 57 height 23
type input "0"
type input "6"
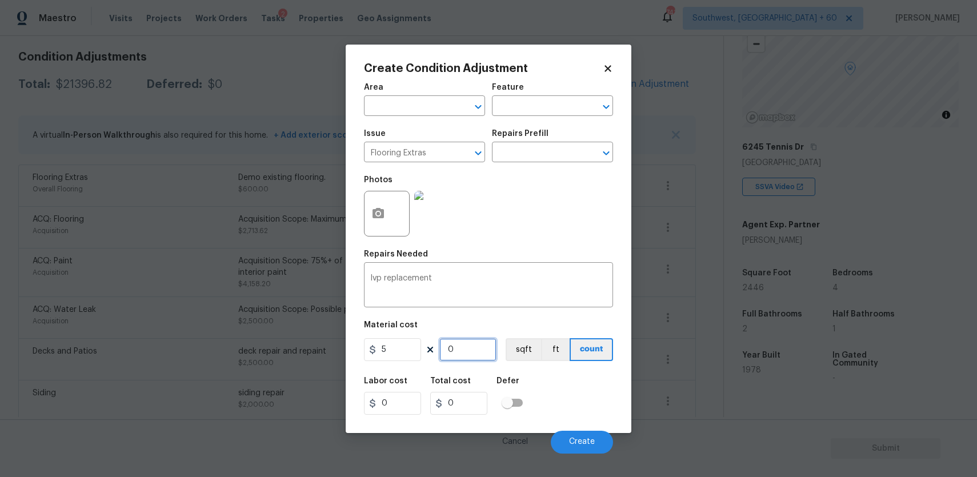
type input "30"
type input "60"
type input "300"
type input "600"
type input "3000"
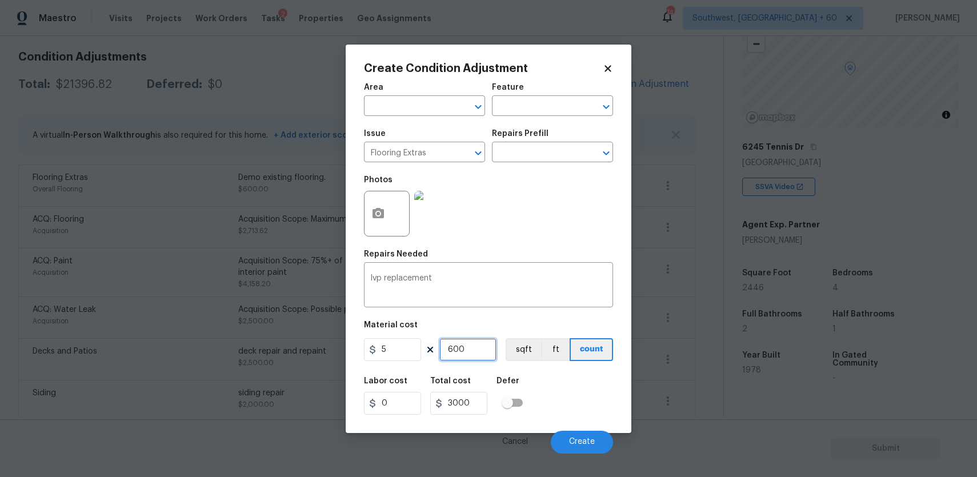
type input "600"
click at [375, 211] on icon "button" at bounding box center [377, 213] width 11 height 10
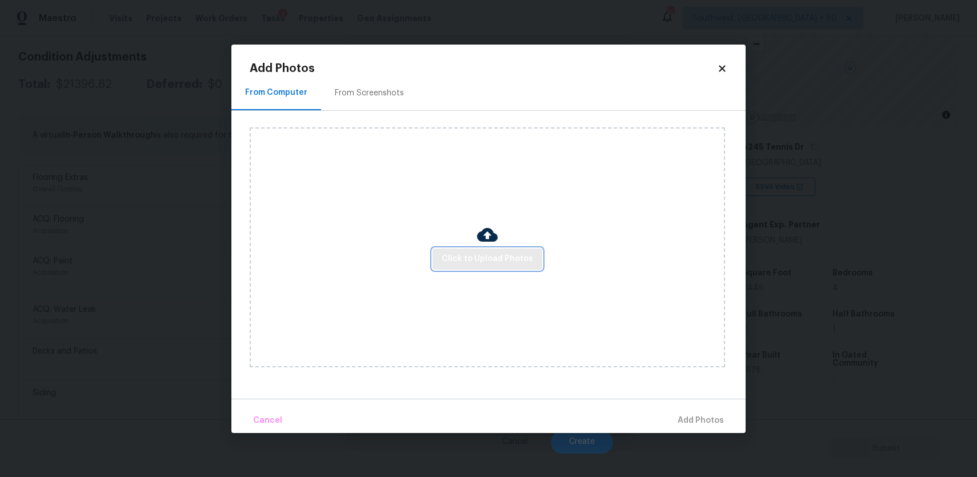
click at [442, 254] on button "Click to Upload Photos" at bounding box center [487, 258] width 110 height 21
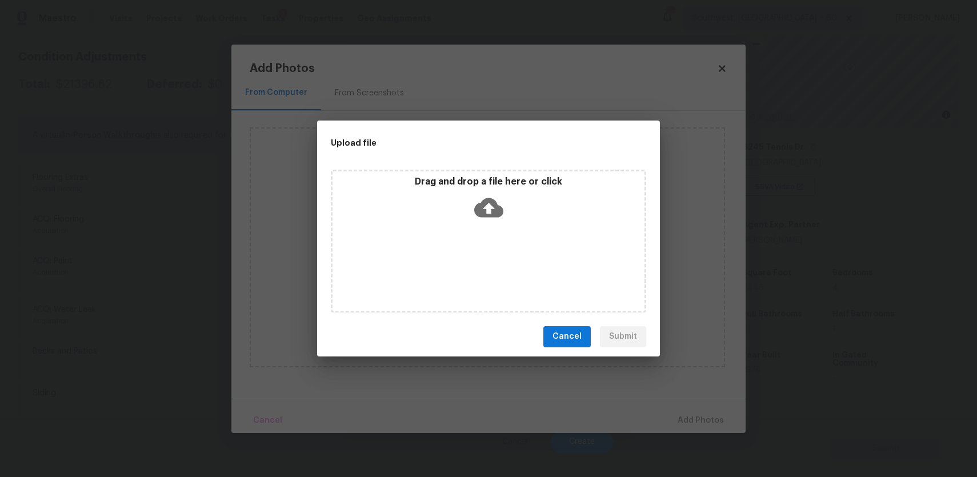
click at [442, 254] on div "Drag and drop a file here or click" at bounding box center [488, 241] width 315 height 143
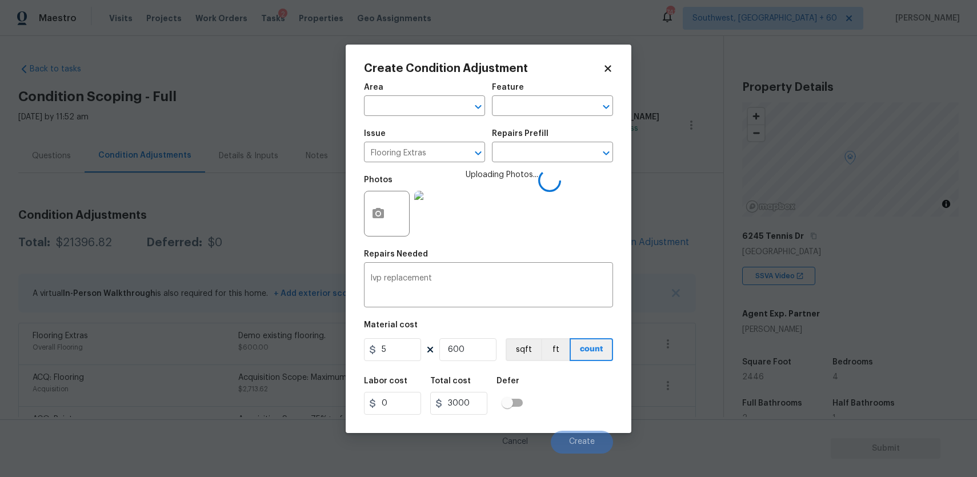
scroll to position [89, 0]
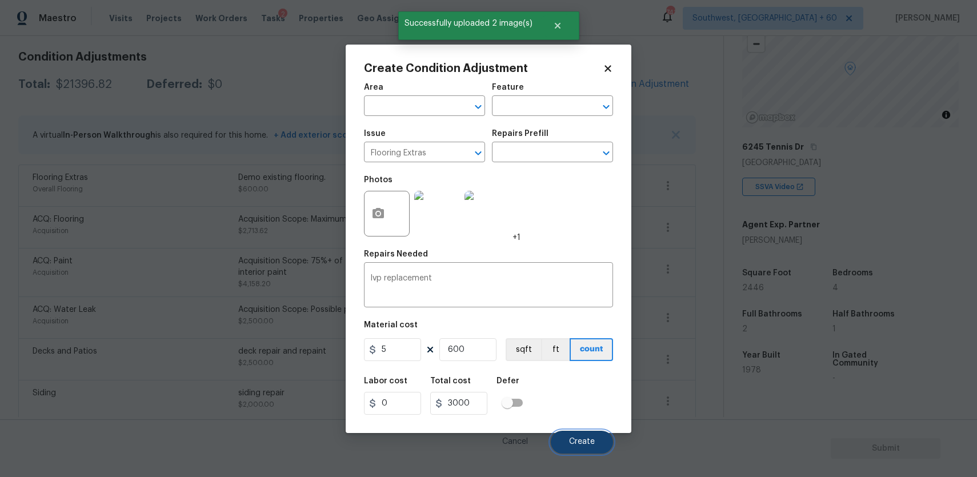
click at [582, 441] on span "Create" at bounding box center [582, 441] width 26 height 9
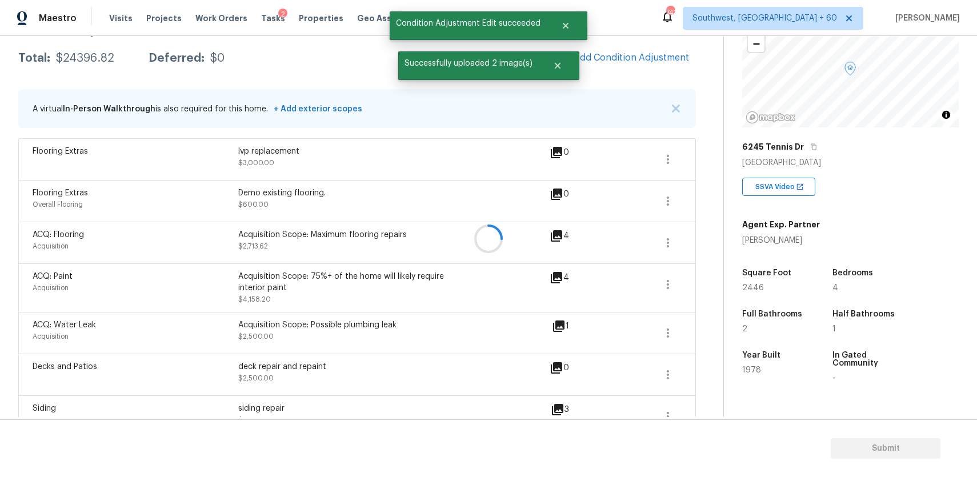
scroll to position [158, 0]
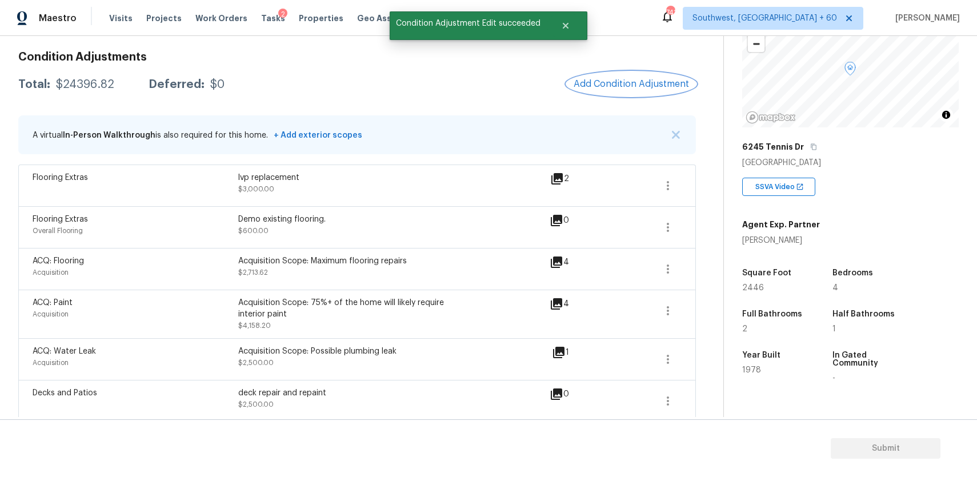
click at [638, 80] on span "Add Condition Adjustment" at bounding box center [630, 84] width 115 height 10
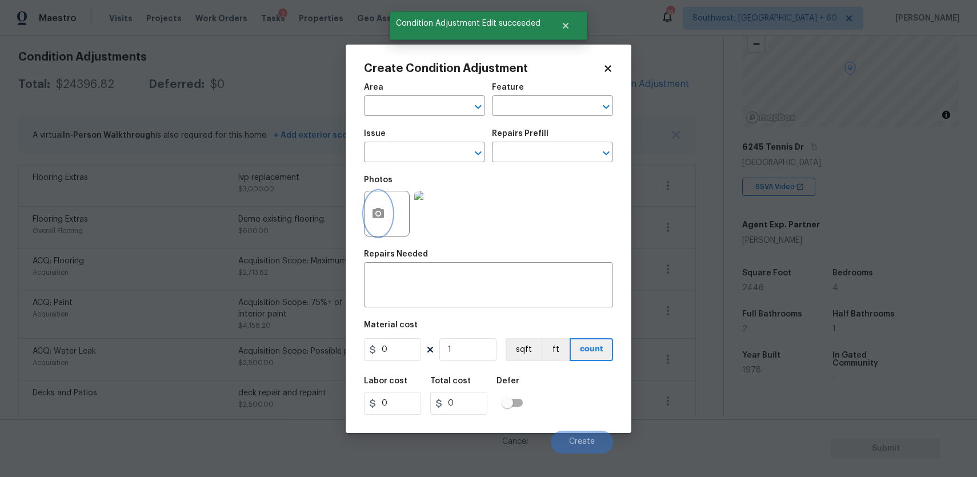
click at [367, 210] on button "button" at bounding box center [377, 213] width 27 height 45
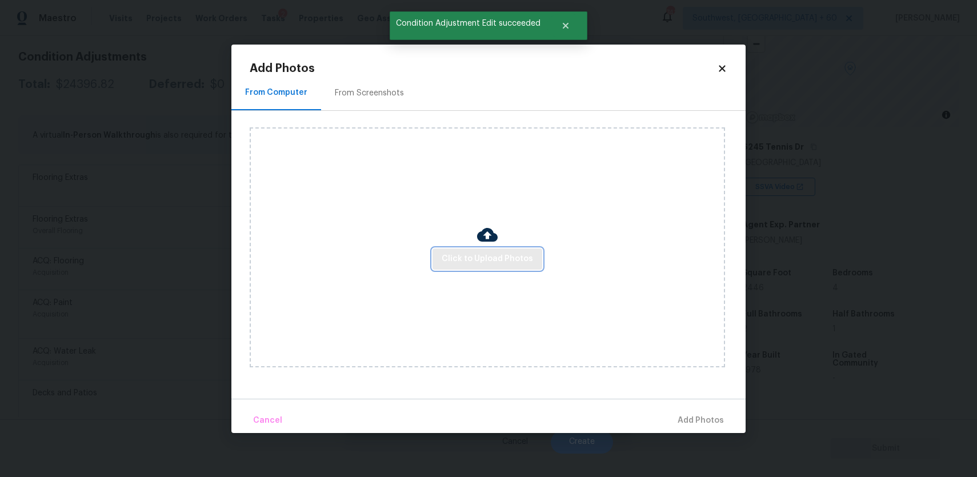
click at [486, 260] on span "Click to Upload Photos" at bounding box center [486, 259] width 91 height 14
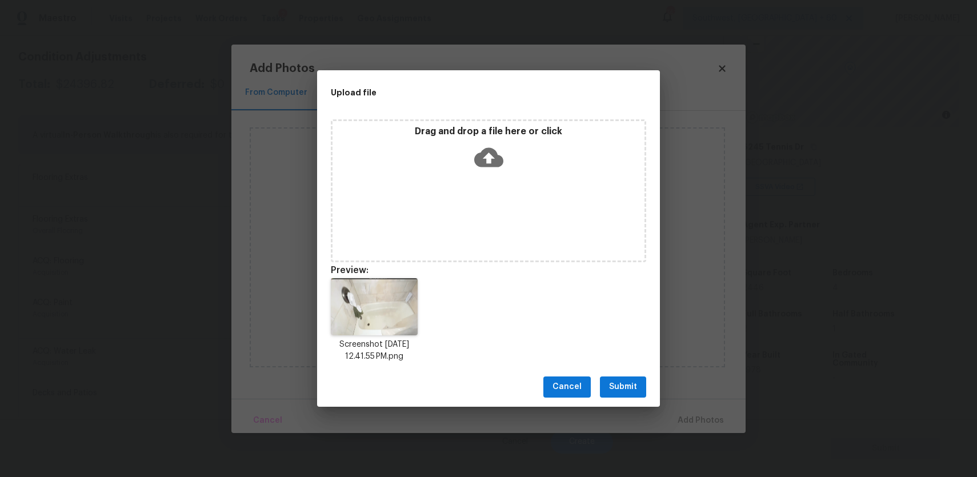
click at [448, 252] on div "Drag and drop a file here or click" at bounding box center [488, 190] width 315 height 143
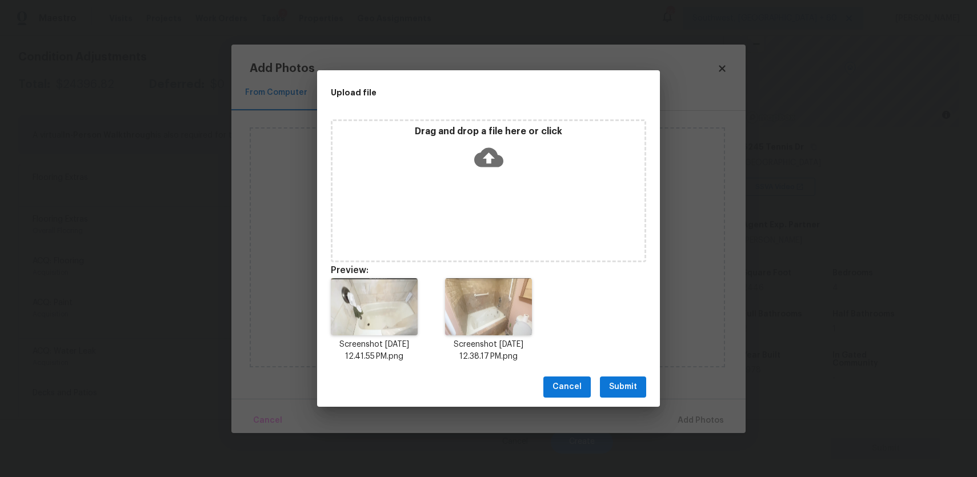
click at [491, 116] on div "Drag and drop a file here or click Preview: Screenshot [DATE] 12.41.55 PM.png S…" at bounding box center [488, 241] width 343 height 252
click at [497, 168] on icon at bounding box center [488, 157] width 29 height 29
click at [623, 387] on span "Submit" at bounding box center [623, 387] width 28 height 14
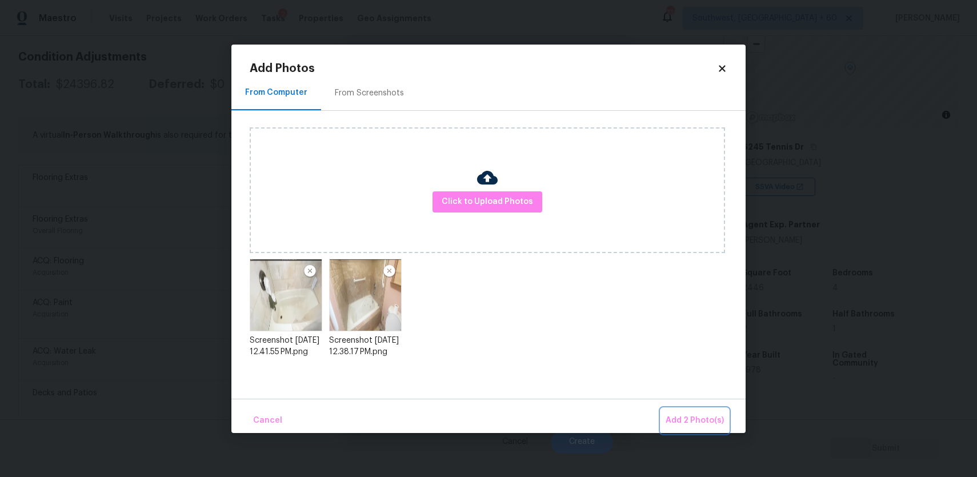
click at [682, 411] on button "Add 2 Photo(s)" at bounding box center [694, 420] width 67 height 25
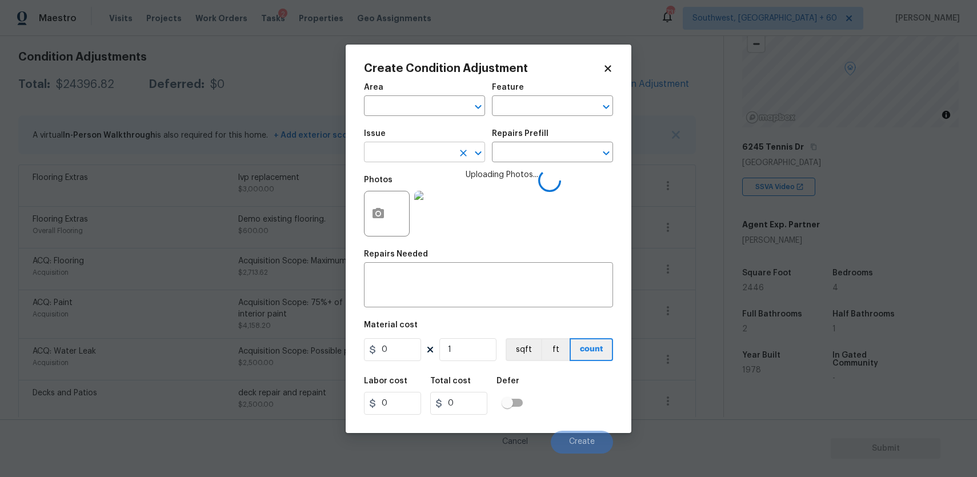
click at [435, 155] on input "text" at bounding box center [408, 153] width 89 height 18
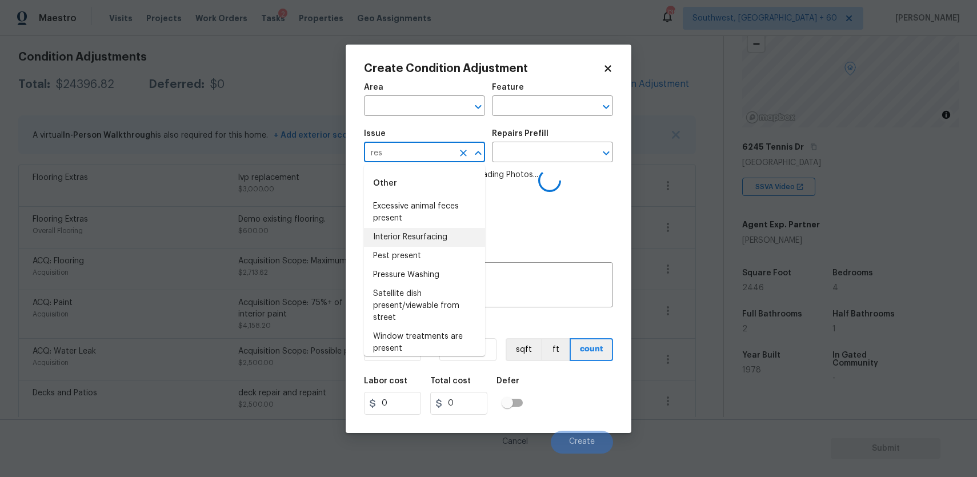
click at [434, 236] on li "Interior Resurfacing" at bounding box center [424, 237] width 121 height 19
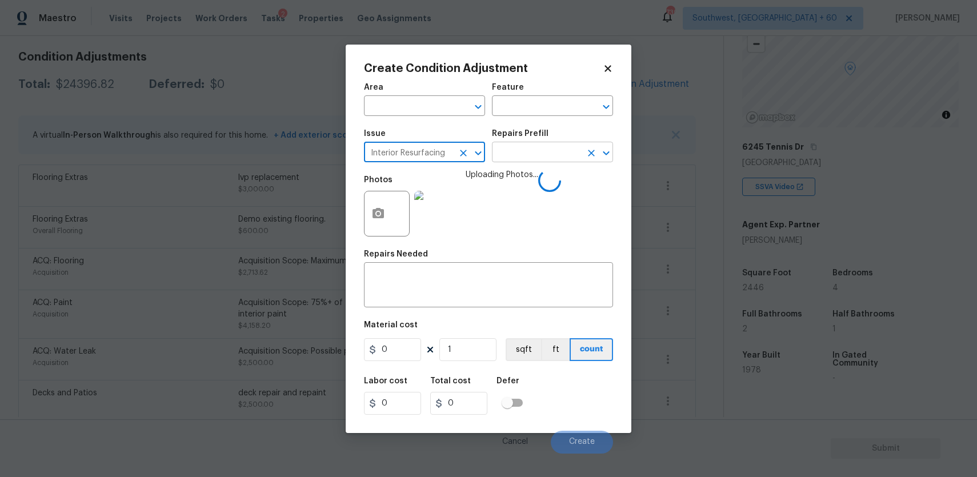
type input "Interior Resurfacing"
click at [511, 153] on input "text" at bounding box center [536, 153] width 89 height 18
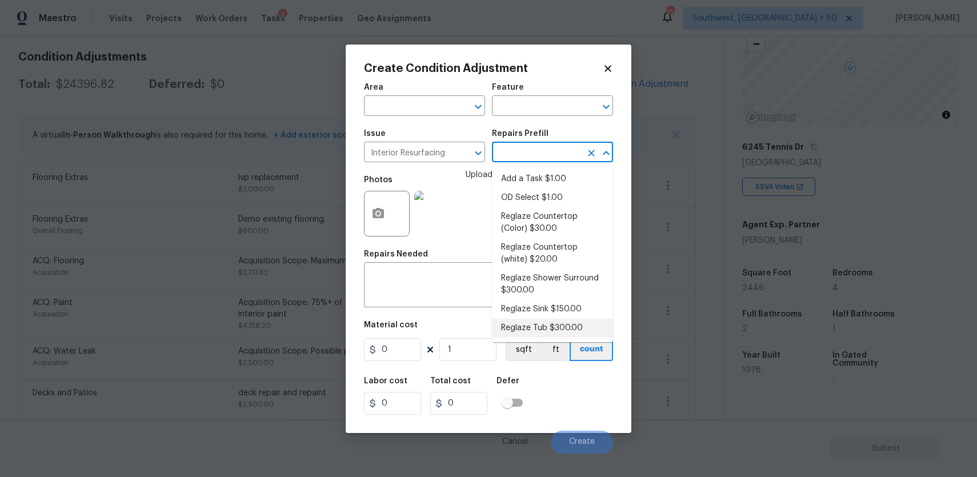
click at [561, 330] on li "Reglaze Tub $300.00" at bounding box center [552, 328] width 121 height 19
type textarea "Prep, mask, clean and reglaze the tub (white) both on the in and outer sides. H…"
type input "300"
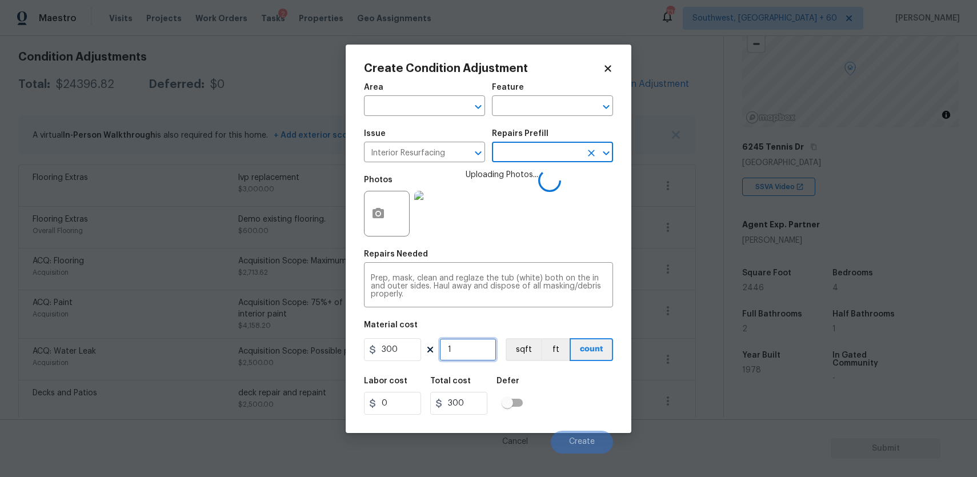
click at [460, 355] on input "1" at bounding box center [467, 349] width 57 height 23
type input "2"
type input "600"
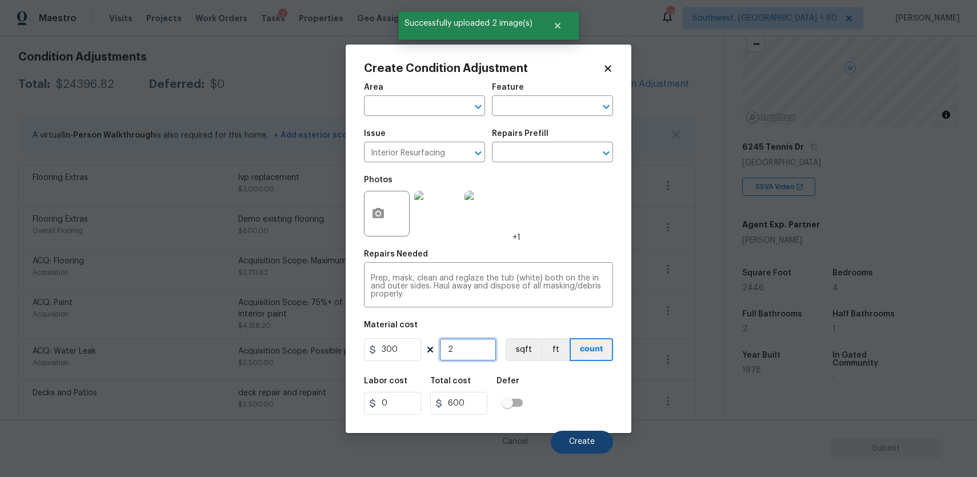
type input "2"
click at [593, 432] on button "Create" at bounding box center [582, 442] width 62 height 23
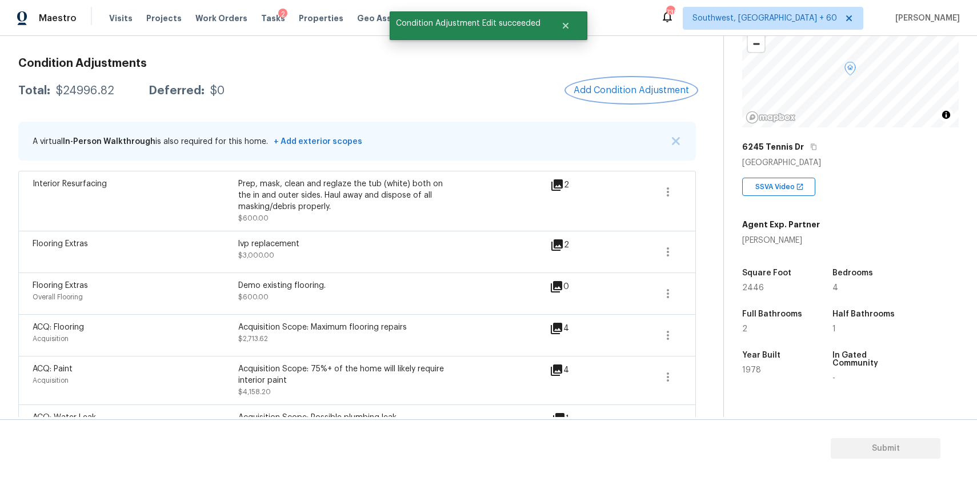
scroll to position [112, 0]
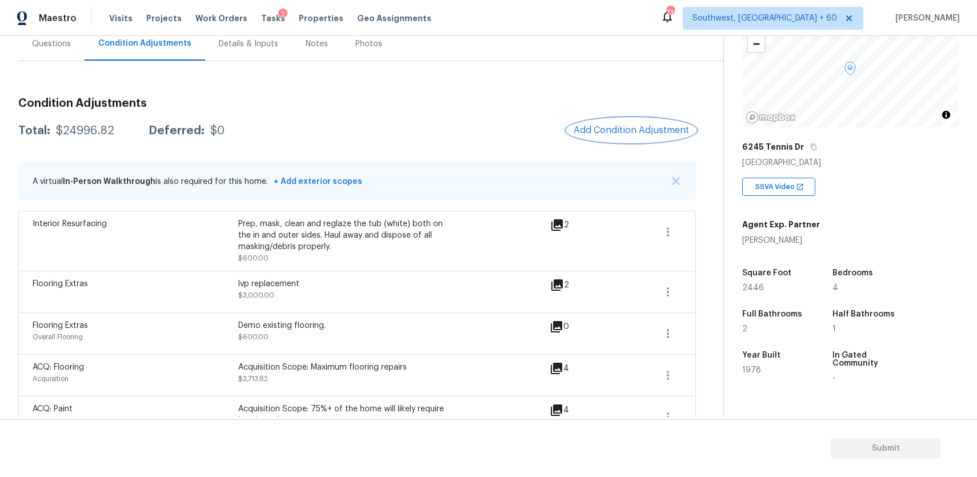
click at [623, 124] on button "Add Condition Adjustment" at bounding box center [631, 130] width 129 height 24
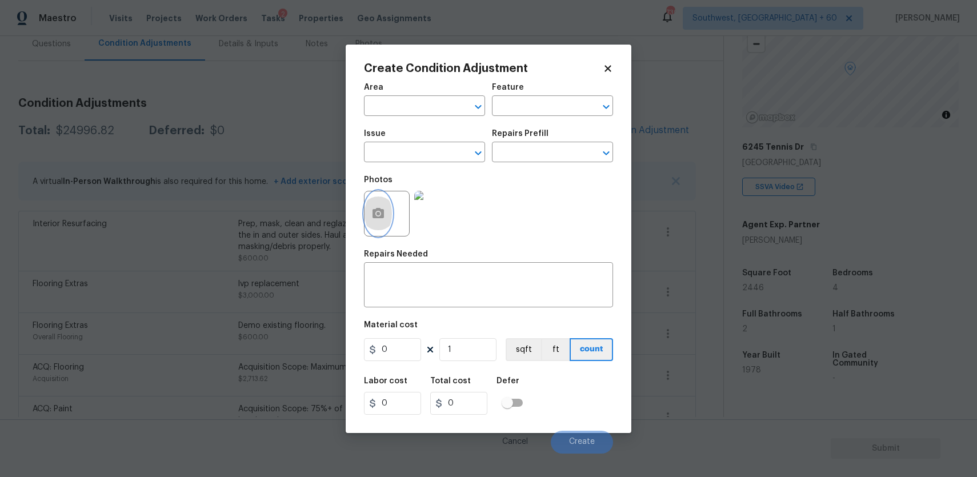
click at [368, 211] on button "button" at bounding box center [377, 213] width 27 height 45
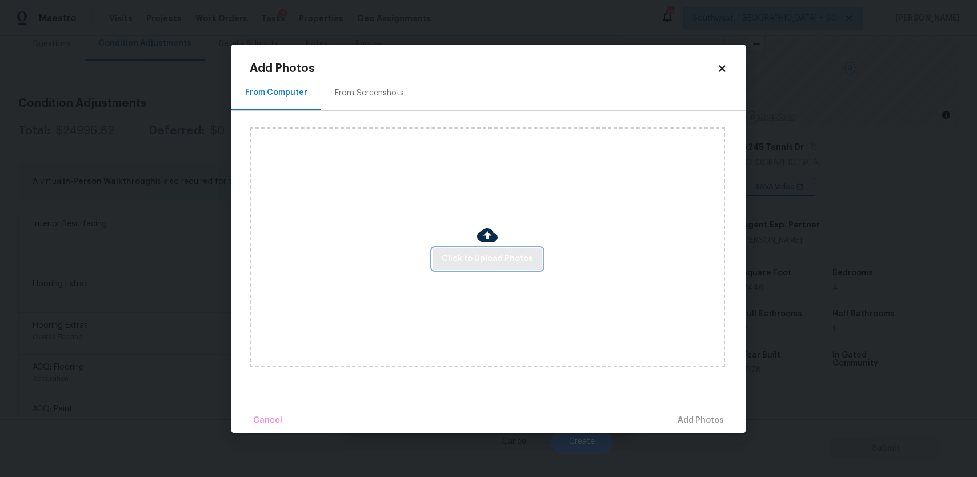
click at [491, 266] on button "Click to Upload Photos" at bounding box center [487, 258] width 110 height 21
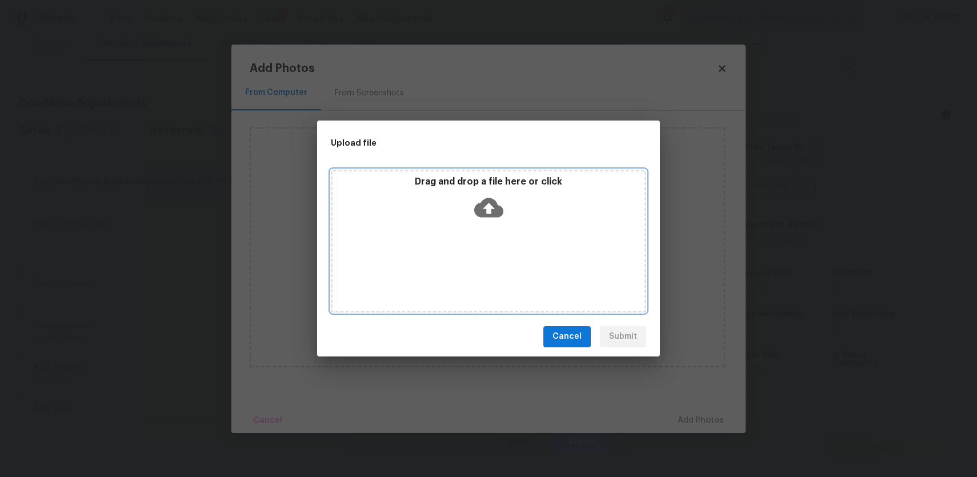
click at [491, 266] on div "Drag and drop a file here or click" at bounding box center [488, 241] width 315 height 143
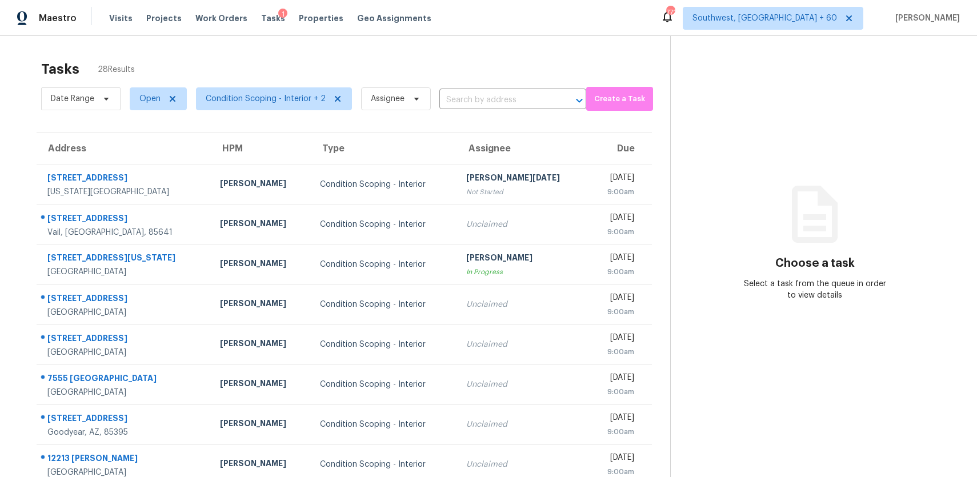
scroll to position [118, 0]
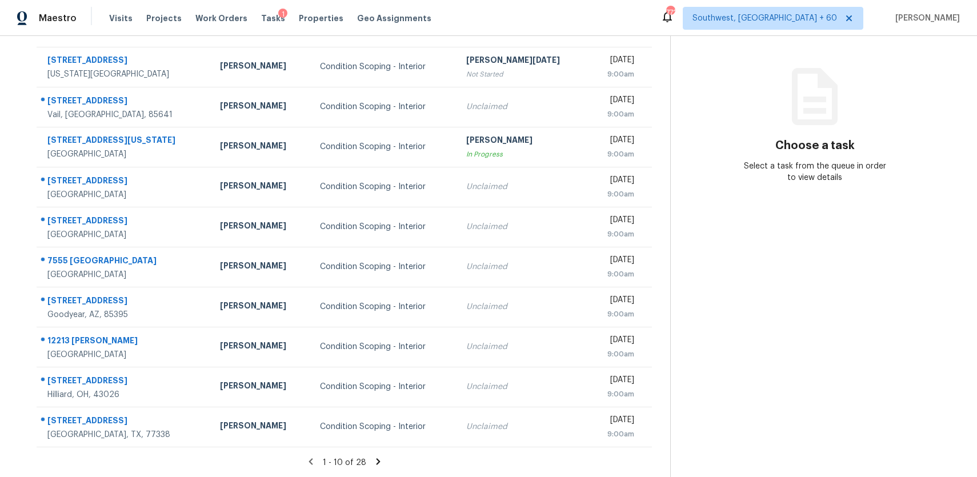
click at [376, 462] on icon at bounding box center [378, 461] width 4 height 6
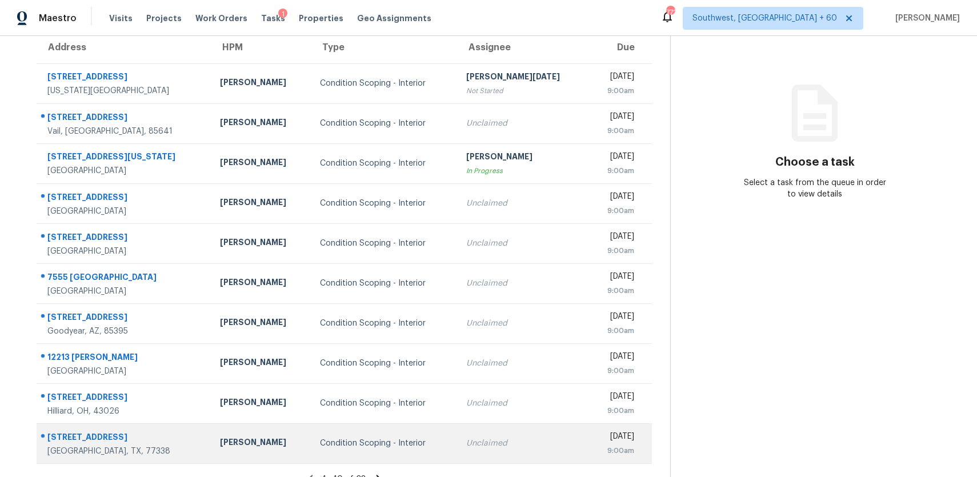
scroll to position [118, 0]
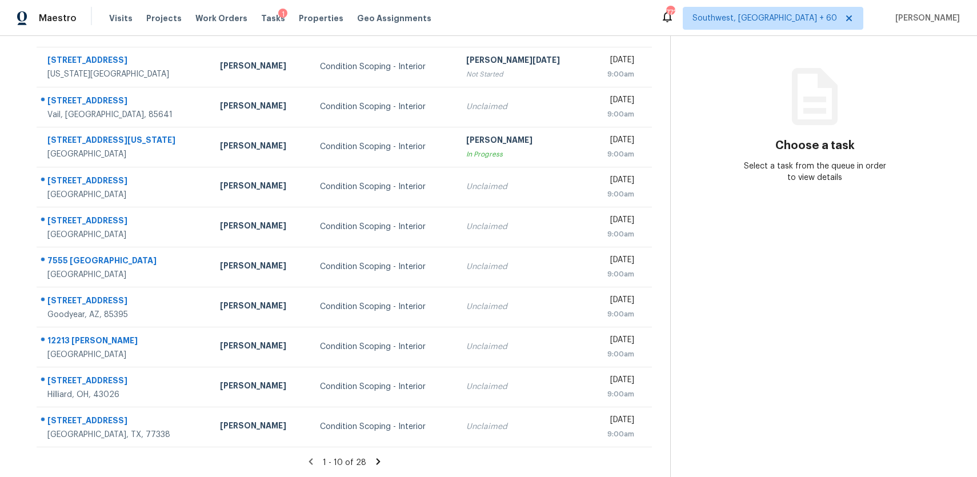
click at [376, 463] on icon at bounding box center [378, 461] width 4 height 6
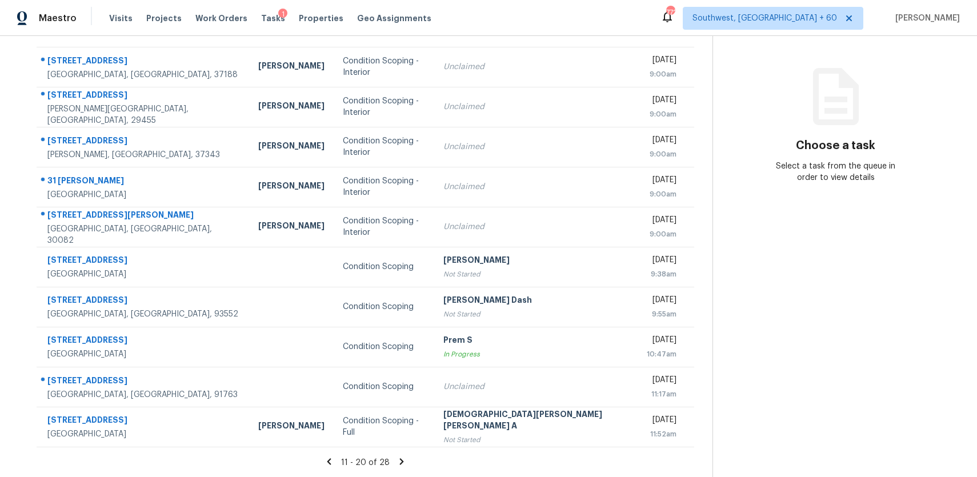
click at [400, 460] on icon at bounding box center [402, 461] width 4 height 6
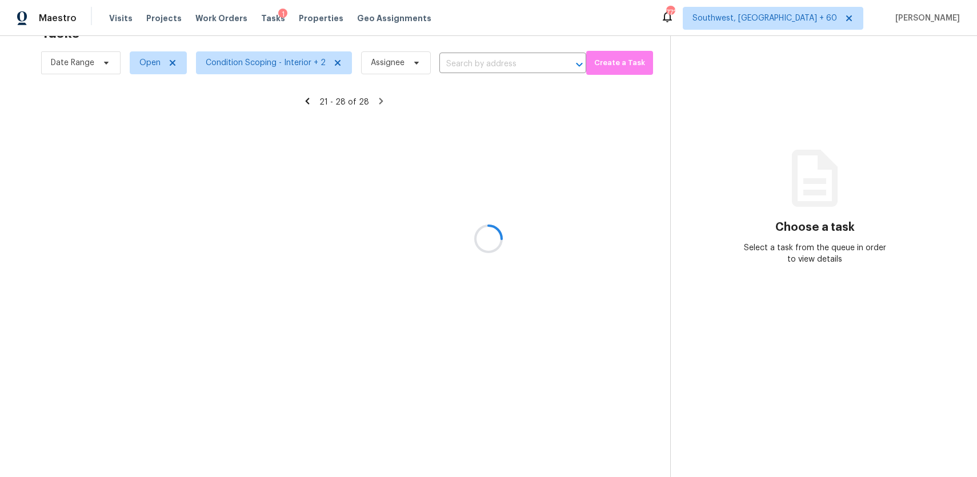
scroll to position [38, 0]
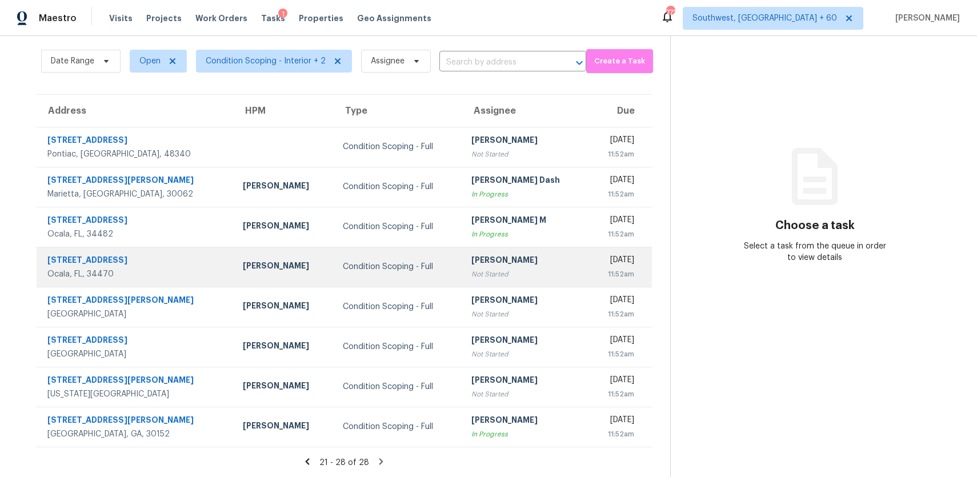
click at [471, 273] on div "Not Started" at bounding box center [525, 273] width 109 height 11
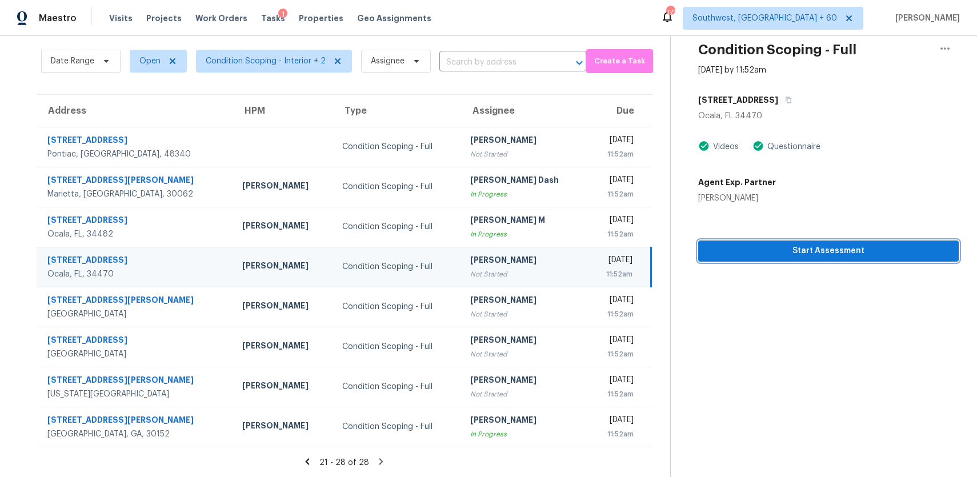
click at [798, 250] on span "Start Assessment" at bounding box center [828, 251] width 242 height 14
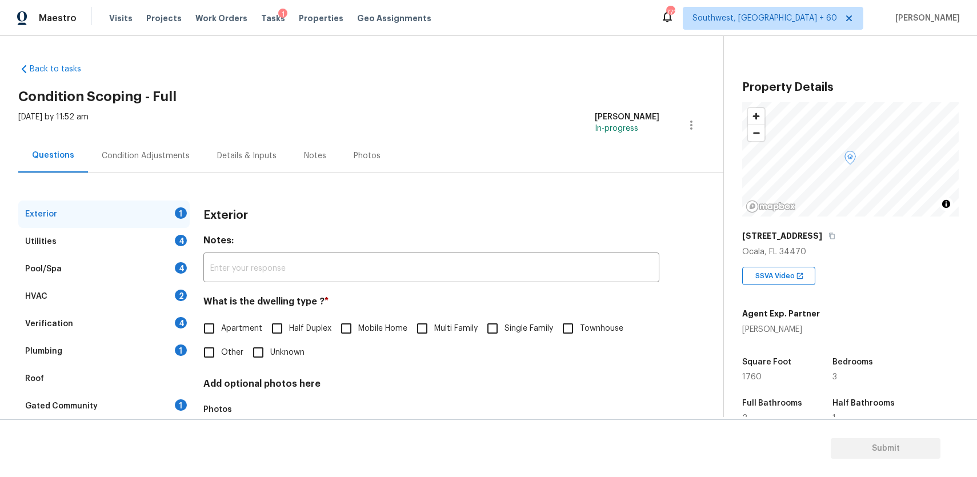
click at [818, 241] on div "[STREET_ADDRESS]" at bounding box center [850, 236] width 216 height 21
click at [828, 237] on icon "button" at bounding box center [831, 235] width 7 height 7
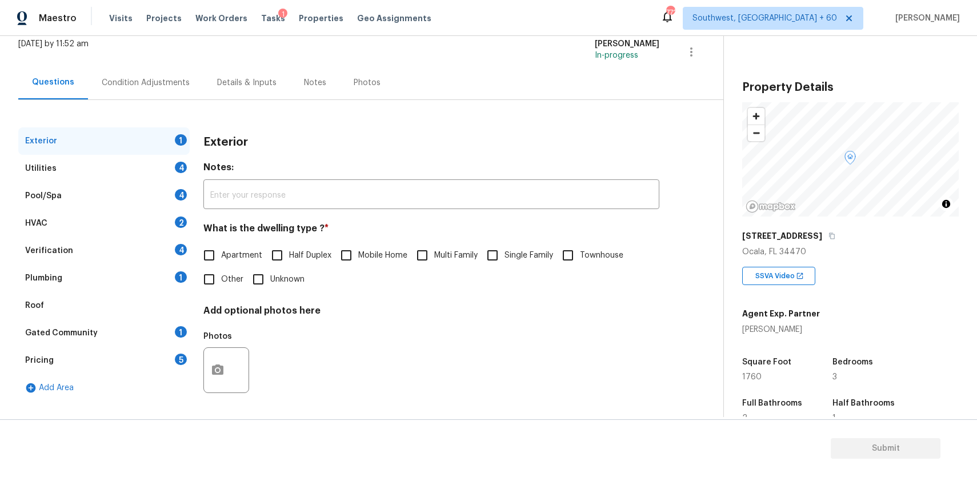
click at [593, 258] on span "Townhouse" at bounding box center [601, 256] width 43 height 12
click at [580, 258] on input "Townhouse" at bounding box center [568, 255] width 24 height 24
checkbox input "true"
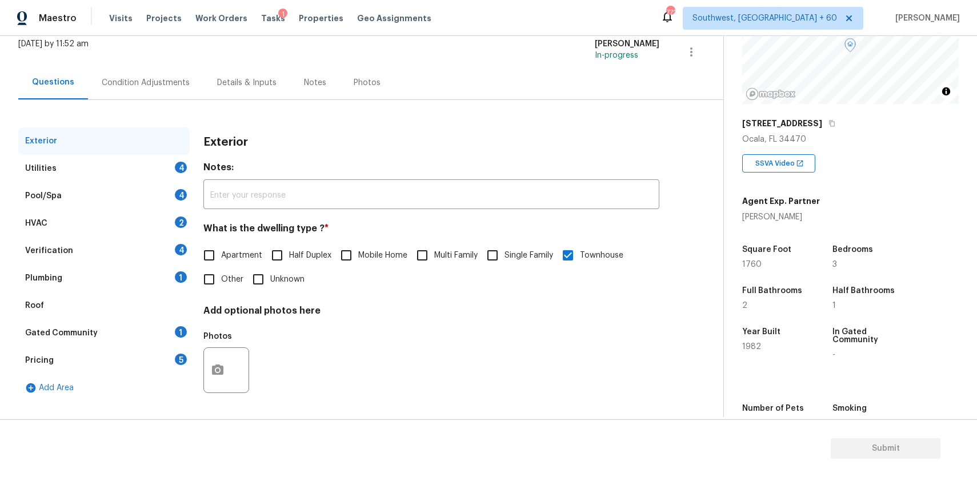
scroll to position [118, 0]
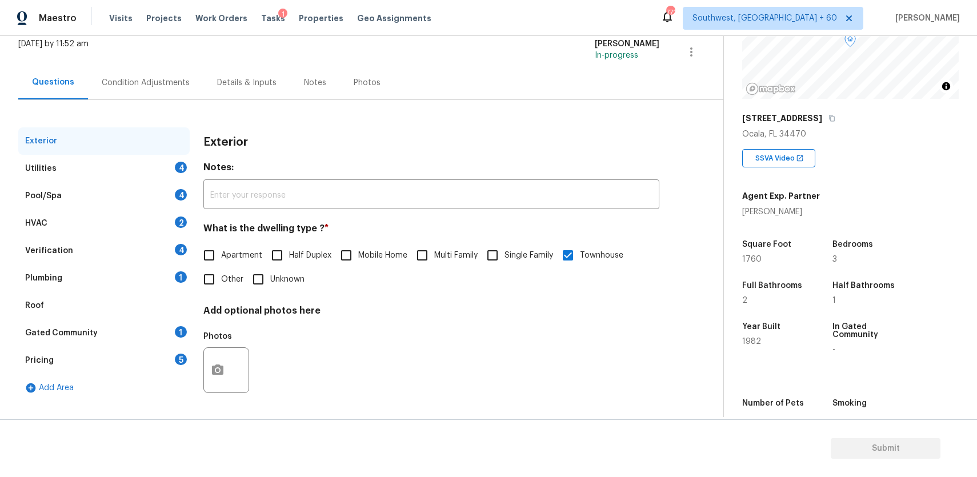
click at [814, 112] on div "[STREET_ADDRESS]" at bounding box center [850, 118] width 216 height 21
click at [829, 120] on icon "button" at bounding box center [832, 118] width 6 height 6
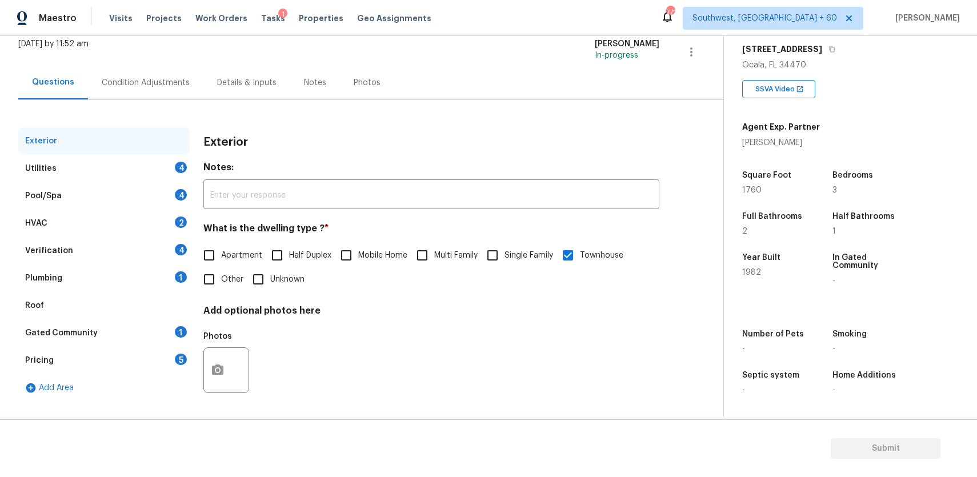
click at [146, 173] on div "Utilities 4" at bounding box center [103, 168] width 171 height 27
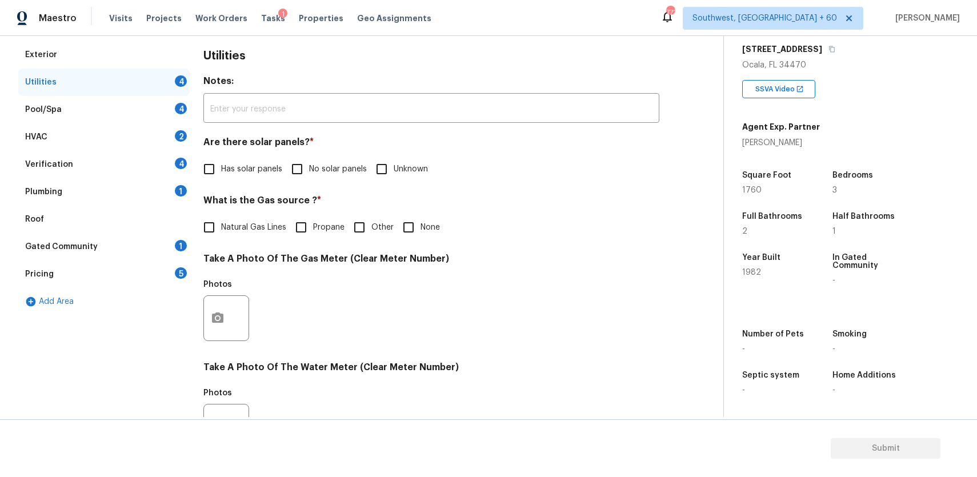
scroll to position [166, 0]
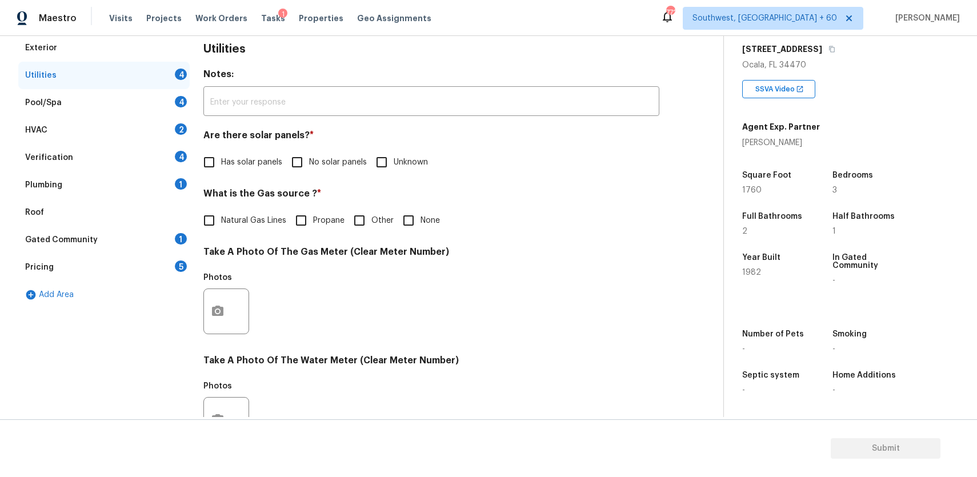
click at [332, 163] on span "No solar panels" at bounding box center [338, 162] width 58 height 12
click at [309, 163] on input "No solar panels" at bounding box center [297, 162] width 24 height 24
checkbox input "true"
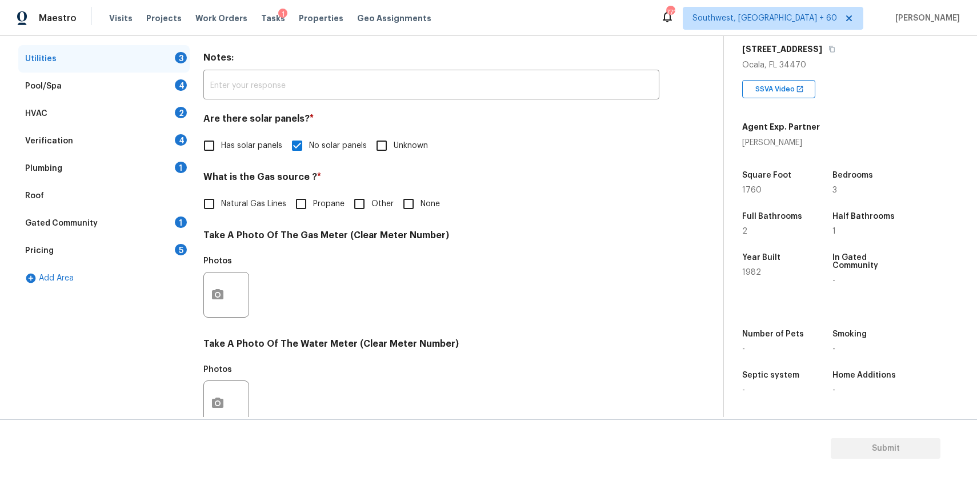
scroll to position [194, 0]
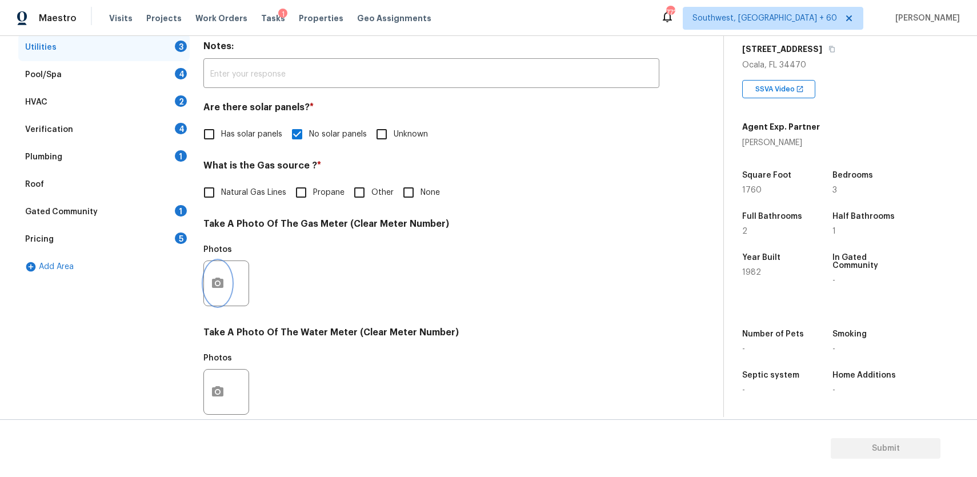
click at [218, 283] on circle "button" at bounding box center [217, 283] width 3 height 3
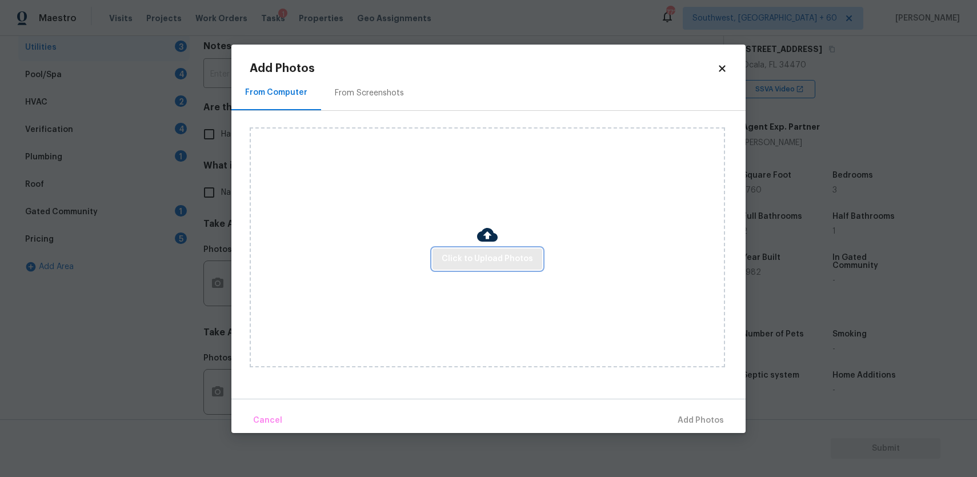
click at [438, 259] on button "Click to Upload Photos" at bounding box center [487, 258] width 110 height 21
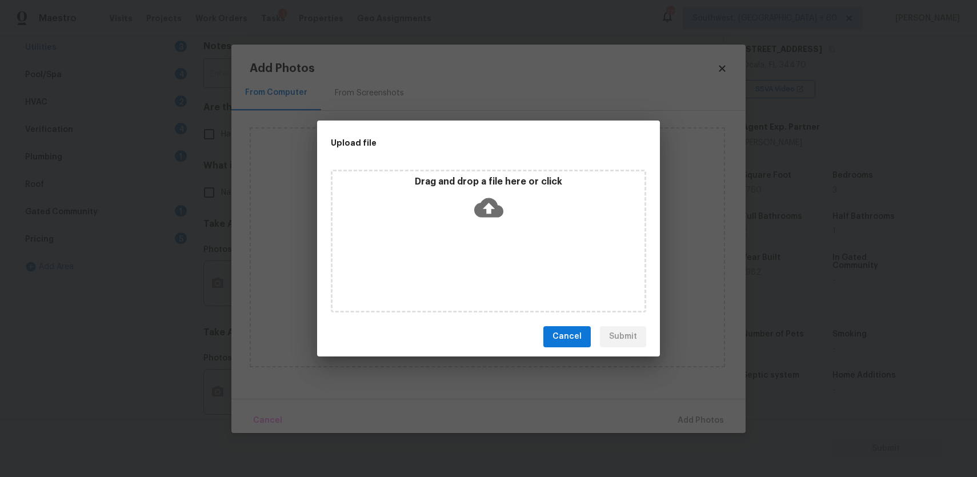
click at [438, 259] on div "Drag and drop a file here or click" at bounding box center [488, 241] width 315 height 143
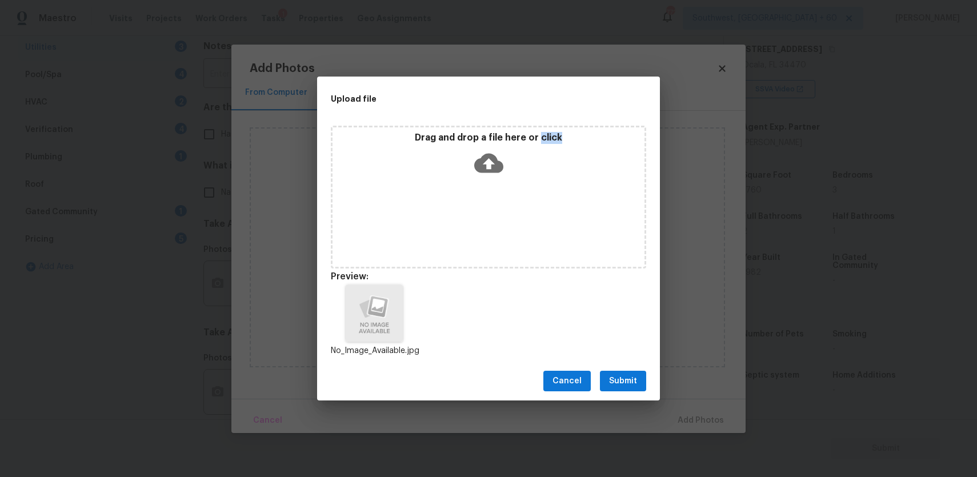
click at [630, 387] on span "Submit" at bounding box center [623, 381] width 28 height 14
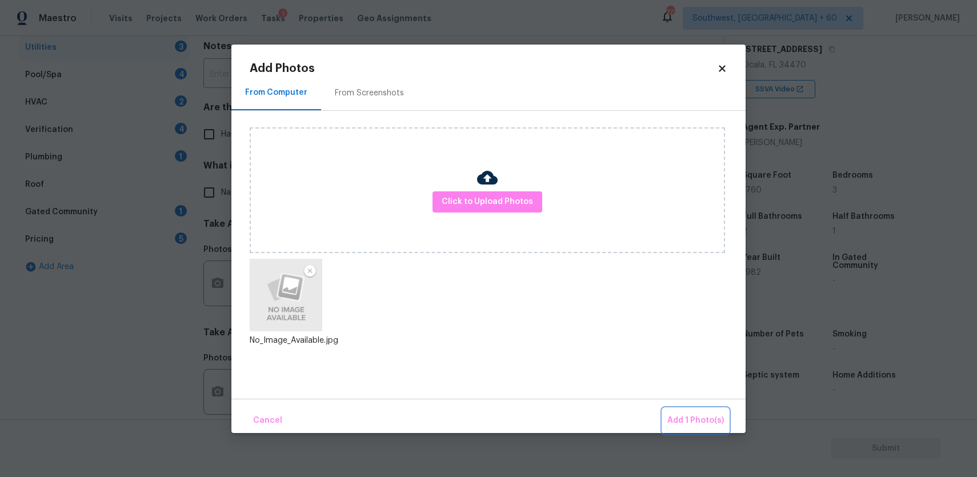
click at [694, 419] on span "Add 1 Photo(s)" at bounding box center [695, 420] width 57 height 14
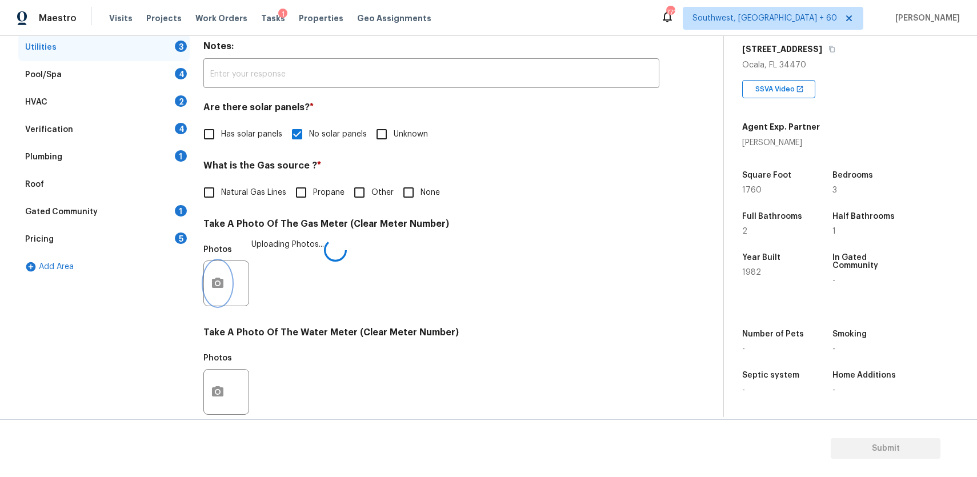
scroll to position [383, 0]
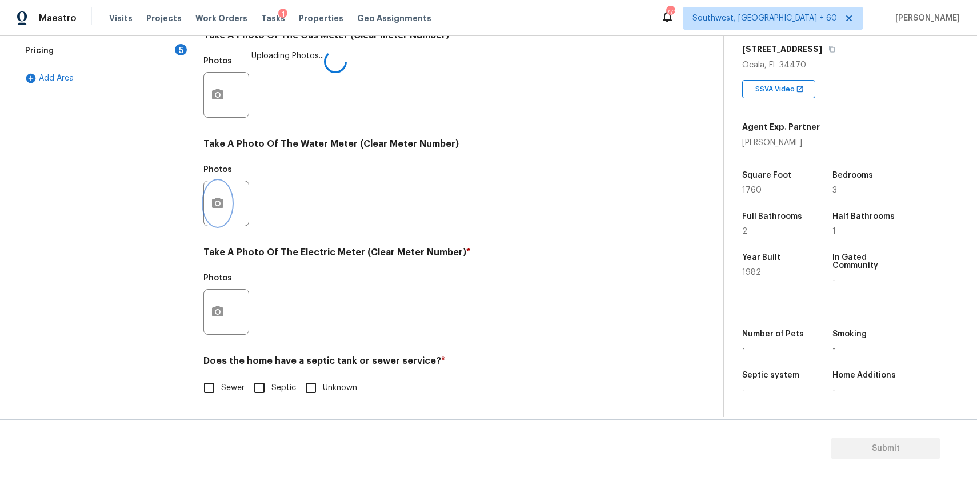
click at [218, 202] on icon "button" at bounding box center [218, 203] width 14 height 14
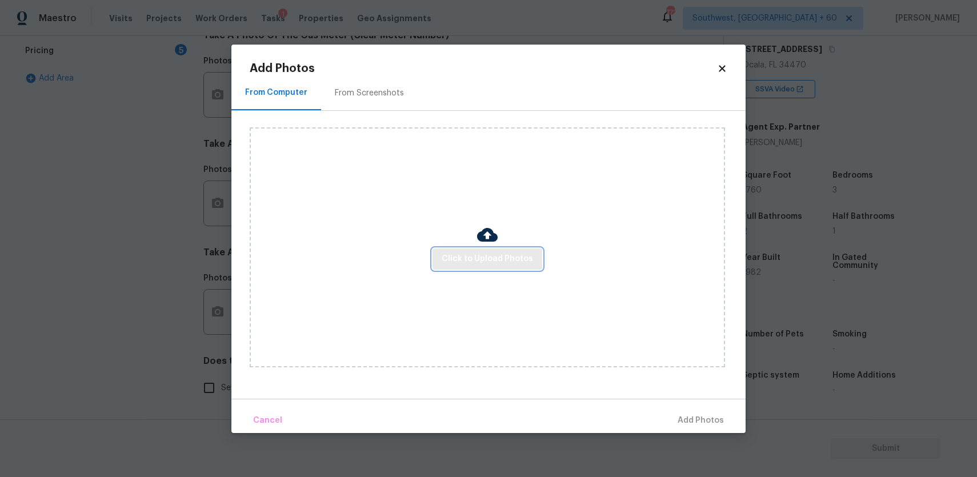
click at [523, 252] on span "Click to Upload Photos" at bounding box center [486, 259] width 91 height 14
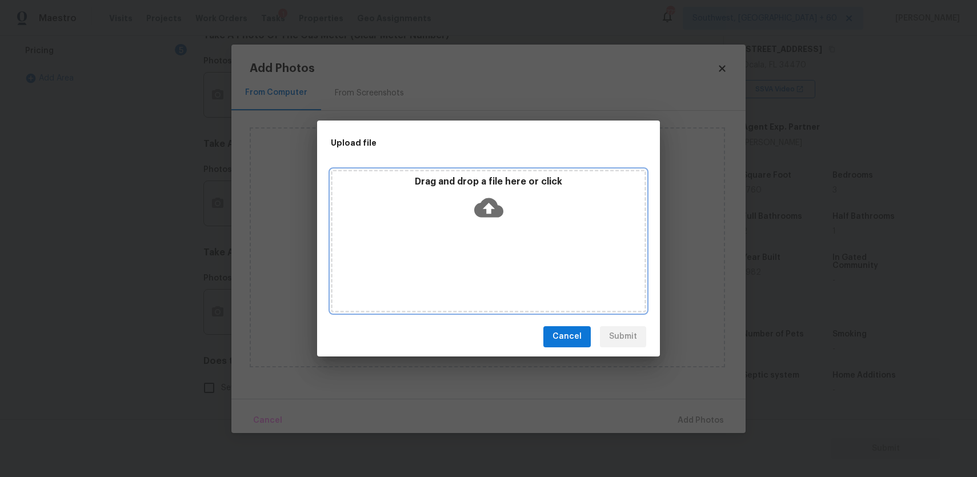
click at [523, 252] on div "Drag and drop a file here or click" at bounding box center [488, 241] width 315 height 143
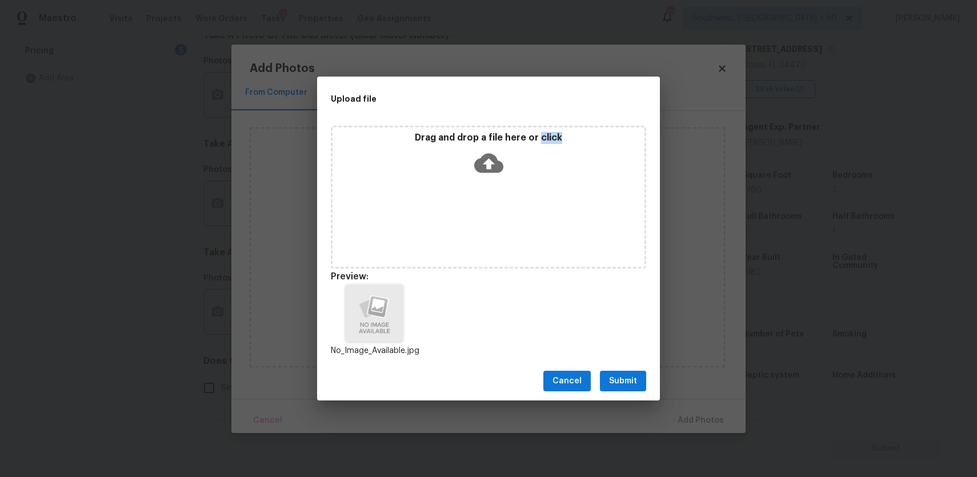
click at [626, 375] on span "Submit" at bounding box center [623, 381] width 28 height 14
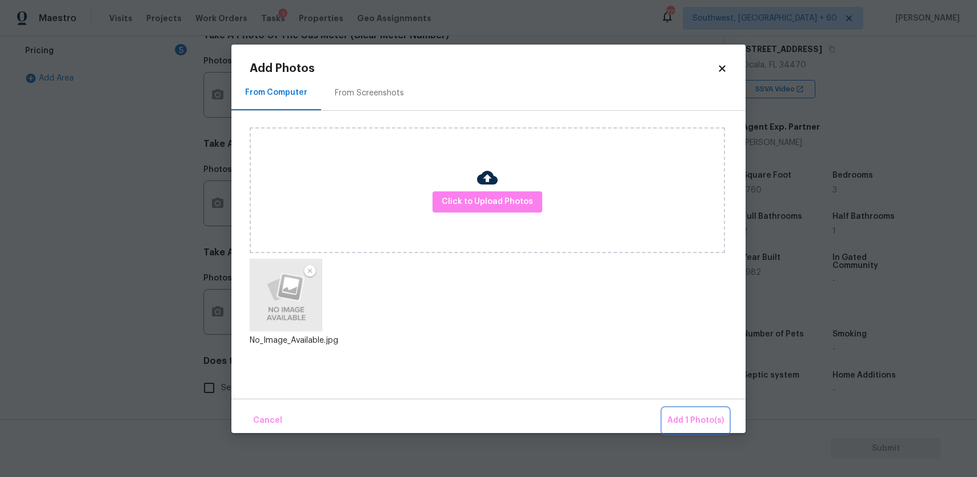
click at [697, 412] on button "Add 1 Photo(s)" at bounding box center [695, 420] width 66 height 25
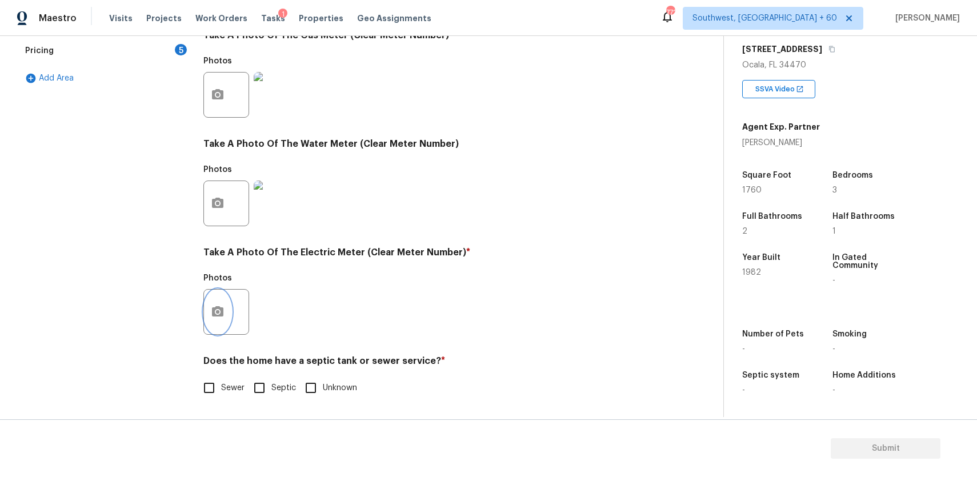
click at [219, 318] on icon "button" at bounding box center [218, 312] width 14 height 14
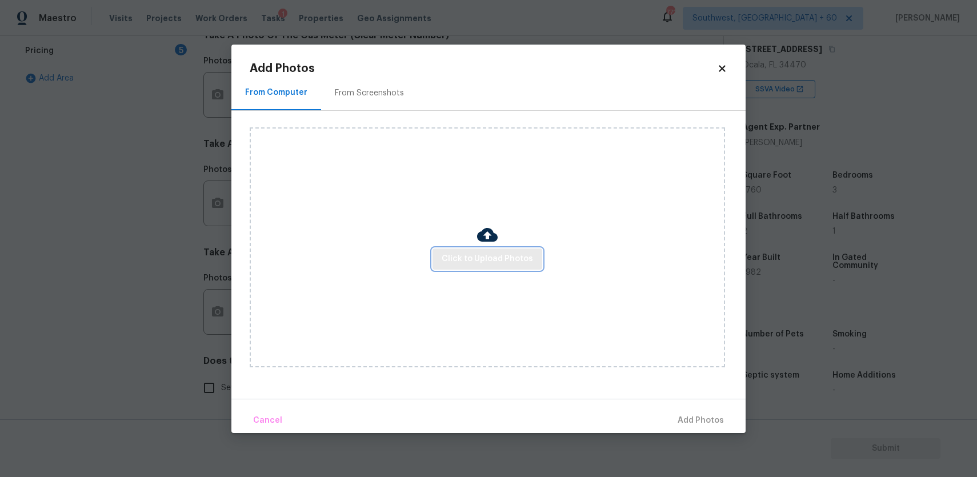
click at [484, 255] on span "Click to Upload Photos" at bounding box center [486, 259] width 91 height 14
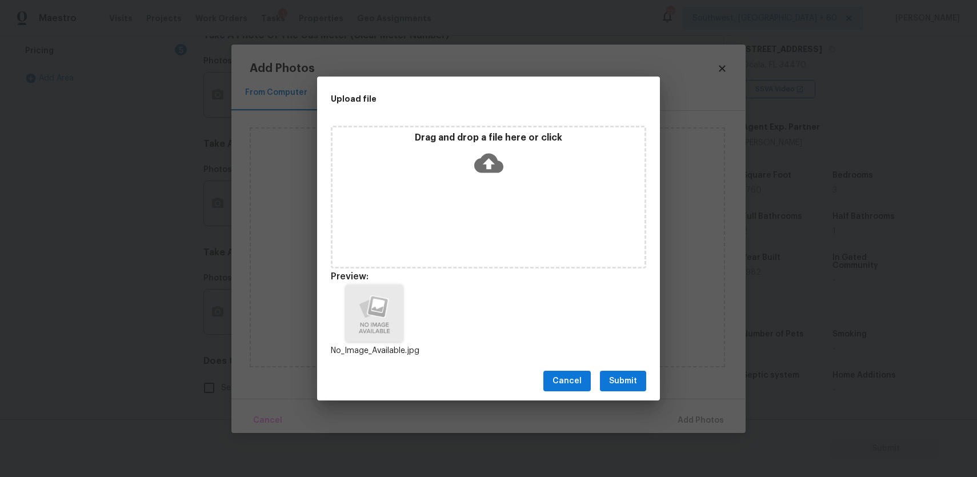
click at [622, 383] on span "Submit" at bounding box center [623, 381] width 28 height 14
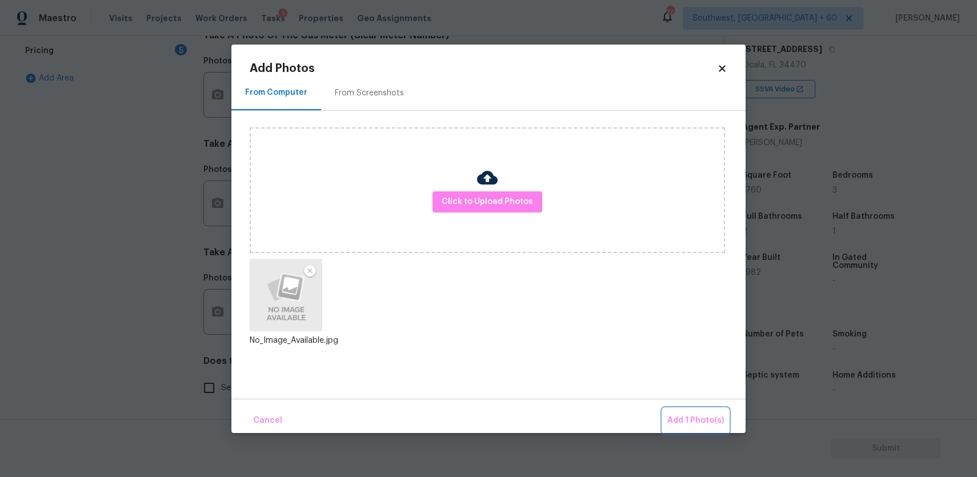
click at [693, 420] on span "Add 1 Photo(s)" at bounding box center [695, 420] width 57 height 14
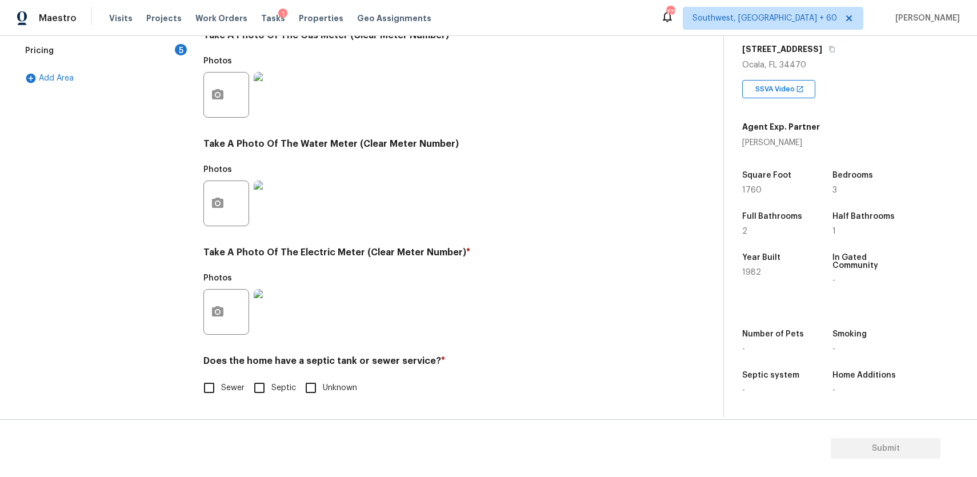
click at [233, 382] on span "Sewer" at bounding box center [232, 388] width 23 height 12
click at [221, 382] on input "Sewer" at bounding box center [209, 388] width 24 height 24
checkbox input "true"
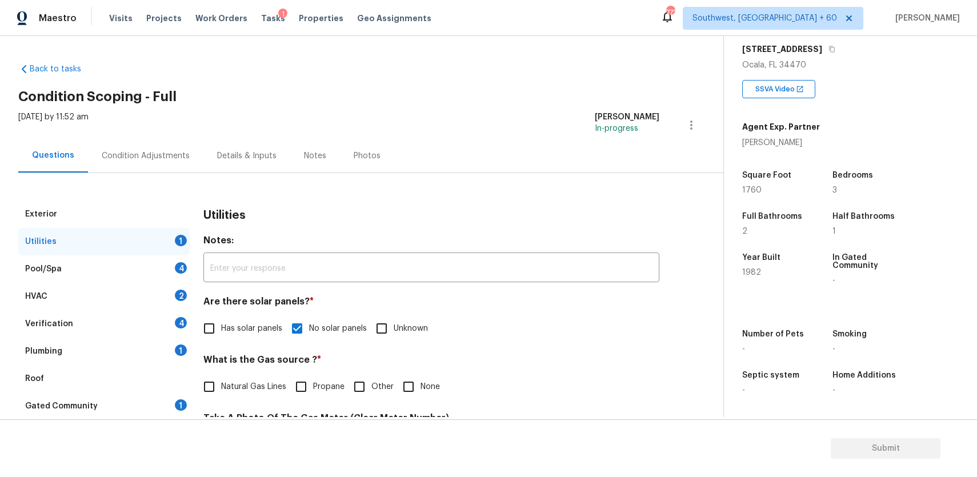
click at [151, 264] on div "Pool/Spa 4" at bounding box center [103, 268] width 171 height 27
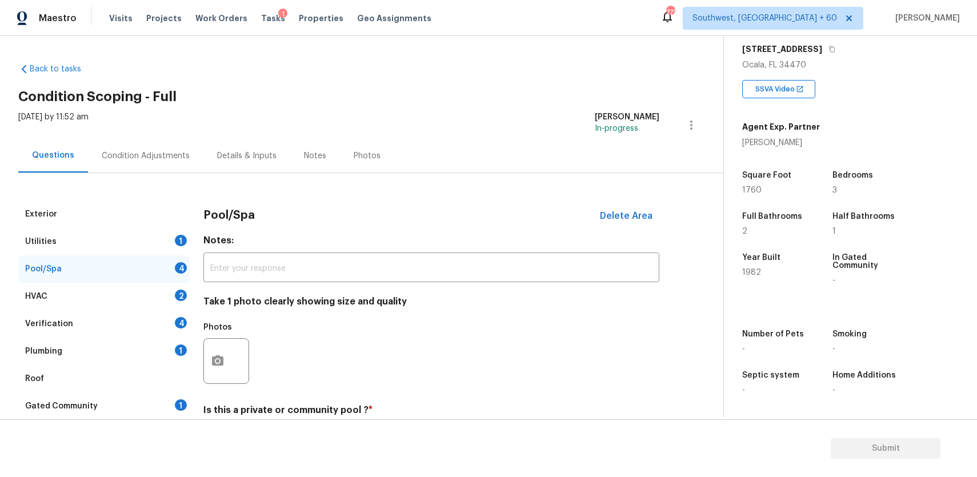
scroll to position [203, 0]
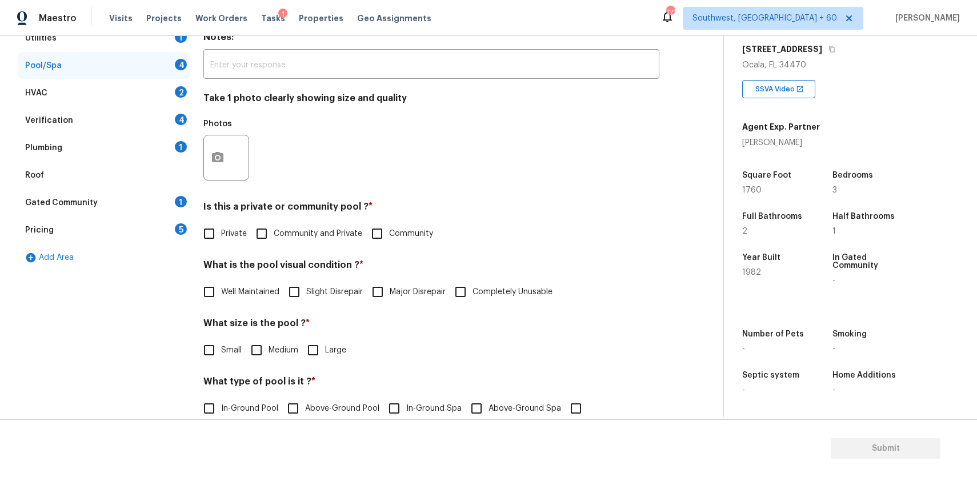
click at [232, 232] on span "Private" at bounding box center [234, 234] width 26 height 12
click at [221, 232] on input "Private" at bounding box center [209, 234] width 24 height 24
click at [228, 223] on label "Private" at bounding box center [222, 234] width 50 height 24
click at [221, 223] on input "Private" at bounding box center [209, 234] width 24 height 24
checkbox input "false"
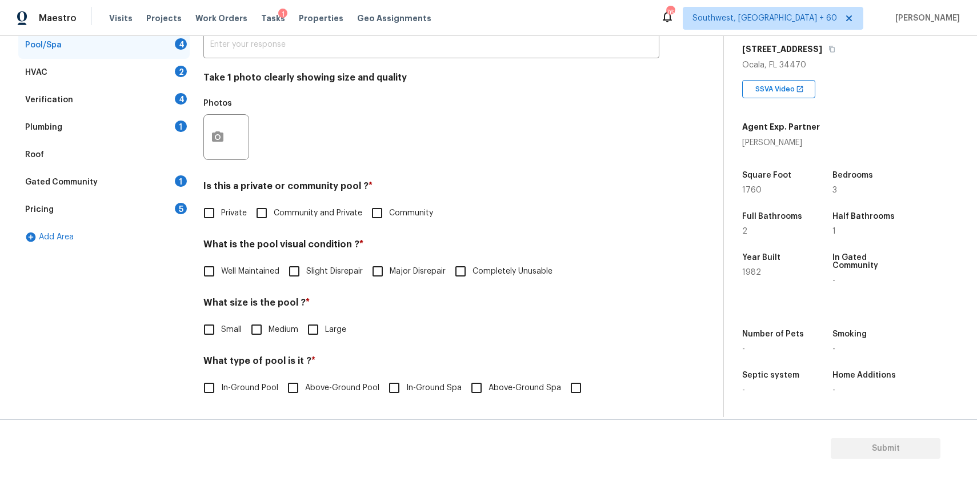
scroll to position [0, 0]
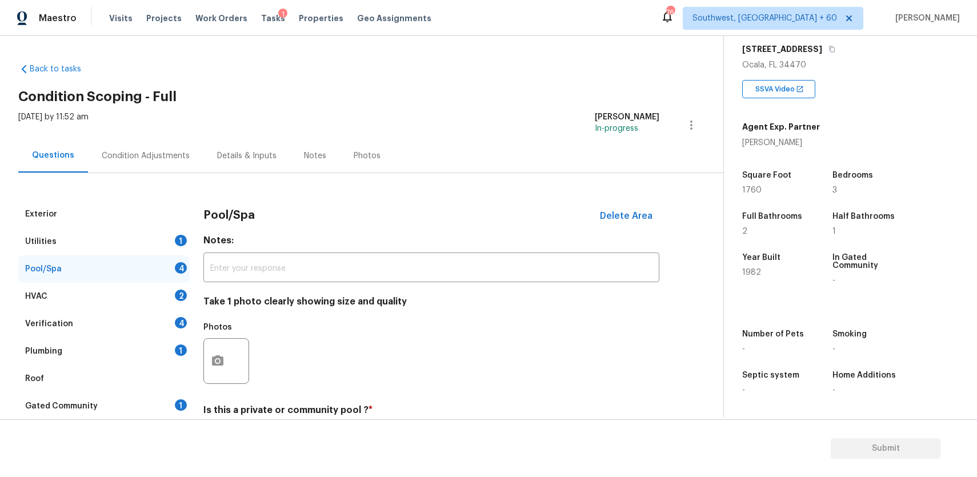
click at [140, 316] on div "Verification 4" at bounding box center [103, 323] width 171 height 27
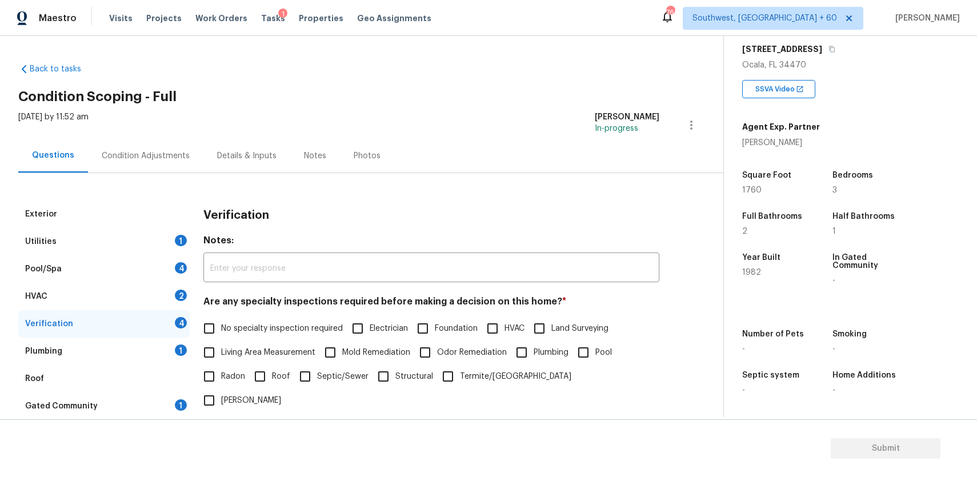
scroll to position [175, 0]
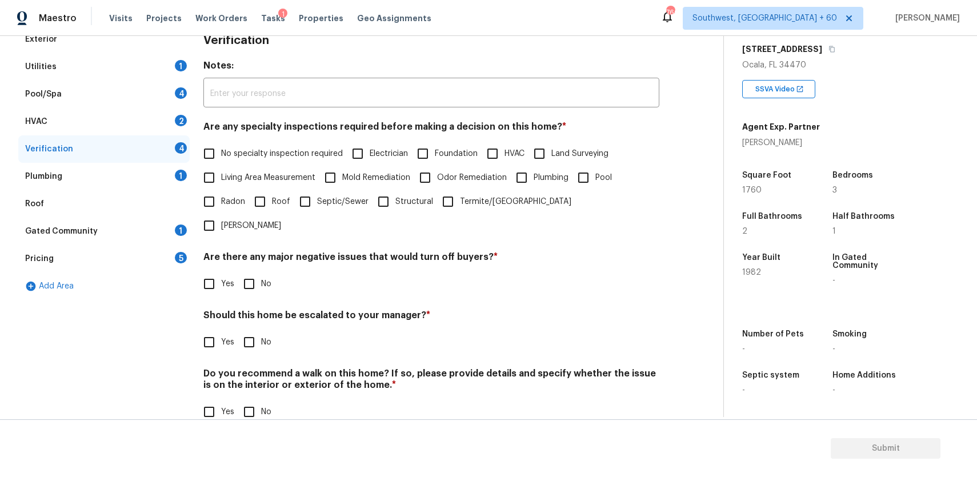
click at [223, 336] on span "Yes" at bounding box center [227, 342] width 13 height 12
click at [221, 330] on input "Yes" at bounding box center [209, 342] width 24 height 24
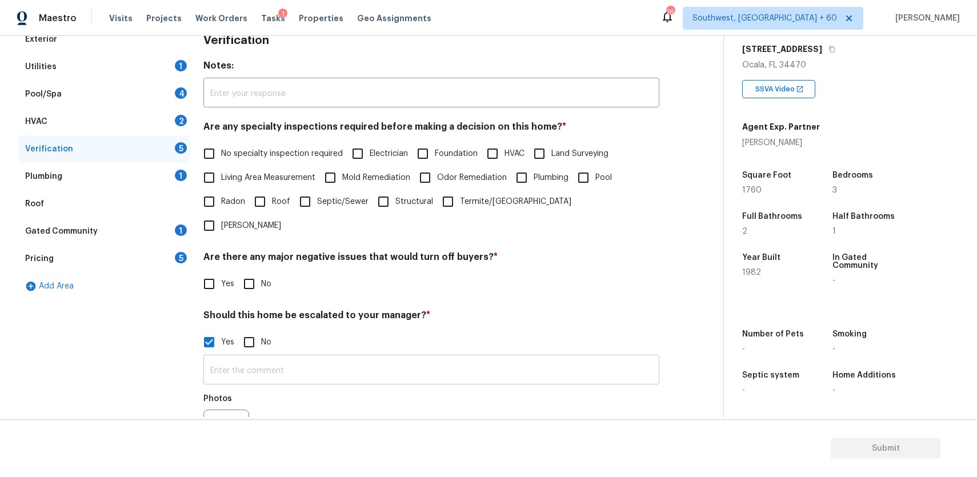
click at [197, 330] on input "Yes" at bounding box center [209, 342] width 24 height 24
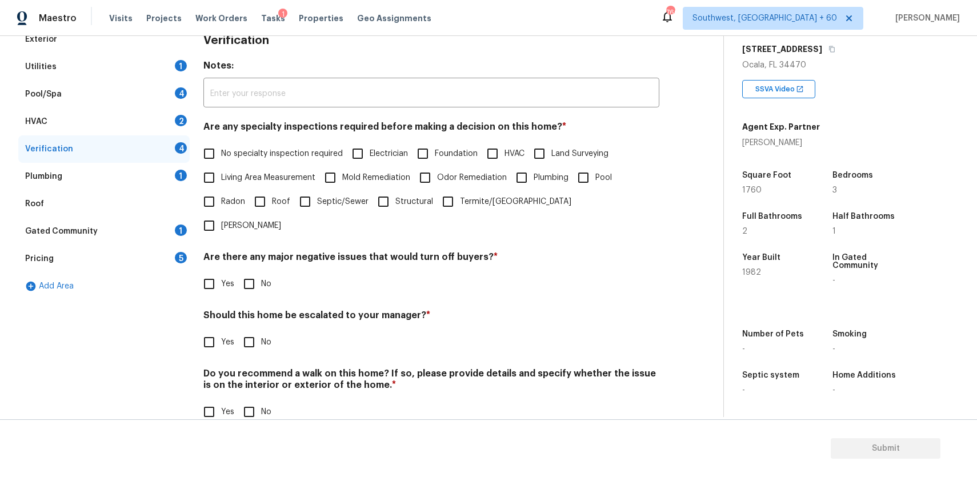
click at [205, 330] on input "Yes" at bounding box center [209, 342] width 24 height 24
checkbox input "true"
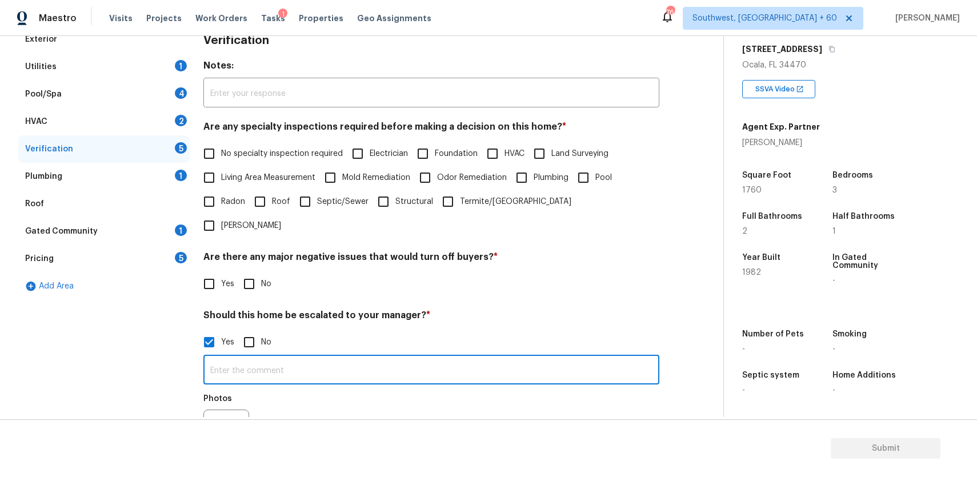
click at [293, 357] on input "text" at bounding box center [431, 370] width 456 height 27
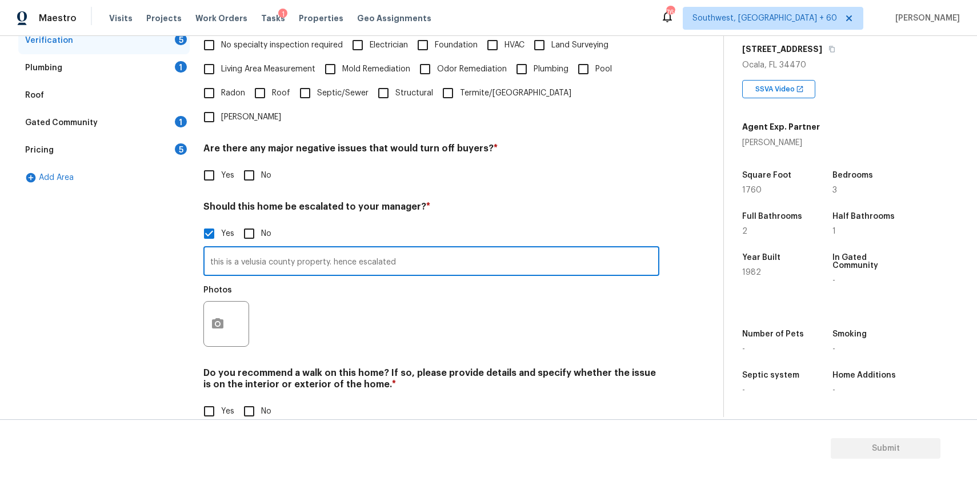
type input "this is a velusia county property. hence escalated"
click at [220, 318] on icon "button" at bounding box center [217, 323] width 11 height 10
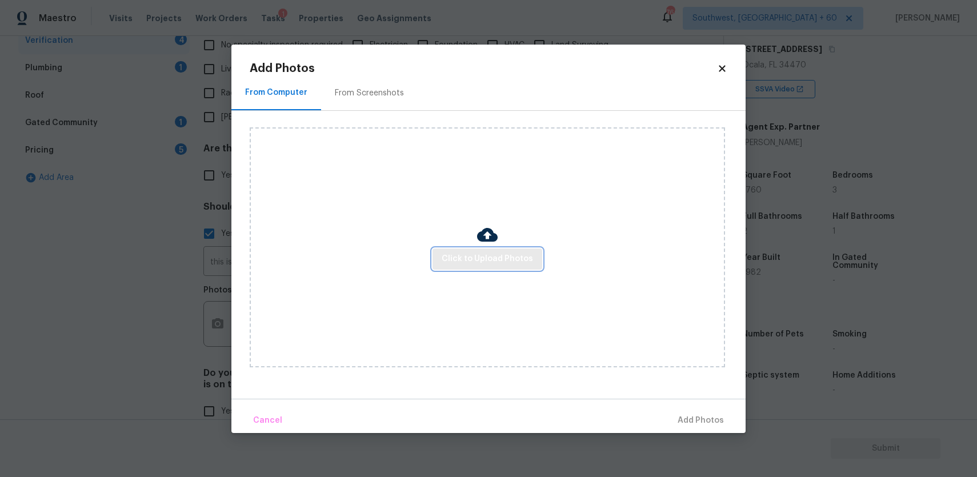
click at [493, 256] on span "Click to Upload Photos" at bounding box center [486, 259] width 91 height 14
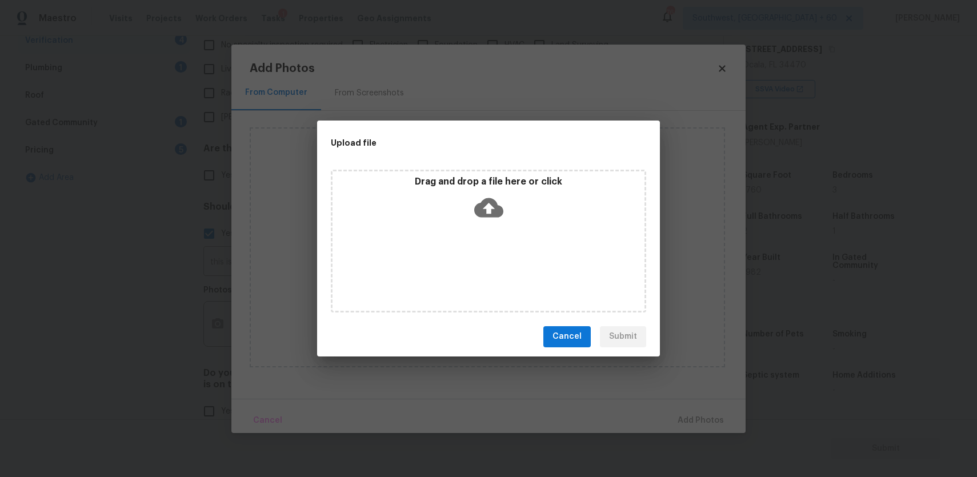
click at [493, 256] on div "Drag and drop a file here or click" at bounding box center [488, 241] width 315 height 143
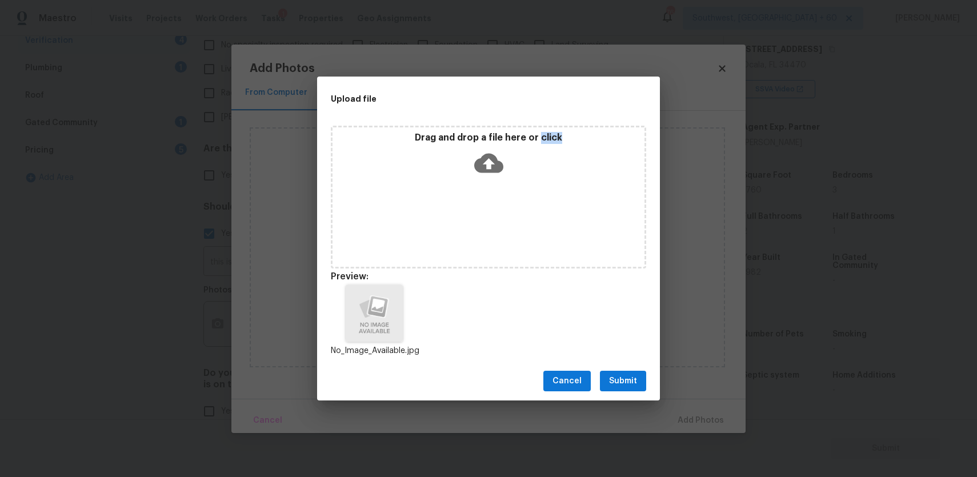
click at [609, 375] on span "Submit" at bounding box center [623, 381] width 28 height 14
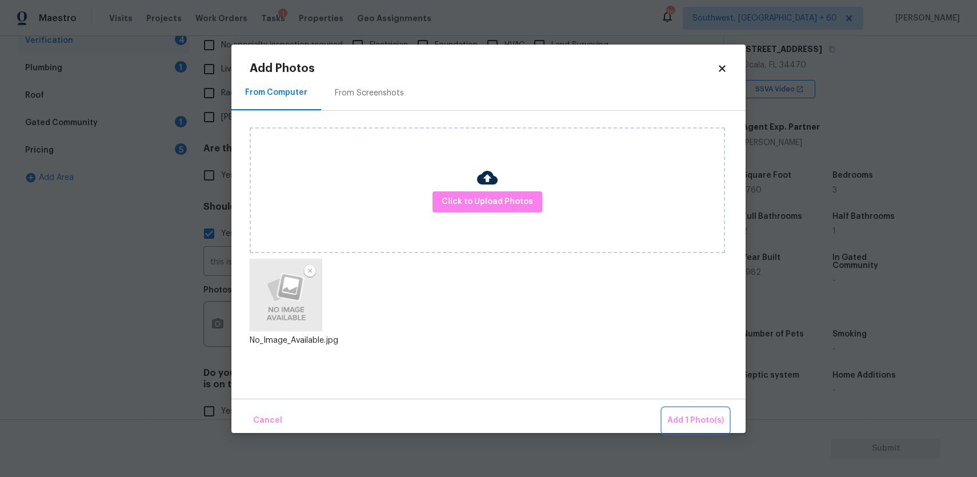
click at [677, 413] on span "Add 1 Photo(s)" at bounding box center [695, 420] width 57 height 14
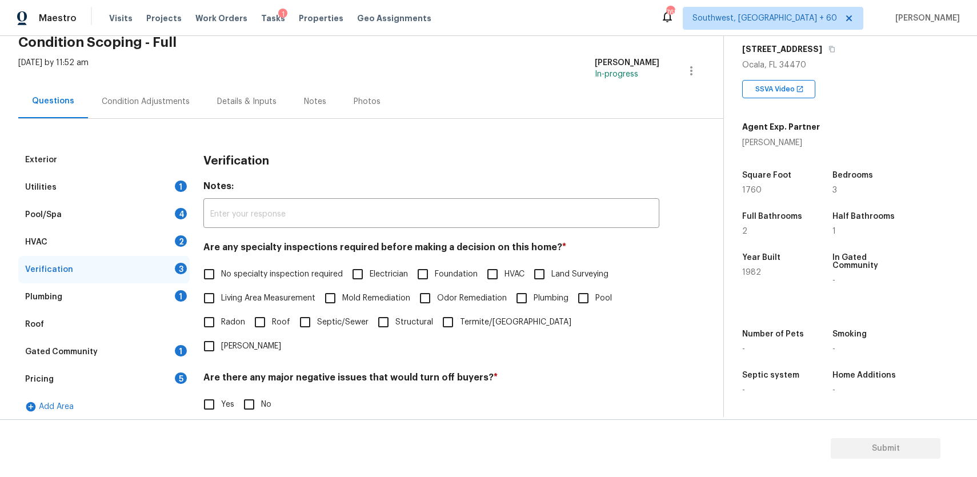
scroll to position [0, 0]
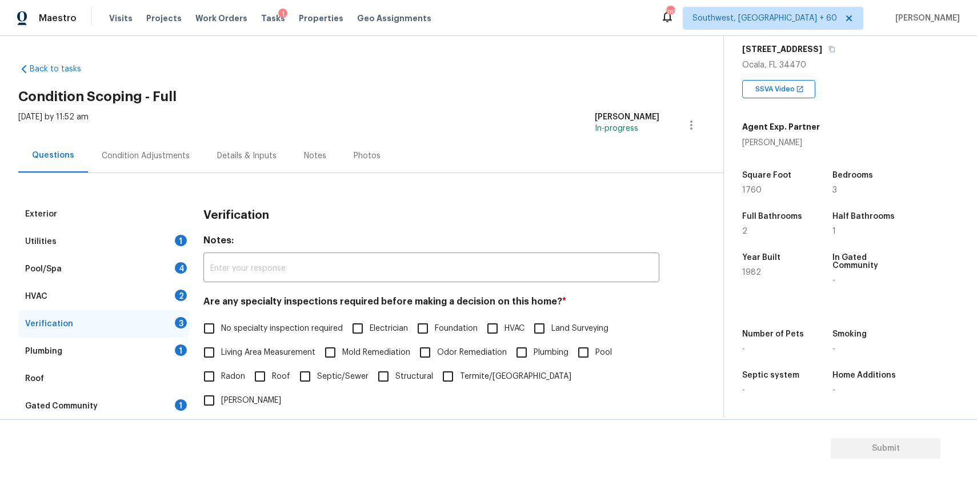
click at [111, 240] on div "Utilities 1" at bounding box center [103, 241] width 171 height 27
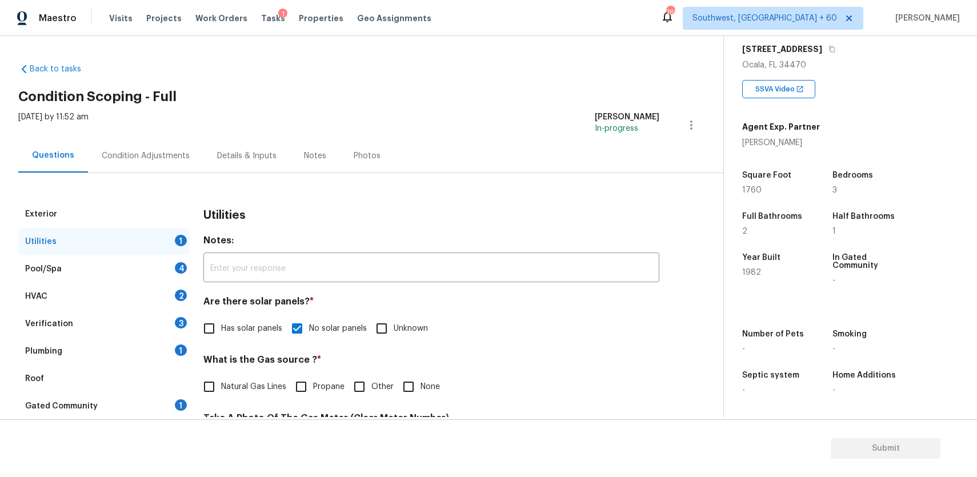
click at [152, 266] on div "Pool/Spa 4" at bounding box center [103, 268] width 171 height 27
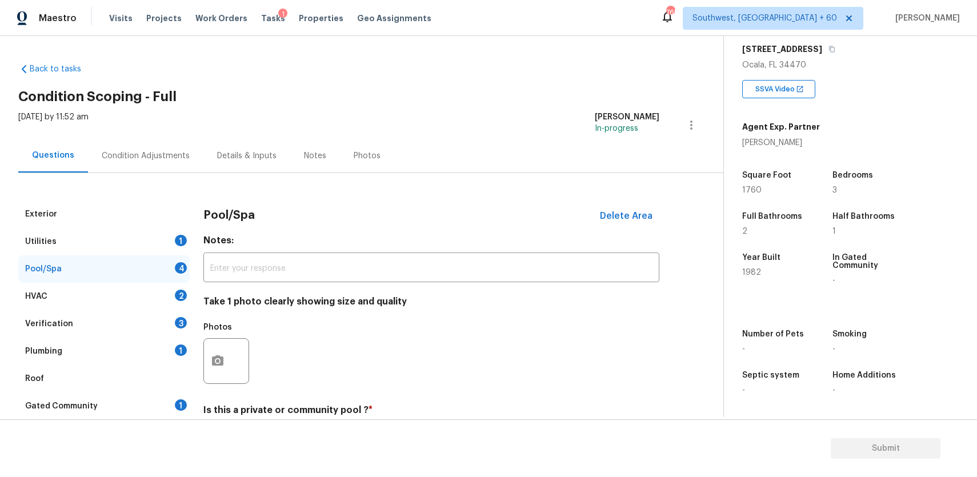
scroll to position [224, 0]
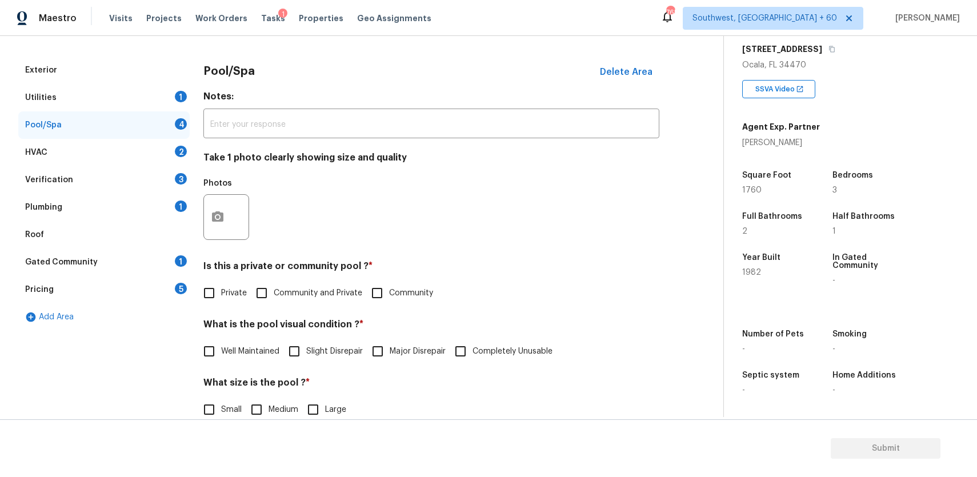
click at [152, 155] on div "HVAC 2" at bounding box center [103, 152] width 171 height 27
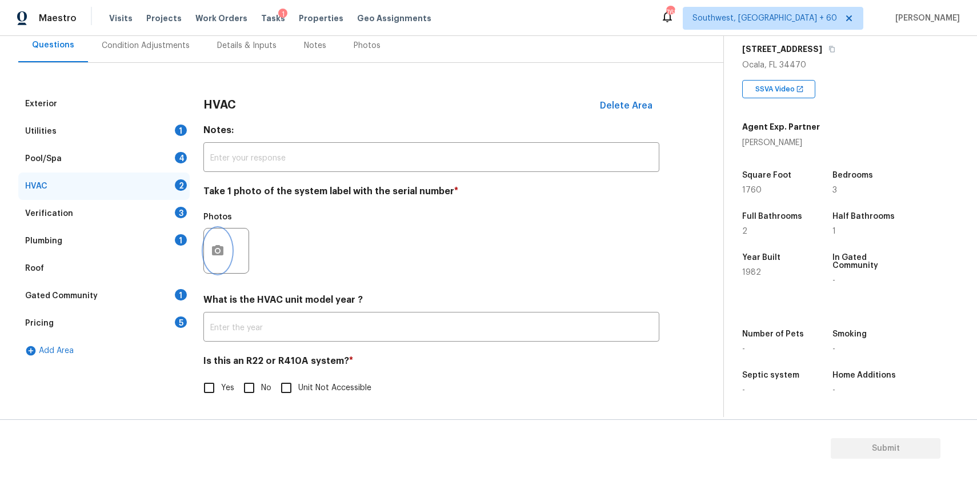
click at [211, 262] on button "button" at bounding box center [217, 250] width 27 height 45
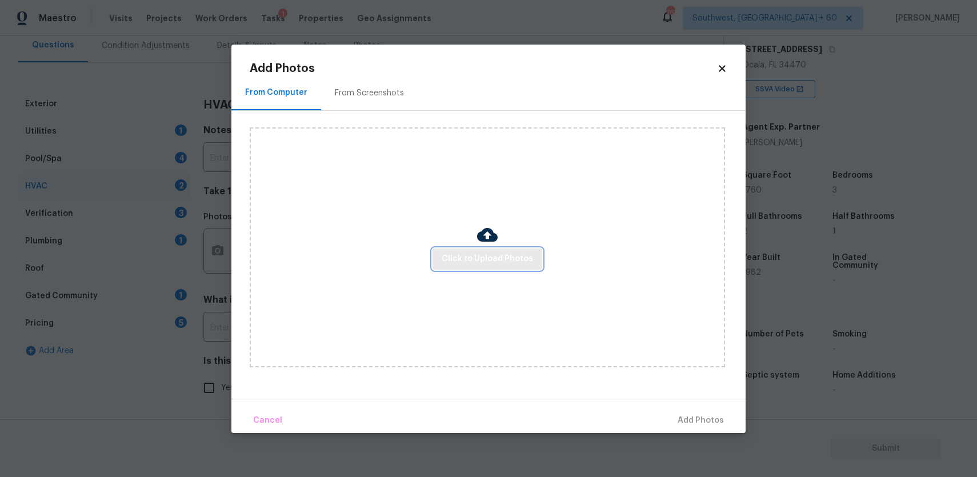
click at [445, 249] on button "Click to Upload Photos" at bounding box center [487, 258] width 110 height 21
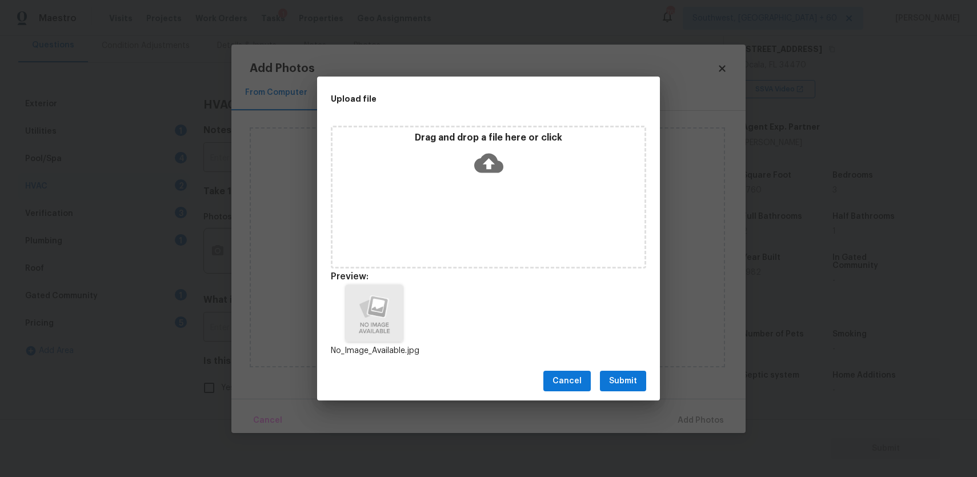
click at [624, 379] on span "Submit" at bounding box center [623, 381] width 28 height 14
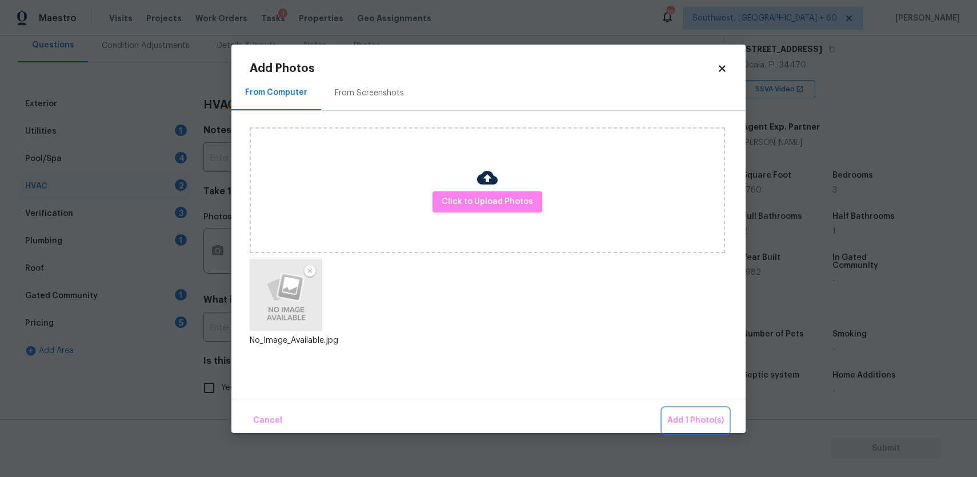
click at [694, 419] on span "Add 1 Photo(s)" at bounding box center [695, 420] width 57 height 14
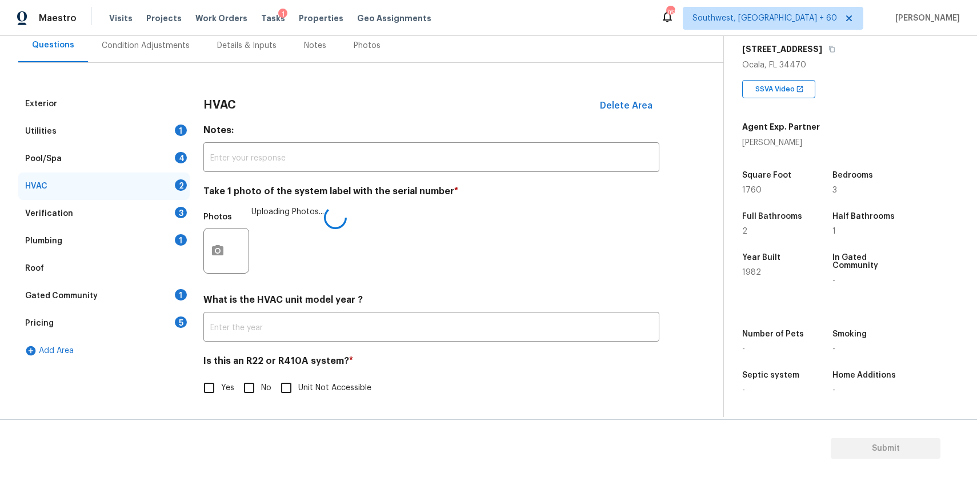
click at [252, 390] on input "No" at bounding box center [249, 388] width 24 height 24
checkbox input "true"
click at [122, 184] on div "HVAC" at bounding box center [103, 185] width 171 height 27
click at [153, 206] on div "Verification 3" at bounding box center [103, 213] width 171 height 27
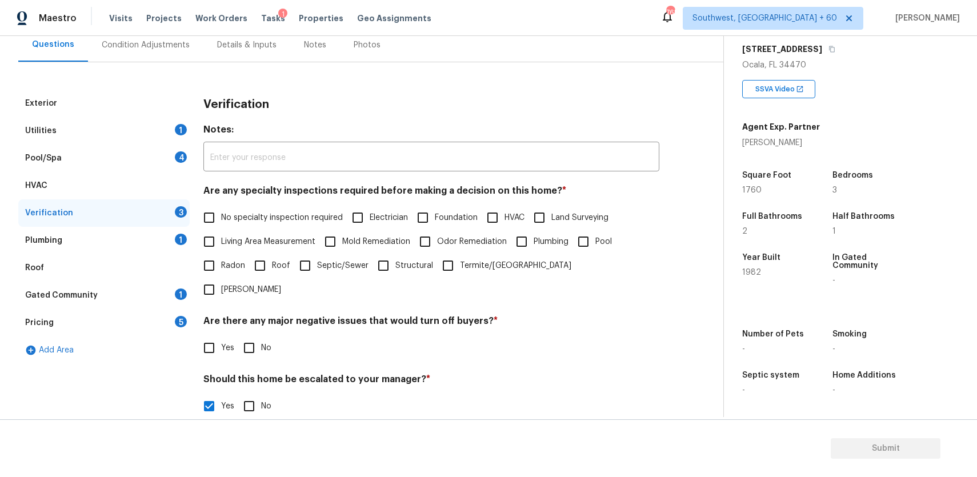
click at [299, 223] on span "No specialty inspection required" at bounding box center [282, 218] width 122 height 12
click at [221, 223] on input "No specialty inspection required" at bounding box center [209, 218] width 24 height 24
checkbox input "true"
click at [256, 336] on input "No" at bounding box center [249, 348] width 24 height 24
checkbox input "true"
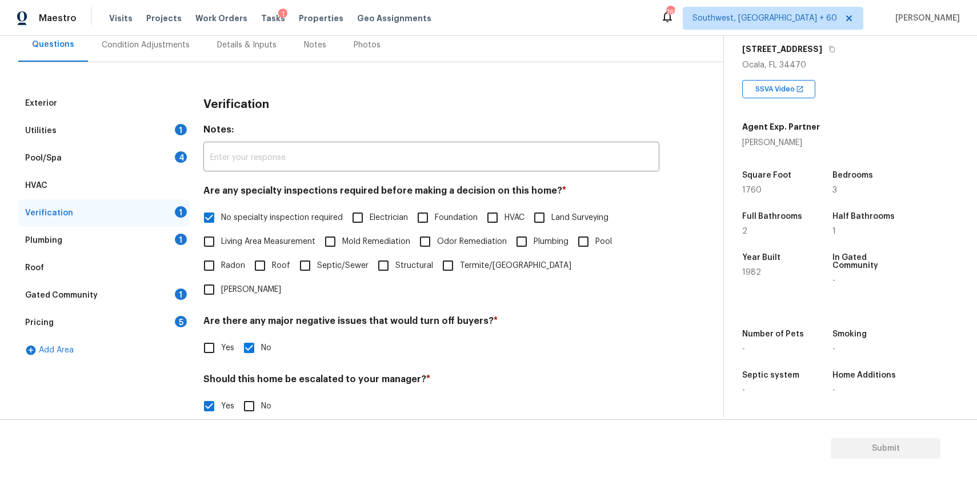
click at [259, 421] on input "this is a velusia county property. hence escalated" at bounding box center [431, 434] width 456 height 27
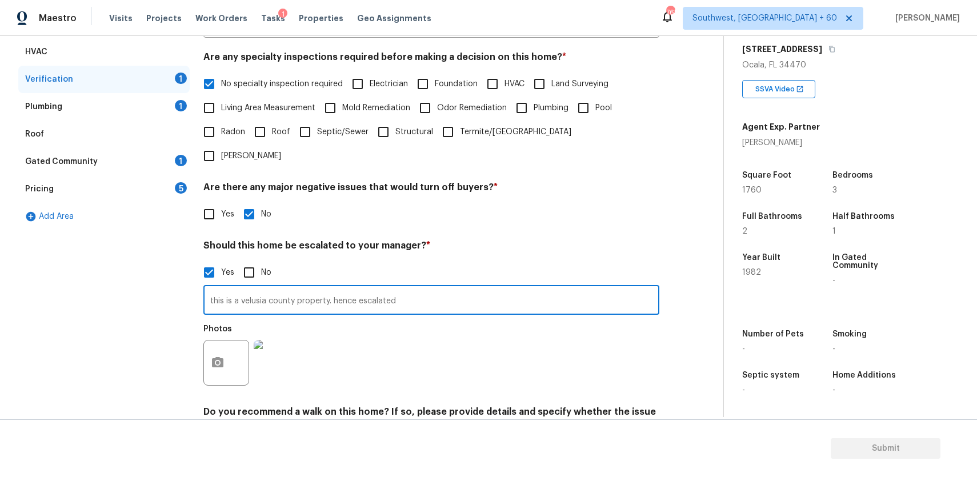
scroll to position [283, 0]
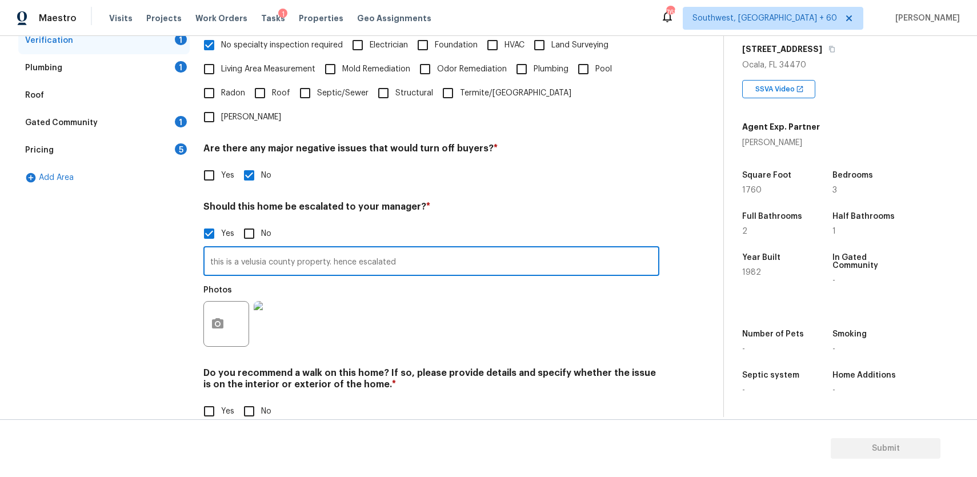
click at [253, 399] on input "No" at bounding box center [249, 411] width 24 height 24
checkbox input "true"
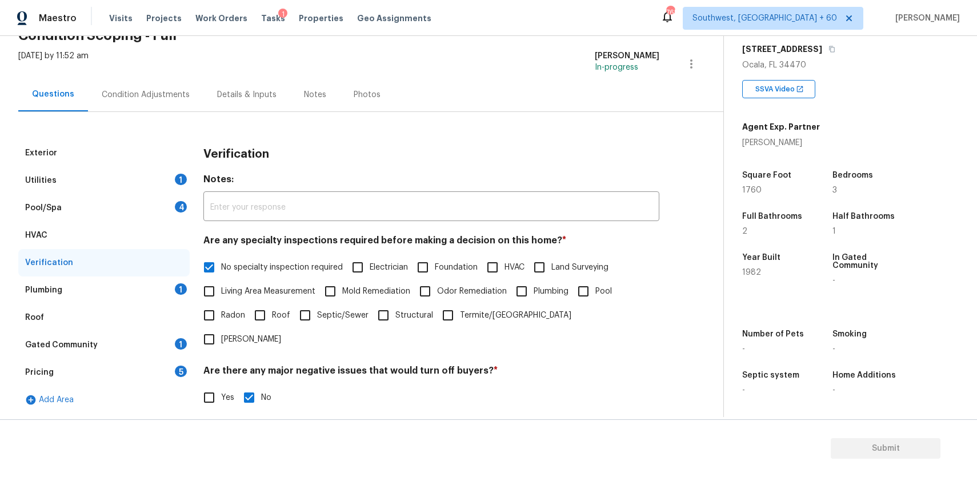
scroll to position [0, 0]
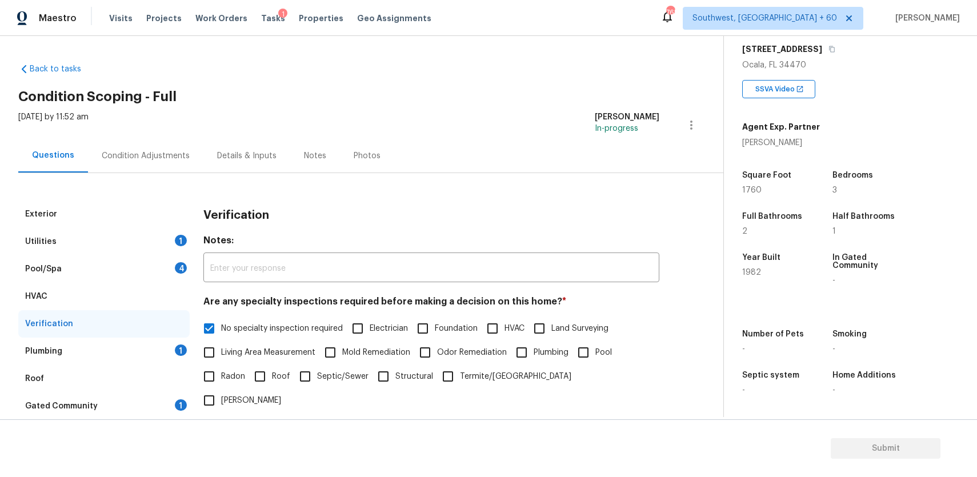
click at [148, 356] on div "Plumbing 1" at bounding box center [103, 351] width 171 height 27
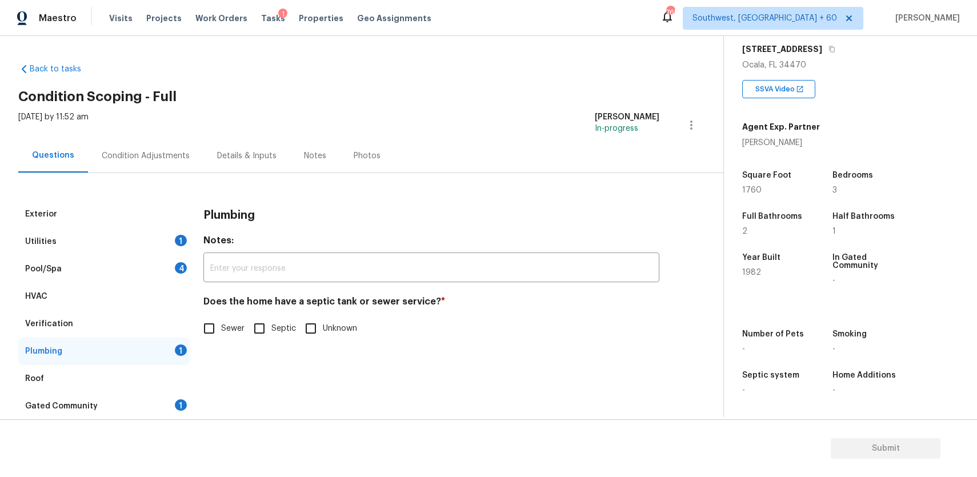
click at [221, 324] on span "Sewer" at bounding box center [232, 329] width 23 height 12
click at [221, 324] on input "Sewer" at bounding box center [209, 328] width 24 height 24
checkbox input "true"
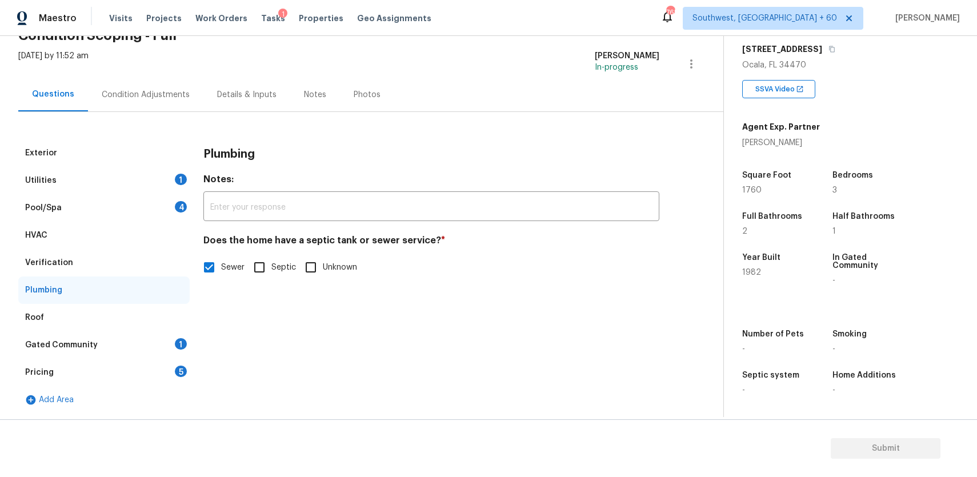
click at [128, 328] on div "Roof" at bounding box center [103, 317] width 171 height 27
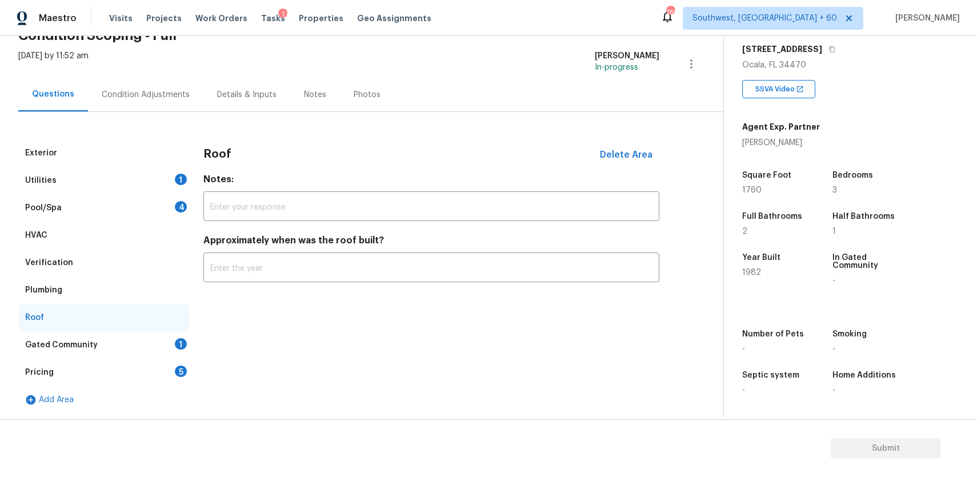
click at [150, 334] on div "Gated Community 1" at bounding box center [103, 344] width 171 height 27
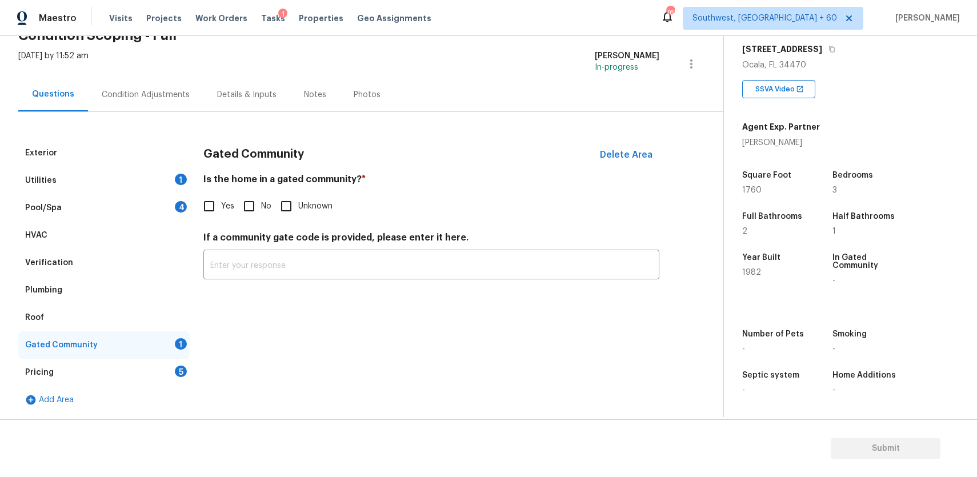
click at [242, 203] on input "No" at bounding box center [249, 206] width 24 height 24
checkbox input "true"
click at [167, 362] on div "Pricing 5" at bounding box center [103, 372] width 171 height 27
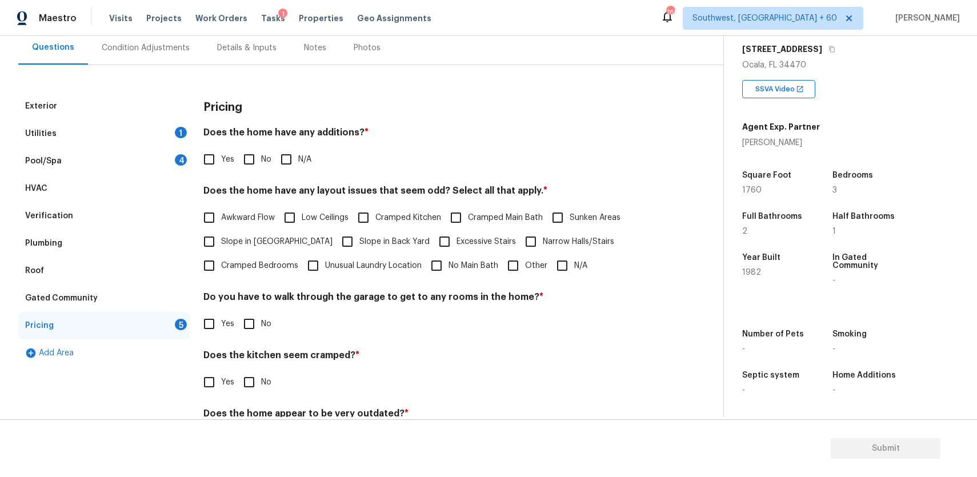
scroll to position [148, 0]
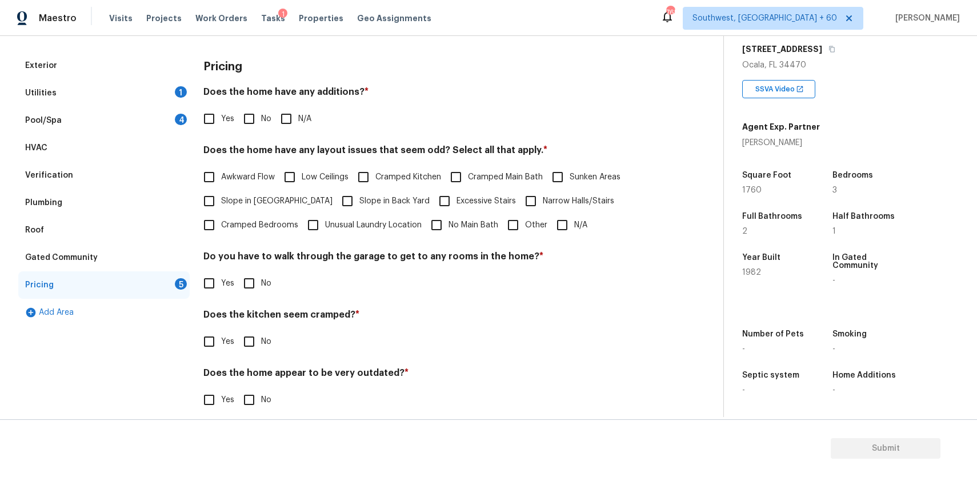
click at [576, 224] on span "N/A" at bounding box center [580, 225] width 13 height 12
click at [574, 224] on input "N/A" at bounding box center [562, 225] width 24 height 24
checkbox input "true"
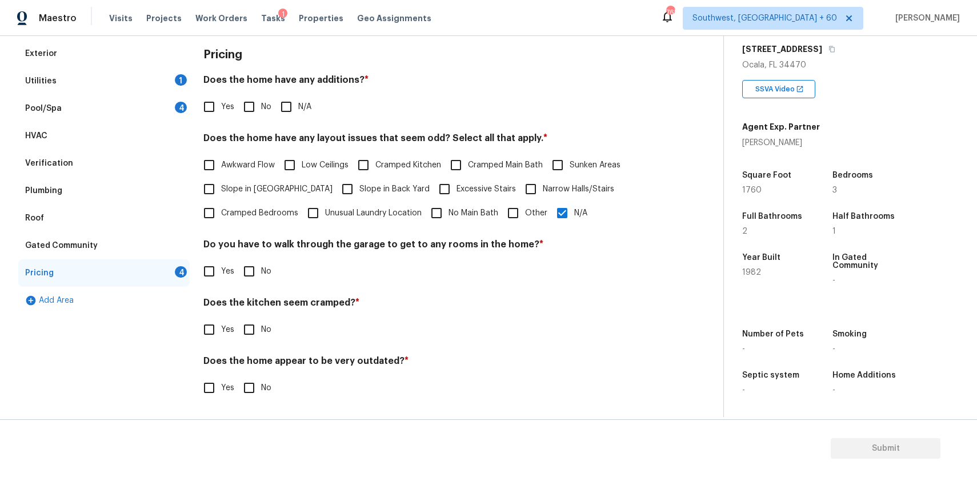
click at [258, 282] on input "No" at bounding box center [249, 271] width 24 height 24
checkbox input "true"
click at [246, 336] on input "No" at bounding box center [249, 331] width 24 height 24
checkbox input "true"
click at [250, 381] on input "No" at bounding box center [249, 388] width 24 height 24
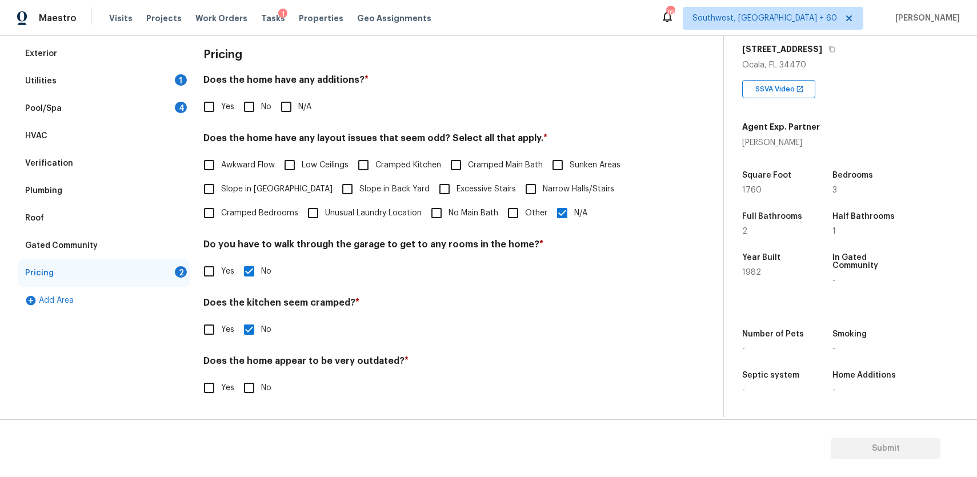
checkbox input "true"
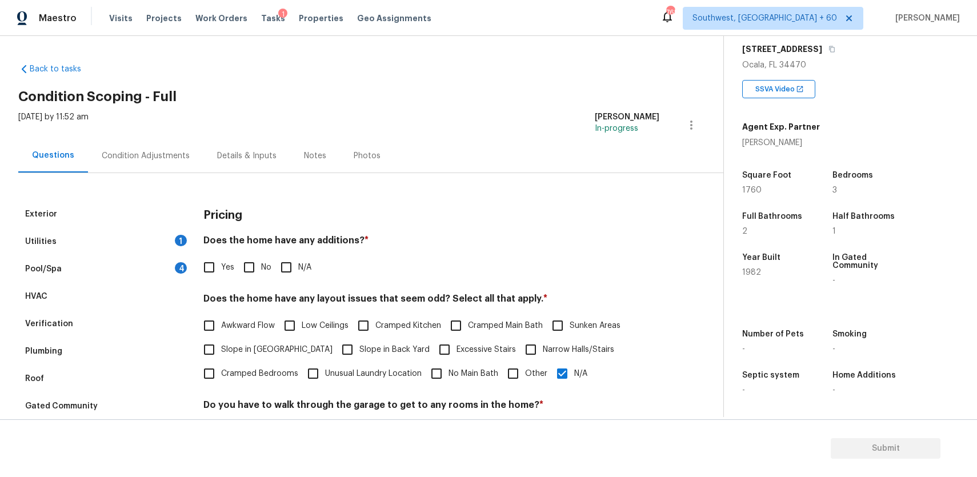
click at [282, 276] on input "N/A" at bounding box center [286, 267] width 24 height 24
checkbox input "true"
click at [142, 256] on div "Pool/Spa 4" at bounding box center [103, 268] width 171 height 27
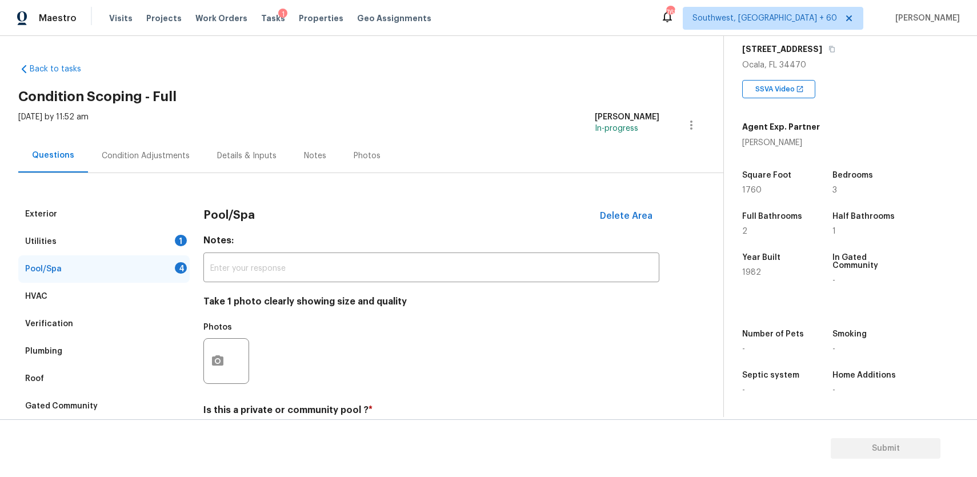
click at [140, 230] on div "Utilities 1" at bounding box center [103, 241] width 171 height 27
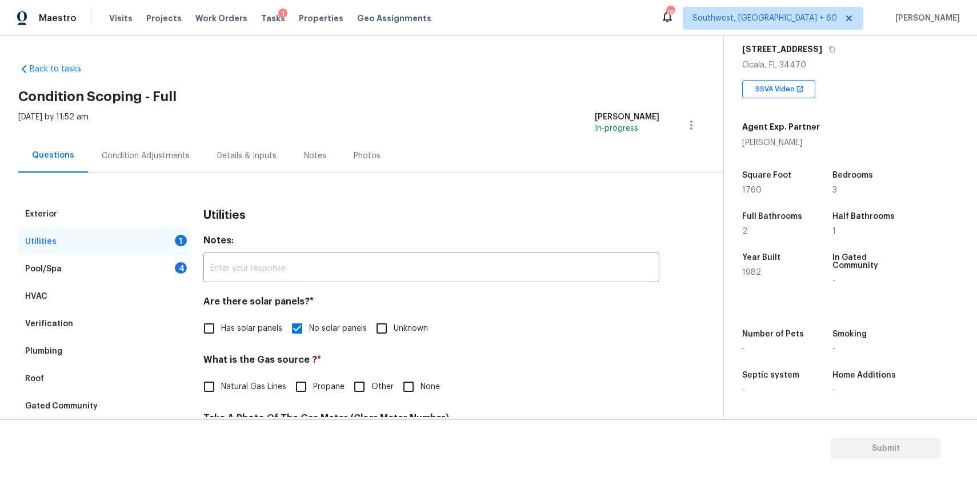
click at [215, 143] on div "Details & Inputs" at bounding box center [246, 156] width 87 height 34
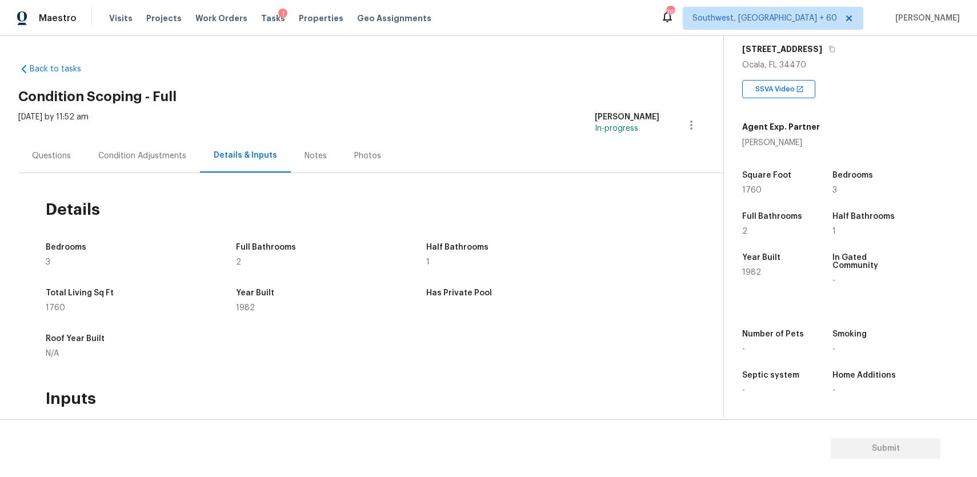
click at [170, 169] on div "Condition Adjustments" at bounding box center [142, 156] width 115 height 34
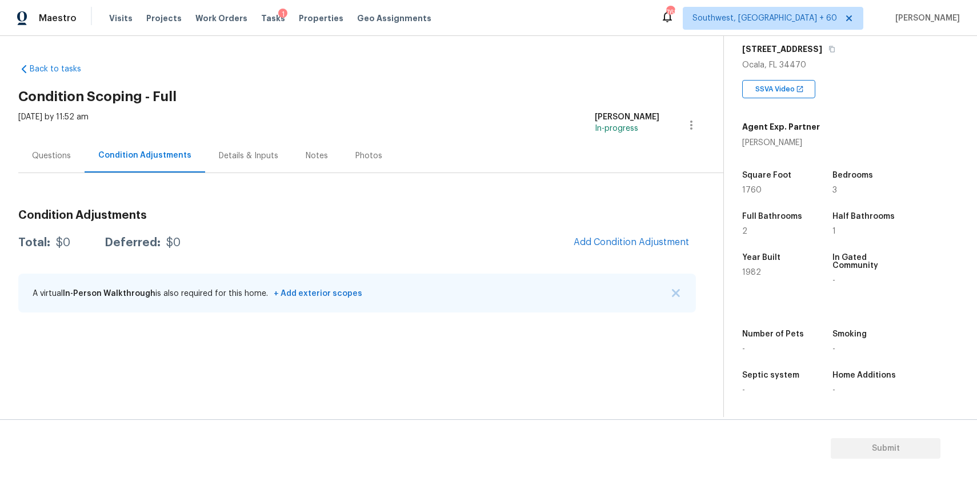
click at [667, 294] on div "A virtual In-Person Walkthrough is also required for this home. + Add exterior …" at bounding box center [356, 293] width 677 height 39
click at [676, 295] on img "button" at bounding box center [676, 293] width 8 height 8
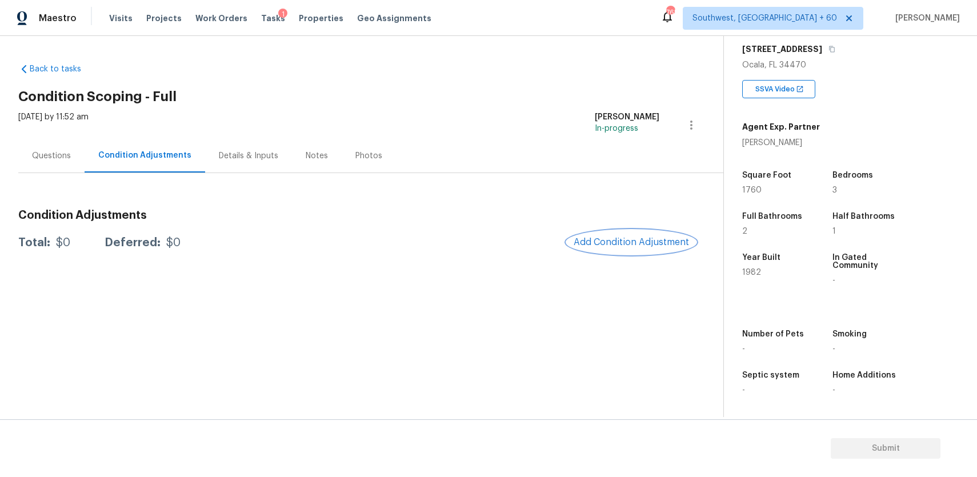
click at [651, 240] on span "Add Condition Adjustment" at bounding box center [630, 242] width 115 height 10
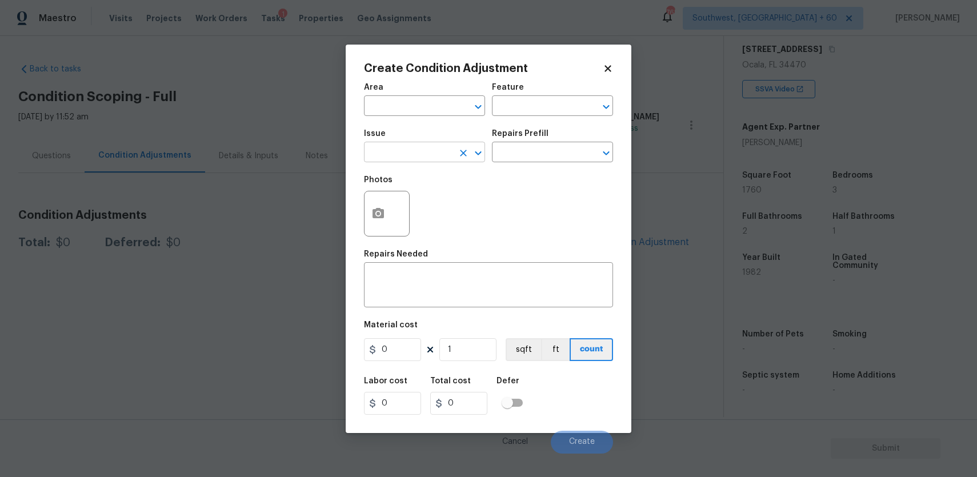
click at [387, 155] on input "text" at bounding box center [408, 153] width 89 height 18
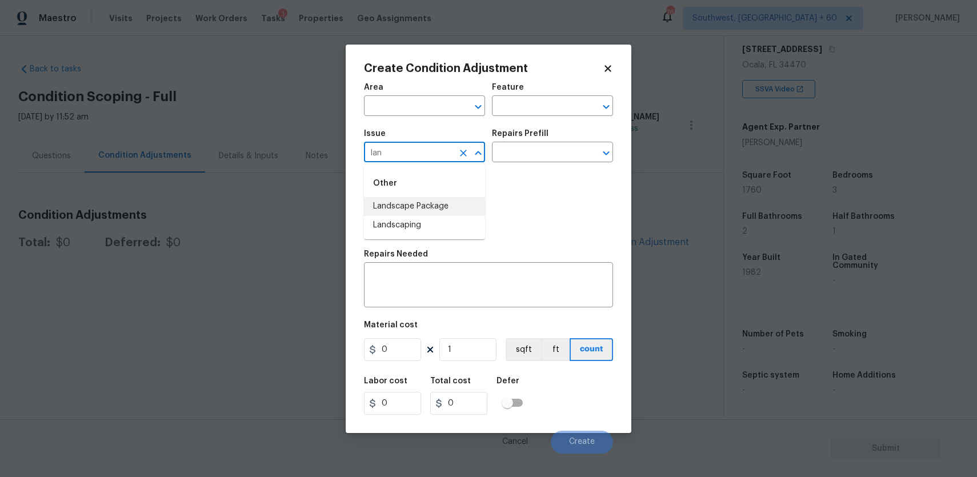
click at [438, 195] on div "Other" at bounding box center [424, 183] width 121 height 27
click at [444, 195] on div "Other" at bounding box center [424, 183] width 121 height 27
click at [450, 203] on li "Landscape Package" at bounding box center [424, 206] width 121 height 19
type input "Landscape Package"
click at [497, 156] on input "text" at bounding box center [536, 153] width 89 height 18
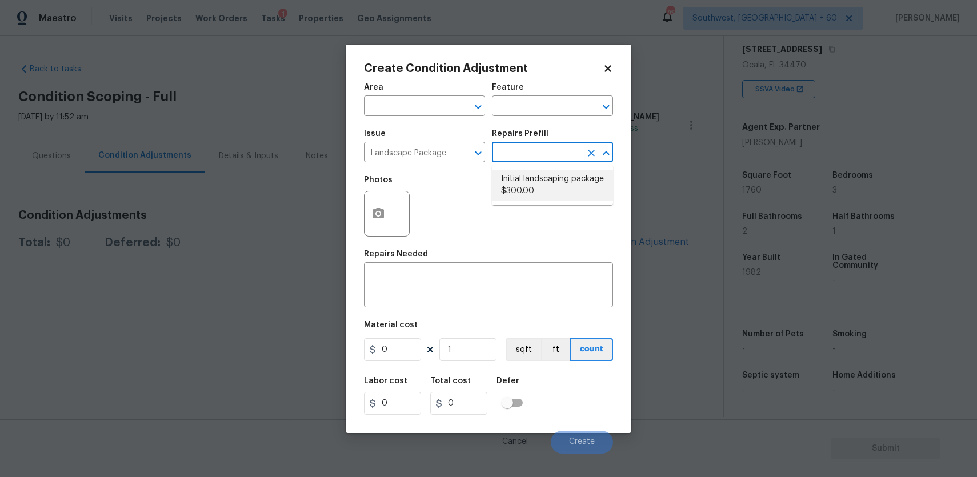
click at [537, 188] on li "Initial landscaping package $300.00" at bounding box center [552, 185] width 121 height 31
type input "Home Readiness Packages"
type textarea "Mowing of grass up to 6" in height. Mow, edge along driveways & sidewalks, trim…"
type input "300"
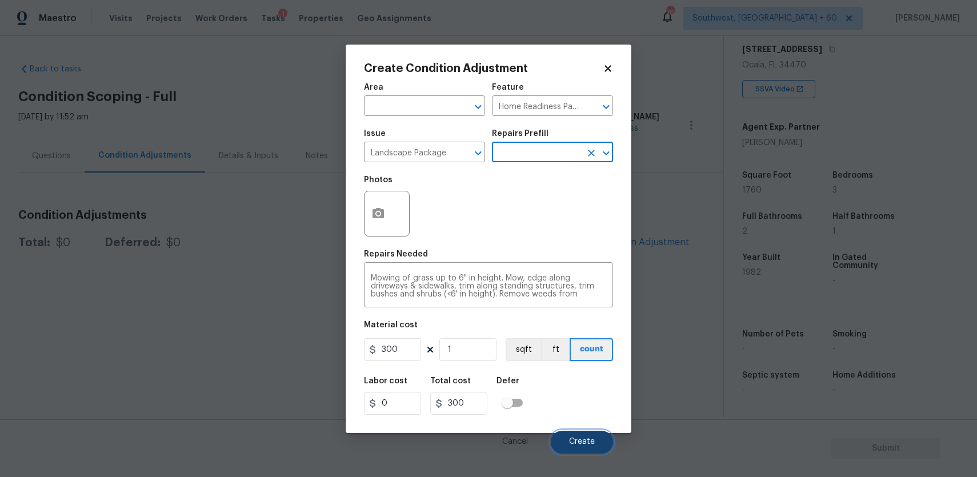
click at [600, 437] on button "Create" at bounding box center [582, 442] width 62 height 23
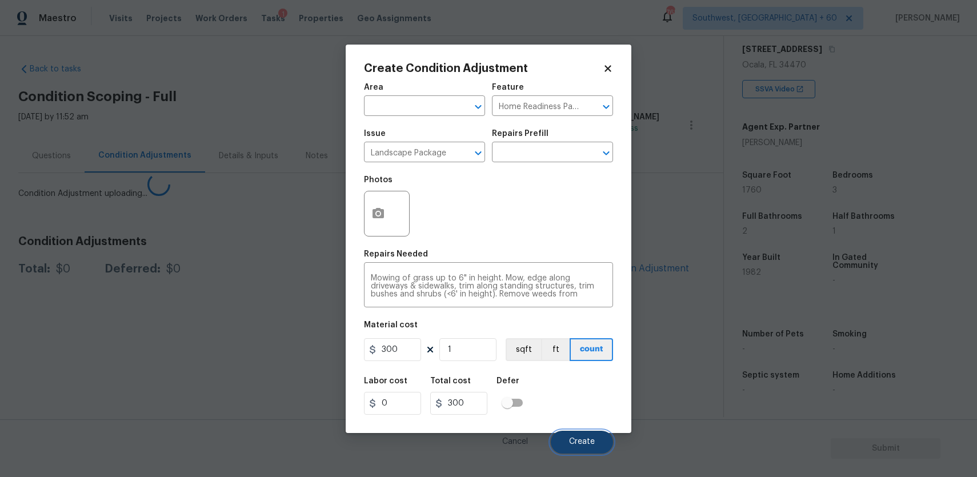
click at [600, 437] on button "Create" at bounding box center [582, 442] width 62 height 23
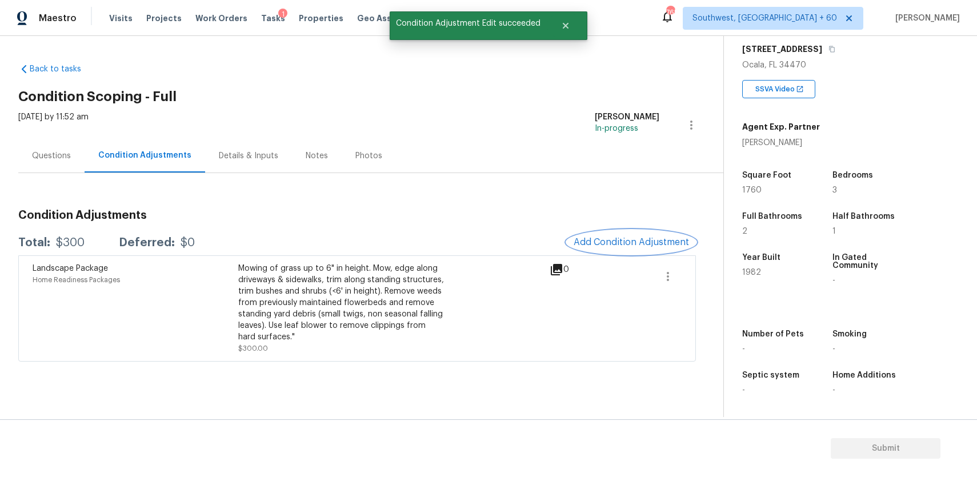
click at [628, 234] on button "Add Condition Adjustment" at bounding box center [631, 242] width 129 height 24
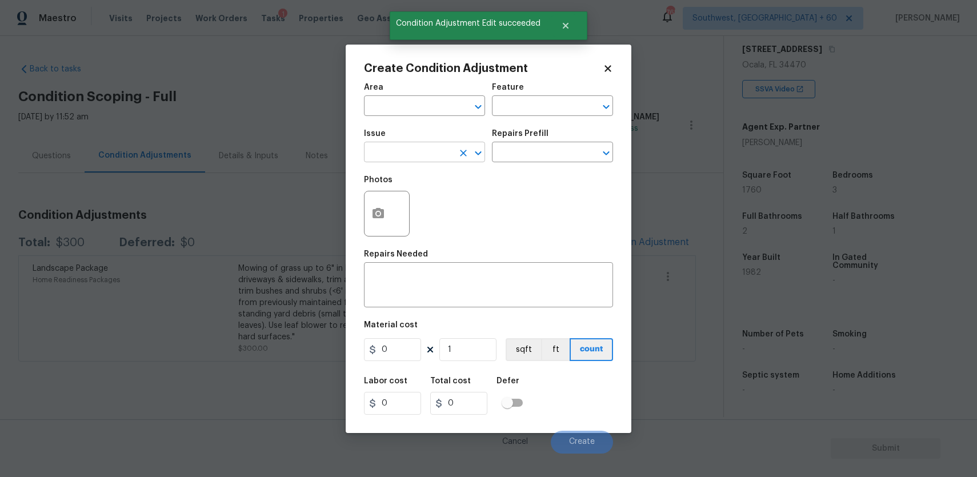
click at [443, 153] on input "text" at bounding box center [408, 153] width 89 height 18
click at [426, 207] on li "Pressure Washing" at bounding box center [424, 206] width 121 height 19
type input "Pressure Washing"
click at [512, 143] on div "Repairs Prefill" at bounding box center [552, 137] width 121 height 15
click at [527, 155] on input "text" at bounding box center [536, 153] width 89 height 18
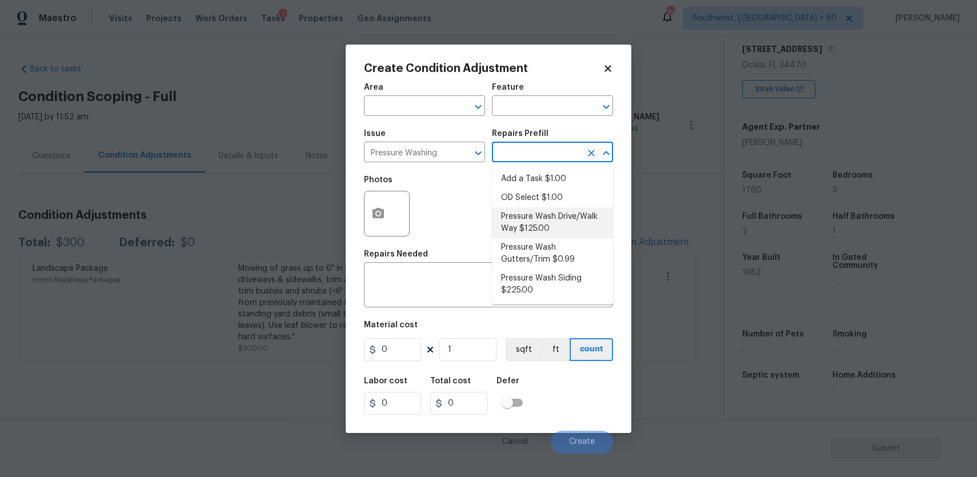
click at [527, 218] on li "Pressure Wash Drive/Walk Way $125.00" at bounding box center [552, 222] width 121 height 31
type input "Siding"
type textarea "Pressure wash the driveways/walkways as directed by the PM. Ensure that all deb…"
type input "125"
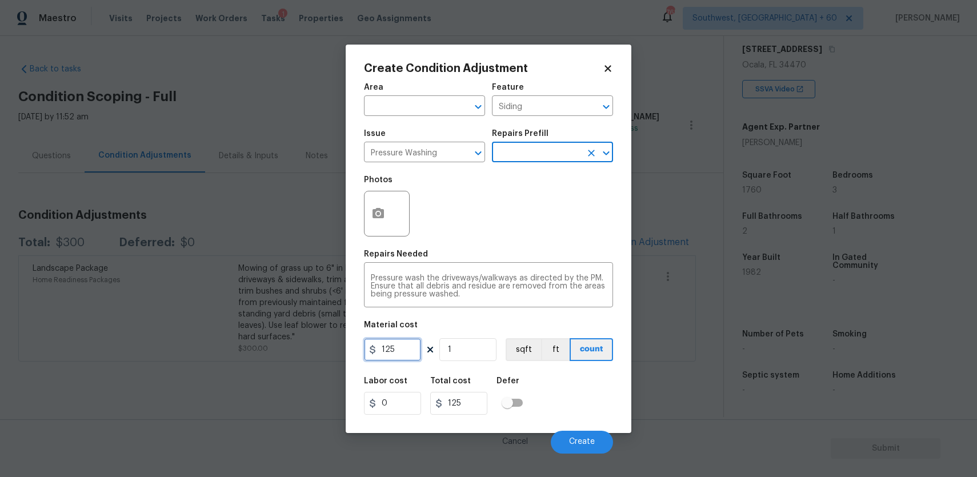
click at [410, 348] on input "125" at bounding box center [392, 349] width 57 height 23
type input "300"
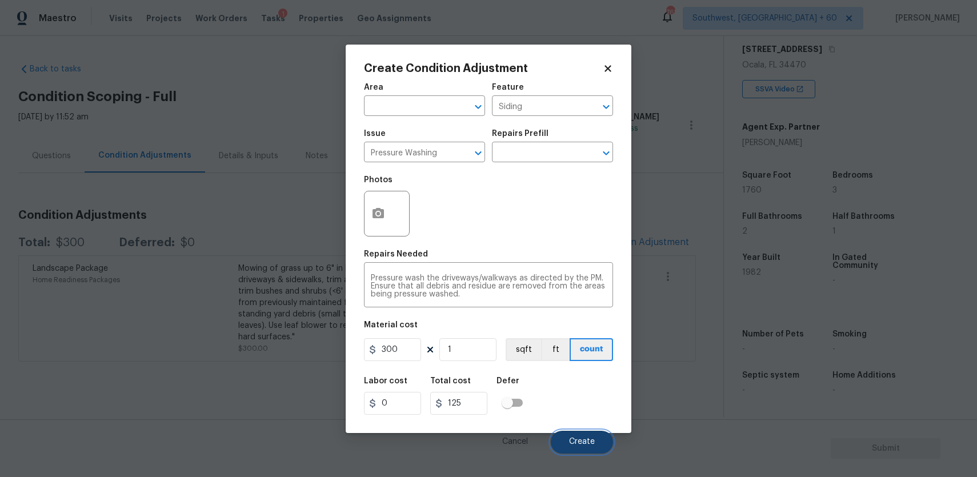
click at [597, 440] on button "Create" at bounding box center [582, 442] width 62 height 23
type input "300"
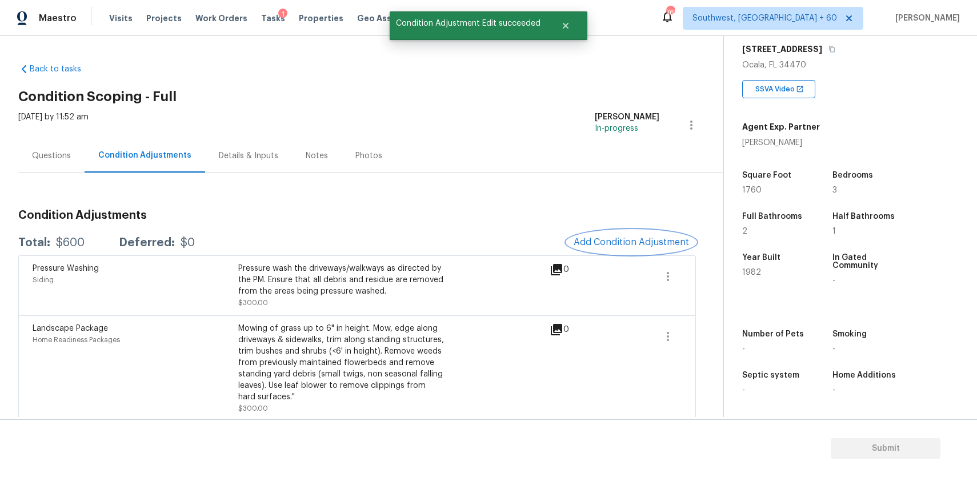
click at [644, 246] on span "Add Condition Adjustment" at bounding box center [630, 242] width 115 height 10
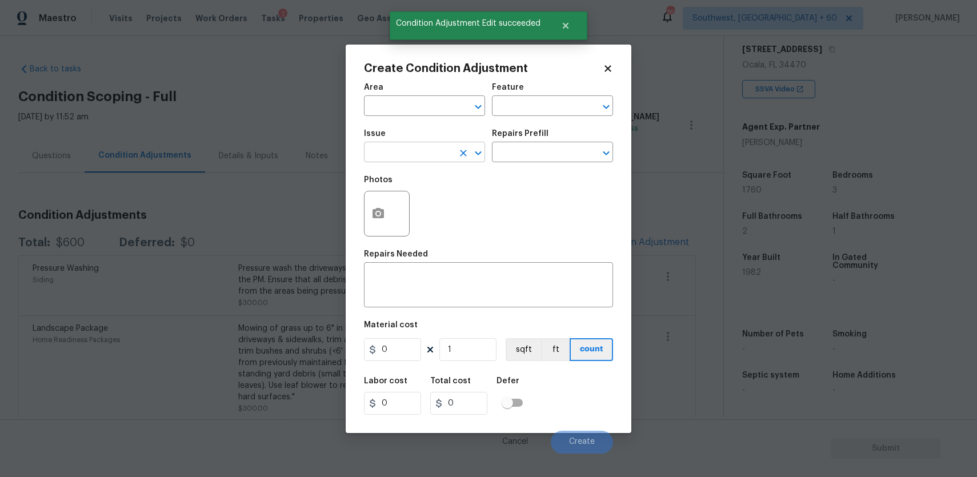
click at [432, 152] on input "text" at bounding box center [408, 153] width 89 height 18
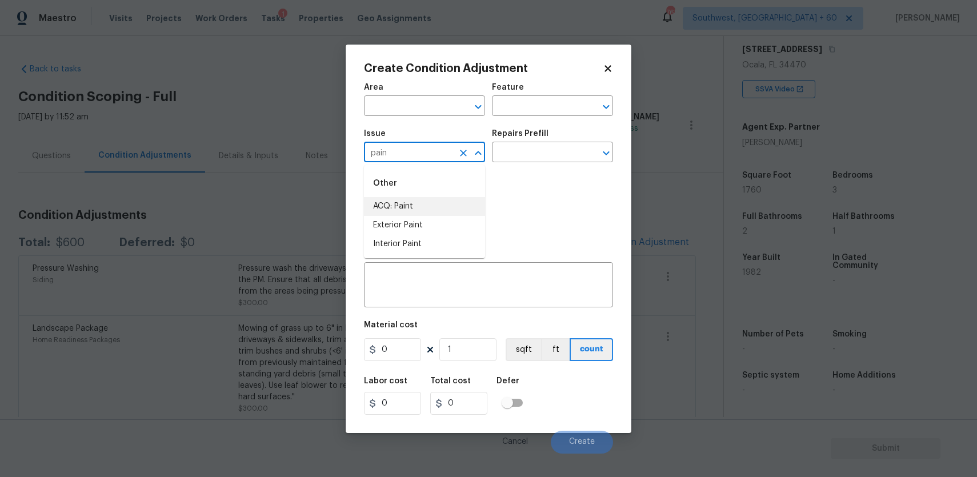
click at [407, 201] on li "ACQ: Paint" at bounding box center [424, 206] width 121 height 19
type input "ACQ: Paint"
click at [519, 156] on input "text" at bounding box center [536, 153] width 89 height 18
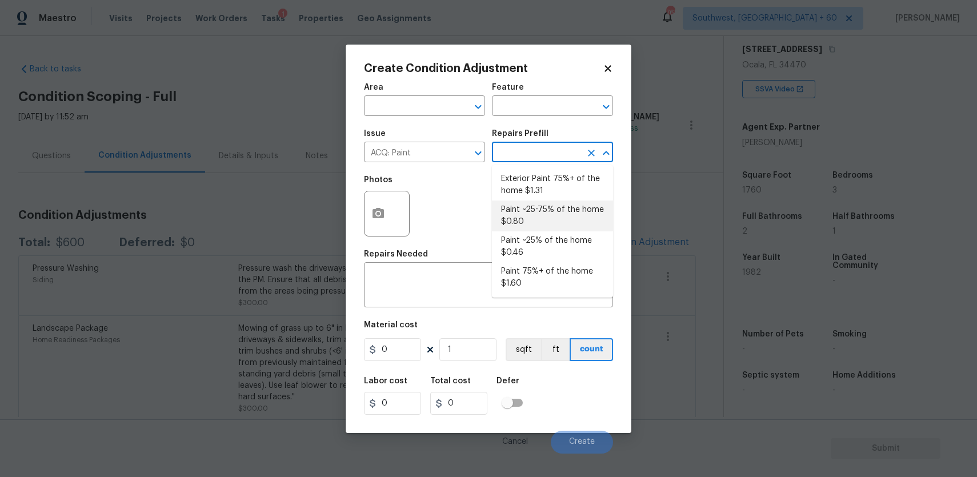
click at [561, 215] on li "Paint ~25-75% of the home $0.80" at bounding box center [552, 215] width 121 height 31
type input "Acquisition"
type textarea "Acquisition Scope: ~25 - 75% of the home needs interior paint"
type input "0.8"
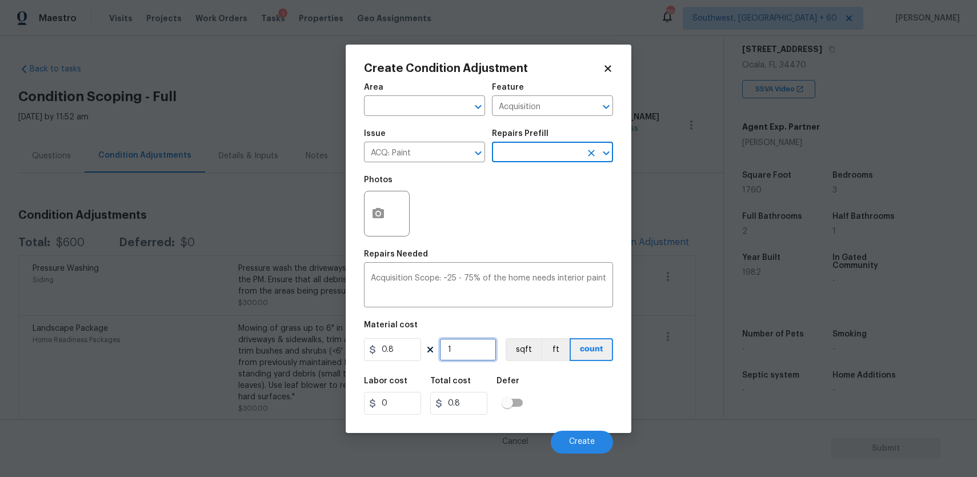
click at [475, 357] on input "1" at bounding box center [467, 349] width 57 height 23
type input "17"
type input "13.6"
type input "176"
type input "140.8"
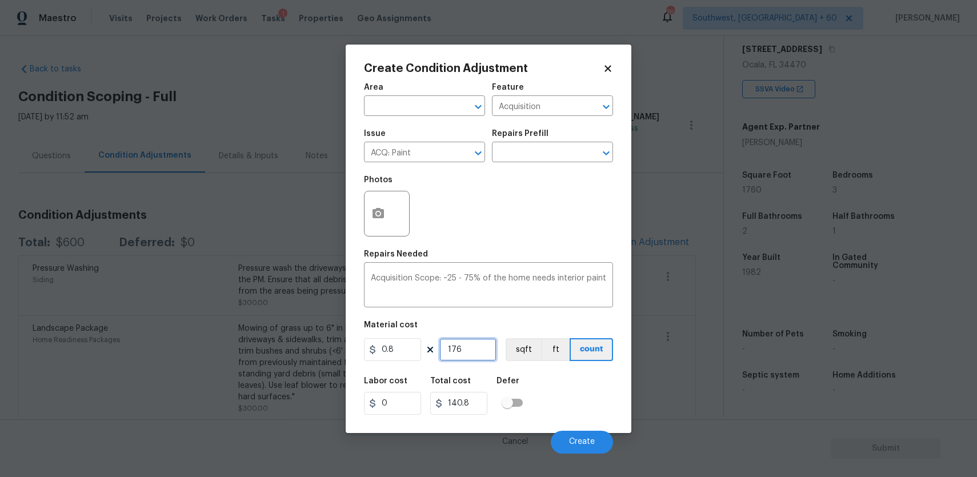
type input "1760"
type input "1408"
type input "1760"
click at [381, 211] on icon "button" at bounding box center [377, 213] width 11 height 10
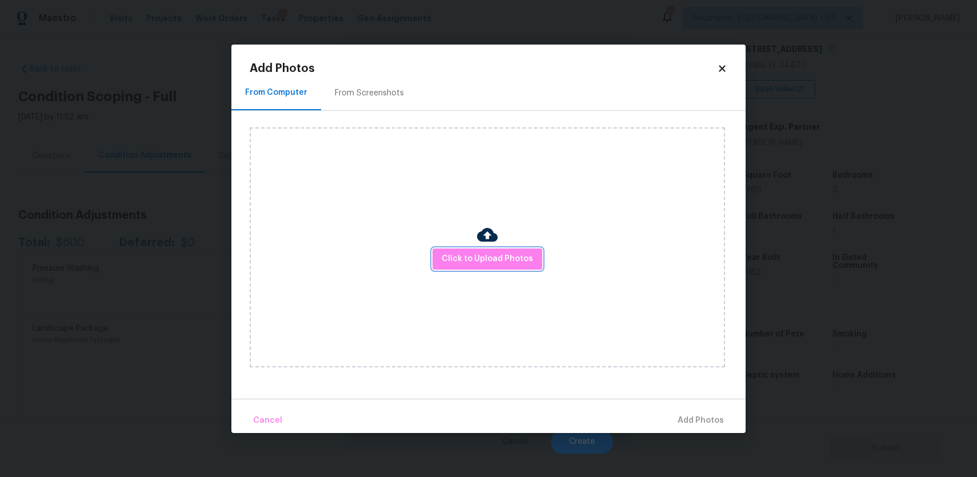
click at [492, 252] on span "Click to Upload Photos" at bounding box center [486, 259] width 91 height 14
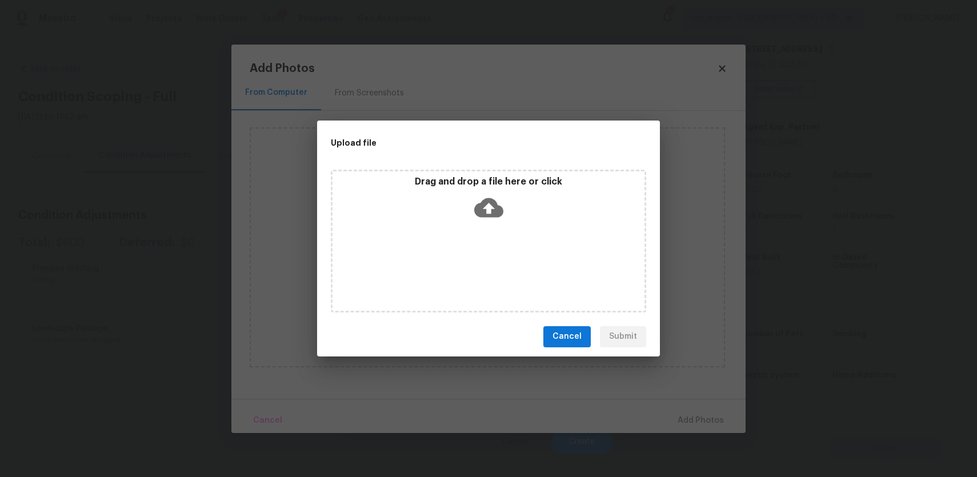
click at [492, 252] on div "Drag and drop a file here or click" at bounding box center [488, 241] width 315 height 143
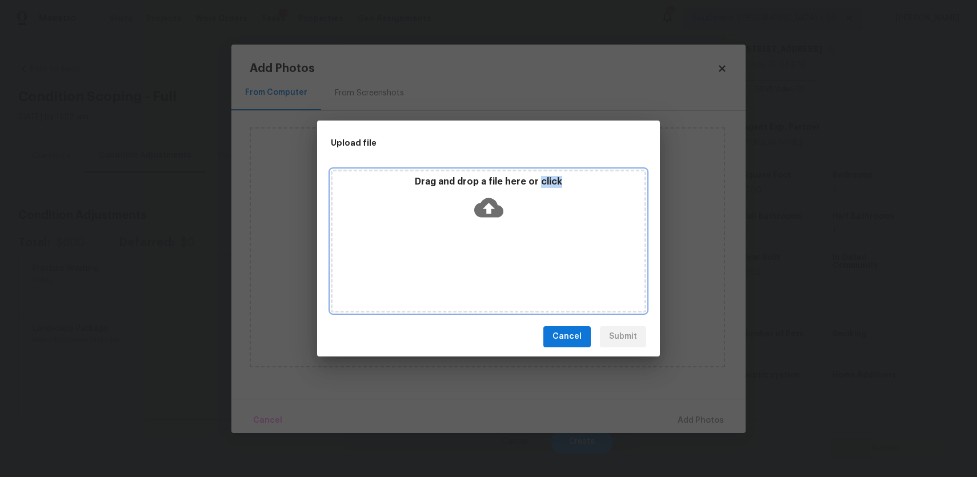
click at [477, 188] on div "Drag and drop a file here or click" at bounding box center [488, 200] width 312 height 49
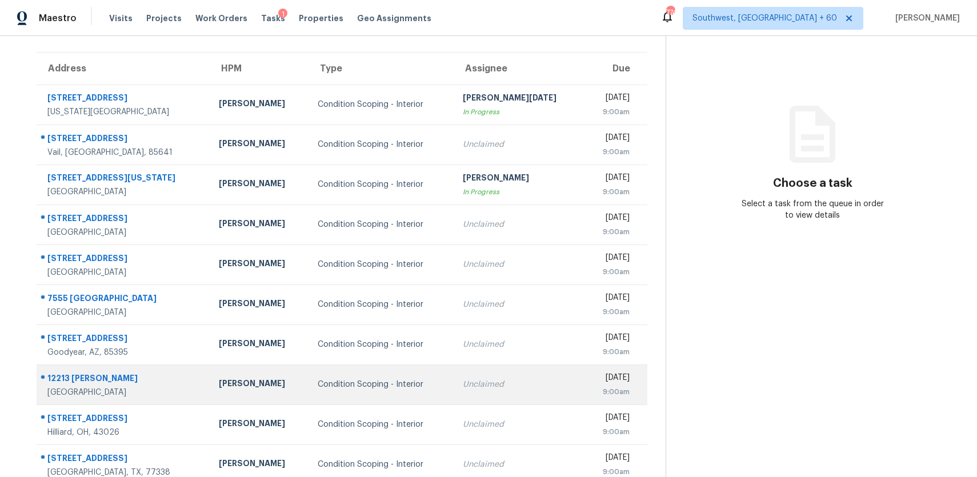
scroll to position [97, 0]
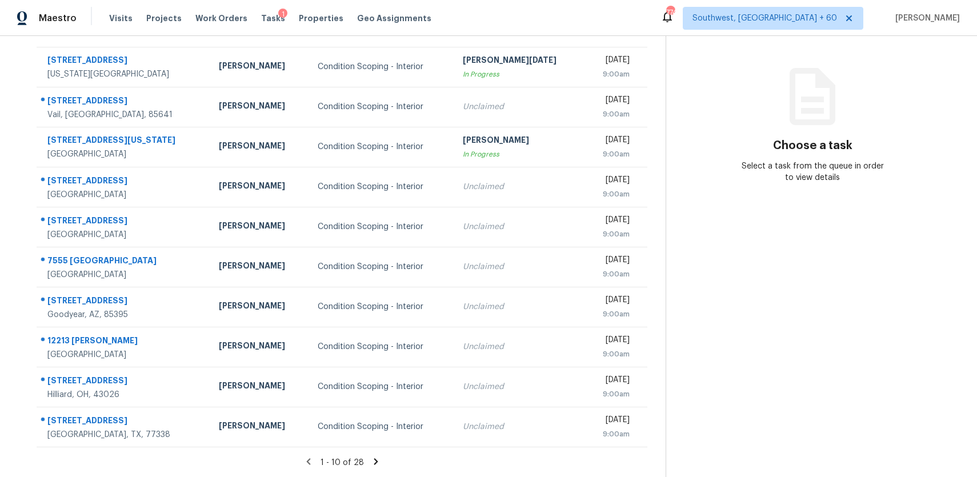
click at [373, 459] on icon at bounding box center [375, 461] width 4 height 6
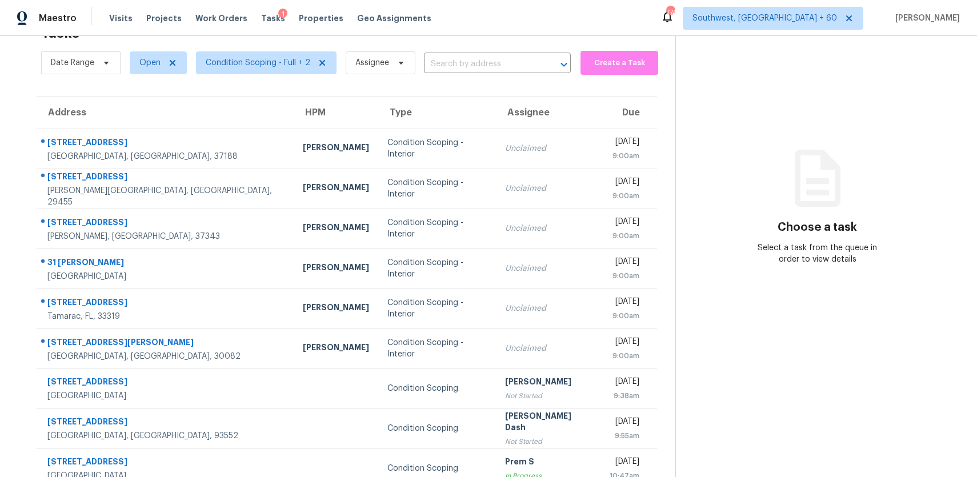
scroll to position [118, 0]
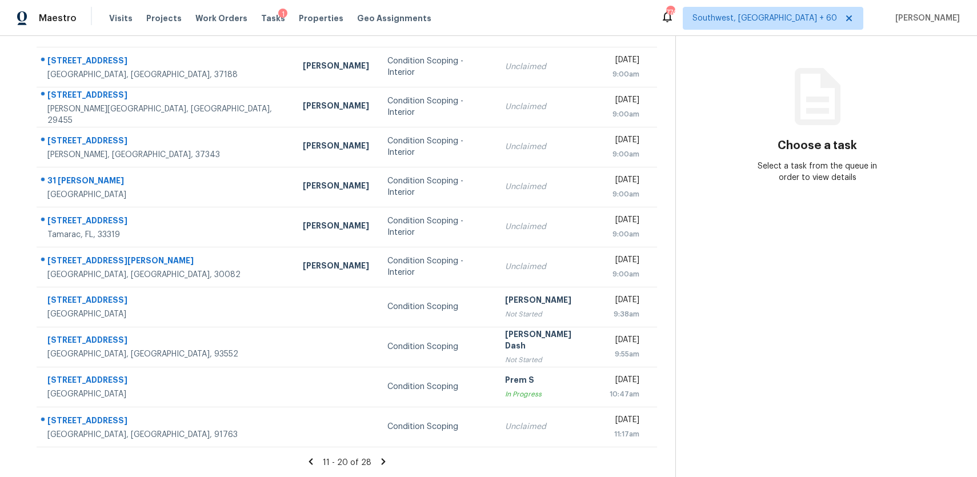
click at [378, 458] on icon at bounding box center [383, 461] width 10 height 10
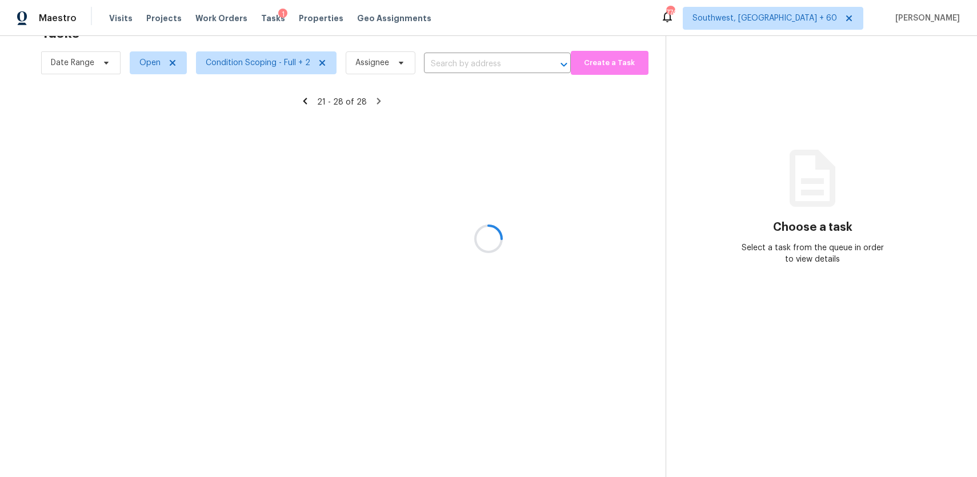
scroll to position [38, 0]
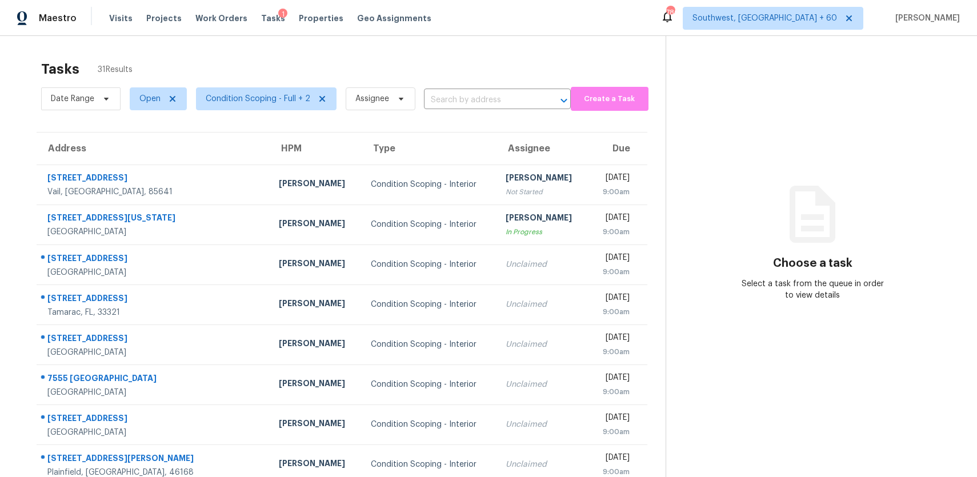
scroll to position [118, 0]
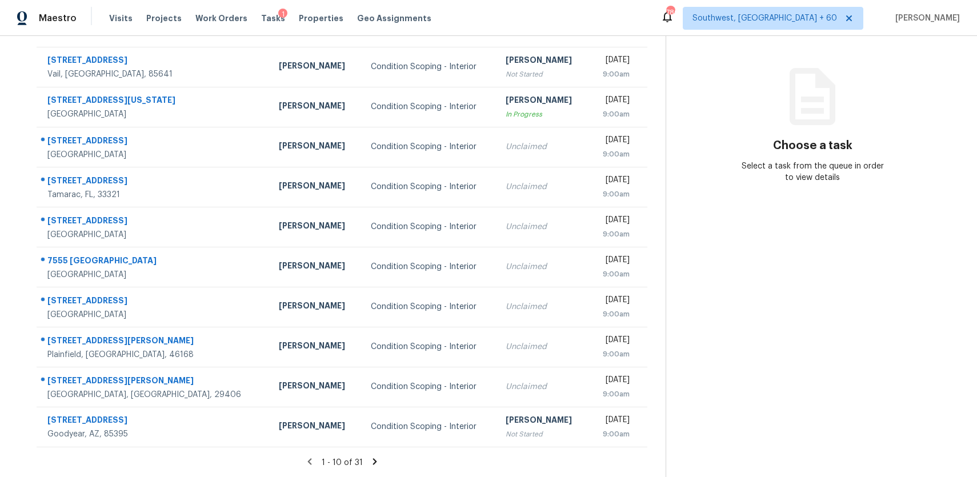
click at [369, 458] on icon at bounding box center [374, 461] width 10 height 10
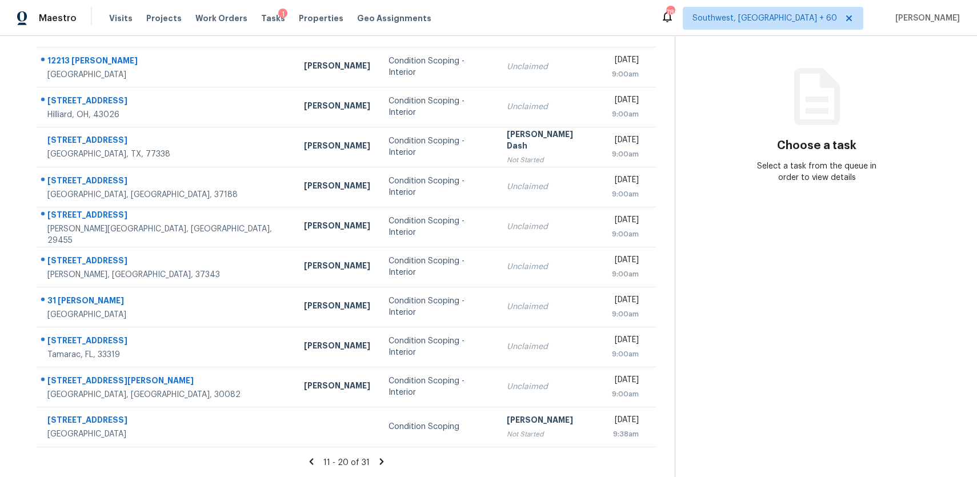
click at [380, 459] on icon at bounding box center [382, 461] width 4 height 6
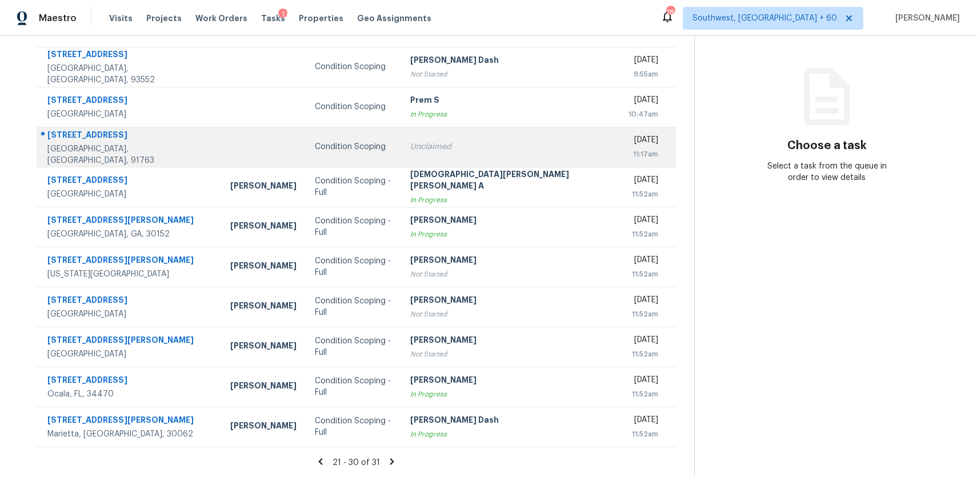
click at [384, 147] on div "Condition Scoping" at bounding box center [354, 146] width 78 height 11
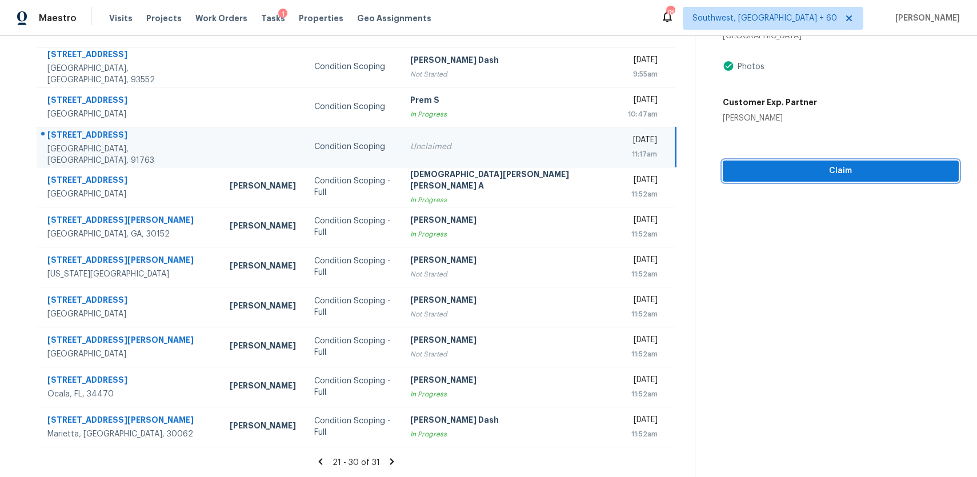
click at [849, 166] on span "Claim" at bounding box center [841, 171] width 218 height 14
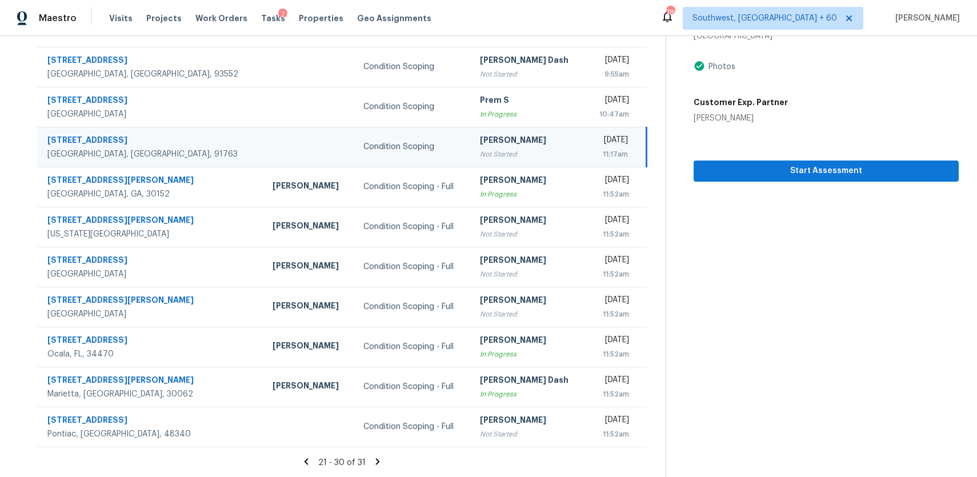
click at [772, 106] on h5 "Customer Exp. Partner" at bounding box center [740, 102] width 94 height 11
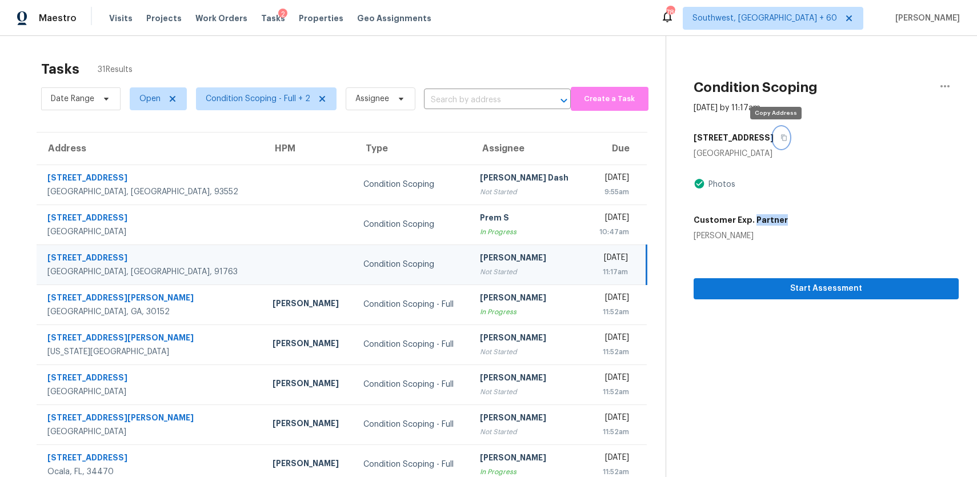
click at [776, 133] on button "button" at bounding box center [780, 137] width 15 height 21
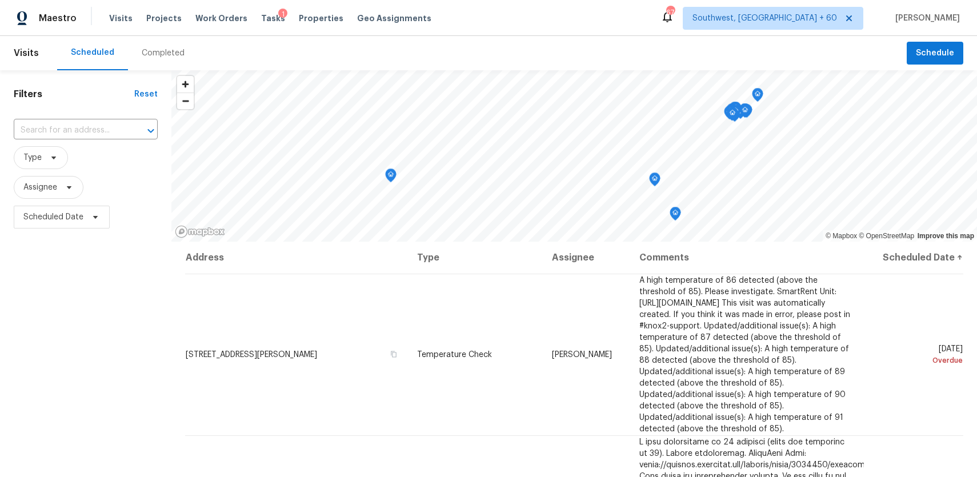
click at [180, 41] on div "Completed" at bounding box center [163, 53] width 70 height 34
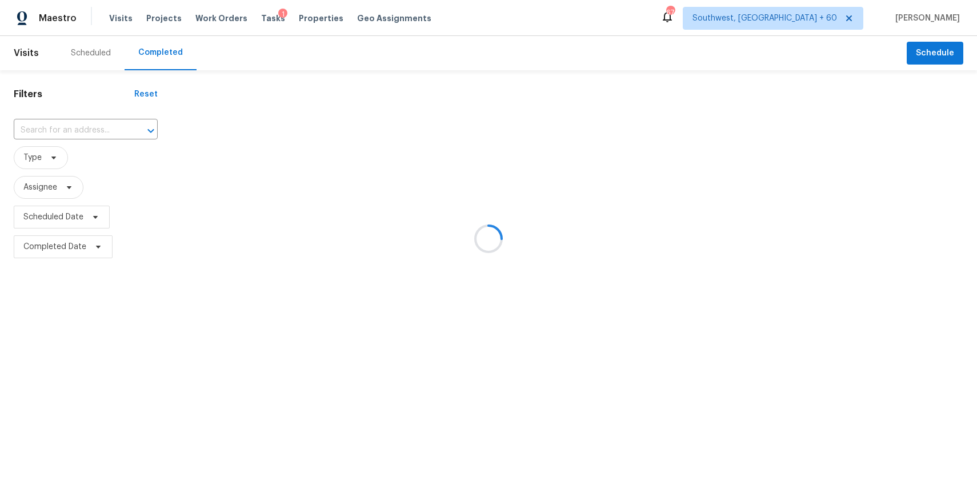
click at [109, 124] on div at bounding box center [488, 238] width 977 height 477
click at [96, 127] on div at bounding box center [488, 238] width 977 height 477
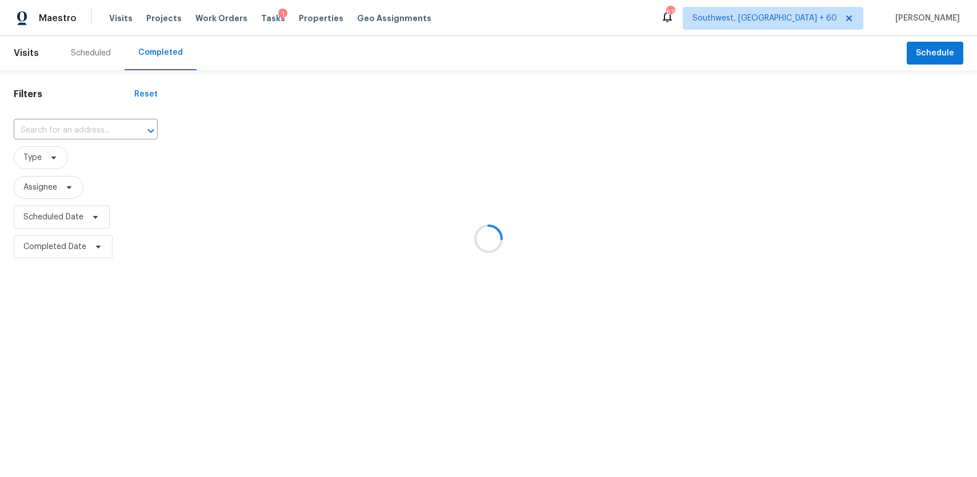
click at [96, 127] on div at bounding box center [488, 238] width 977 height 477
click at [96, 127] on input "text" at bounding box center [70, 131] width 112 height 18
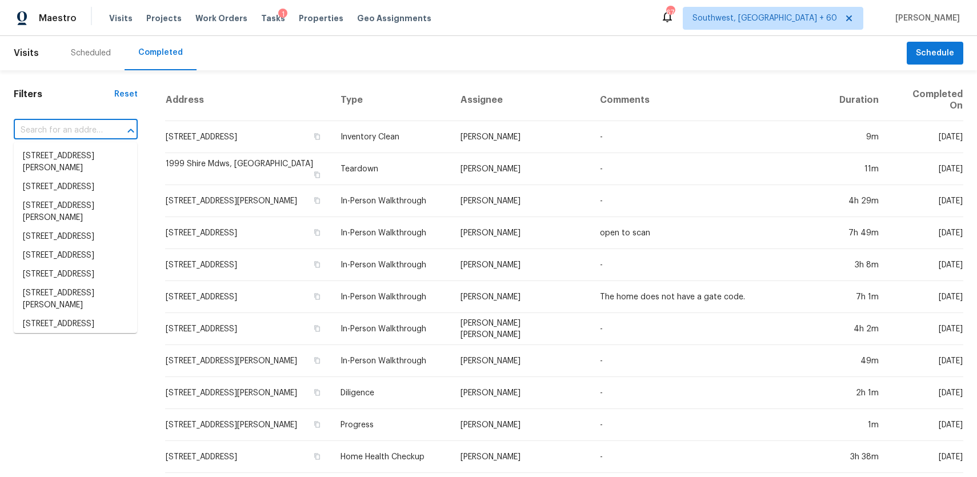
click at [96, 127] on input "text" at bounding box center [60, 131] width 92 height 18
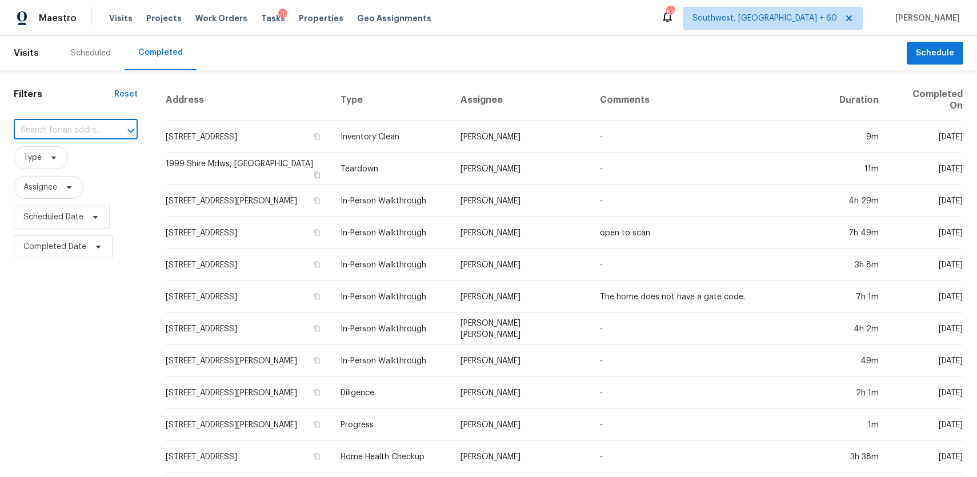
paste input "[STREET_ADDRESS]"
type input "[STREET_ADDRESS]"
click at [85, 156] on li "[STREET_ADDRESS]" at bounding box center [75, 156] width 123 height 19
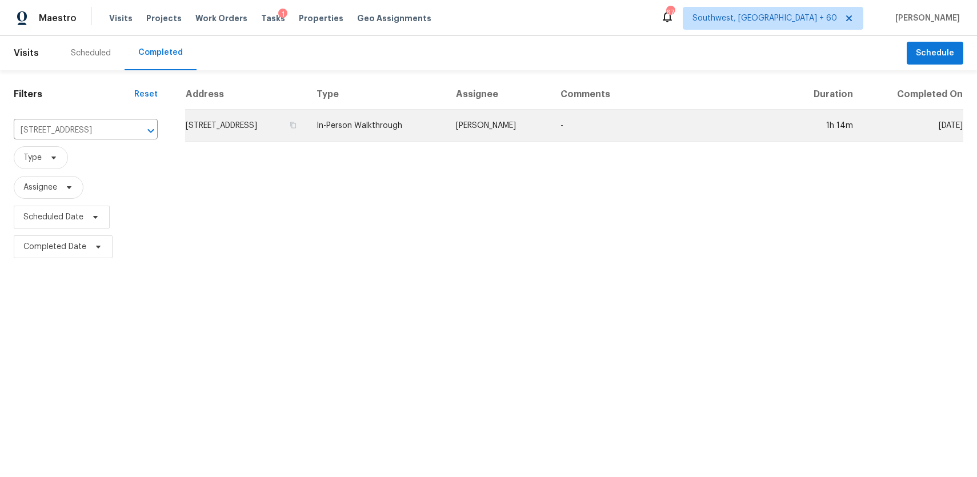
click at [443, 135] on td "In-Person Walkthrough" at bounding box center [376, 126] width 139 height 32
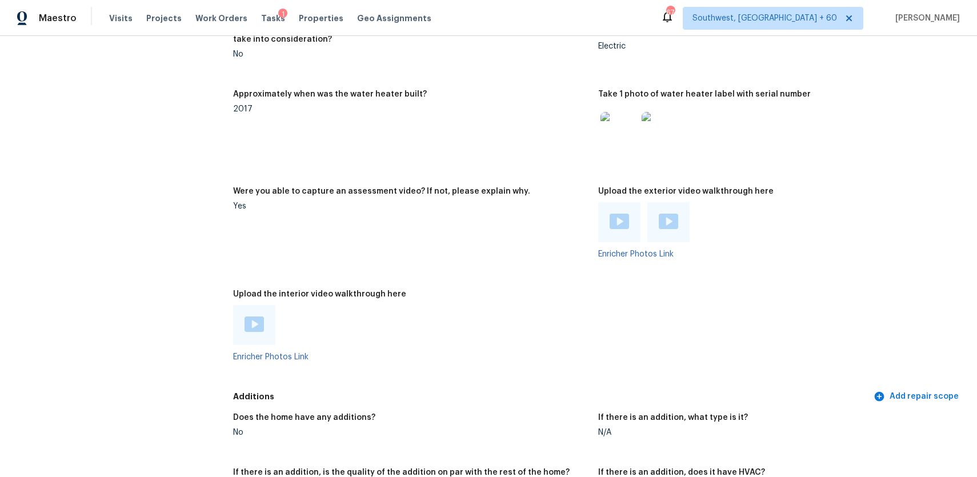
scroll to position [1886, 0]
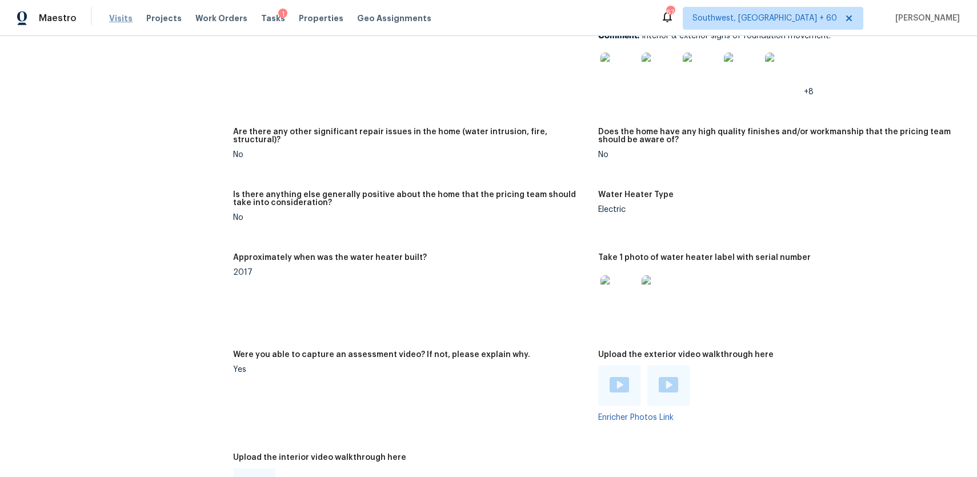
click at [123, 20] on span "Visits" at bounding box center [120, 18] width 23 height 11
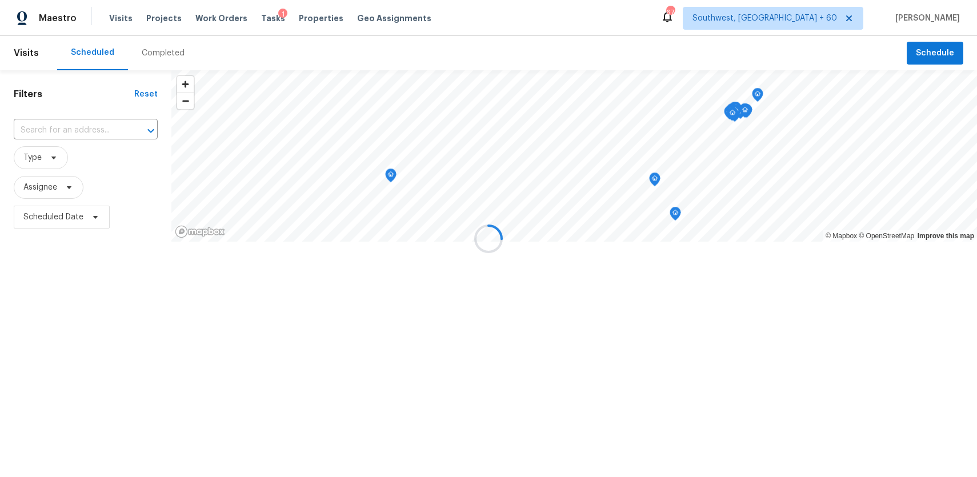
click at [149, 42] on div at bounding box center [488, 238] width 977 height 477
click at [158, 53] on div "Completed" at bounding box center [163, 52] width 43 height 11
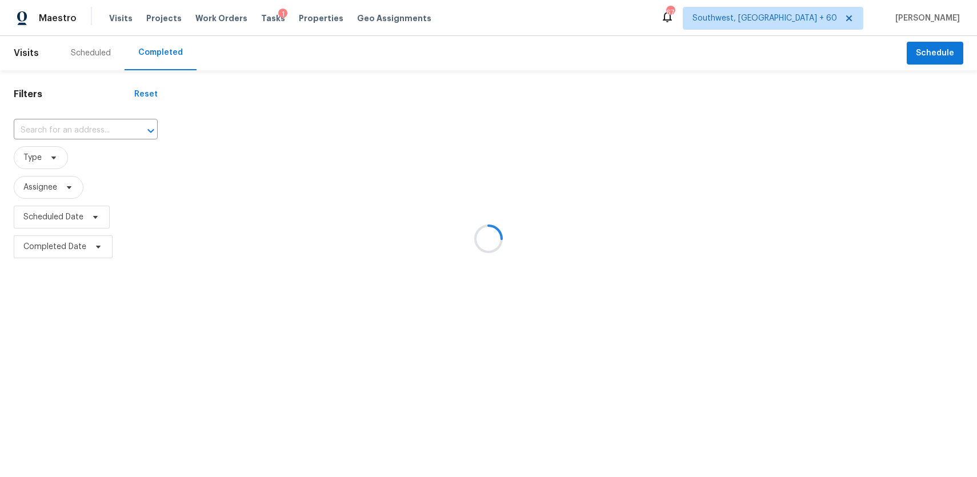
click at [158, 53] on div at bounding box center [488, 238] width 977 height 477
click at [106, 131] on div at bounding box center [488, 238] width 977 height 477
click at [89, 131] on div at bounding box center [488, 238] width 977 height 477
click at [61, 116] on div at bounding box center [488, 238] width 977 height 477
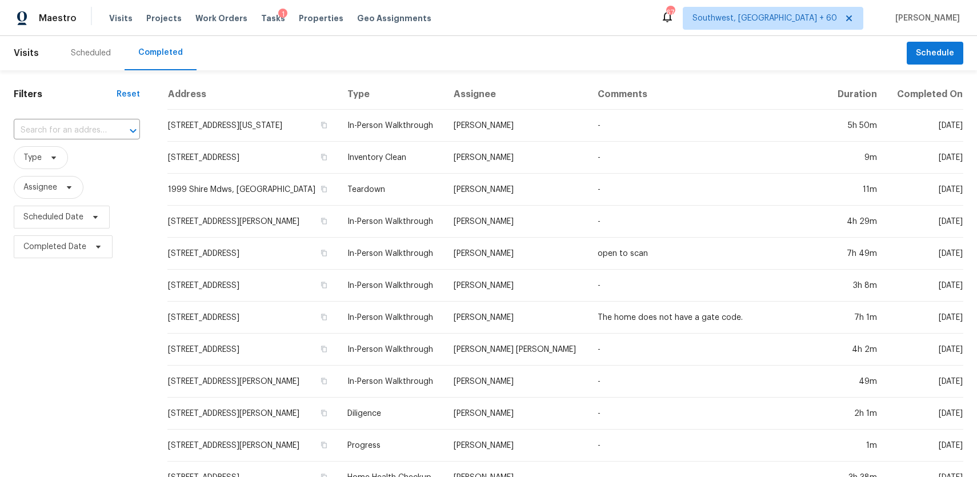
click at [70, 125] on input "text" at bounding box center [61, 131] width 94 height 18
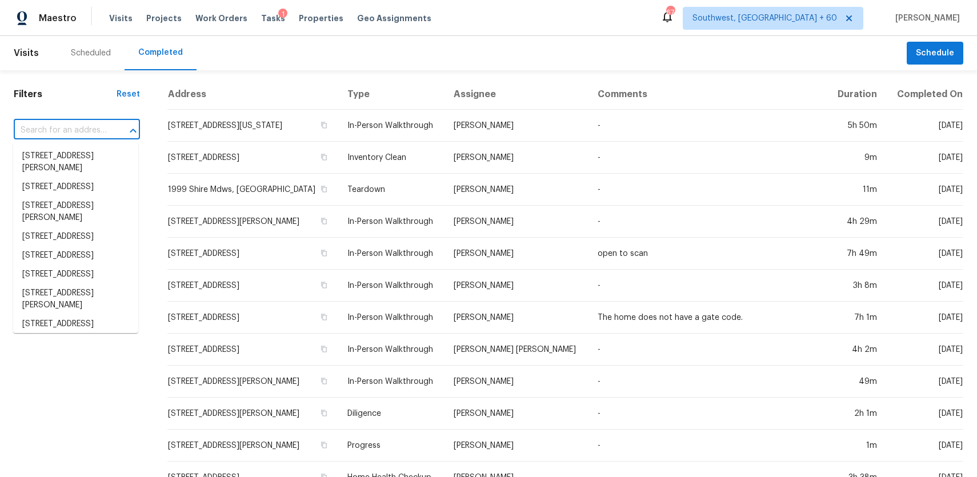
paste input "[STREET_ADDRESS]"
type input "[STREET_ADDRESS]"
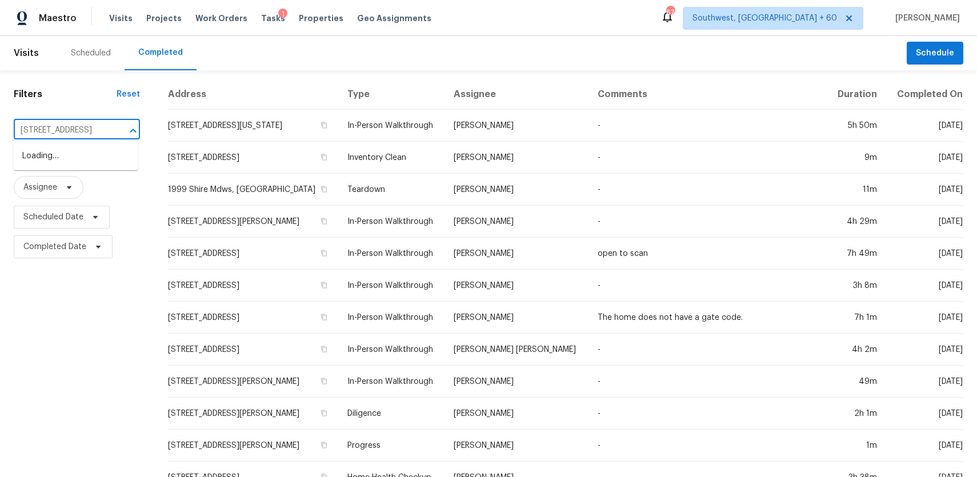
scroll to position [0, 77]
click at [77, 160] on li "[STREET_ADDRESS]" at bounding box center [75, 156] width 125 height 19
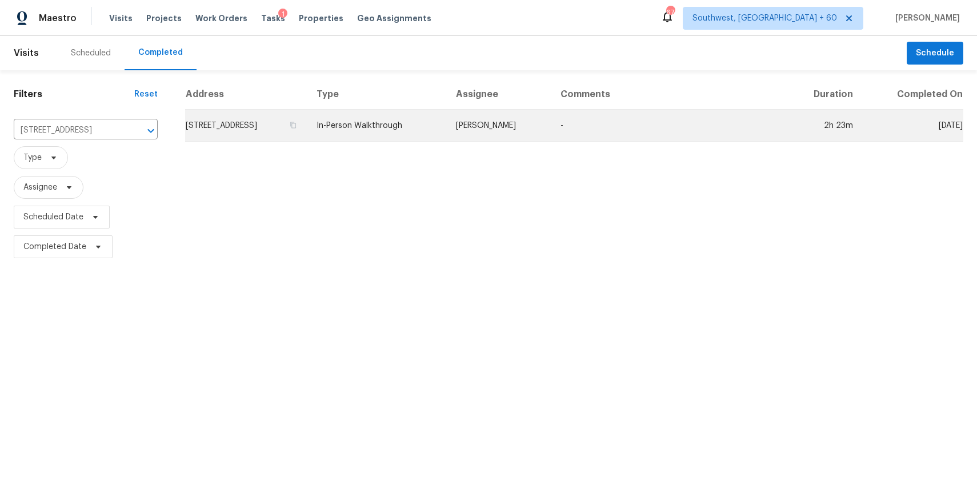
click at [585, 127] on td "-" at bounding box center [668, 126] width 234 height 32
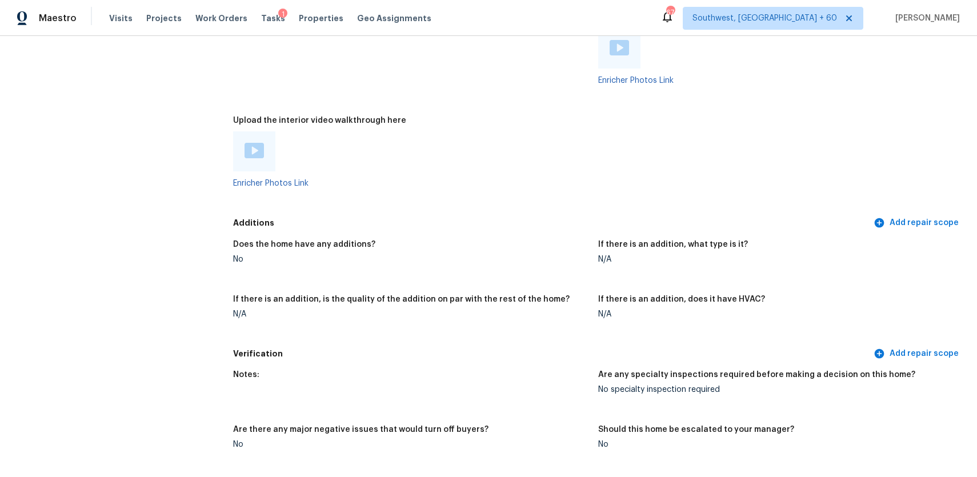
scroll to position [2825, 0]
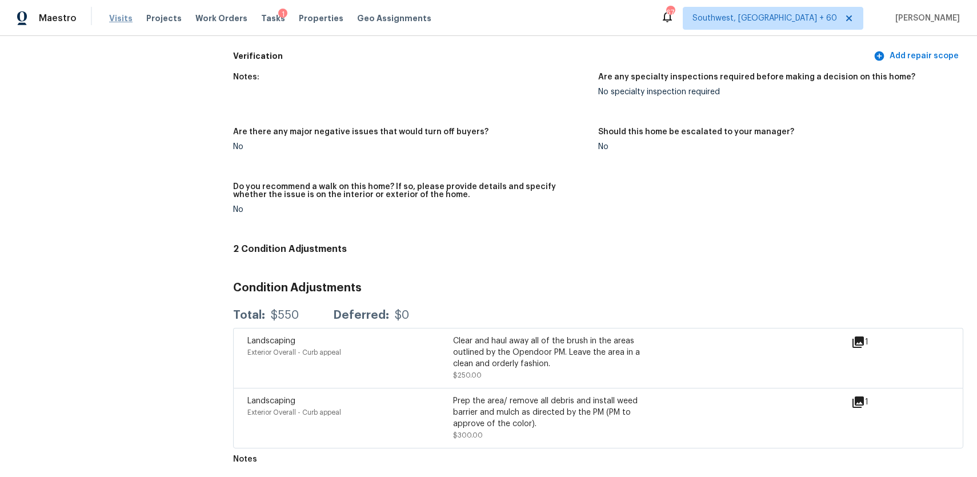
click at [116, 21] on span "Visits" at bounding box center [120, 18] width 23 height 11
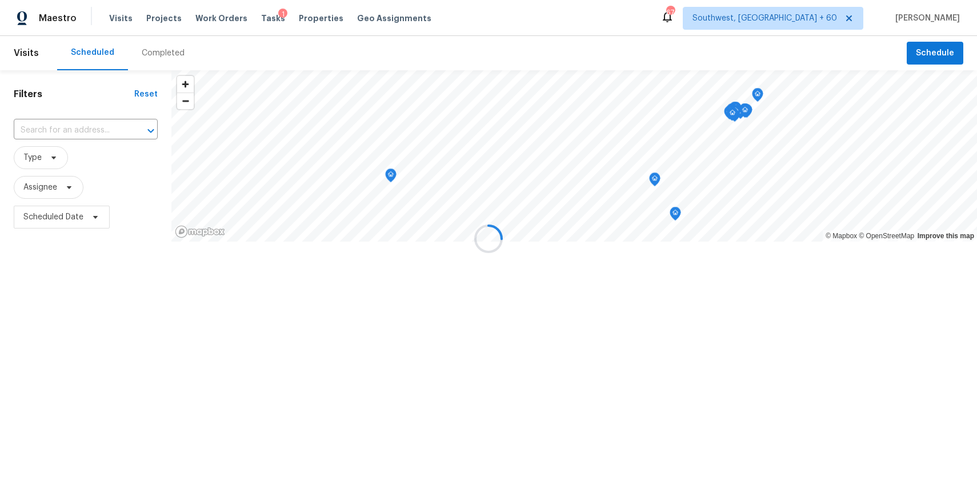
click at [170, 54] on div at bounding box center [488, 238] width 977 height 477
click at [170, 54] on div "Completed" at bounding box center [163, 52] width 43 height 11
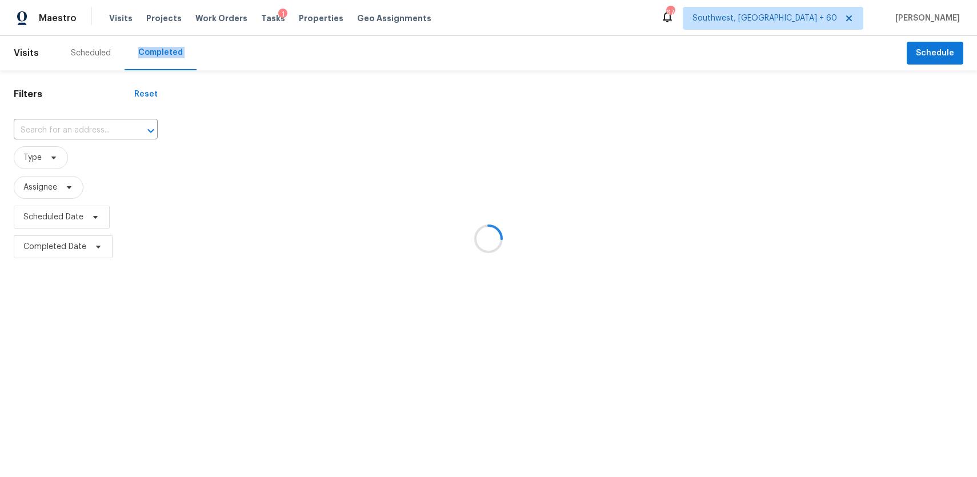
click at [170, 54] on div at bounding box center [488, 238] width 977 height 477
click at [97, 127] on div at bounding box center [488, 238] width 977 height 477
click at [82, 129] on div at bounding box center [488, 238] width 977 height 477
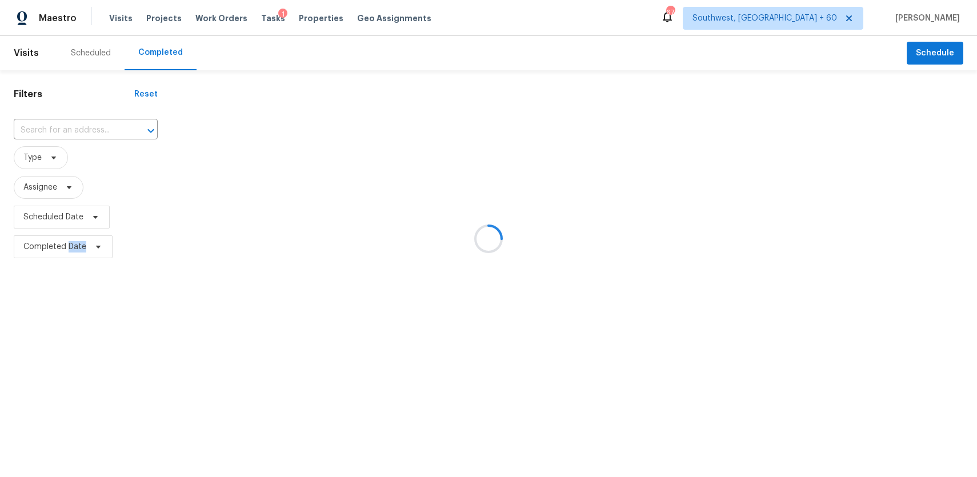
click at [128, 129] on div at bounding box center [143, 131] width 30 height 16
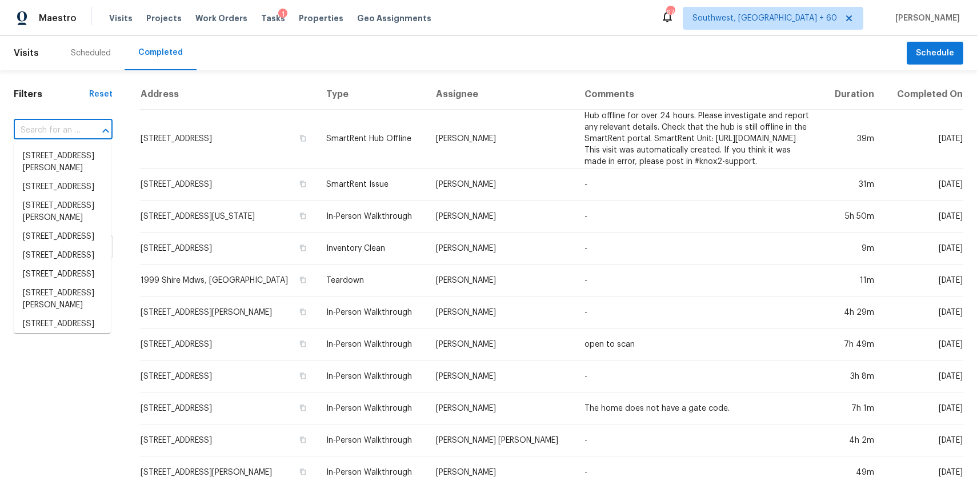
click at [83, 129] on div at bounding box center [98, 131] width 30 height 16
paste input "620 Gregory Manor Dr SW Smyrna, GA, 30082"
type input "620 Gregory Manor Dr SW Smyrna, GA, 30082"
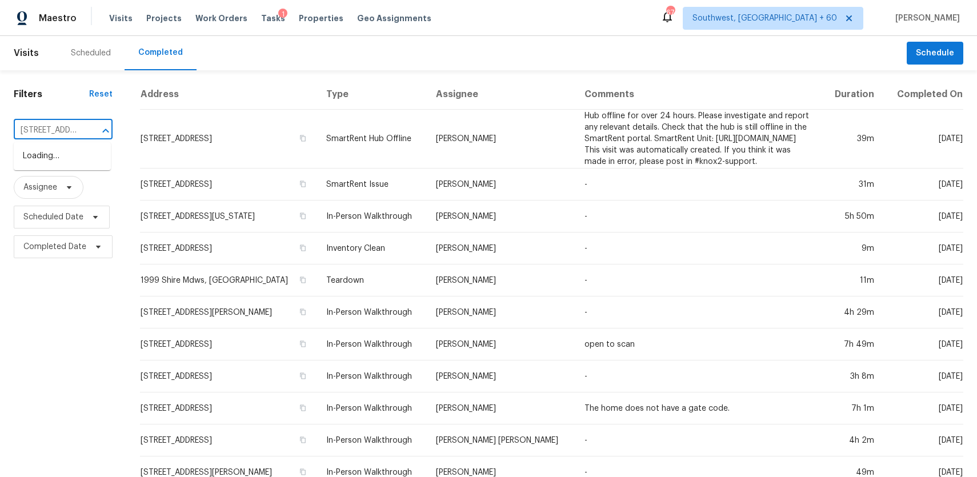
scroll to position [0, 115]
click at [58, 163] on li "620 Gregory Manor Dr SW, Smyrna, GA 30082" at bounding box center [62, 162] width 97 height 31
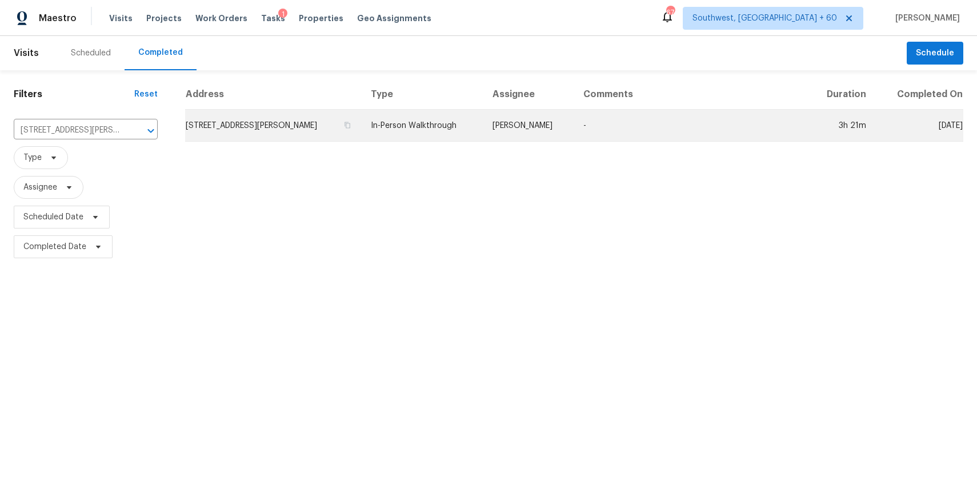
click at [515, 131] on td "[PERSON_NAME]" at bounding box center [528, 126] width 91 height 32
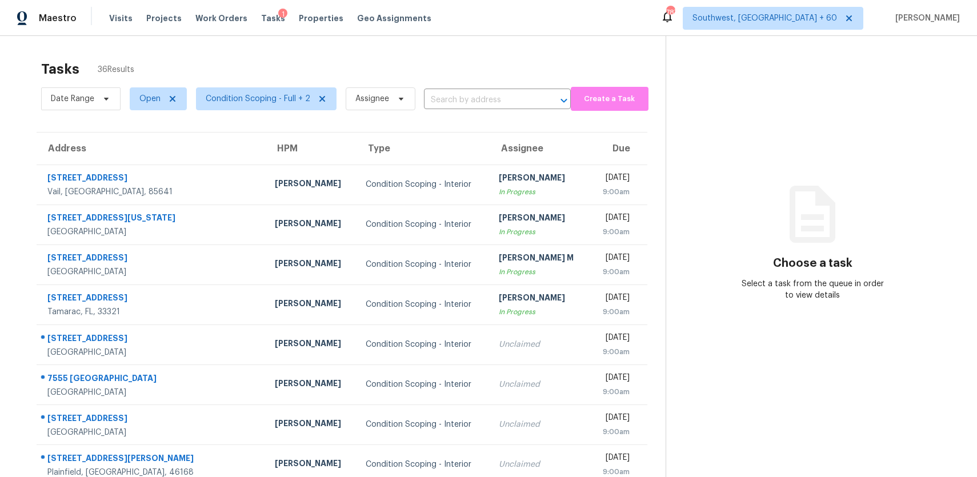
scroll to position [118, 0]
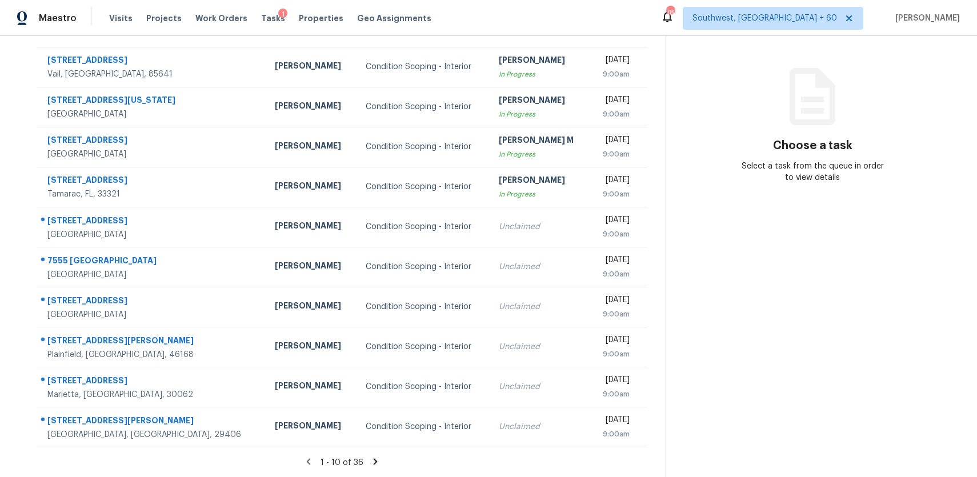
click at [376, 457] on icon at bounding box center [375, 461] width 10 height 10
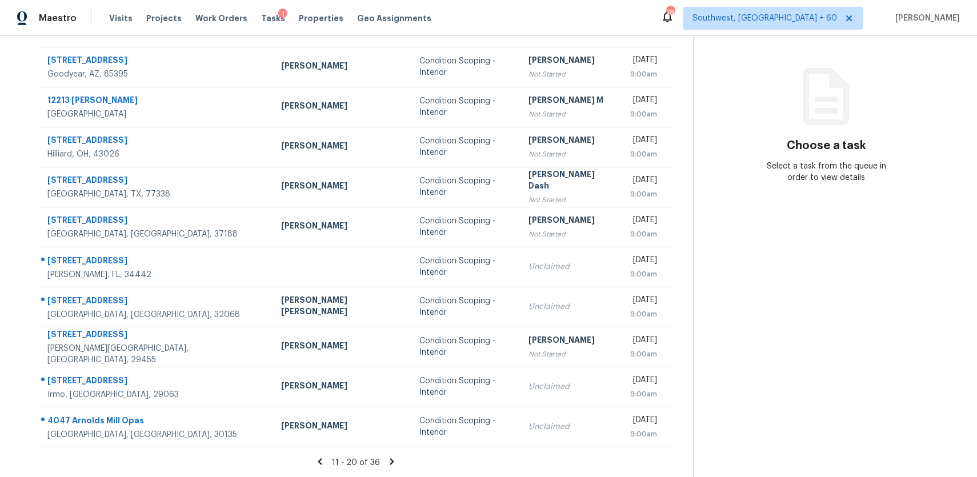
click at [387, 462] on icon at bounding box center [392, 461] width 10 height 10
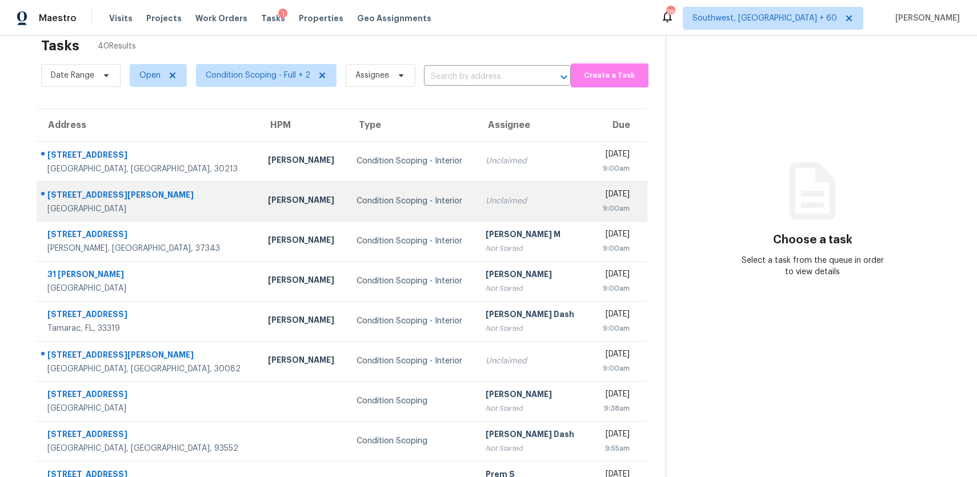
scroll to position [0, 0]
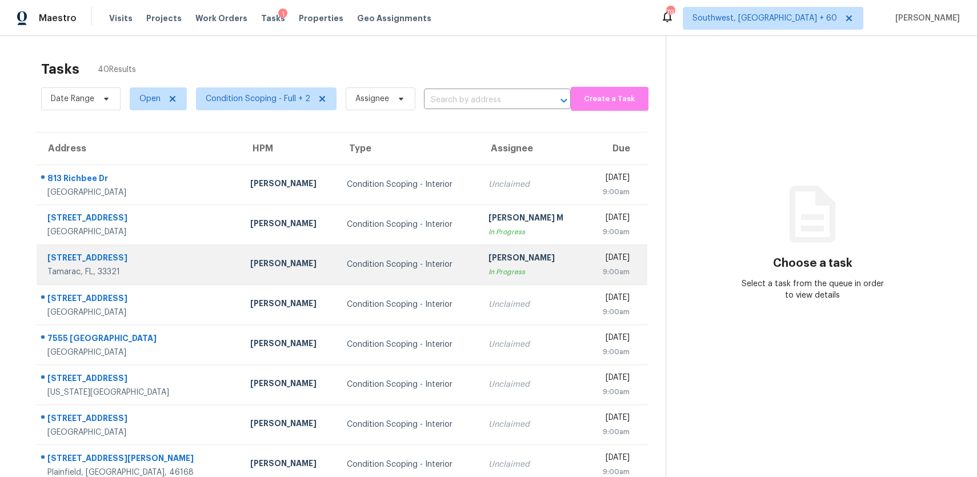
scroll to position [118, 0]
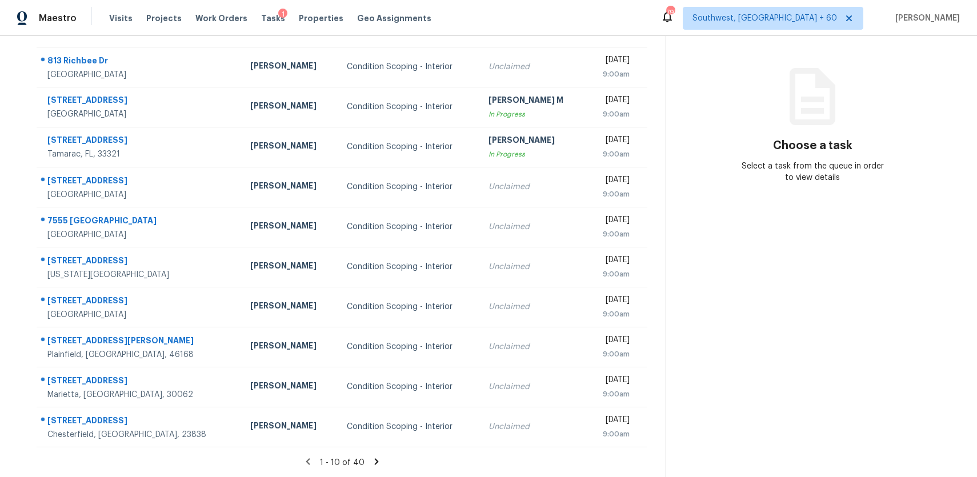
click at [375, 463] on icon at bounding box center [376, 461] width 10 height 10
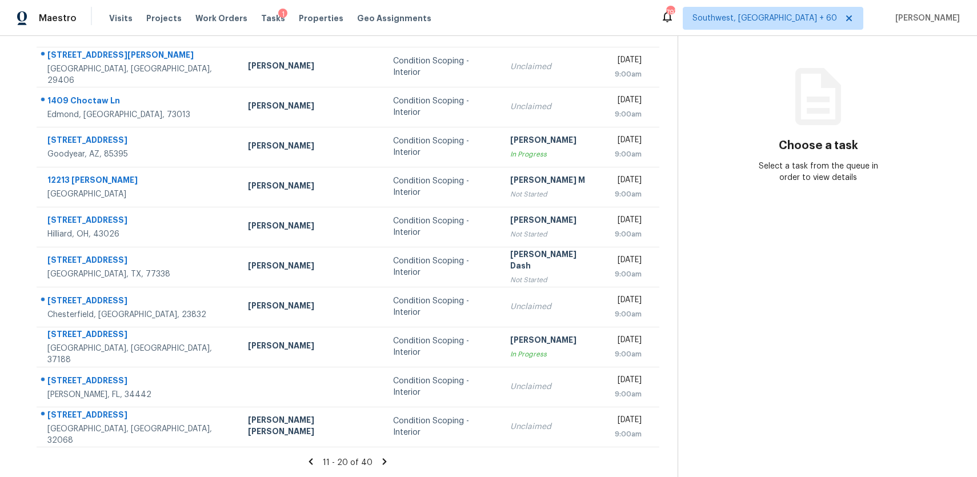
click at [383, 459] on icon at bounding box center [385, 461] width 4 height 6
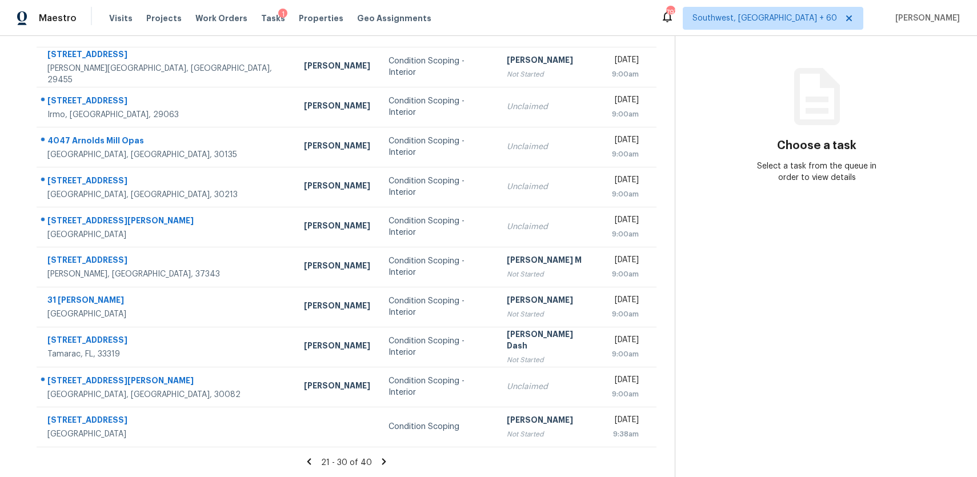
click at [382, 463] on icon at bounding box center [384, 461] width 4 height 6
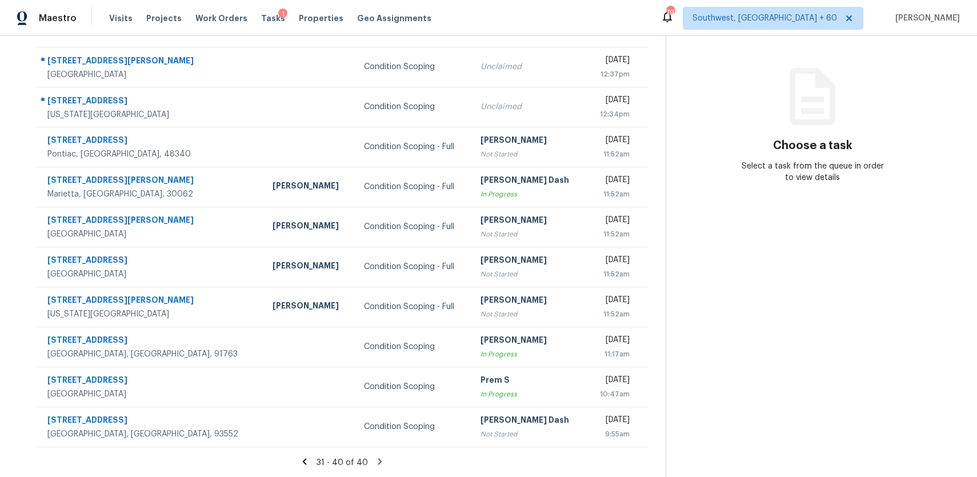
click at [378, 462] on icon at bounding box center [379, 461] width 4 height 6
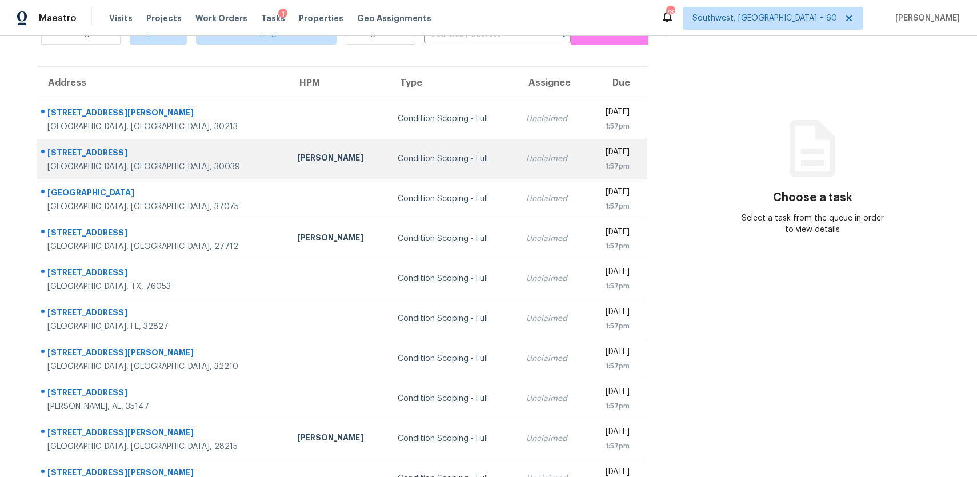
scroll to position [0, 0]
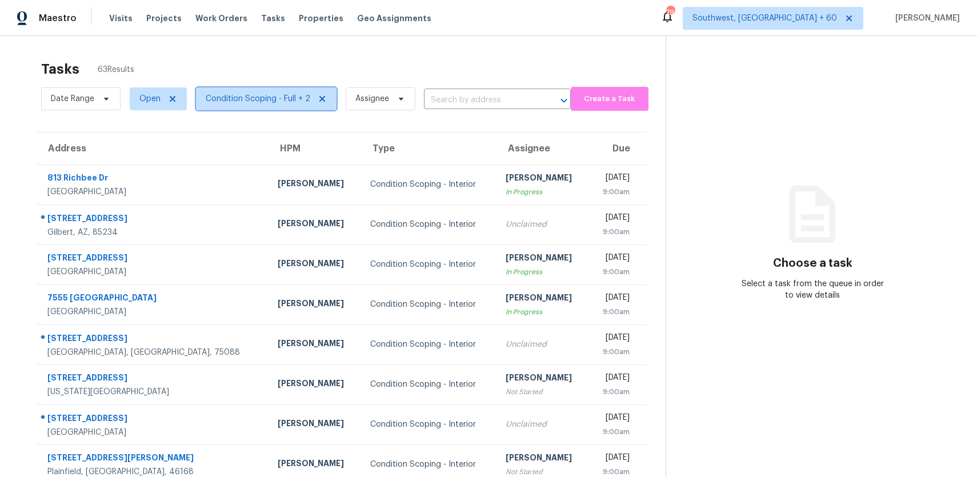
click at [223, 101] on span "Condition Scoping - Full + 2" at bounding box center [258, 98] width 105 height 11
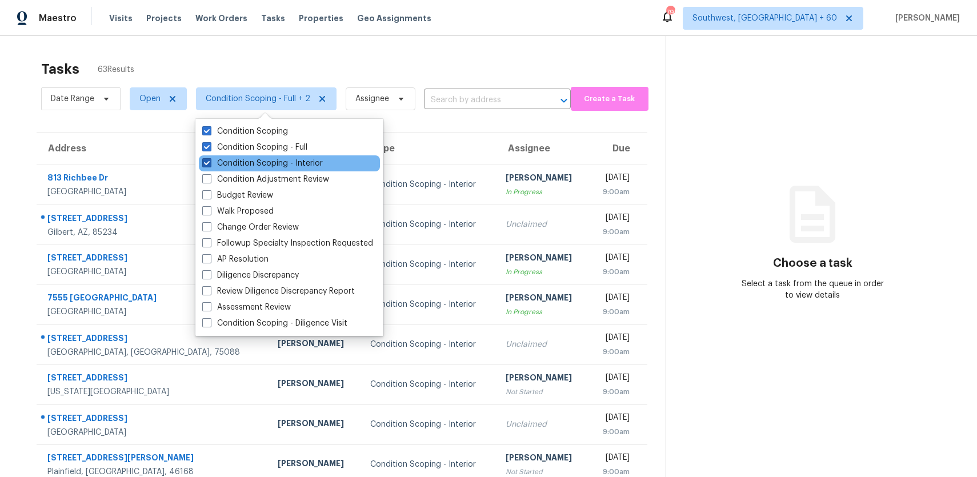
click at [276, 166] on label "Condition Scoping - Interior" at bounding box center [262, 163] width 120 height 11
click at [210, 165] on input "Condition Scoping - Interior" at bounding box center [205, 161] width 7 height 7
checkbox input "false"
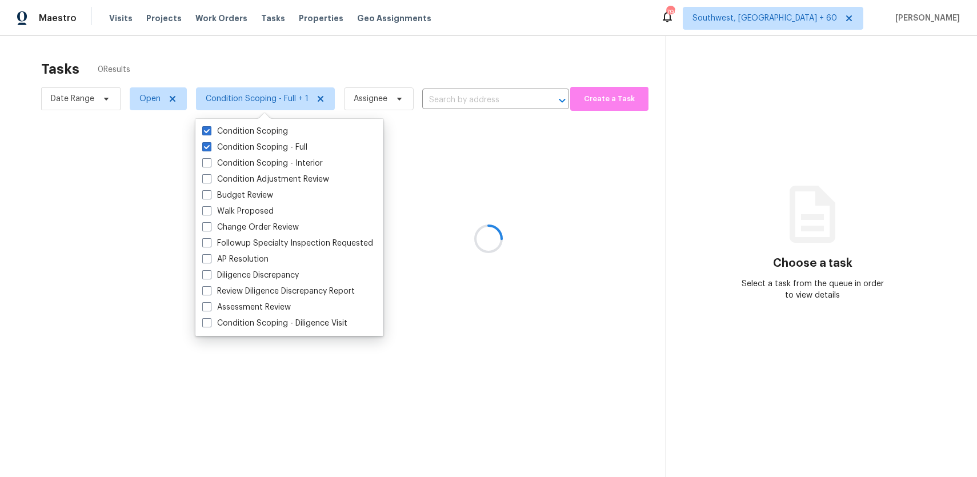
click at [423, 58] on div at bounding box center [488, 238] width 977 height 477
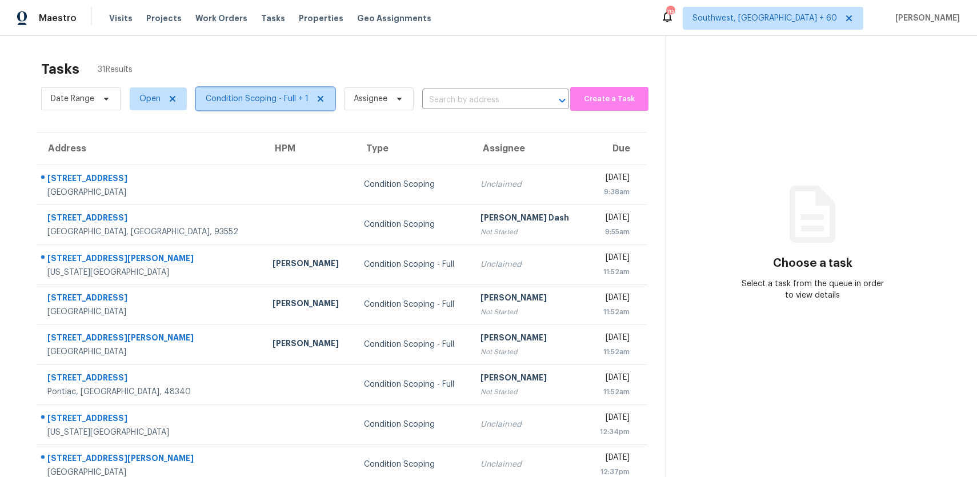
click at [283, 107] on span "Condition Scoping - Full + 1" at bounding box center [265, 98] width 139 height 23
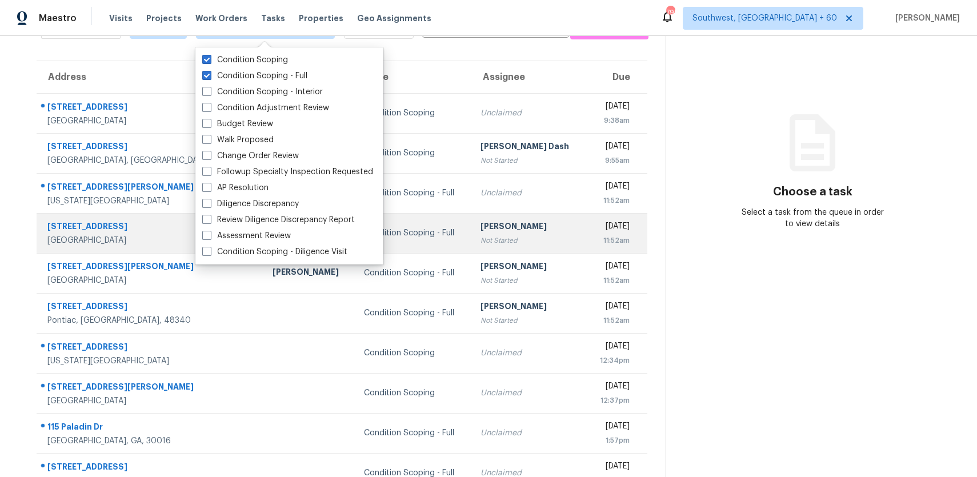
scroll to position [118, 0]
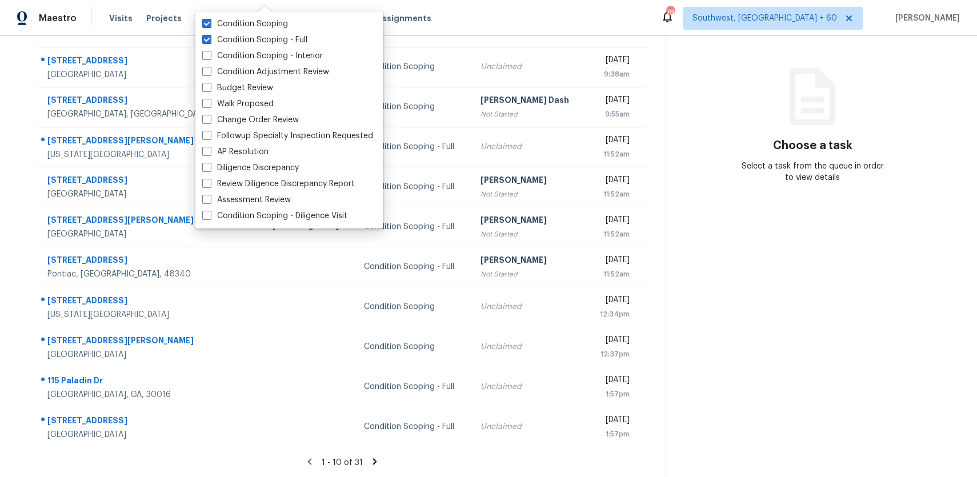
click at [377, 456] on icon at bounding box center [374, 461] width 10 height 10
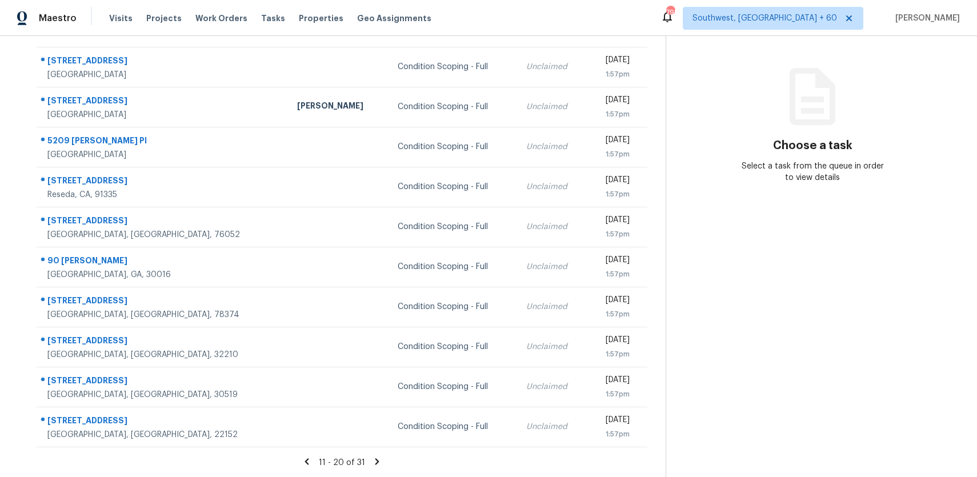
scroll to position [0, 0]
